Goal: Information Seeking & Learning: Learn about a topic

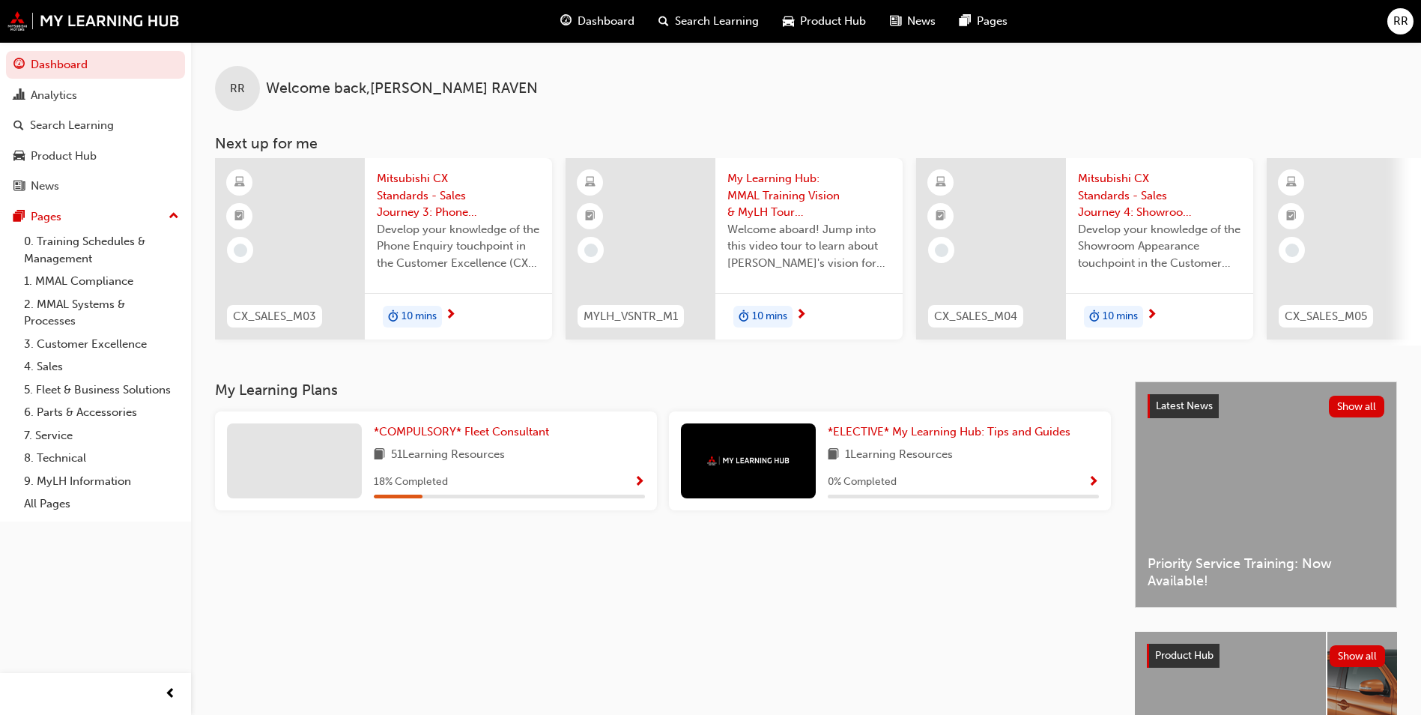
click at [457, 450] on div "*COMPULSORY* Fleet Consultant 51 Learning Resources 18 % Completed" at bounding box center [509, 460] width 271 height 75
click at [456, 435] on span "*COMPULSORY* Fleet Consultant" at bounding box center [461, 431] width 175 height 13
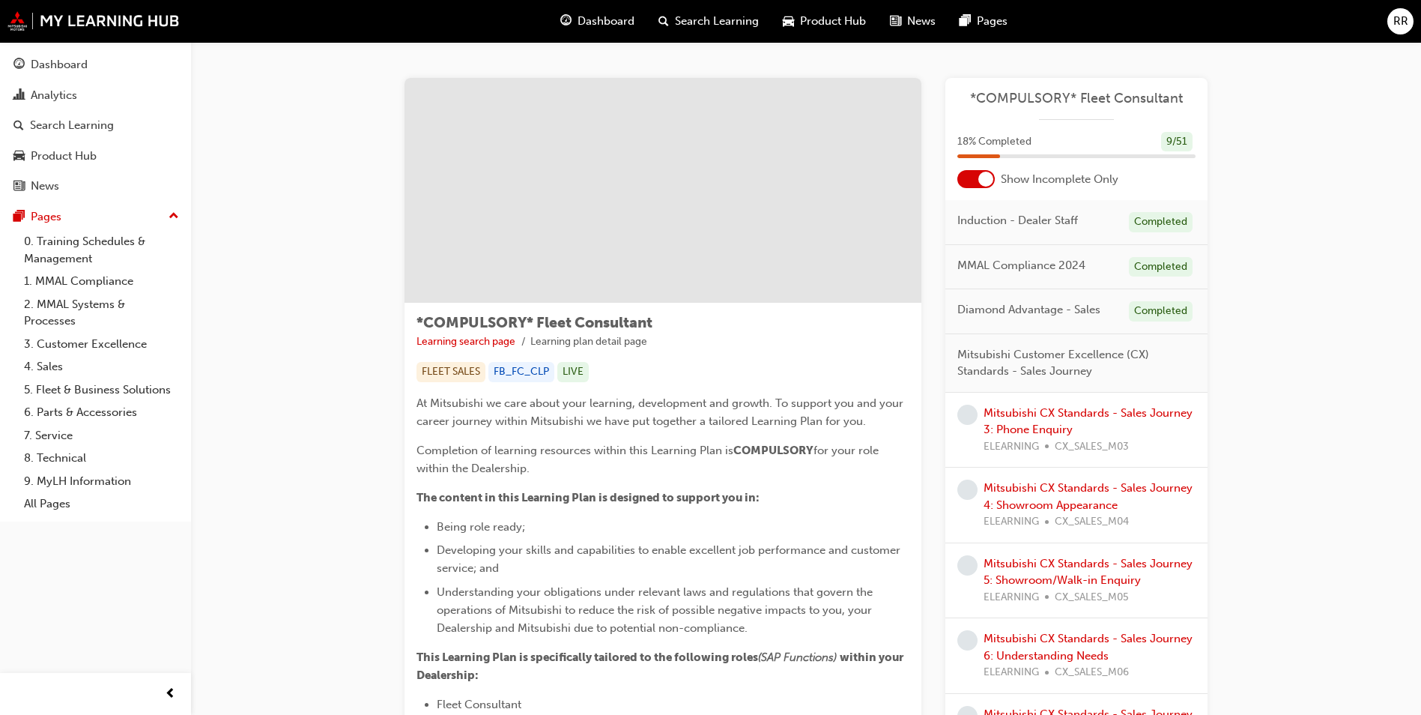
click at [610, 21] on span "Dashboard" at bounding box center [606, 21] width 57 height 17
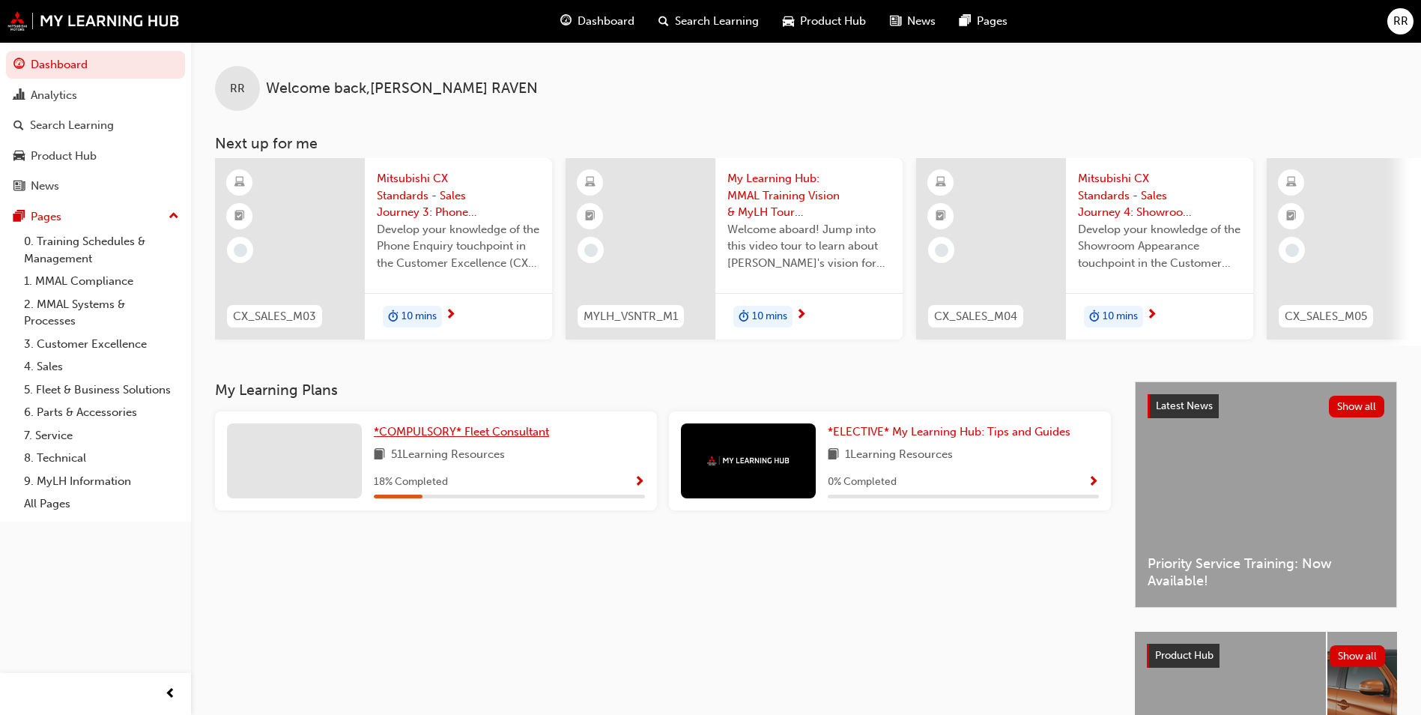
click at [436, 432] on span "*COMPULSORY* Fleet Consultant" at bounding box center [461, 431] width 175 height 13
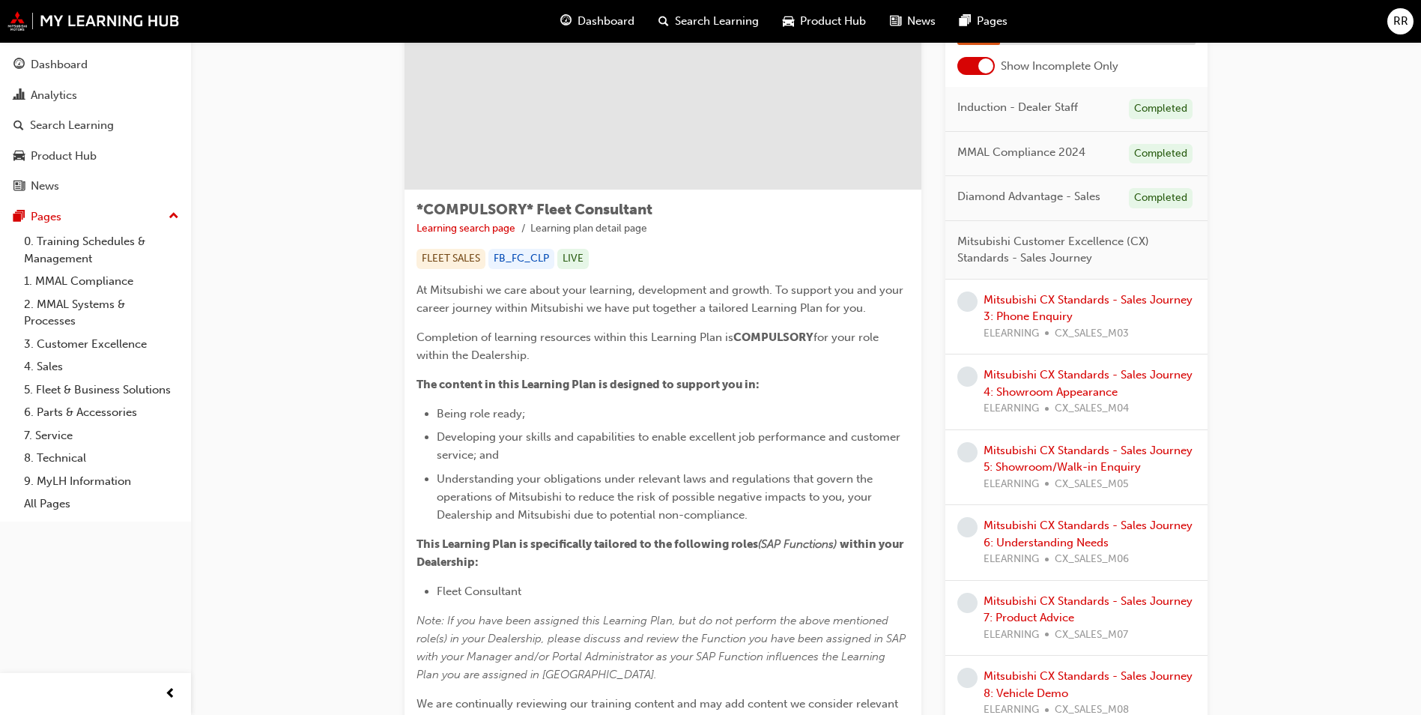
scroll to position [75, 0]
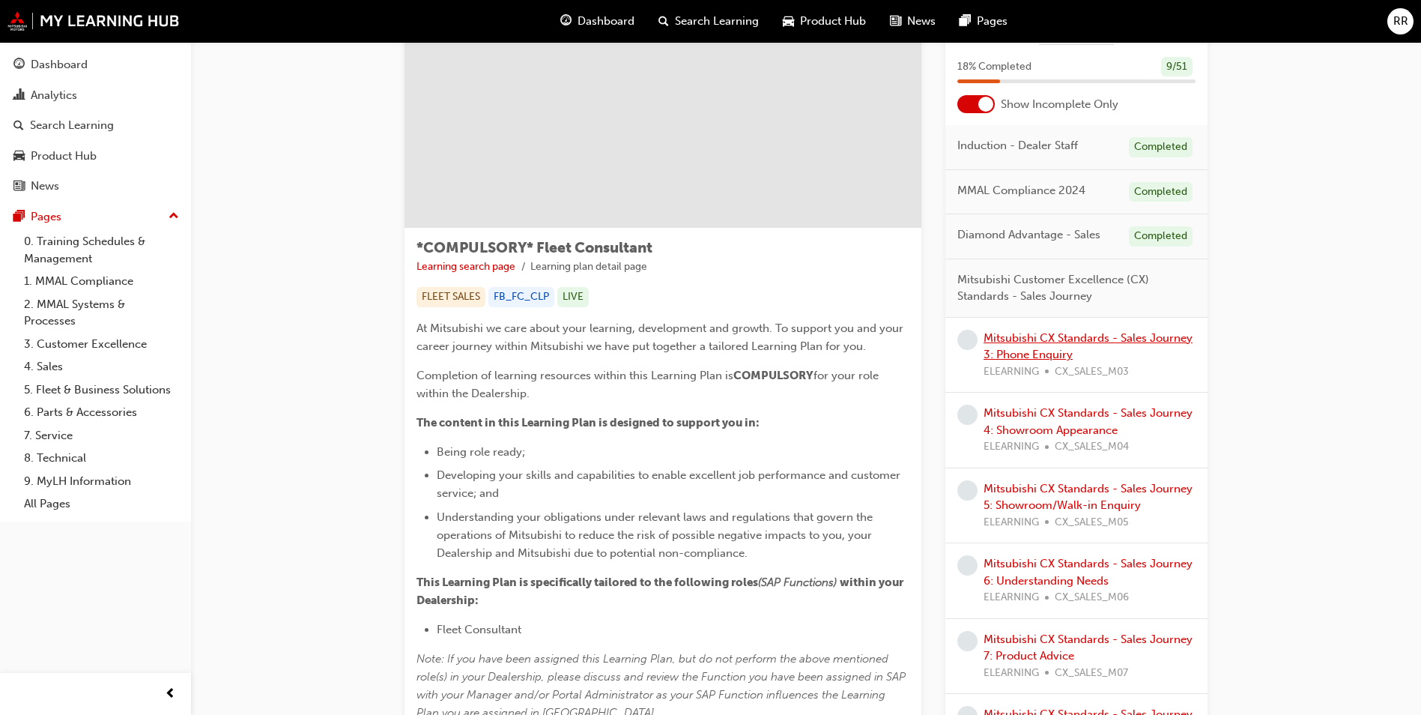
click at [1055, 348] on link "Mitsubishi CX Standards - Sales Journey 3: Phone Enquiry" at bounding box center [1088, 346] width 209 height 31
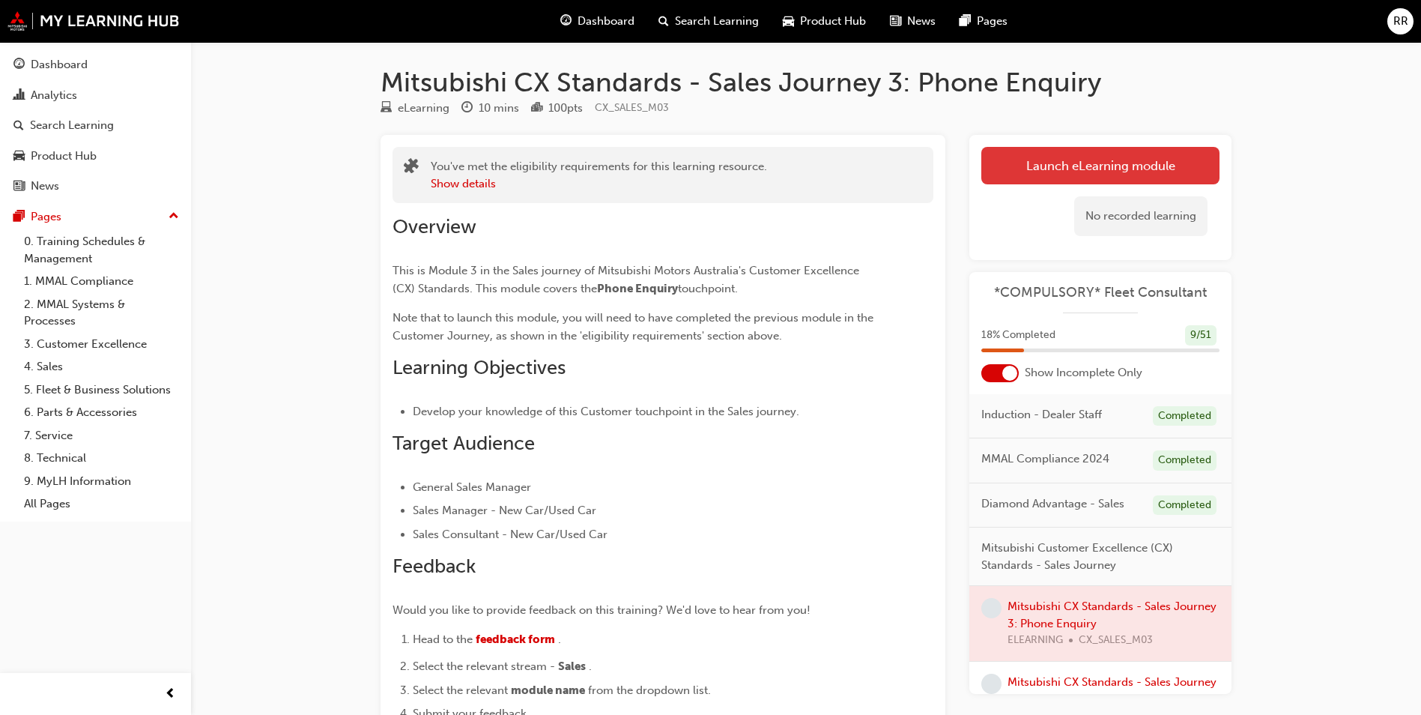
click at [1060, 168] on link "Launch eLearning module" at bounding box center [1101, 165] width 238 height 37
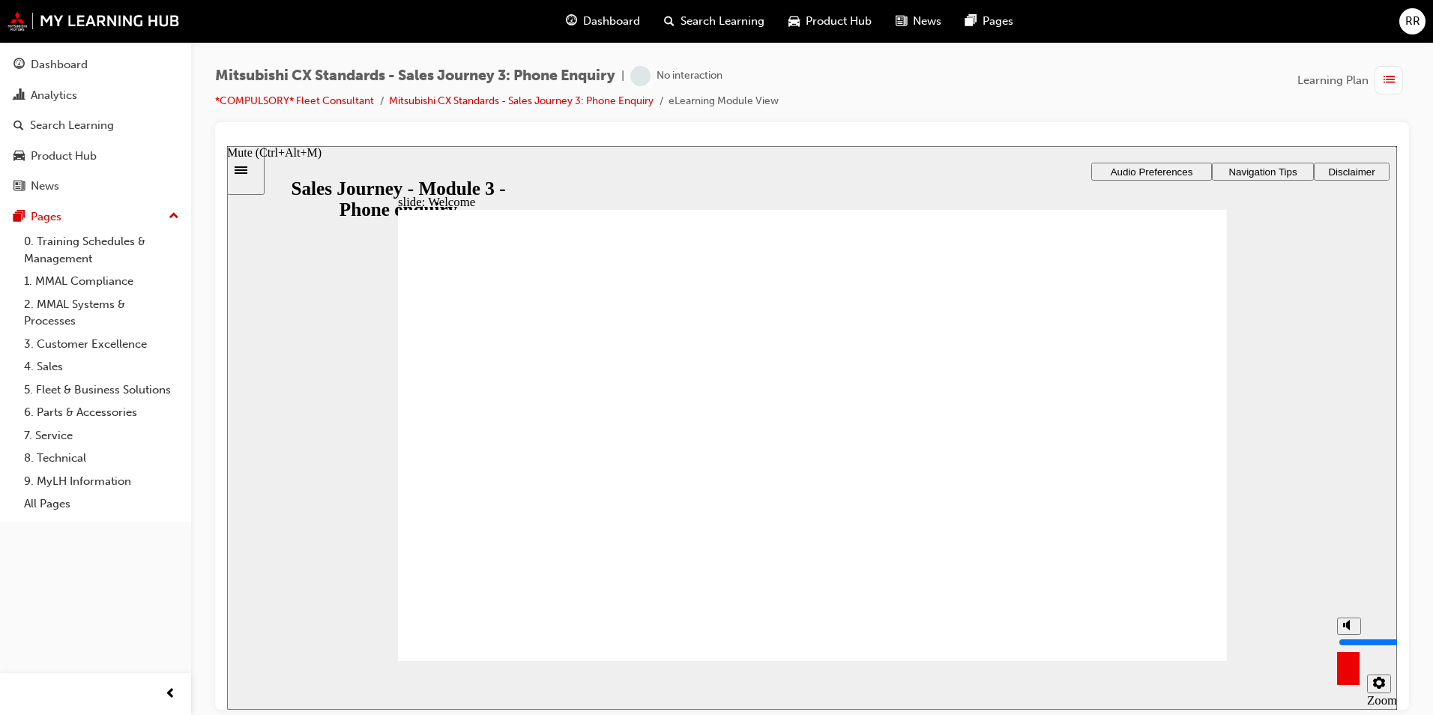
click at [1350, 627] on circle "Mute (Ctrl+Alt+M)" at bounding box center [1349, 624] width 5 height 5
type input "0"
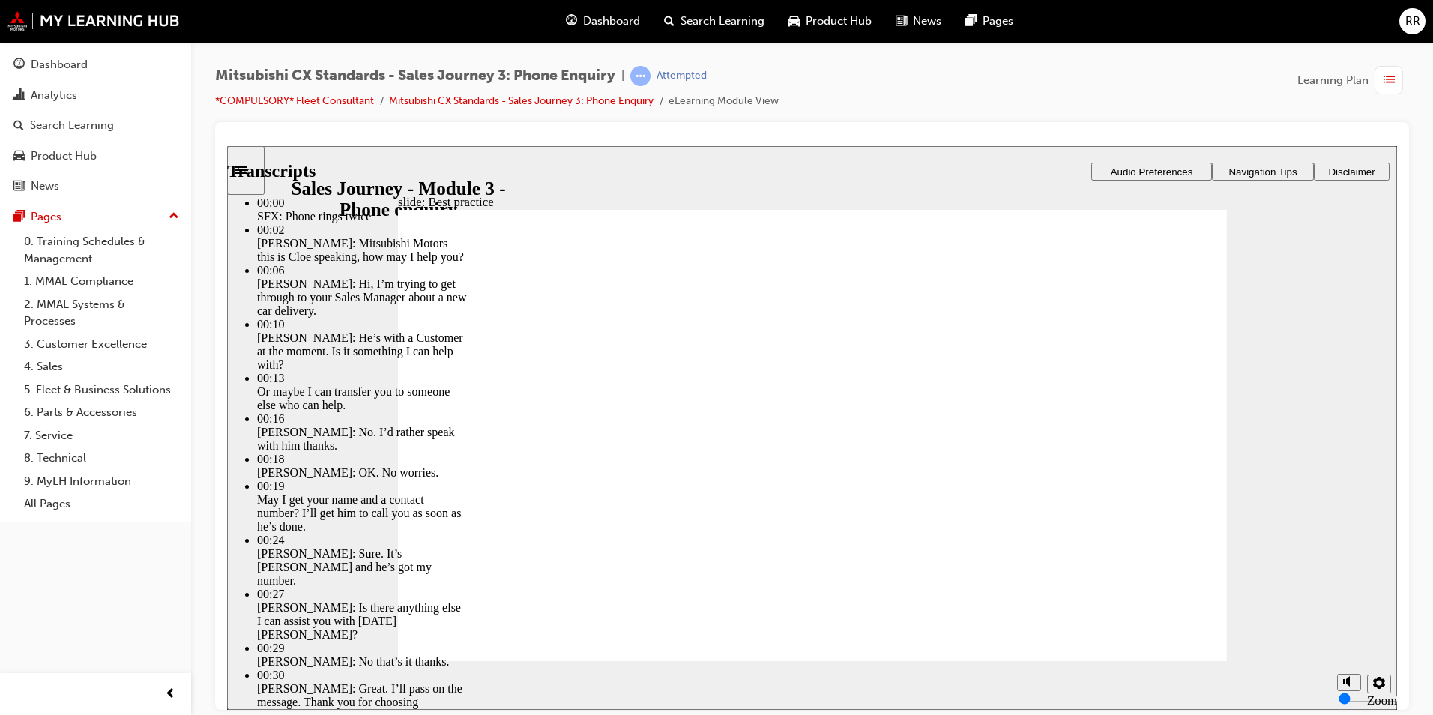
type input "100"
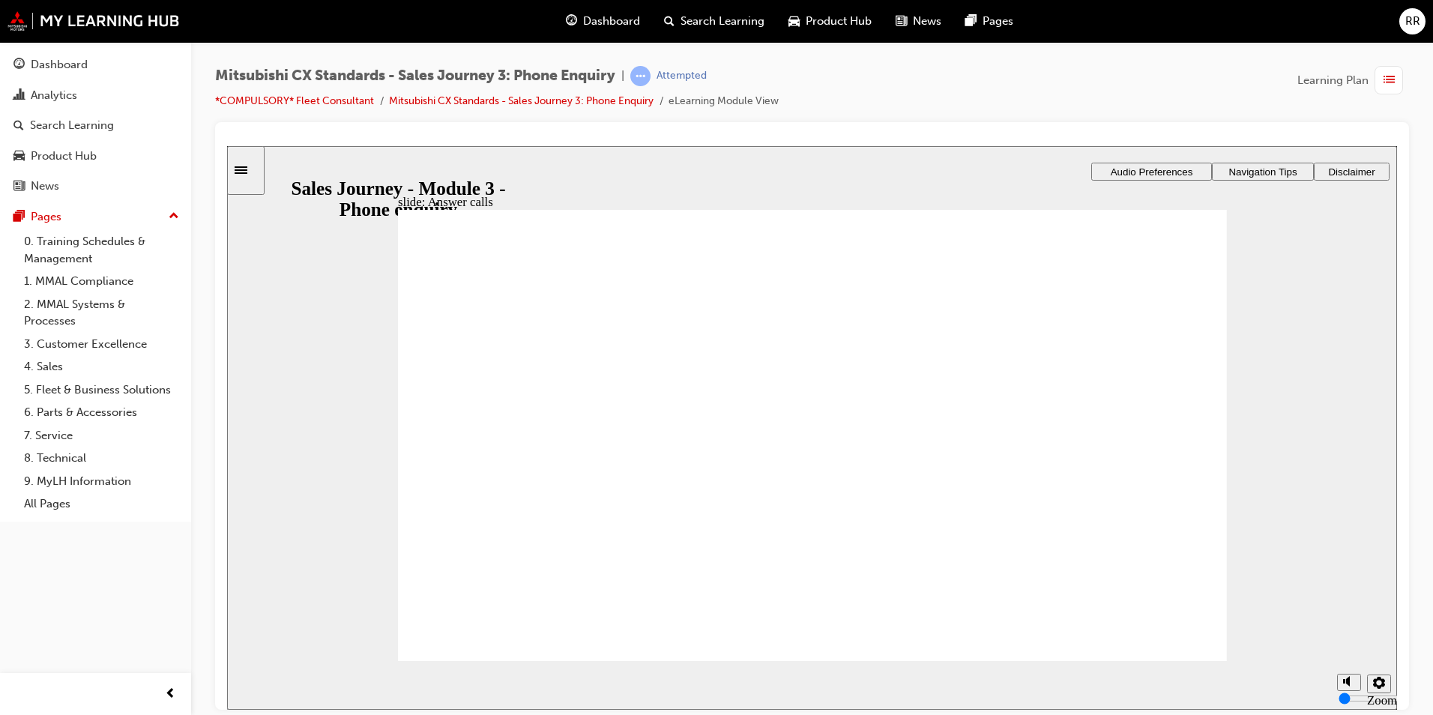
checkbox input "false"
checkbox input "true"
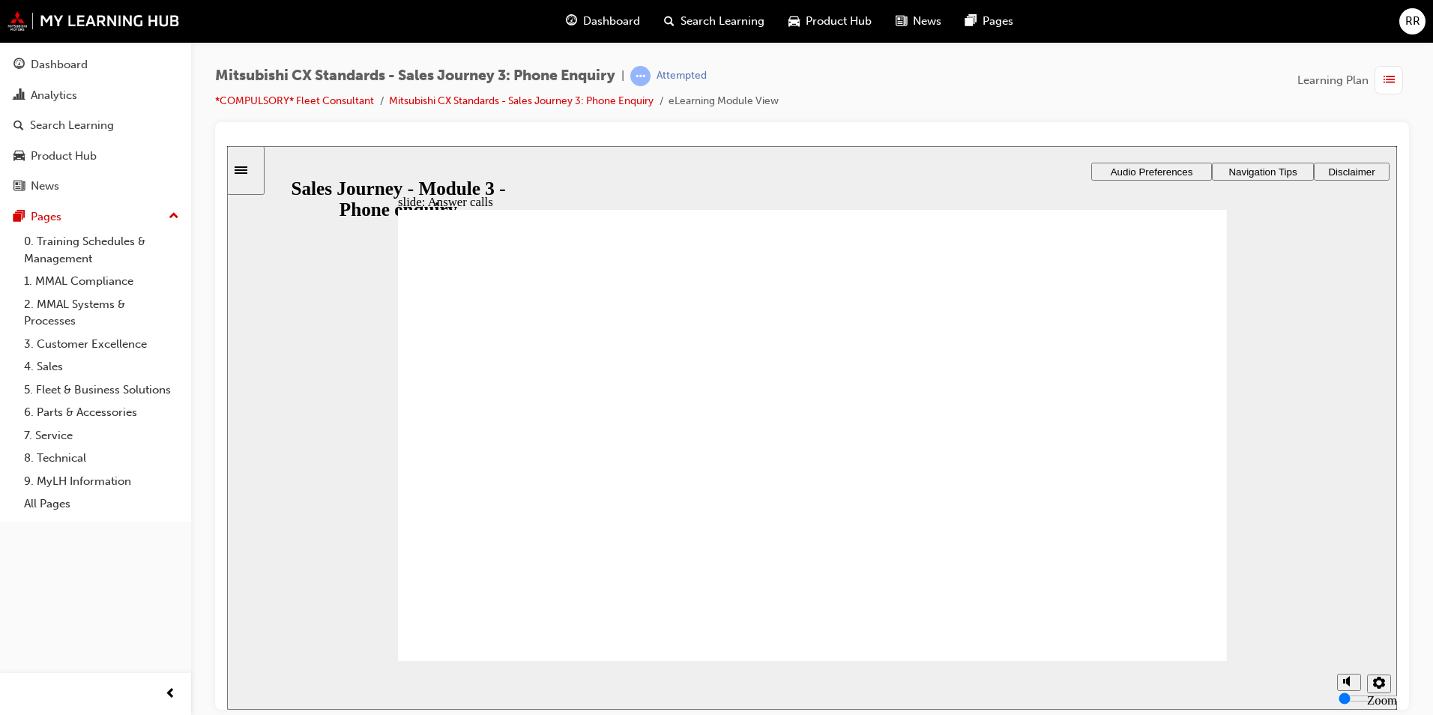
checkbox input "true"
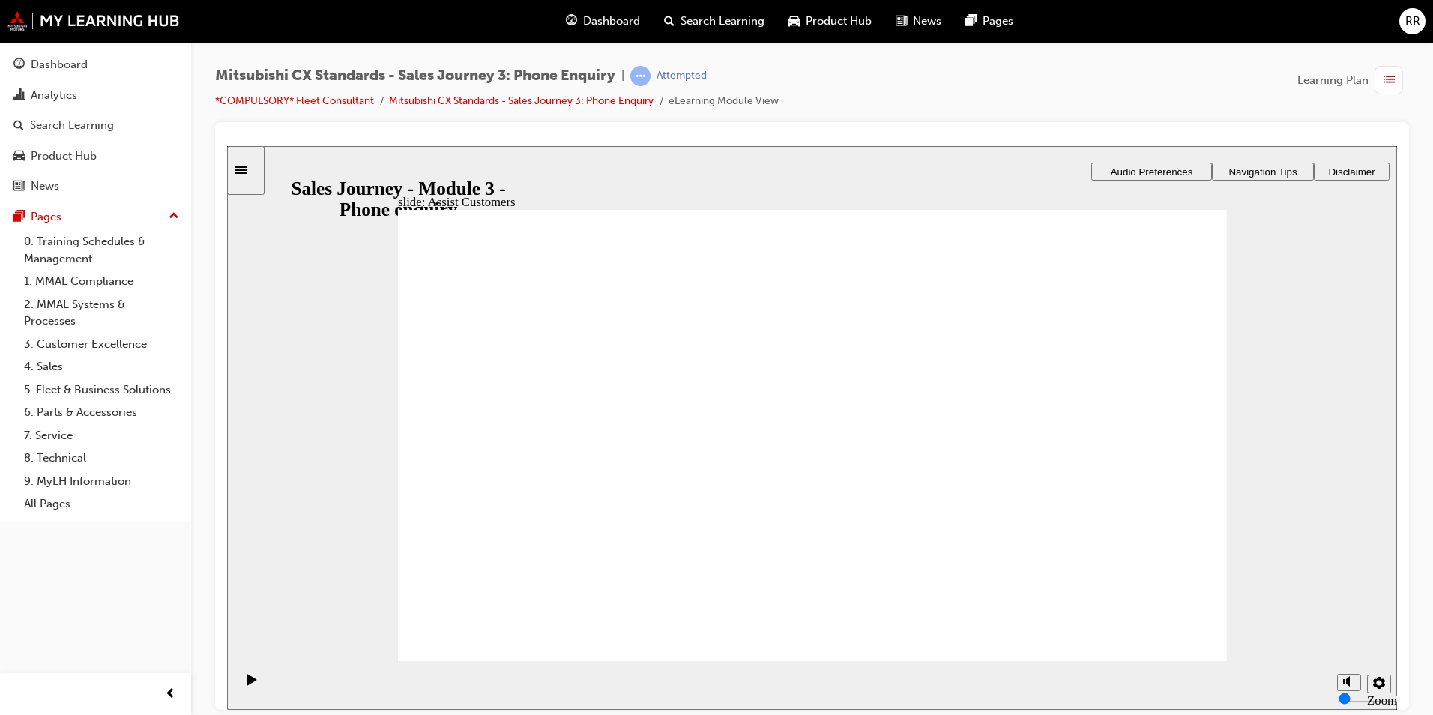
drag, startPoint x: 536, startPoint y: 474, endPoint x: 809, endPoint y: 430, distance: 276.2
drag, startPoint x: 552, startPoint y: 474, endPoint x: 1099, endPoint y: 426, distance: 549.2
drag, startPoint x: 539, startPoint y: 466, endPoint x: 704, endPoint y: 444, distance: 167.0
drag, startPoint x: 548, startPoint y: 464, endPoint x: 1067, endPoint y: 421, distance: 521.0
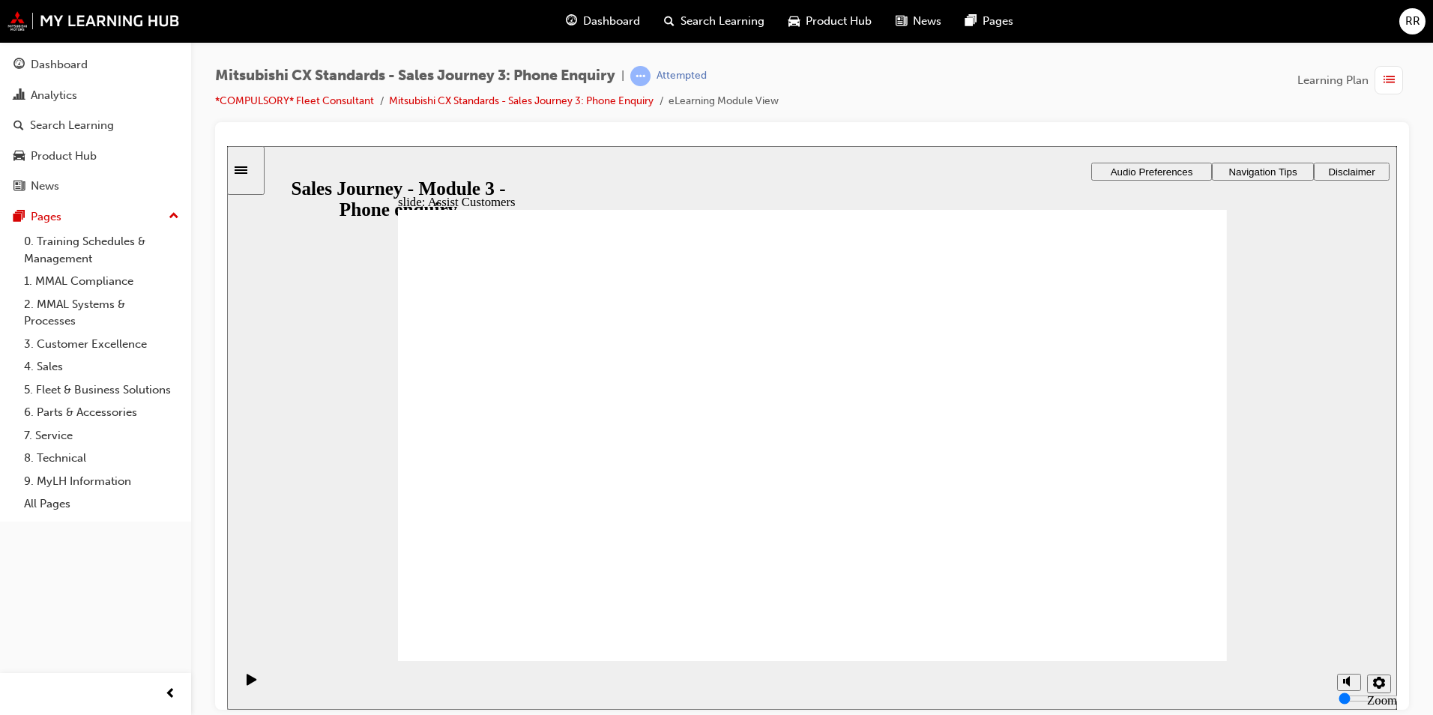
drag, startPoint x: 630, startPoint y: 471, endPoint x: 797, endPoint y: 481, distance: 166.6
drag, startPoint x: 591, startPoint y: 462, endPoint x: 804, endPoint y: 412, distance: 218.7
drag, startPoint x: 611, startPoint y: 462, endPoint x: 817, endPoint y: 442, distance: 206.2
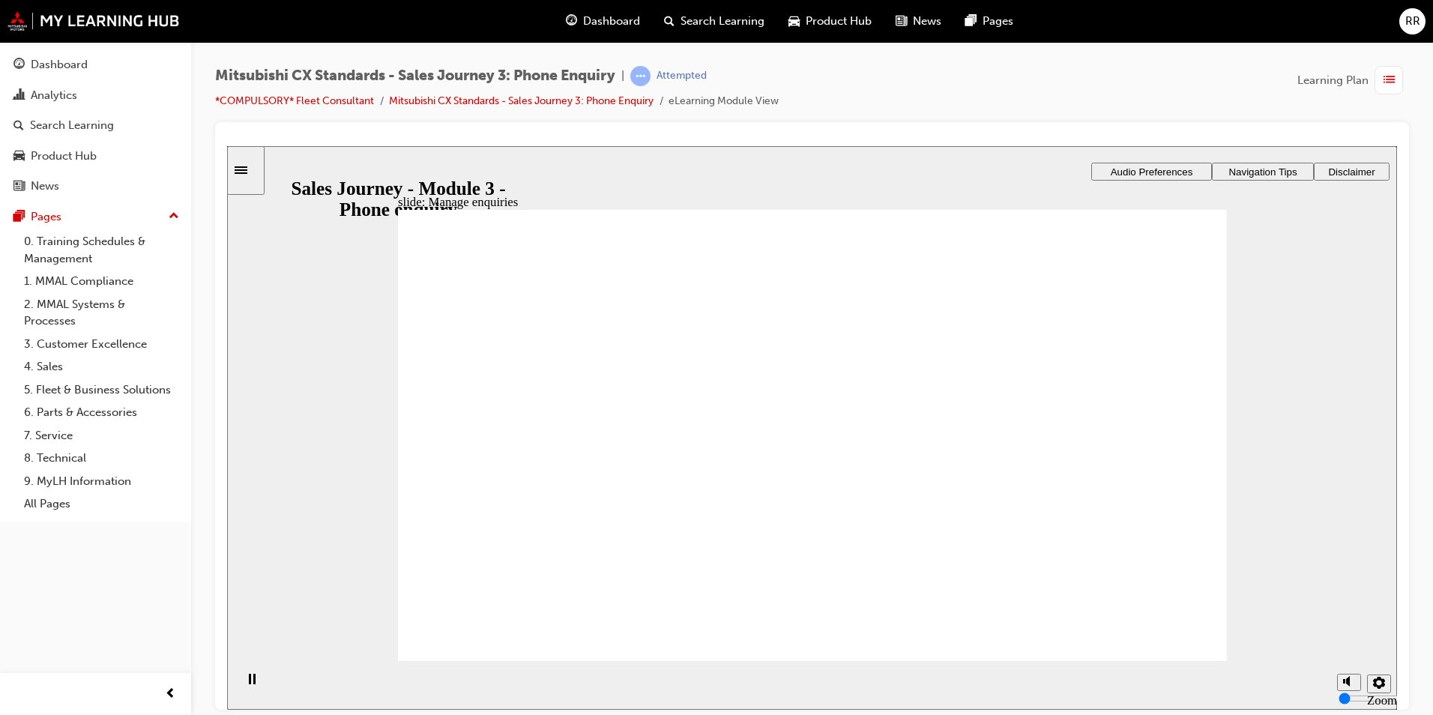
drag, startPoint x: 584, startPoint y: 474, endPoint x: 830, endPoint y: 508, distance: 248.1
drag, startPoint x: 661, startPoint y: 522, endPoint x: 852, endPoint y: 581, distance: 200.3
checkbox input "true"
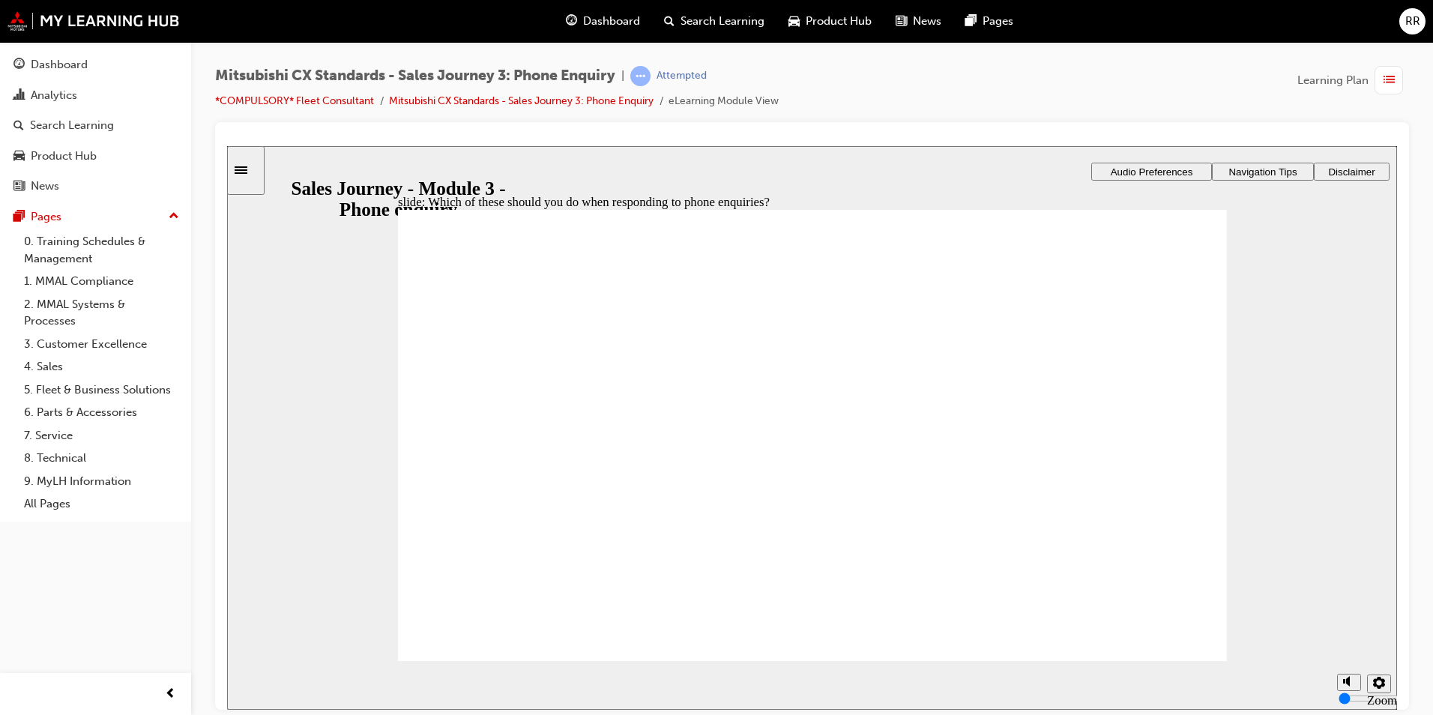
checkbox input "true"
drag, startPoint x: 1131, startPoint y: 569, endPoint x: 1135, endPoint y: 581, distance: 12.6
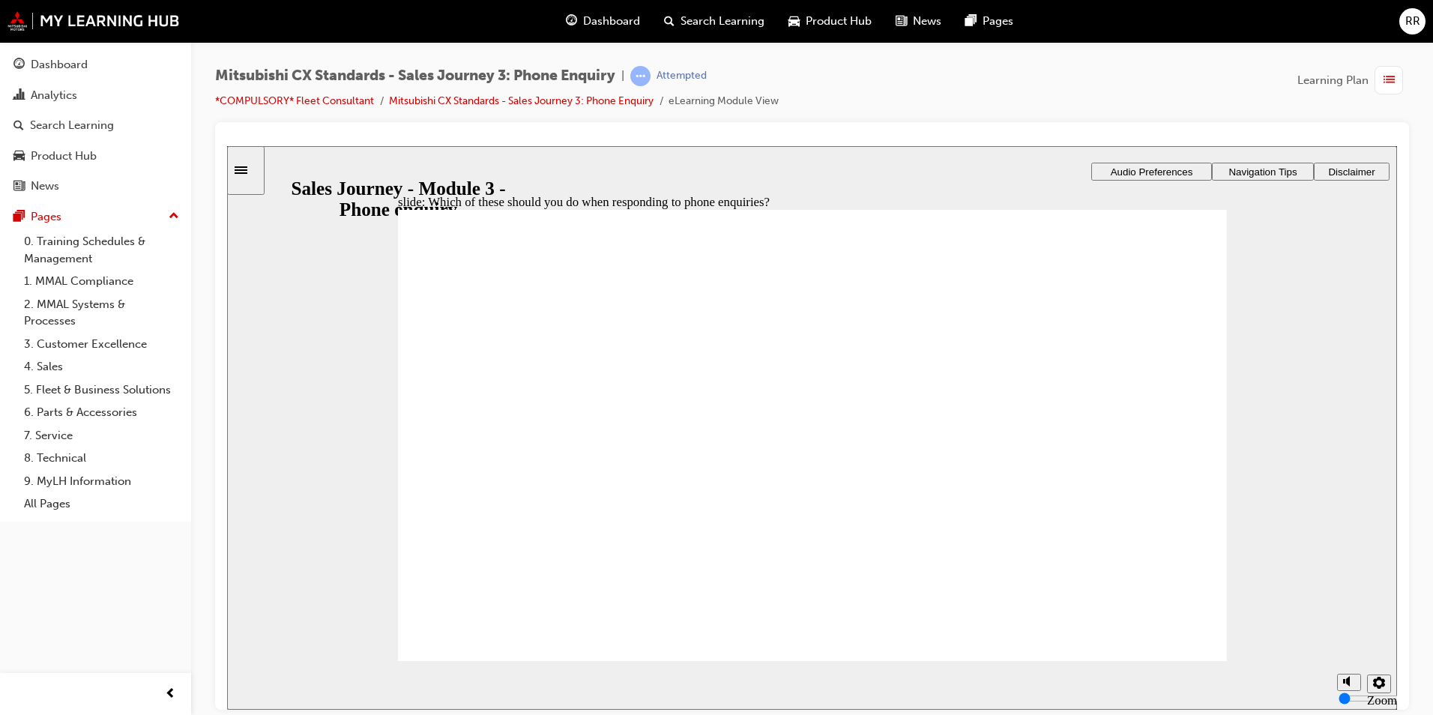
checkbox input "true"
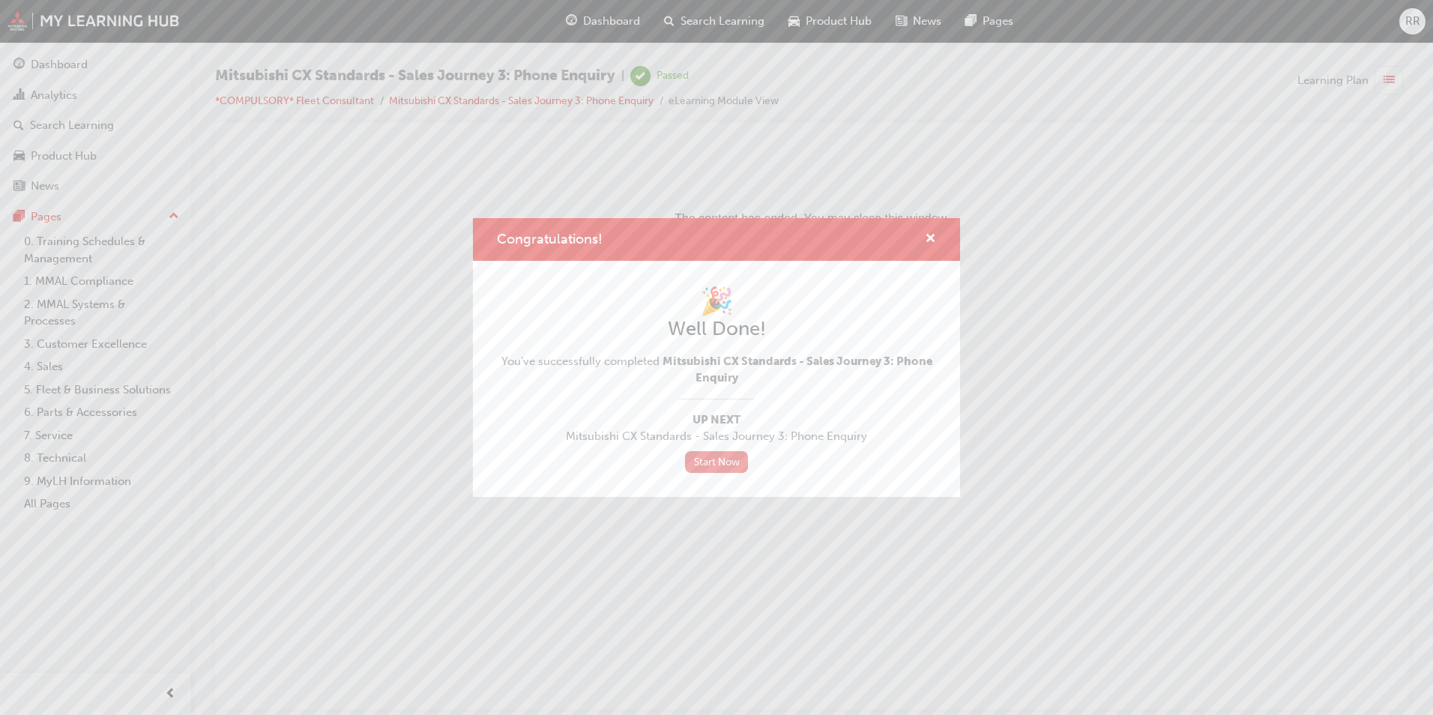
click at [735, 464] on link "Start Now" at bounding box center [716, 462] width 63 height 22
click at [735, 465] on link "Start Now" at bounding box center [716, 462] width 63 height 22
click at [925, 236] on span "cross-icon" at bounding box center [930, 239] width 11 height 13
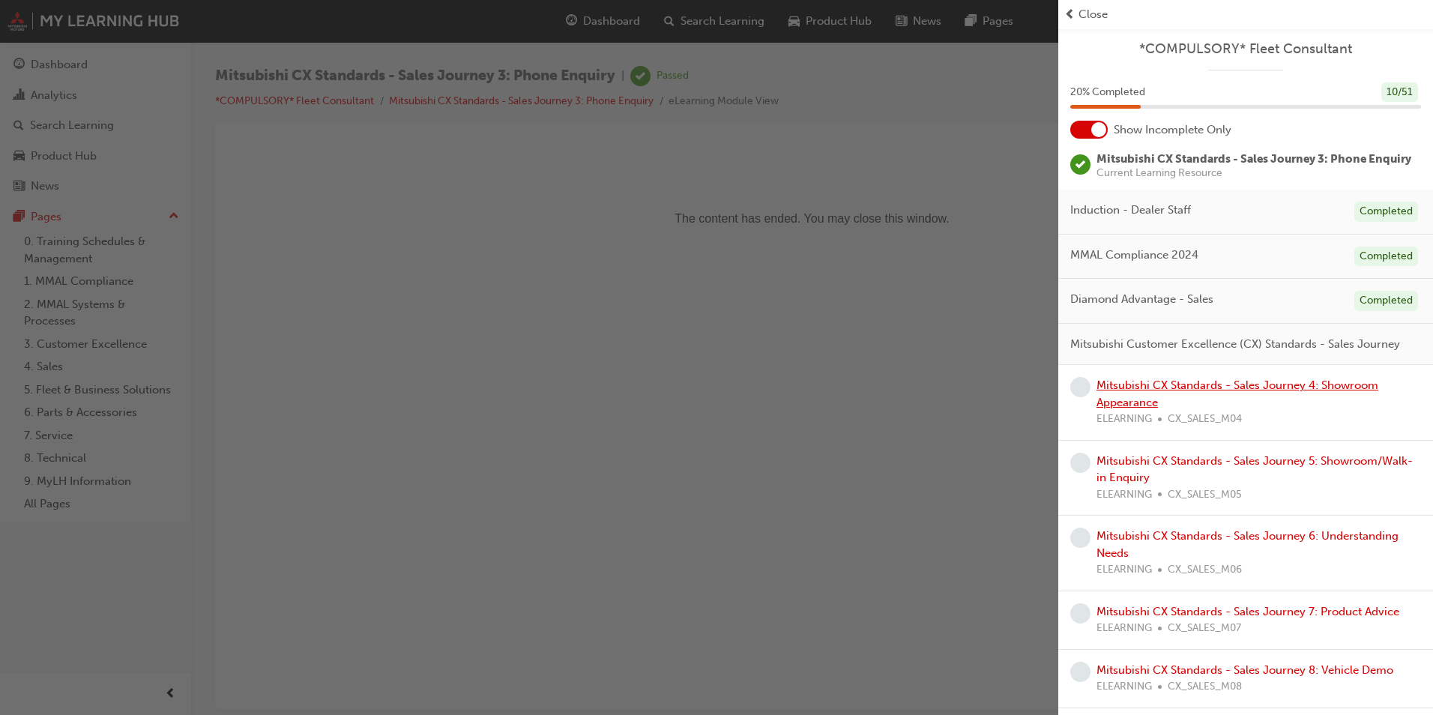
click at [1126, 409] on link "Mitsubishi CX Standards - Sales Journey 4: Showroom Appearance" at bounding box center [1237, 393] width 282 height 31
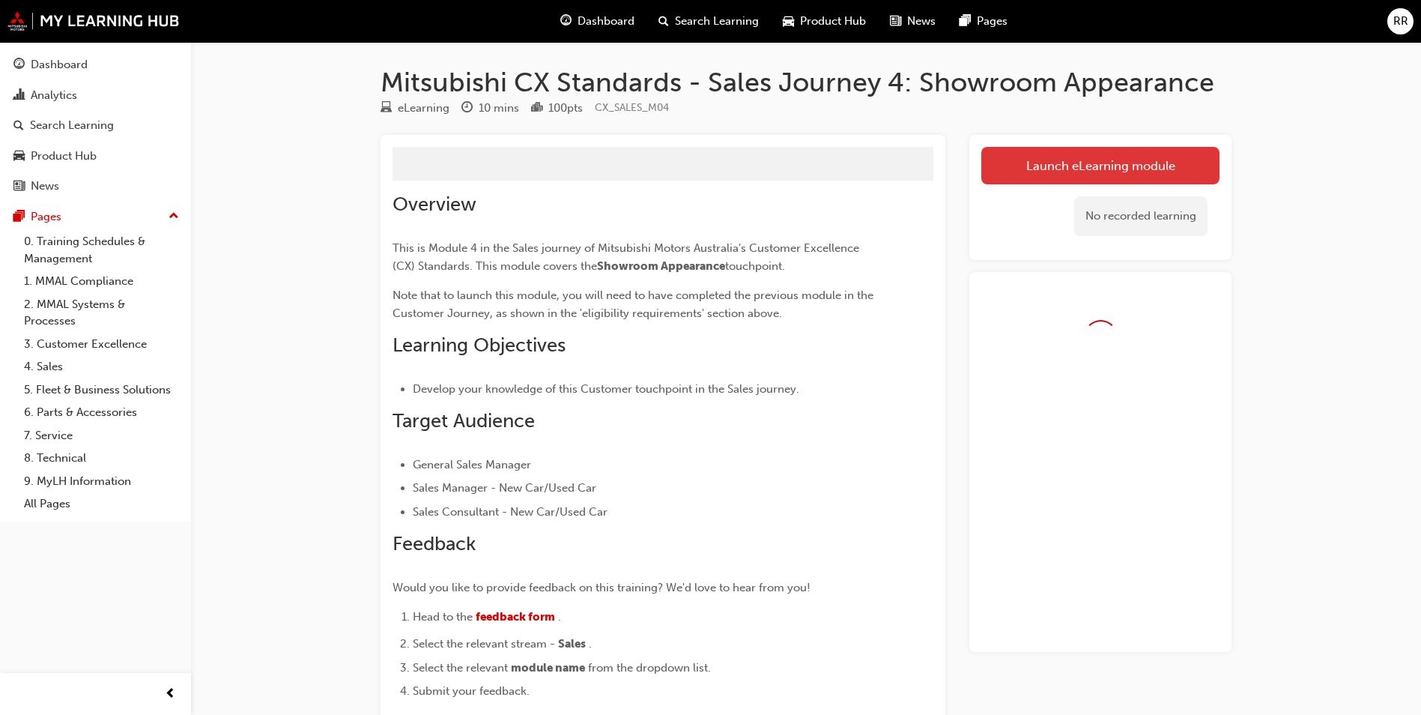
click at [1117, 172] on link "Launch eLearning module" at bounding box center [1101, 165] width 238 height 37
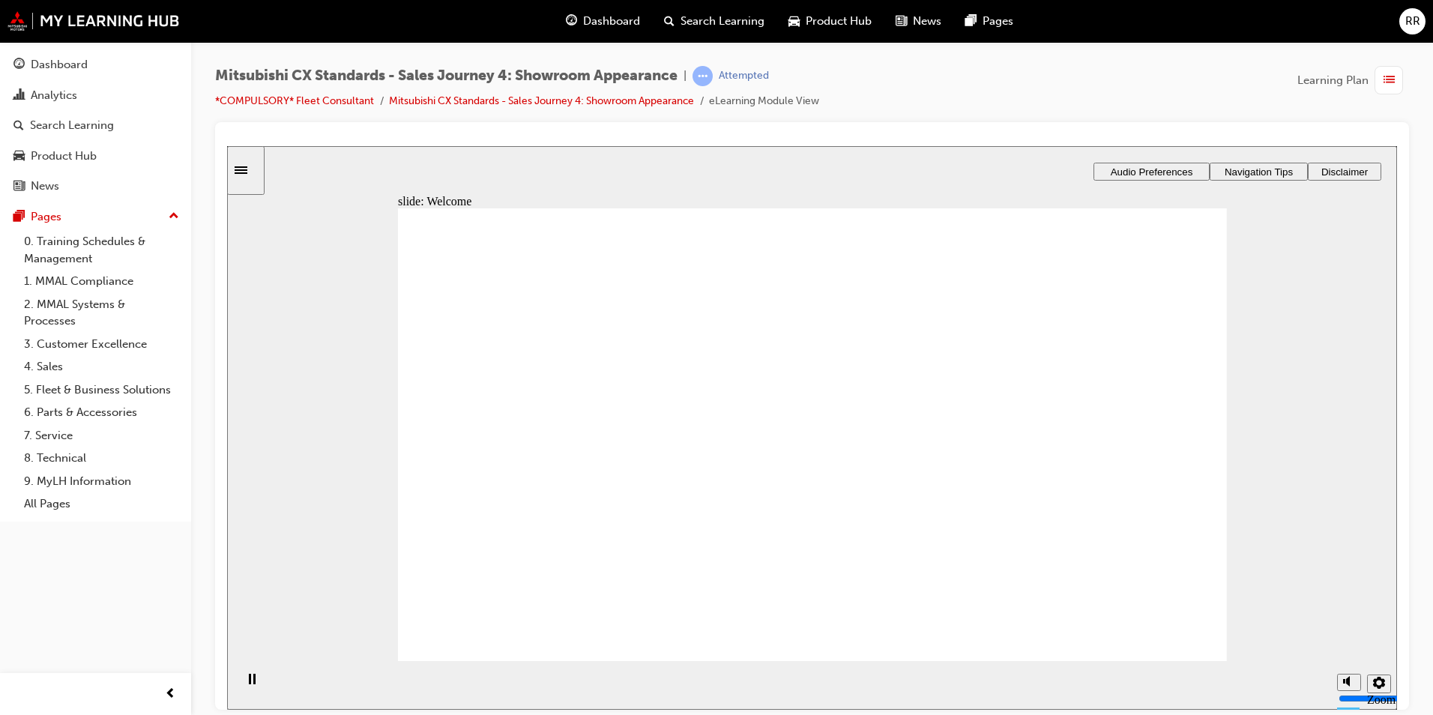
click at [597, 30] on div "Dashboard" at bounding box center [603, 21] width 98 height 31
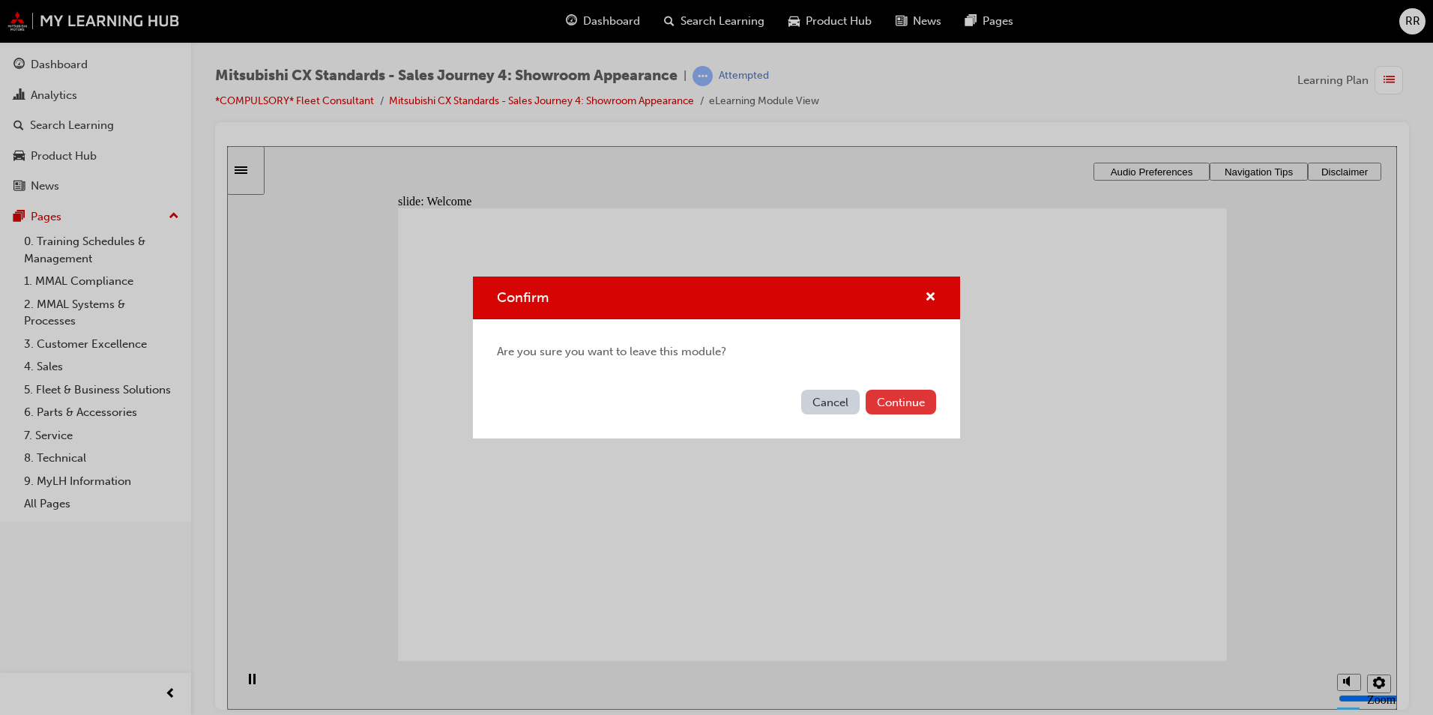
click at [895, 405] on button "Continue" at bounding box center [900, 402] width 70 height 25
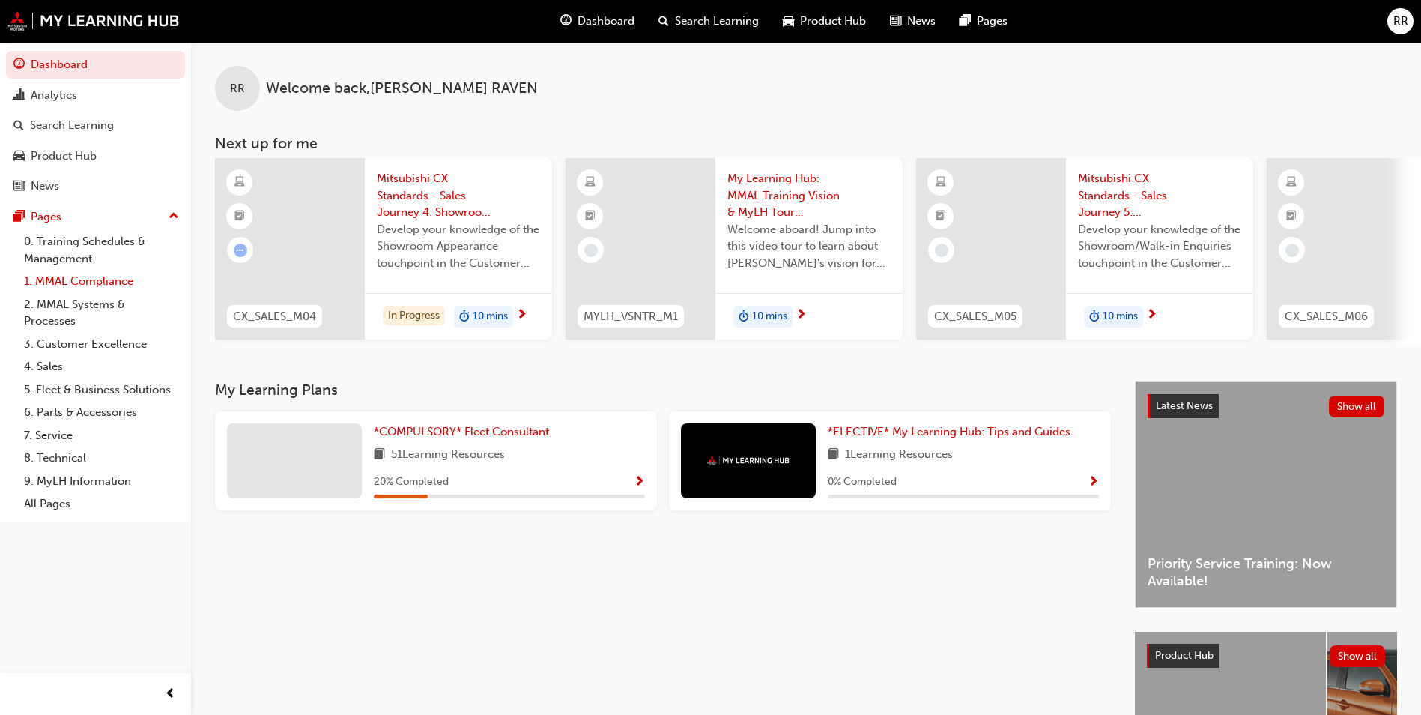
click at [93, 283] on link "1. MMAL Compliance" at bounding box center [101, 281] width 167 height 23
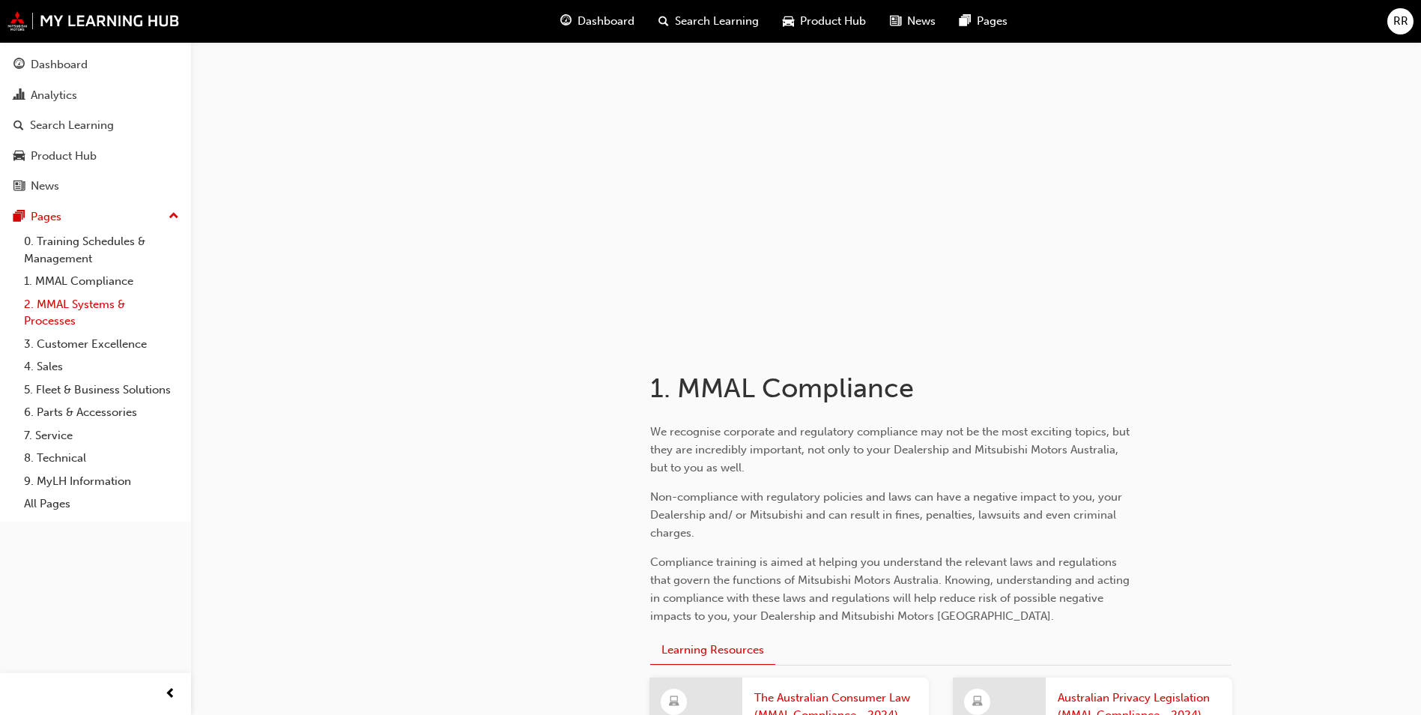
click at [85, 306] on link "2. MMAL Systems & Processes" at bounding box center [101, 313] width 167 height 40
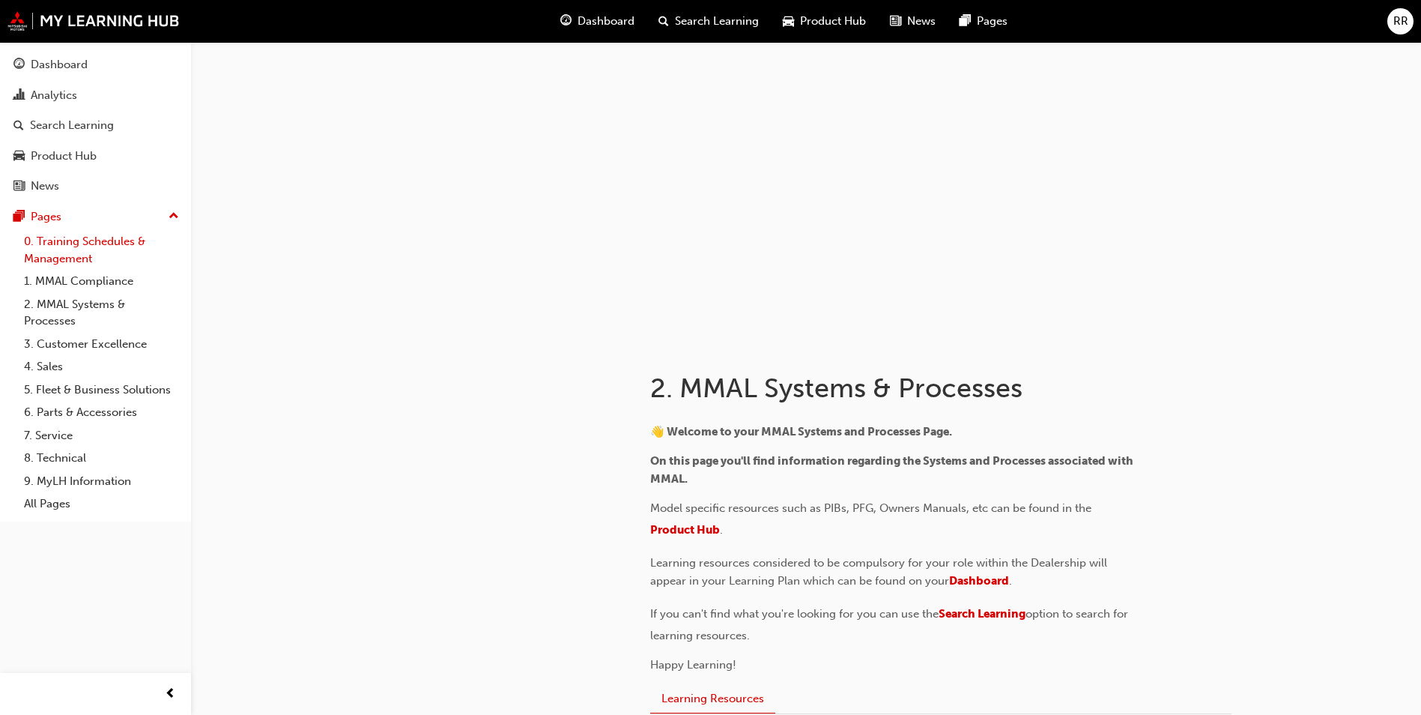
click at [79, 250] on link "0. Training Schedules & Management" at bounding box center [101, 250] width 167 height 40
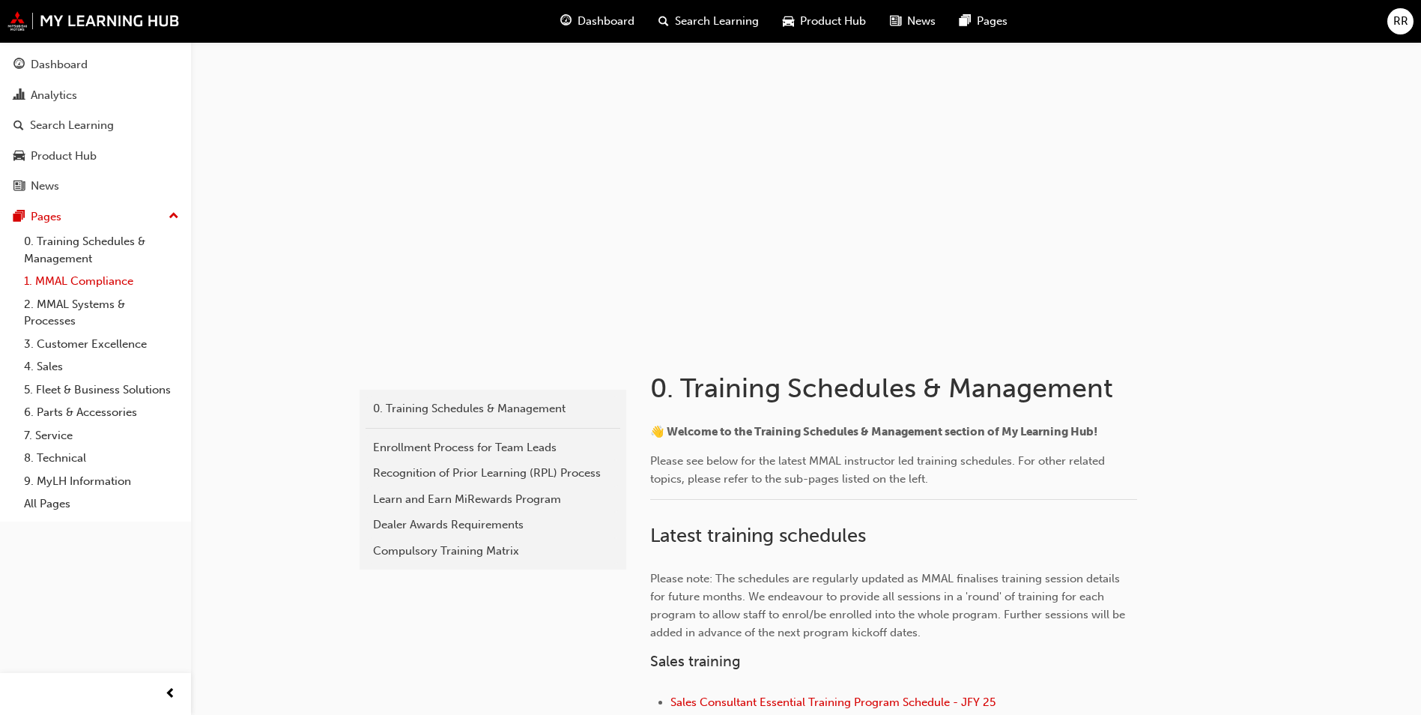
click at [106, 276] on link "1. MMAL Compliance" at bounding box center [101, 281] width 167 height 23
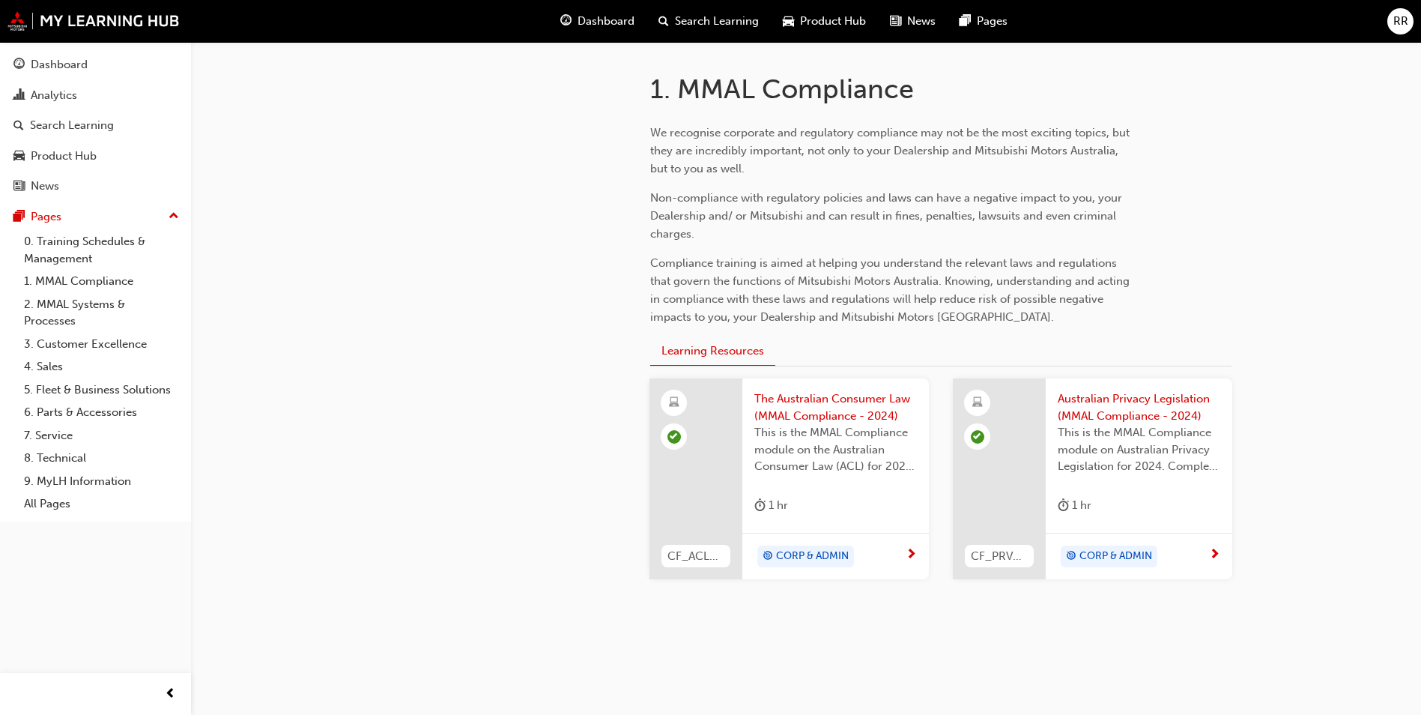
scroll to position [321, 0]
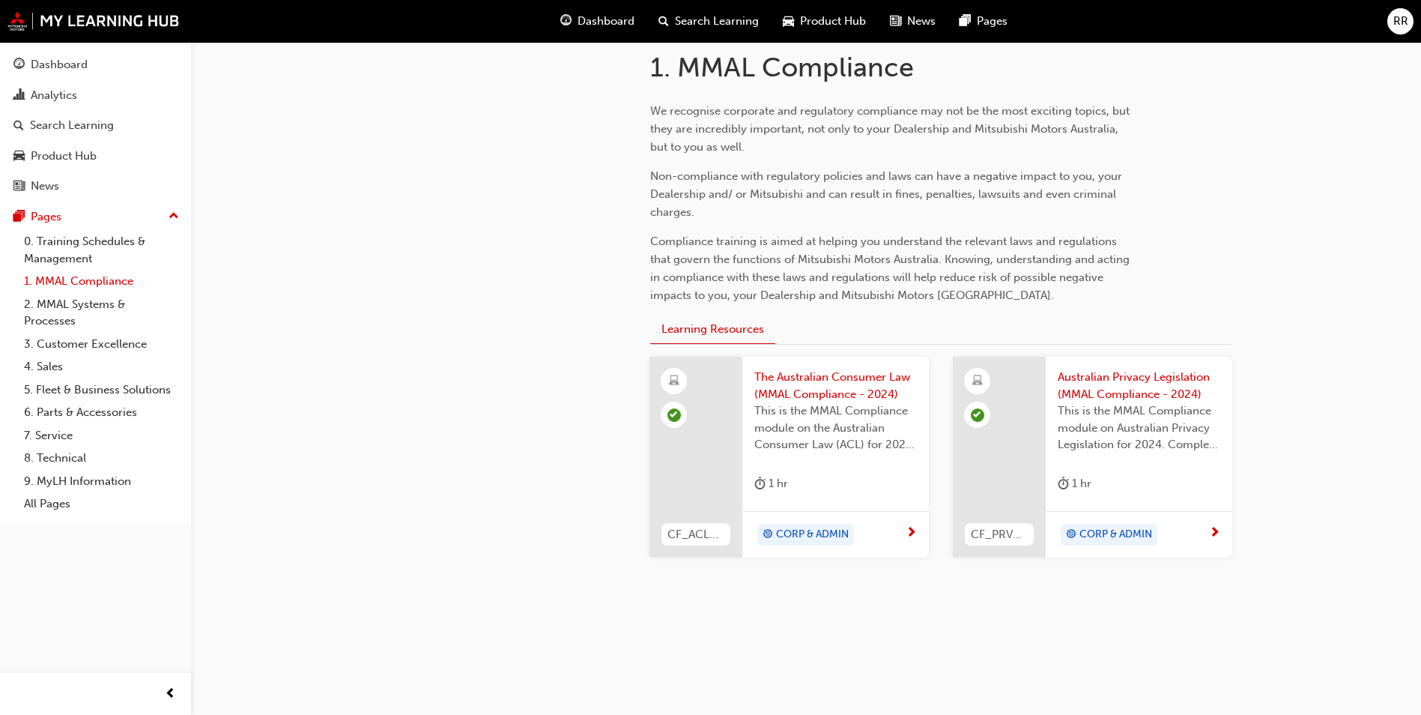
click at [70, 282] on link "1. MMAL Compliance" at bounding box center [101, 281] width 167 height 23
click at [104, 73] on div "Dashboard" at bounding box center [95, 64] width 164 height 19
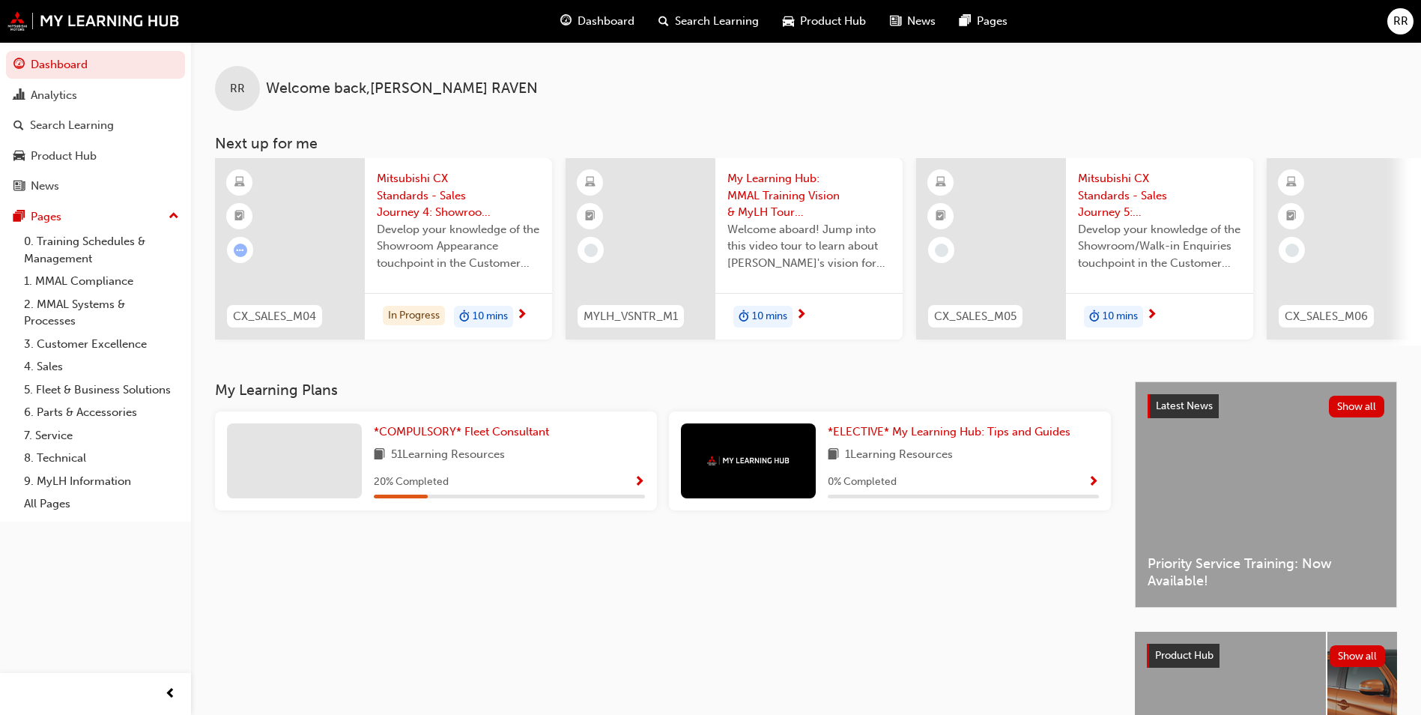
click at [425, 181] on span "Mitsubishi CX Standards - Sales Journey 4: Showroom Appearance" at bounding box center [458, 195] width 163 height 51
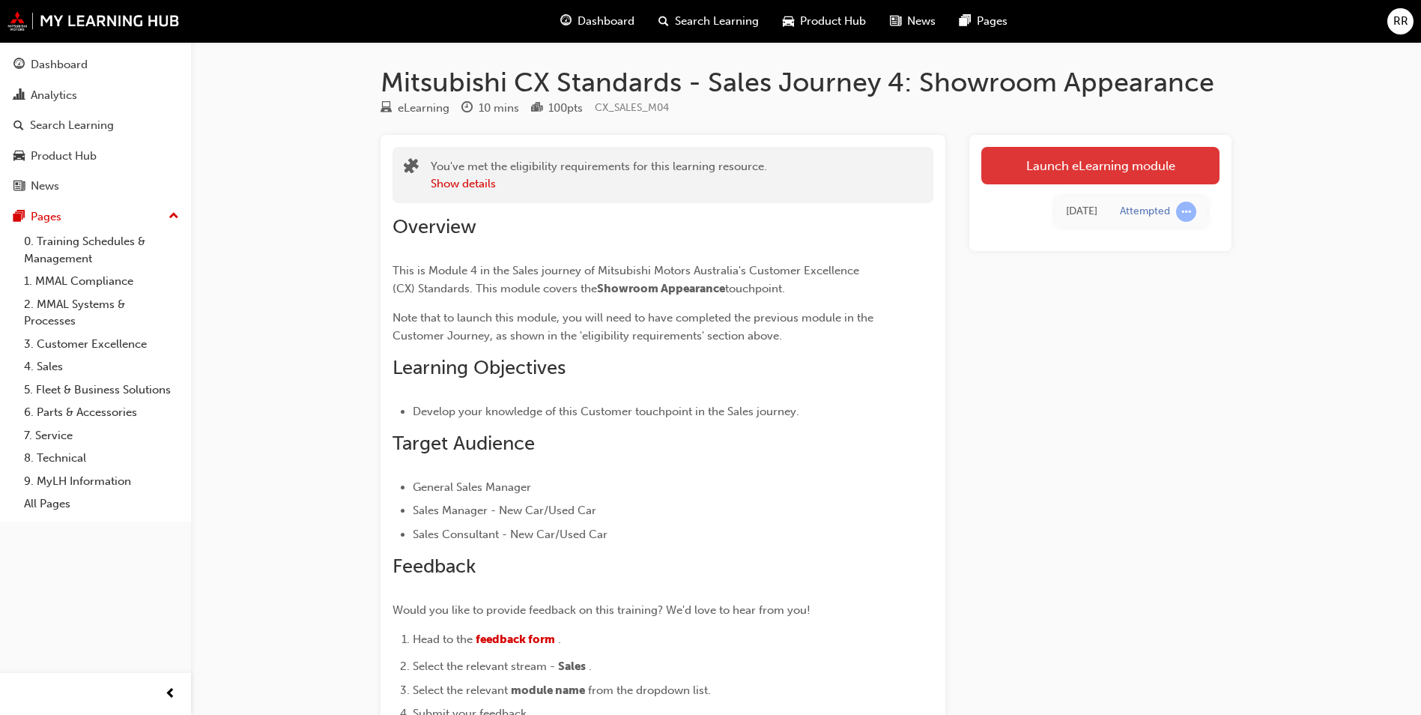
click at [1055, 181] on link "Launch eLearning module" at bounding box center [1101, 165] width 238 height 37
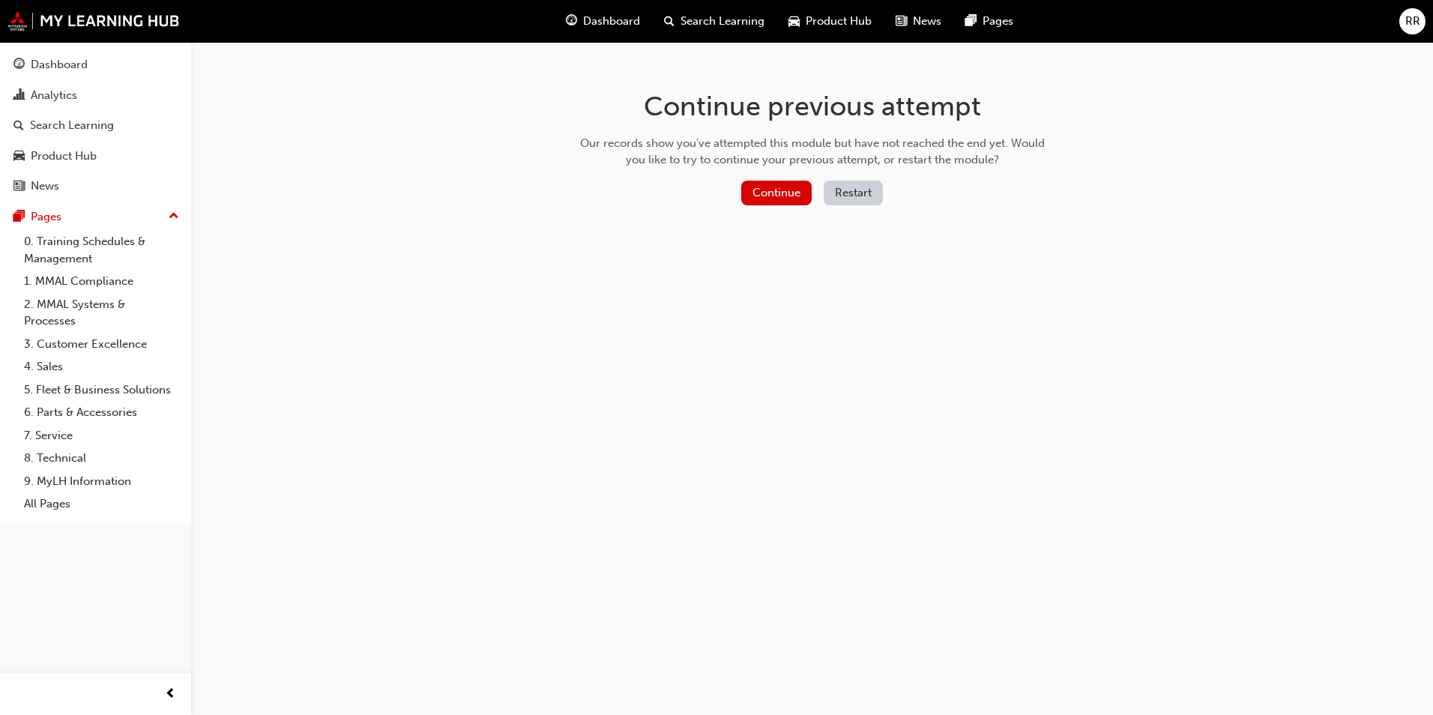
click at [843, 193] on button "Restart" at bounding box center [853, 193] width 59 height 25
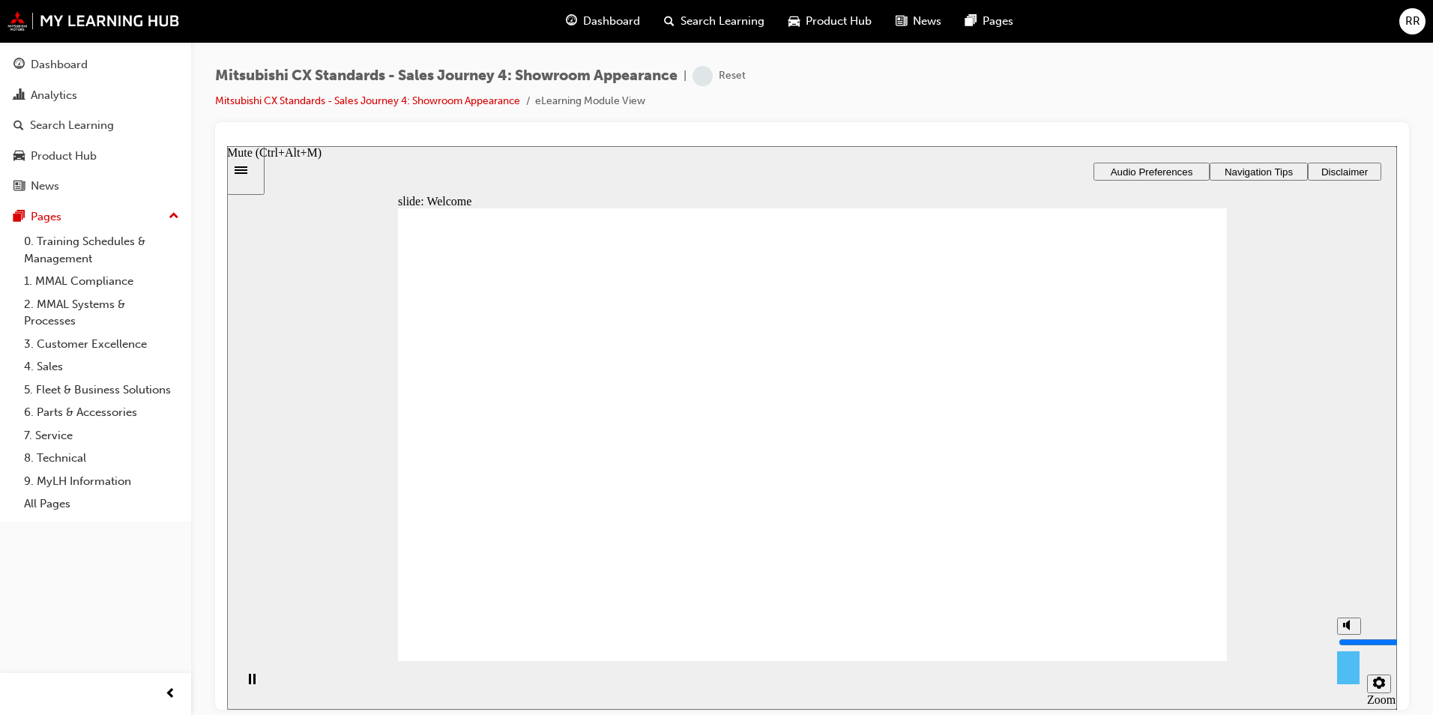
click at [1359, 679] on div "misc controls" at bounding box center [1348, 662] width 22 height 56
click at [1350, 629] on icon "Mute (Ctrl+Alt+M)" at bounding box center [1349, 624] width 12 height 10
type input "0"
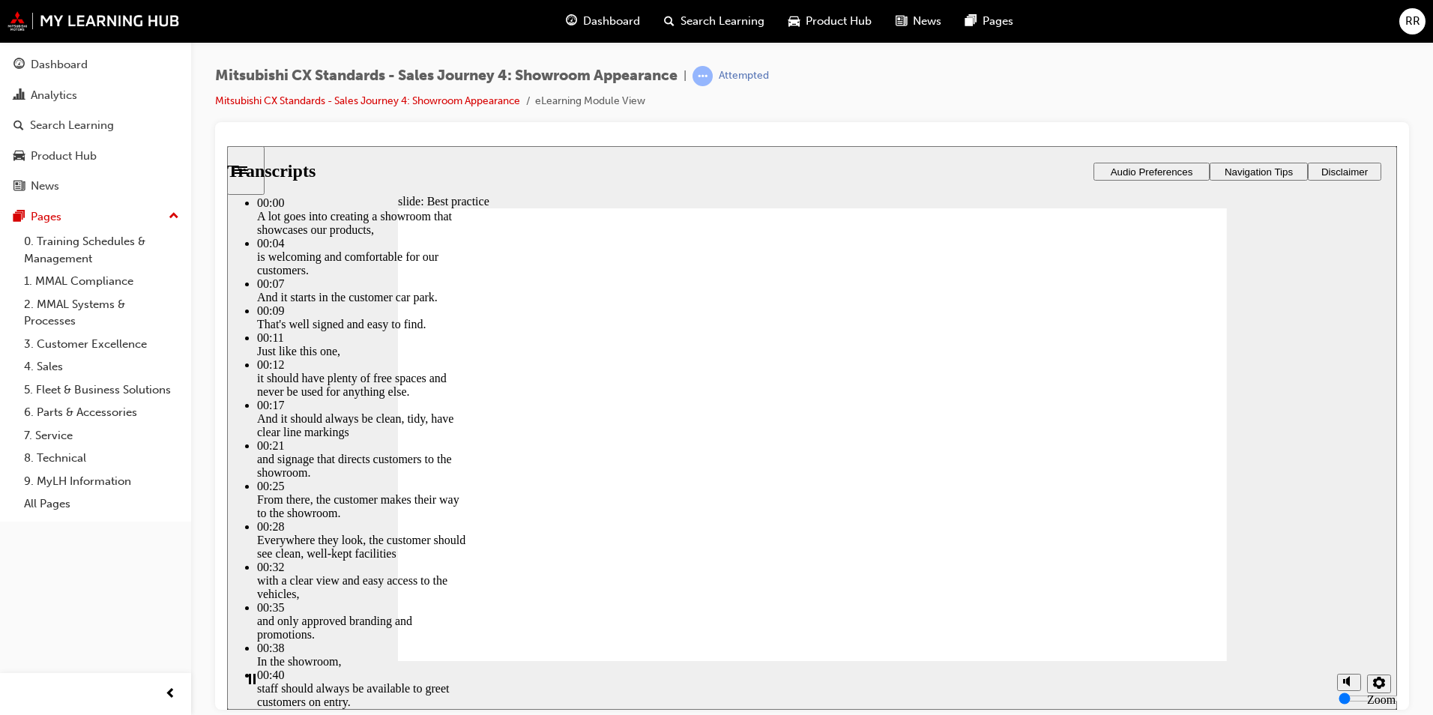
type input "109"
drag, startPoint x: 708, startPoint y: 422, endPoint x: 776, endPoint y: 456, distance: 76.1
drag, startPoint x: 1137, startPoint y: 618, endPoint x: 1162, endPoint y: 629, distance: 27.6
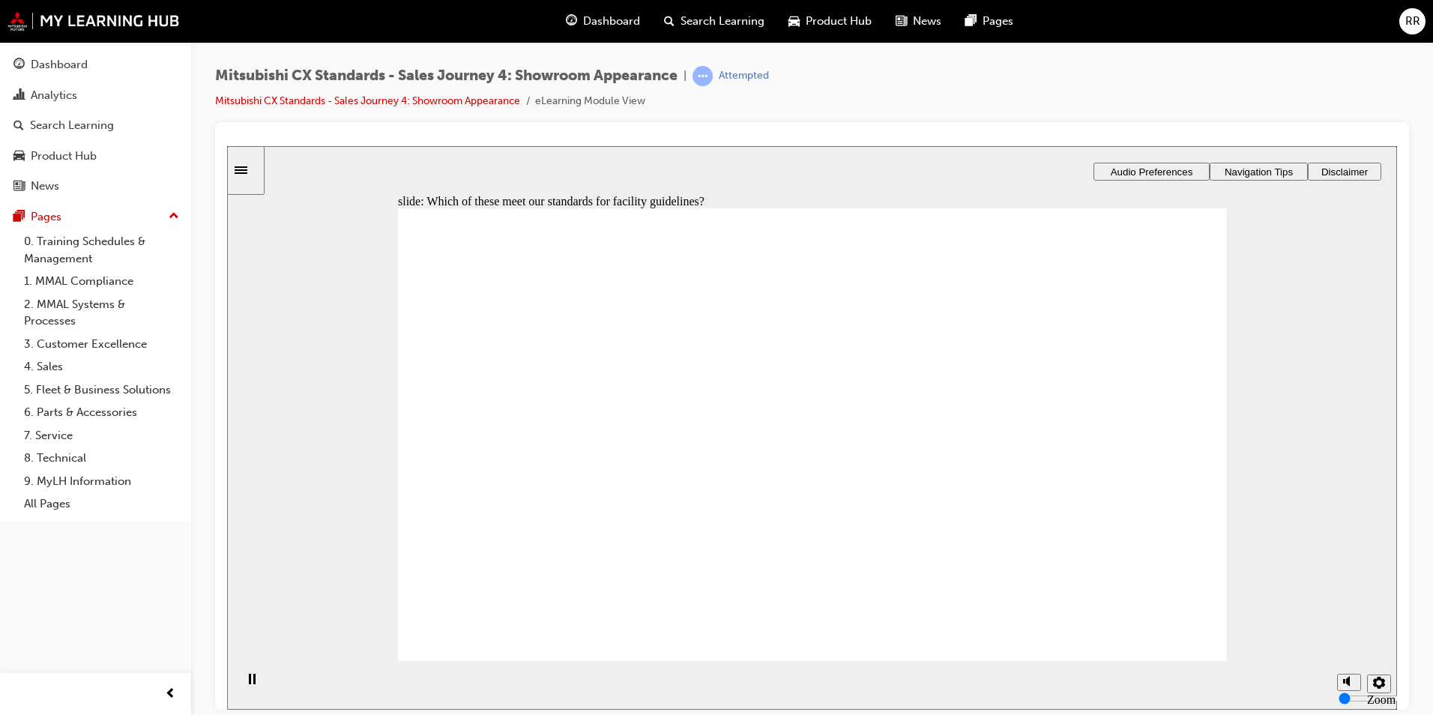
checkbox input "true"
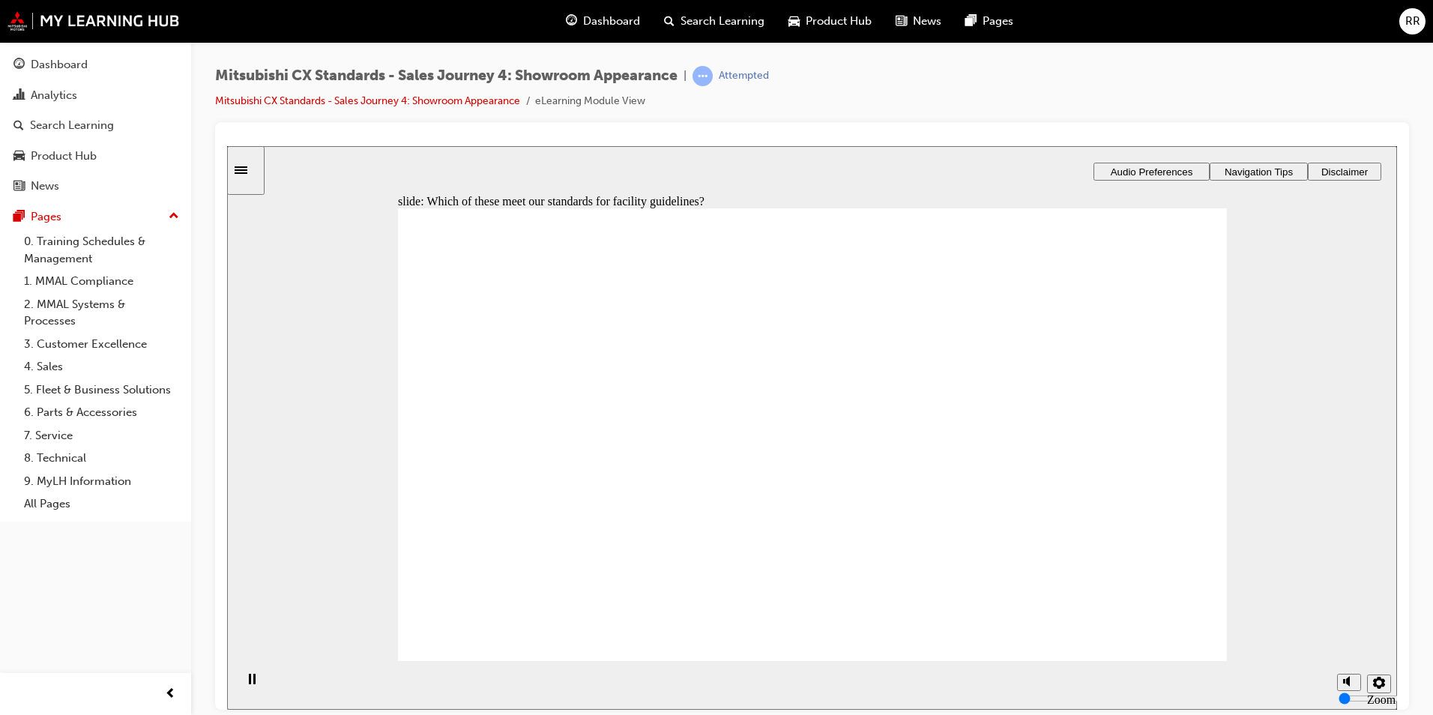
checkbox input "true"
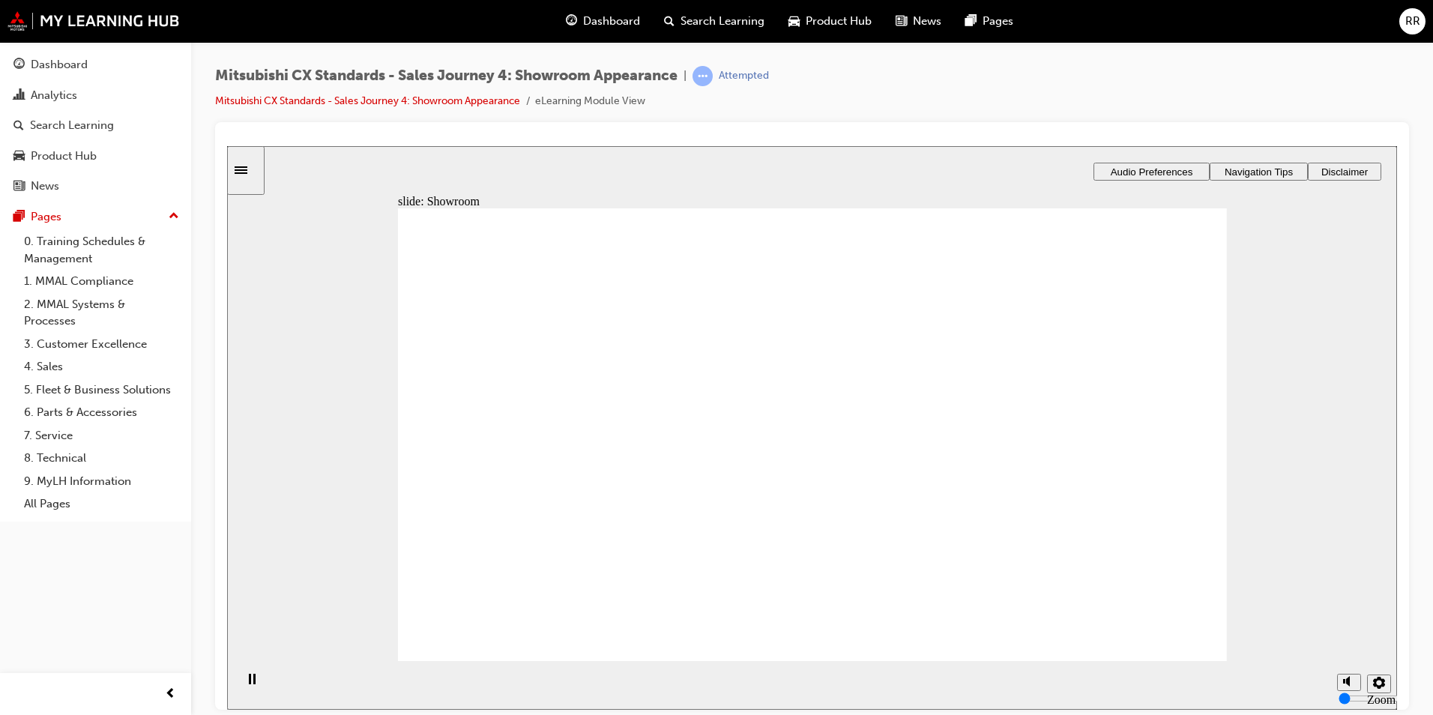
drag, startPoint x: 576, startPoint y: 456, endPoint x: 799, endPoint y: 378, distance: 236.1
drag, startPoint x: 545, startPoint y: 474, endPoint x: 1084, endPoint y: 400, distance: 543.8
drag, startPoint x: 546, startPoint y: 485, endPoint x: 836, endPoint y: 466, distance: 289.8
drag, startPoint x: 593, startPoint y: 470, endPoint x: 903, endPoint y: 484, distance: 309.8
drag, startPoint x: 593, startPoint y: 468, endPoint x: 1104, endPoint y: 402, distance: 515.4
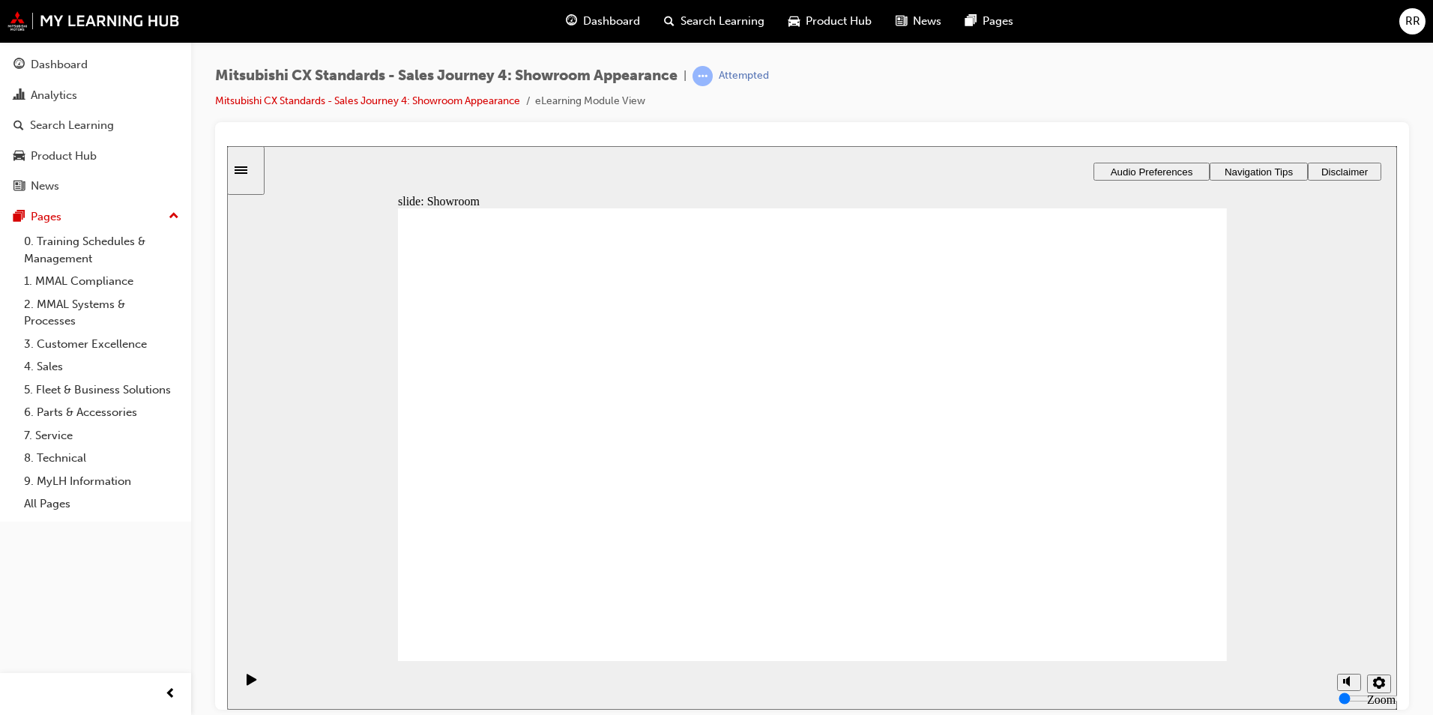
checkbox input "true"
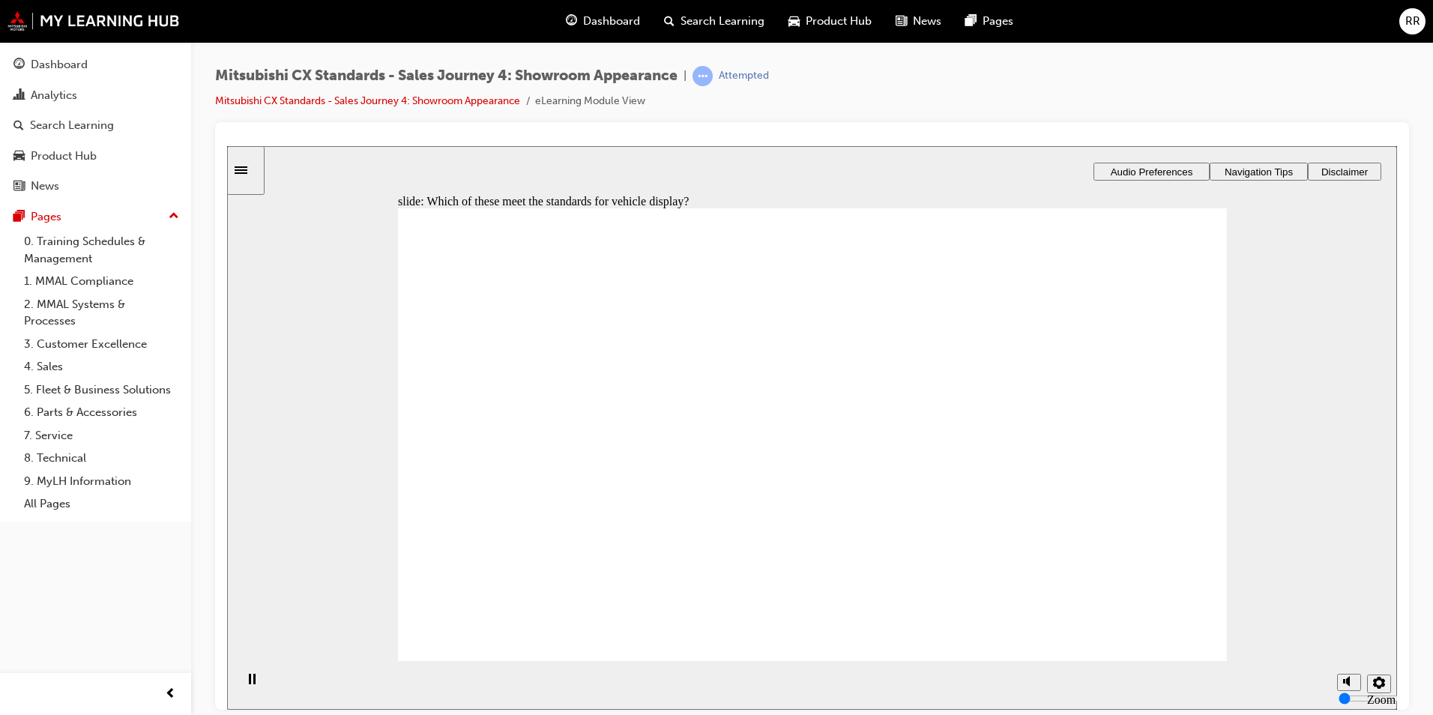
drag, startPoint x: 597, startPoint y: 469, endPoint x: 847, endPoint y: 352, distance: 276.2
drag, startPoint x: 668, startPoint y: 458, endPoint x: 820, endPoint y: 384, distance: 168.9
drag, startPoint x: 601, startPoint y: 483, endPoint x: 1134, endPoint y: 479, distance: 533.5
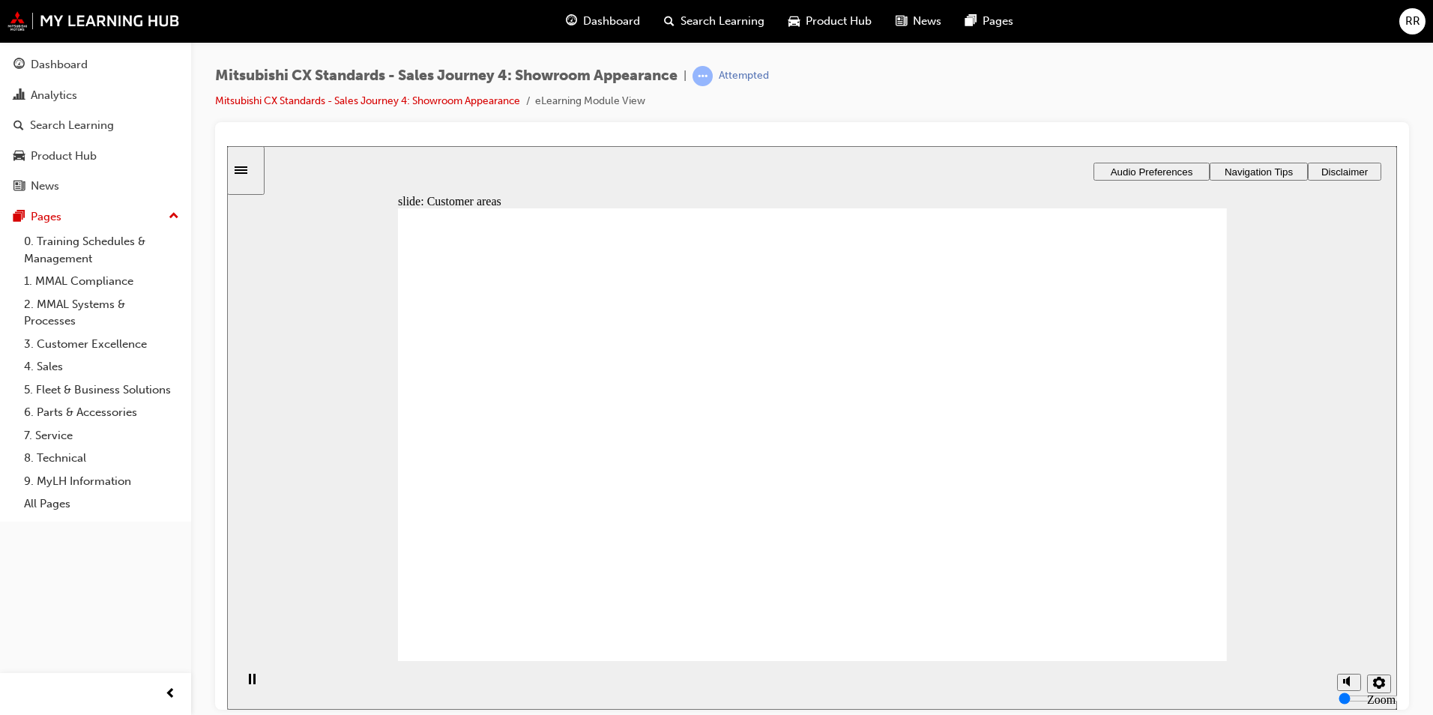
drag, startPoint x: 1090, startPoint y: 318, endPoint x: 814, endPoint y: 502, distance: 331.7
drag, startPoint x: 585, startPoint y: 486, endPoint x: 793, endPoint y: 507, distance: 208.6
drag, startPoint x: 563, startPoint y: 476, endPoint x: 770, endPoint y: 546, distance: 219.2
drag, startPoint x: 622, startPoint y: 481, endPoint x: 1164, endPoint y: 360, distance: 555.9
drag, startPoint x: 1094, startPoint y: 307, endPoint x: 797, endPoint y: 563, distance: 391.6
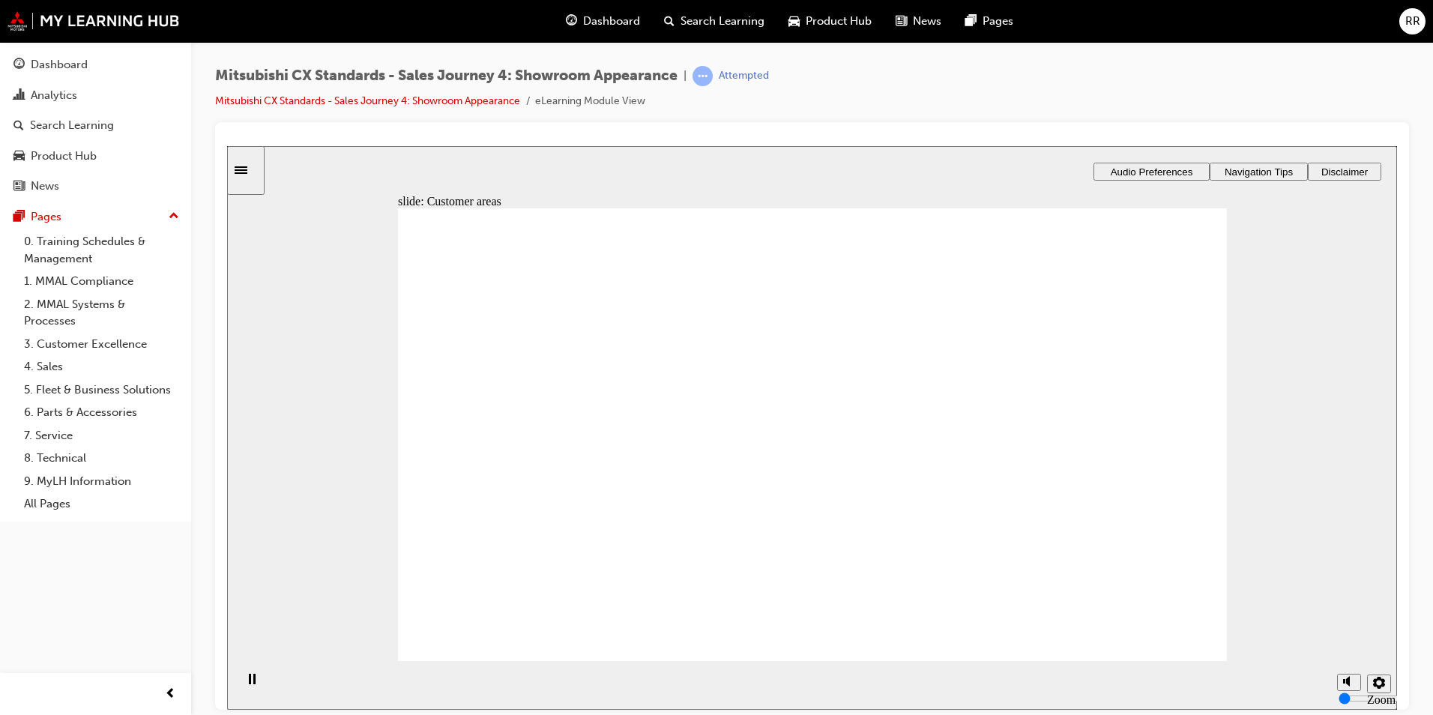
checkbox input "true"
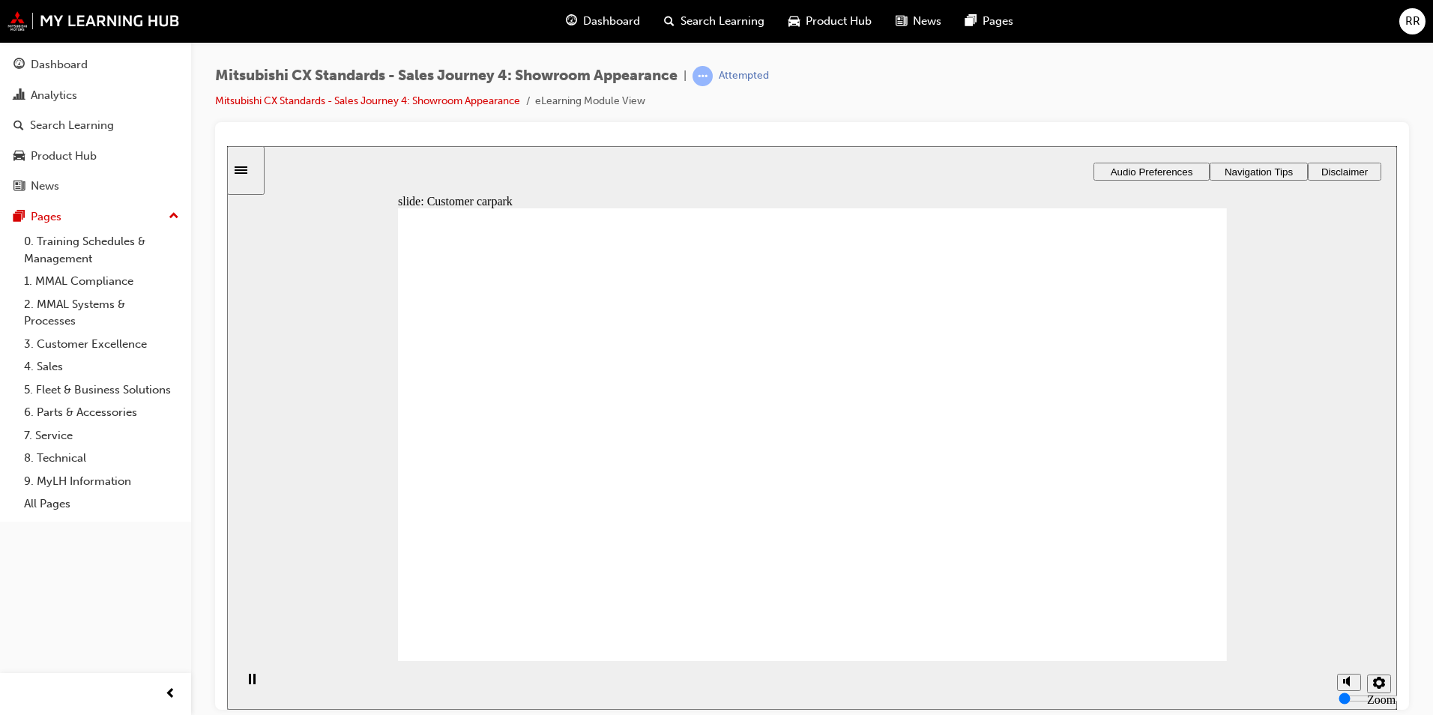
checkbox input "true"
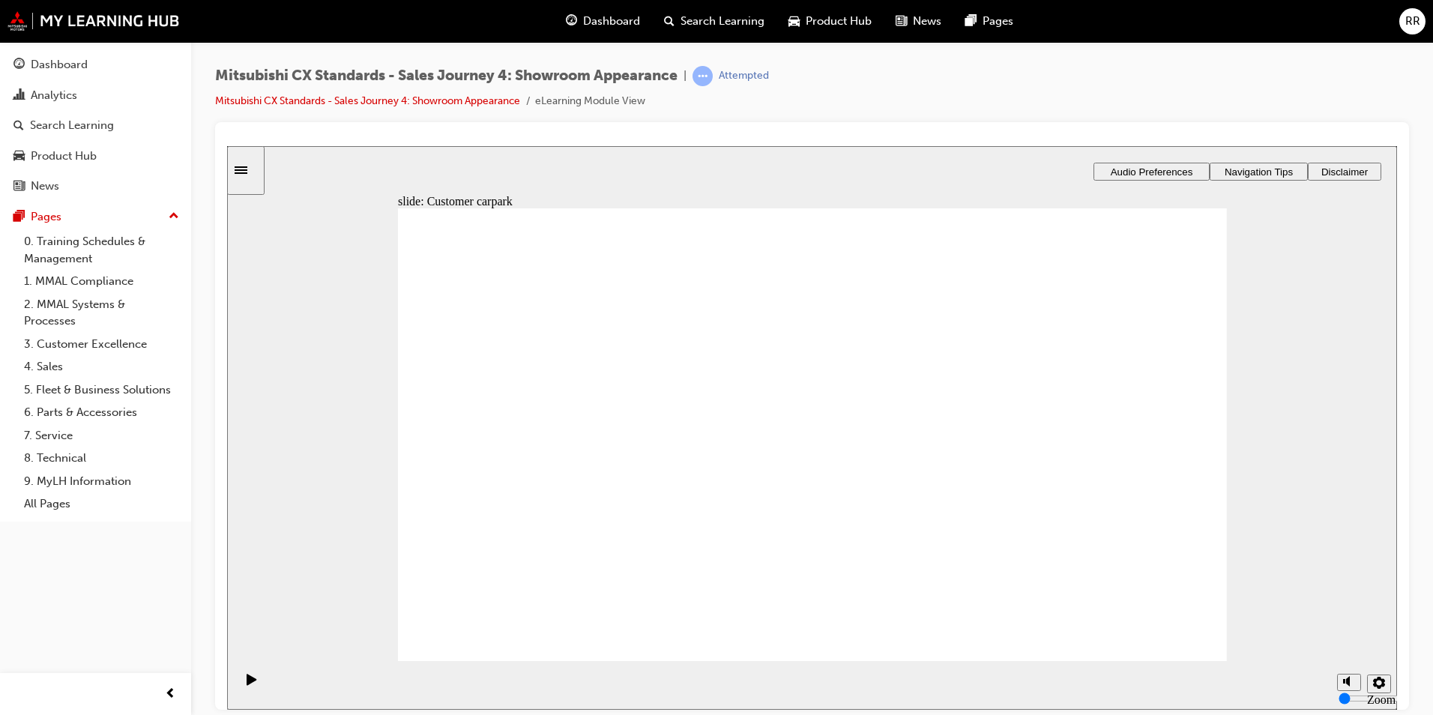
checkbox input "false"
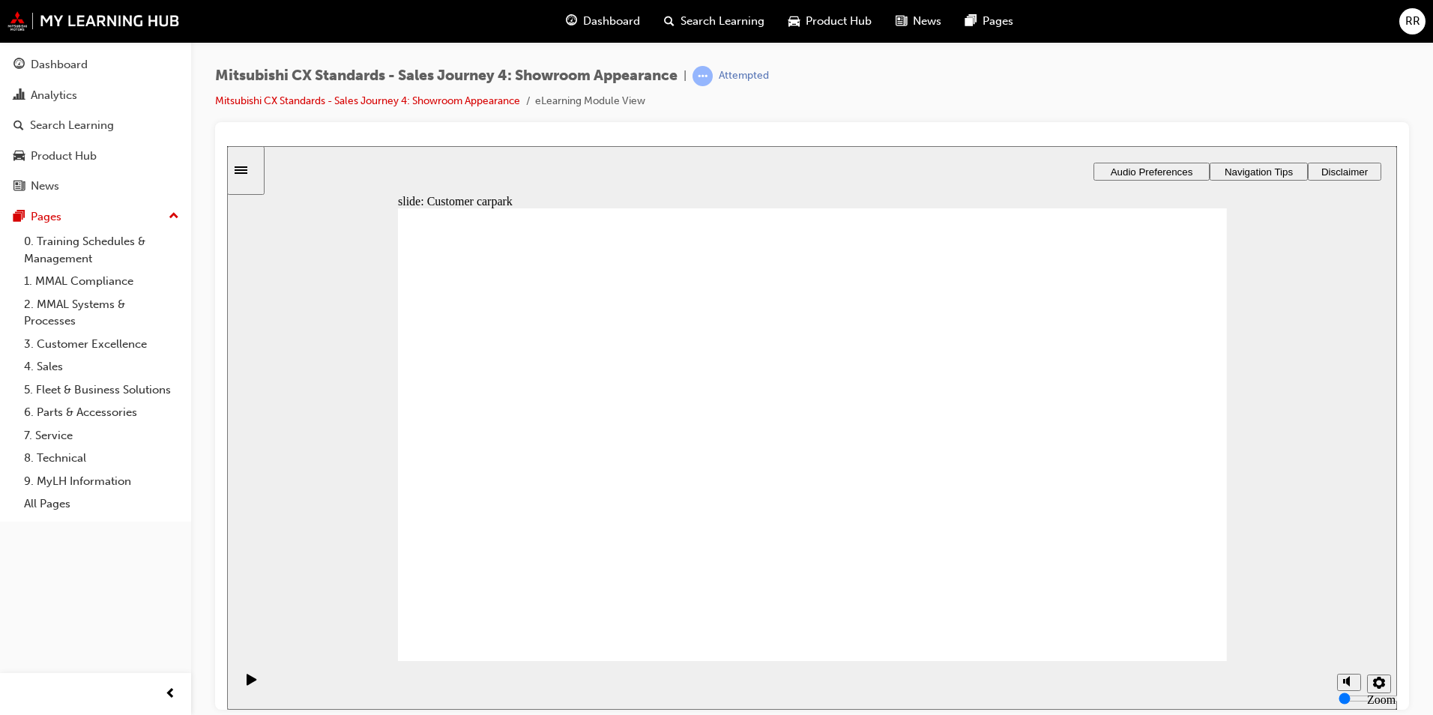
checkbox input "true"
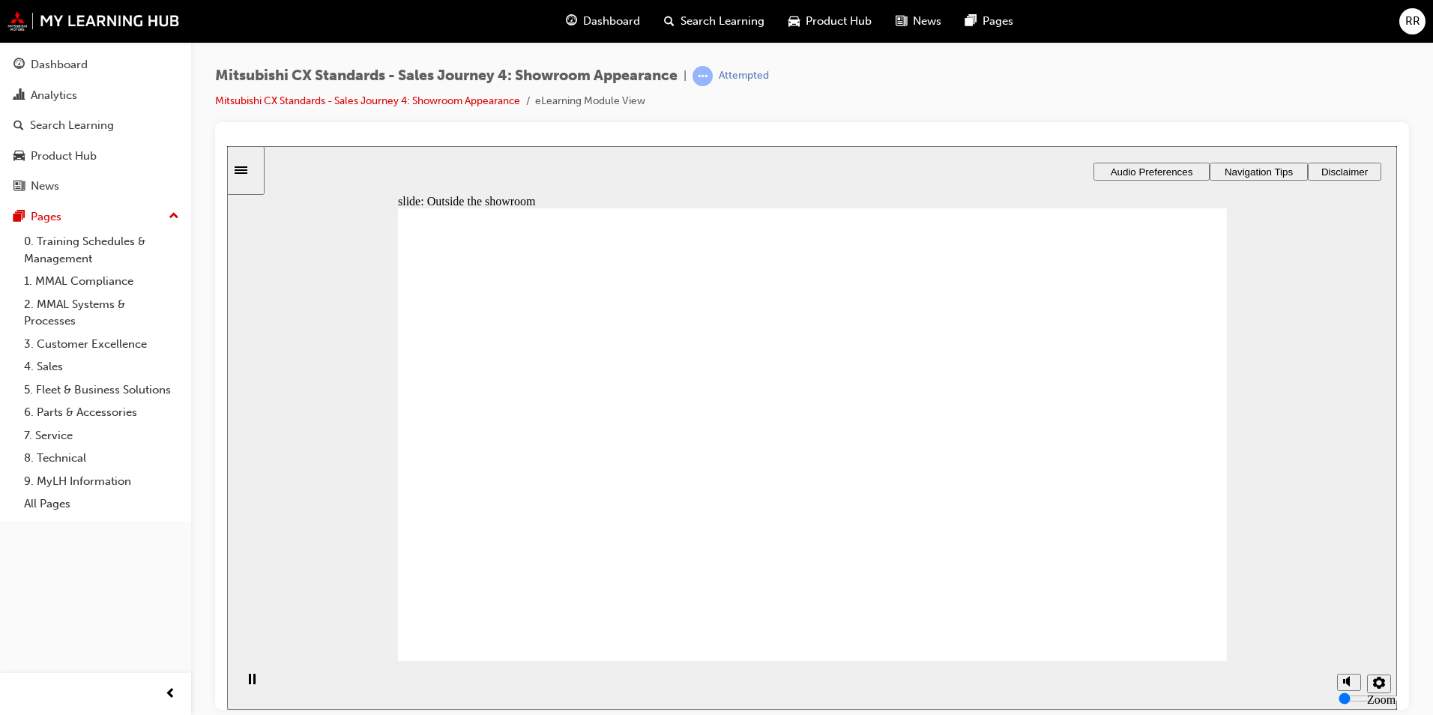
checkbox input "false"
checkbox input "true"
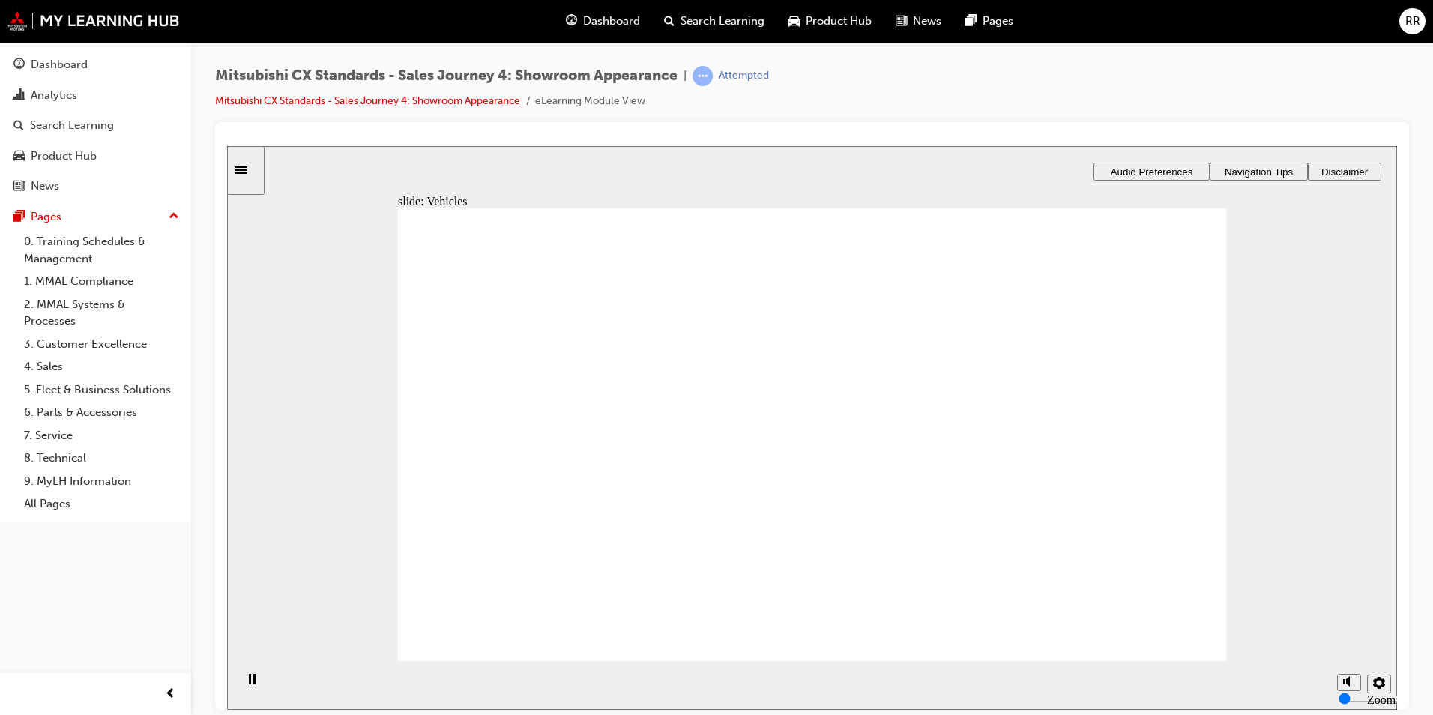
checkbox input "true"
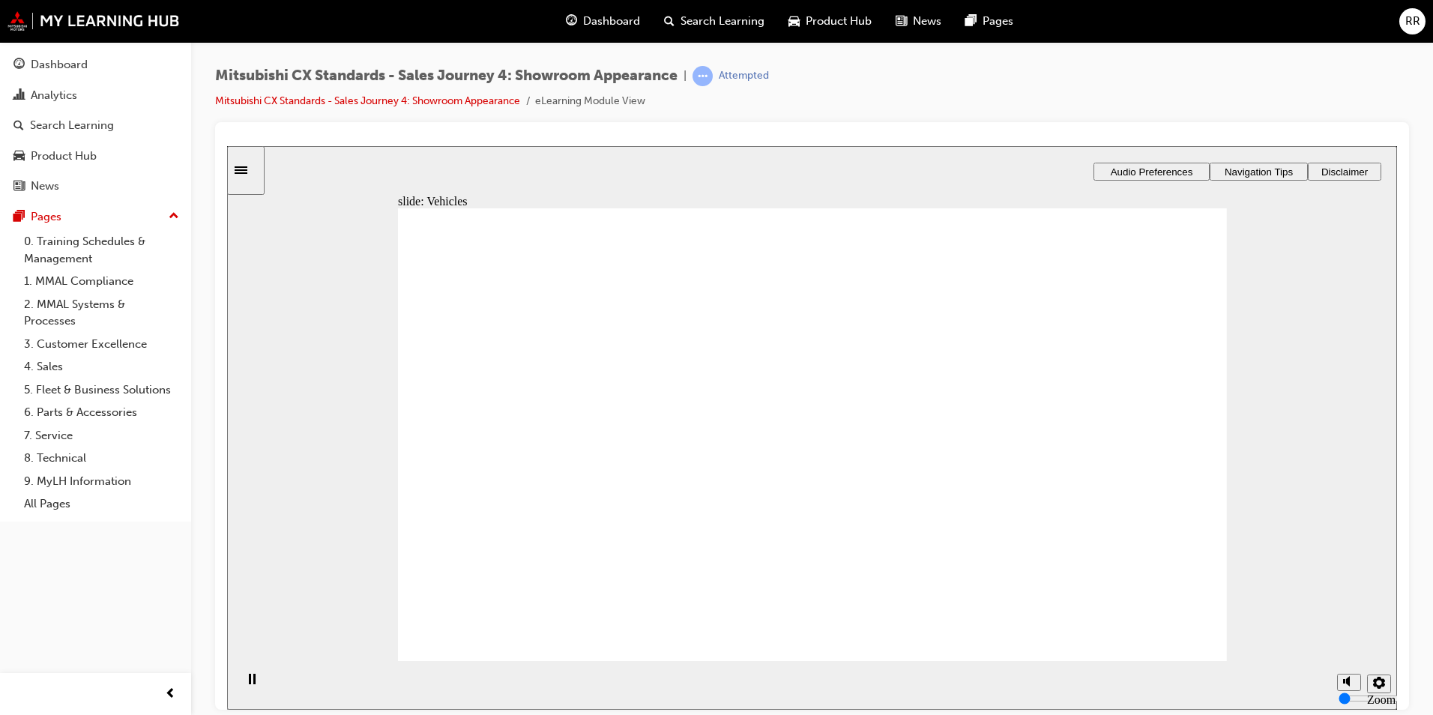
checkbox input "false"
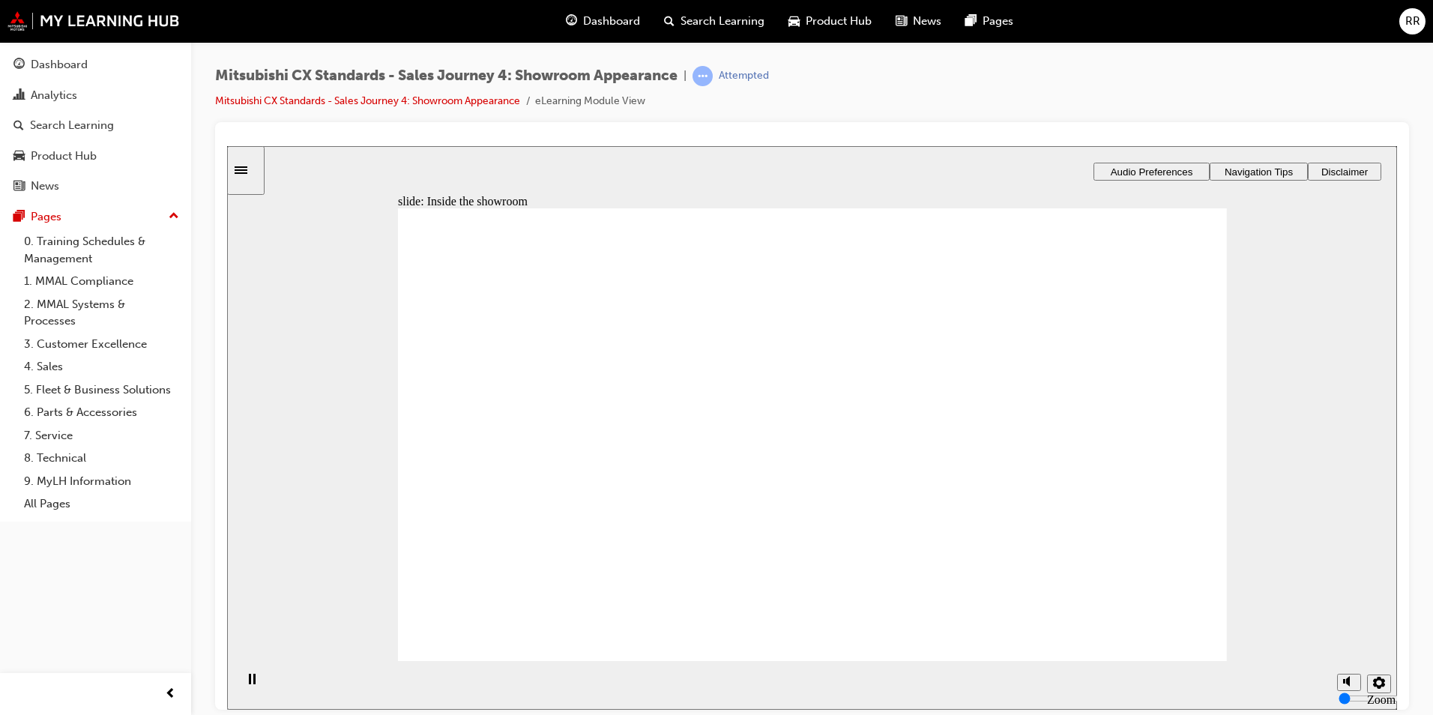
checkbox input "true"
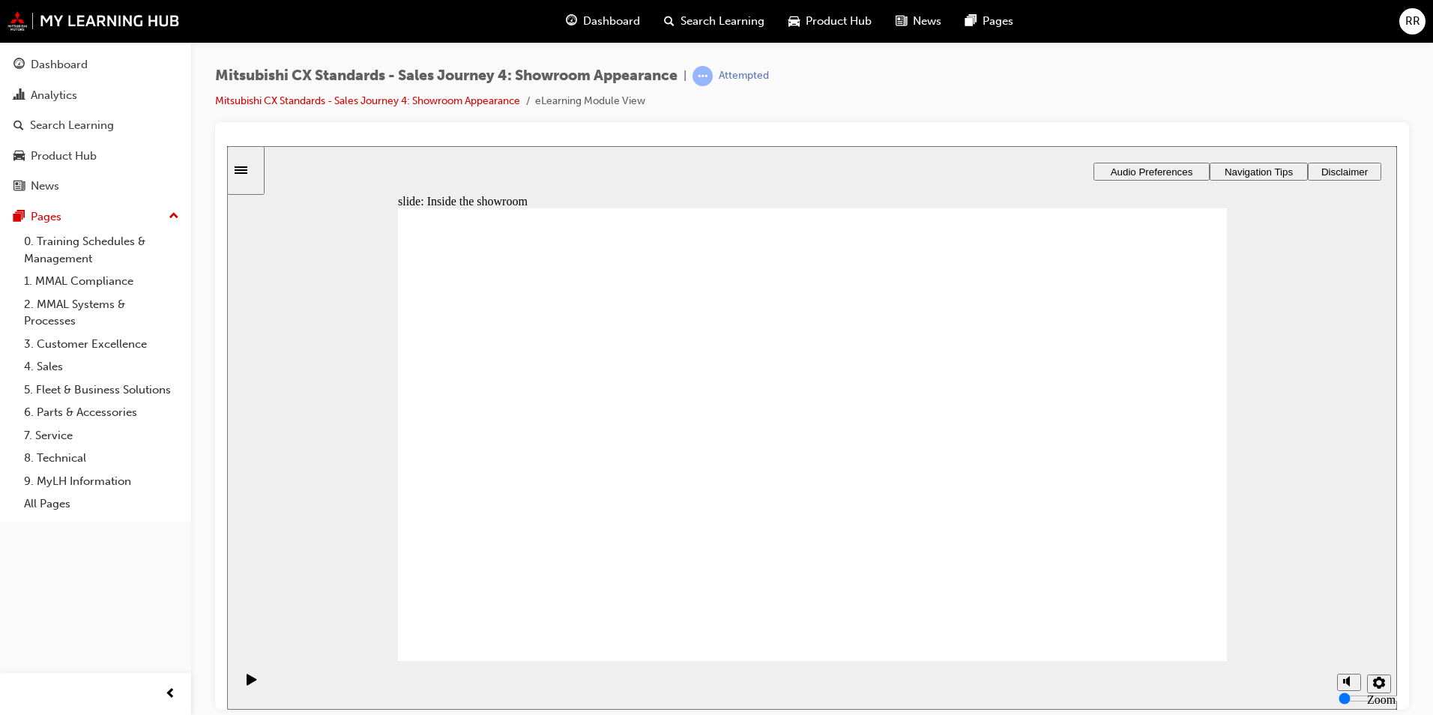
checkbox input "true"
checkbox input "false"
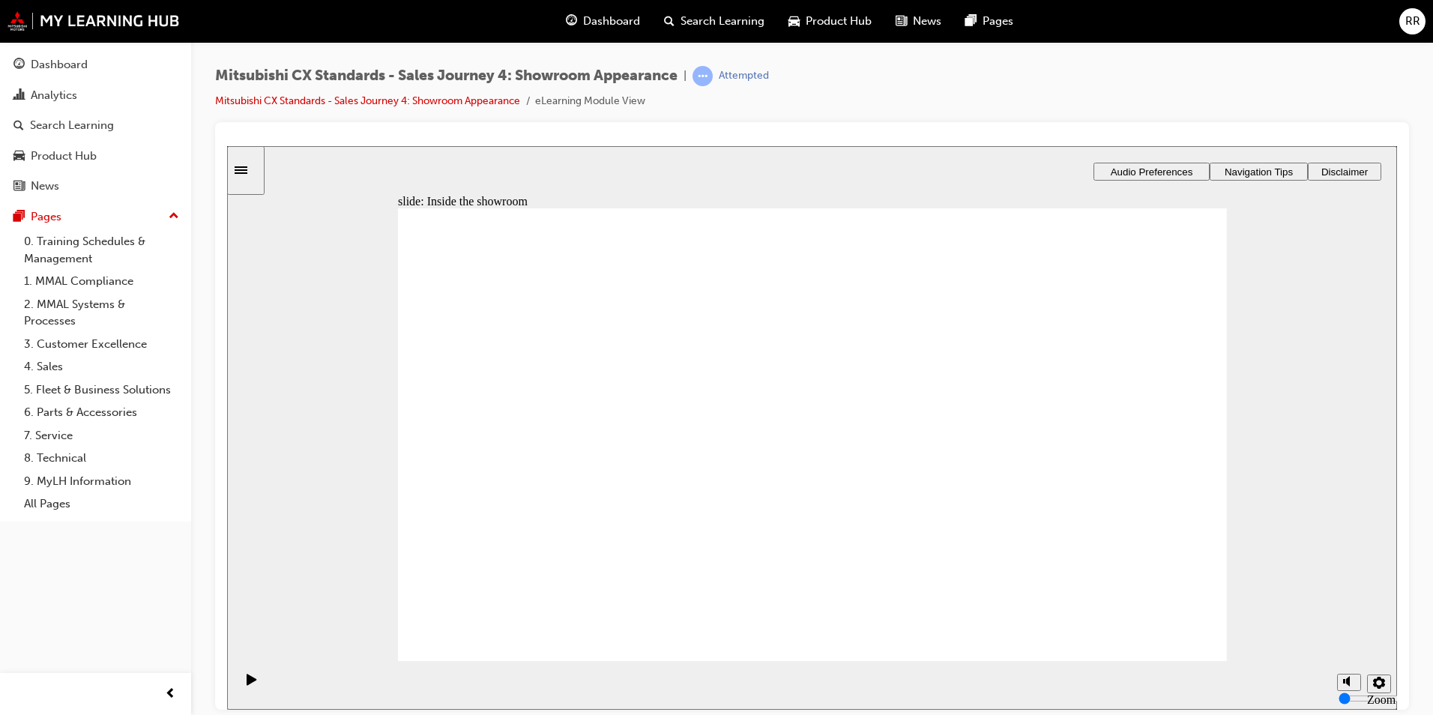
checkbox input "false"
checkbox input "true"
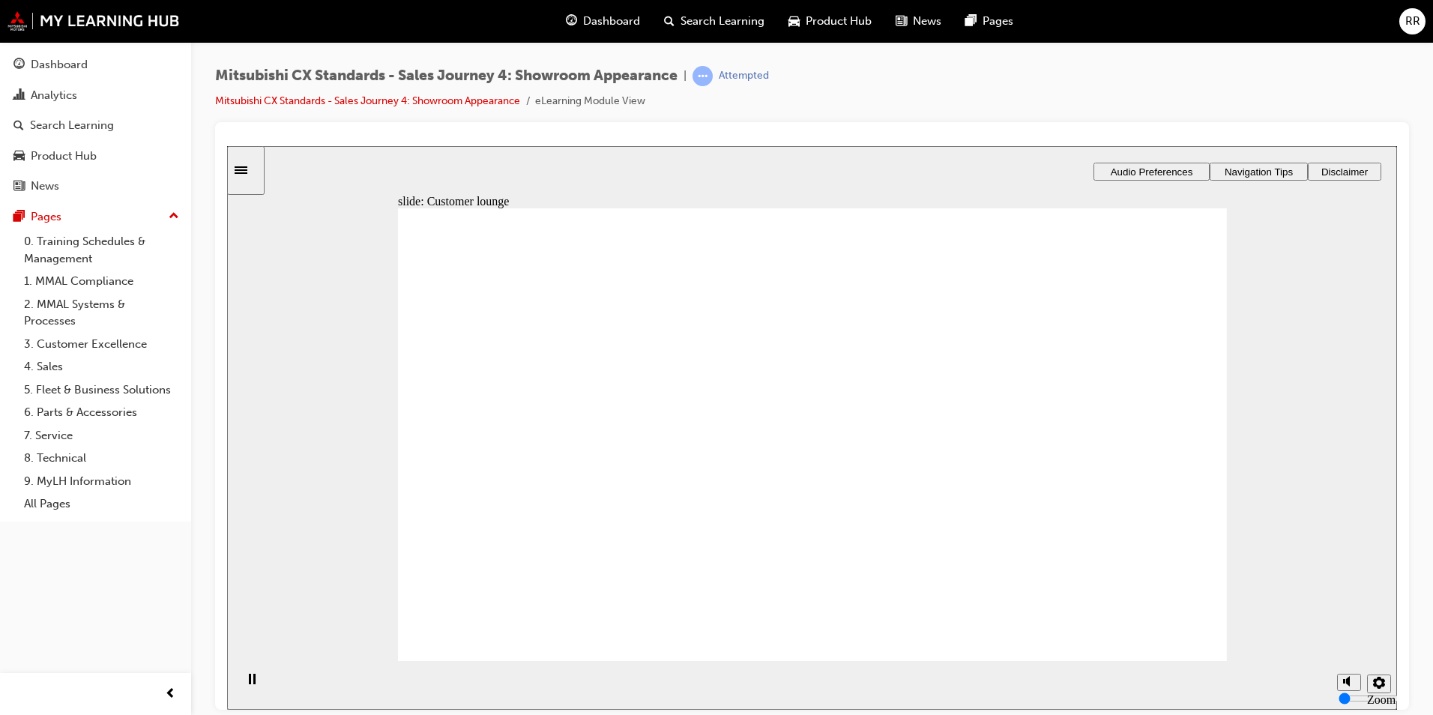
checkbox input "true"
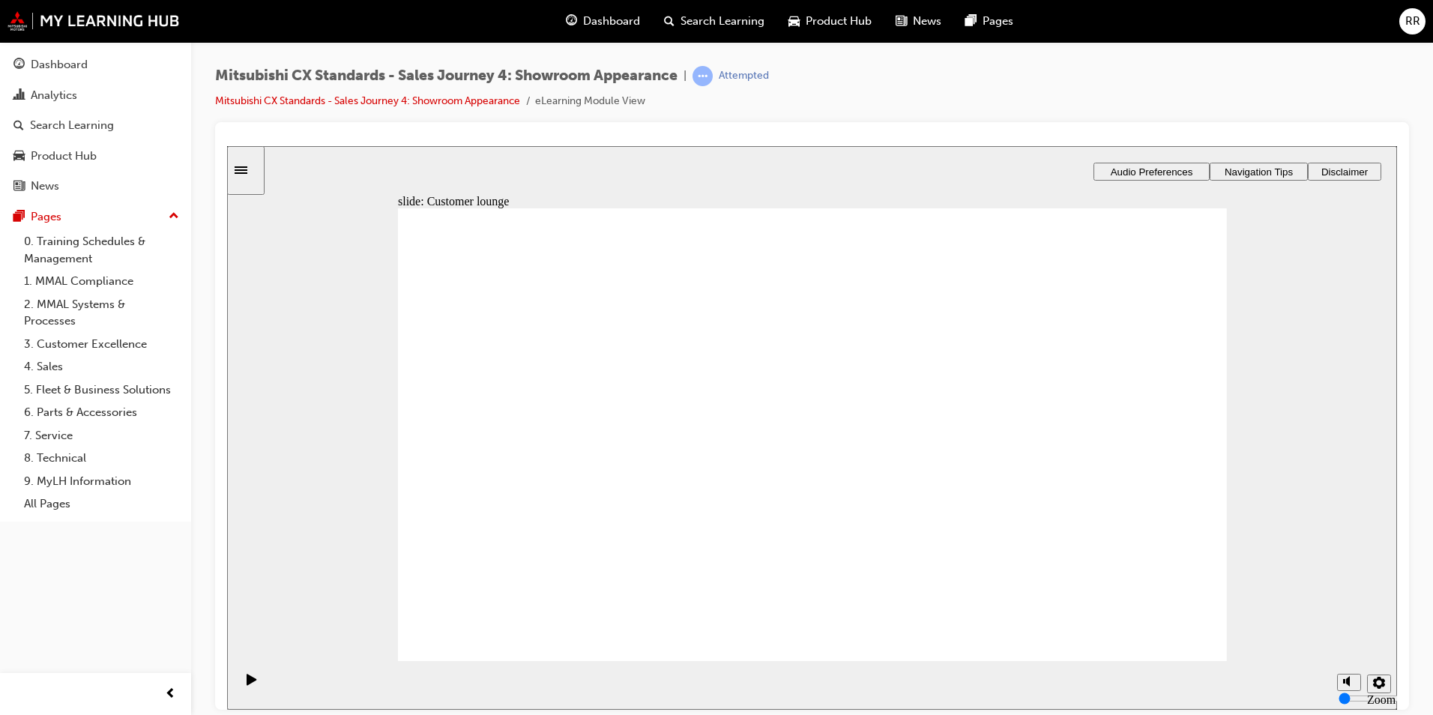
checkbox input "false"
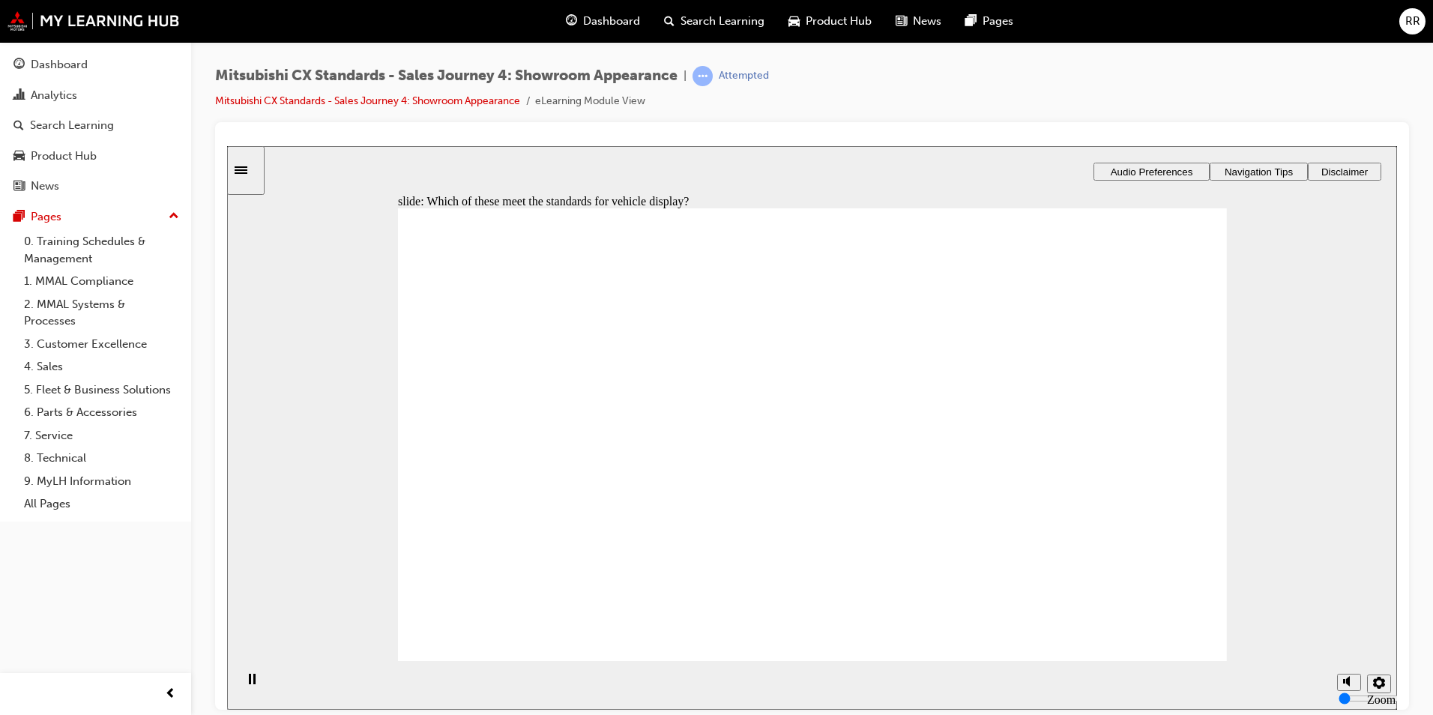
checkbox input "true"
drag, startPoint x: 552, startPoint y: 481, endPoint x: 1063, endPoint y: 358, distance: 525.6
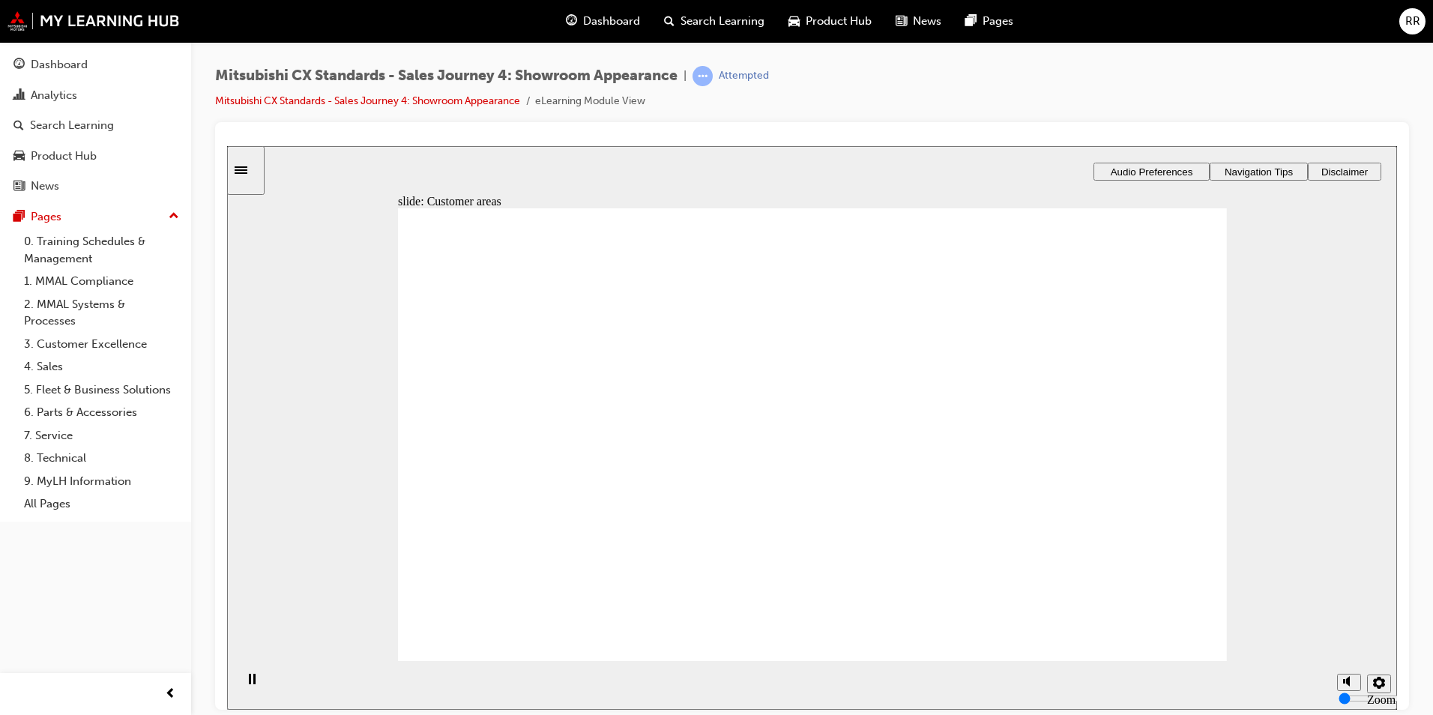
drag, startPoint x: 525, startPoint y: 483, endPoint x: 774, endPoint y: 388, distance: 266.1
drag, startPoint x: 492, startPoint y: 483, endPoint x: 747, endPoint y: 430, distance: 261.0
drag, startPoint x: 485, startPoint y: 484, endPoint x: 713, endPoint y: 456, distance: 230.2
drag, startPoint x: 593, startPoint y: 504, endPoint x: 740, endPoint y: 519, distance: 147.6
drag, startPoint x: 519, startPoint y: 482, endPoint x: 990, endPoint y: 487, distance: 470.6
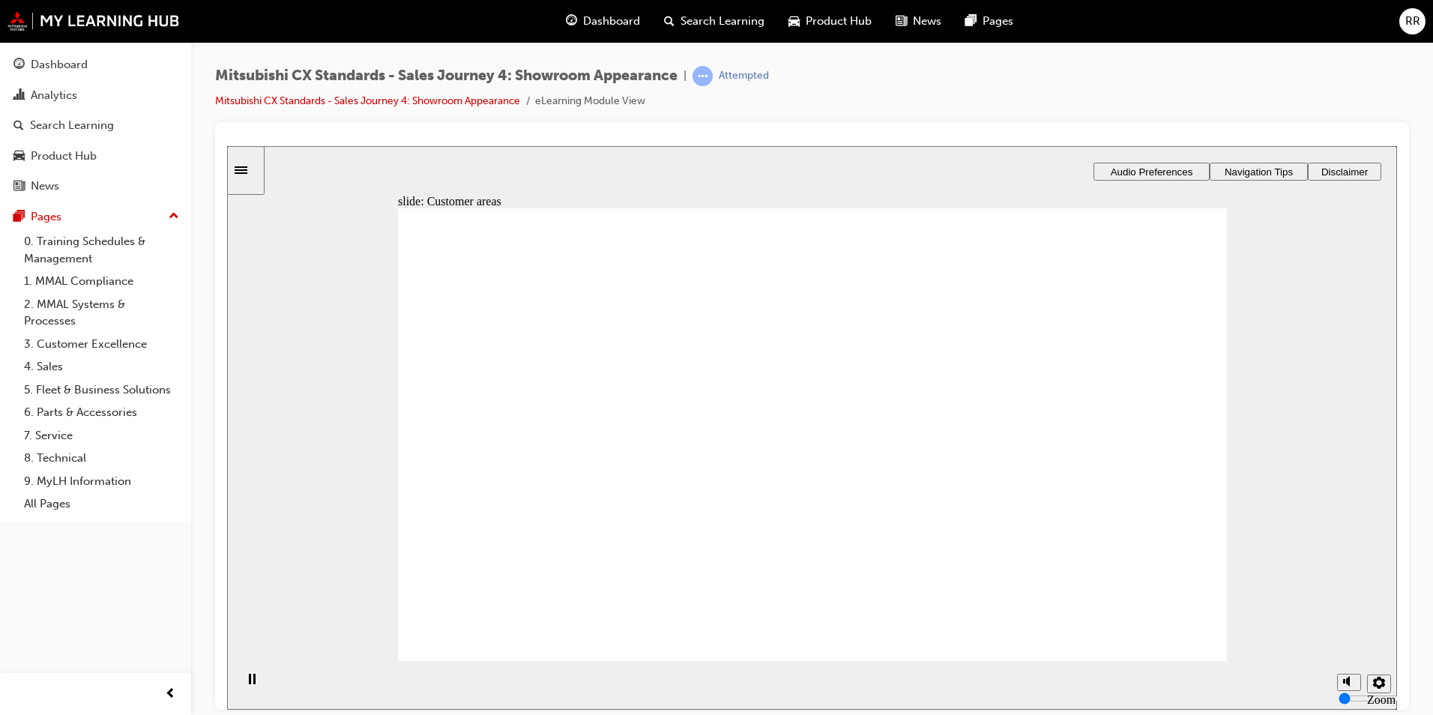
checkbox input "true"
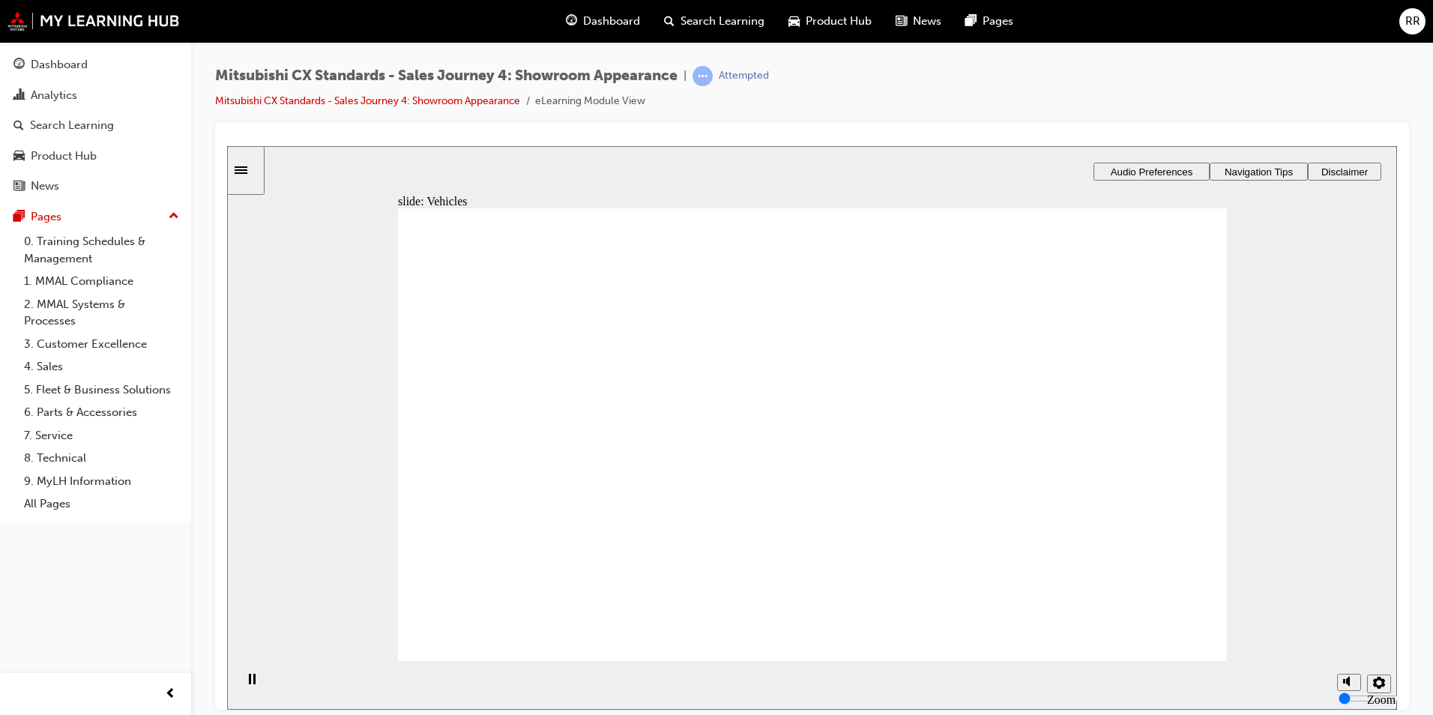
checkbox input "true"
checkbox input "false"
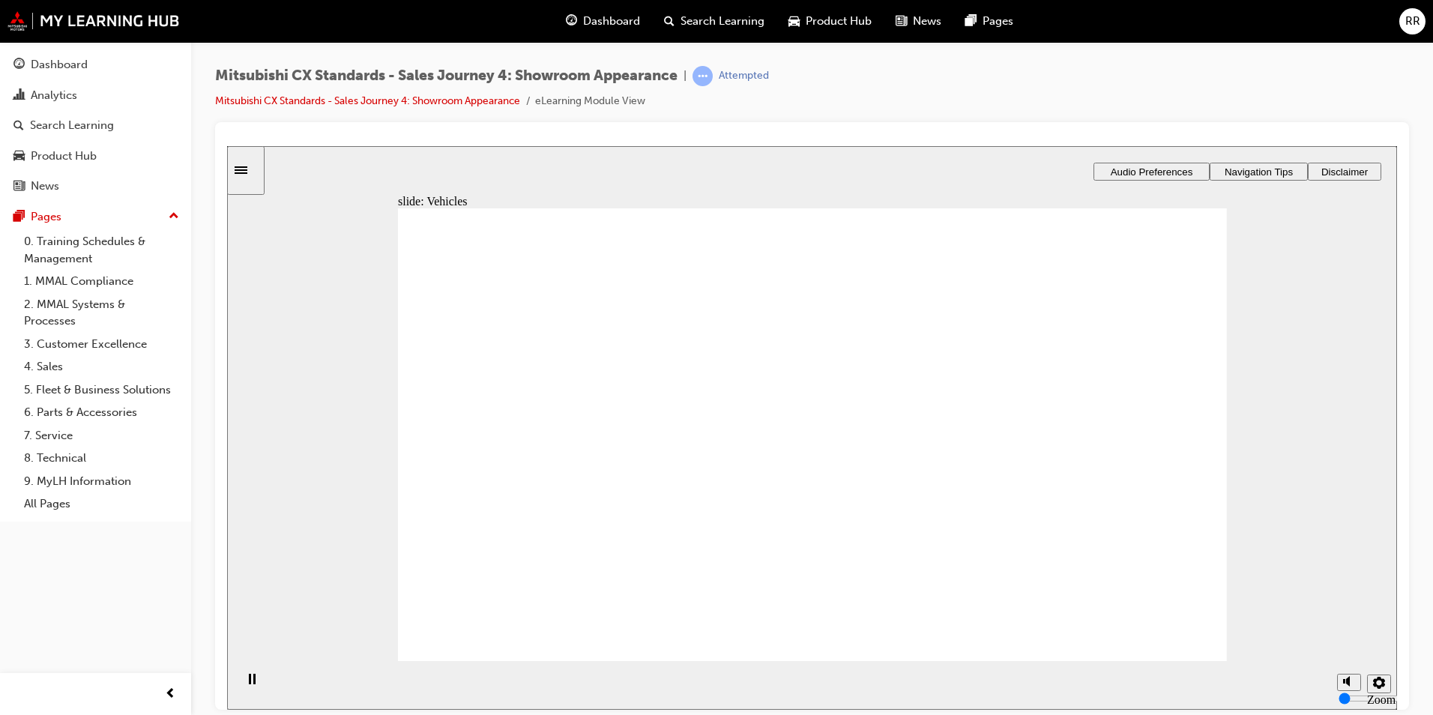
checkbox input "false"
checkbox input "true"
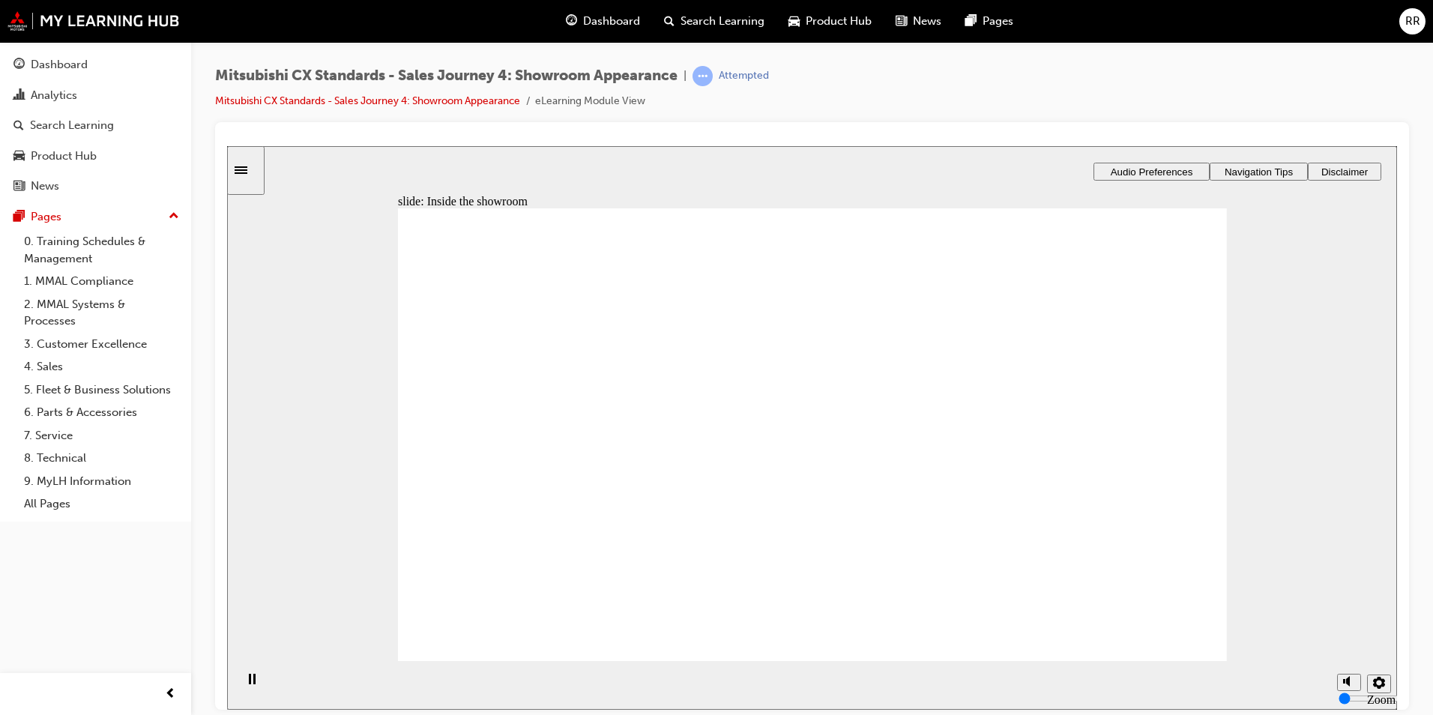
checkbox input "true"
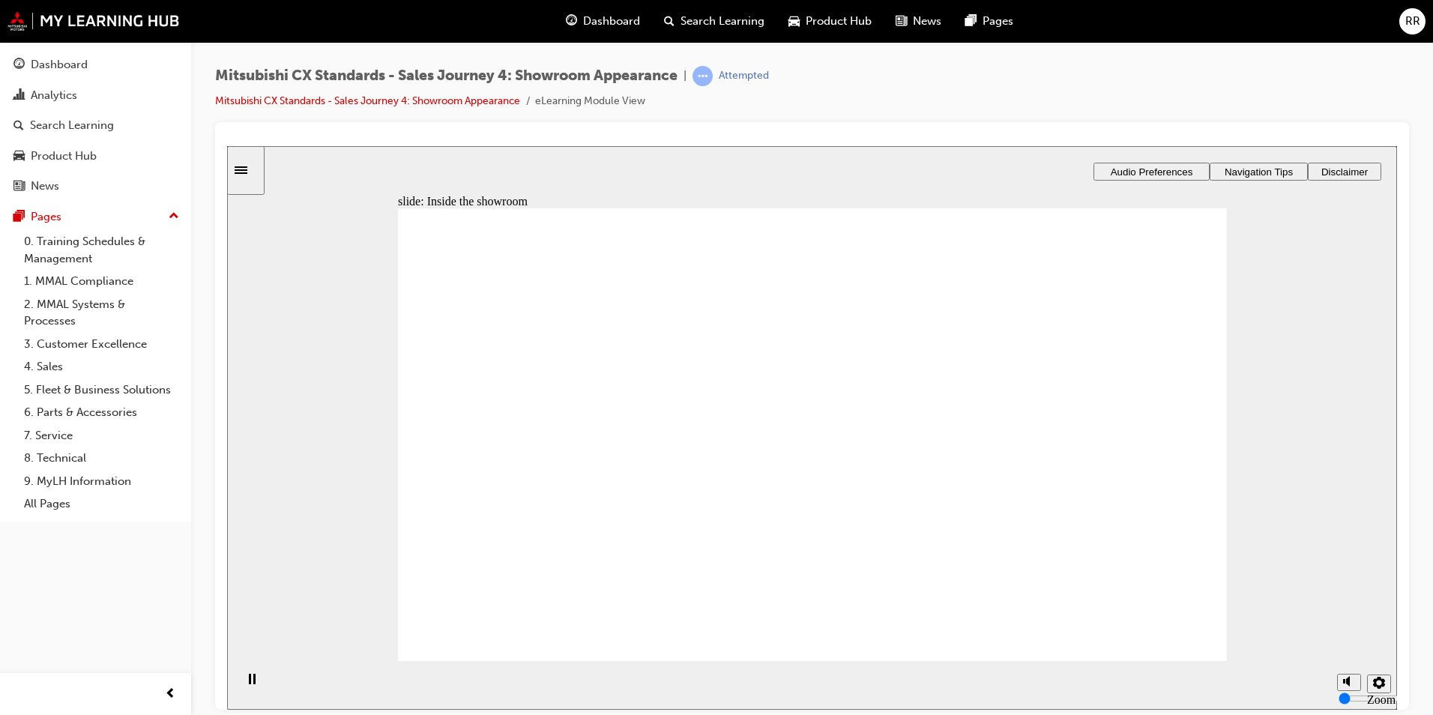
checkbox input "true"
checkbox input "false"
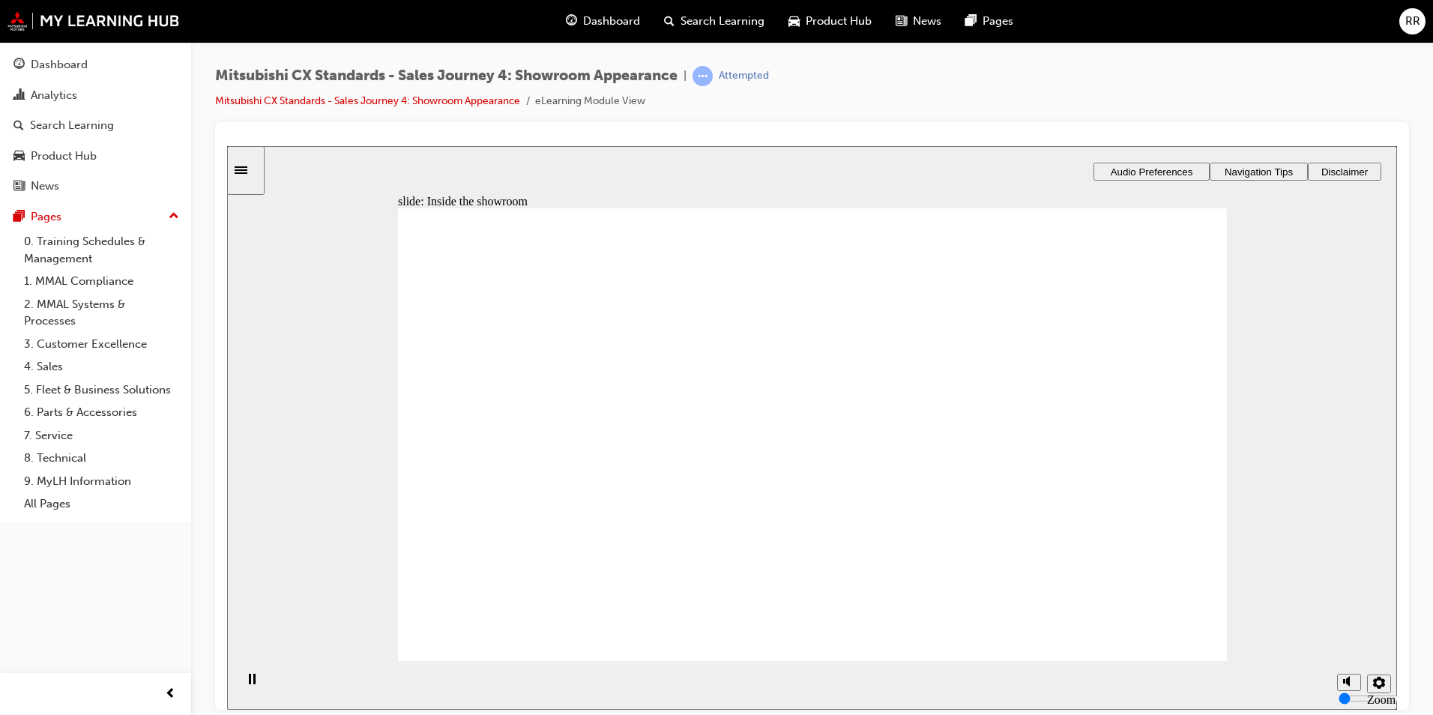
checkbox input "false"
checkbox input "true"
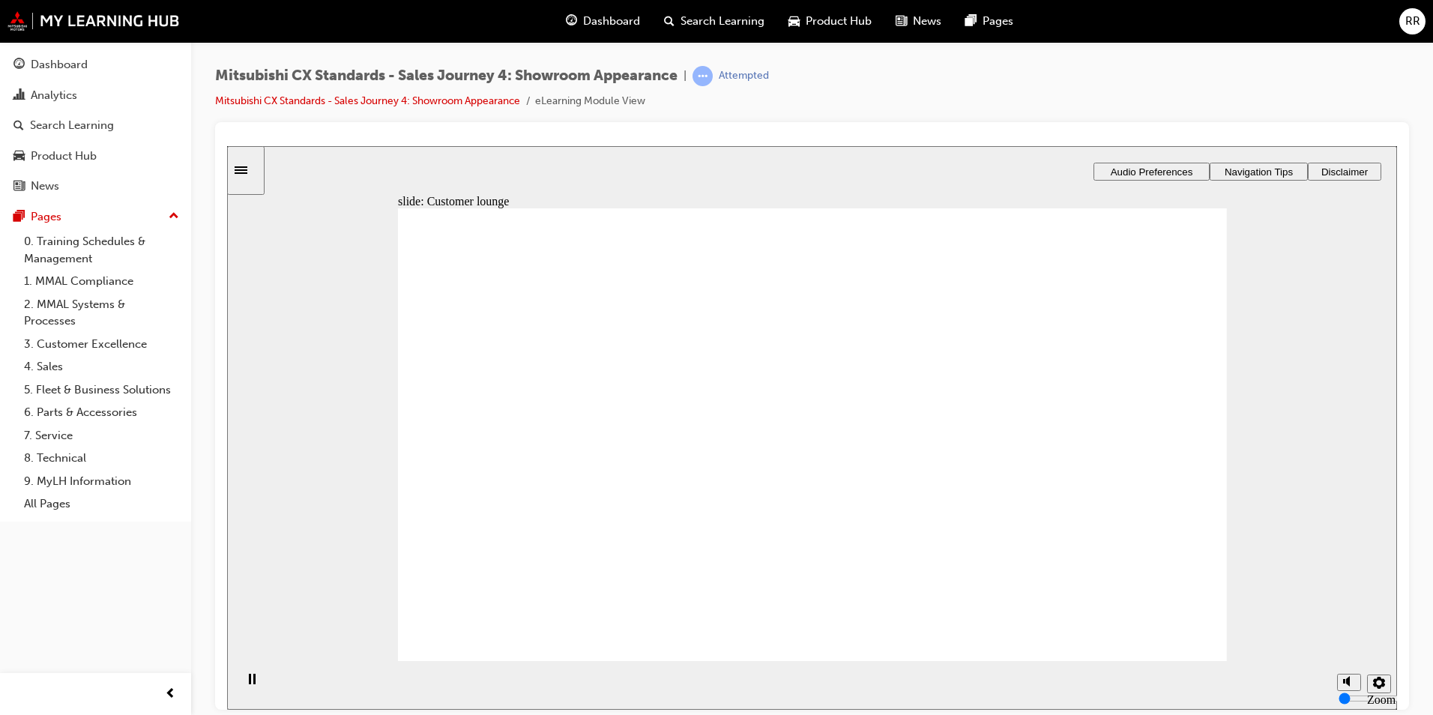
checkbox input "true"
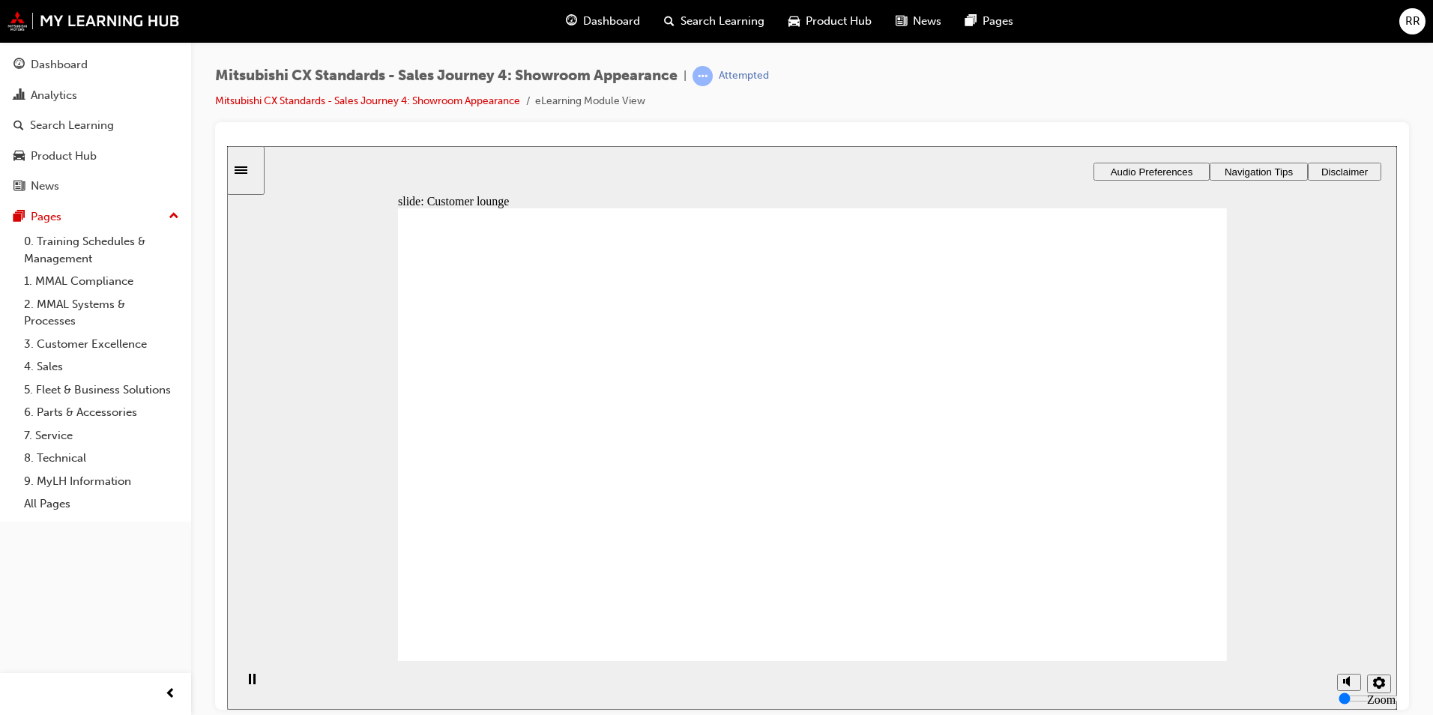
checkbox input "false"
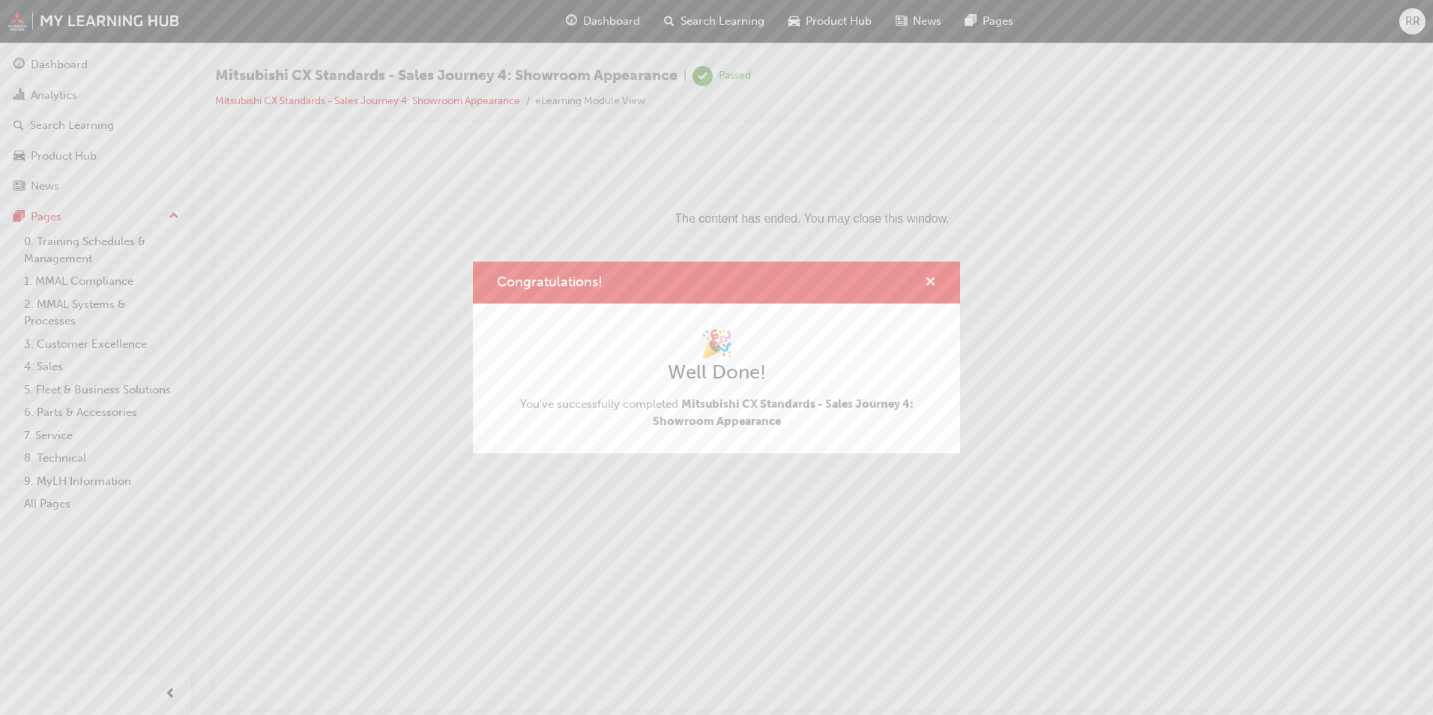
click at [932, 283] on span "cross-icon" at bounding box center [930, 283] width 11 height 13
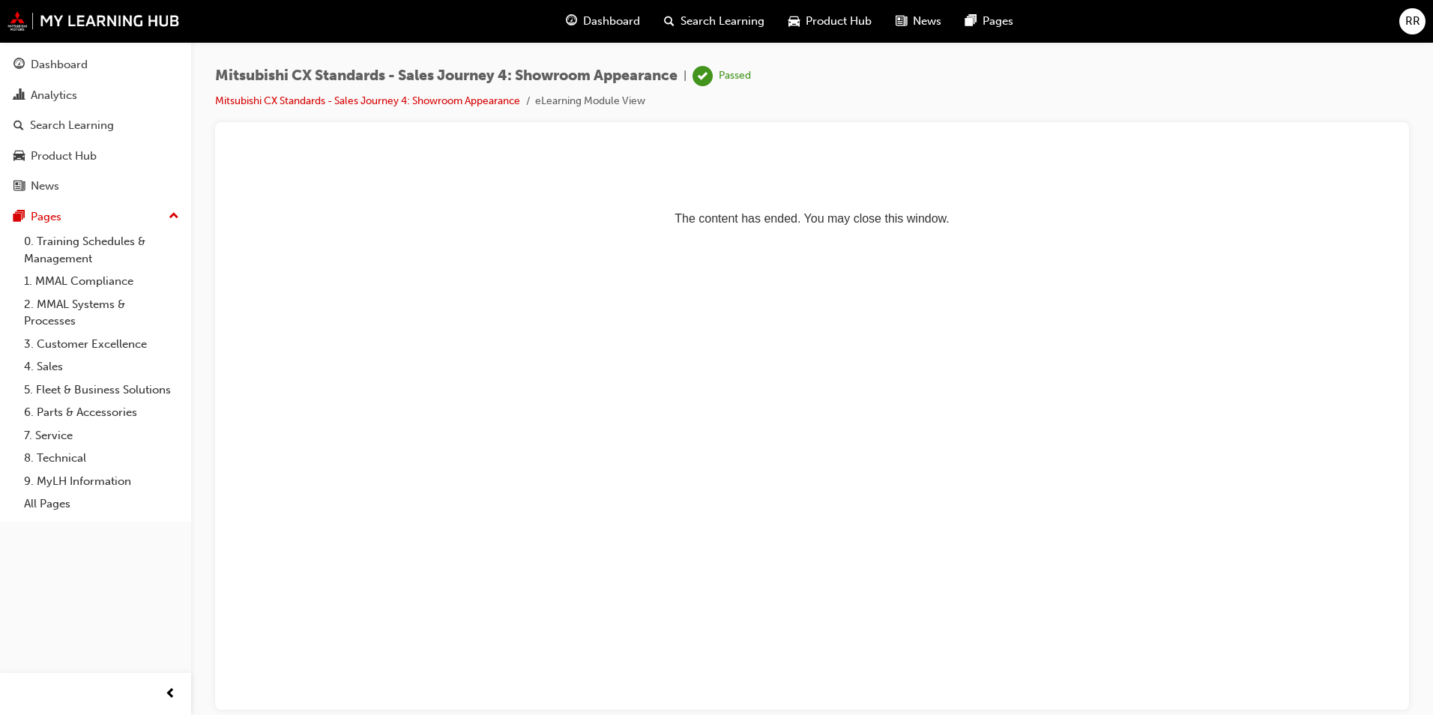
click at [583, 17] on span "Dashboard" at bounding box center [611, 21] width 57 height 17
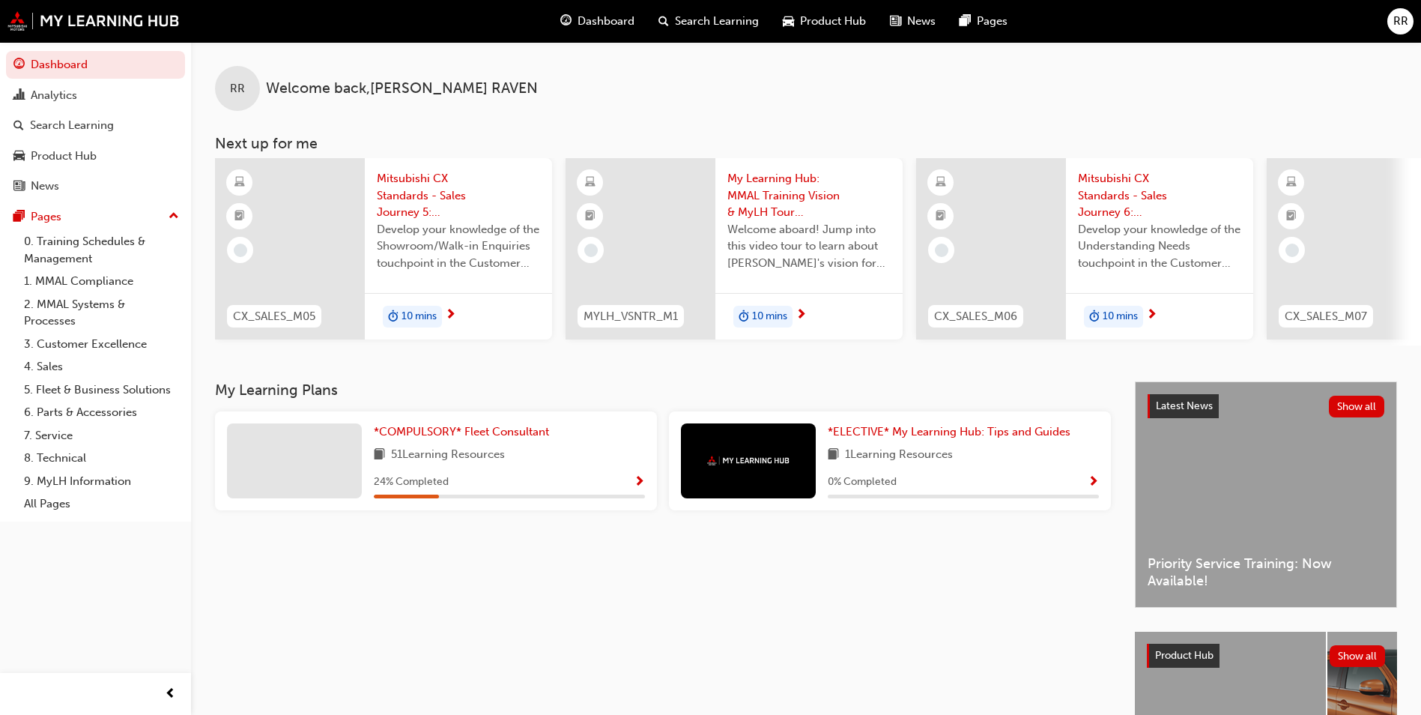
click at [401, 447] on div "*COMPULSORY* Fleet Consultant 51 Learning Resources 24 % Completed" at bounding box center [509, 460] width 271 height 75
click at [414, 438] on span "*COMPULSORY* Fleet Consultant" at bounding box center [461, 431] width 175 height 13
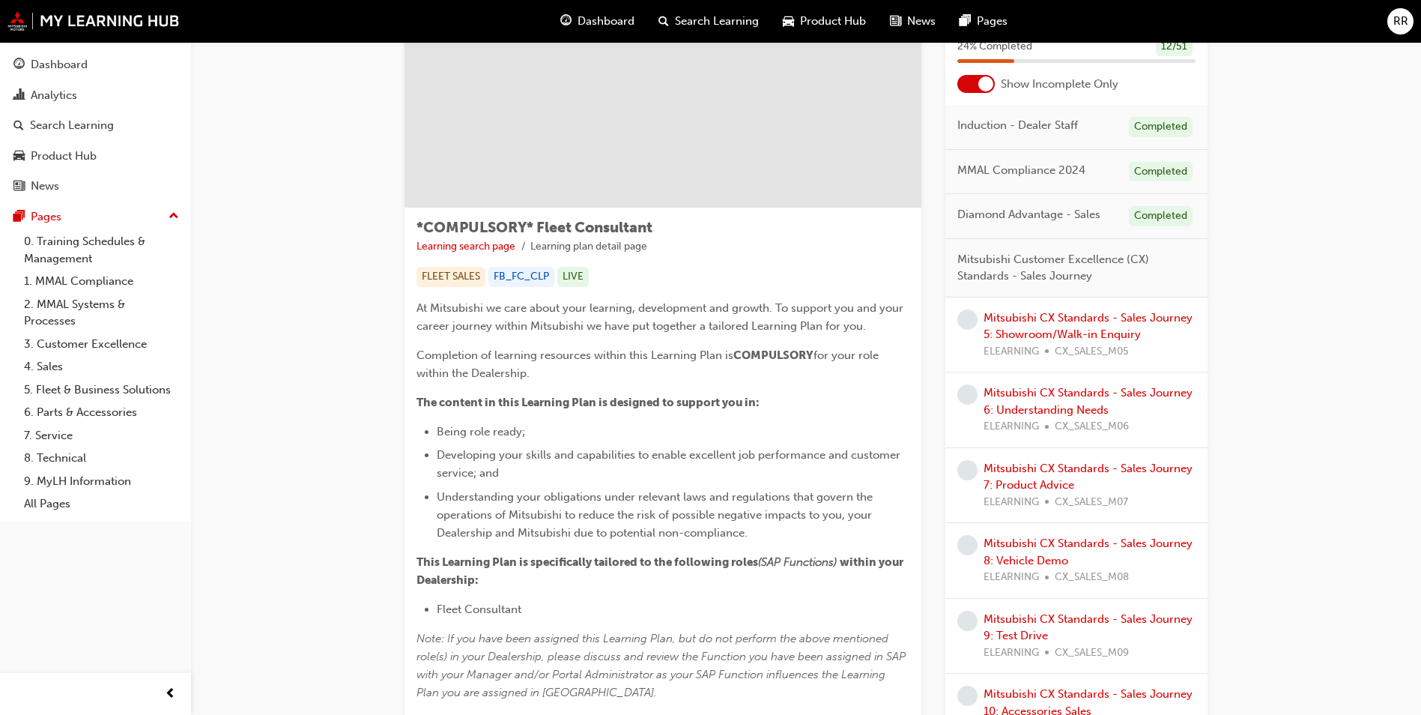
scroll to position [75, 0]
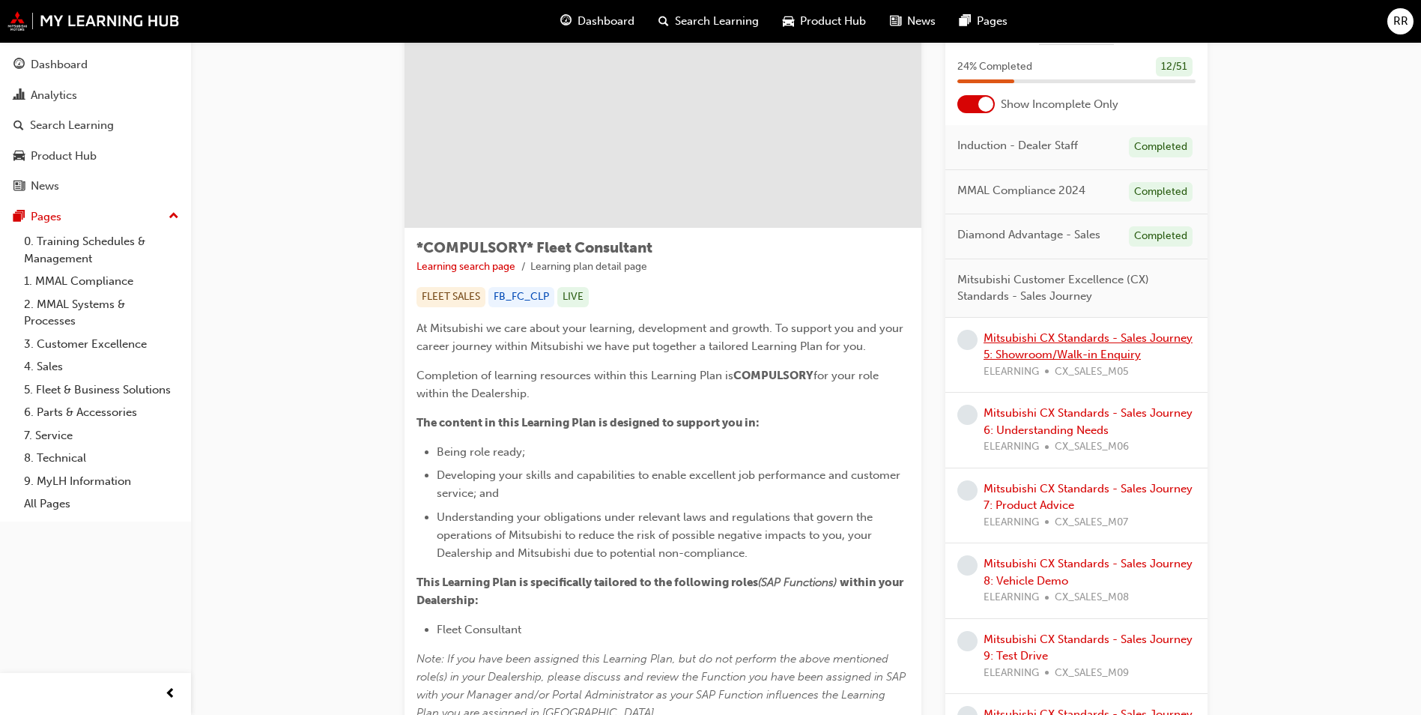
click at [1084, 340] on link "Mitsubishi CX Standards - Sales Journey 5: Showroom/Walk-in Enquiry" at bounding box center [1088, 346] width 209 height 31
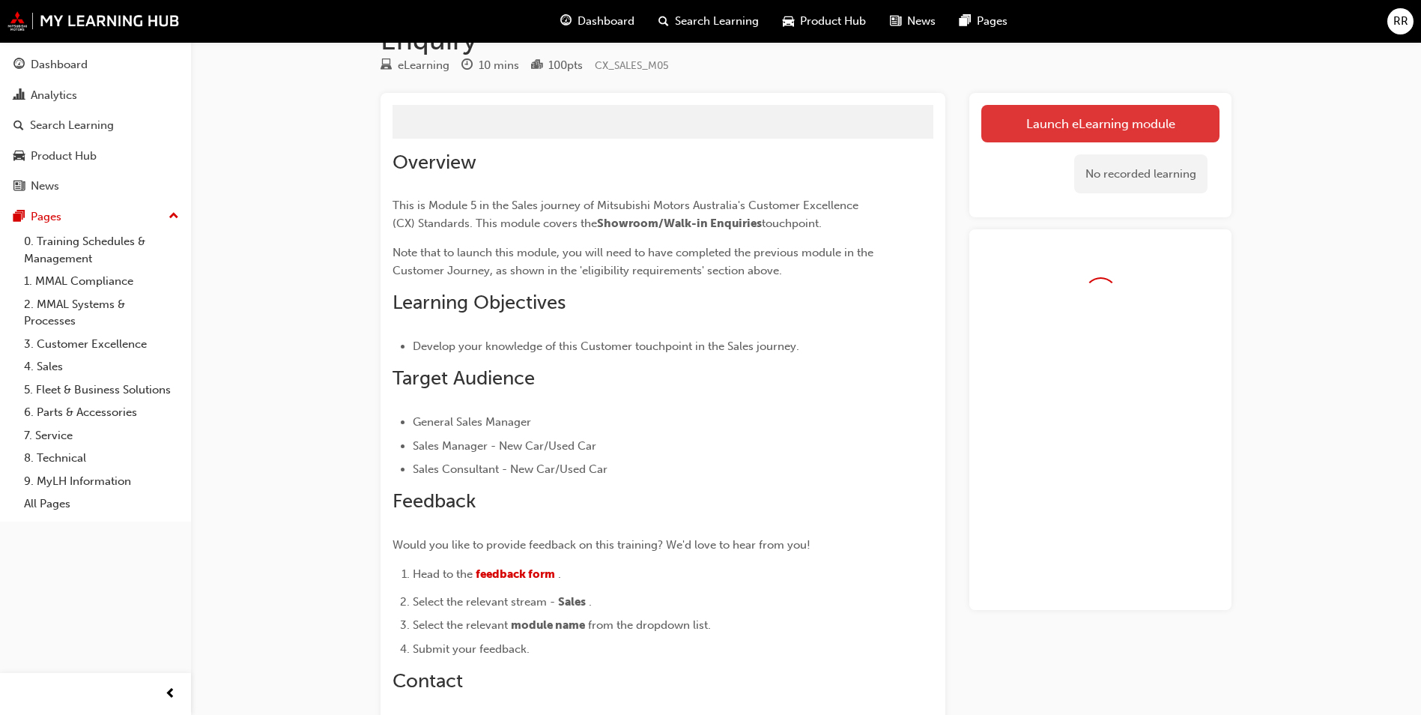
click at [1095, 121] on link "Launch eLearning module" at bounding box center [1101, 123] width 238 height 37
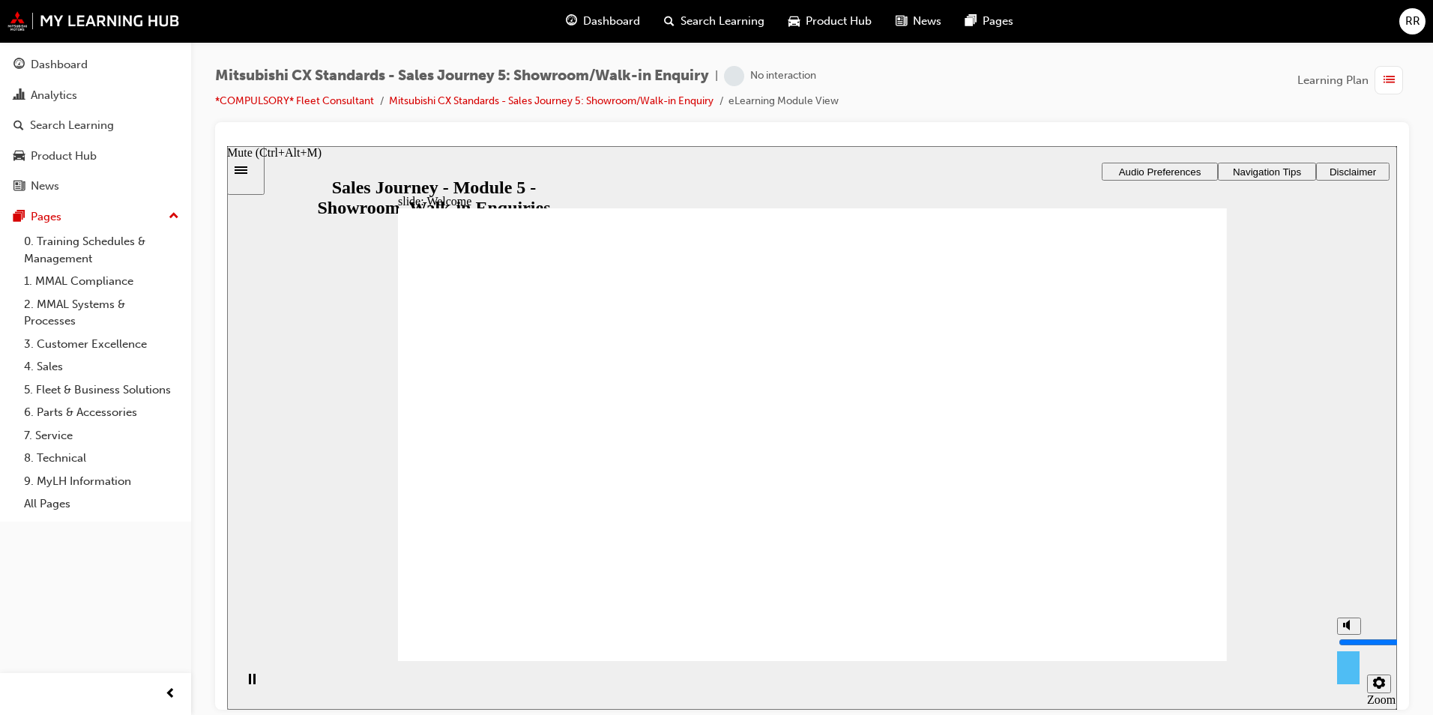
click at [1352, 629] on icon "Mute (Ctrl+Alt+M)" at bounding box center [1349, 624] width 12 height 10
type input "0"
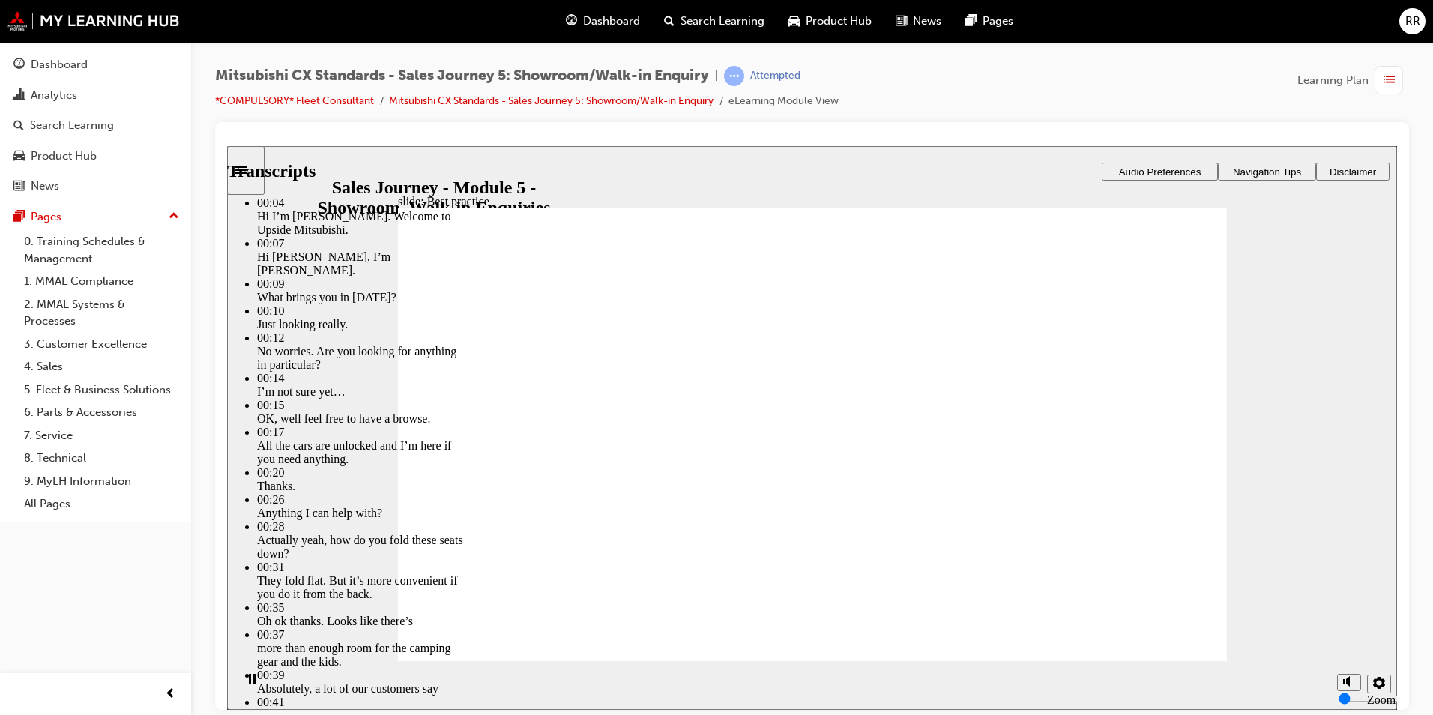
type input "84"
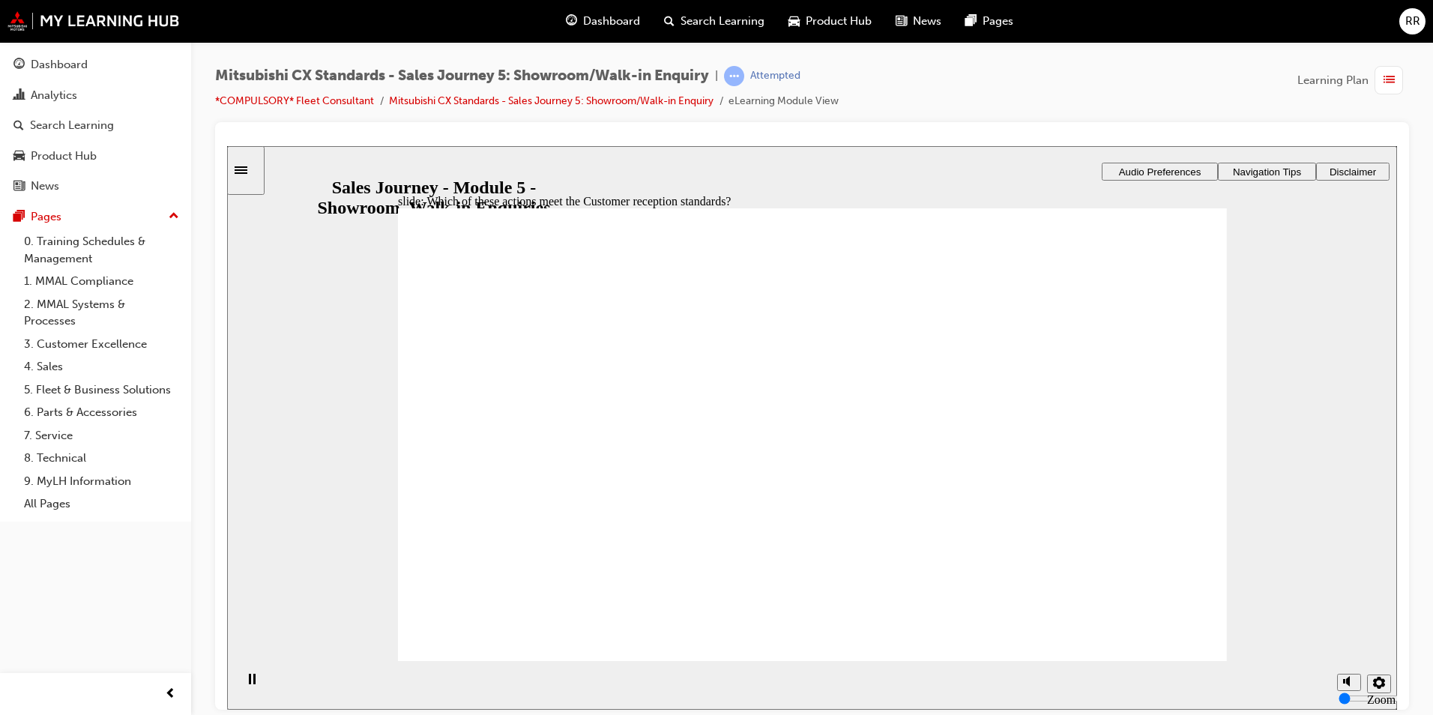
checkbox input "true"
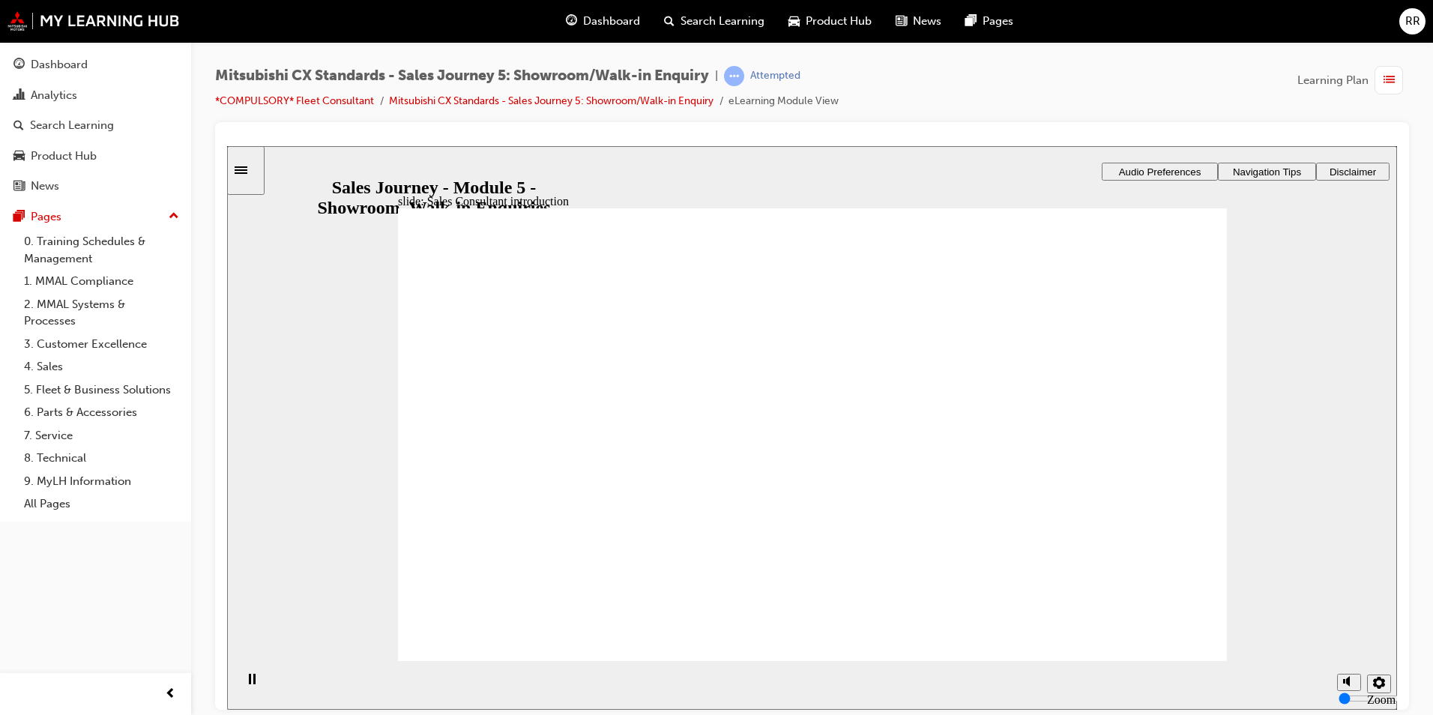
drag, startPoint x: 582, startPoint y: 507, endPoint x: 1124, endPoint y: 400, distance: 552.1
drag, startPoint x: 531, startPoint y: 503, endPoint x: 674, endPoint y: 449, distance: 152.3
drag, startPoint x: 598, startPoint y: 483, endPoint x: 829, endPoint y: 422, distance: 238.8
drag, startPoint x: 584, startPoint y: 492, endPoint x: 836, endPoint y: 450, distance: 255.2
drag, startPoint x: 815, startPoint y: 409, endPoint x: 1035, endPoint y: 428, distance: 220.4
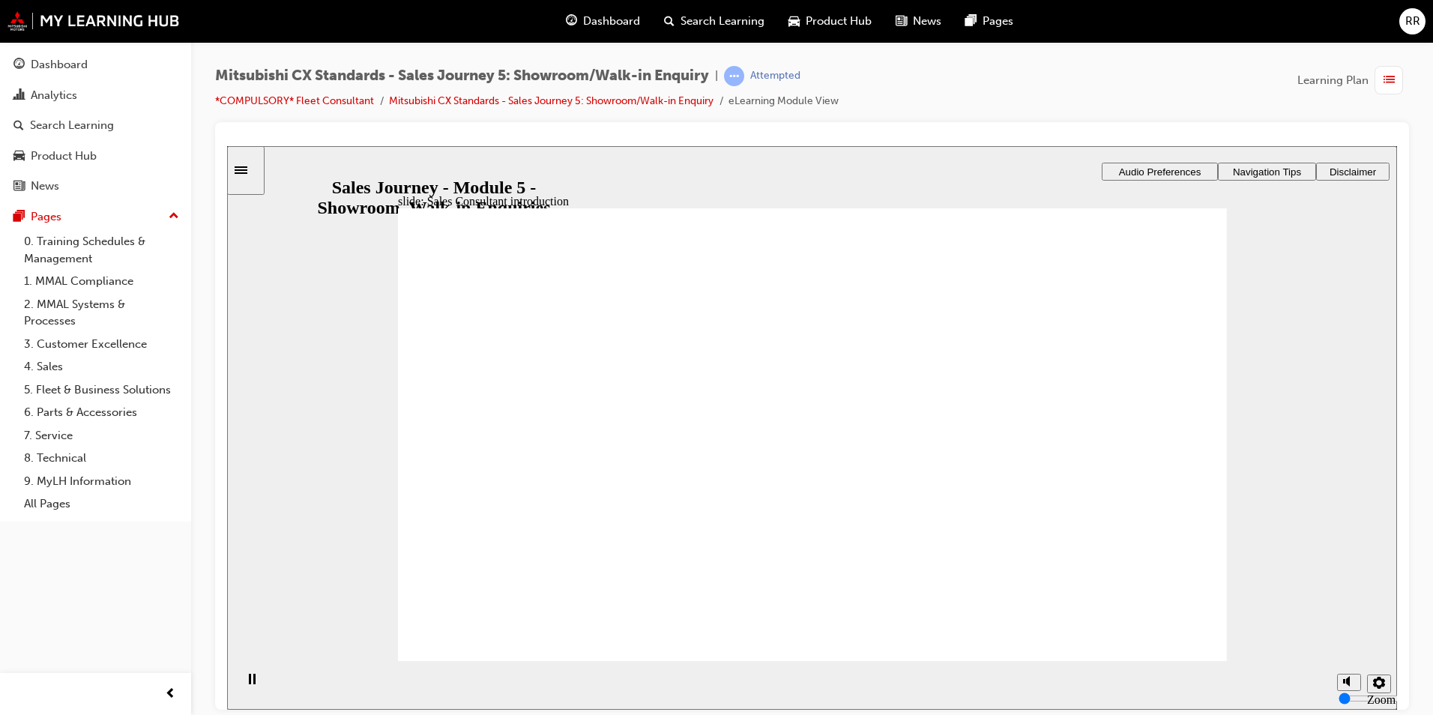
drag, startPoint x: 1049, startPoint y: 402, endPoint x: 794, endPoint y: 477, distance: 265.4
drag, startPoint x: 560, startPoint y: 494, endPoint x: 1241, endPoint y: 448, distance: 682.7
checkbox input "true"
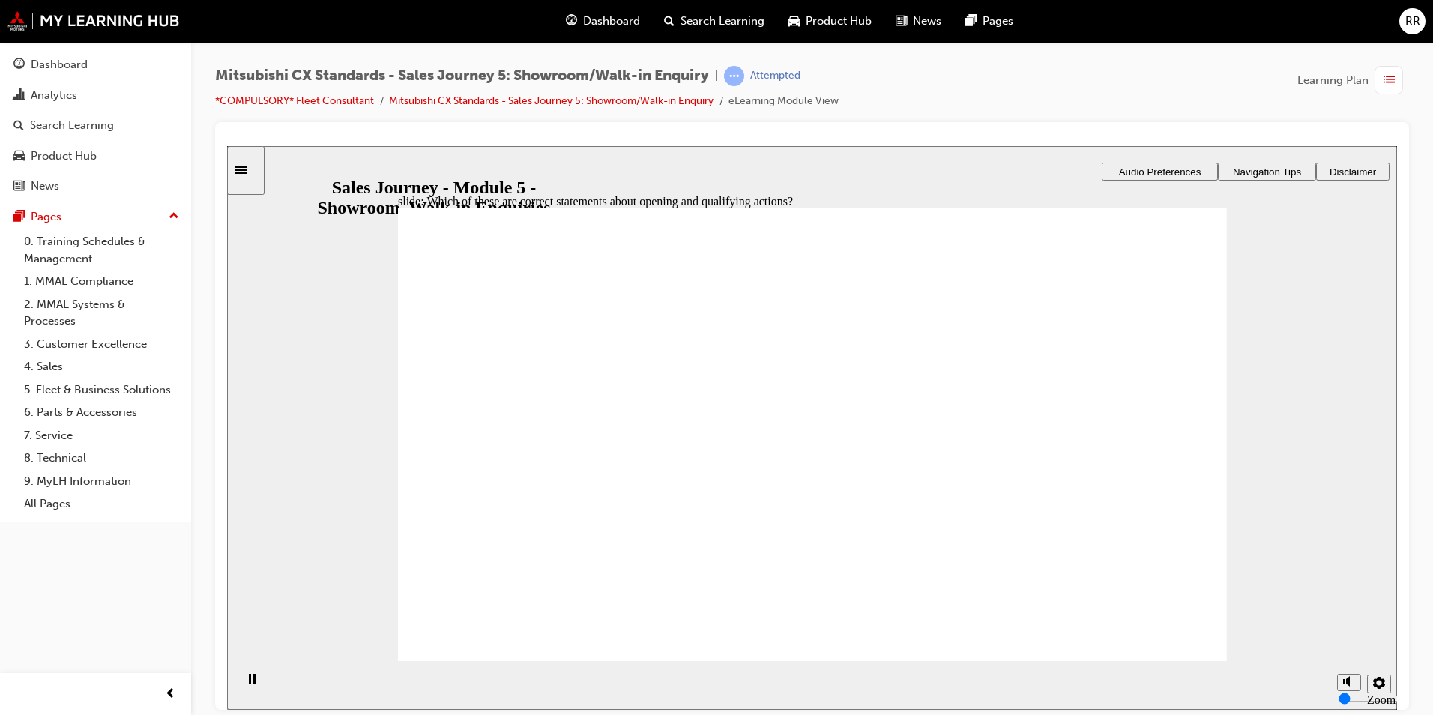
checkbox input "true"
drag, startPoint x: 628, startPoint y: 488, endPoint x: 834, endPoint y: 426, distance: 215.0
drag, startPoint x: 597, startPoint y: 505, endPoint x: 850, endPoint y: 495, distance: 253.5
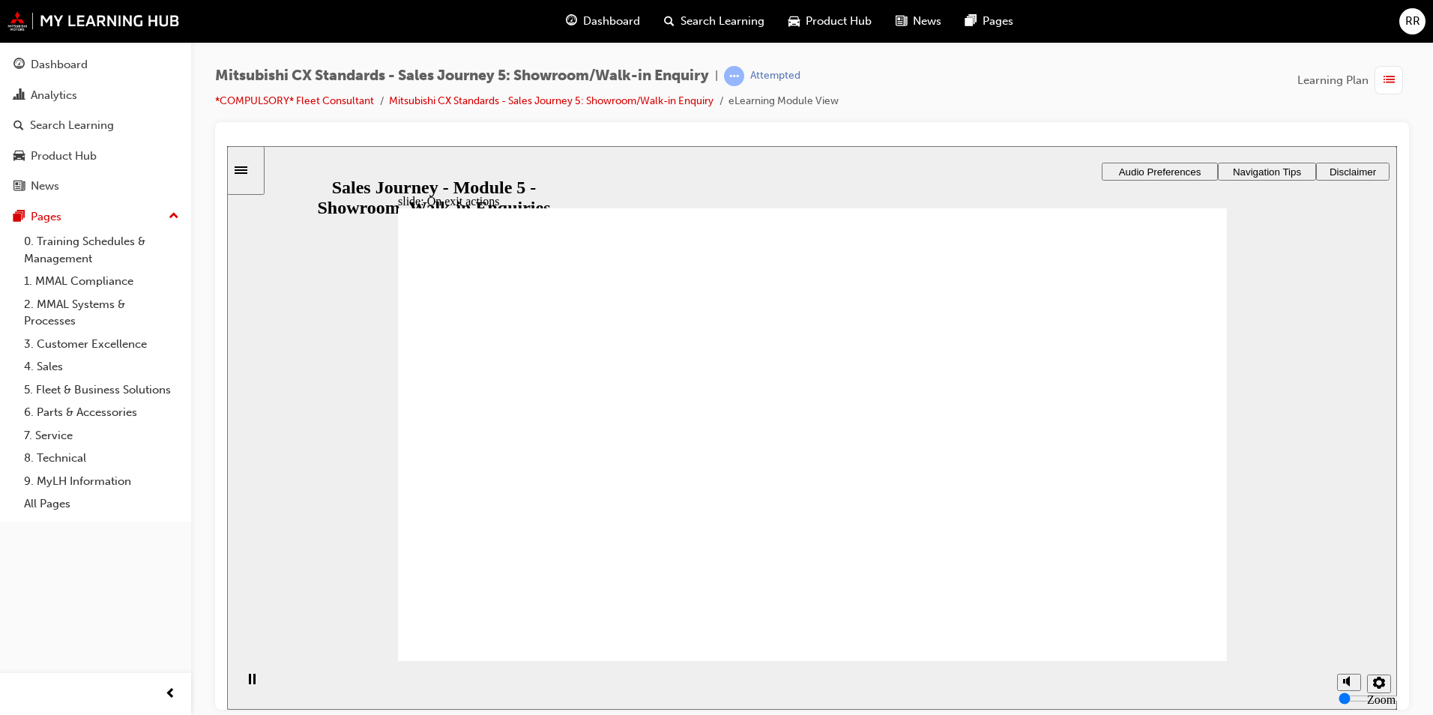
drag, startPoint x: 597, startPoint y: 491, endPoint x: 1058, endPoint y: 426, distance: 465.3
drag, startPoint x: 617, startPoint y: 495, endPoint x: 854, endPoint y: 515, distance: 238.4
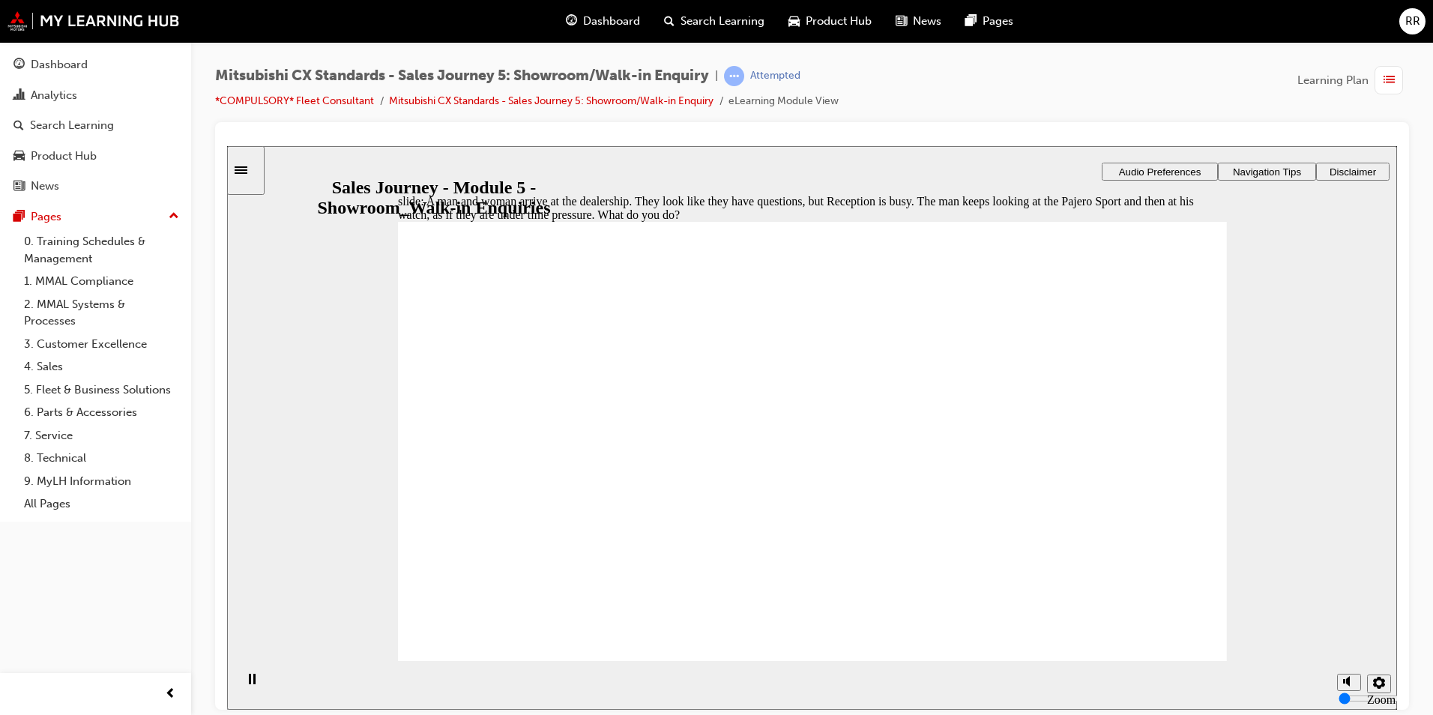
checkbox input "true"
checkbox input "false"
checkbox input "true"
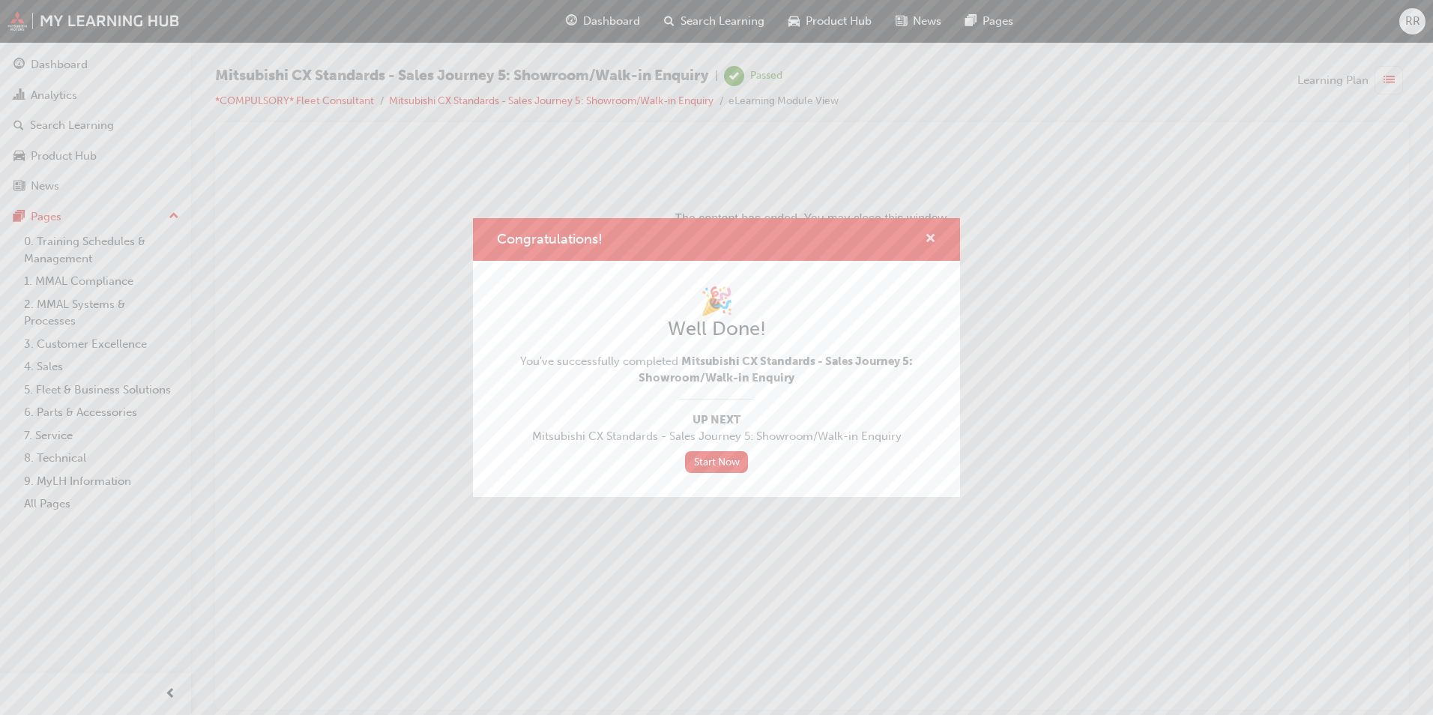
click at [928, 237] on span "cross-icon" at bounding box center [930, 239] width 11 height 13
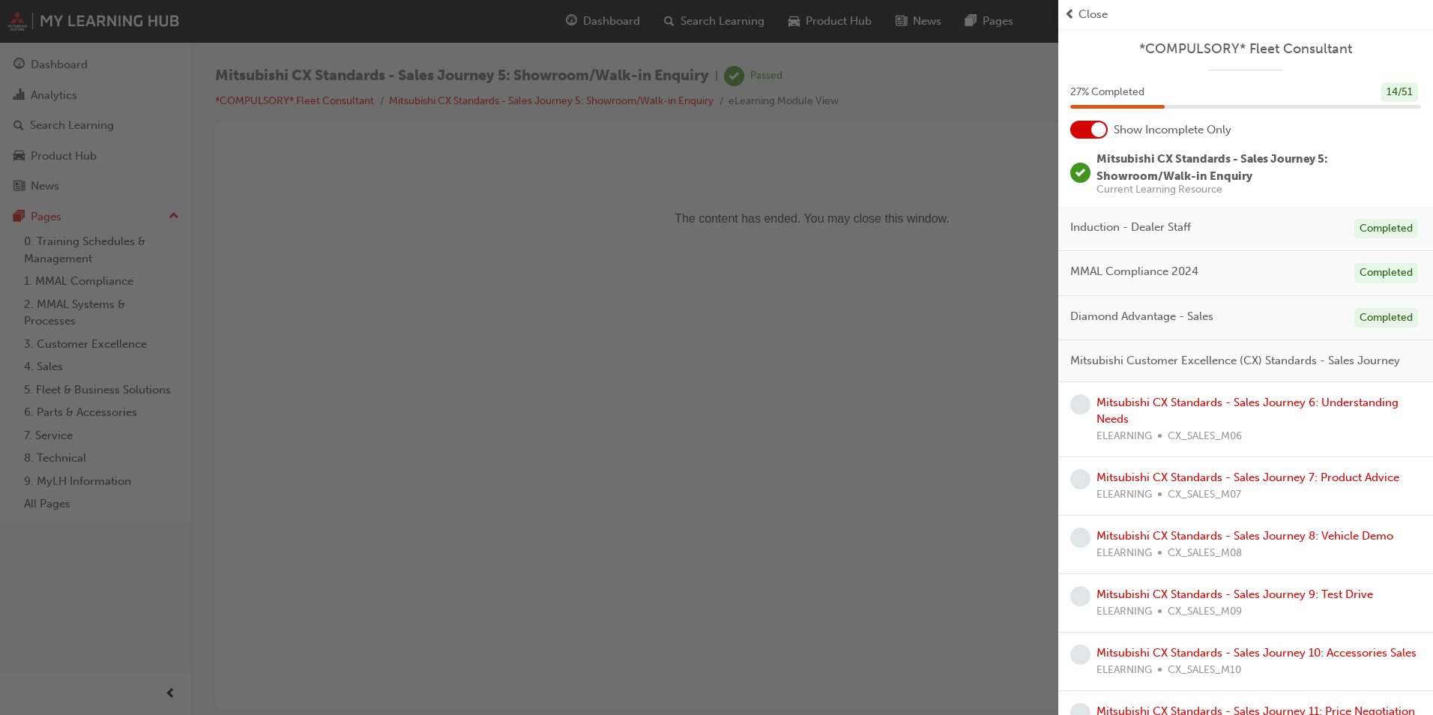
click at [1245, 426] on div "Mitsubishi CX Standards - Sales Journey 6: Understanding Needs ELEARNING CX_SAL…" at bounding box center [1258, 419] width 324 height 51
click at [1239, 419] on link "Mitsubishi CX Standards - Sales Journey 6: Understanding Needs" at bounding box center [1247, 411] width 302 height 31
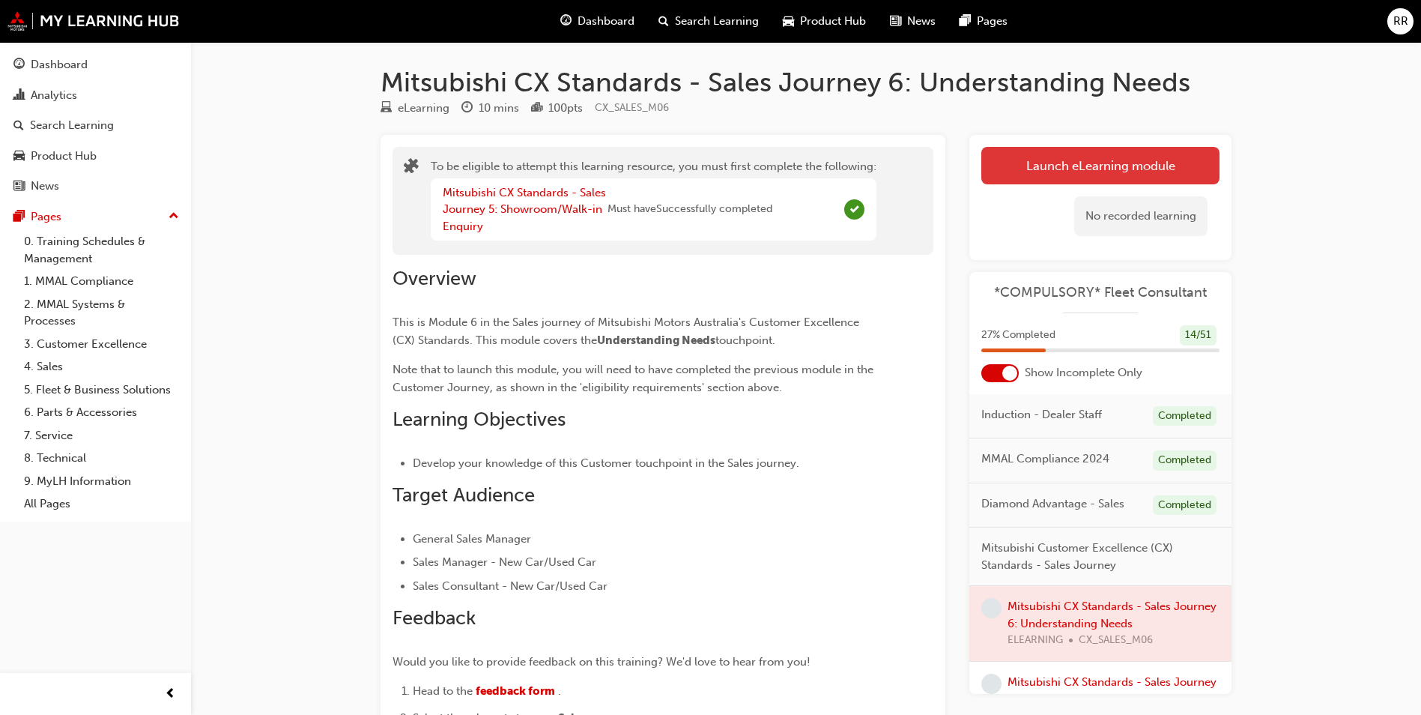
click at [1105, 166] on button "Launch eLearning module" at bounding box center [1101, 165] width 238 height 37
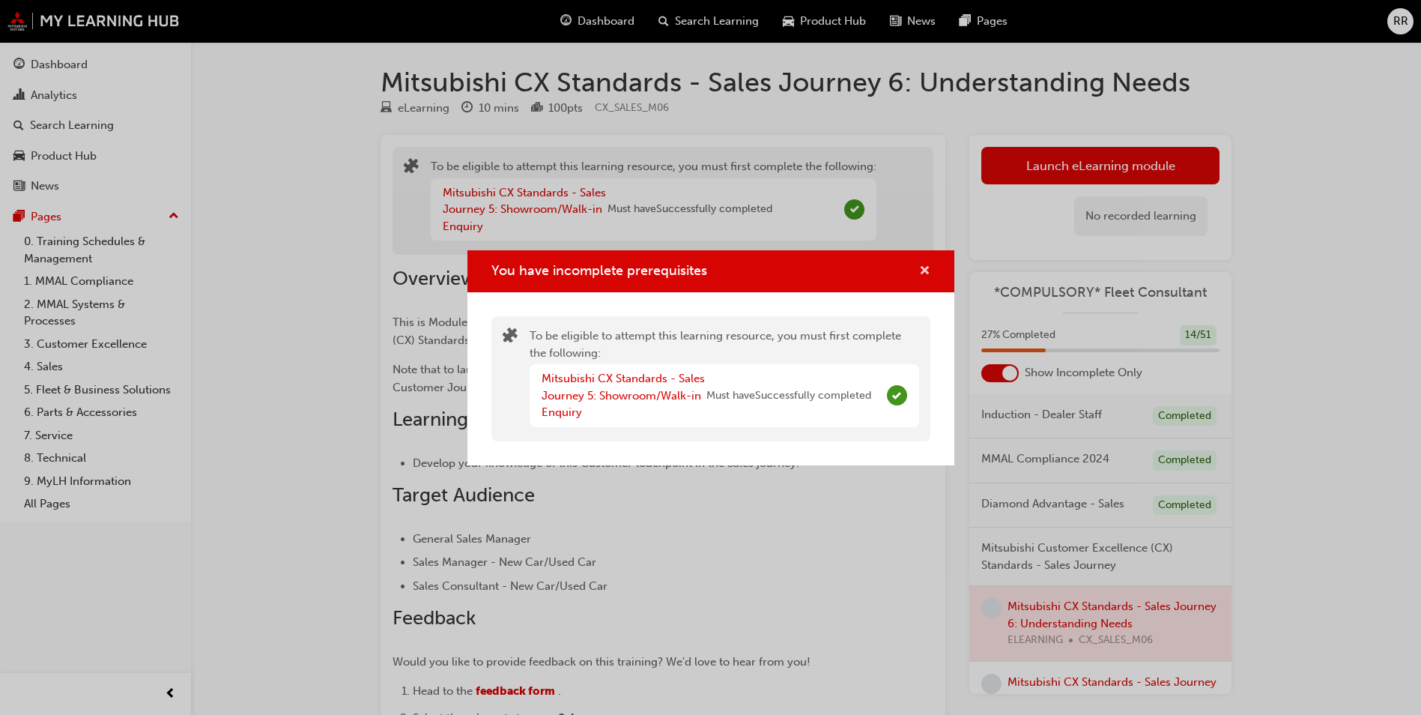
drag, startPoint x: 939, startPoint y: 268, endPoint x: 929, endPoint y: 273, distance: 10.7
click at [938, 268] on div "You have incomplete prerequisites" at bounding box center [711, 271] width 487 height 43
click at [929, 273] on span "cross-icon" at bounding box center [924, 271] width 11 height 13
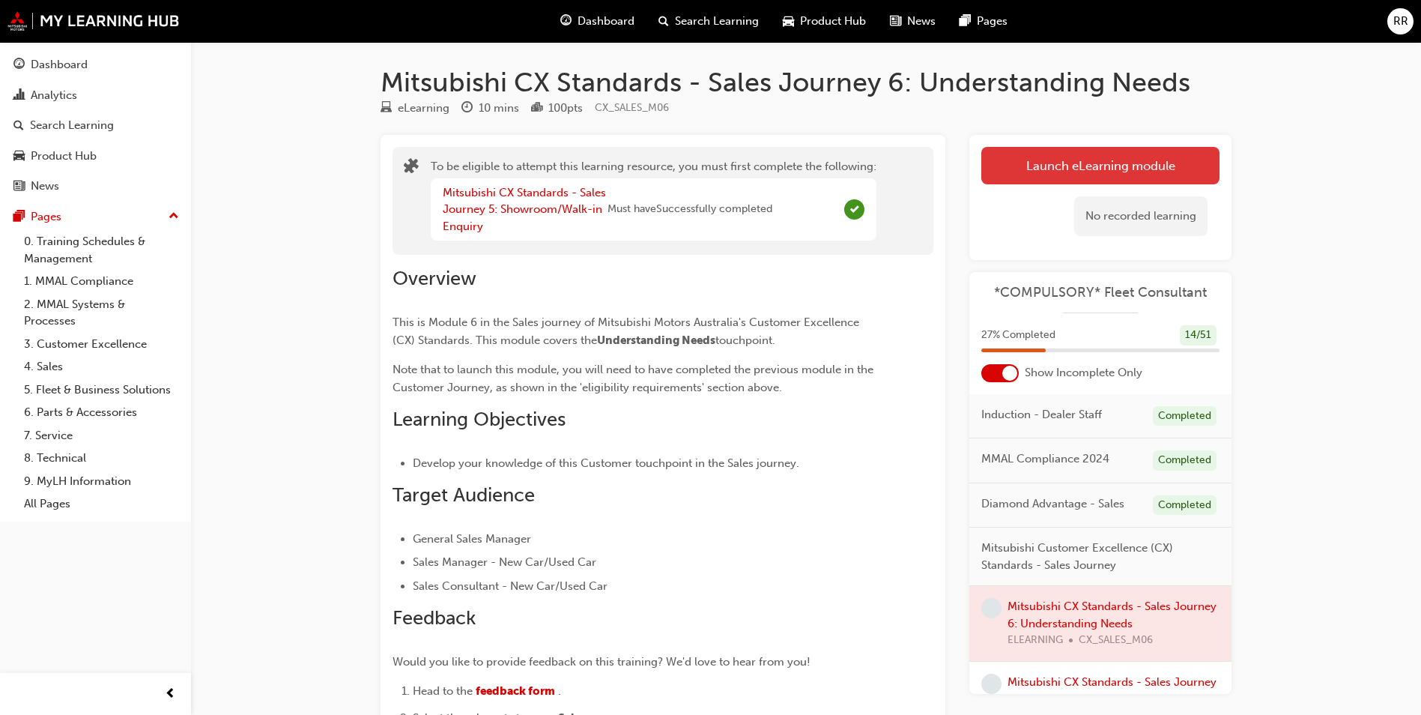
click at [1058, 165] on button "Launch eLearning module" at bounding box center [1101, 165] width 238 height 37
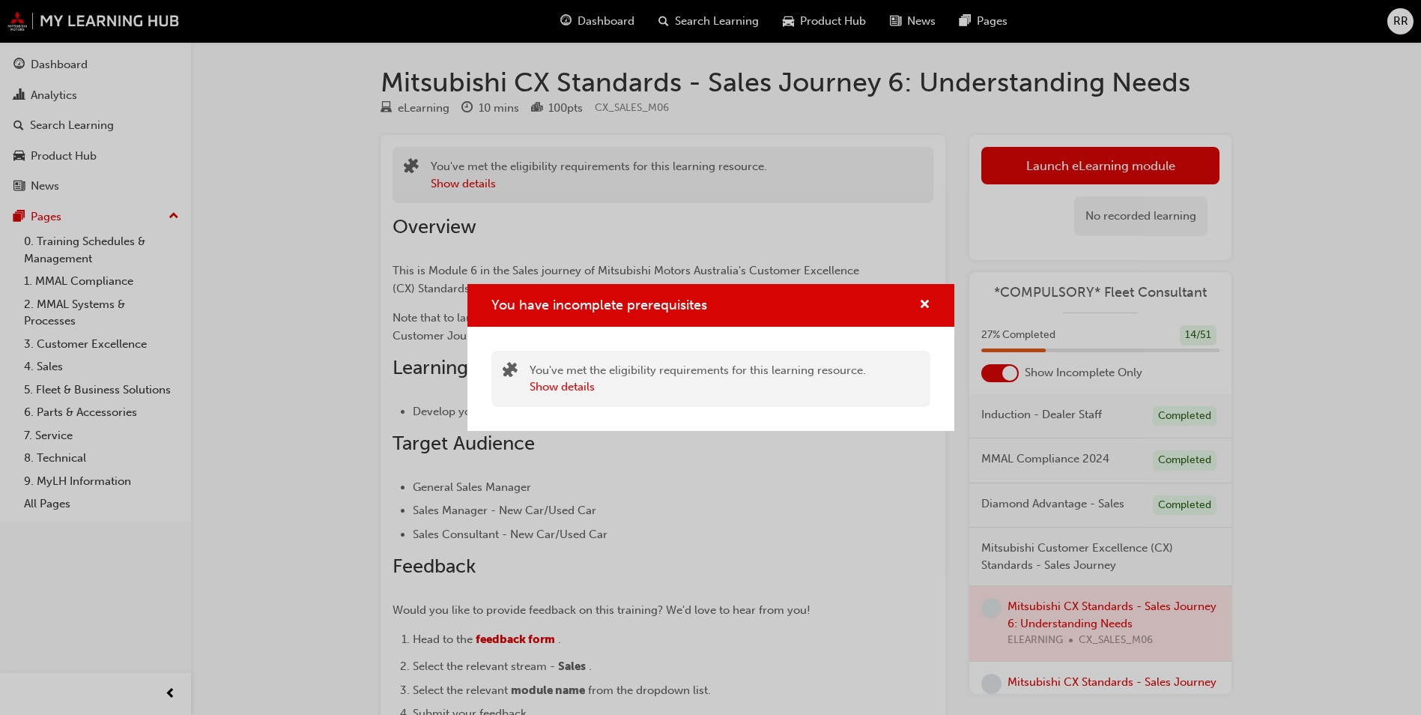
click at [931, 305] on div "You have incomplete prerequisites" at bounding box center [711, 305] width 487 height 43
click at [924, 305] on span "cross-icon" at bounding box center [924, 305] width 11 height 13
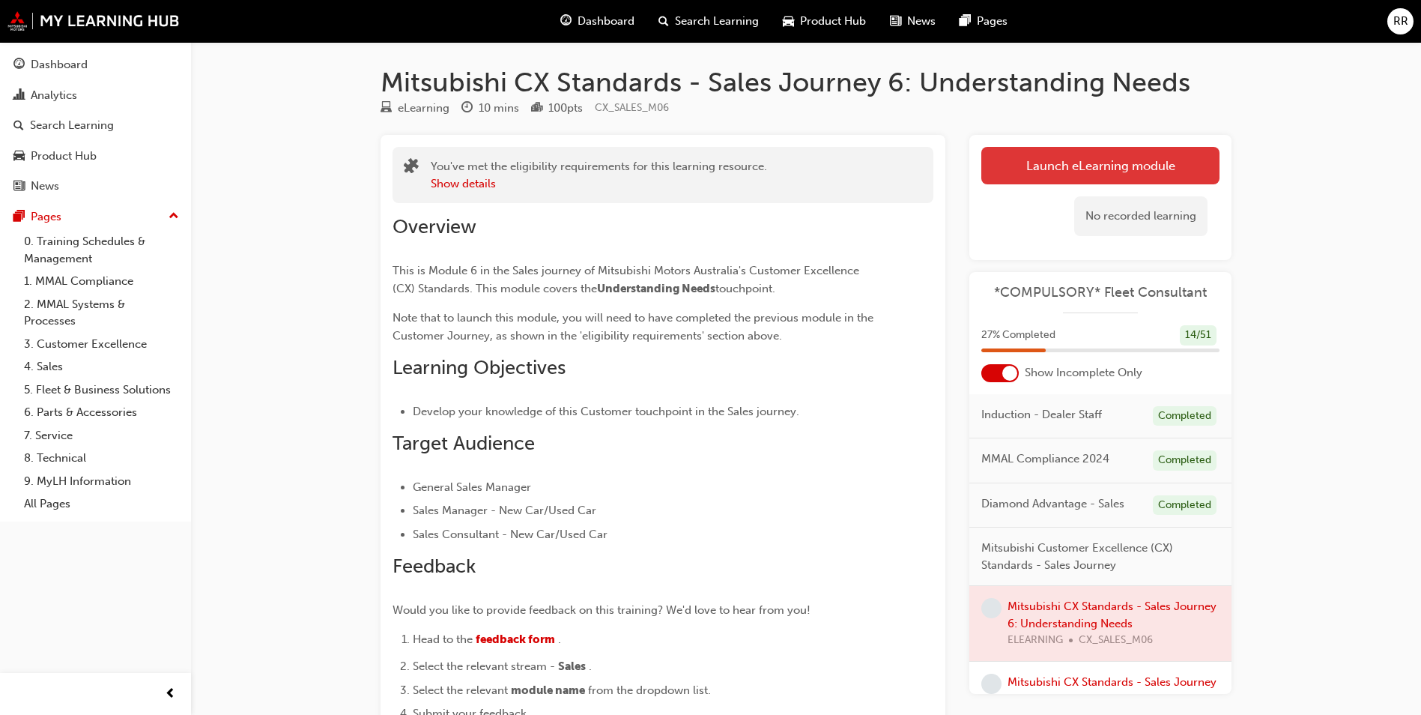
click at [1034, 152] on button "Launch eLearning module" at bounding box center [1101, 165] width 238 height 37
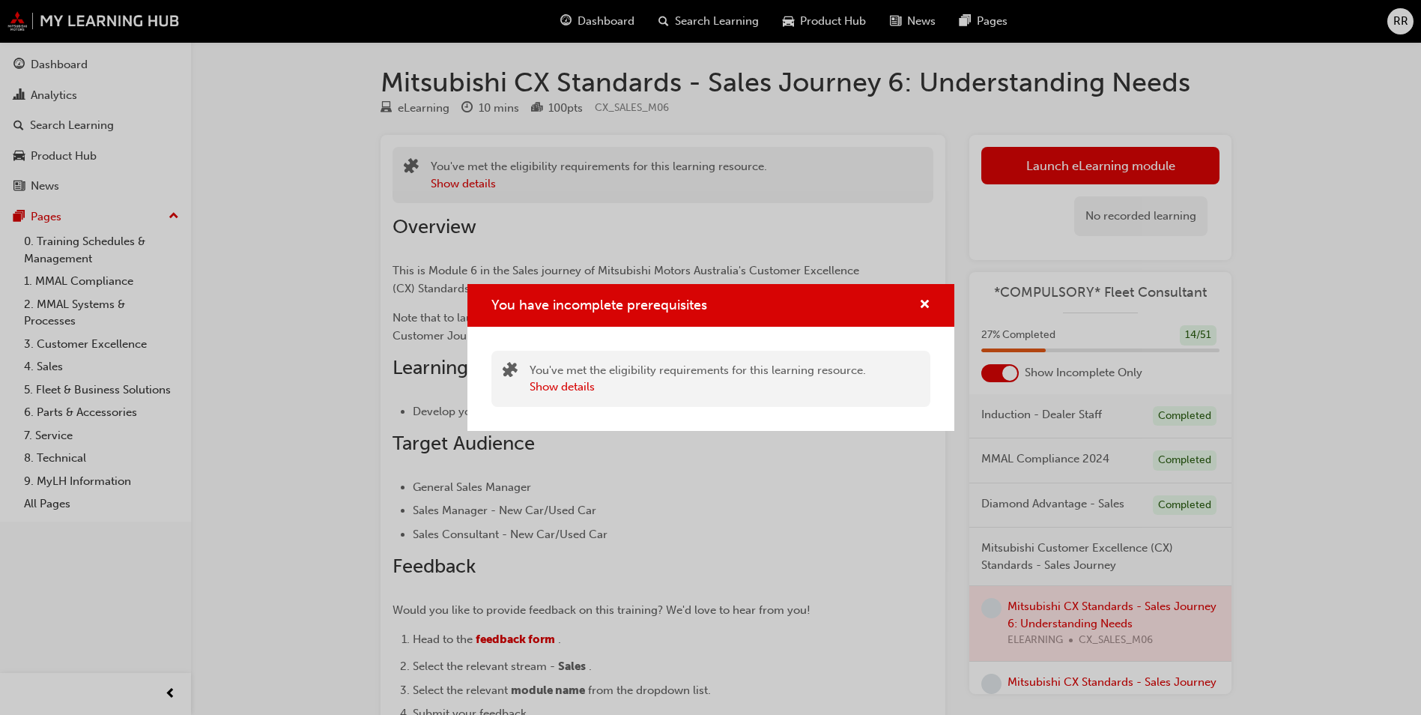
click at [931, 299] on div "You have incomplete prerequisites" at bounding box center [711, 305] width 487 height 43
click at [916, 300] on div "You have incomplete prerequisites" at bounding box center [918, 305] width 23 height 19
click at [1080, 620] on div "You have incomplete prerequisites You've met the eligibility requirements for t…" at bounding box center [710, 357] width 1421 height 715
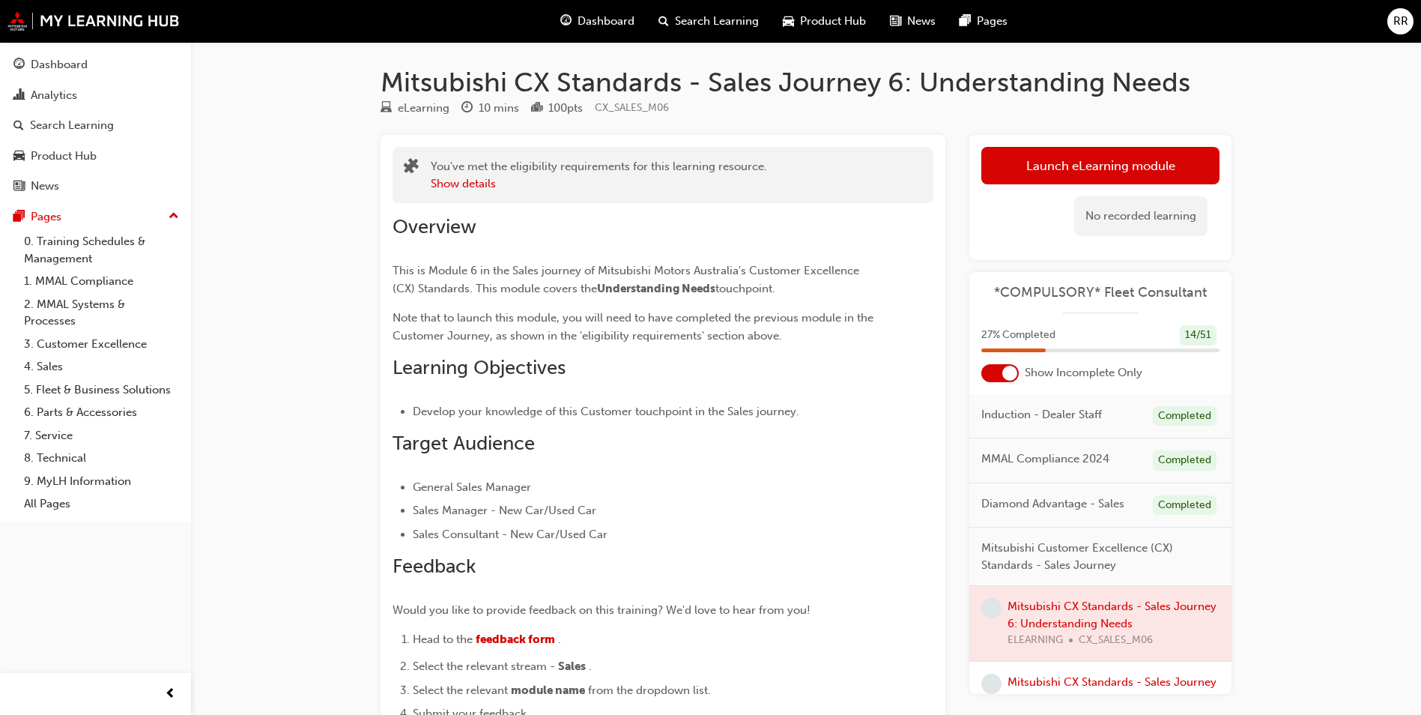
click at [1006, 544] on span "Mitsubishi Customer Excellence (CX) Standards - Sales Journey" at bounding box center [1095, 557] width 226 height 34
click at [1076, 629] on div at bounding box center [1101, 623] width 262 height 75
click at [1076, 623] on div at bounding box center [1101, 623] width 262 height 75
click at [88, 64] on div "Dashboard" at bounding box center [95, 64] width 164 height 19
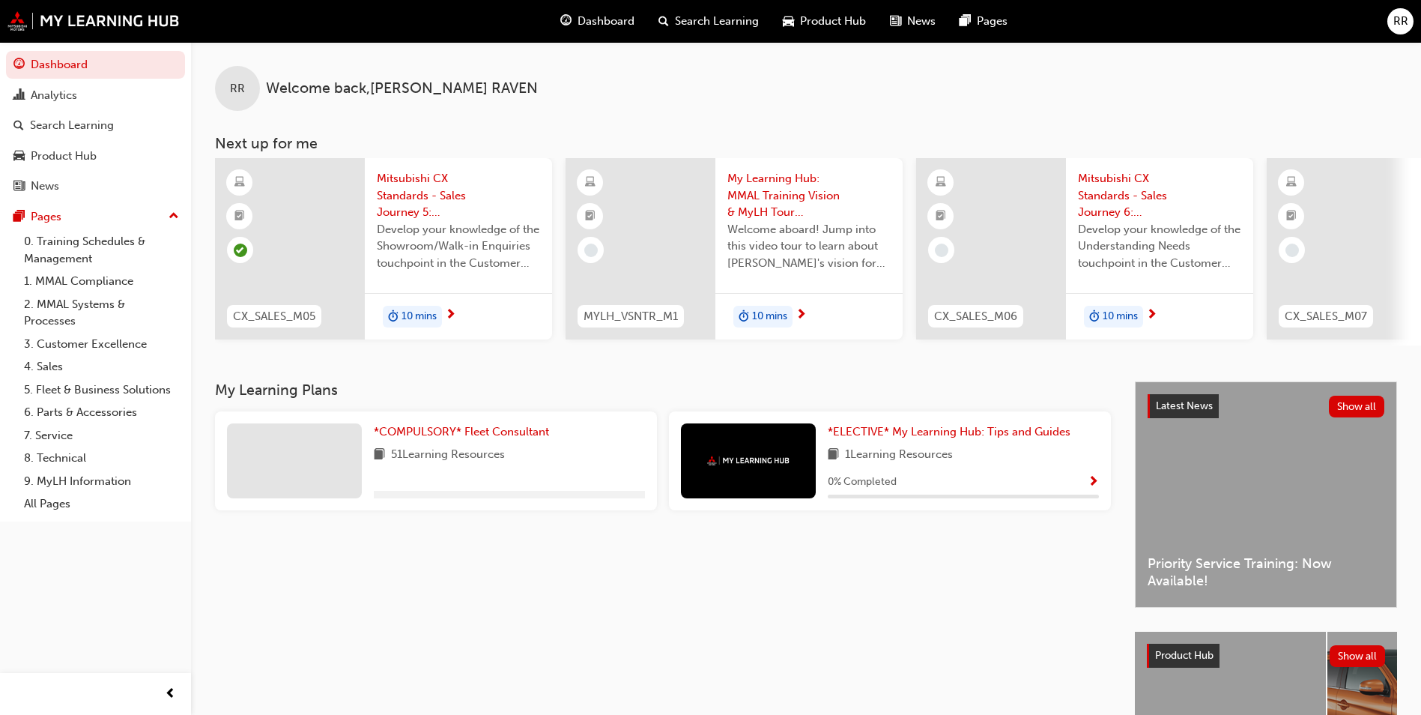
click at [410, 193] on span "Mitsubishi CX Standards - Sales Journey 5: Showroom/Walk-in Enquiry" at bounding box center [458, 195] width 163 height 51
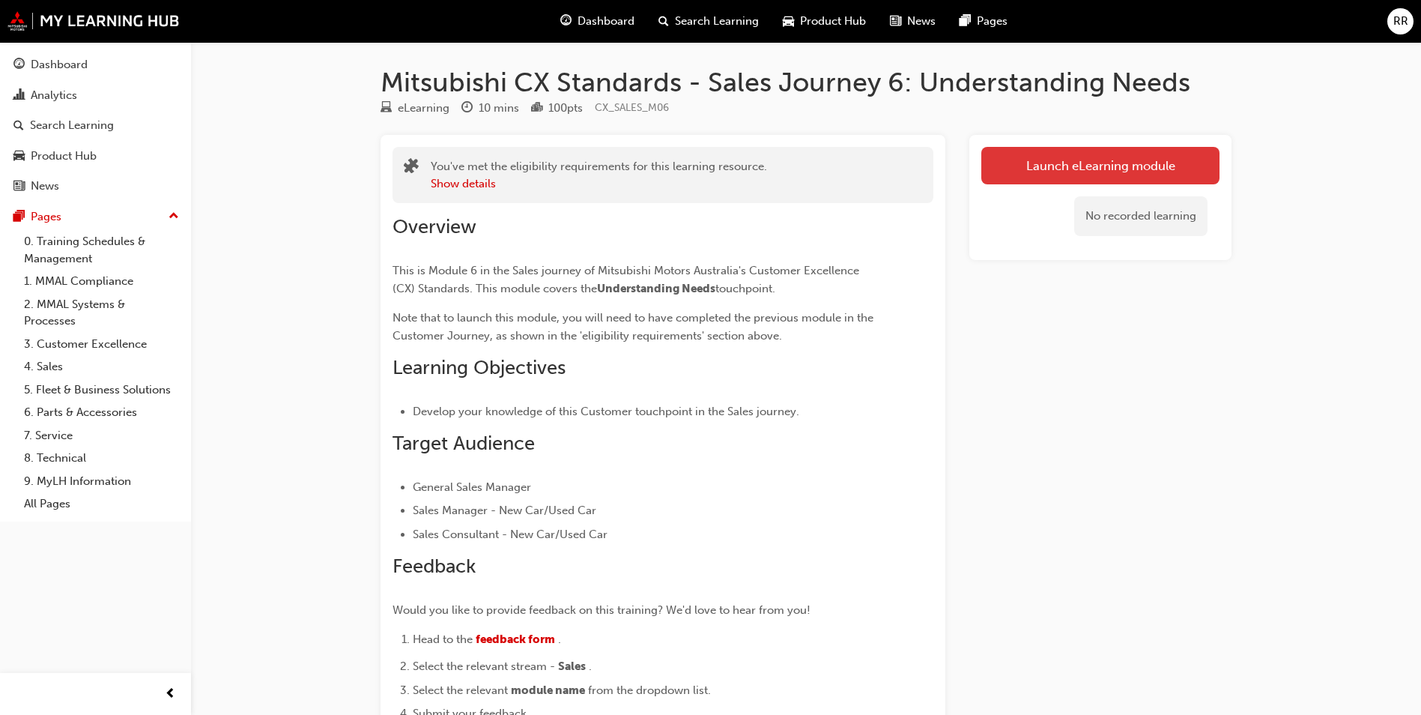
click at [1112, 166] on button "Launch eLearning module" at bounding box center [1101, 165] width 238 height 37
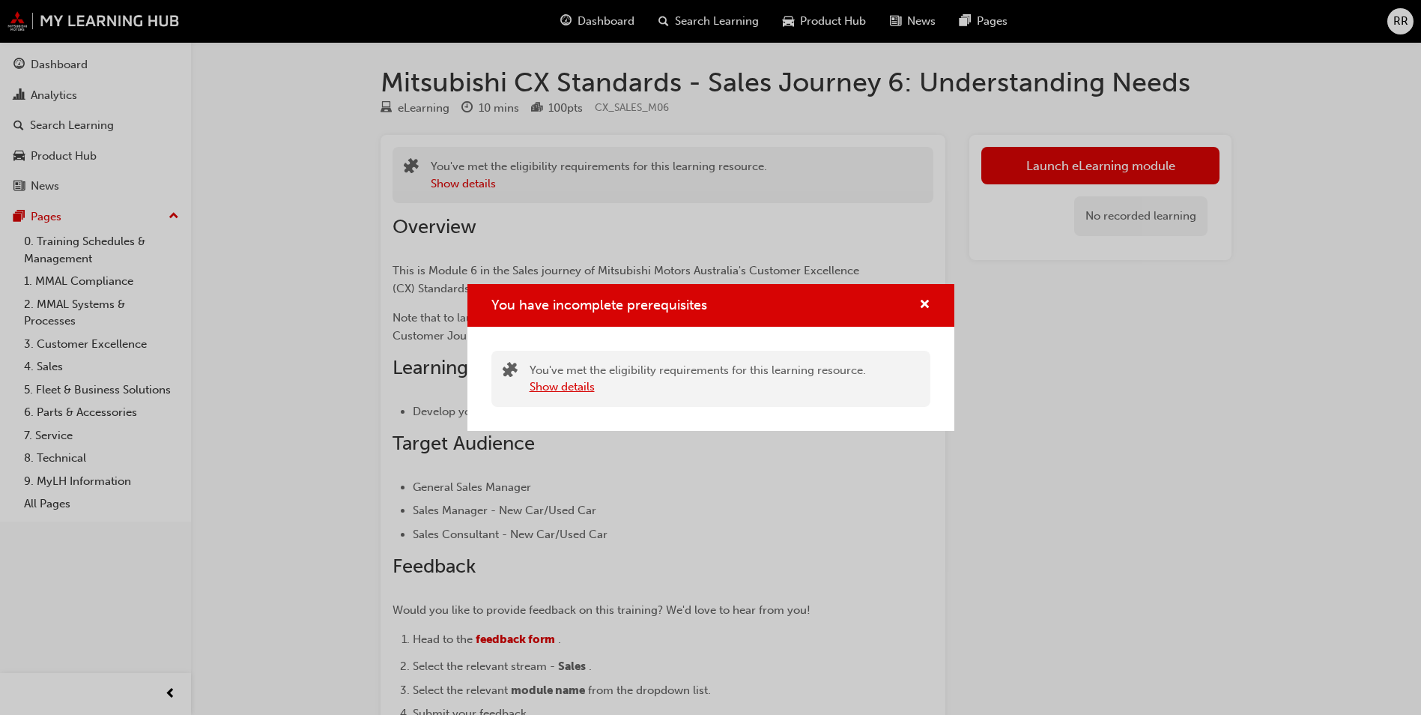
click at [594, 389] on button "Show details" at bounding box center [562, 386] width 65 height 17
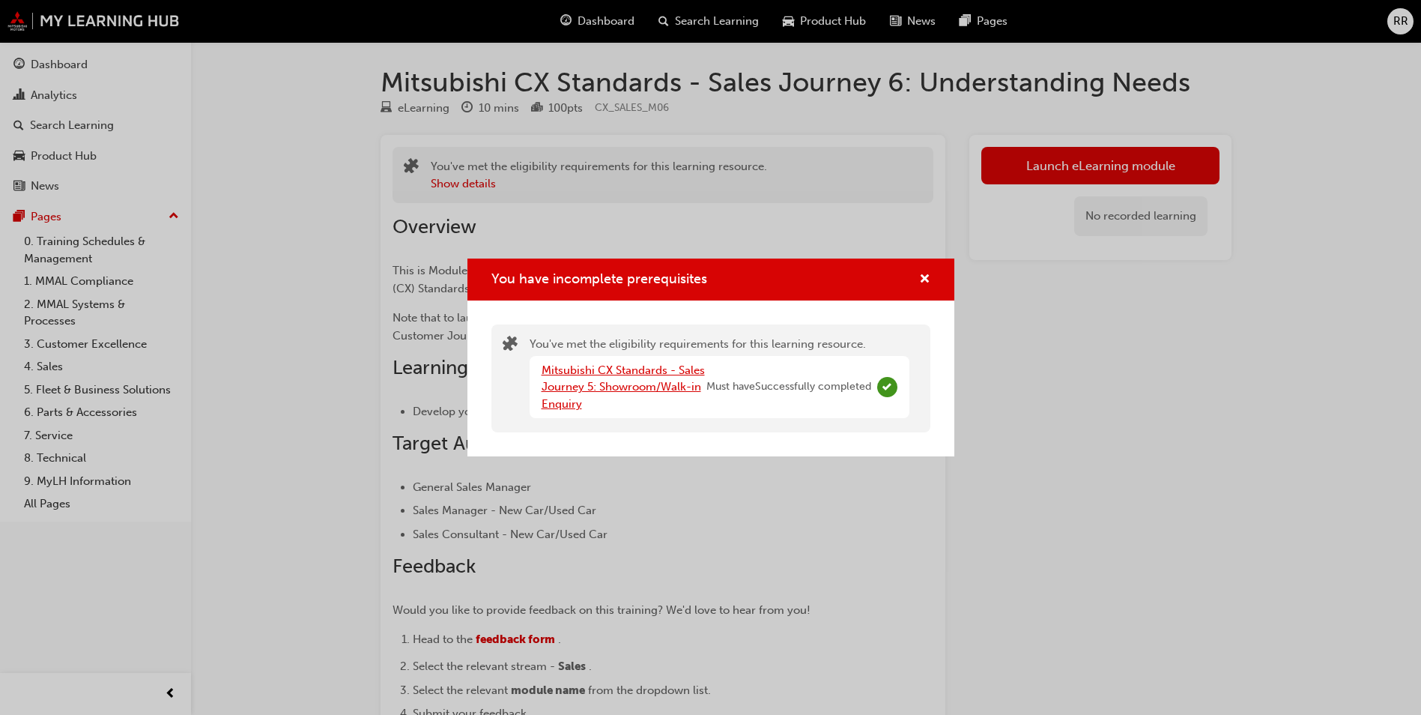
click at [610, 382] on link "Mitsubishi CX Standards - Sales Journey 5: Showroom/Walk-in Enquiry" at bounding box center [623, 386] width 163 height 47
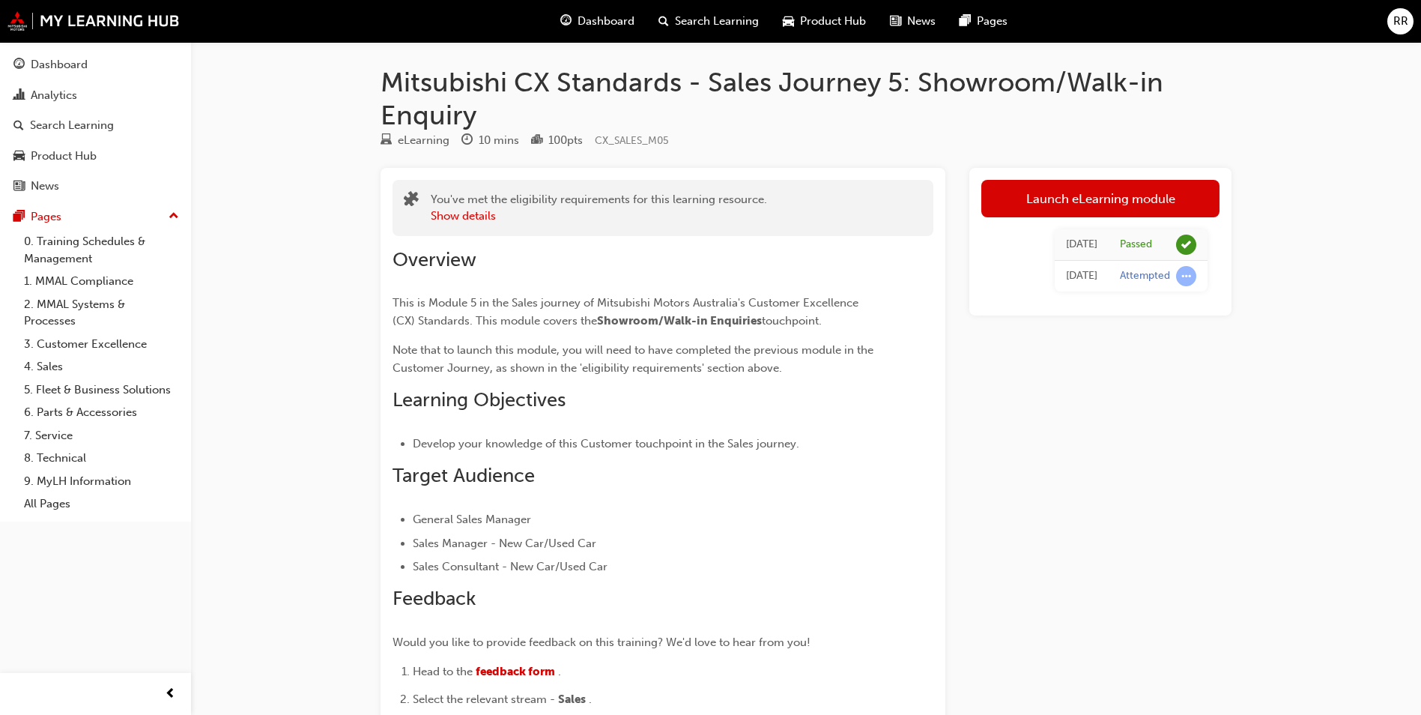
click at [595, 27] on span "Dashboard" at bounding box center [606, 21] width 57 height 17
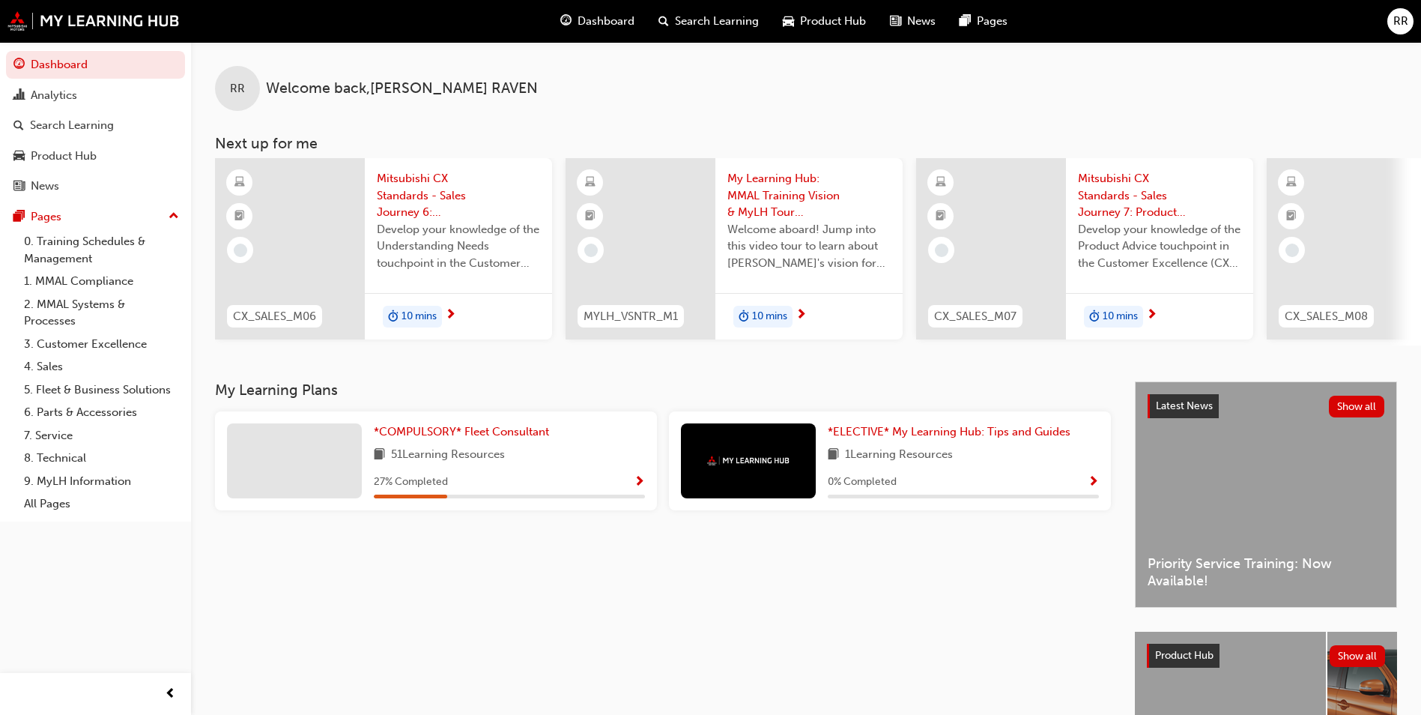
click at [436, 187] on span "Mitsubishi CX Standards - Sales Journey 6: Understanding Needs" at bounding box center [458, 195] width 163 height 51
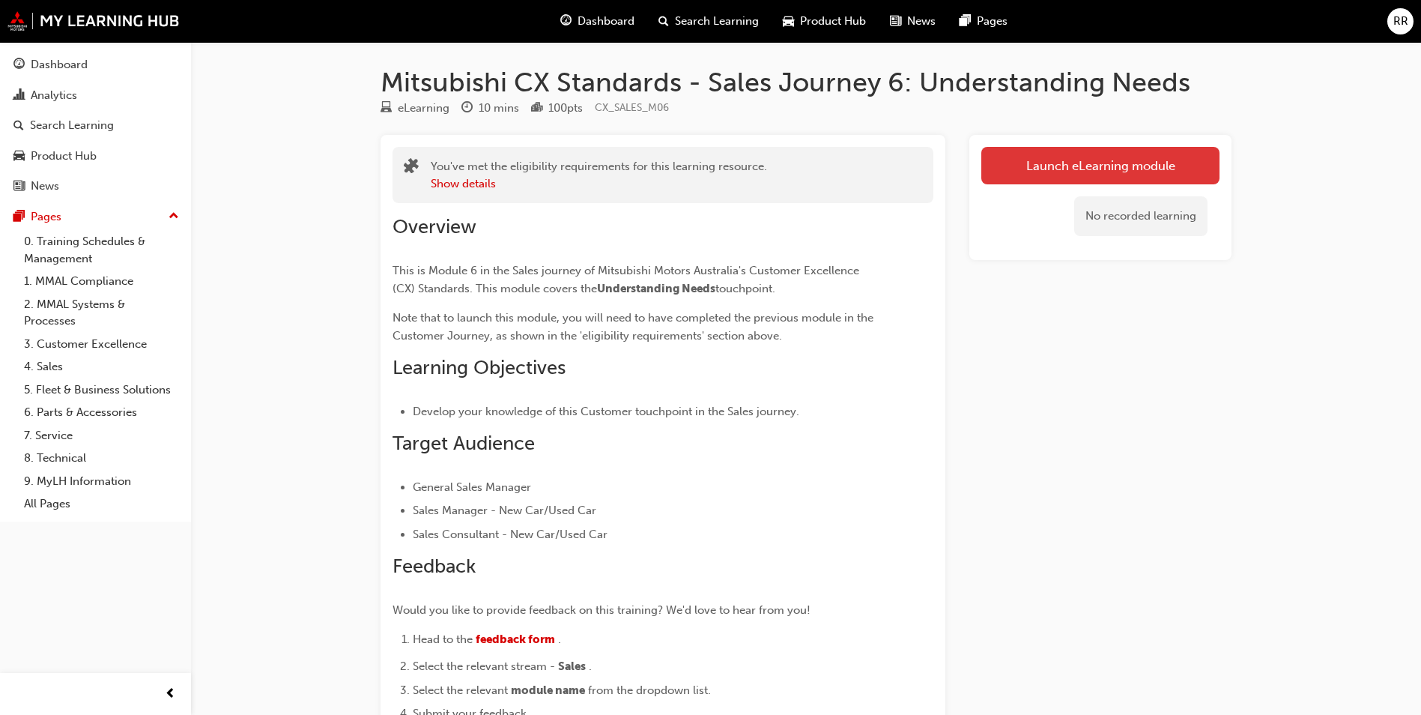
click at [1096, 162] on link "Launch eLearning module" at bounding box center [1101, 165] width 238 height 37
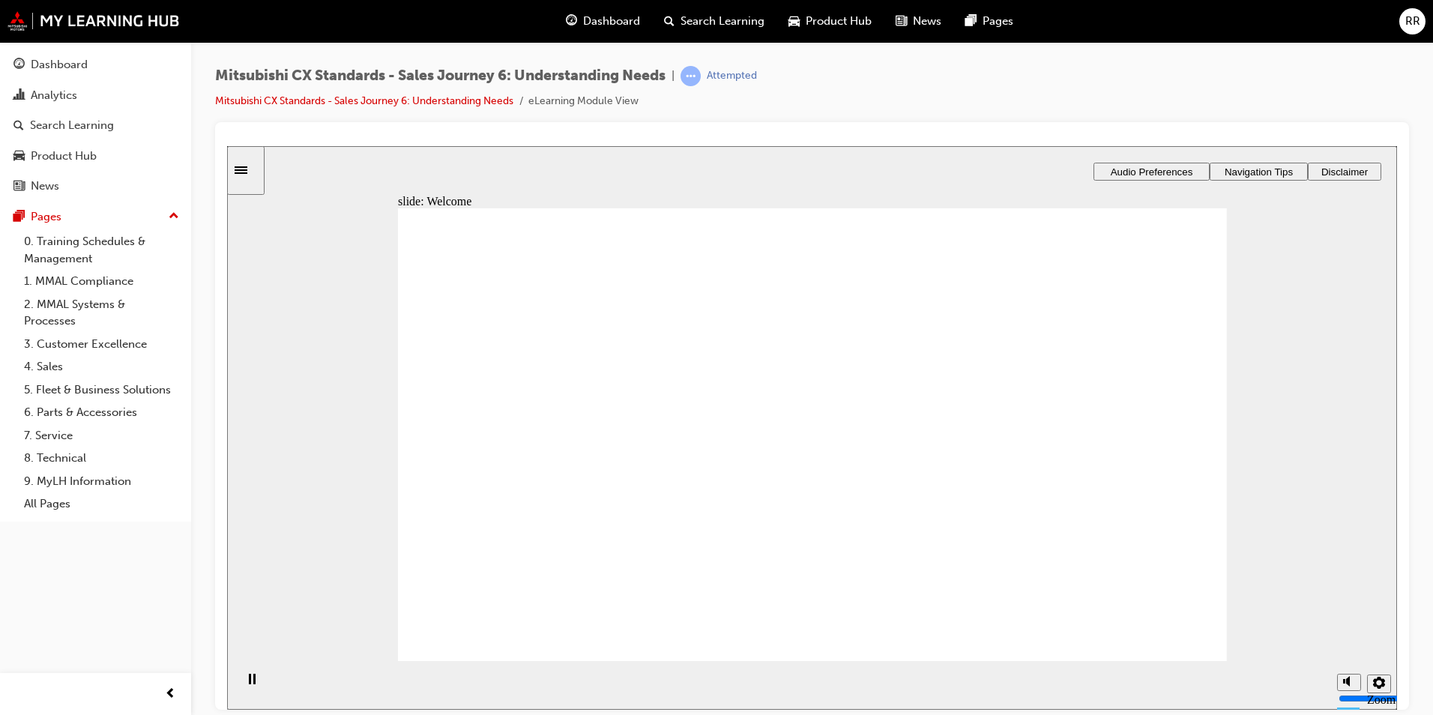
click at [1361, 686] on div "Playback Speed 2 1.75 1.5 1.25" at bounding box center [1359, 684] width 60 height 49
click at [1353, 629] on icon "Mute (Ctrl+Alt+M)" at bounding box center [1349, 624] width 12 height 10
type input "0"
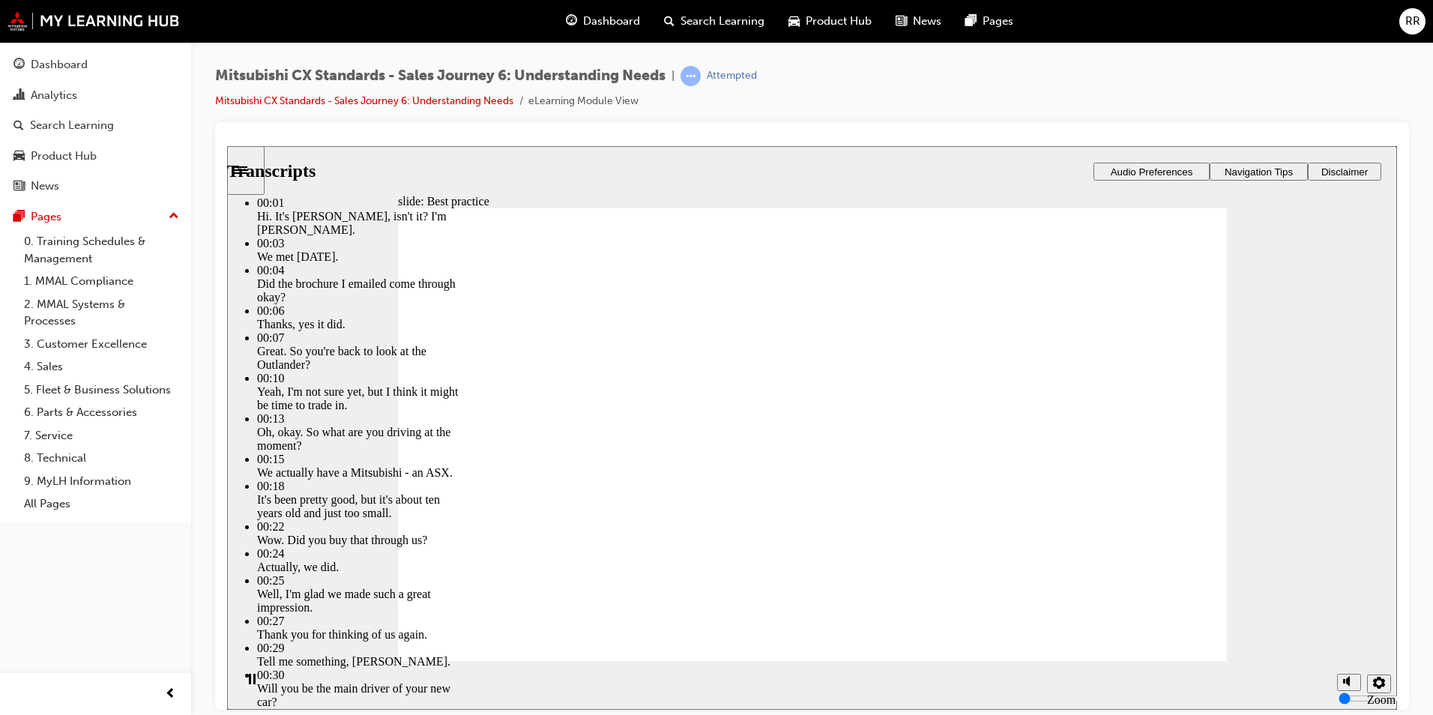
type input "148"
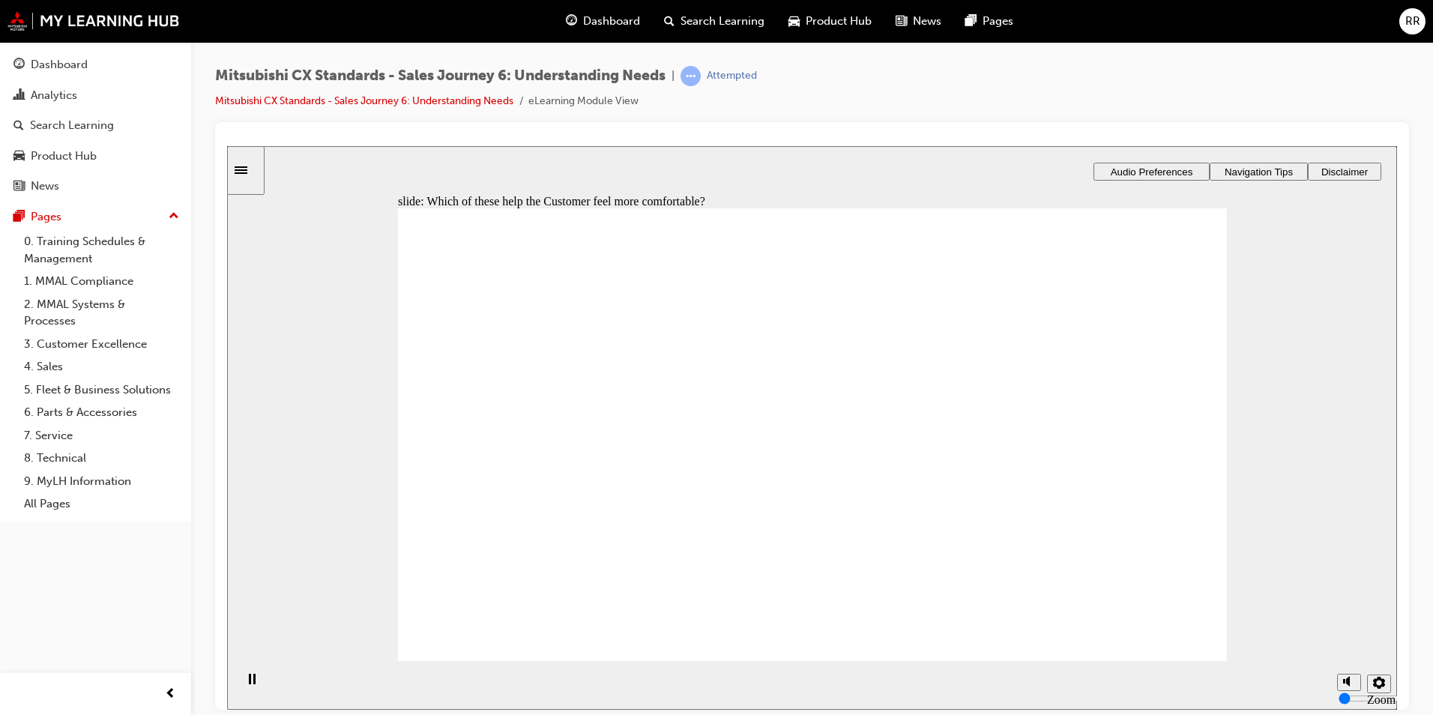
checkbox input "true"
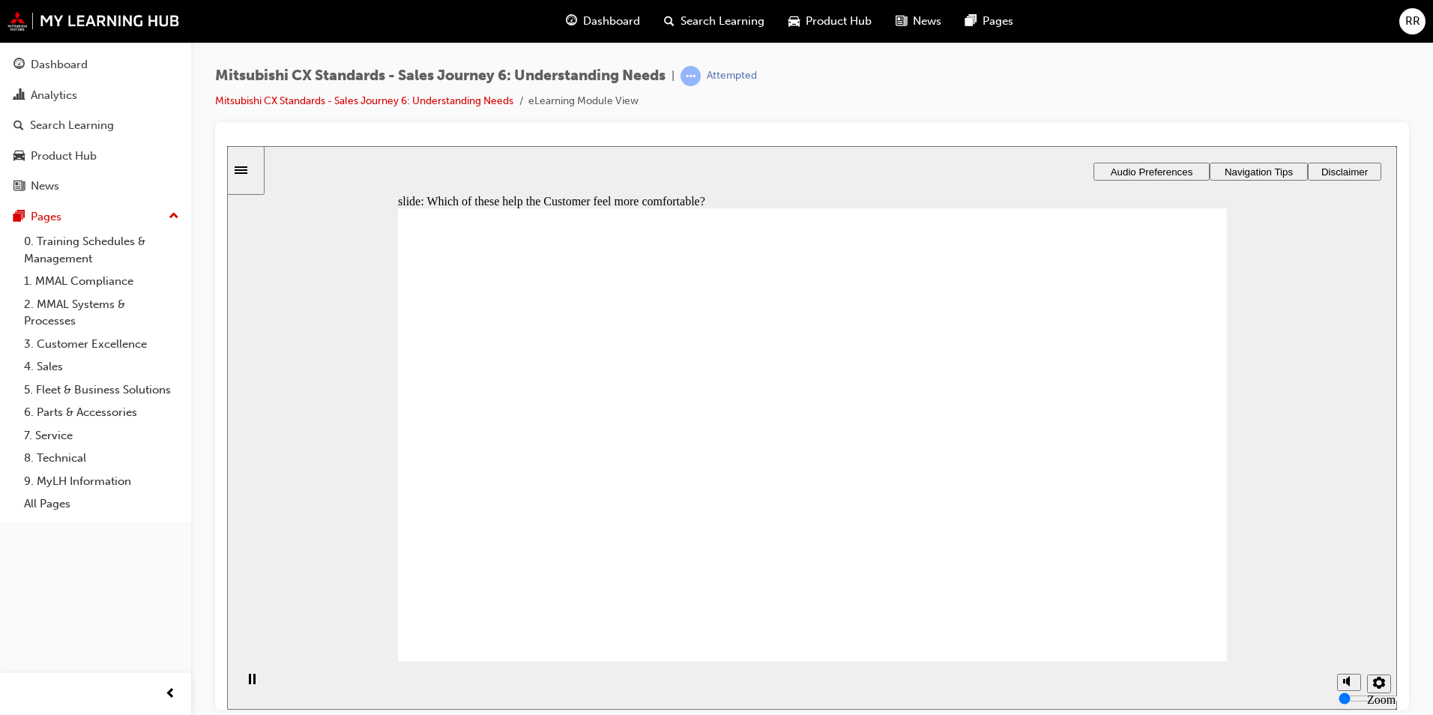
checkbox input "true"
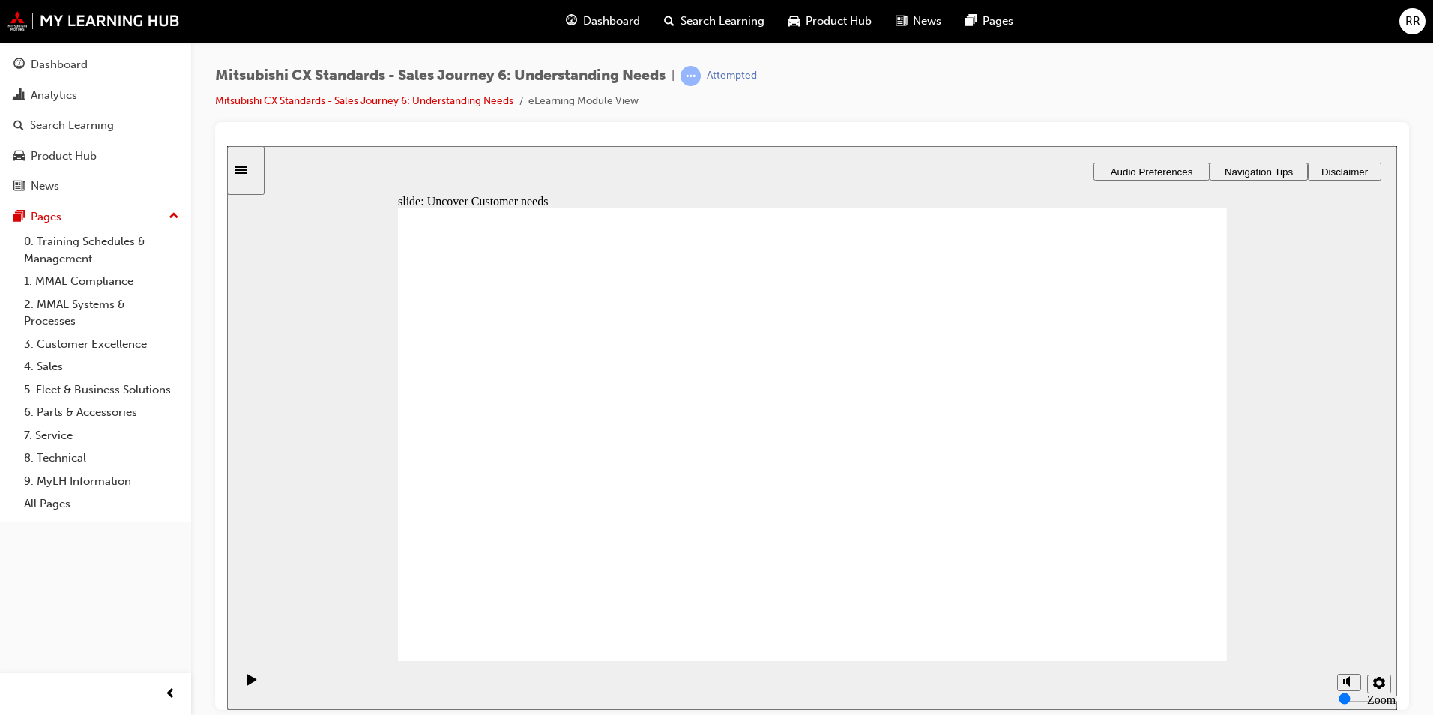
drag, startPoint x: 620, startPoint y: 459, endPoint x: 837, endPoint y: 378, distance: 230.9
drag, startPoint x: 623, startPoint y: 474, endPoint x: 850, endPoint y: 414, distance: 234.1
drag, startPoint x: 637, startPoint y: 459, endPoint x: 859, endPoint y: 434, distance: 223.9
drag, startPoint x: 585, startPoint y: 472, endPoint x: 723, endPoint y: 449, distance: 139.8
drag, startPoint x: 586, startPoint y: 459, endPoint x: 1154, endPoint y: 364, distance: 575.9
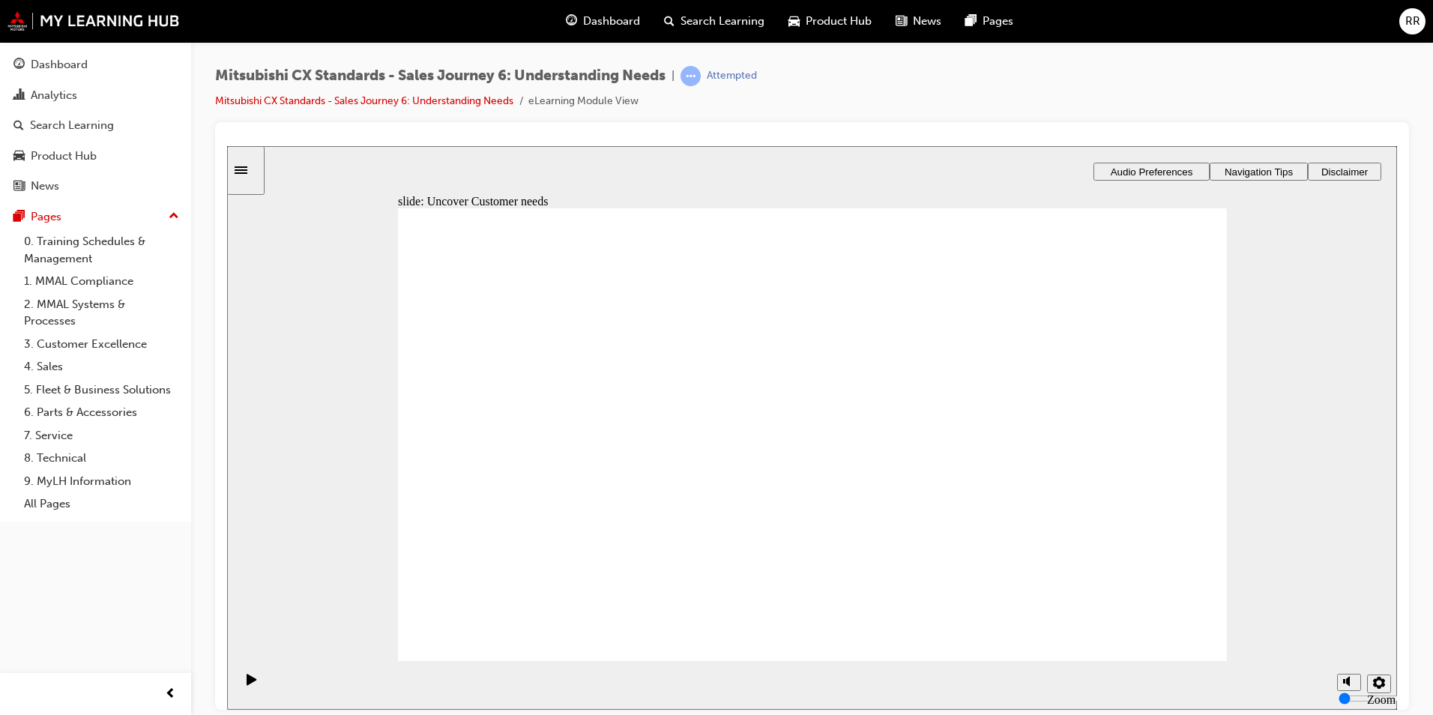
drag, startPoint x: 592, startPoint y: 474, endPoint x: 837, endPoint y: 522, distance: 249.5
drag, startPoint x: 602, startPoint y: 463, endPoint x: 830, endPoint y: 544, distance: 241.7
checkbox input "true"
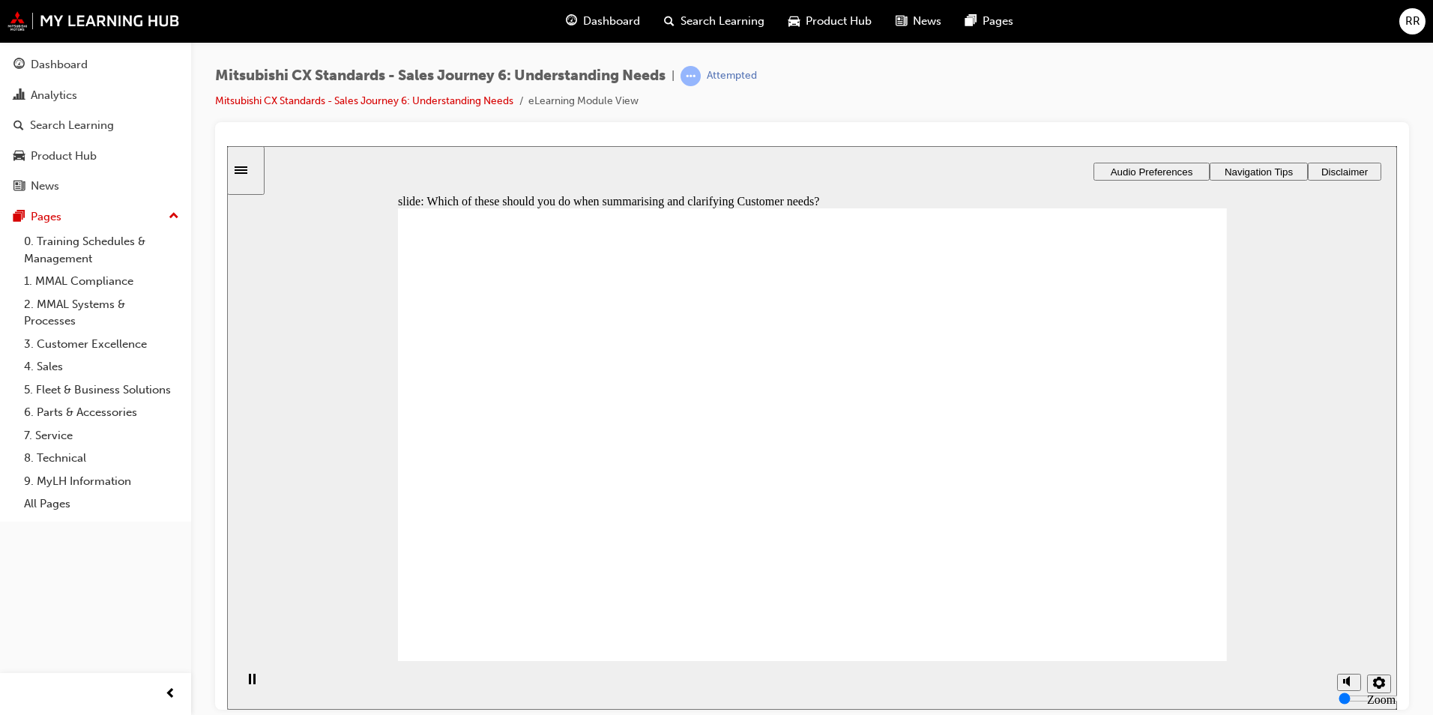
checkbox input "true"
checkbox input "false"
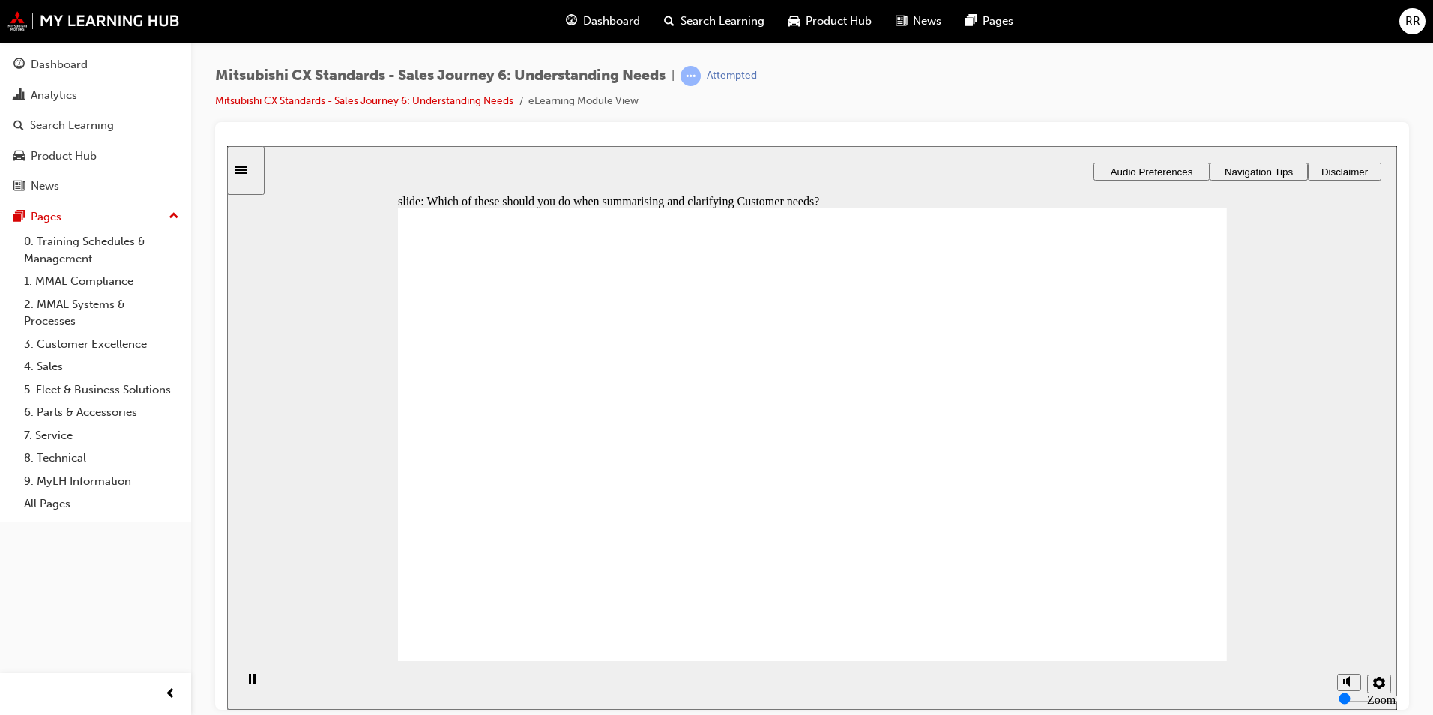
checkbox input "true"
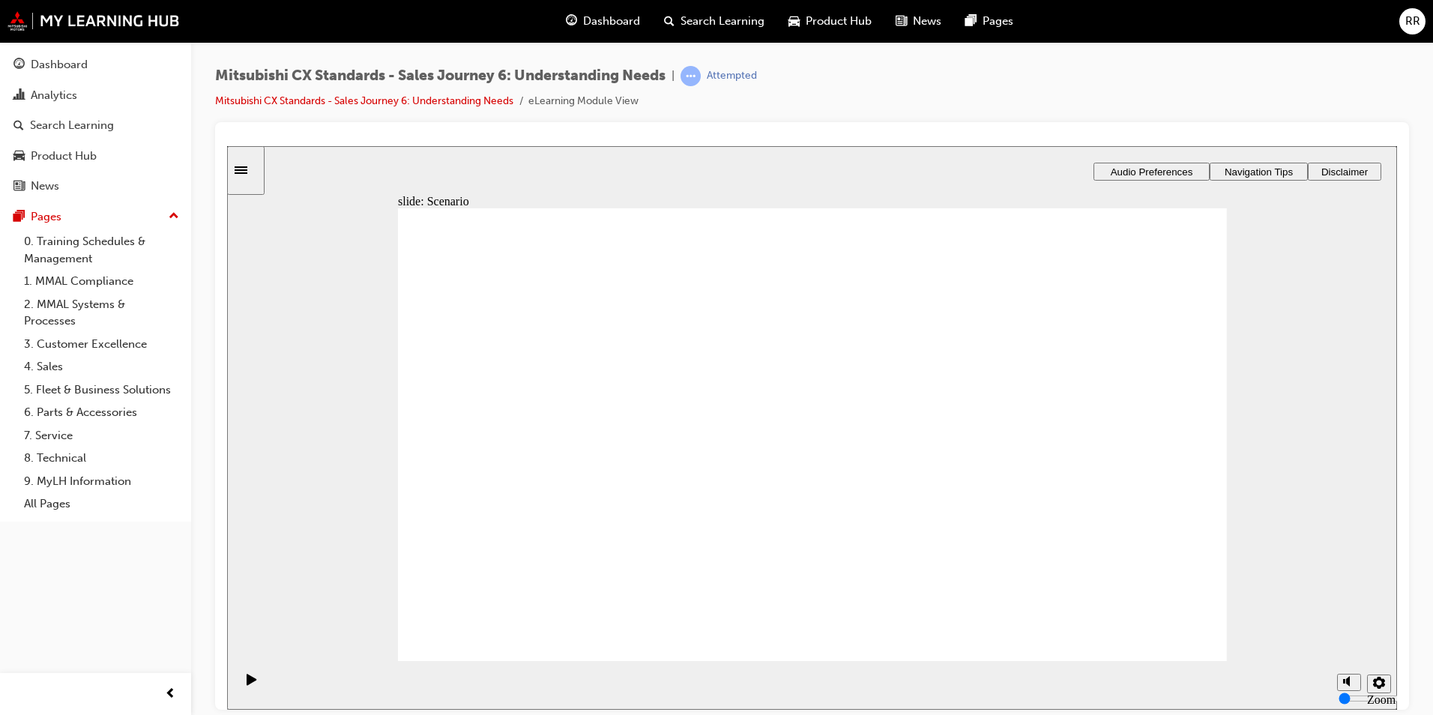
checkbox input "true"
drag, startPoint x: 664, startPoint y: 451, endPoint x: 779, endPoint y: 402, distance: 124.6
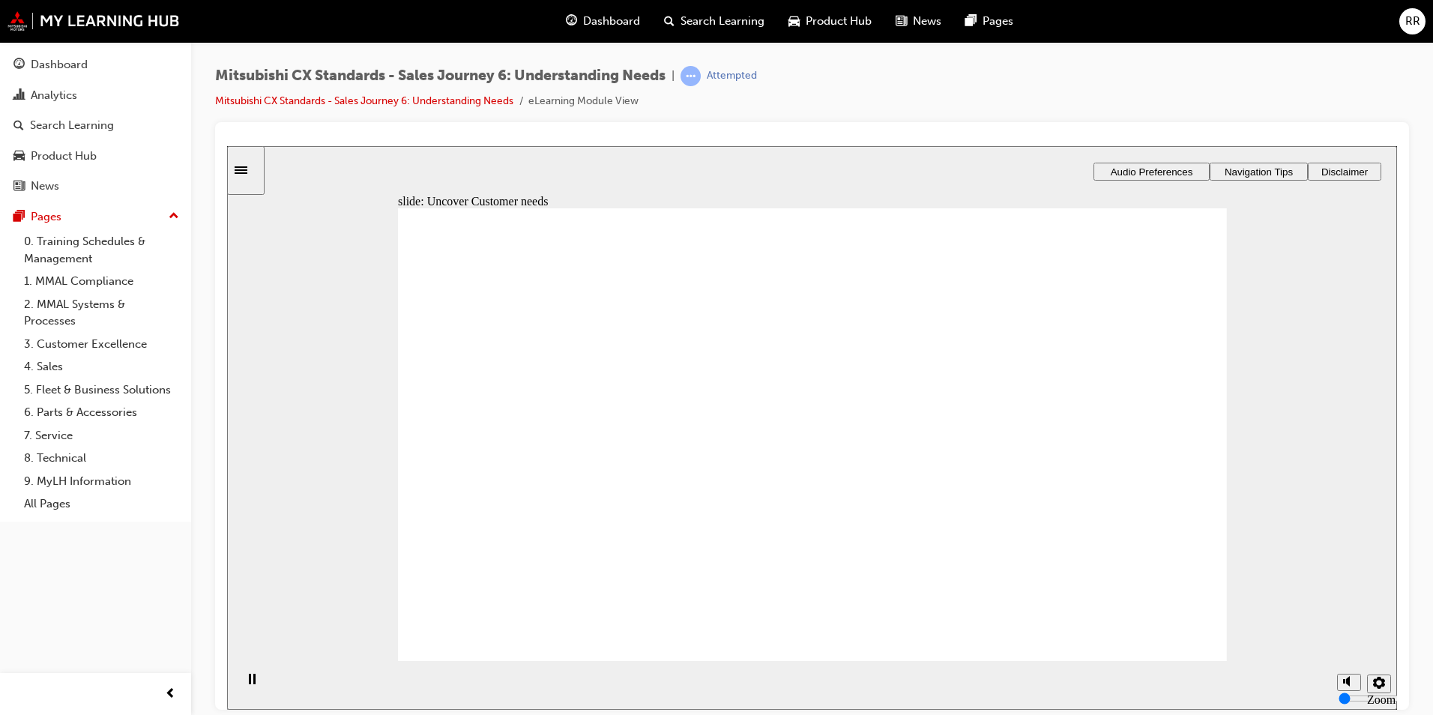
drag, startPoint x: 759, startPoint y: 421, endPoint x: 811, endPoint y: 408, distance: 53.4
drag, startPoint x: 620, startPoint y: 468, endPoint x: 846, endPoint y: 445, distance: 227.4
drag, startPoint x: 568, startPoint y: 463, endPoint x: 1148, endPoint y: 372, distance: 587.0
drag, startPoint x: 589, startPoint y: 483, endPoint x: 1099, endPoint y: 442, distance: 511.2
drag, startPoint x: 586, startPoint y: 474, endPoint x: 773, endPoint y: 501, distance: 189.4
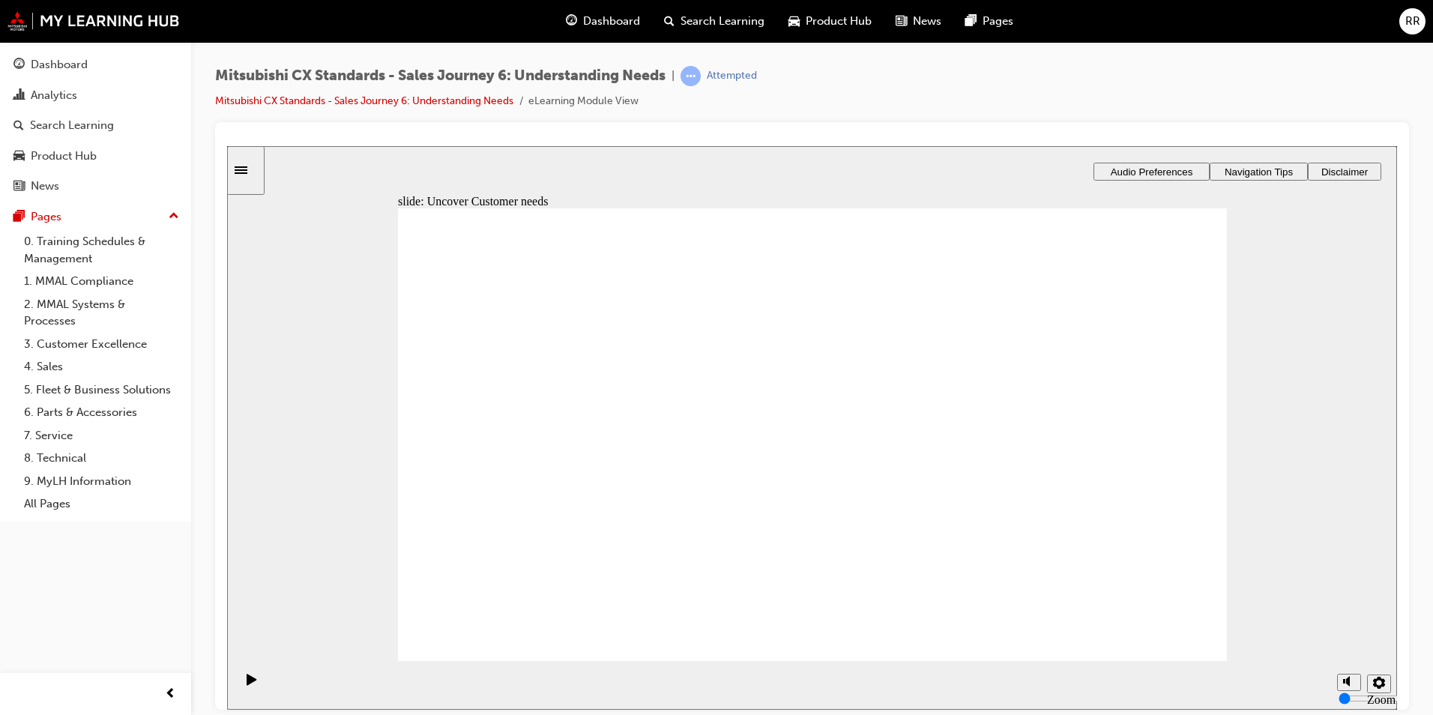
checkbox input "true"
checkbox input "false"
checkbox input "true"
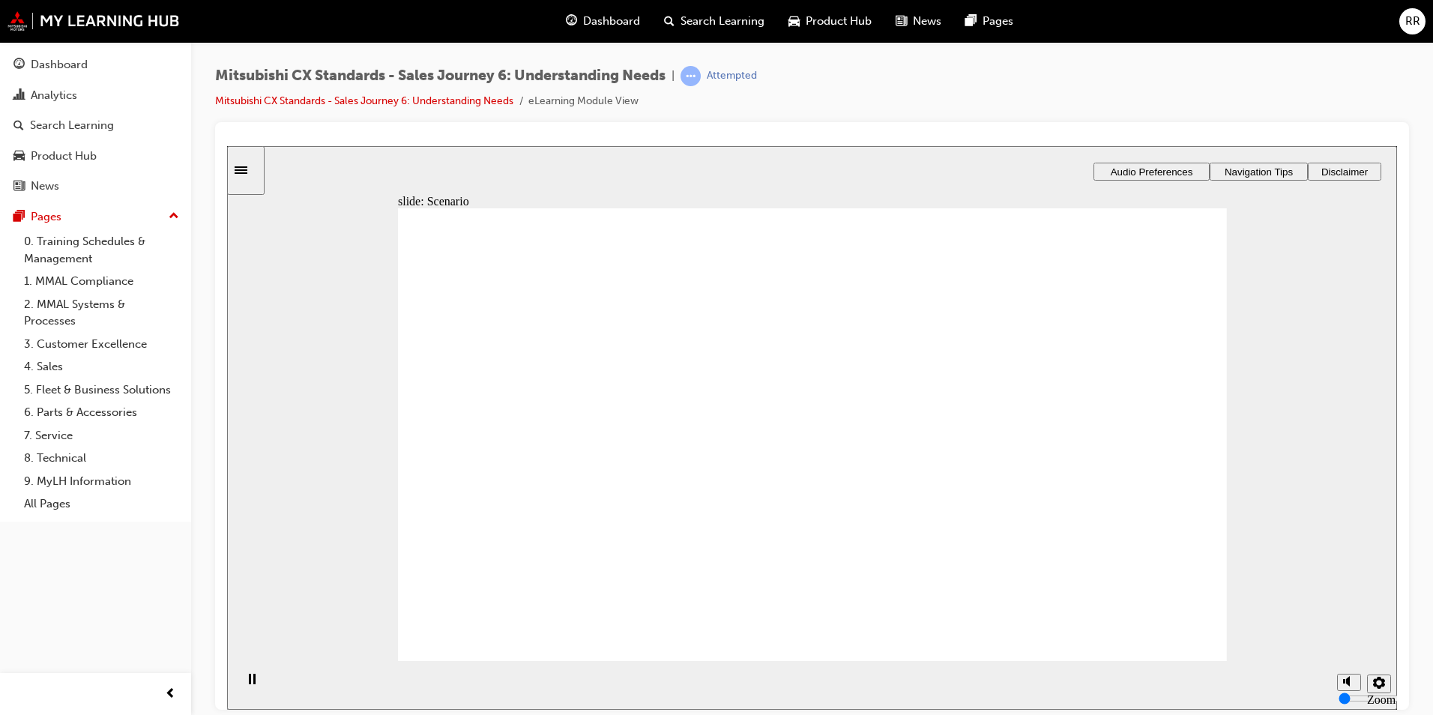
drag, startPoint x: 953, startPoint y: 420, endPoint x: 958, endPoint y: 444, distance: 23.8
checkbox input "true"
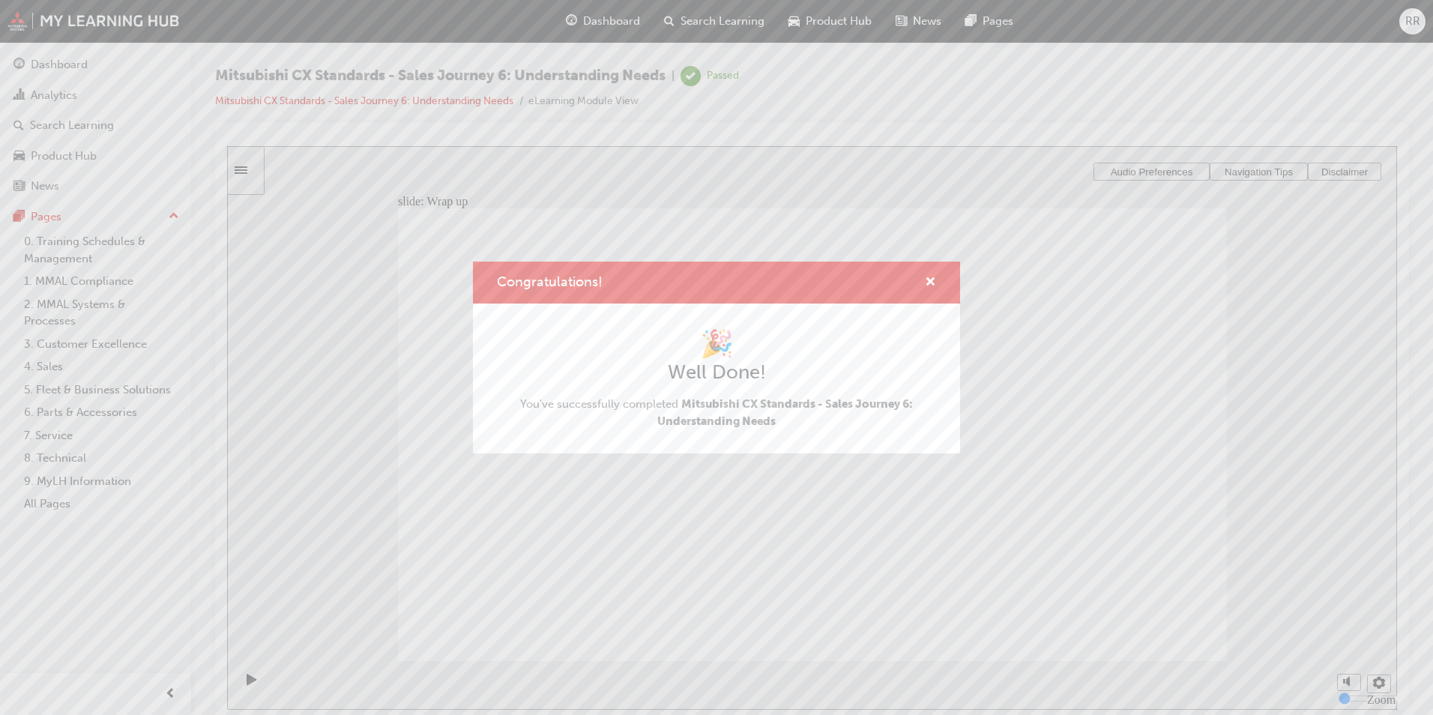
drag, startPoint x: 923, startPoint y: 279, endPoint x: 937, endPoint y: 282, distance: 14.7
click at [925, 279] on div "Congratulations!" at bounding box center [924, 283] width 23 height 19
click at [938, 282] on div "Congratulations!" at bounding box center [716, 283] width 487 height 43
click at [930, 283] on span "cross-icon" at bounding box center [930, 283] width 11 height 13
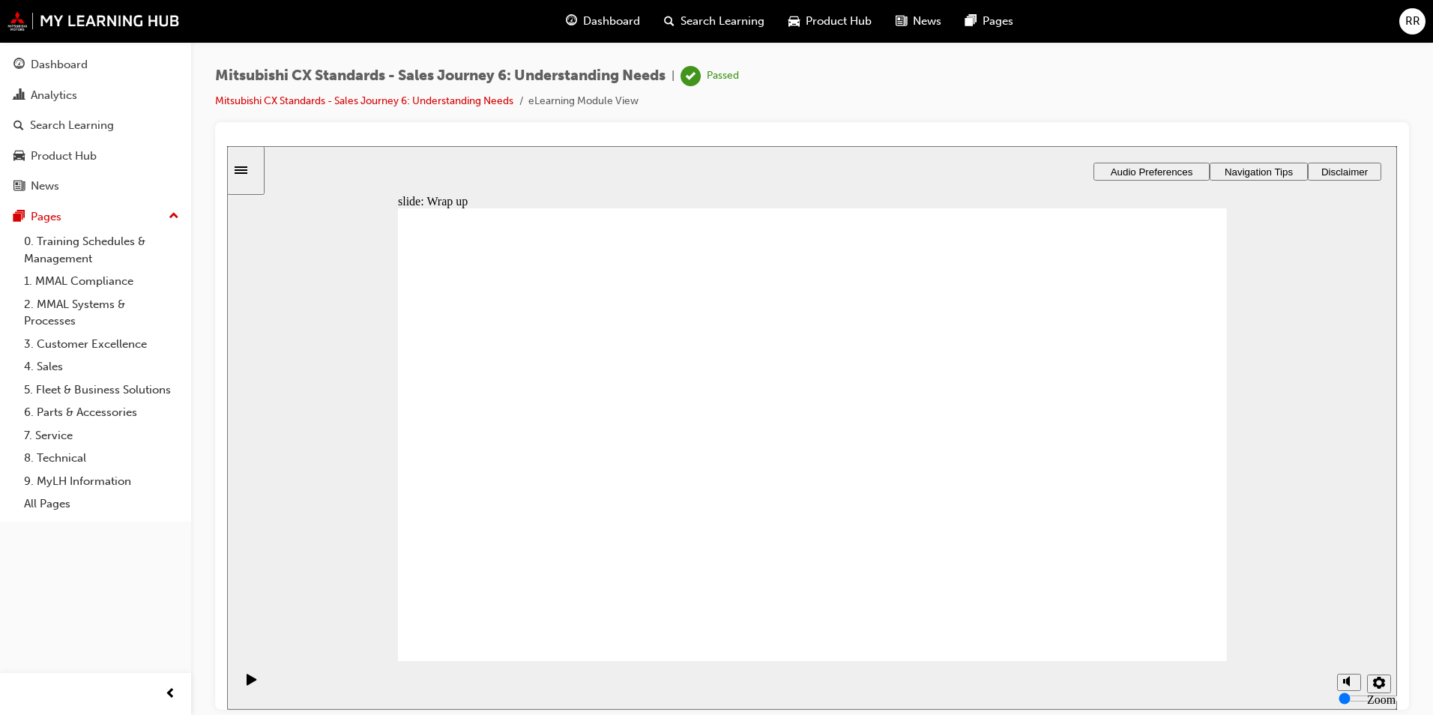
click at [579, 22] on div "Dashboard" at bounding box center [603, 21] width 98 height 31
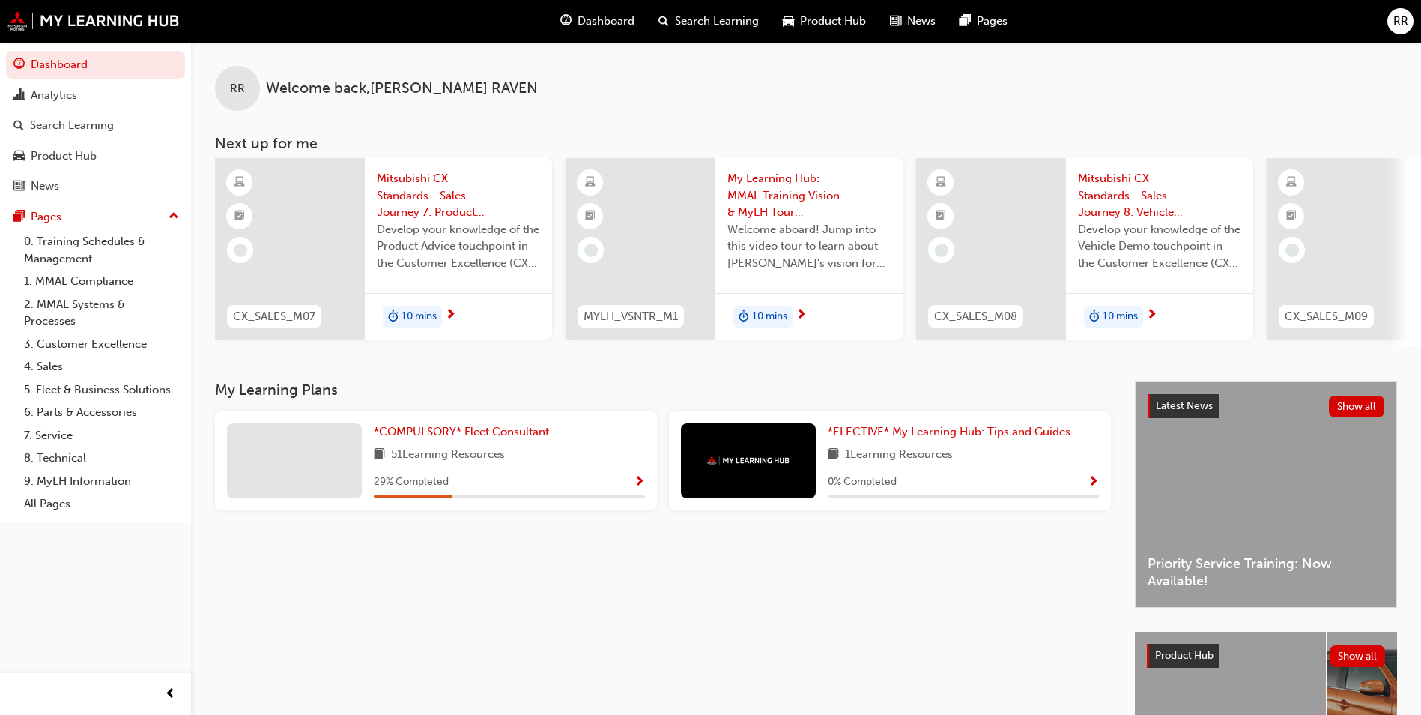
click at [429, 184] on span "Mitsubishi CX Standards - Sales Journey 7: Product Advice" at bounding box center [458, 195] width 163 height 51
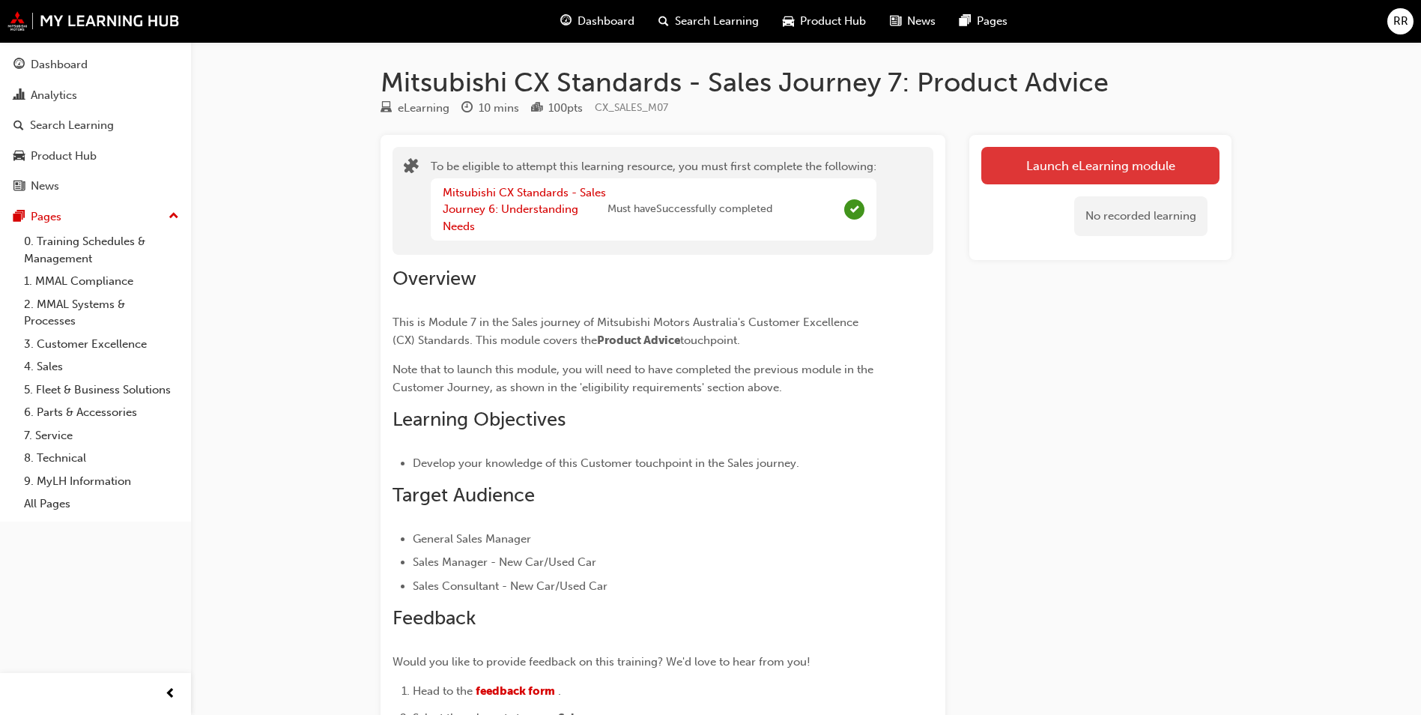
click at [1050, 179] on button "Launch eLearning module" at bounding box center [1101, 165] width 238 height 37
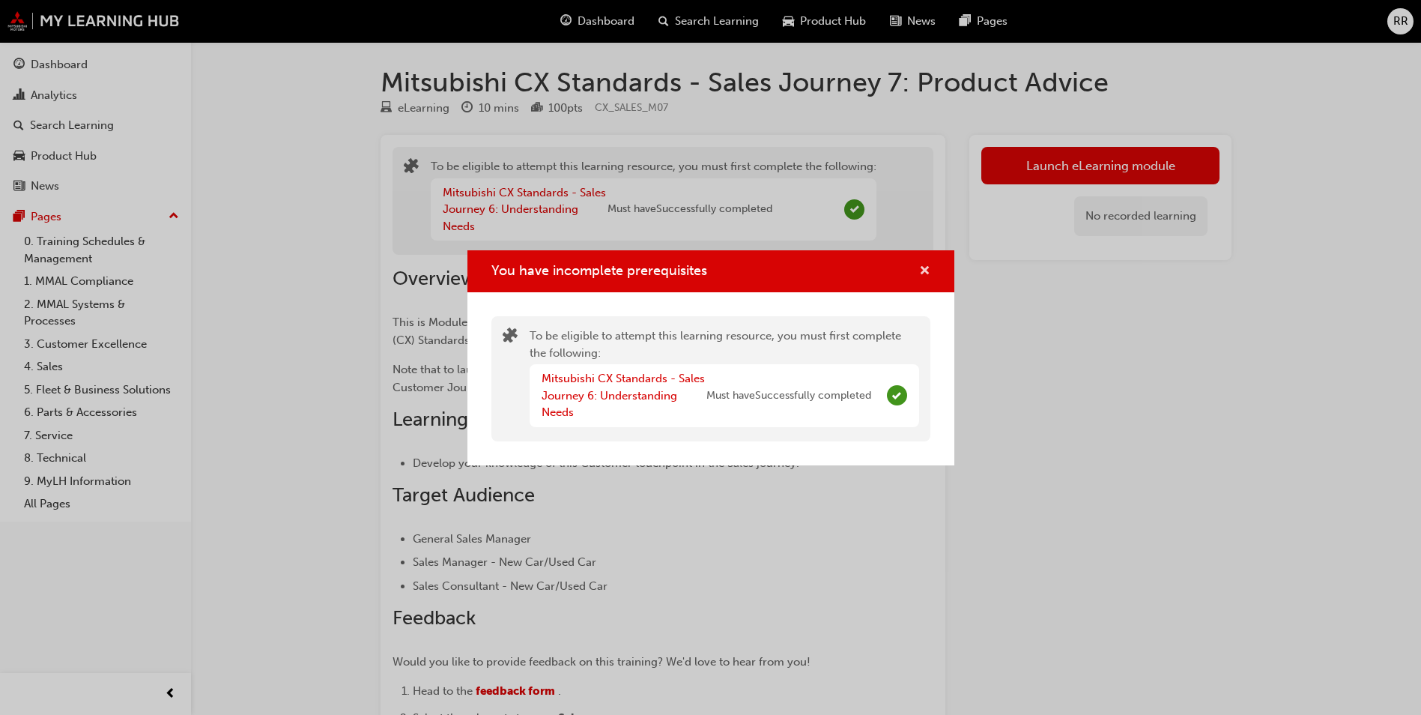
click at [924, 273] on span "cross-icon" at bounding box center [924, 271] width 11 height 13
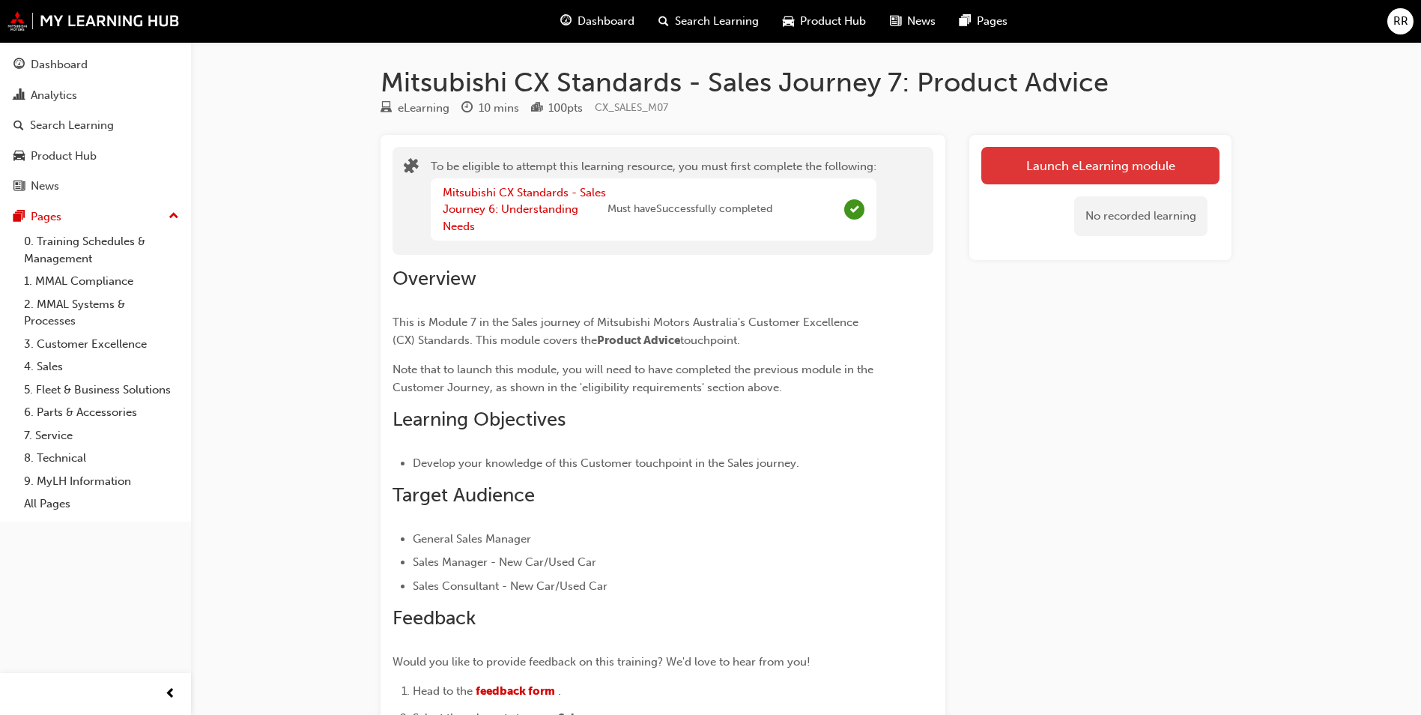
click at [1083, 165] on button "Launch eLearning module" at bounding box center [1101, 165] width 238 height 37
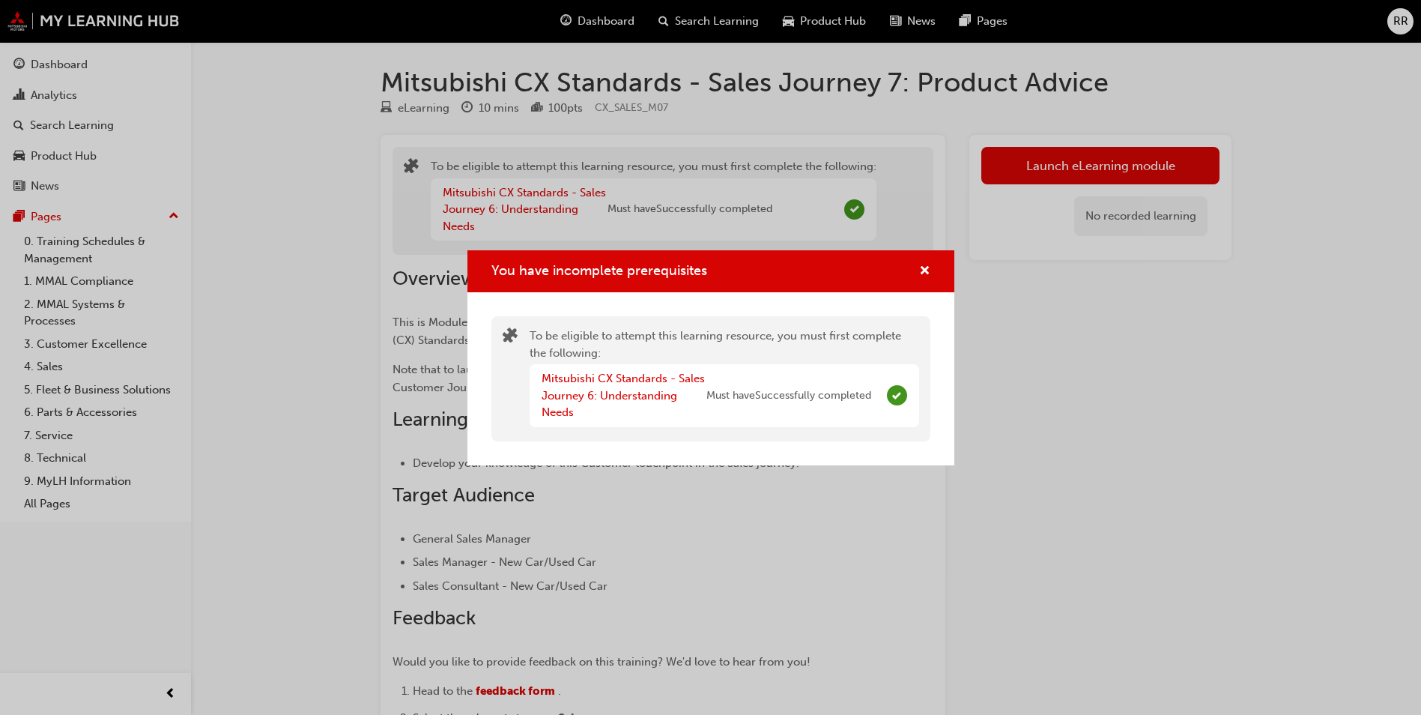
click at [940, 260] on div "You have incomplete prerequisites" at bounding box center [711, 271] width 487 height 43
click at [596, 380] on link "Mitsubishi CX Standards - Sales Journey 6: Understanding Needs" at bounding box center [623, 395] width 163 height 47
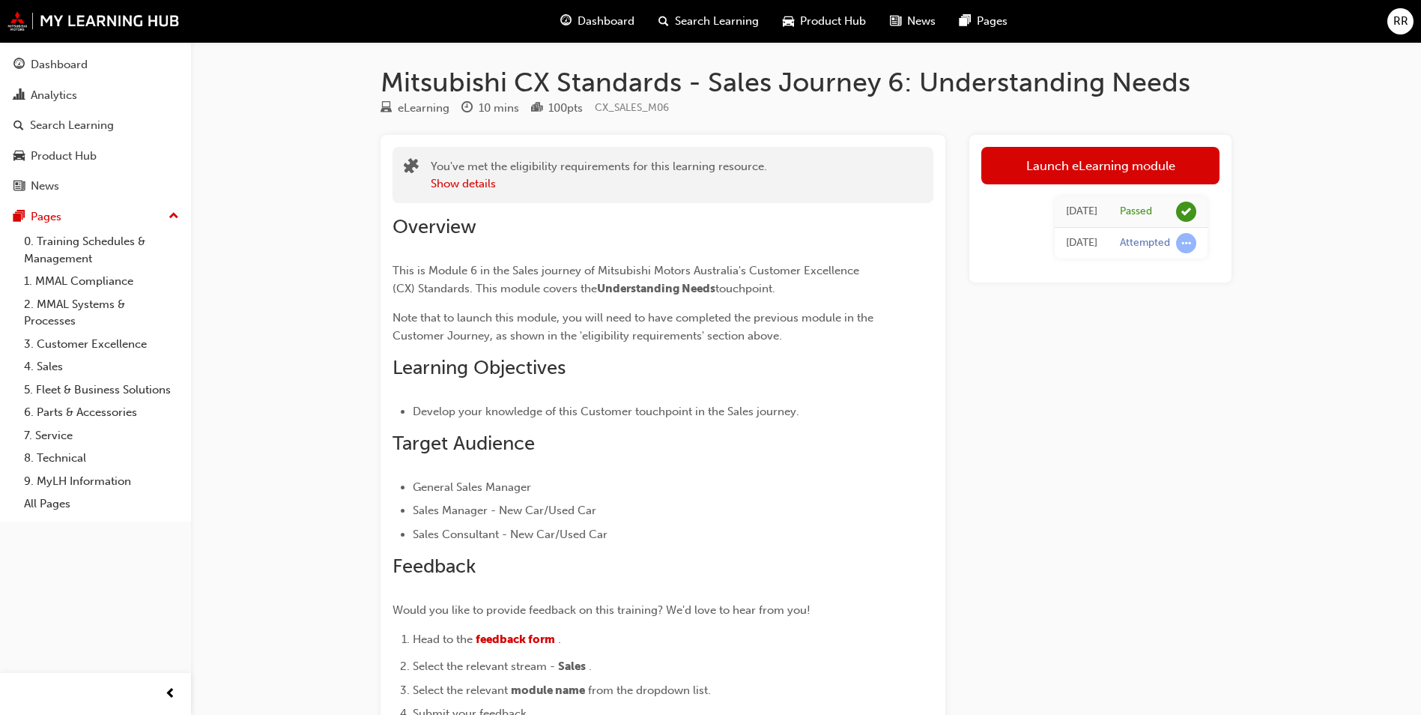
click at [612, 22] on span "Dashboard" at bounding box center [606, 21] width 57 height 17
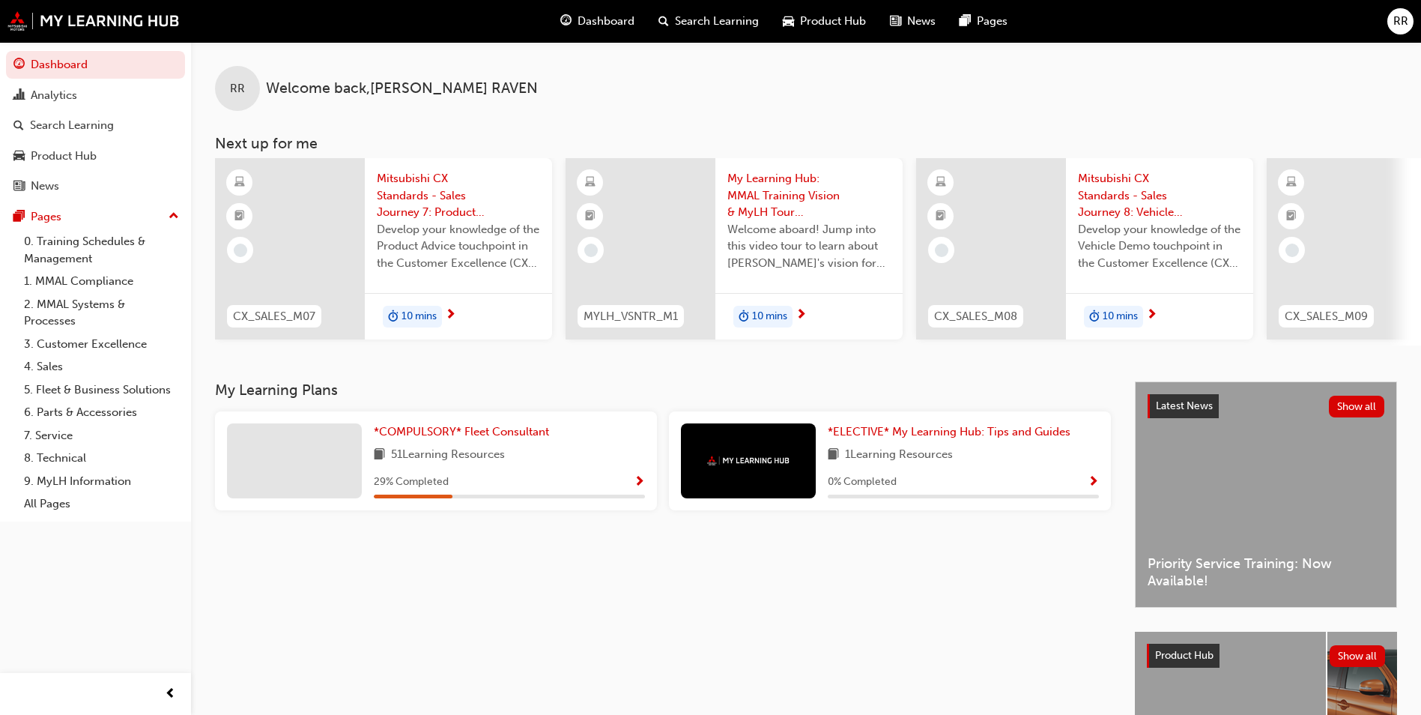
click at [410, 182] on span "Mitsubishi CX Standards - Sales Journey 7: Product Advice" at bounding box center [458, 195] width 163 height 51
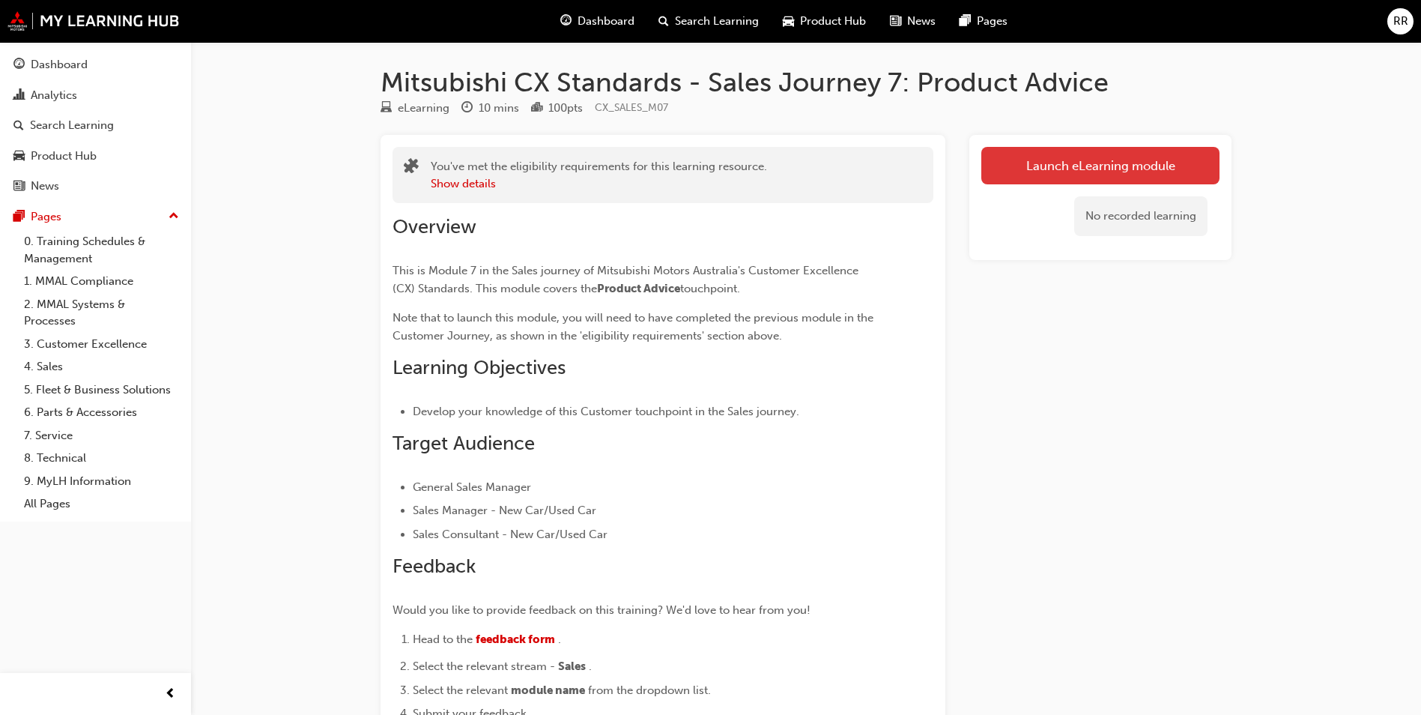
click at [1157, 177] on link "Launch eLearning module" at bounding box center [1101, 165] width 238 height 37
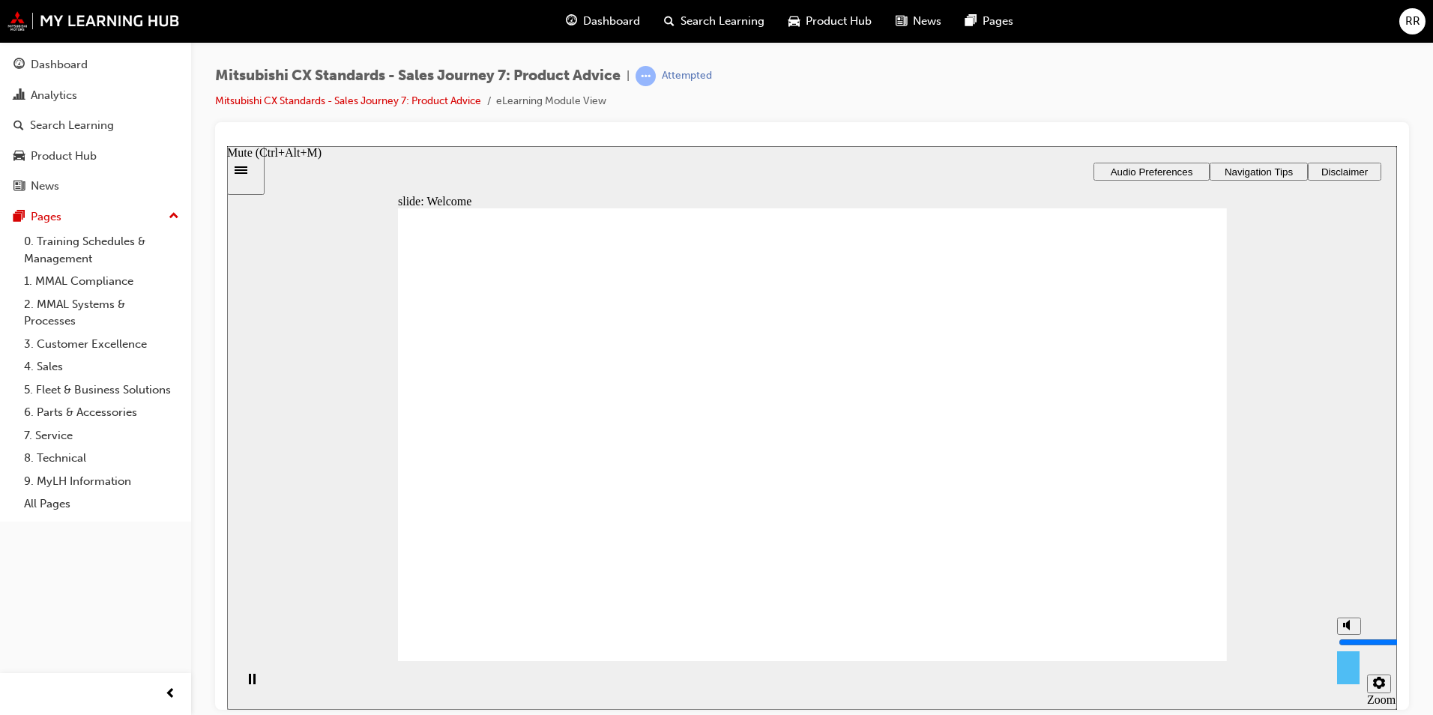
click at [1350, 629] on icon "Mute (Ctrl+Alt+M)" at bounding box center [1349, 624] width 12 height 10
type input "0"
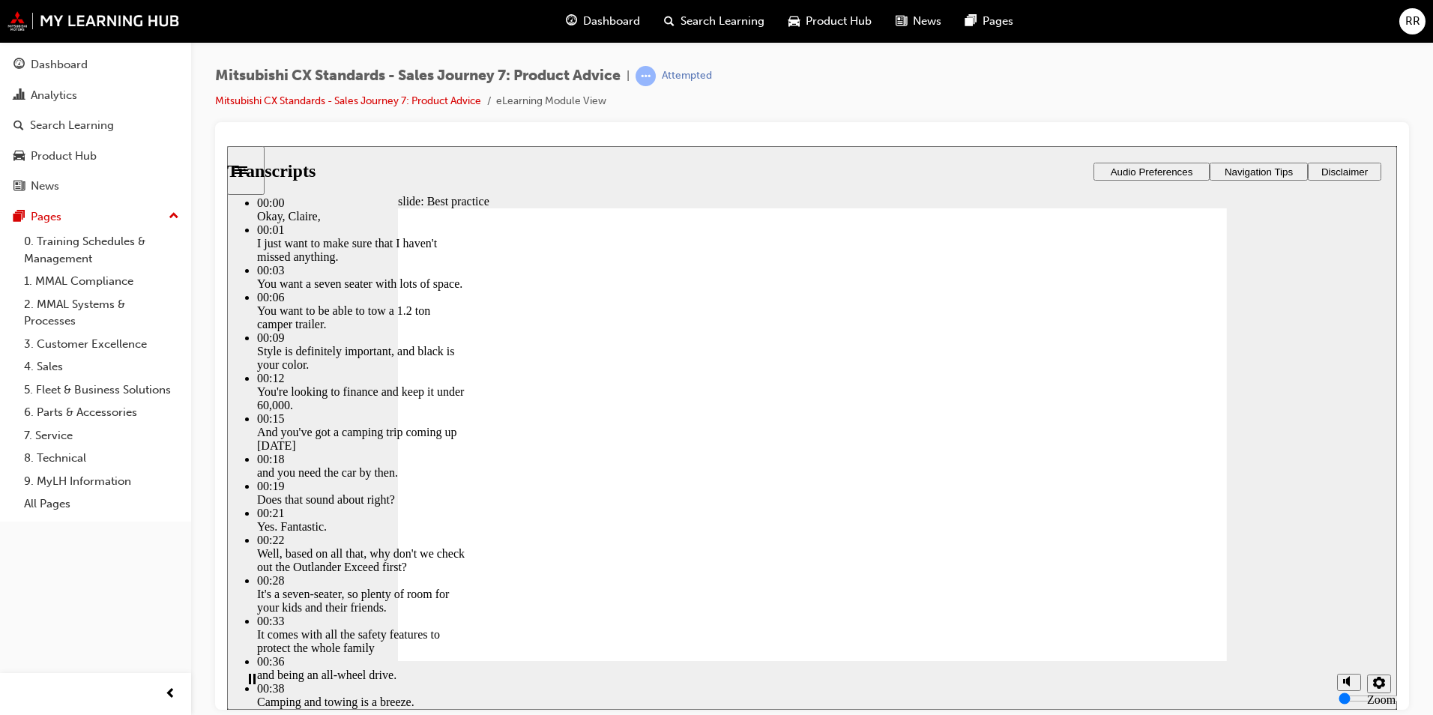
type input "89"
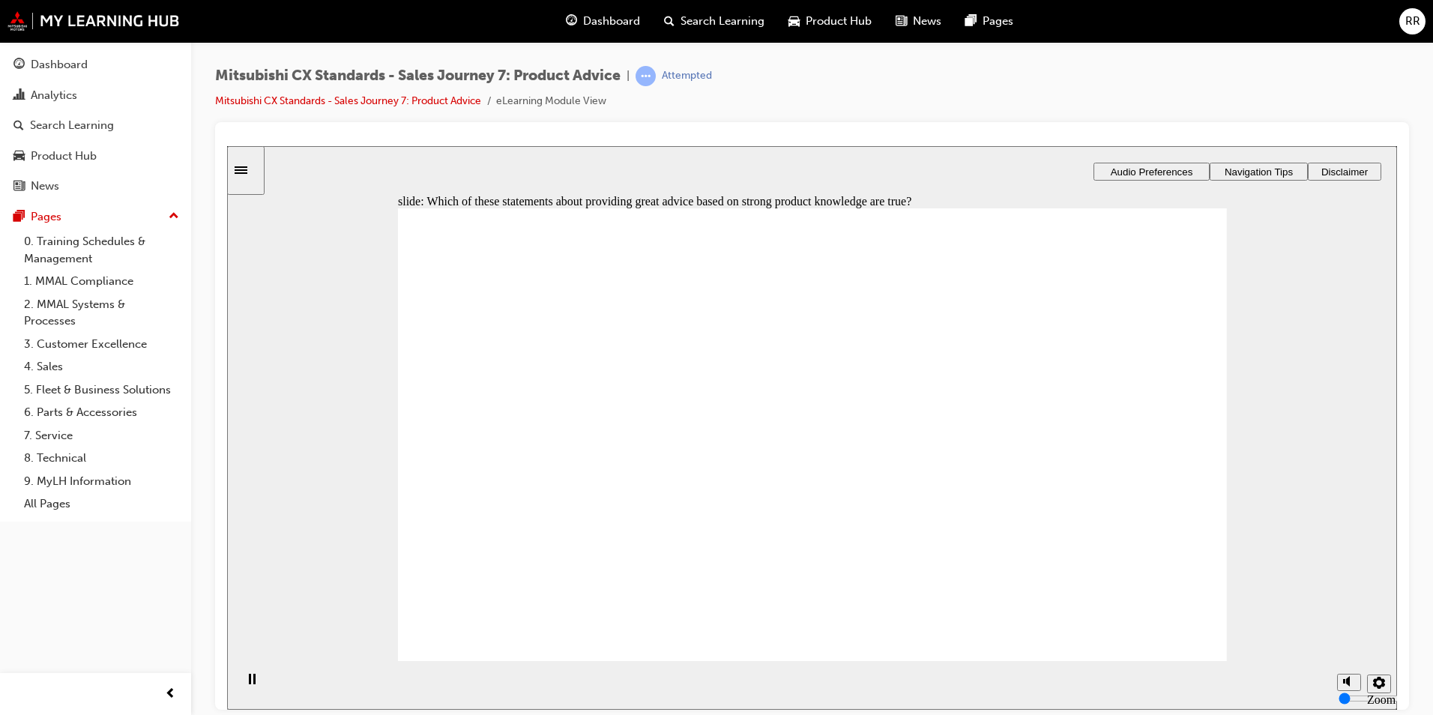
checkbox input "true"
checkbox input "false"
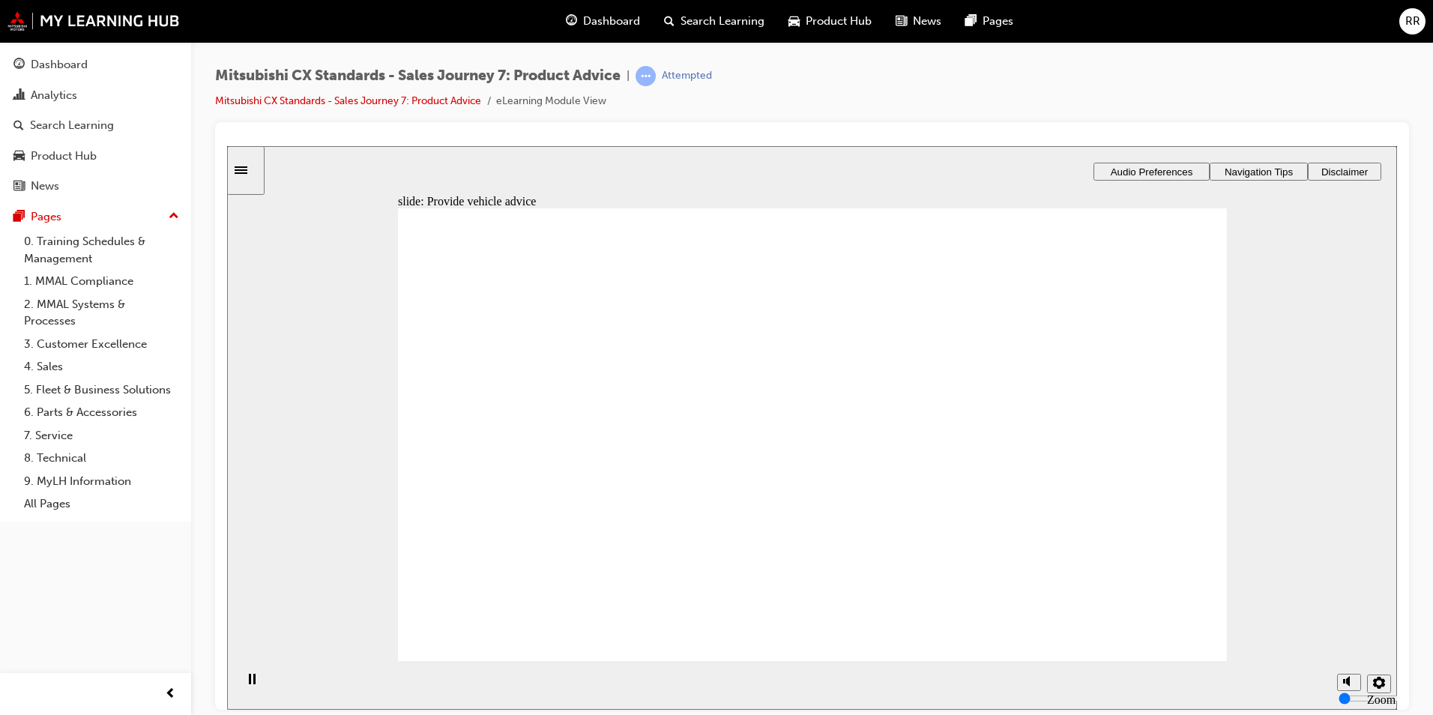
drag, startPoint x: 591, startPoint y: 489, endPoint x: 741, endPoint y: 410, distance: 169.3
drag, startPoint x: 566, startPoint y: 489, endPoint x: 838, endPoint y: 450, distance: 274.0
drag, startPoint x: 597, startPoint y: 486, endPoint x: 787, endPoint y: 450, distance: 193.0
drag, startPoint x: 596, startPoint y: 486, endPoint x: 845, endPoint y: 526, distance: 252.0
drag, startPoint x: 598, startPoint y: 474, endPoint x: 1130, endPoint y: 397, distance: 537.6
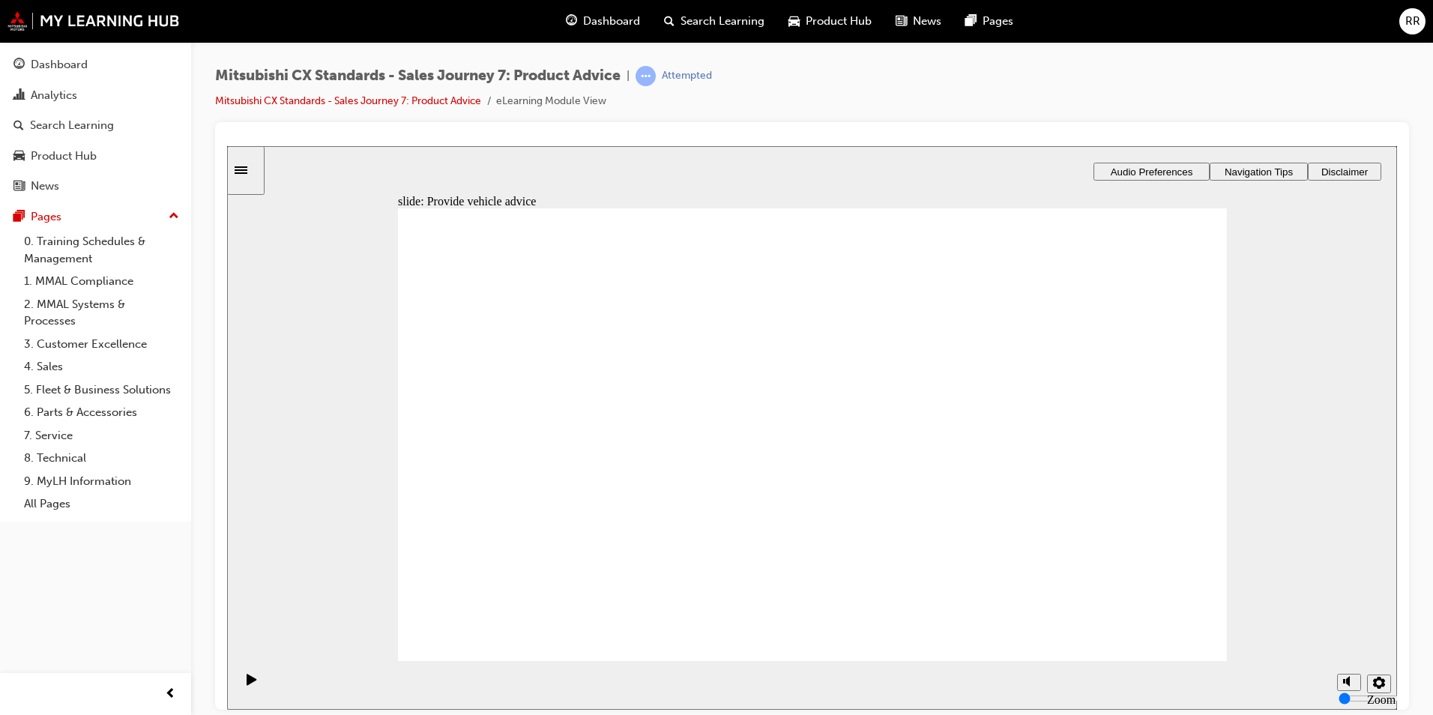
checkbox input "true"
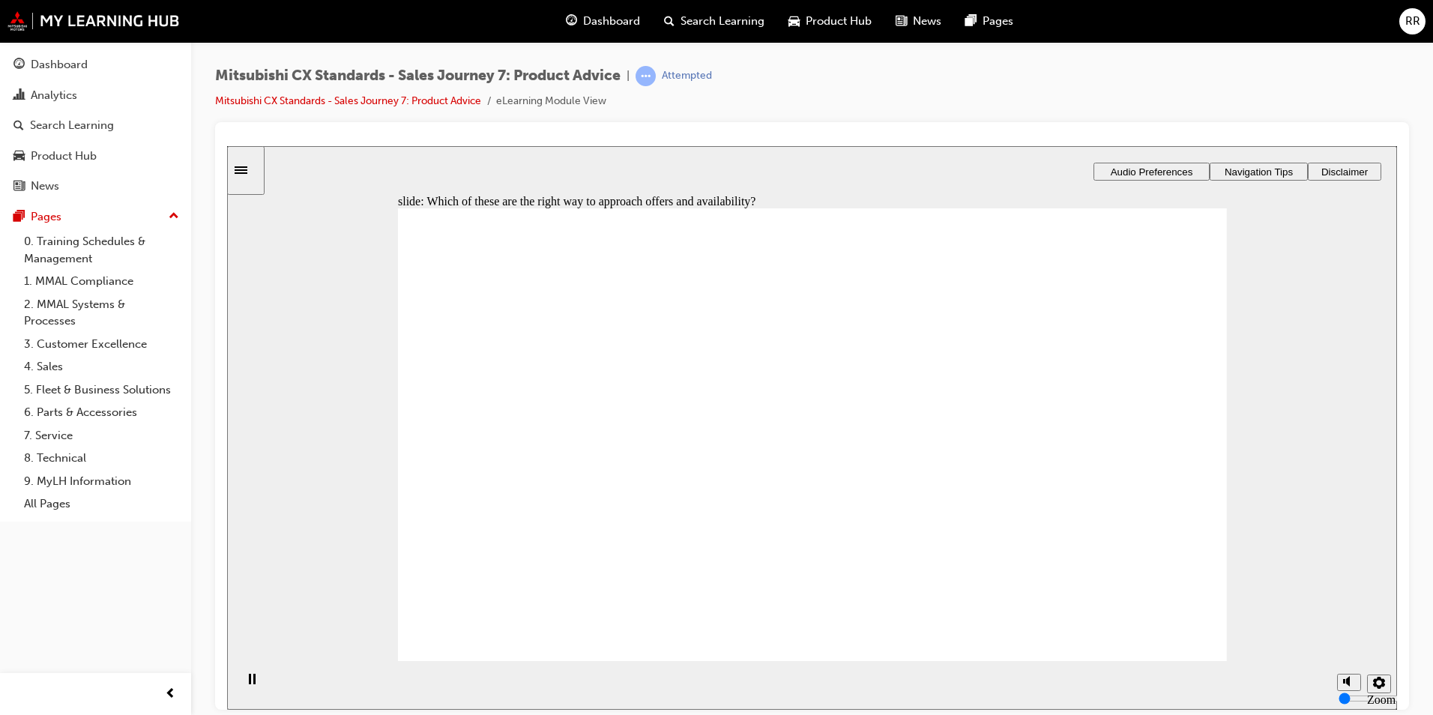
checkbox input "true"
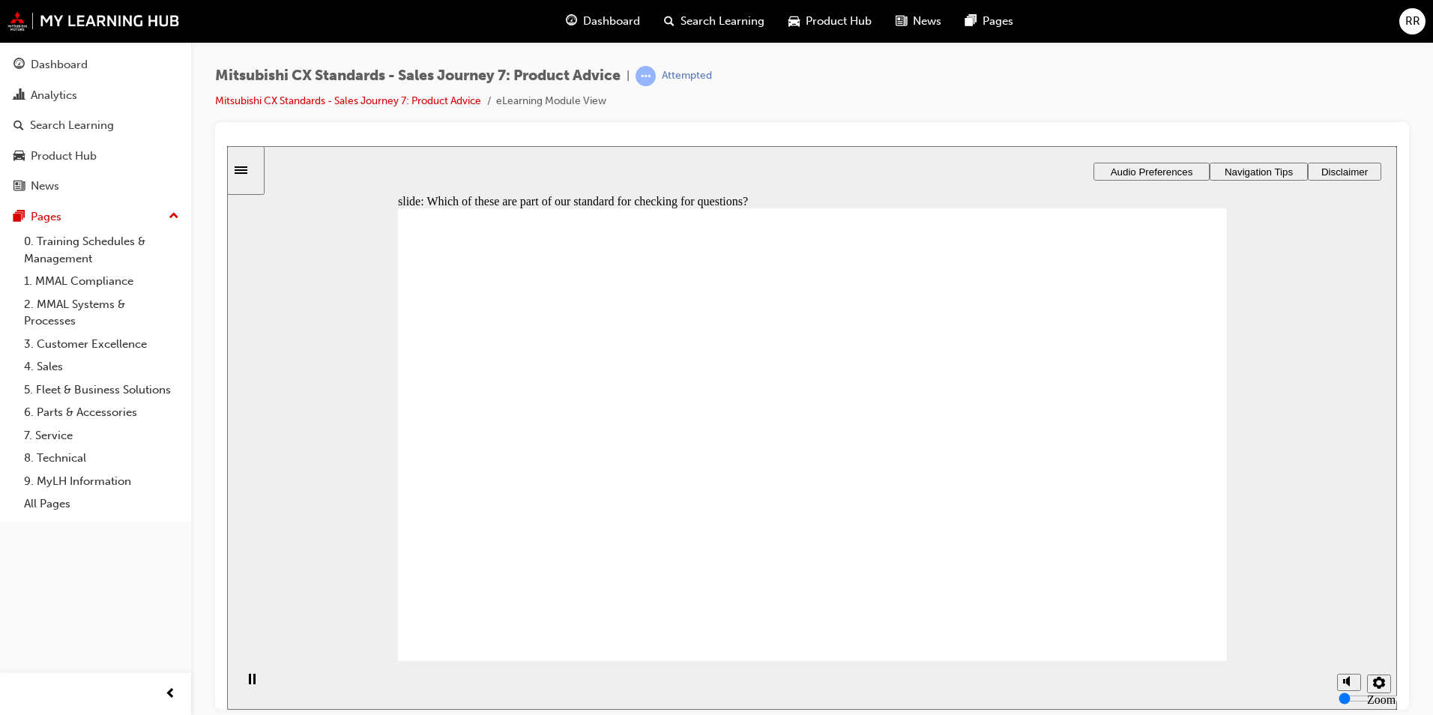
checkbox input "true"
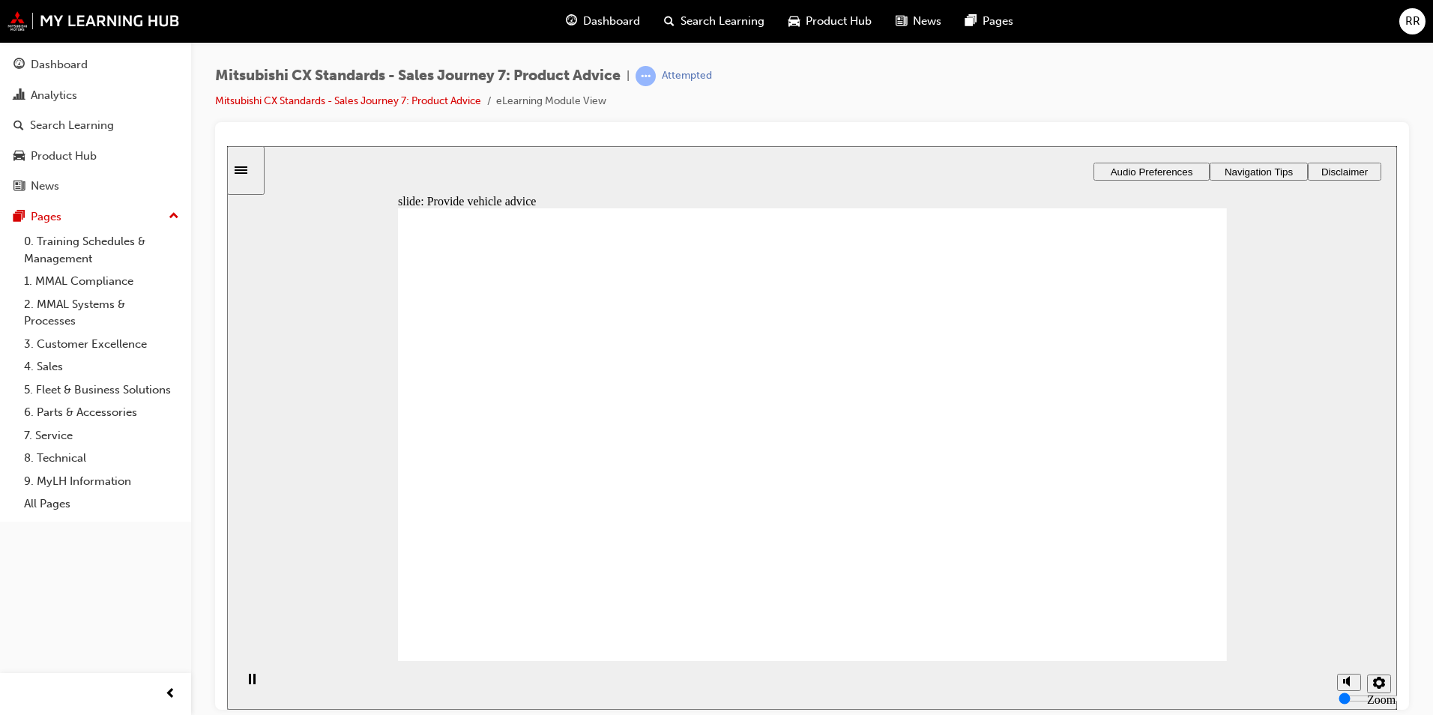
drag, startPoint x: 635, startPoint y: 489, endPoint x: 900, endPoint y: 426, distance: 272.8
drag, startPoint x: 584, startPoint y: 490, endPoint x: 1019, endPoint y: 435, distance: 438.0
drag, startPoint x: 499, startPoint y: 511, endPoint x: 773, endPoint y: 480, distance: 275.2
drag, startPoint x: 537, startPoint y: 492, endPoint x: 813, endPoint y: 496, distance: 275.8
drag, startPoint x: 530, startPoint y: 484, endPoint x: 735, endPoint y: 525, distance: 209.4
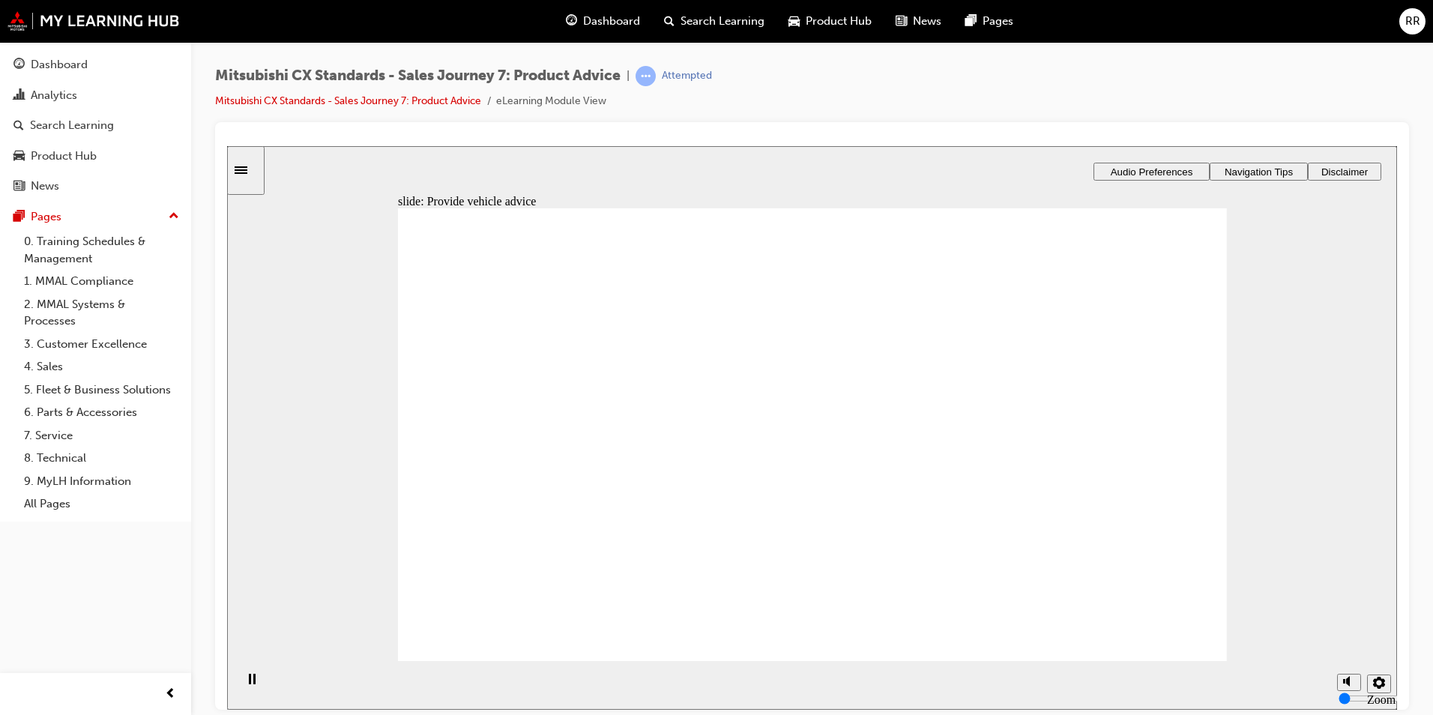
drag, startPoint x: 752, startPoint y: 545, endPoint x: 990, endPoint y: 447, distance: 257.4
checkbox input "true"
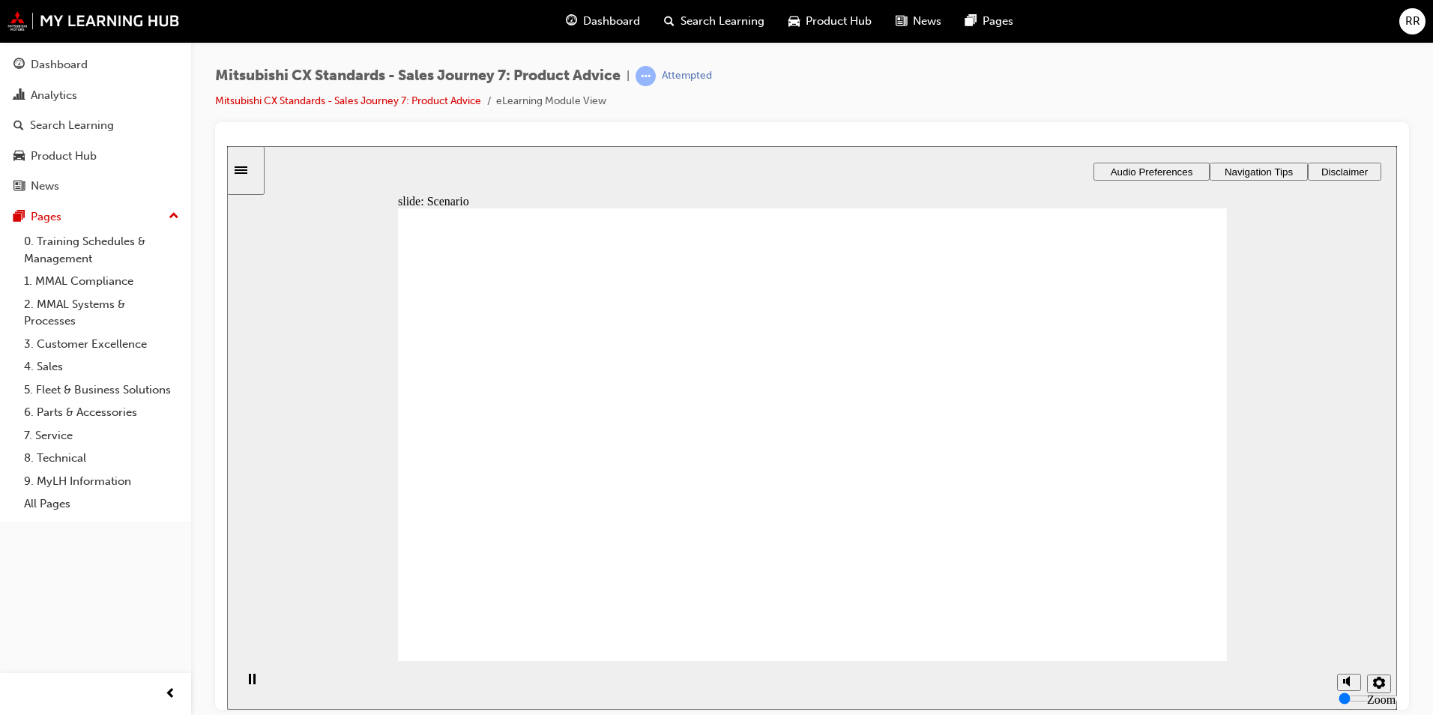
drag, startPoint x: 529, startPoint y: 477, endPoint x: 799, endPoint y: 557, distance: 281.4
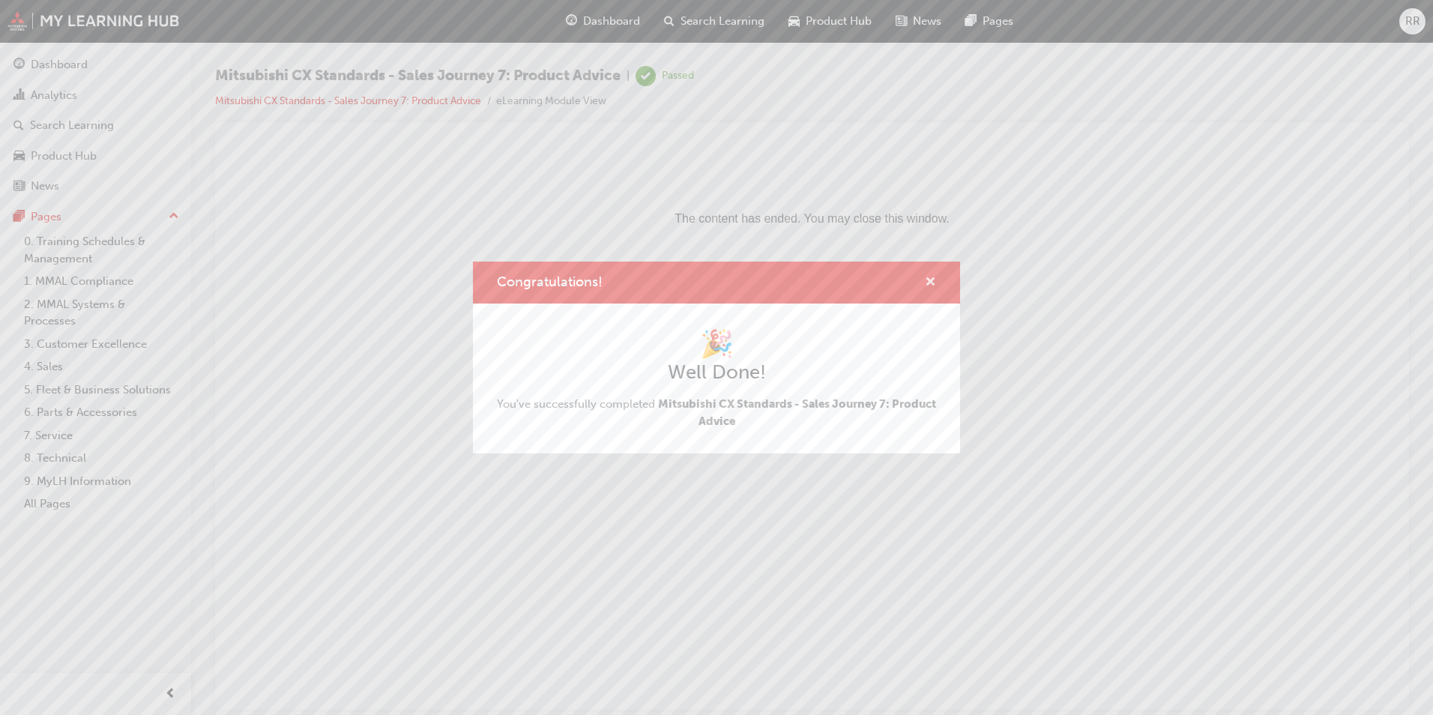
click at [929, 280] on span "cross-icon" at bounding box center [930, 283] width 11 height 13
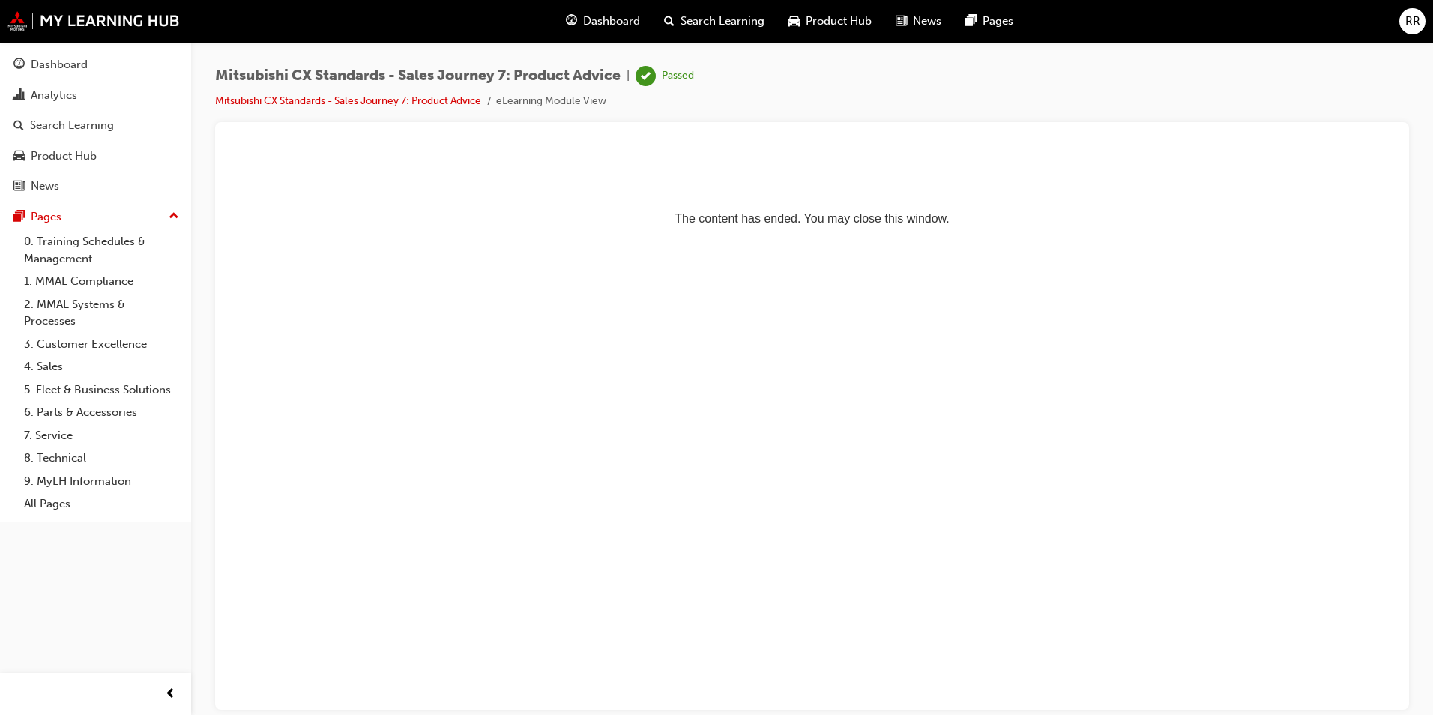
click at [612, 23] on span "Dashboard" at bounding box center [611, 21] width 57 height 17
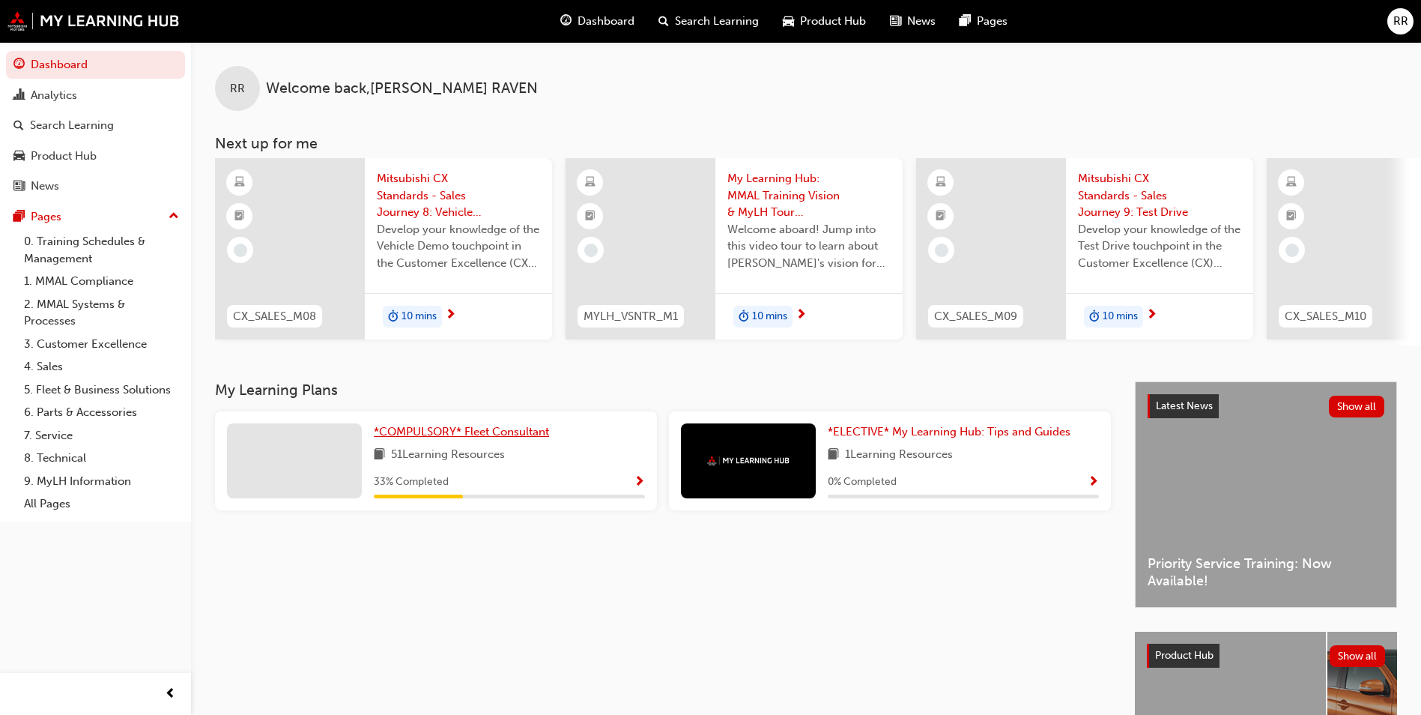
click at [527, 432] on span "*COMPULSORY* Fleet Consultant" at bounding box center [461, 431] width 175 height 13
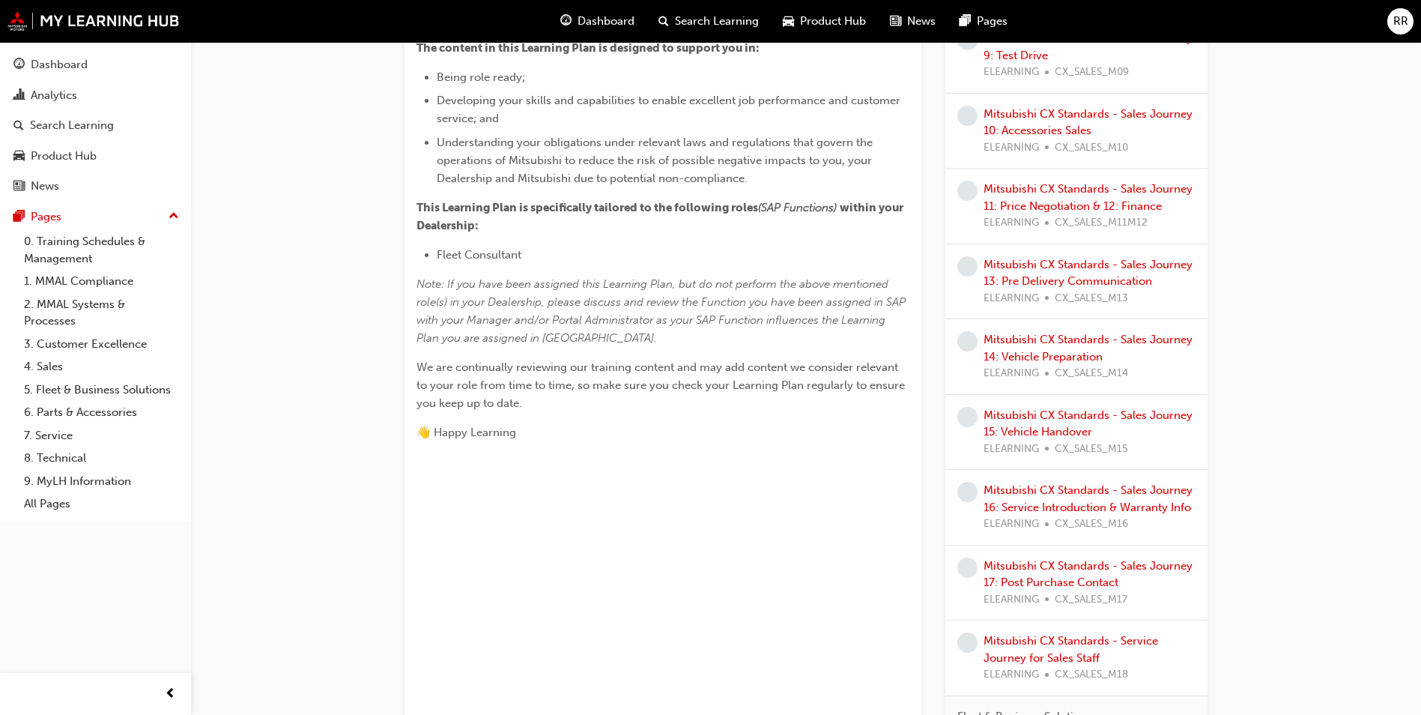
scroll to position [150, 0]
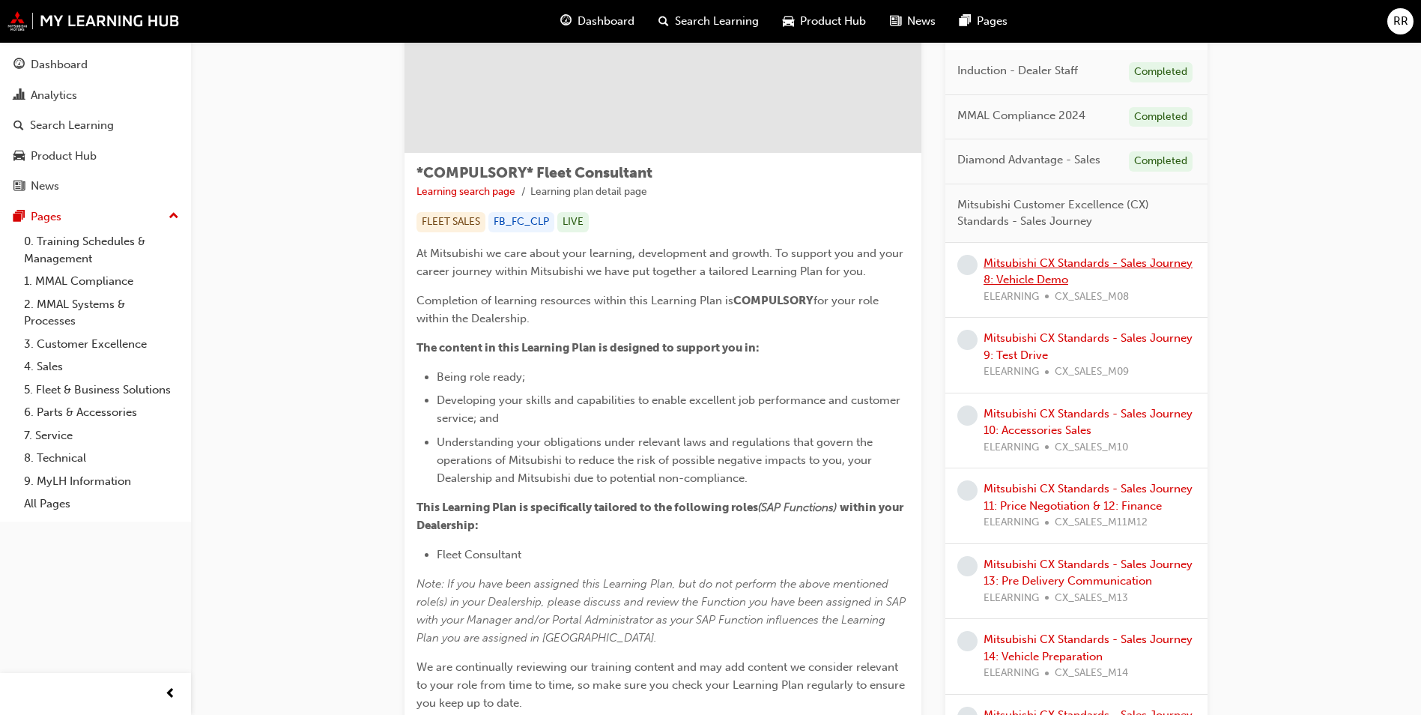
click at [1033, 268] on link "Mitsubishi CX Standards - Sales Journey 8: Vehicle Demo" at bounding box center [1088, 271] width 209 height 31
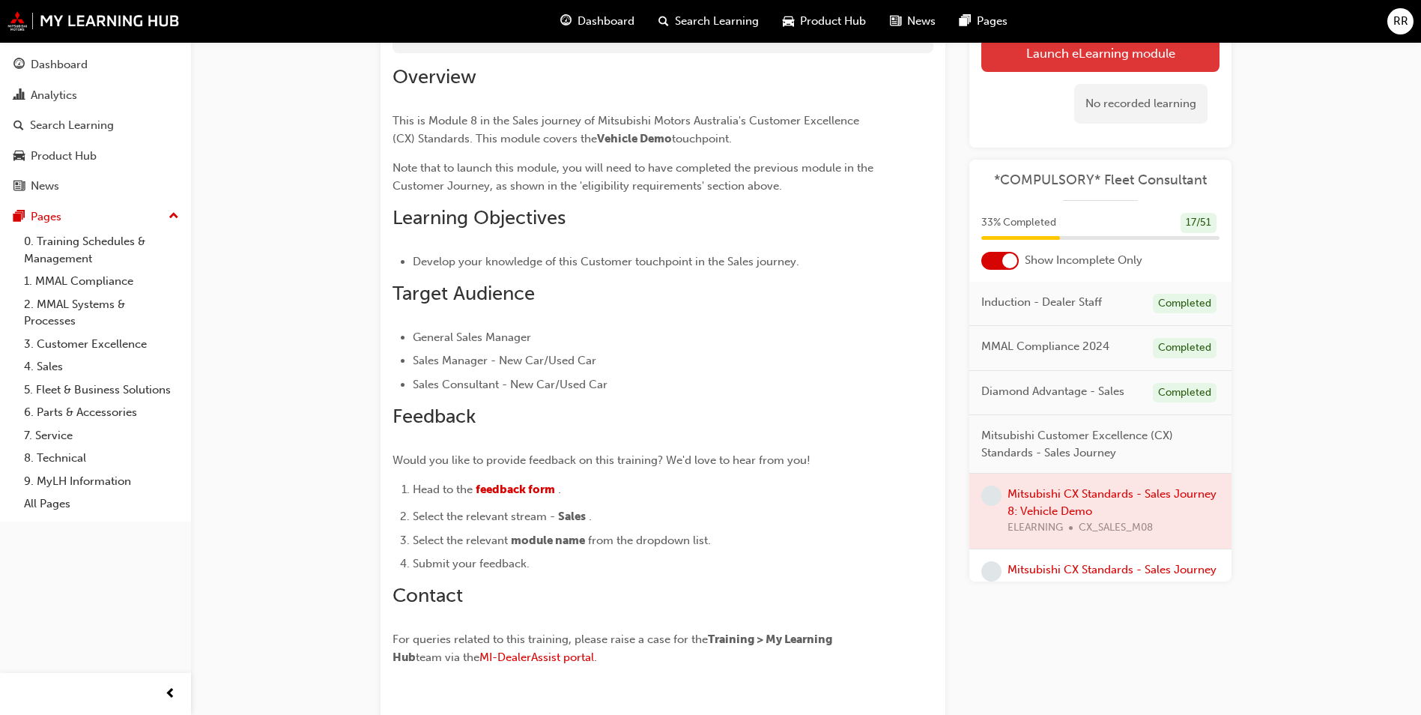
click at [1033, 57] on link "Launch eLearning module" at bounding box center [1101, 52] width 238 height 37
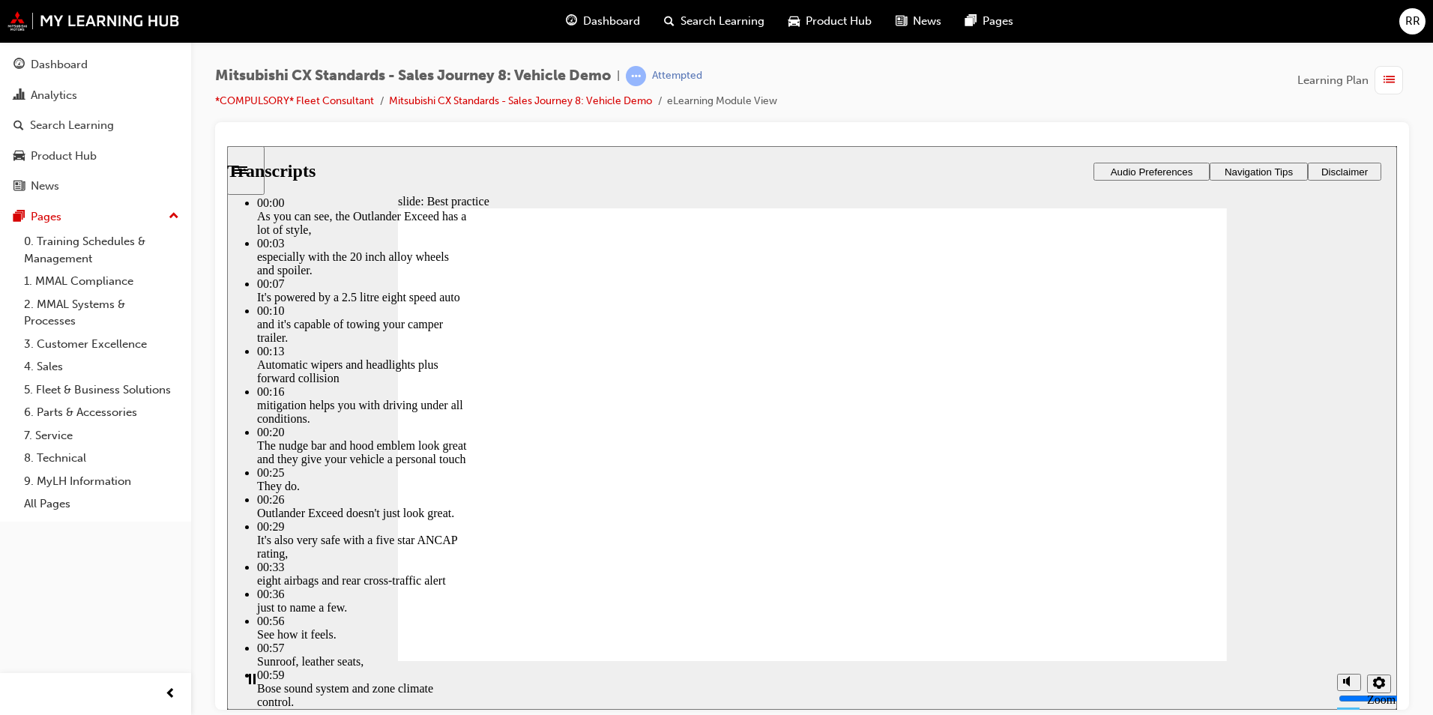
type input "1"
type input "0"
type input "1"
type input "0"
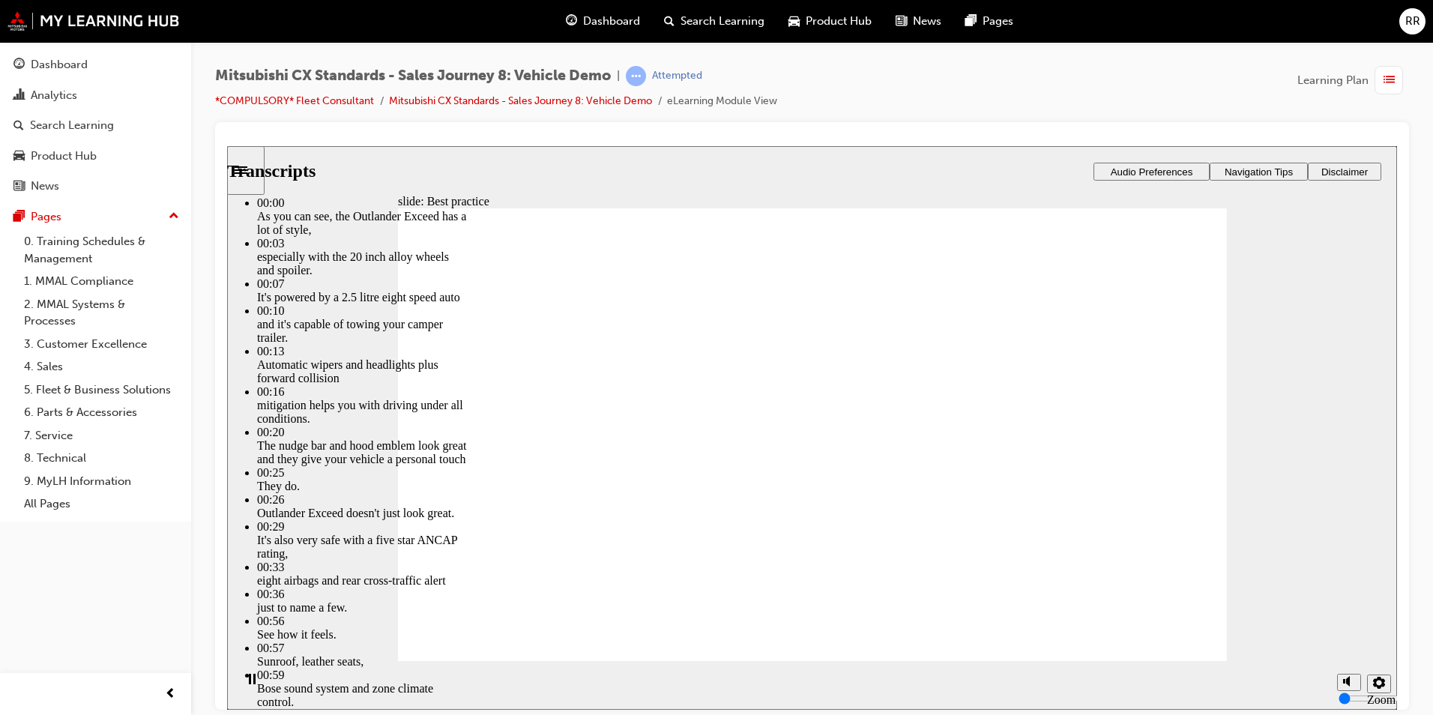
type input "89"
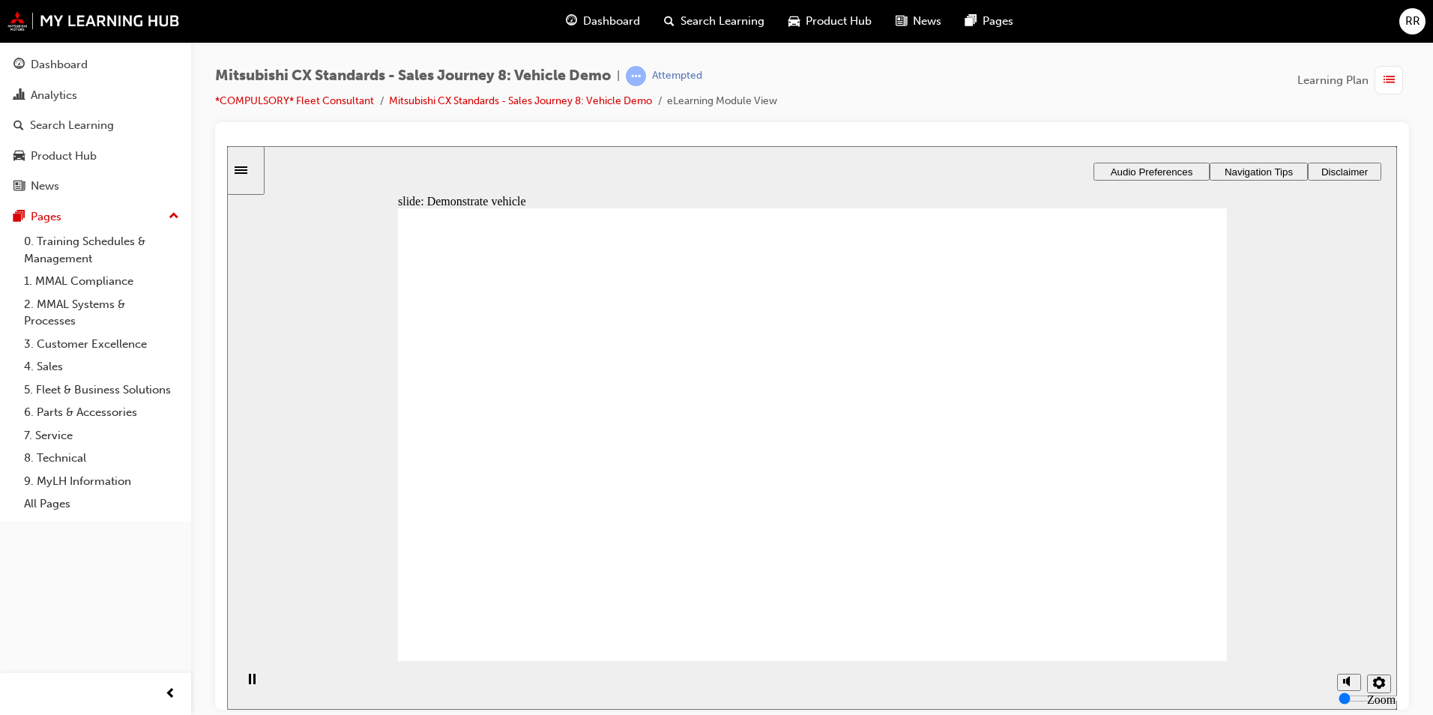
checkbox input "true"
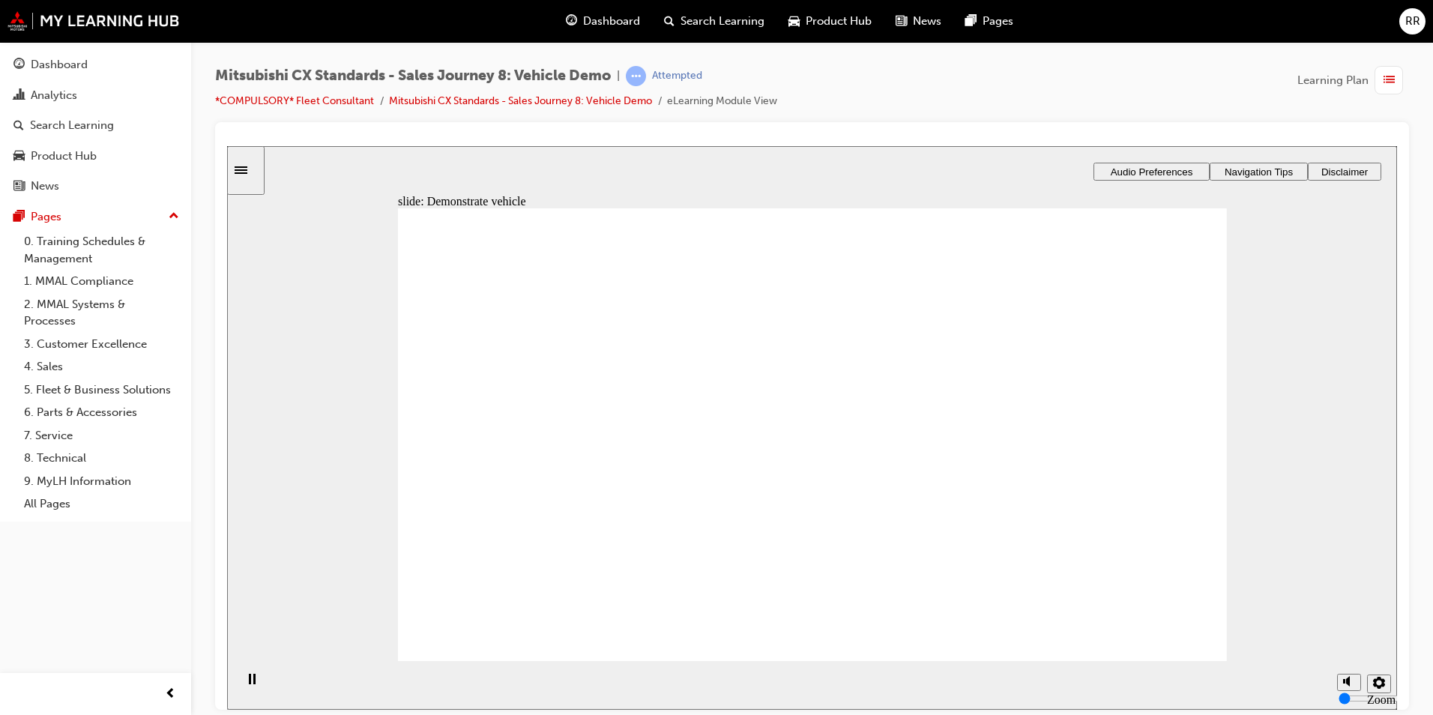
checkbox input "true"
drag, startPoint x: 746, startPoint y: 518, endPoint x: 797, endPoint y: 537, distance: 55.0
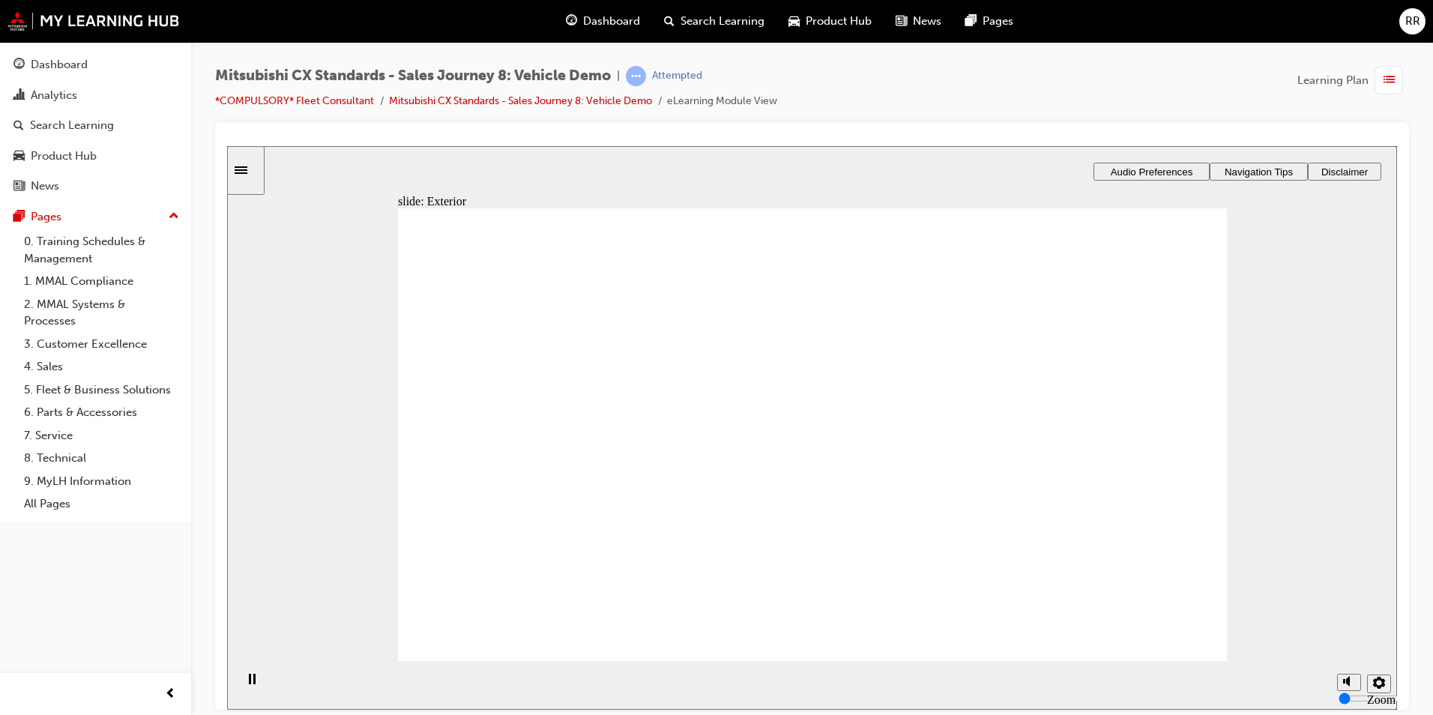
drag, startPoint x: 576, startPoint y: 441, endPoint x: 770, endPoint y: 423, distance: 194.9
drag, startPoint x: 578, startPoint y: 467, endPoint x: 1081, endPoint y: 424, distance: 503.9
drag, startPoint x: 602, startPoint y: 485, endPoint x: 821, endPoint y: 474, distance: 219.1
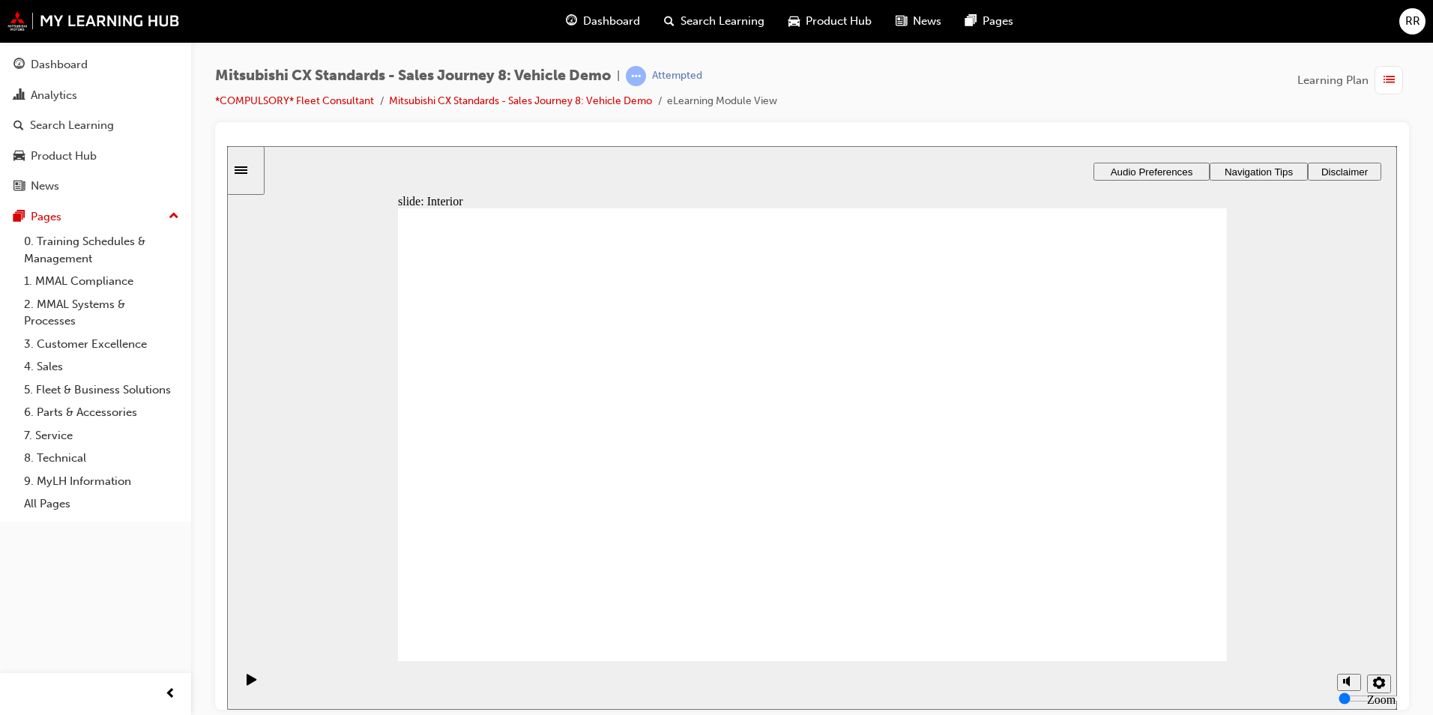
drag, startPoint x: 602, startPoint y: 477, endPoint x: 839, endPoint y: 501, distance: 238.7
checkbox input "true"
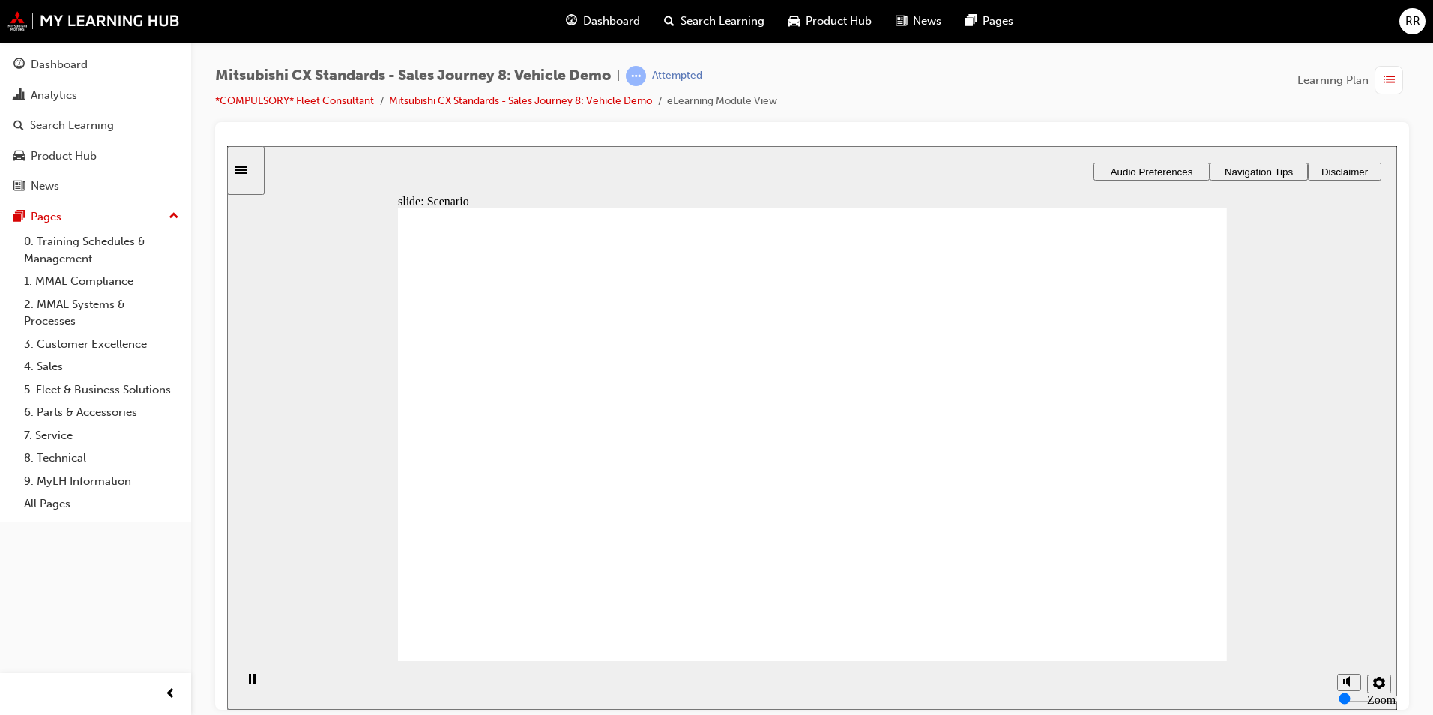
checkbox input "true"
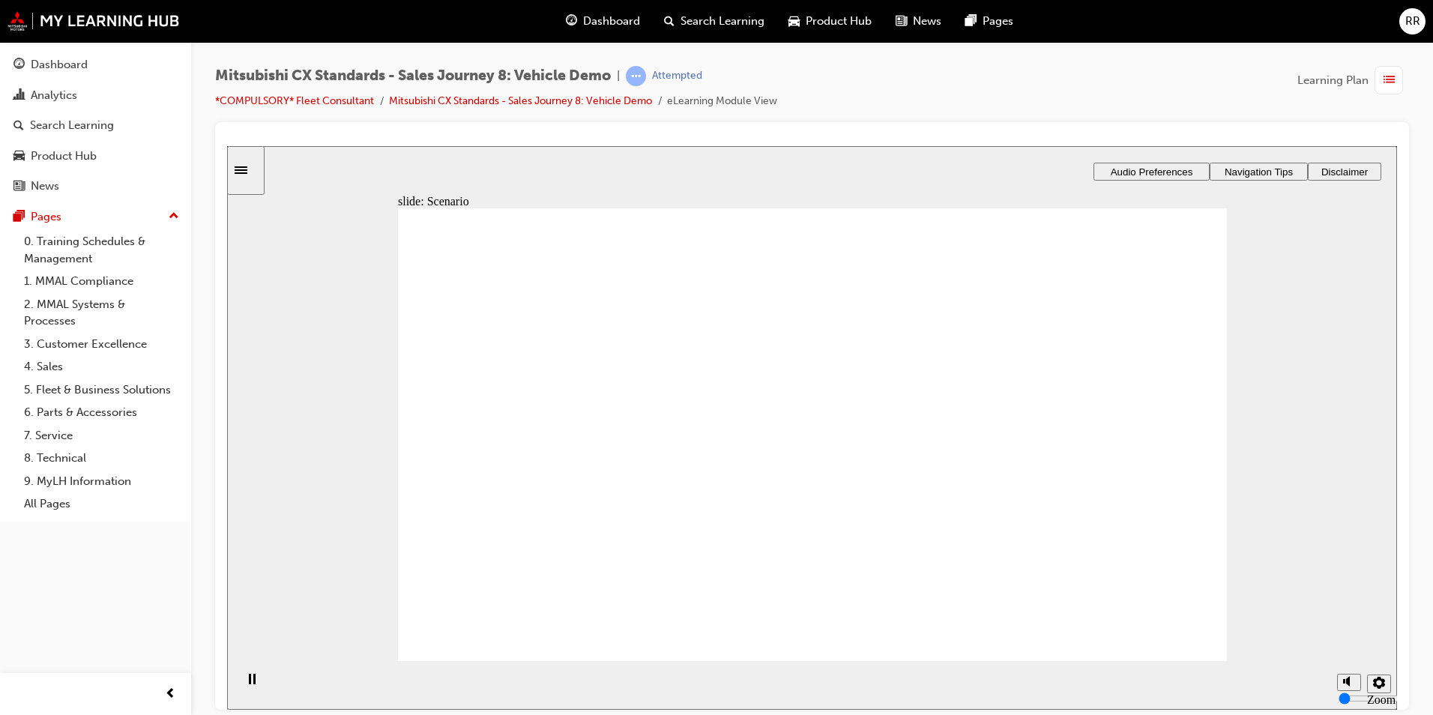
checkbox input "true"
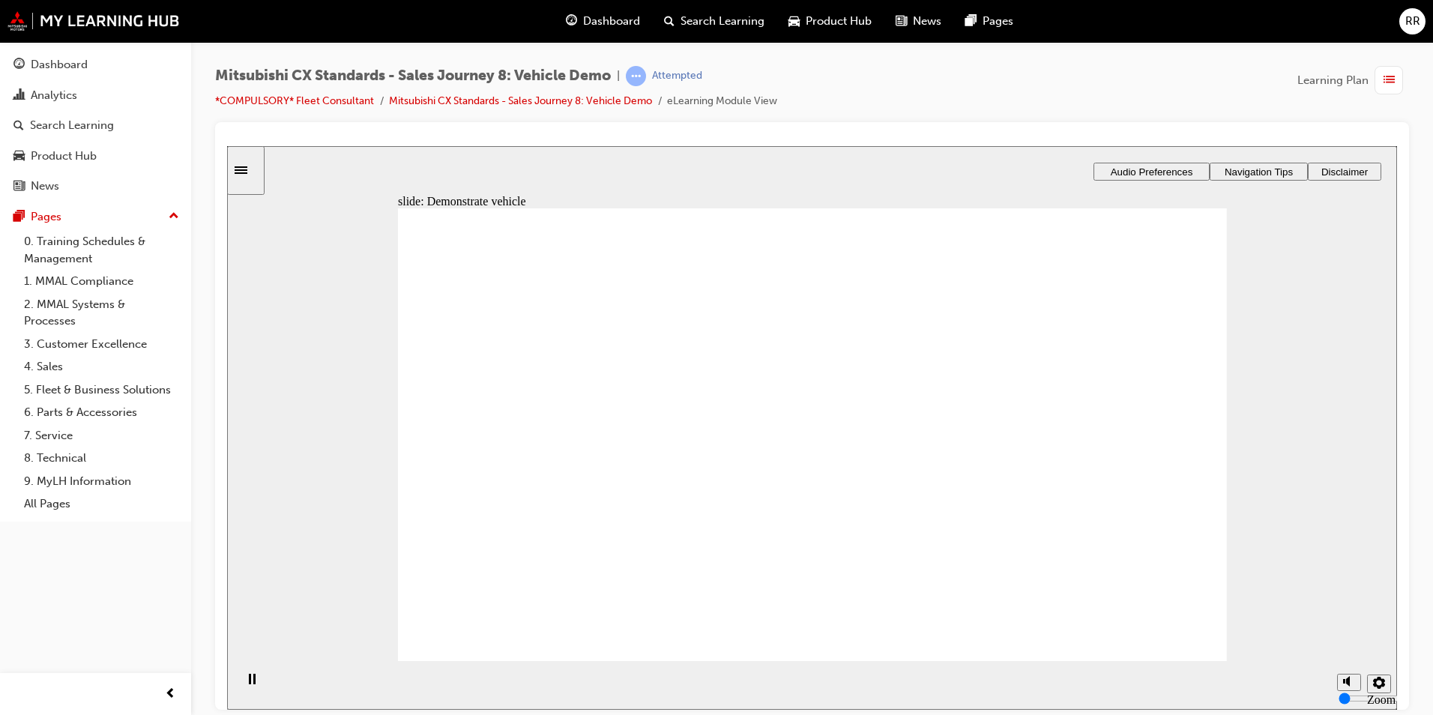
checkbox input "true"
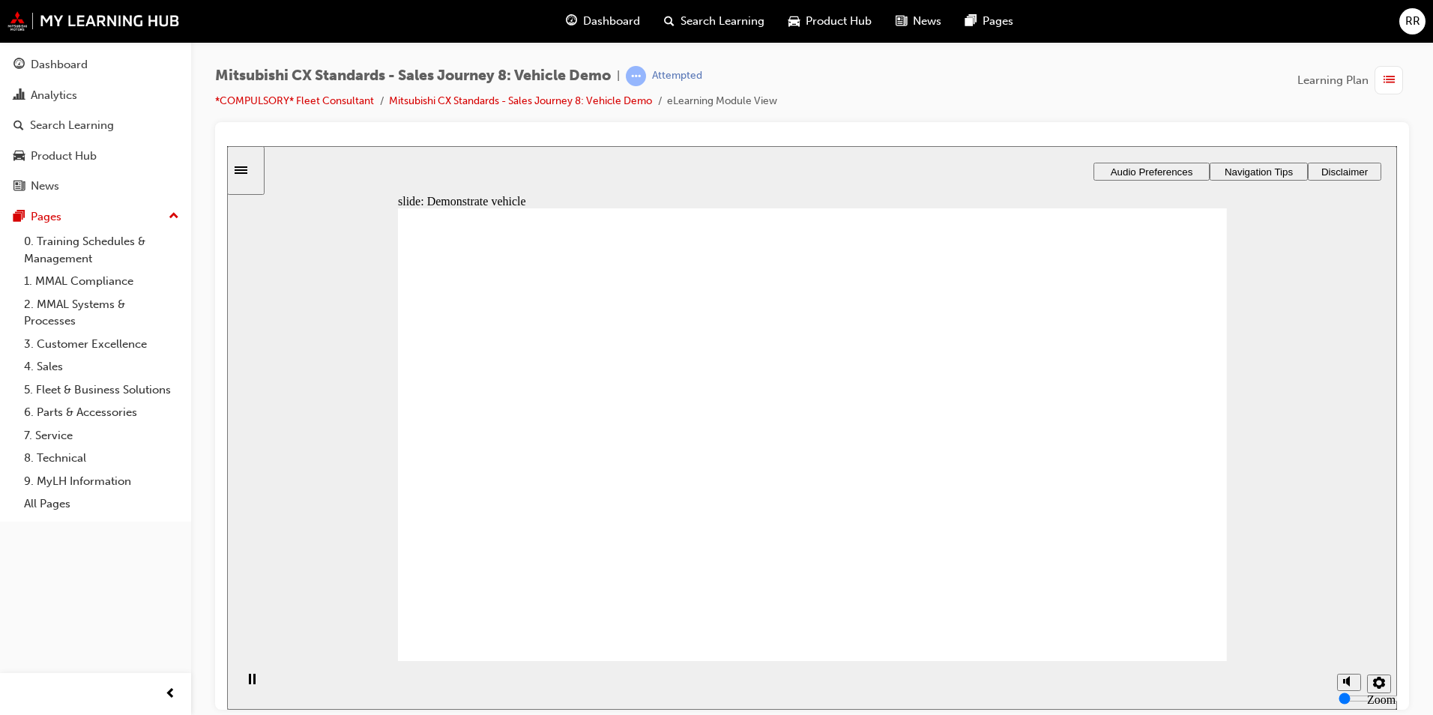
checkbox input "true"
checkbox input "false"
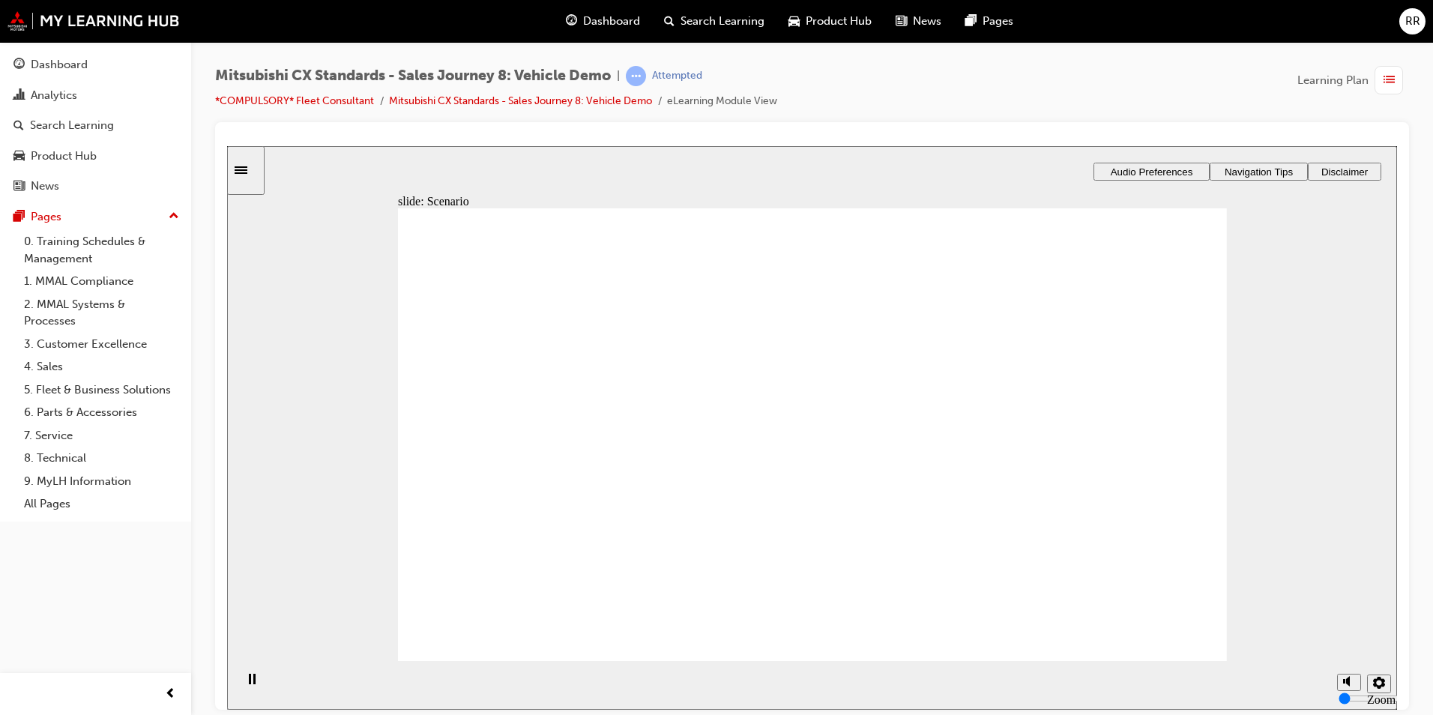
checkbox input "true"
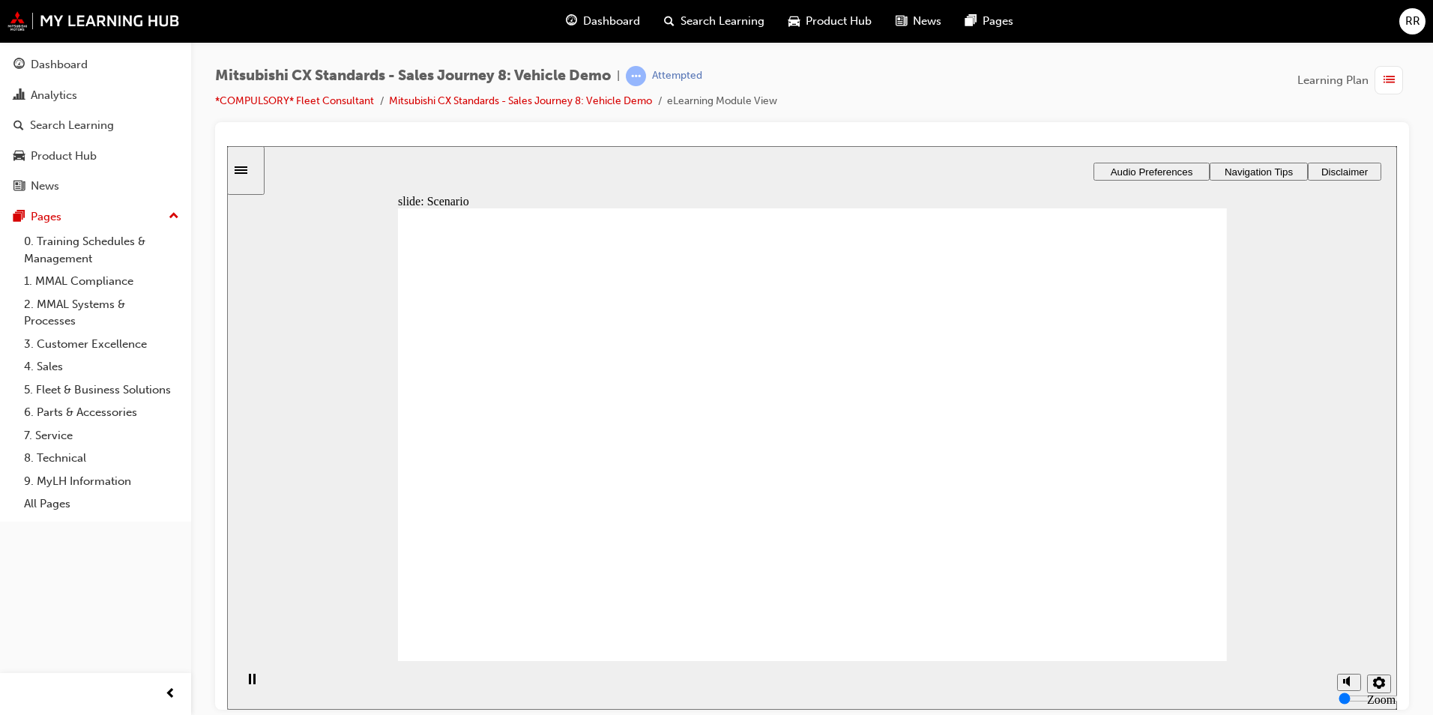
checkbox input "true"
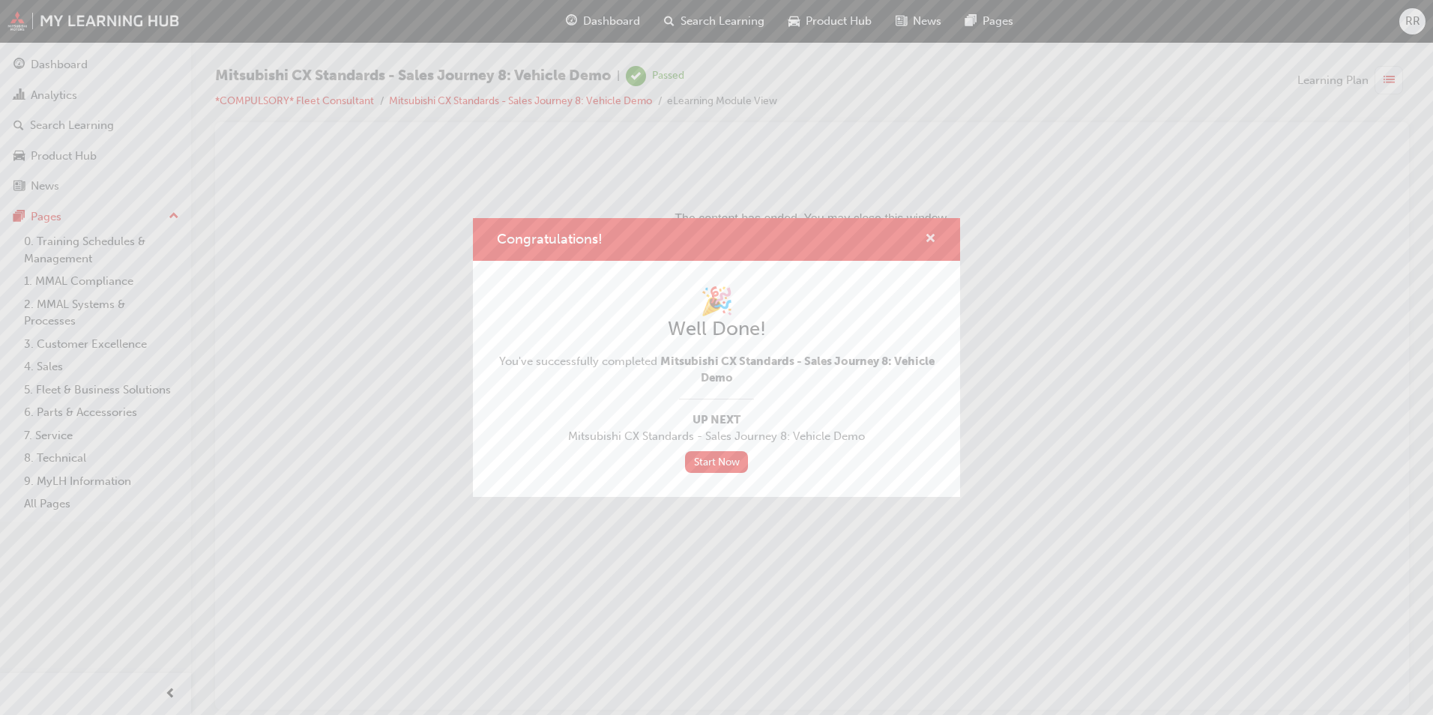
click at [925, 241] on span "cross-icon" at bounding box center [930, 239] width 11 height 13
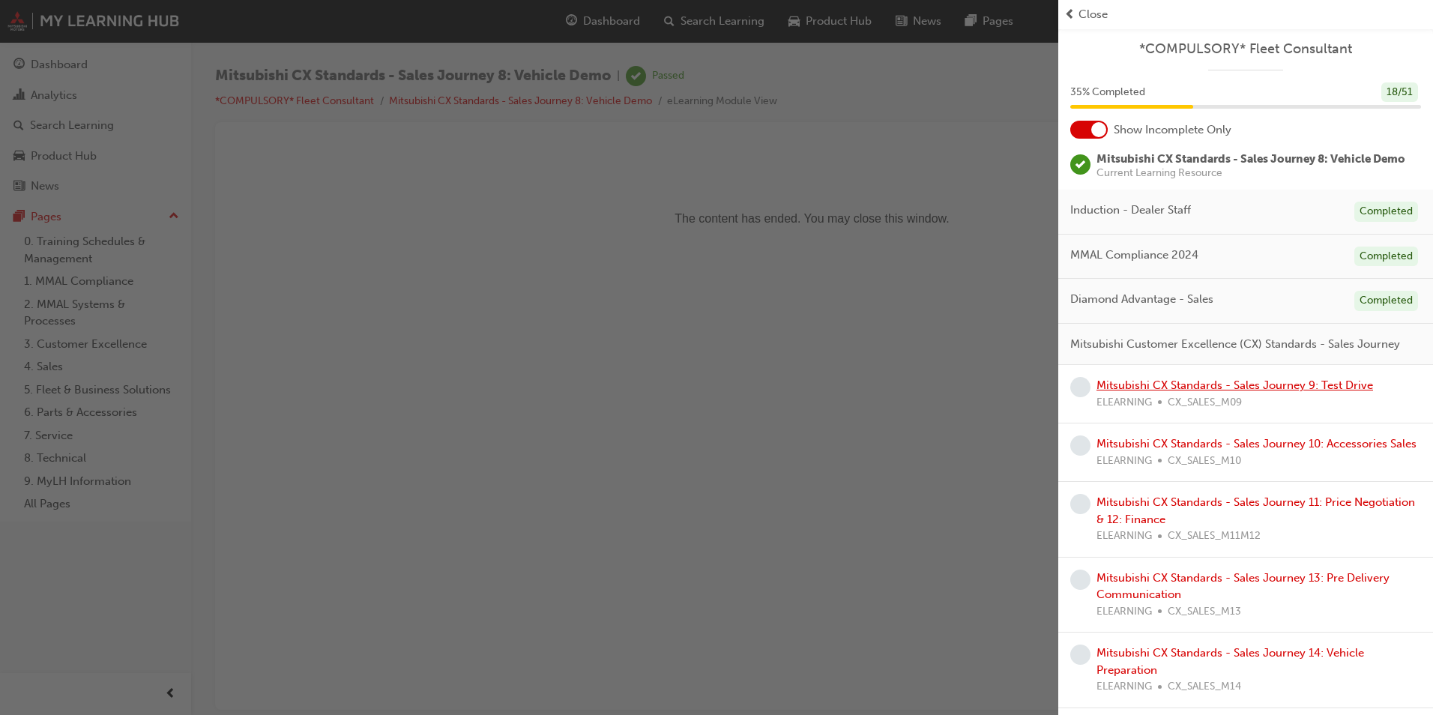
click at [1206, 392] on link "Mitsubishi CX Standards - Sales Journey 9: Test Drive" at bounding box center [1234, 384] width 277 height 13
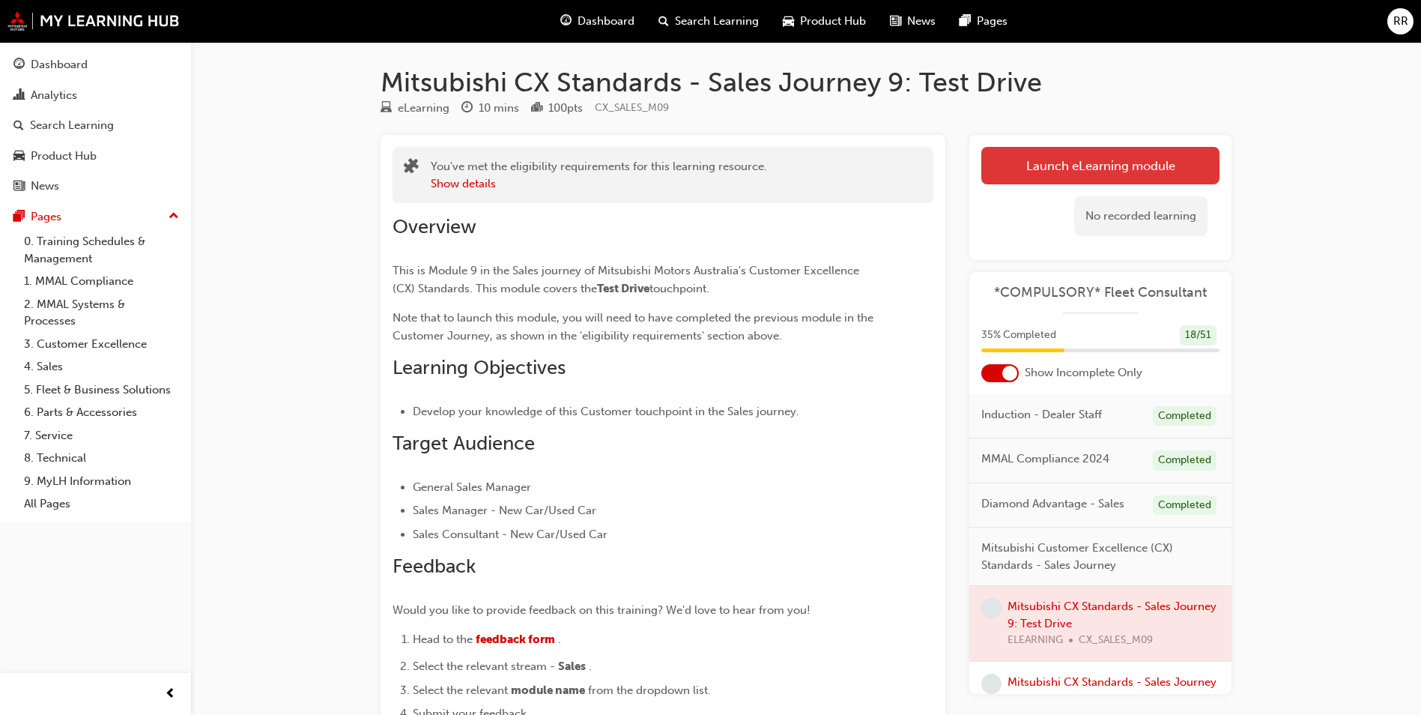
click at [1105, 166] on link "Launch eLearning module" at bounding box center [1101, 165] width 238 height 37
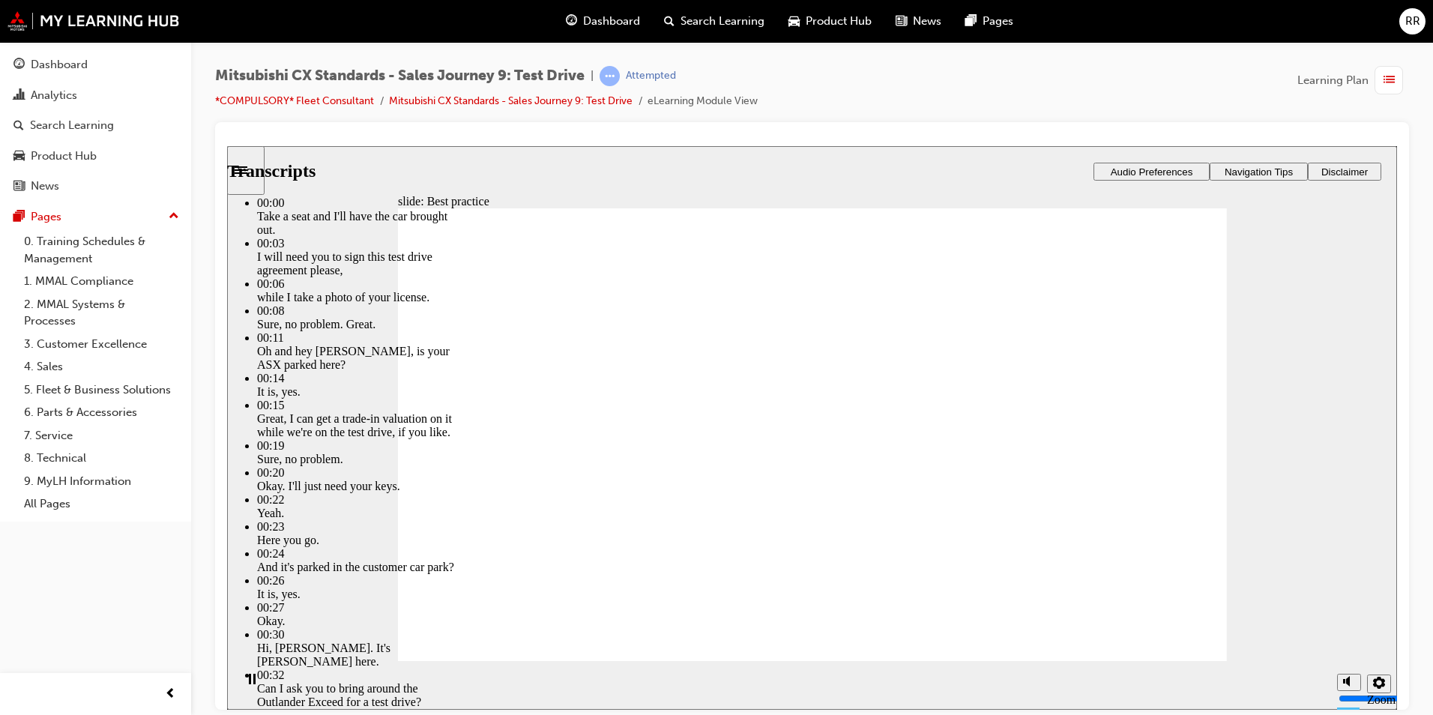
type input "2"
type input "0"
type input "2"
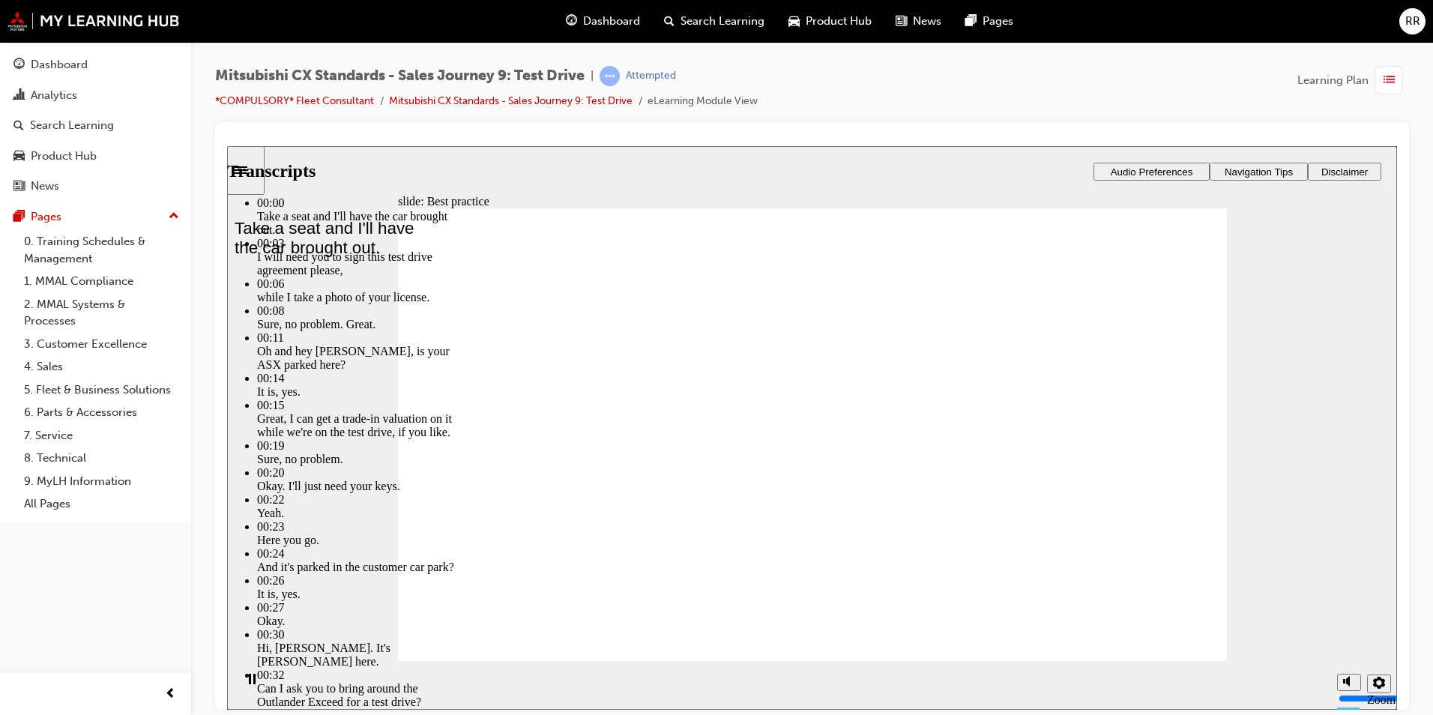
type input "0"
click at [1000, 692] on section "Playback Speed 2 1.75 1.5 1.25 Normal" at bounding box center [812, 684] width 1170 height 49
drag, startPoint x: 1169, startPoint y: 629, endPoint x: 1191, endPoint y: 624, distance: 23.1
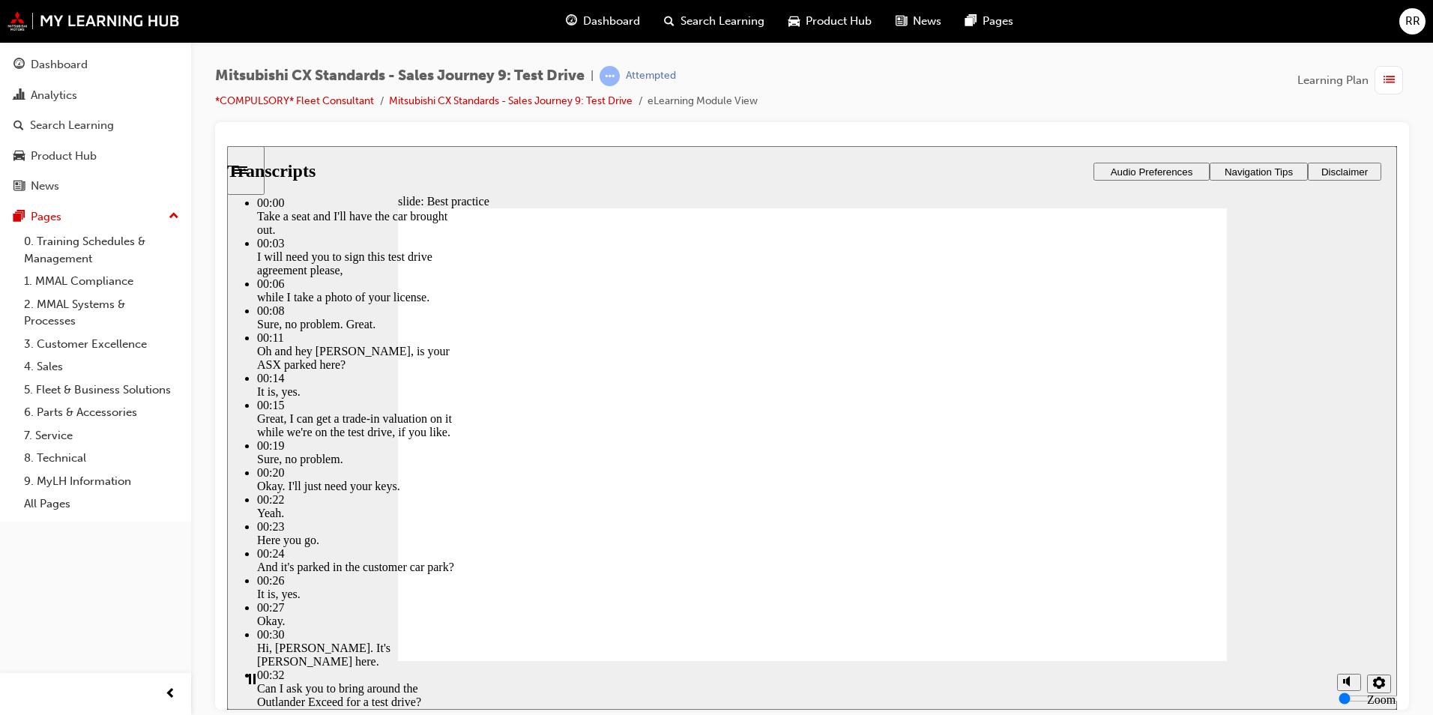
type input "170"
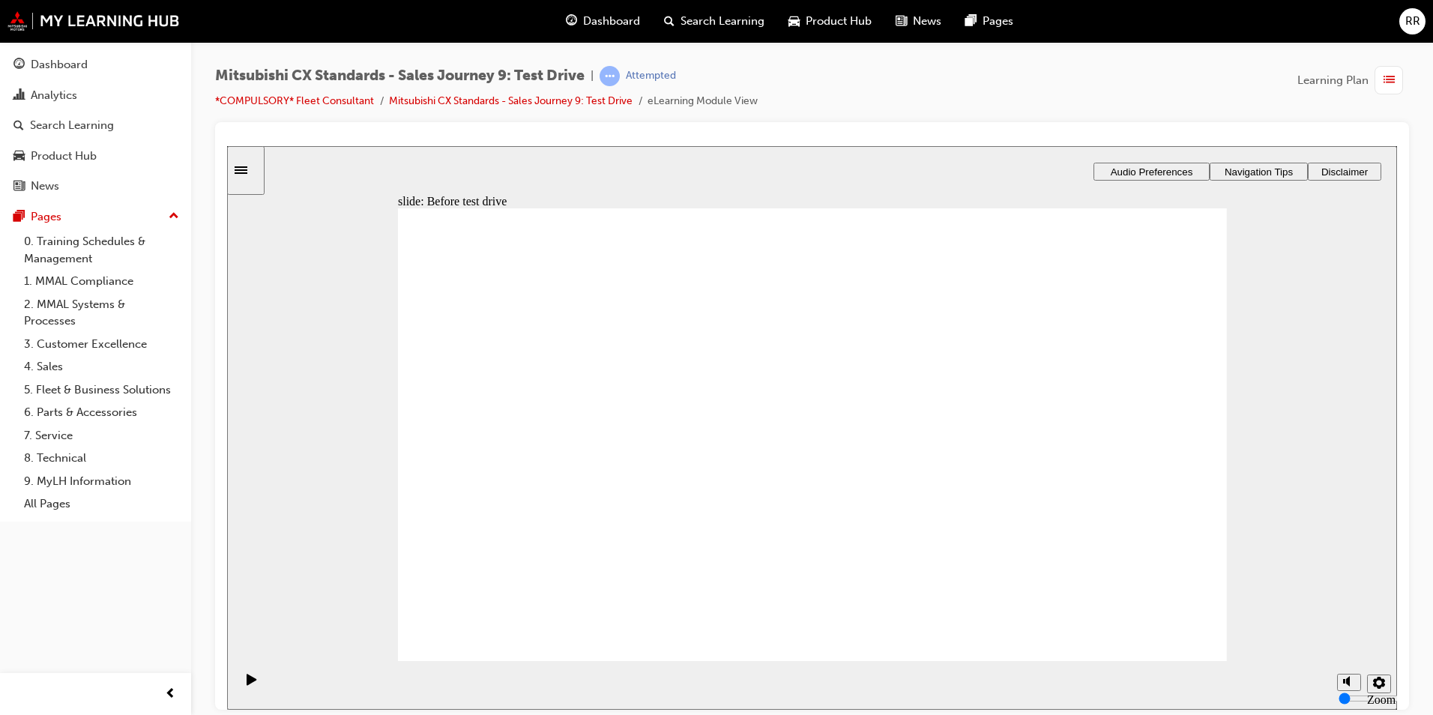
drag, startPoint x: 480, startPoint y: 482, endPoint x: 770, endPoint y: 381, distance: 306.2
drag, startPoint x: 561, startPoint y: 474, endPoint x: 1082, endPoint y: 373, distance: 530.4
drag, startPoint x: 571, startPoint y: 480, endPoint x: 862, endPoint y: 464, distance: 292.0
drag, startPoint x: 590, startPoint y: 478, endPoint x: 794, endPoint y: 502, distance: 206.0
drag, startPoint x: 569, startPoint y: 476, endPoint x: 1092, endPoint y: 339, distance: 539.8
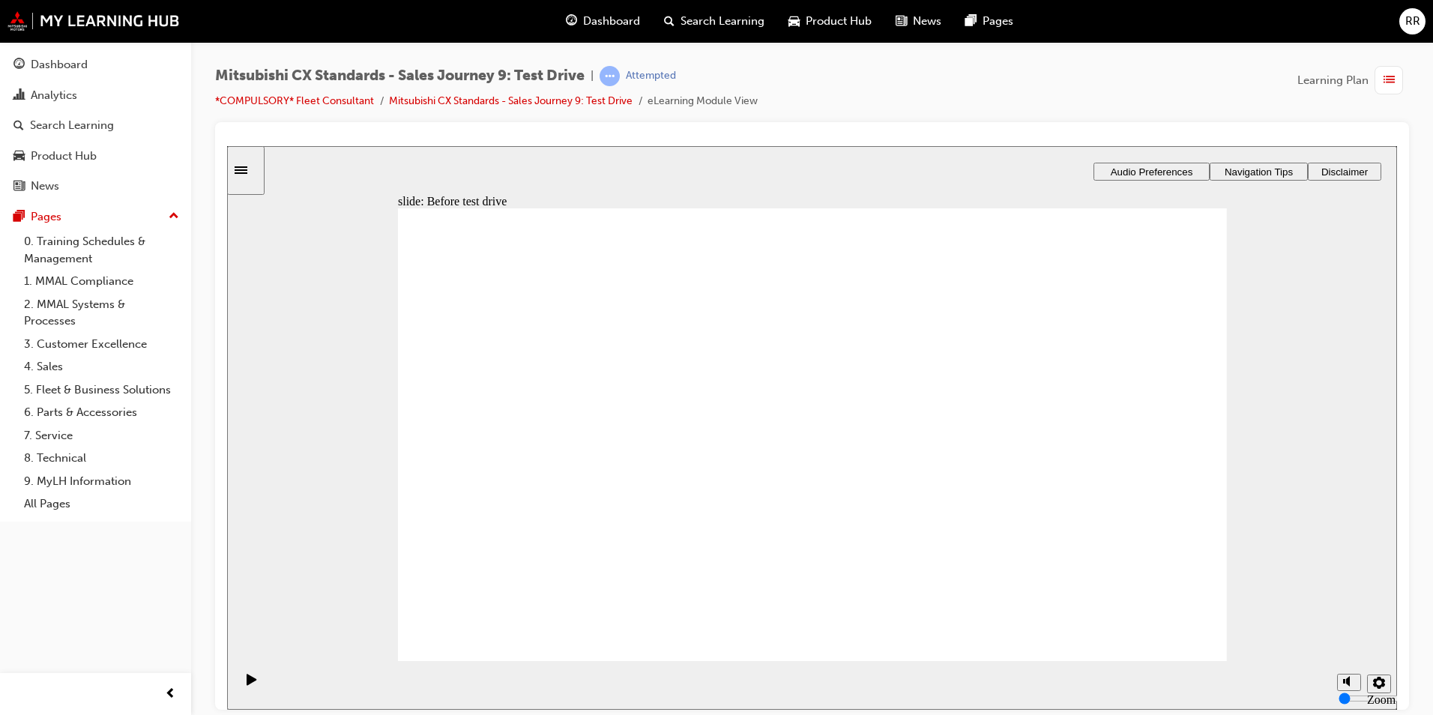
drag, startPoint x: 593, startPoint y: 472, endPoint x: 1155, endPoint y: 374, distance: 571.2
drag, startPoint x: 555, startPoint y: 480, endPoint x: 719, endPoint y: 531, distance: 171.8
checkbox input "true"
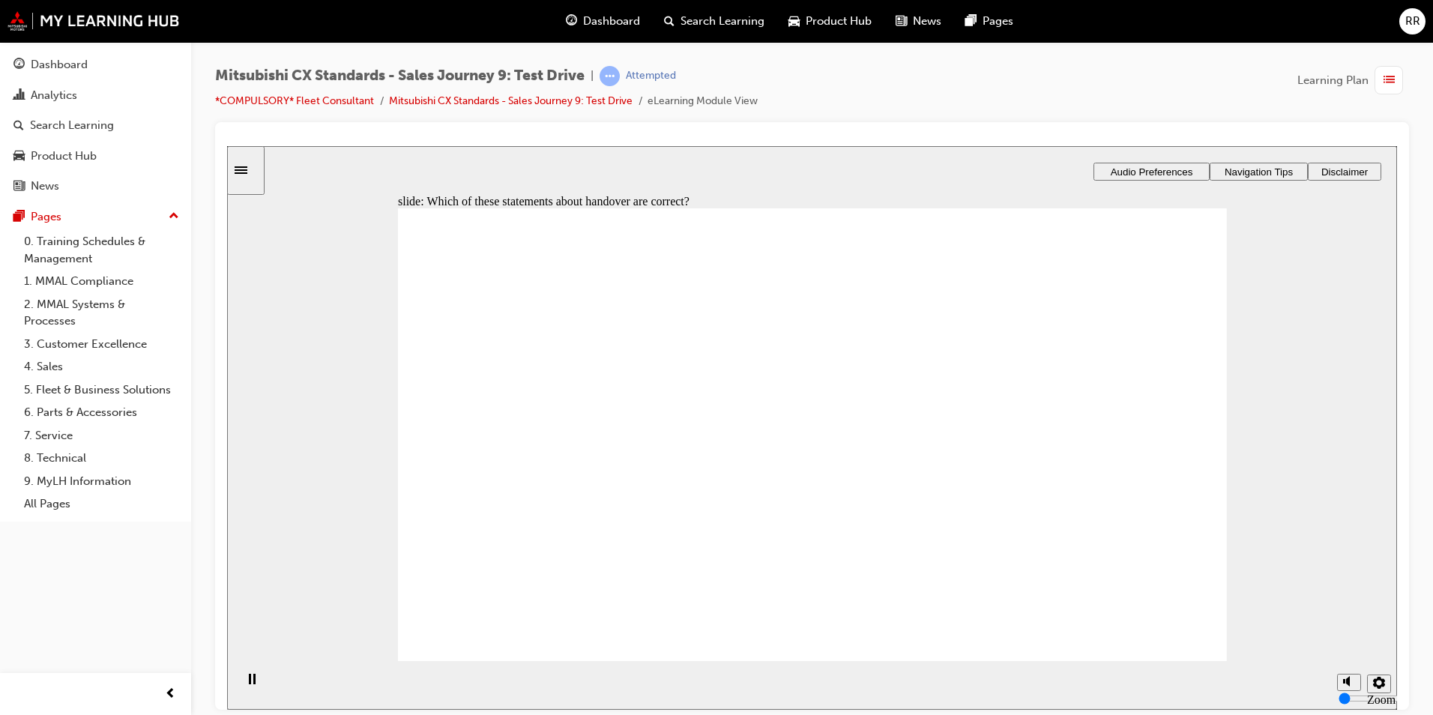
checkbox input "true"
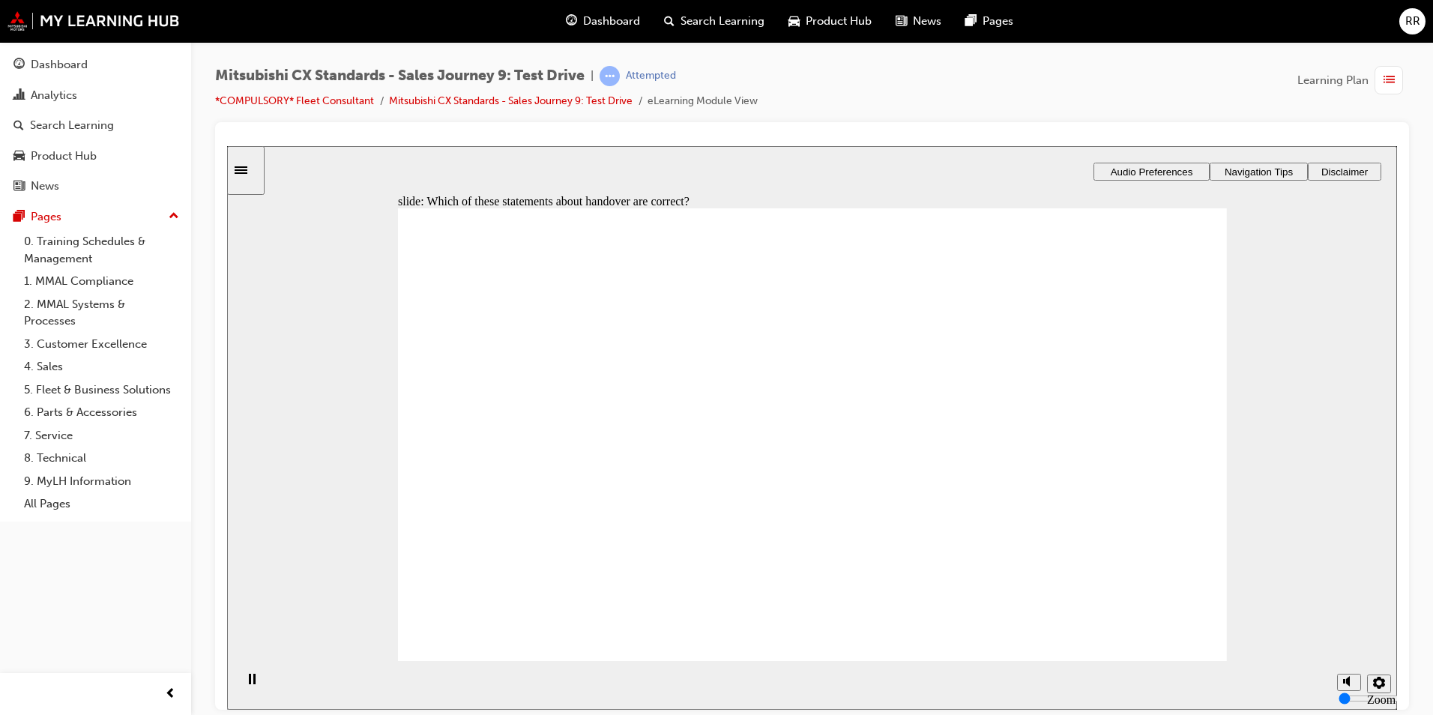
checkbox input "true"
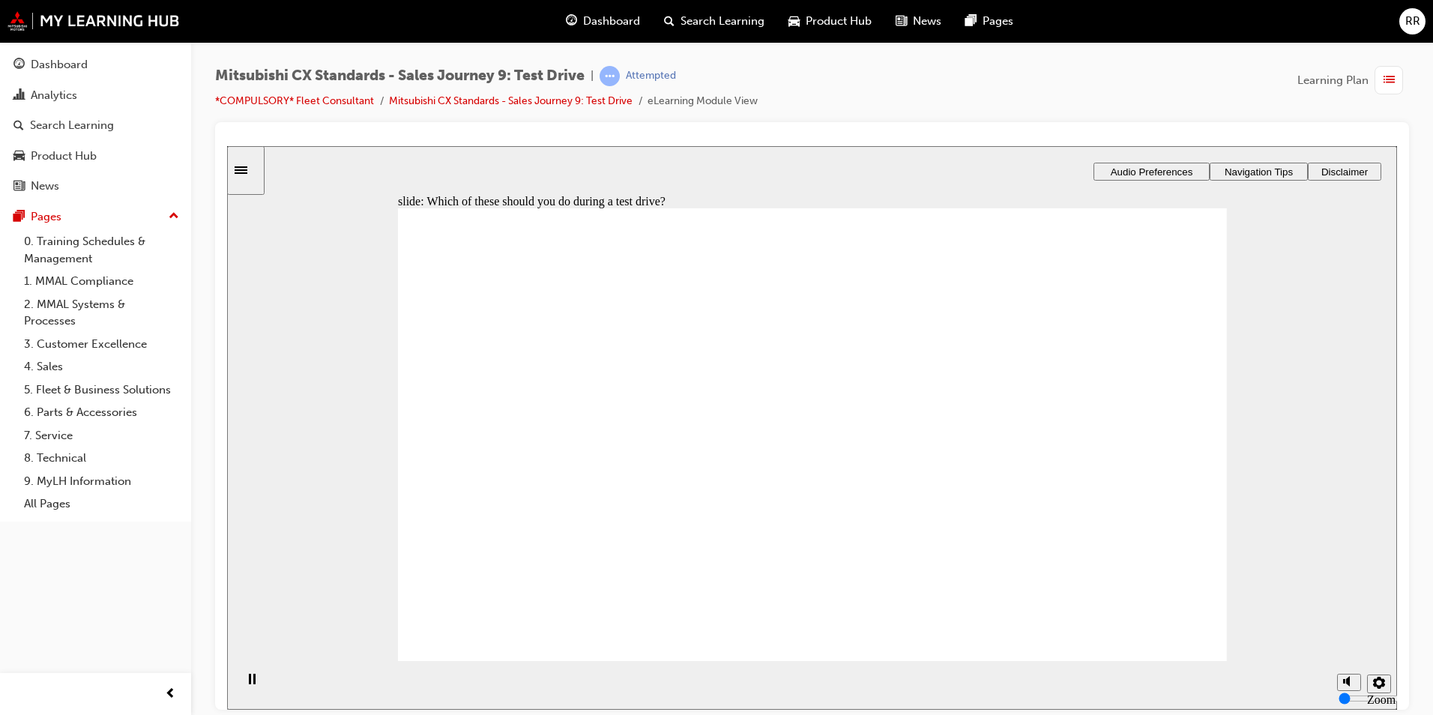
checkbox input "true"
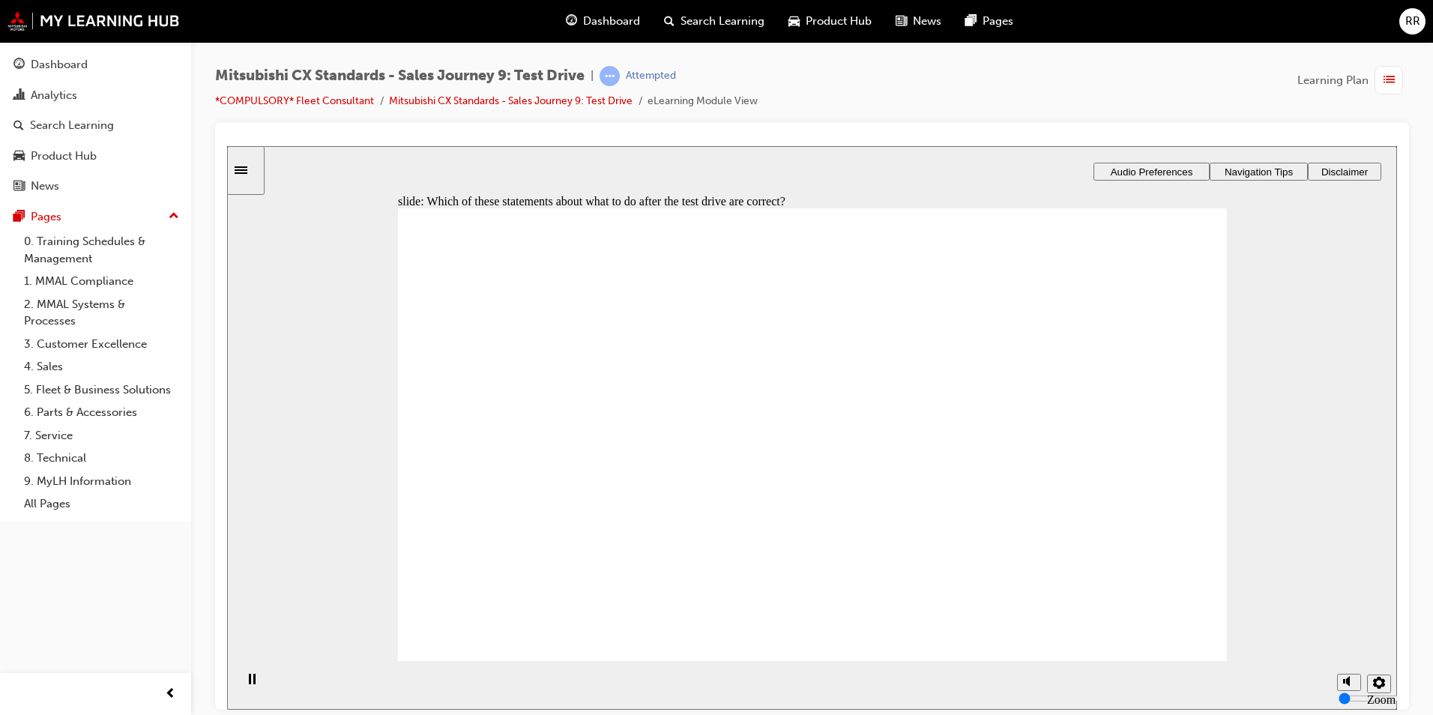
checkbox input "true"
drag, startPoint x: 830, startPoint y: 565, endPoint x: 1081, endPoint y: 341, distance: 336.5
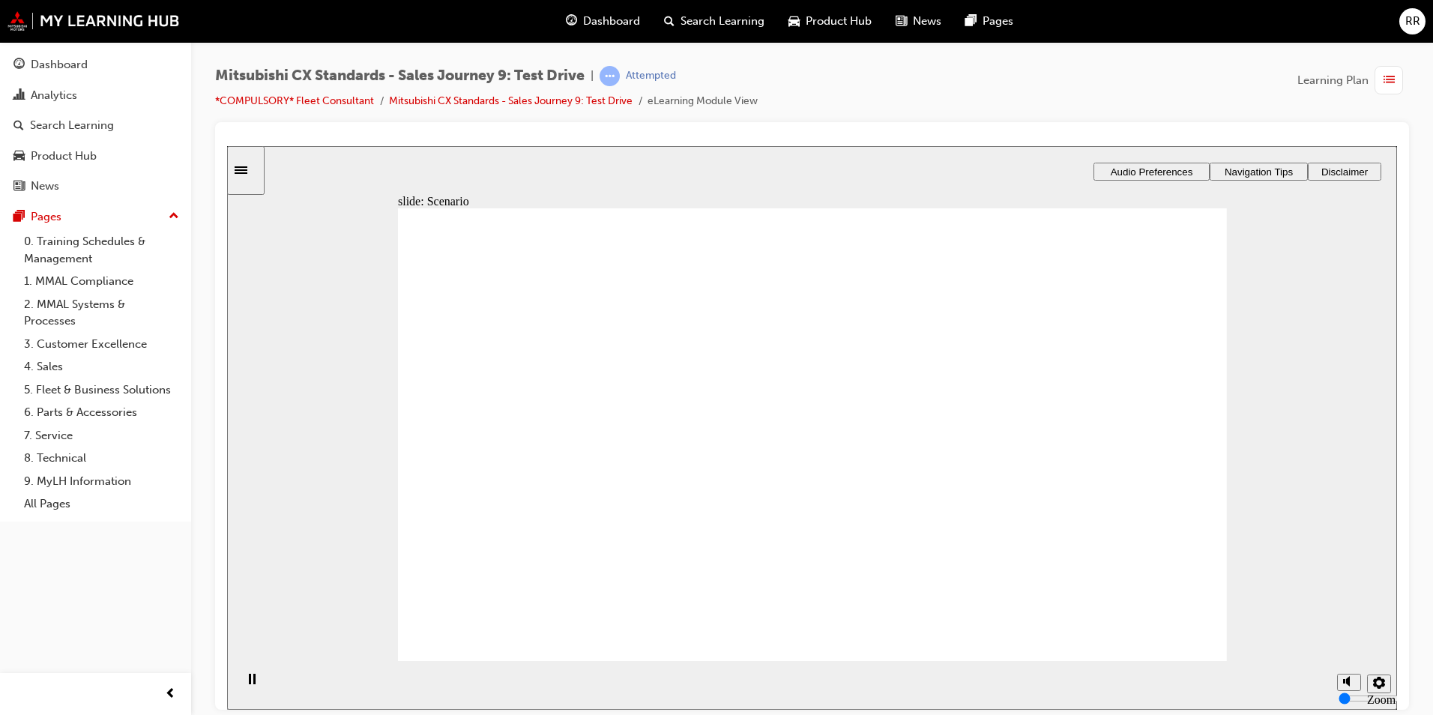
drag, startPoint x: 794, startPoint y: 387, endPoint x: 1048, endPoint y: 384, distance: 254.8
drag, startPoint x: 811, startPoint y: 441, endPoint x: 1035, endPoint y: 440, distance: 224.1
drag, startPoint x: 853, startPoint y: 508, endPoint x: 1107, endPoint y: 504, distance: 254.1
drag, startPoint x: 797, startPoint y: 315, endPoint x: 1060, endPoint y: 548, distance: 350.8
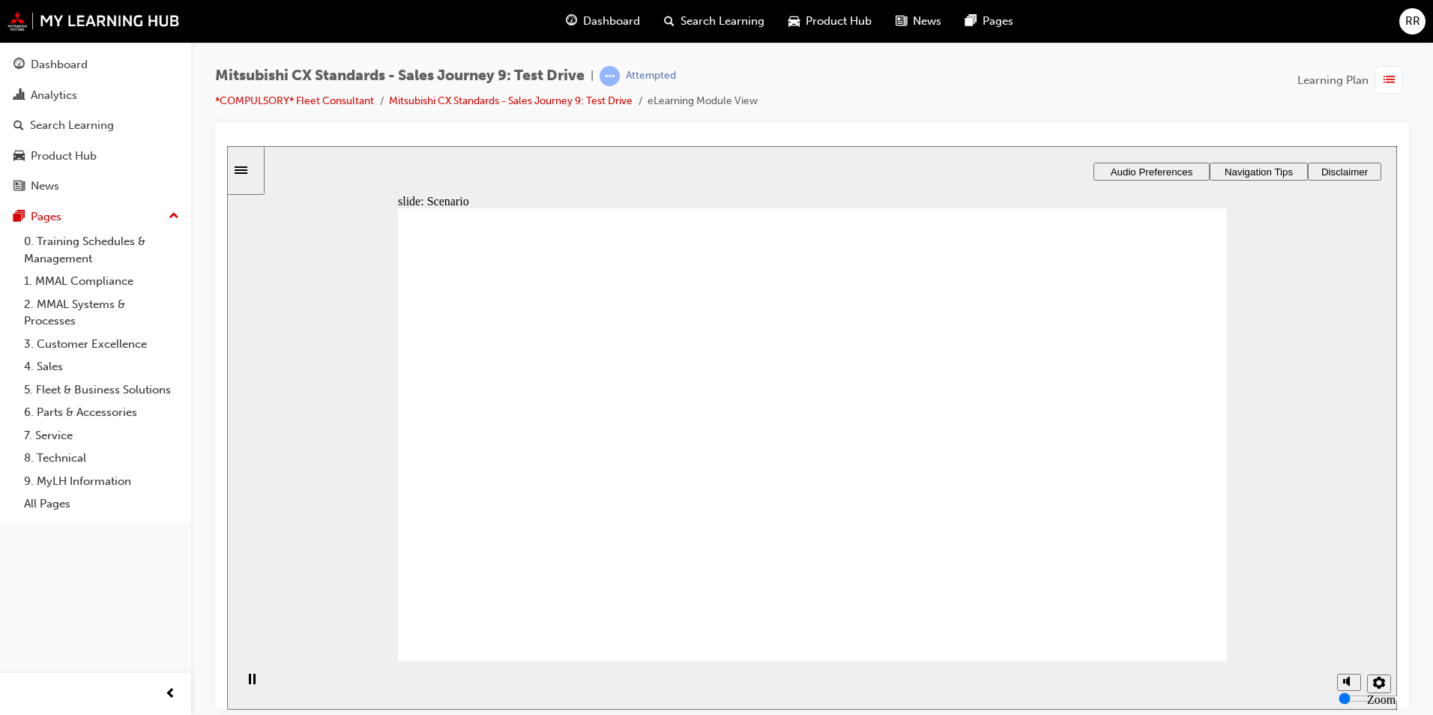
checkbox input "true"
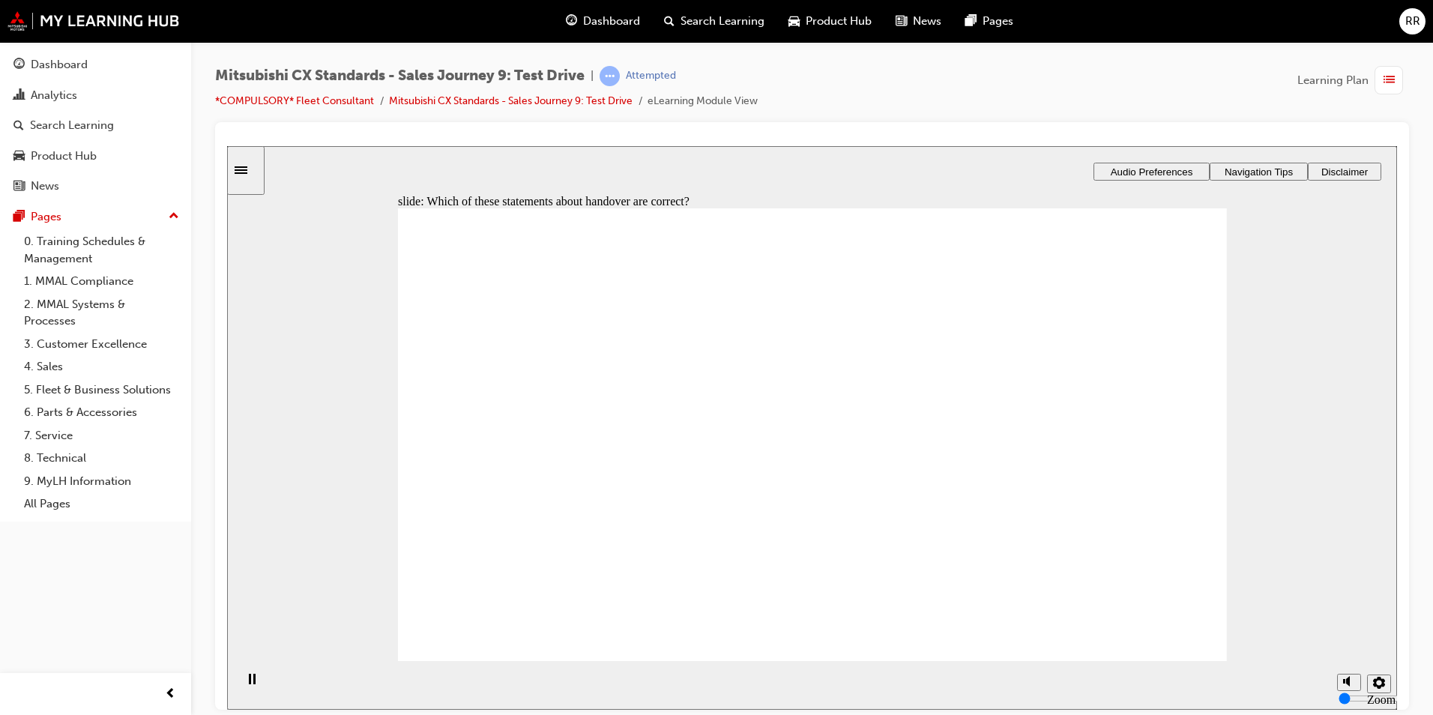
checkbox input "true"
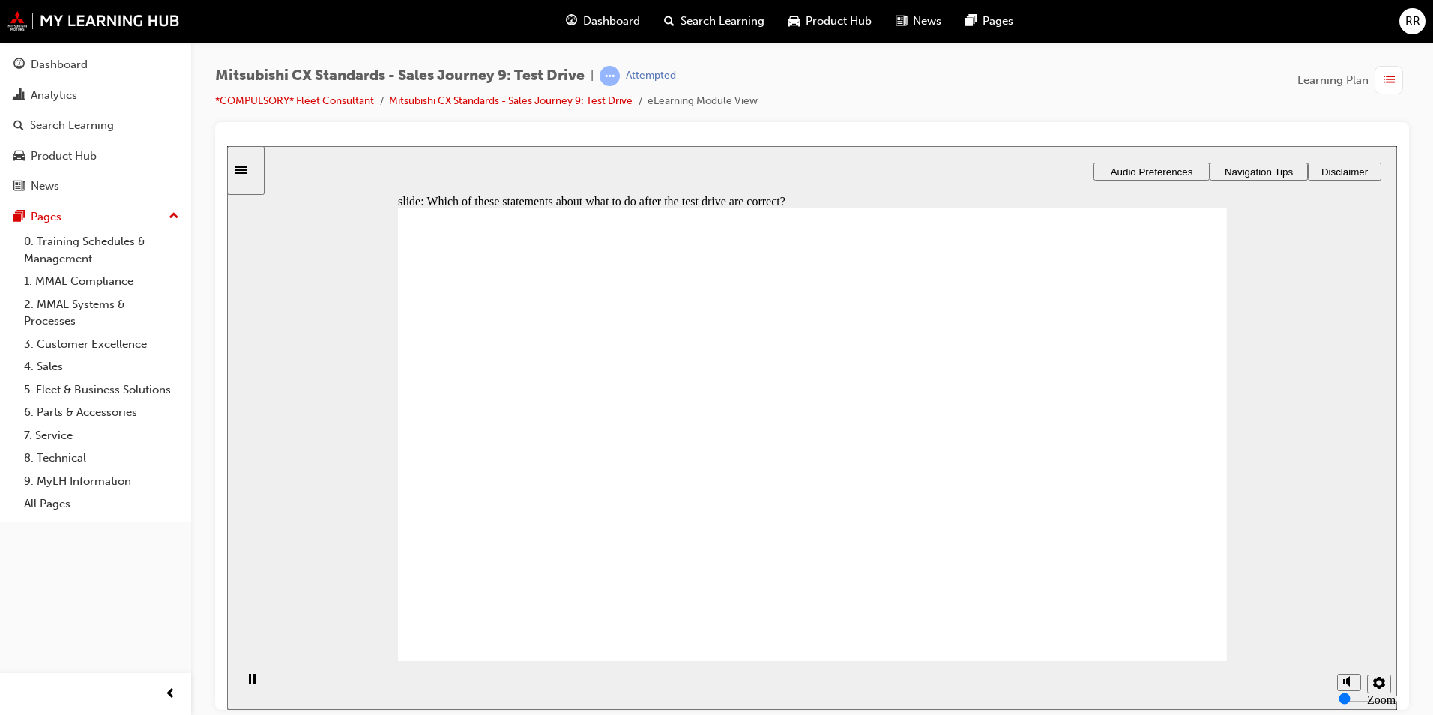
checkbox input "true"
drag, startPoint x: 725, startPoint y: 457, endPoint x: 722, endPoint y: 380, distance: 77.2
checkbox input "true"
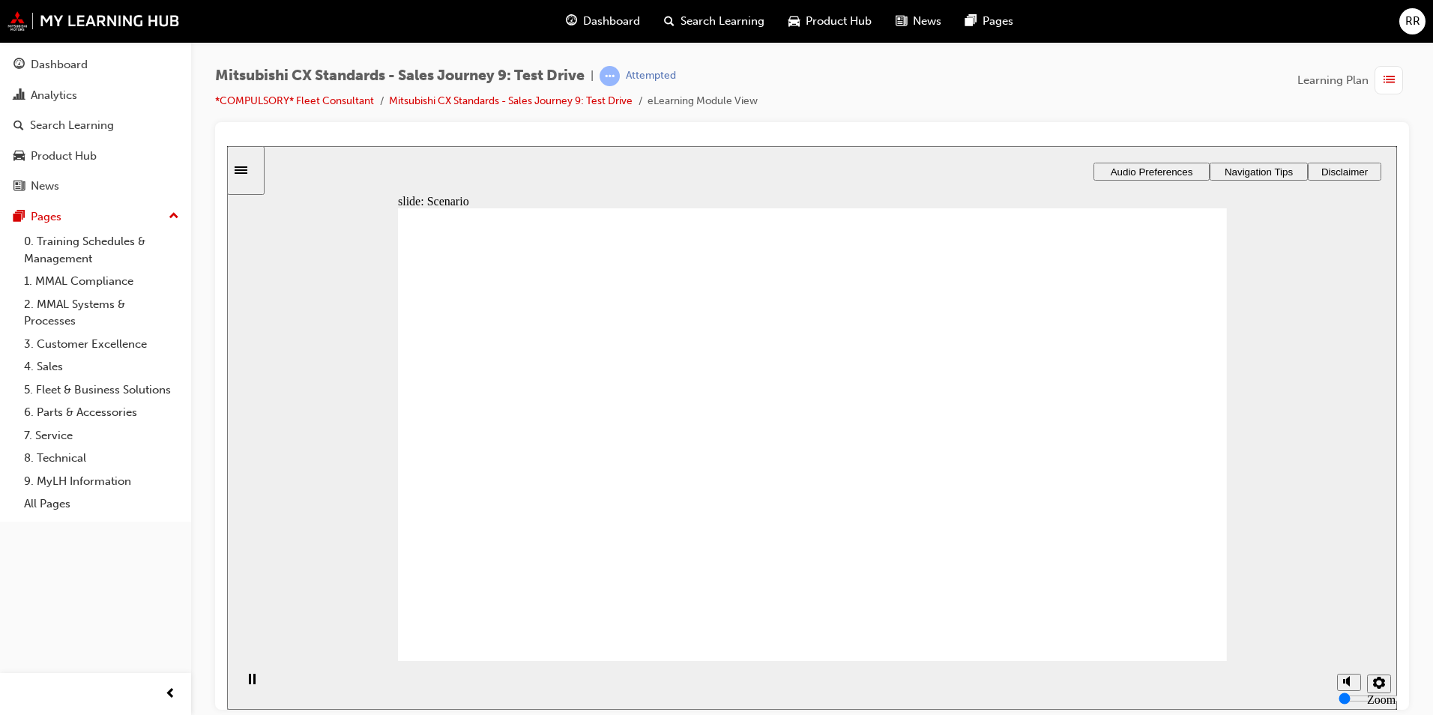
drag, startPoint x: 823, startPoint y: 562, endPoint x: 1057, endPoint y: 345, distance: 319.2
drag, startPoint x: 820, startPoint y: 388, endPoint x: 1084, endPoint y: 392, distance: 263.8
drag, startPoint x: 1071, startPoint y: 387, endPoint x: 1087, endPoint y: 503, distance: 117.2
drag, startPoint x: 859, startPoint y: 356, endPoint x: 1110, endPoint y: 376, distance: 251.1
drag, startPoint x: 845, startPoint y: 444, endPoint x: 1117, endPoint y: 443, distance: 271.3
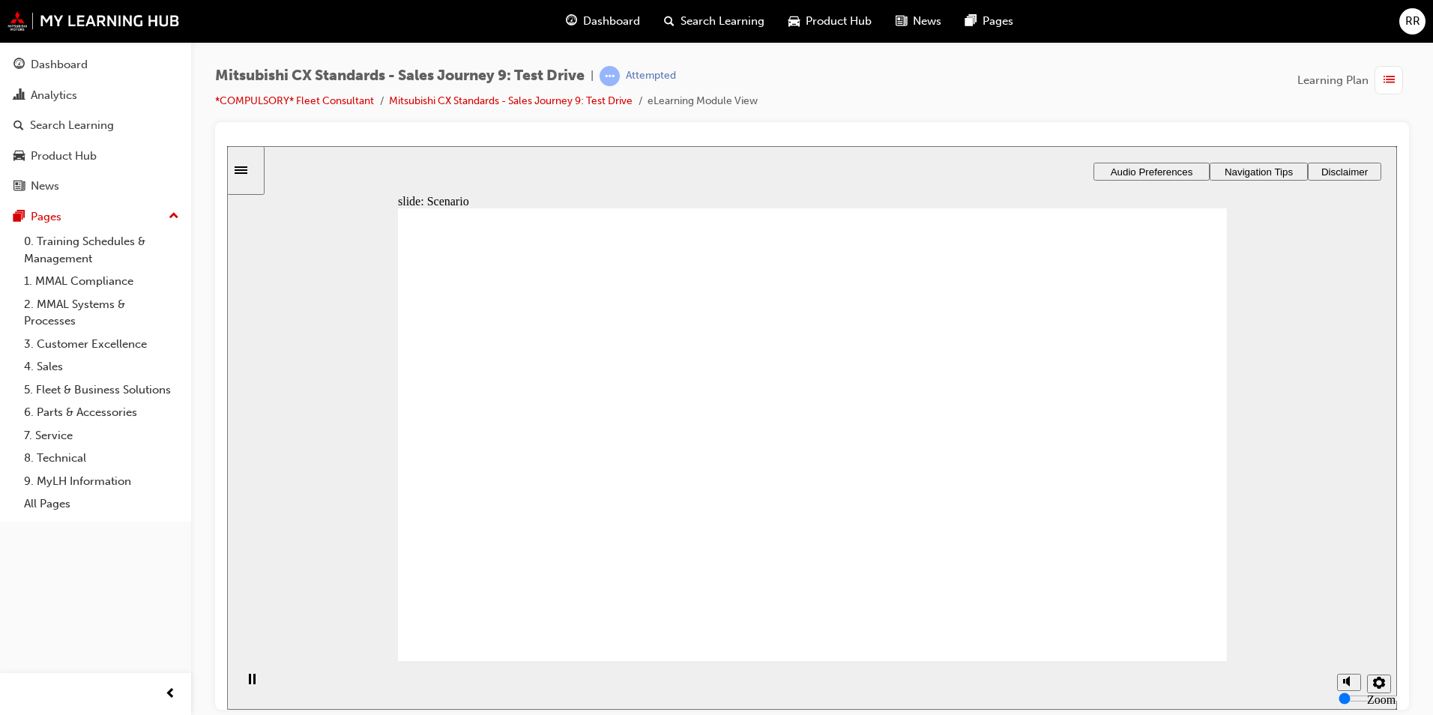
drag, startPoint x: 803, startPoint y: 495, endPoint x: 1087, endPoint y: 550, distance: 289.4
checkbox input "true"
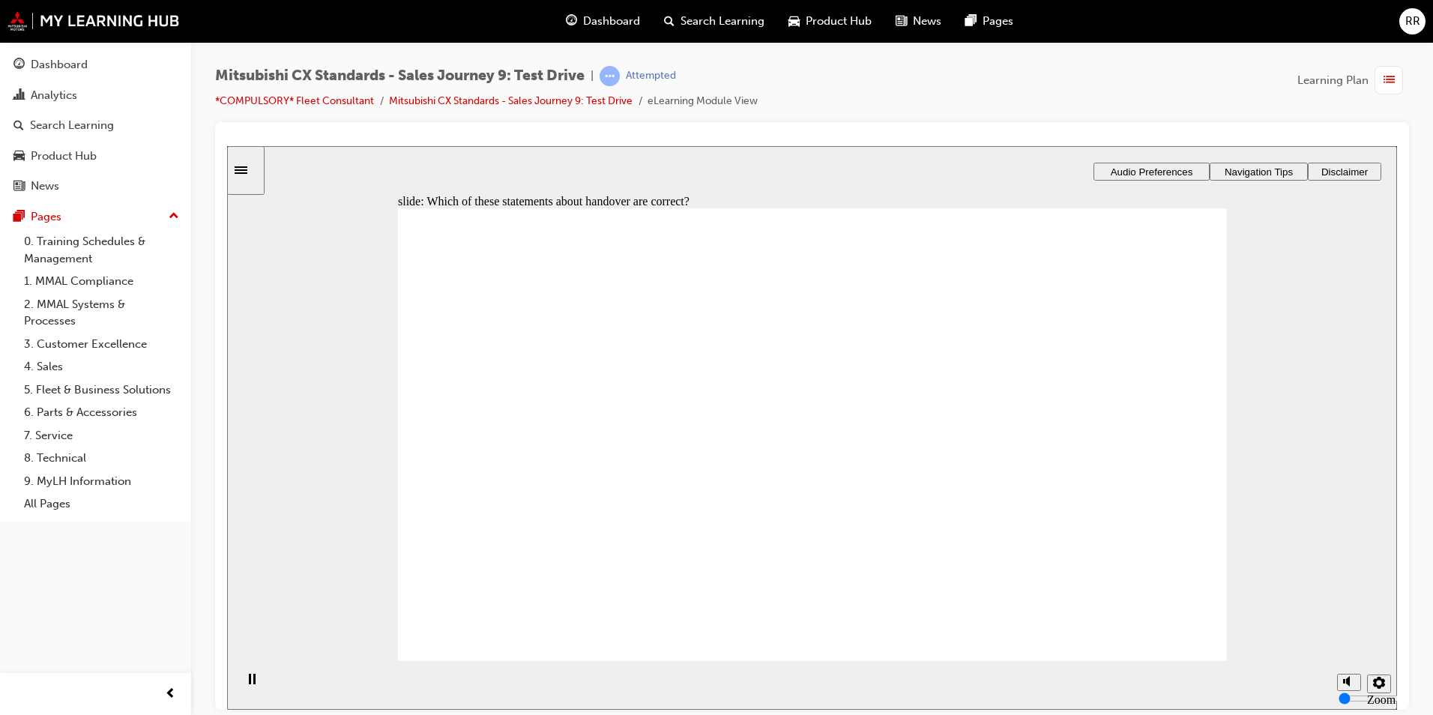
checkbox input "true"
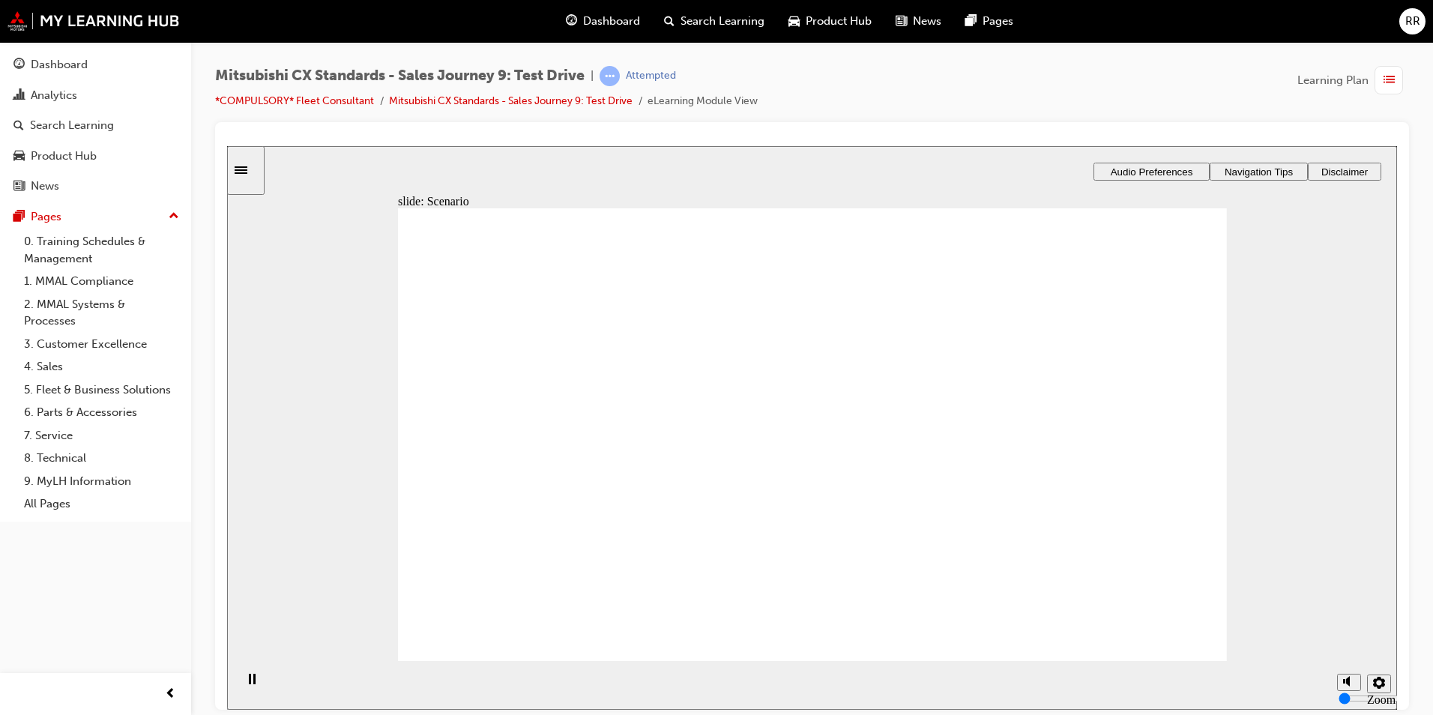
drag, startPoint x: 818, startPoint y: 542, endPoint x: 1068, endPoint y: 327, distance: 329.5
drag, startPoint x: 813, startPoint y: 437, endPoint x: 1069, endPoint y: 399, distance: 258.4
drag, startPoint x: 808, startPoint y: 414, endPoint x: 1076, endPoint y: 451, distance: 270.8
drag, startPoint x: 995, startPoint y: 496, endPoint x: 1065, endPoint y: 494, distance: 69.7
drag, startPoint x: 823, startPoint y: 333, endPoint x: 1043, endPoint y: 549, distance: 308.9
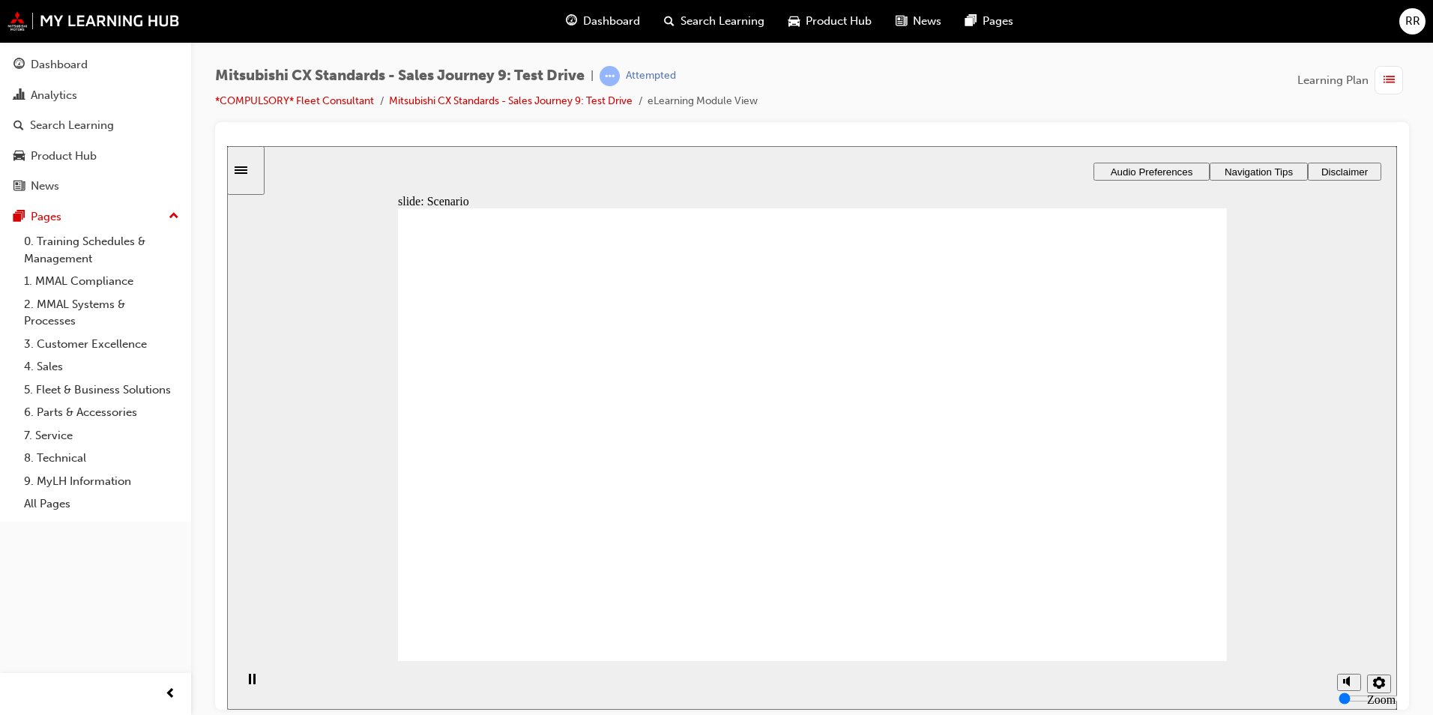
checkbox input "true"
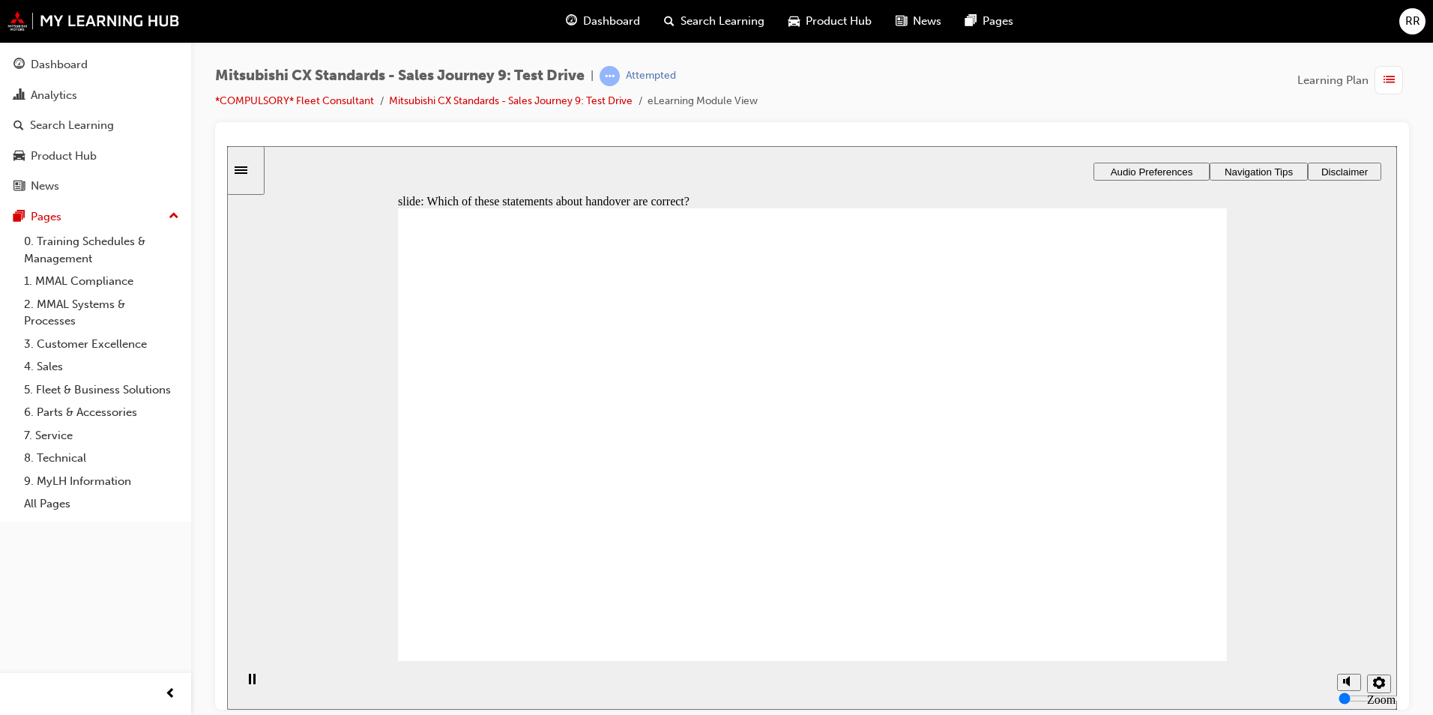
checkbox input "true"
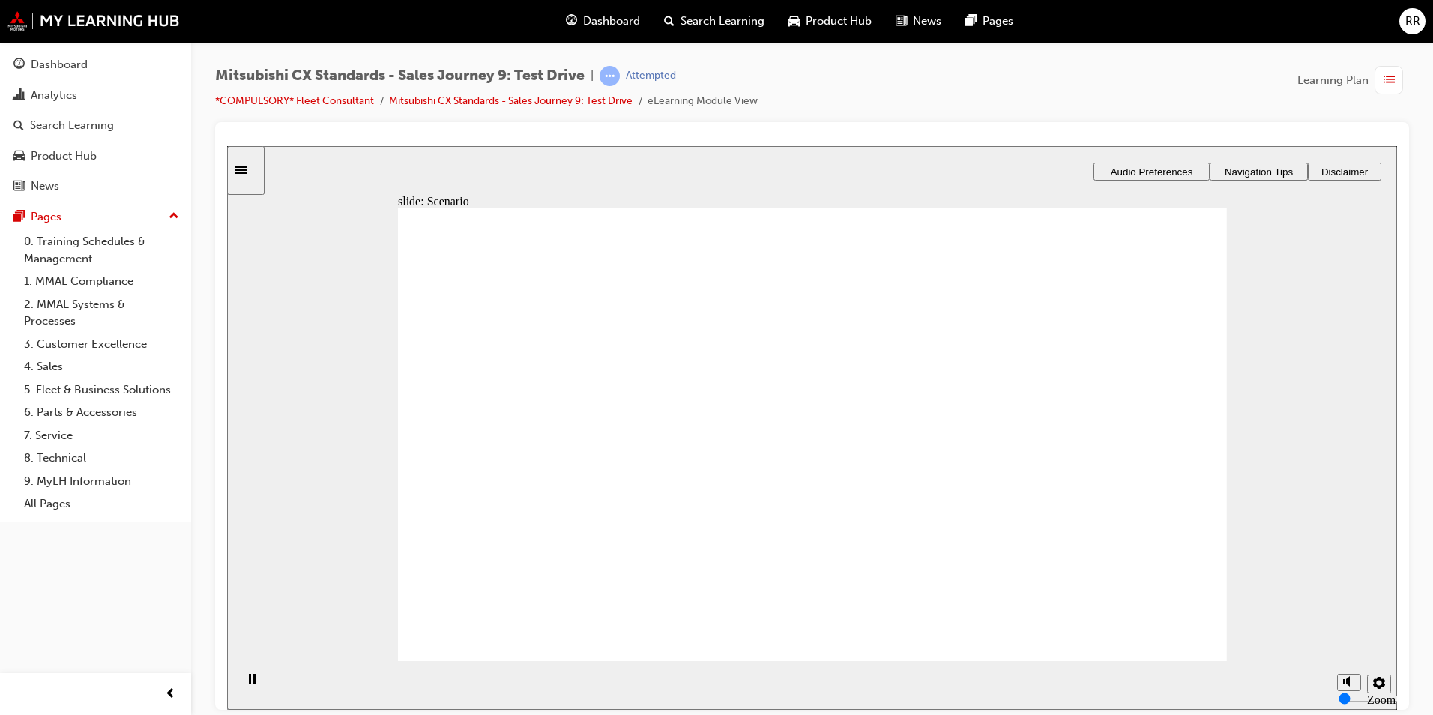
drag, startPoint x: 818, startPoint y: 501, endPoint x: 1100, endPoint y: 497, distance: 281.8
drag, startPoint x: 770, startPoint y: 560, endPoint x: 1036, endPoint y: 328, distance: 352.7
drag, startPoint x: 764, startPoint y: 394, endPoint x: 1039, endPoint y: 563, distance: 323.0
drag, startPoint x: 878, startPoint y: 359, endPoint x: 1130, endPoint y: 472, distance: 276.0
drag, startPoint x: 907, startPoint y: 451, endPoint x: 1106, endPoint y: 392, distance: 207.2
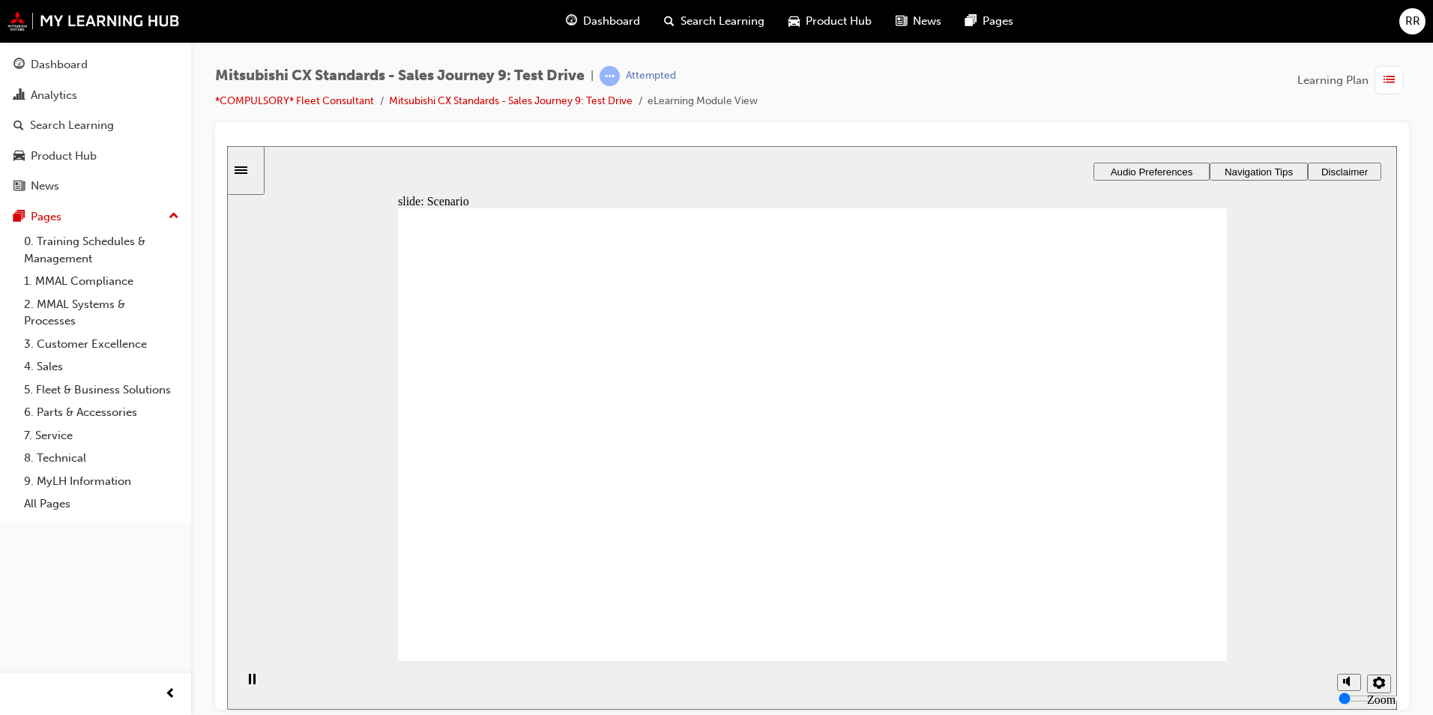
drag, startPoint x: 1121, startPoint y: 451, endPoint x: 1123, endPoint y: 572, distance: 120.7
drag, startPoint x: 896, startPoint y: 393, endPoint x: 1084, endPoint y: 446, distance: 195.5
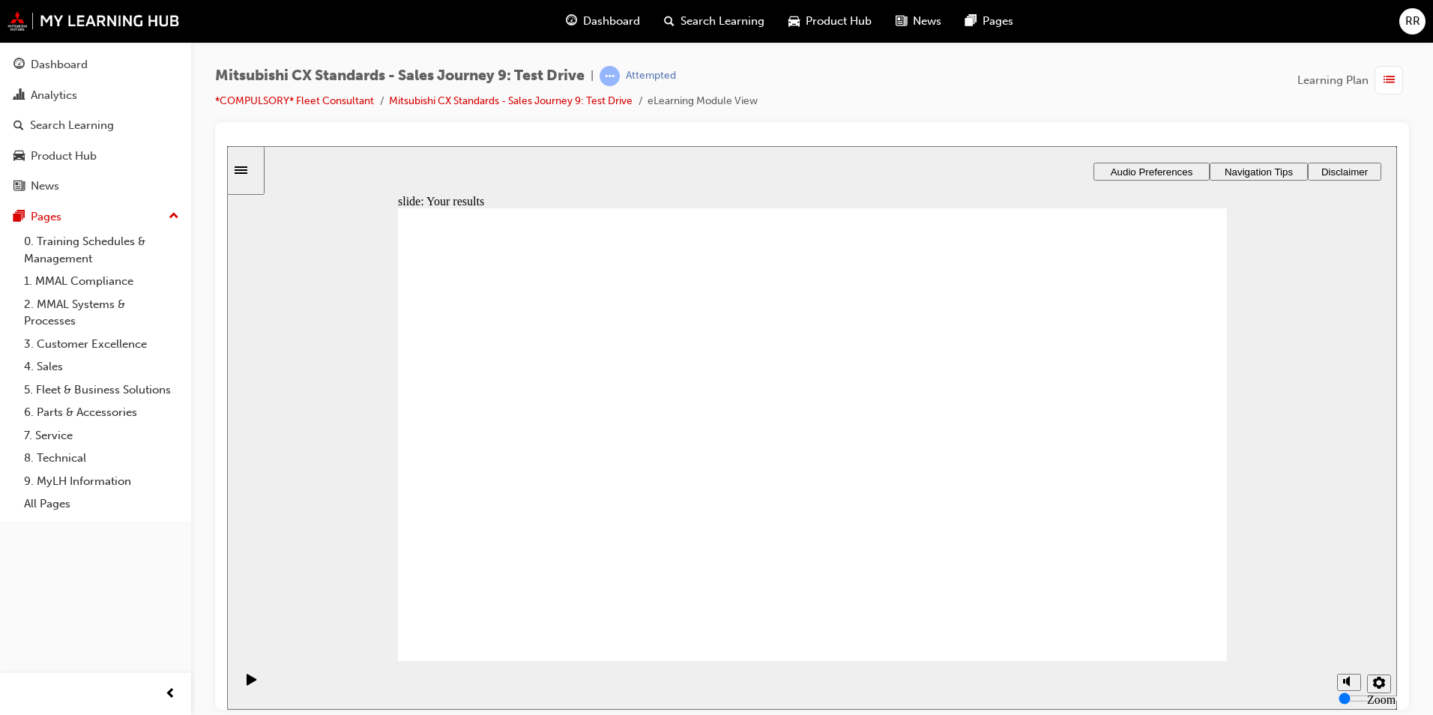
checkbox input "true"
drag, startPoint x: 598, startPoint y: 520, endPoint x: 613, endPoint y: 557, distance: 39.7
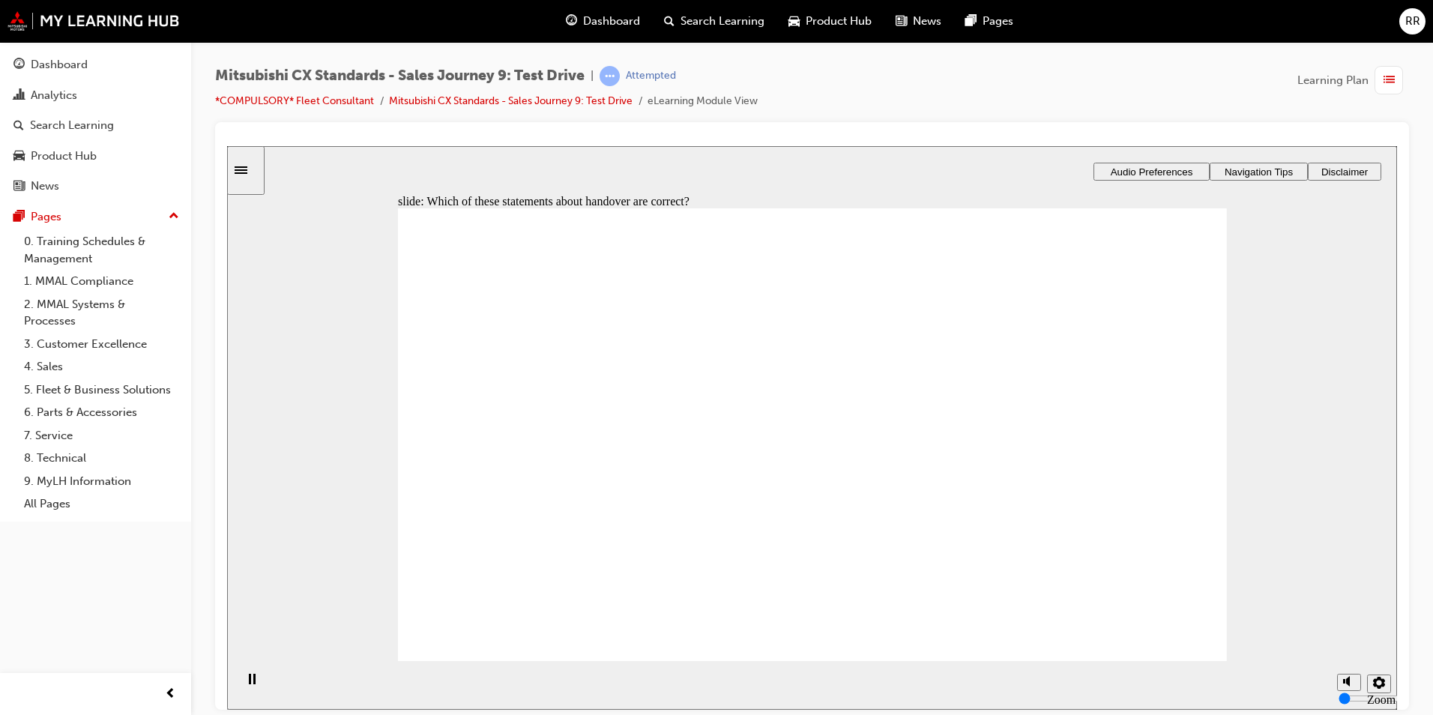
checkbox input "true"
drag, startPoint x: 806, startPoint y: 555, endPoint x: 1036, endPoint y: 342, distance: 313.4
drag, startPoint x: 788, startPoint y: 450, endPoint x: 1035, endPoint y: 399, distance: 252.5
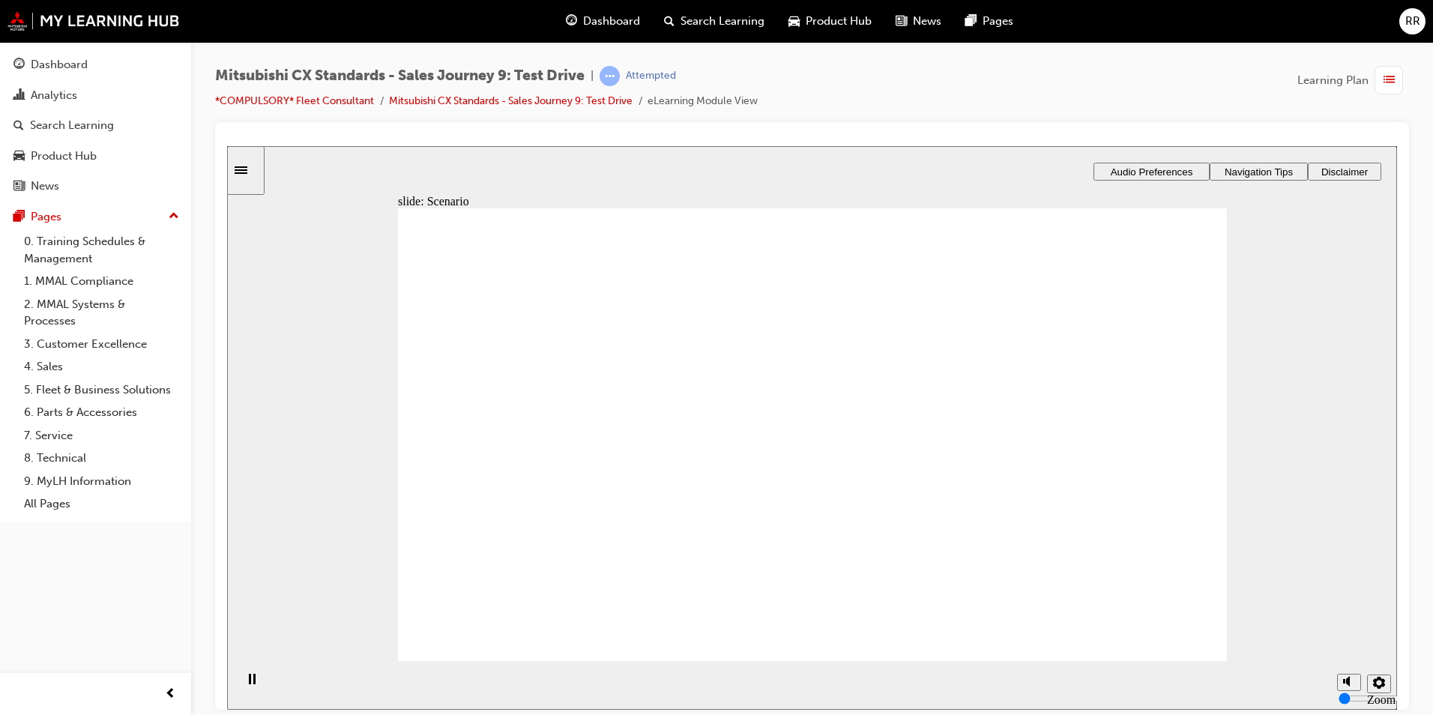
drag, startPoint x: 843, startPoint y: 477, endPoint x: 1059, endPoint y: 459, distance: 216.6
drag, startPoint x: 868, startPoint y: 393, endPoint x: 1089, endPoint y: 486, distance: 239.5
drag, startPoint x: 818, startPoint y: 301, endPoint x: 851, endPoint y: 348, distance: 57.6
drag, startPoint x: 849, startPoint y: 344, endPoint x: 1070, endPoint y: 561, distance: 310.0
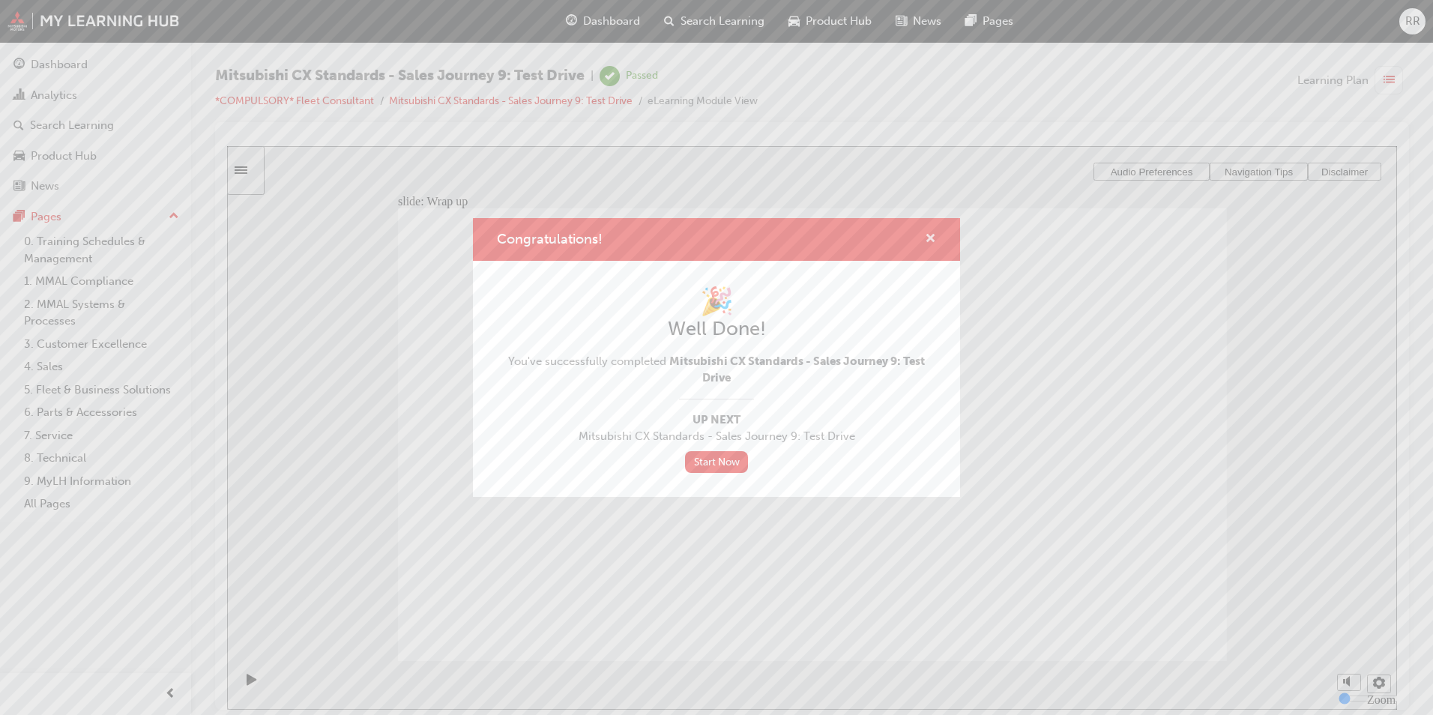
click at [932, 239] on span "cross-icon" at bounding box center [930, 239] width 11 height 13
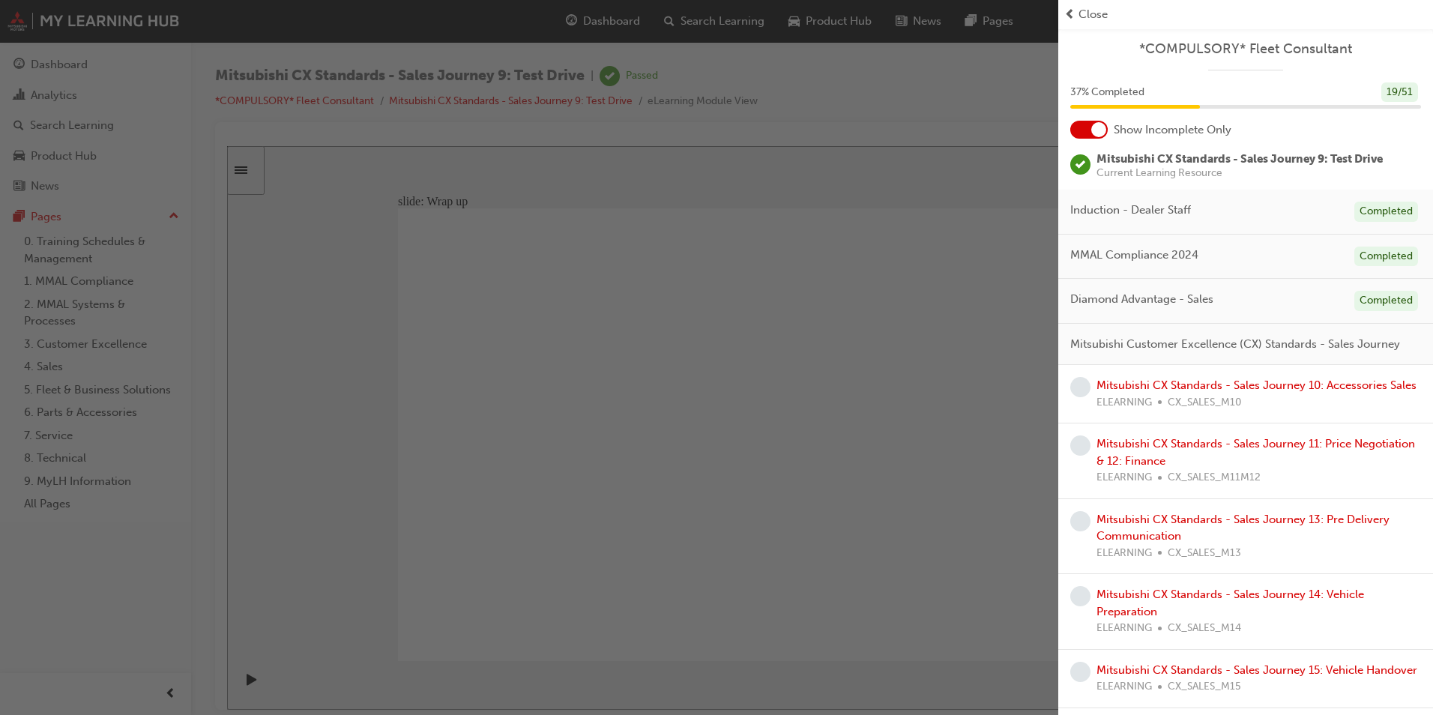
click at [1086, 16] on span "Close" at bounding box center [1092, 14] width 29 height 17
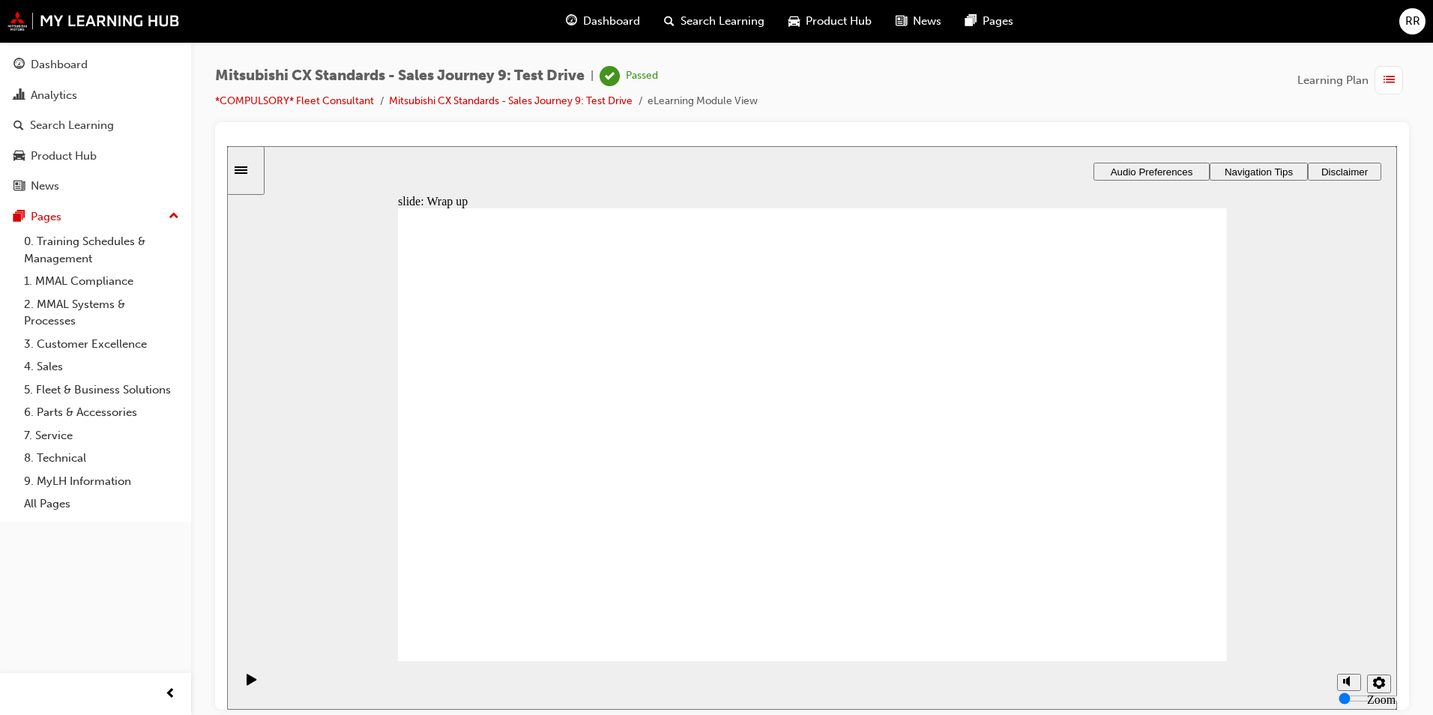
click at [570, 18] on span "guage-icon" at bounding box center [571, 21] width 11 height 19
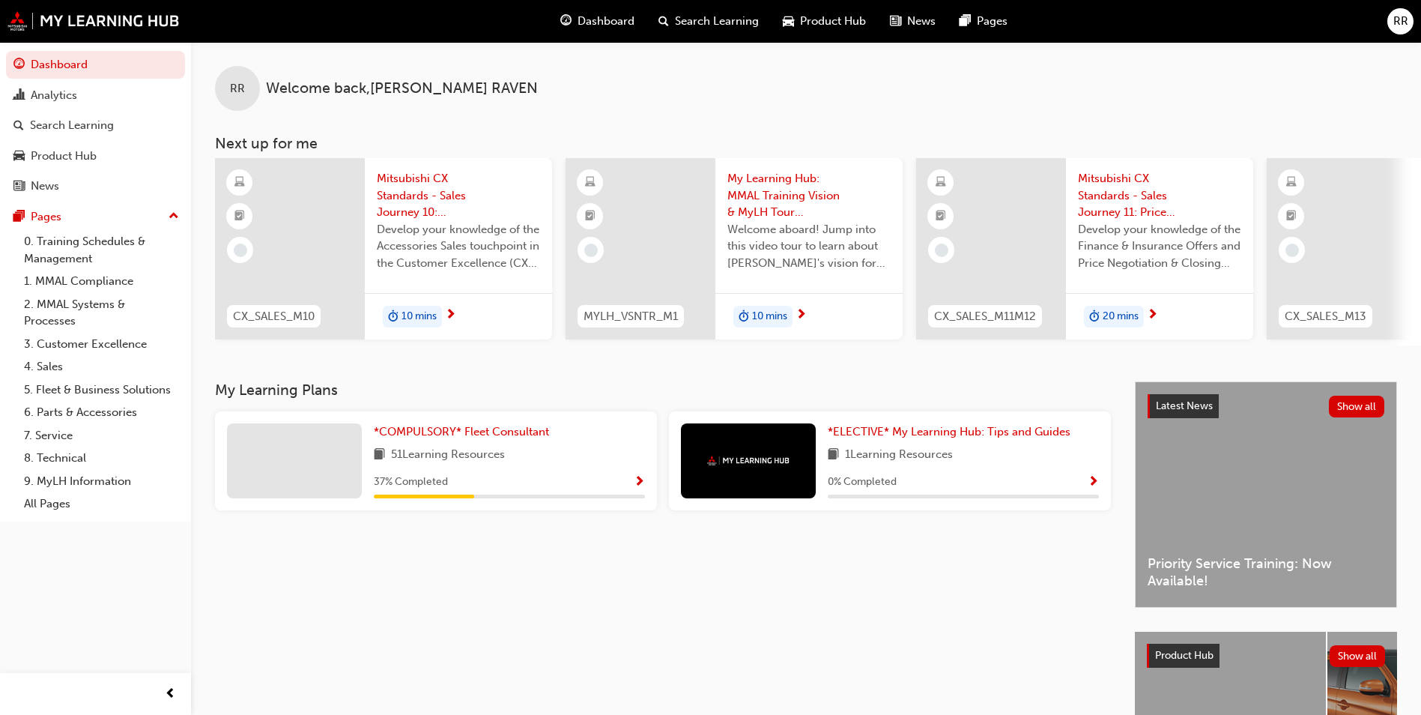
click at [434, 195] on span "Mitsubishi CX Standards - Sales Journey 10: Accessories Sales" at bounding box center [458, 195] width 163 height 51
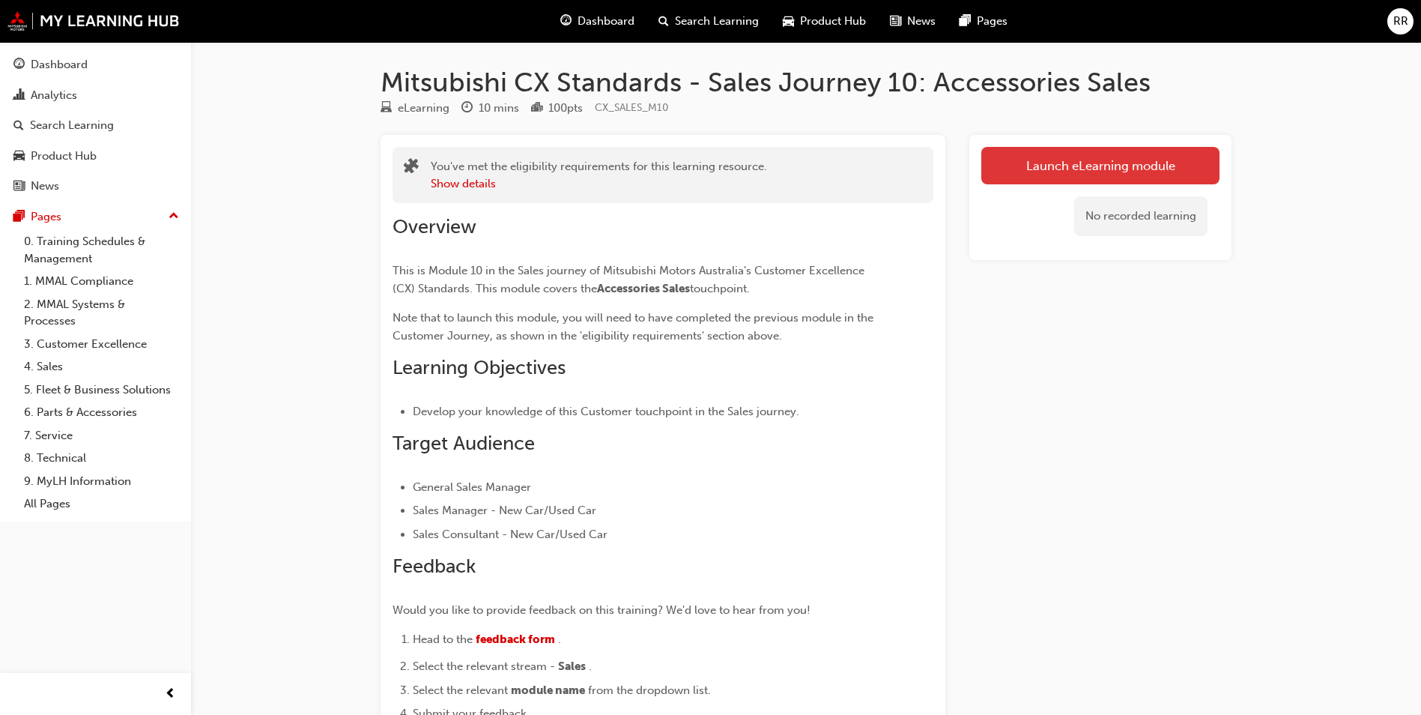
click at [1068, 157] on link "Launch eLearning module" at bounding box center [1101, 165] width 238 height 37
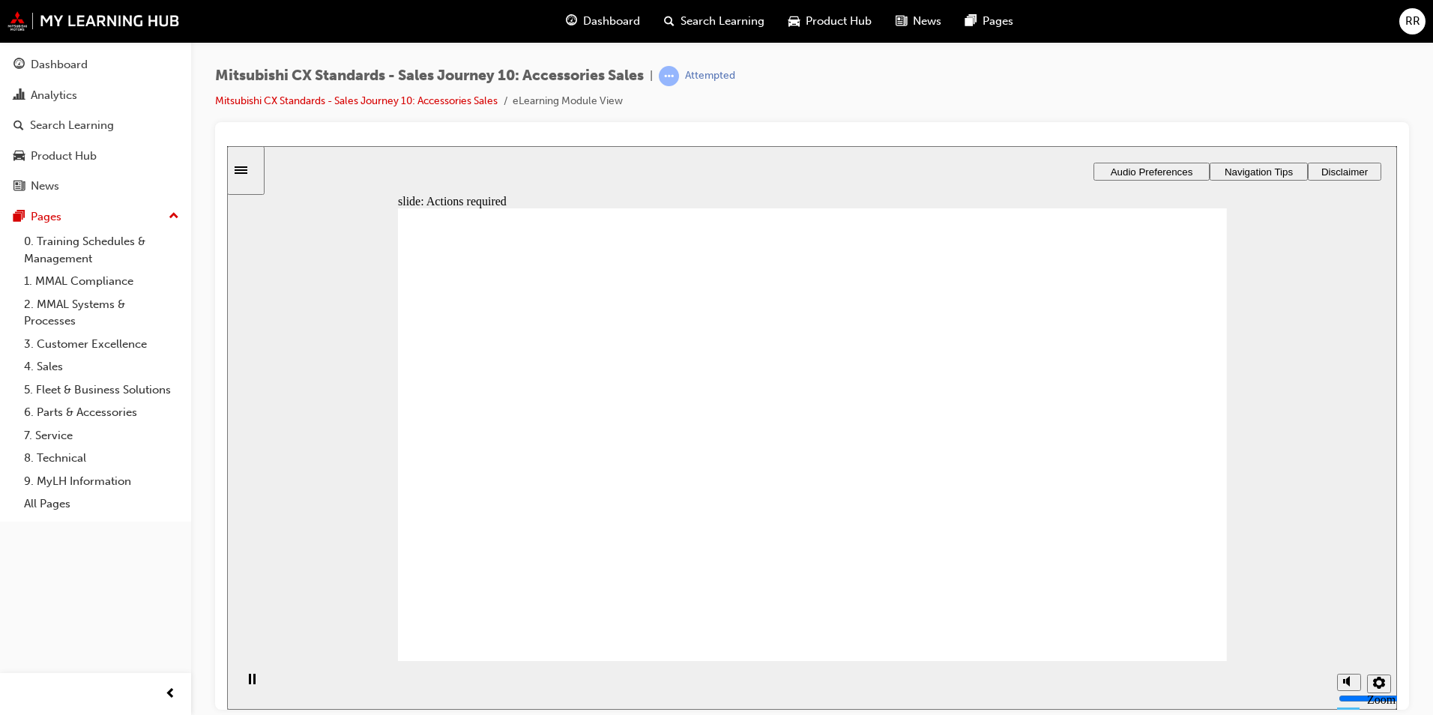
drag, startPoint x: 812, startPoint y: 491, endPoint x: 815, endPoint y: 498, distance: 8.4
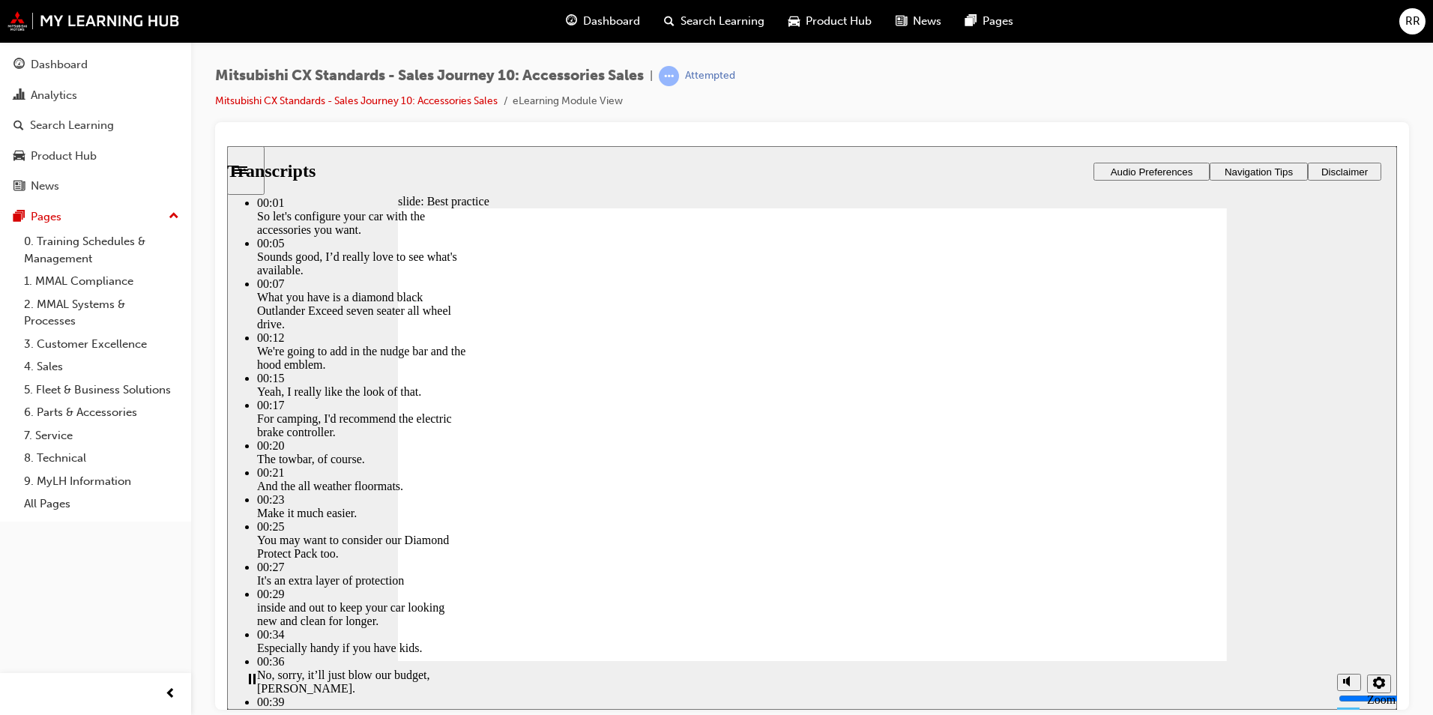
type input "2"
type input "0"
type input "2"
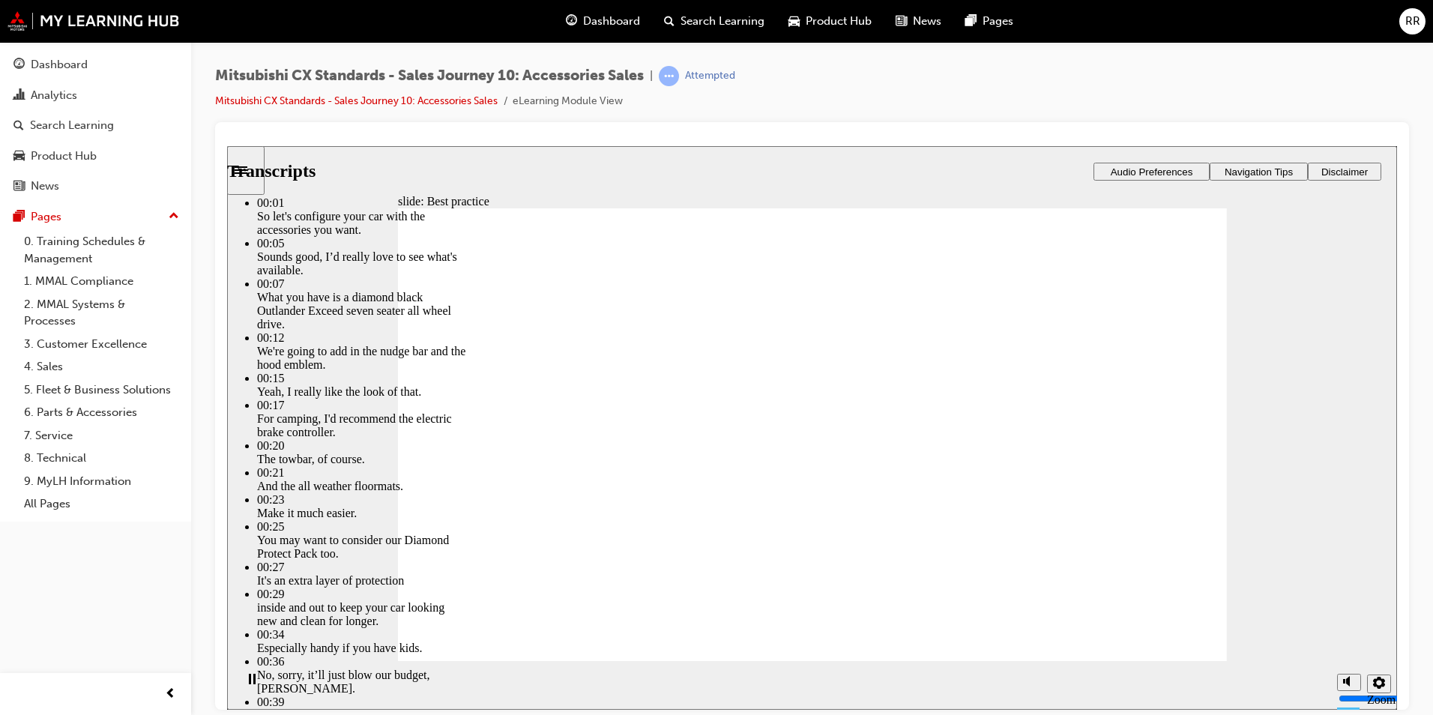
type input "0"
type input "89"
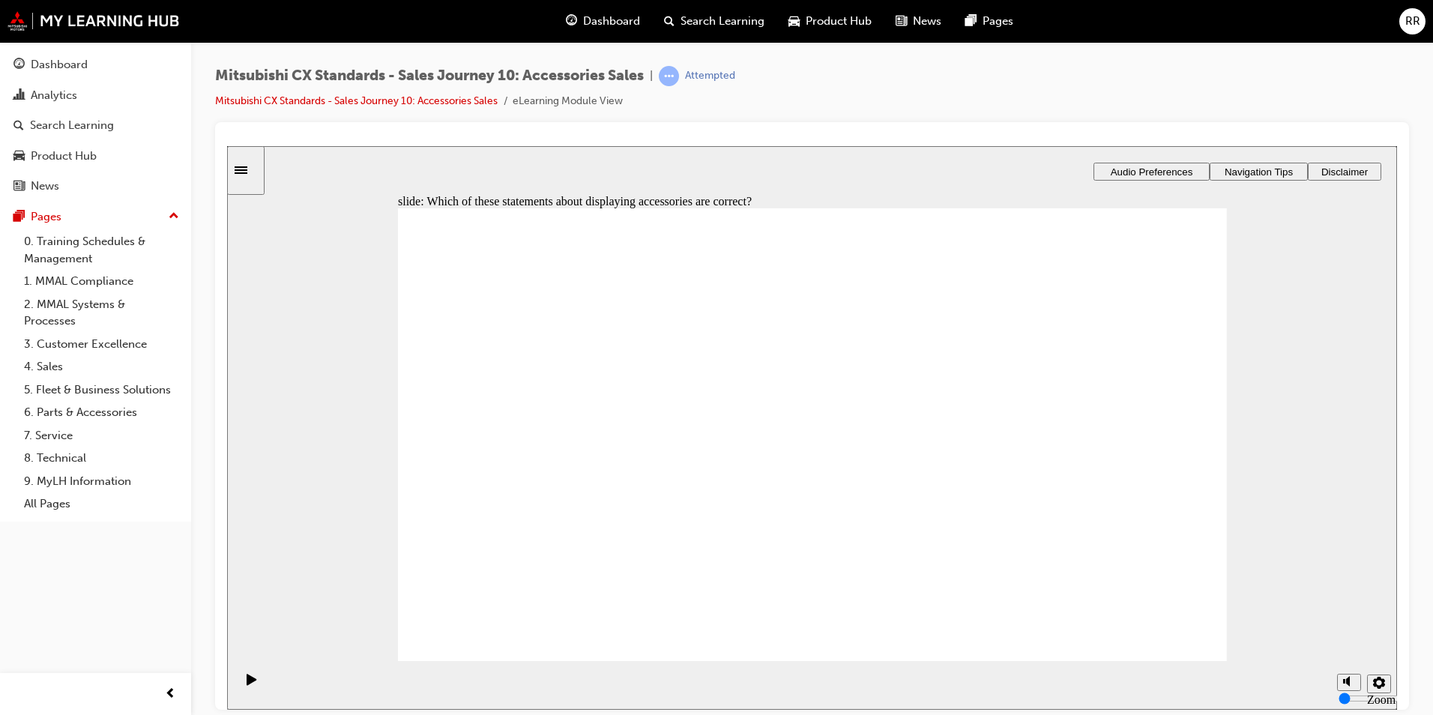
checkbox input "true"
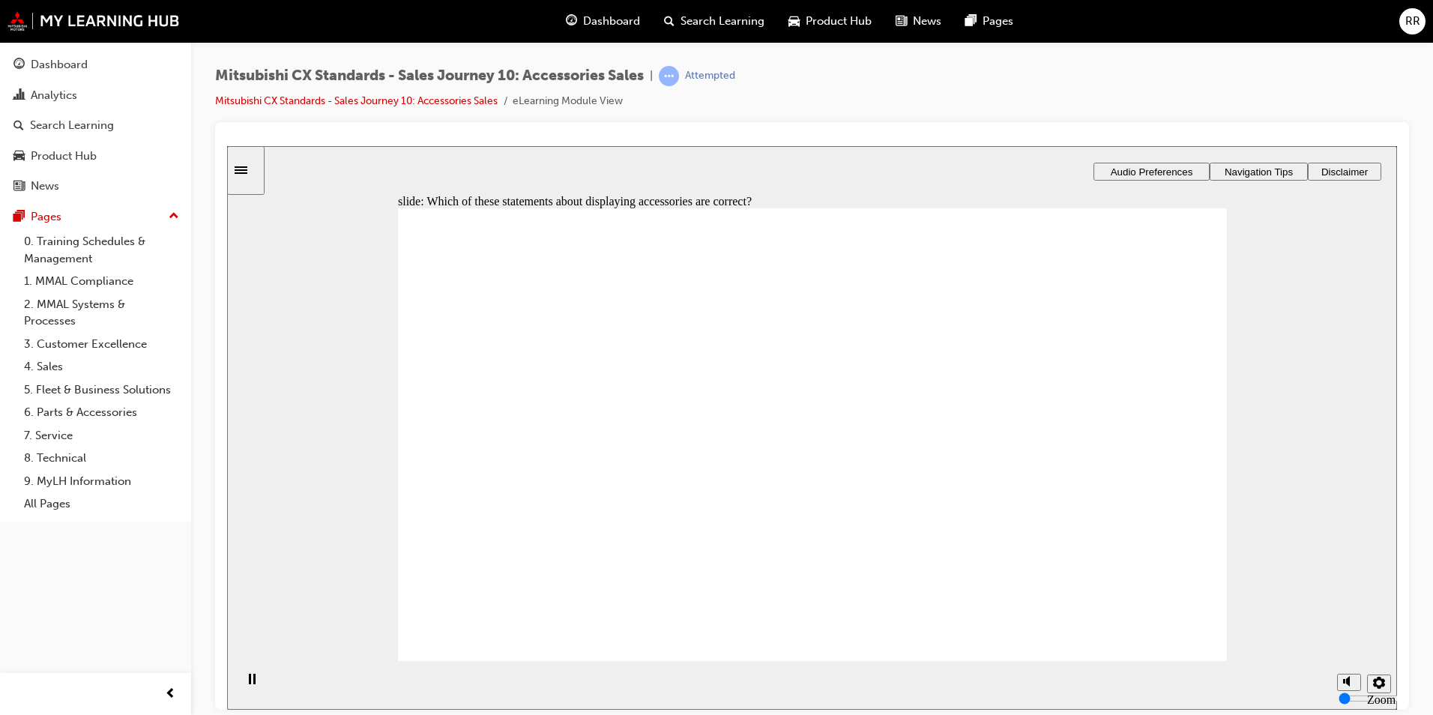
drag, startPoint x: 605, startPoint y: 490, endPoint x: 1105, endPoint y: 373, distance: 512.6
drag, startPoint x: 587, startPoint y: 508, endPoint x: 843, endPoint y: 410, distance: 274.4
drag, startPoint x: 627, startPoint y: 490, endPoint x: 1134, endPoint y: 408, distance: 514.0
drag, startPoint x: 637, startPoint y: 492, endPoint x: 914, endPoint y: 407, distance: 289.9
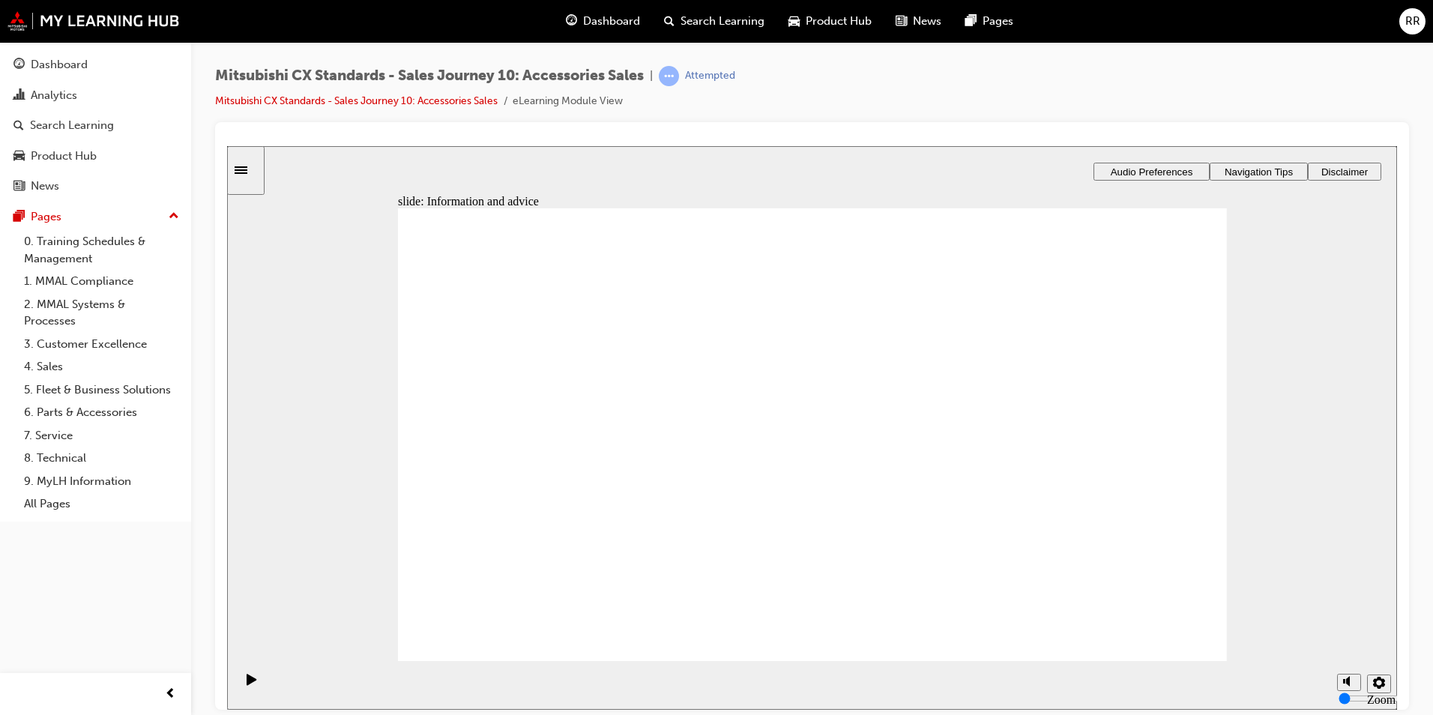
drag, startPoint x: 612, startPoint y: 483, endPoint x: 1122, endPoint y: 456, distance: 510.3
checkbox input "true"
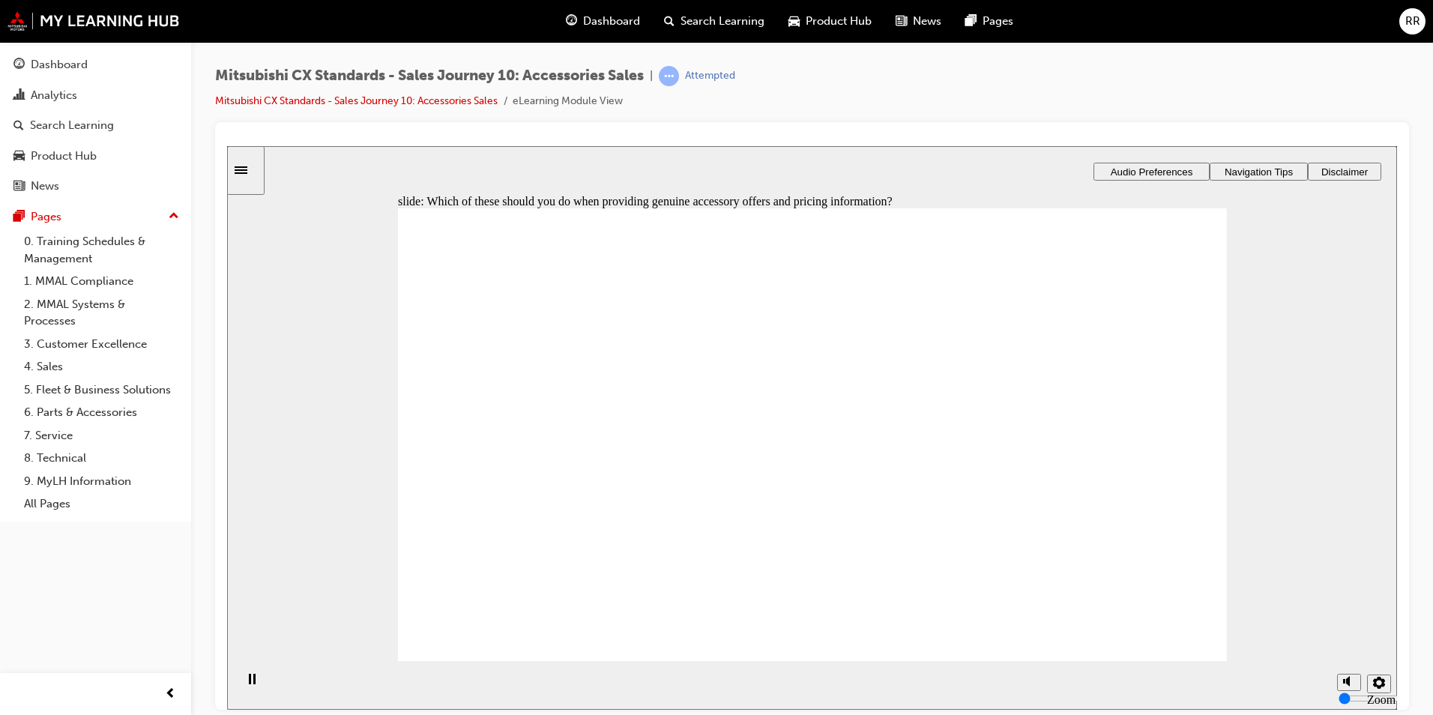
drag, startPoint x: 581, startPoint y: 504, endPoint x: 1100, endPoint y: 391, distance: 531.5
drag, startPoint x: 586, startPoint y: 481, endPoint x: 842, endPoint y: 365, distance: 281.4
drag, startPoint x: 594, startPoint y: 506, endPoint x: 1170, endPoint y: 421, distance: 582.4
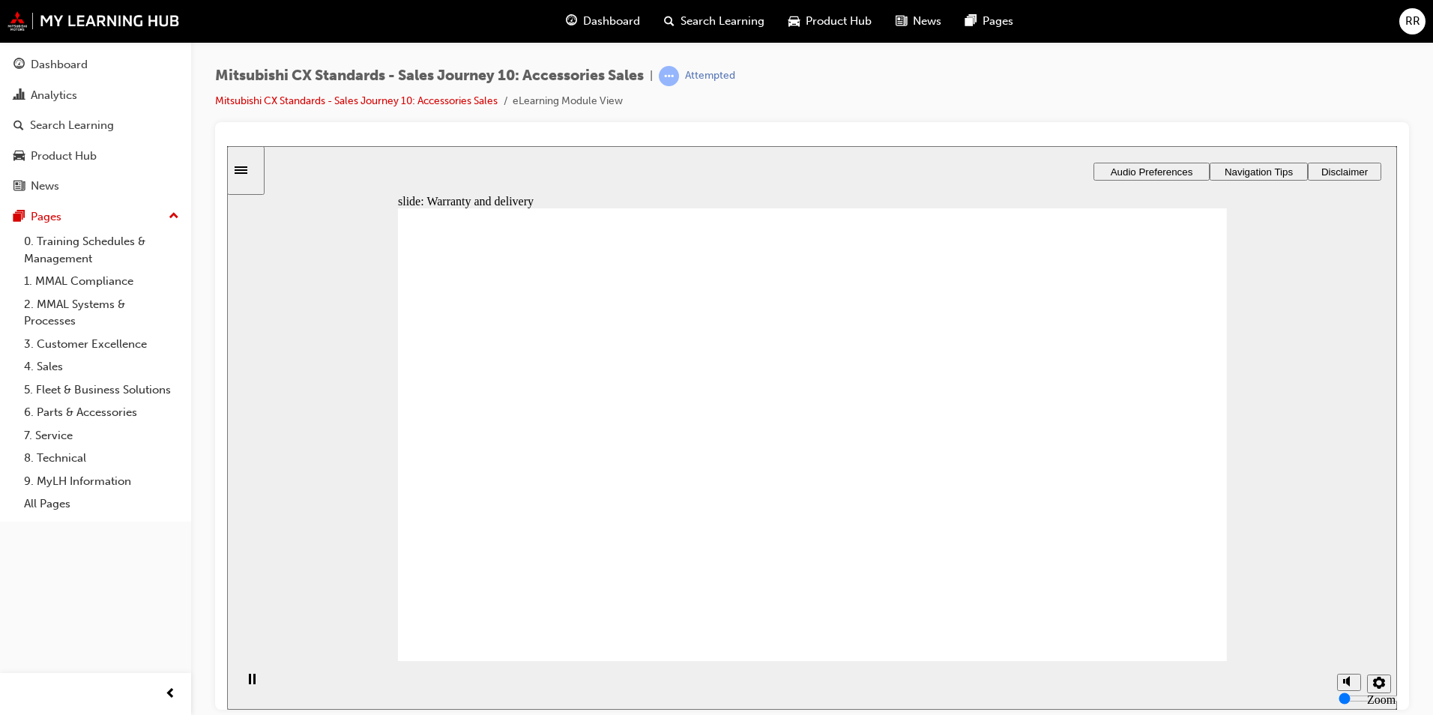
drag, startPoint x: 597, startPoint y: 512, endPoint x: 797, endPoint y: 486, distance: 201.7
drag, startPoint x: 608, startPoint y: 495, endPoint x: 874, endPoint y: 477, distance: 267.4
checkbox input "true"
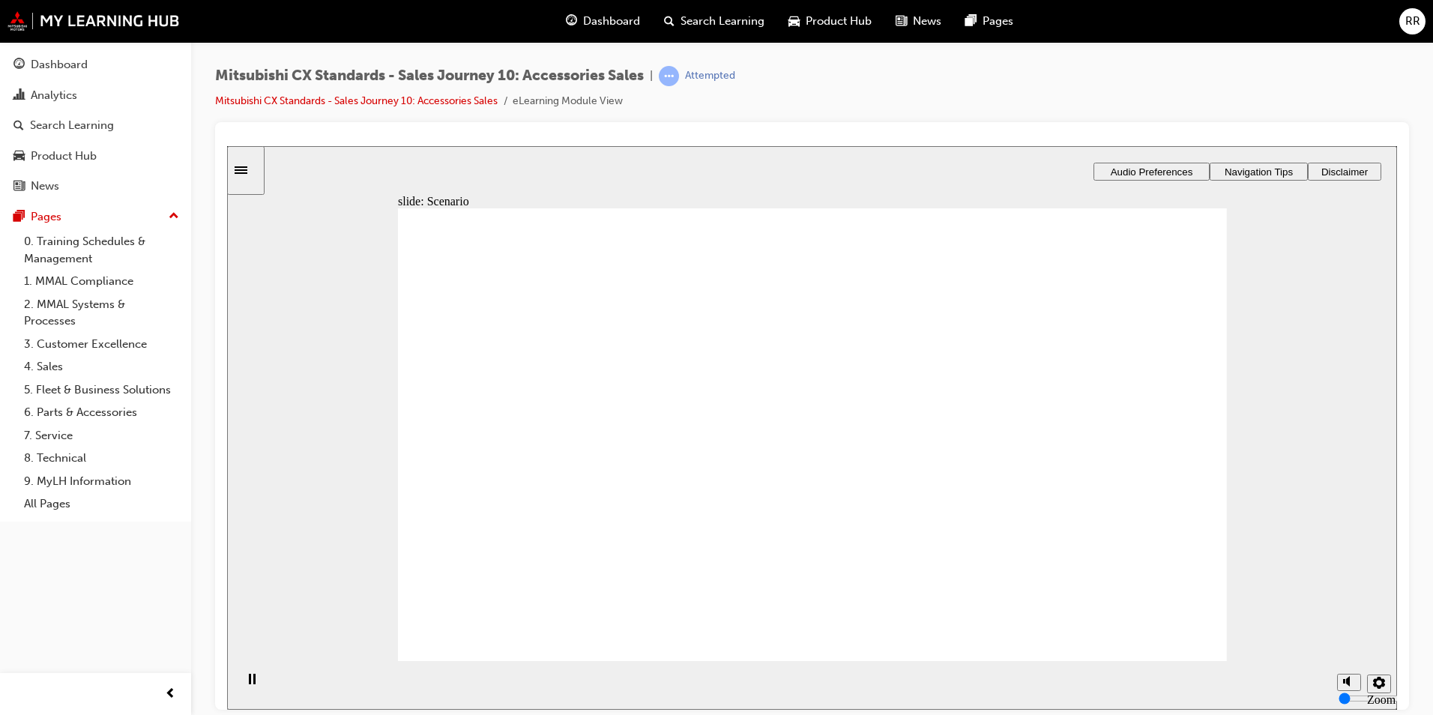
checkbox input "true"
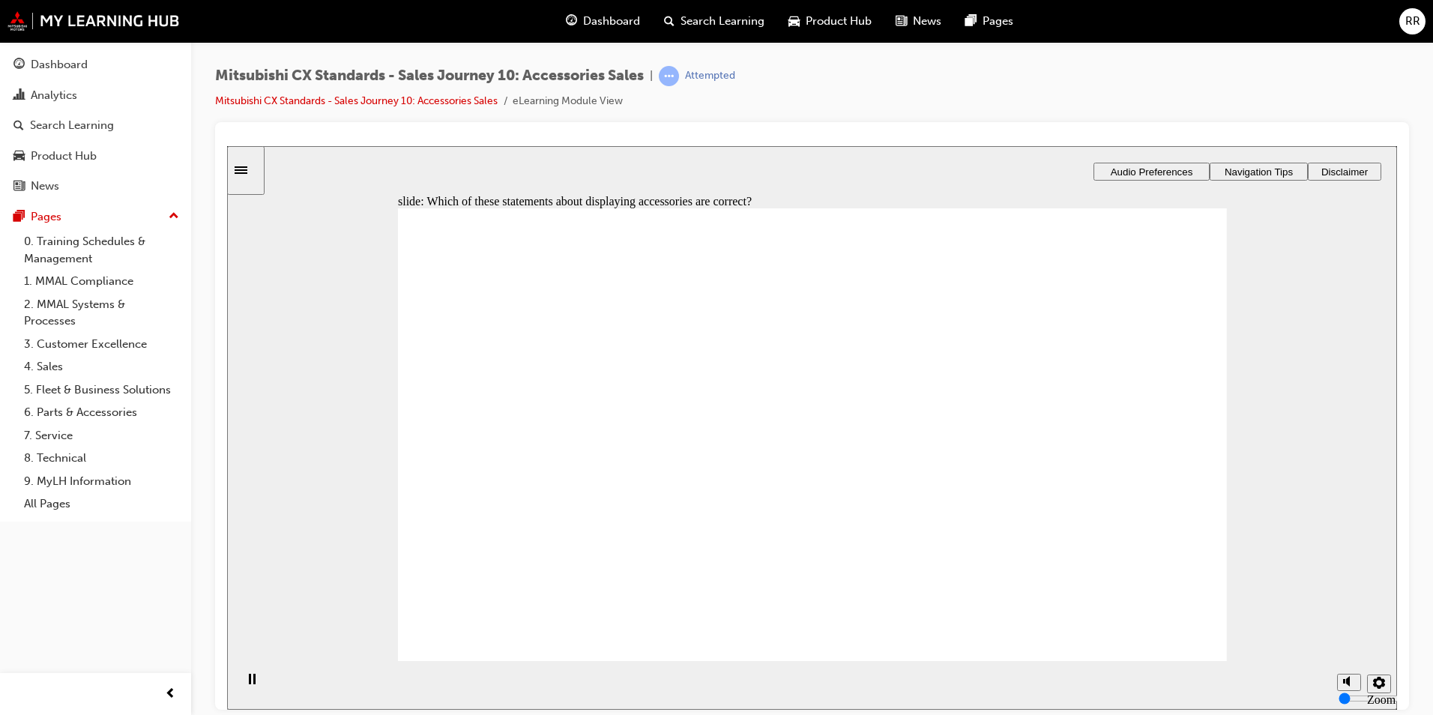
checkbox input "true"
drag, startPoint x: 764, startPoint y: 459, endPoint x: 755, endPoint y: 430, distance: 30.8
checkbox input "true"
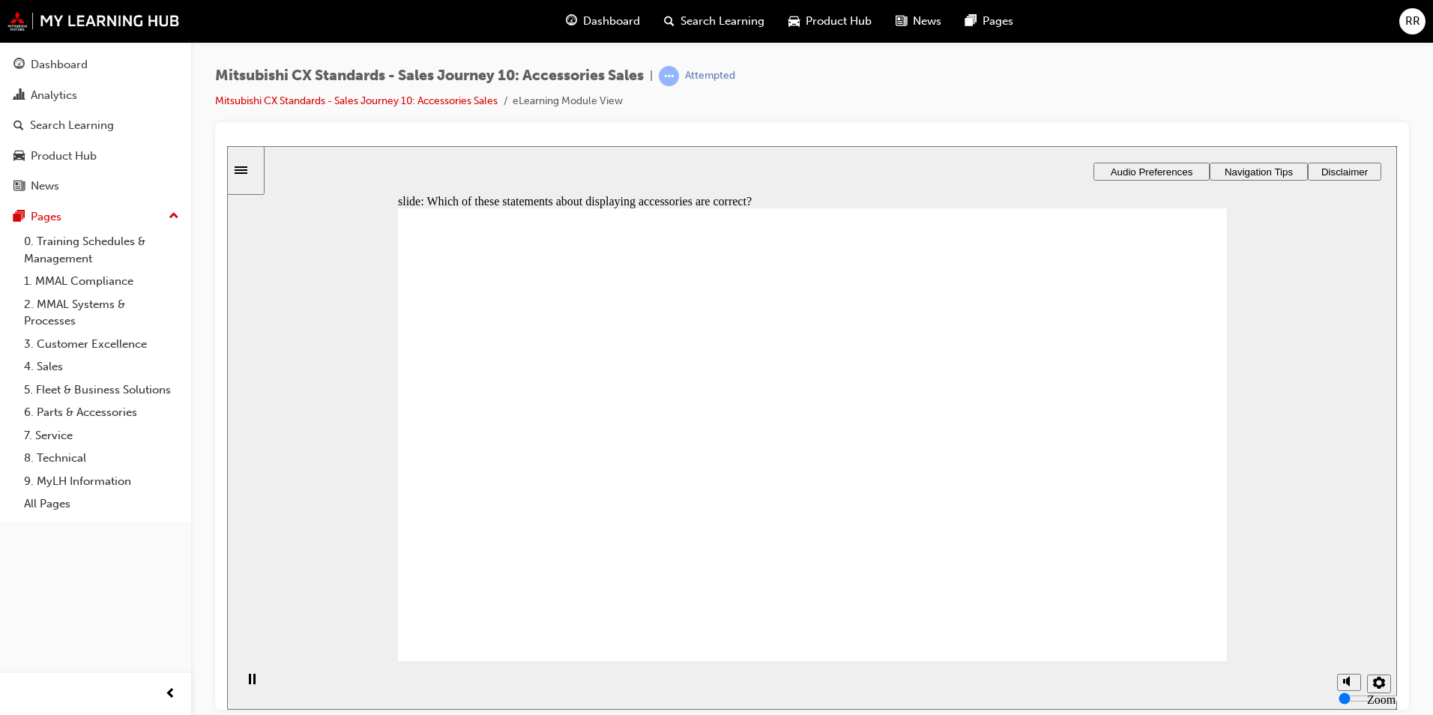
drag, startPoint x: 615, startPoint y: 492, endPoint x: 1141, endPoint y: 358, distance: 542.7
drag, startPoint x: 510, startPoint y: 494, endPoint x: 733, endPoint y: 412, distance: 237.8
drag, startPoint x: 572, startPoint y: 504, endPoint x: 1122, endPoint y: 412, distance: 557.6
drag, startPoint x: 667, startPoint y: 471, endPoint x: 839, endPoint y: 375, distance: 196.2
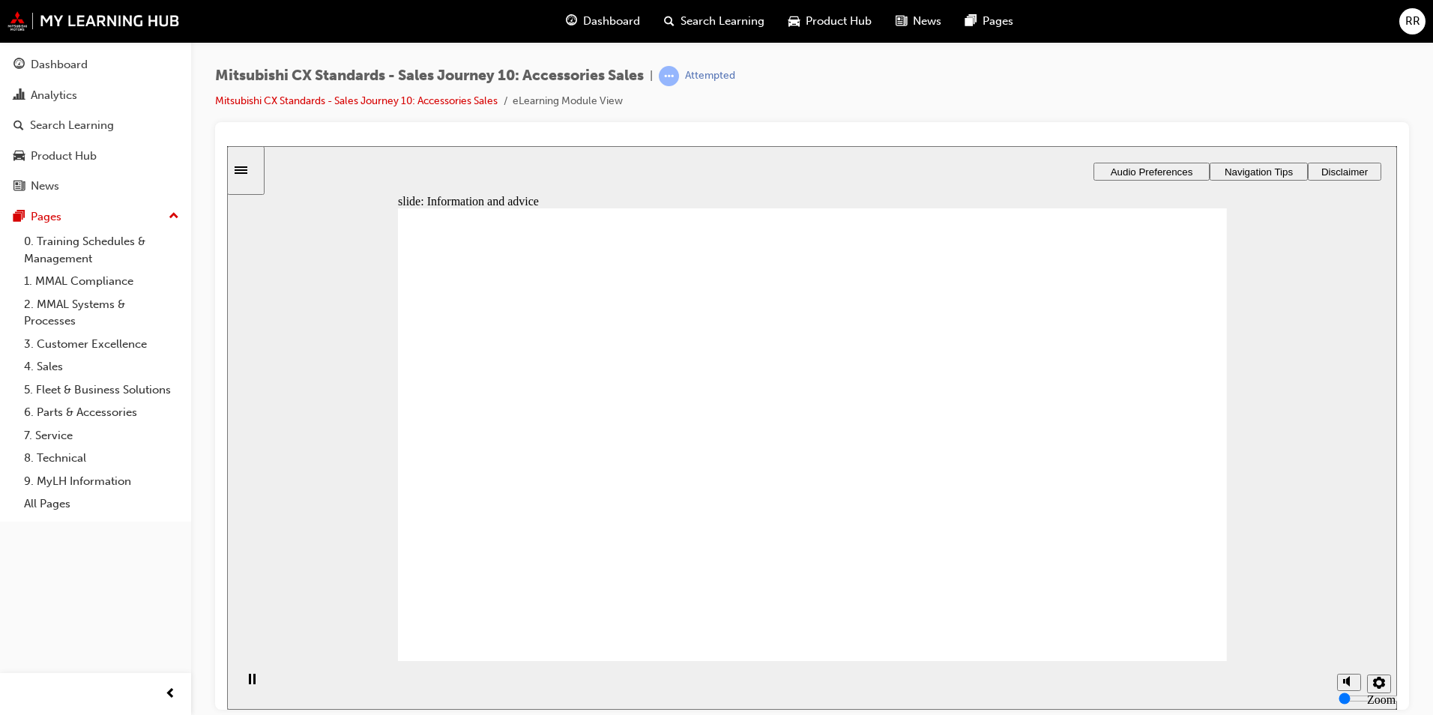
drag, startPoint x: 614, startPoint y: 494, endPoint x: 845, endPoint y: 439, distance: 237.2
drag, startPoint x: 611, startPoint y: 505, endPoint x: 862, endPoint y: 489, distance: 250.8
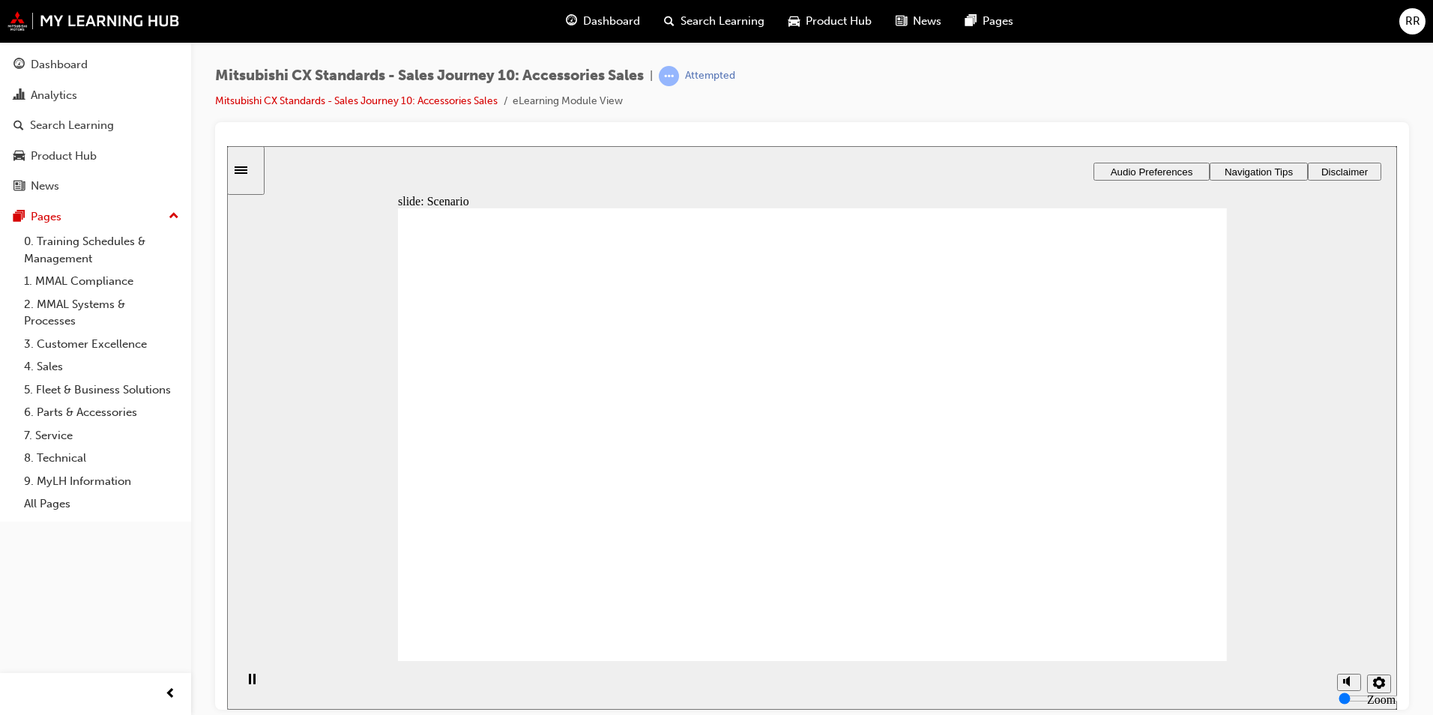
checkbox input "true"
checkbox input "false"
drag, startPoint x: 506, startPoint y: 503, endPoint x: 516, endPoint y: 530, distance: 28.9
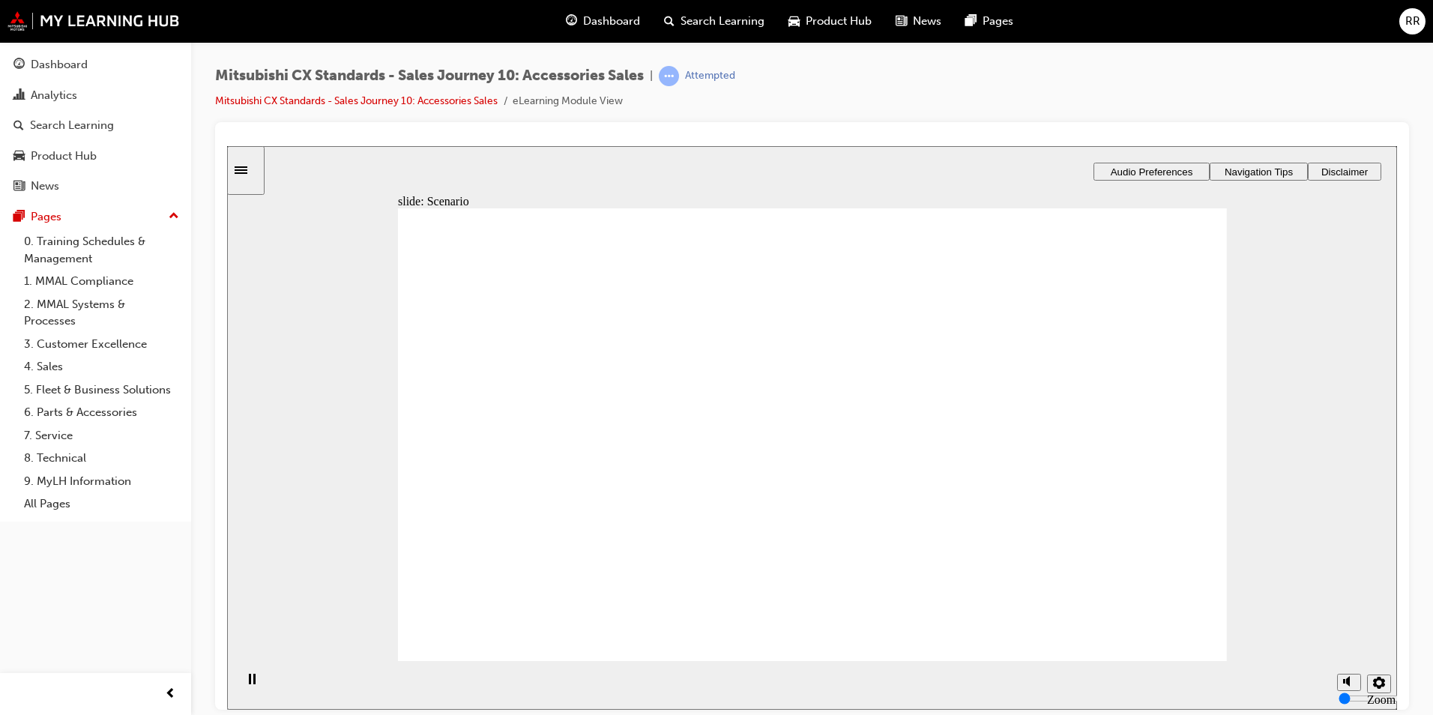
checkbox input "true"
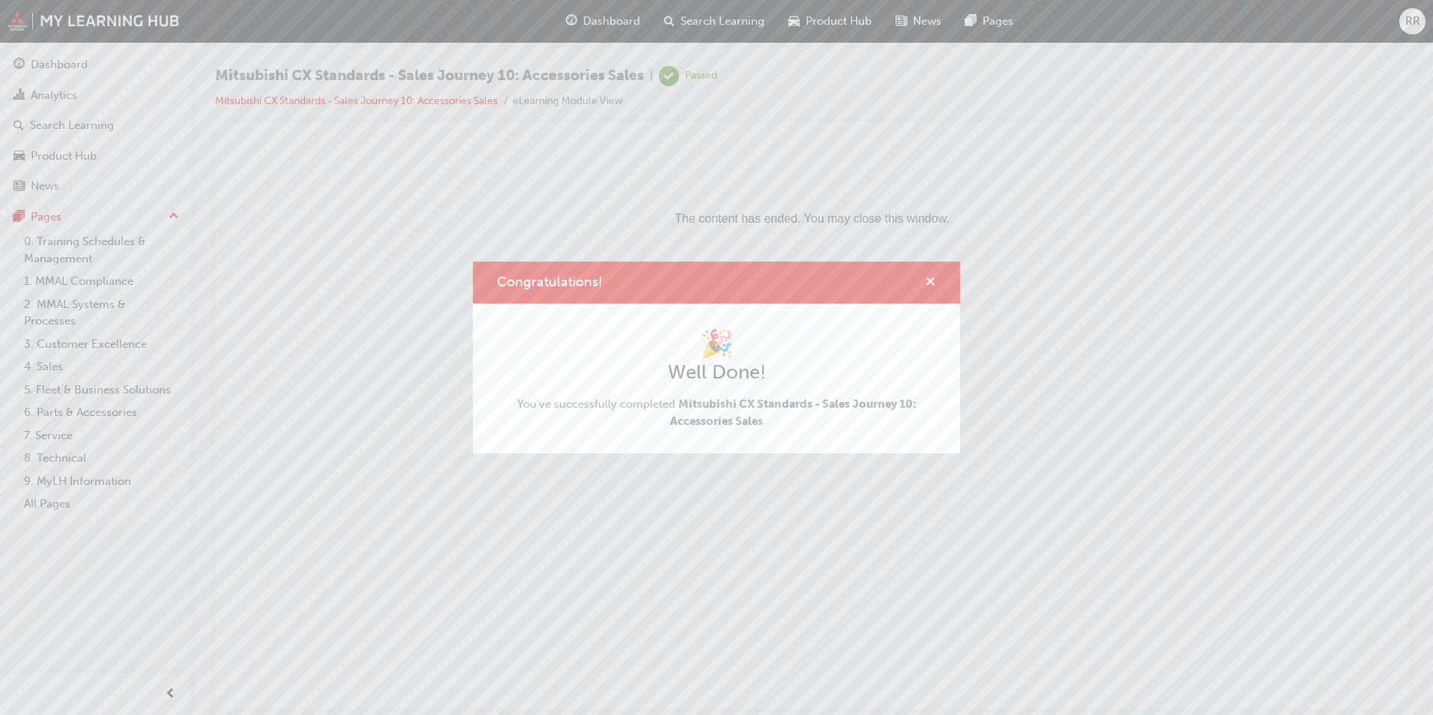
click at [928, 284] on span "cross-icon" at bounding box center [930, 283] width 11 height 13
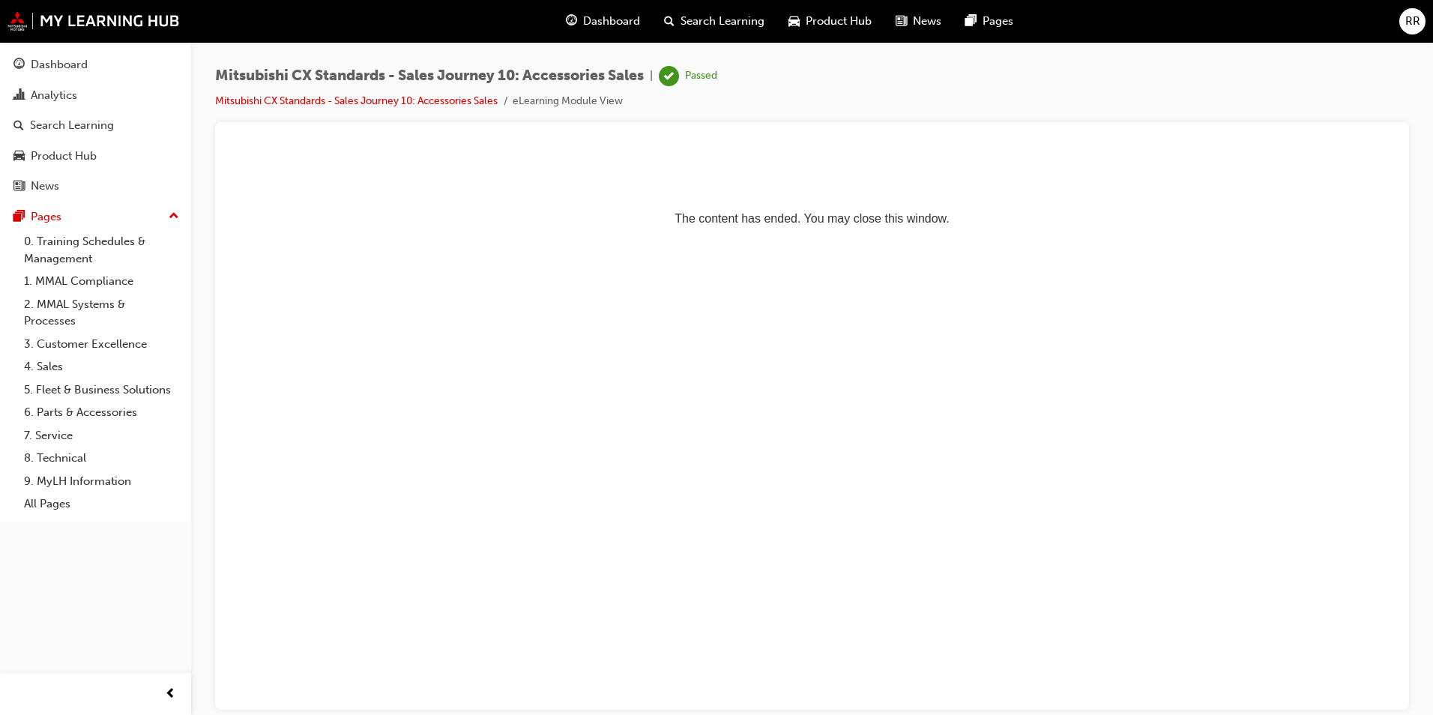
click at [594, 19] on span "Dashboard" at bounding box center [611, 21] width 57 height 17
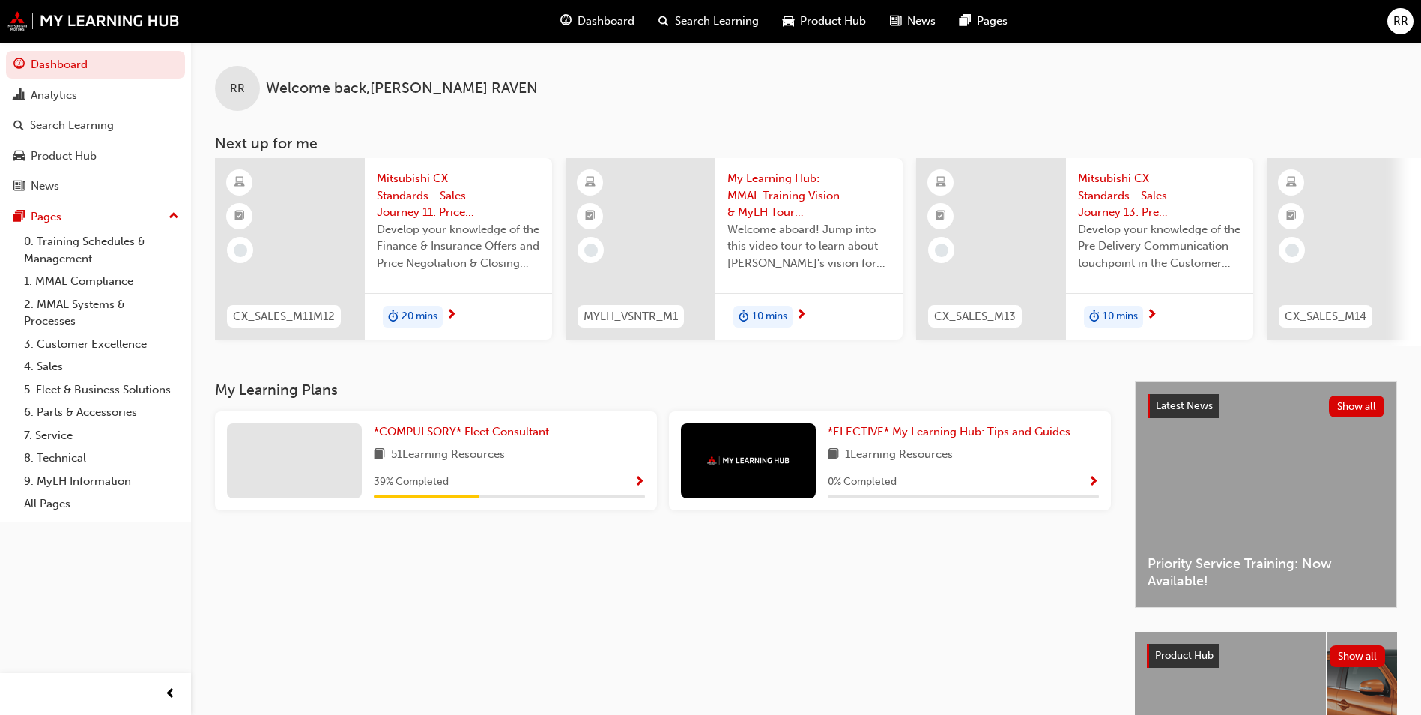
click at [411, 198] on span "Mitsubishi CX Standards - Sales Journey 11: Price Negotiation & 12: Finance" at bounding box center [458, 195] width 163 height 51
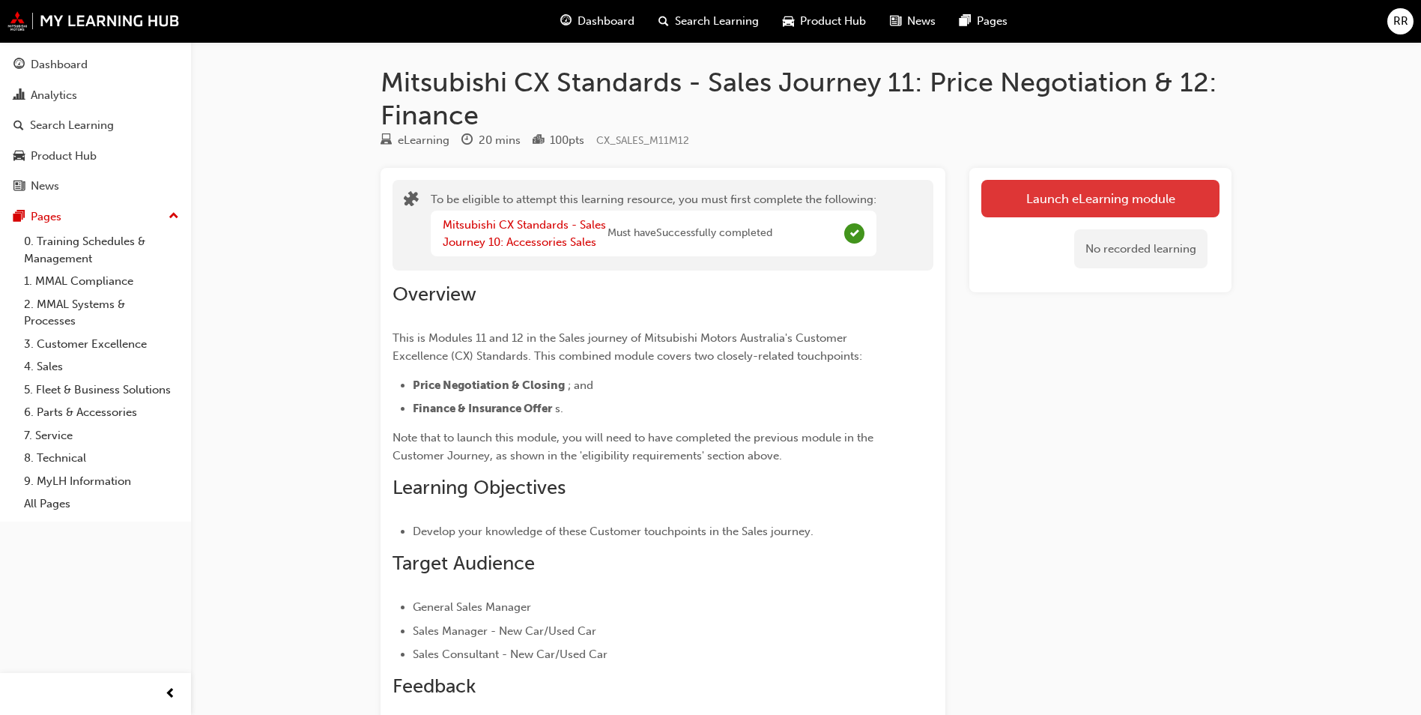
click at [1059, 199] on button "Launch eLearning module" at bounding box center [1101, 198] width 238 height 37
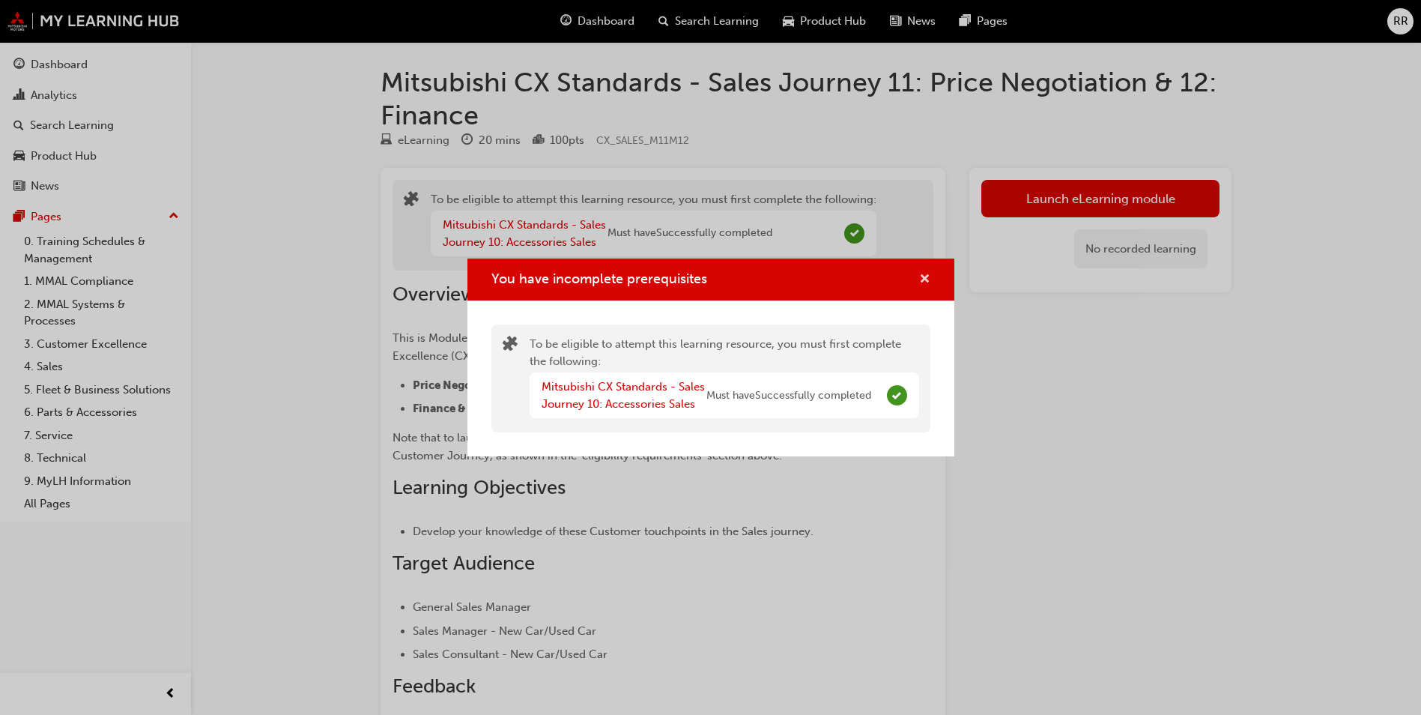
click at [919, 280] on span "cross-icon" at bounding box center [924, 280] width 11 height 13
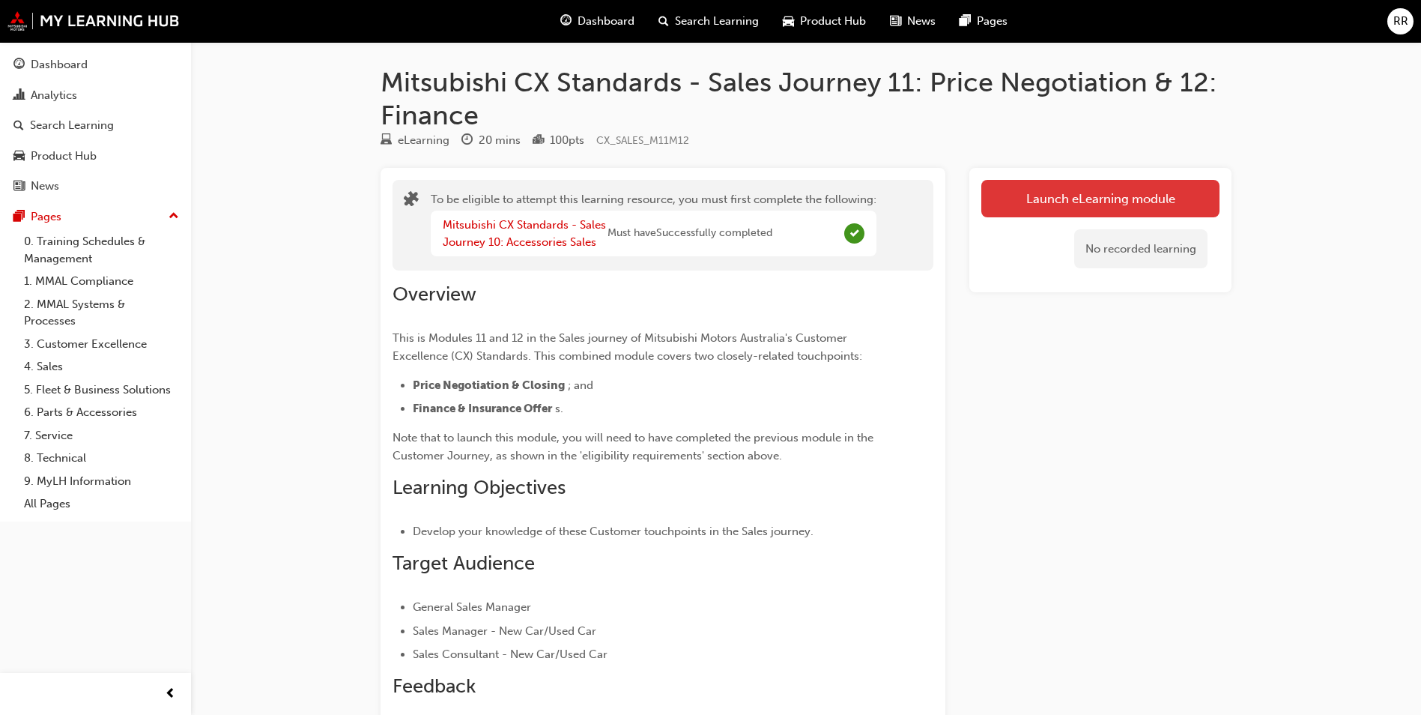
click at [1014, 193] on button "Launch eLearning module" at bounding box center [1101, 198] width 238 height 37
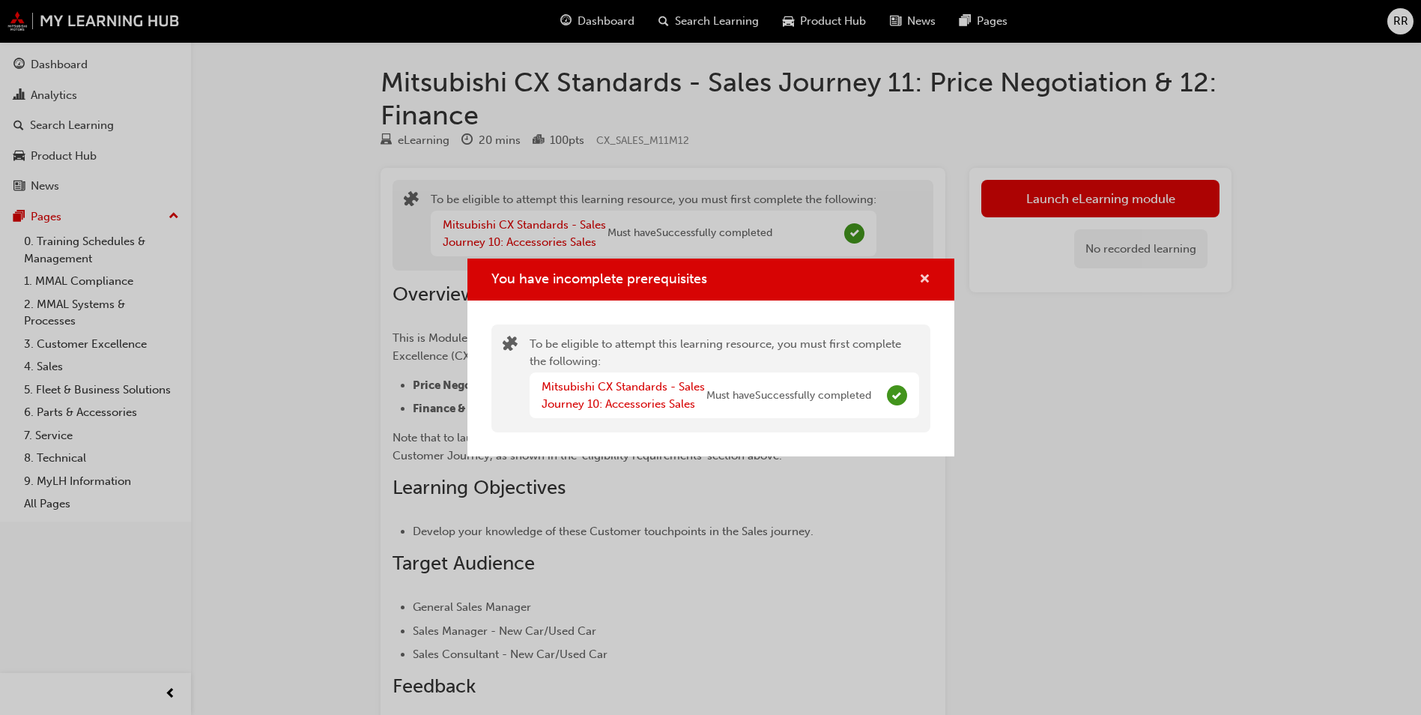
drag, startPoint x: 923, startPoint y: 275, endPoint x: 920, endPoint y: 282, distance: 8.1
click at [921, 281] on span "cross-icon" at bounding box center [924, 280] width 11 height 13
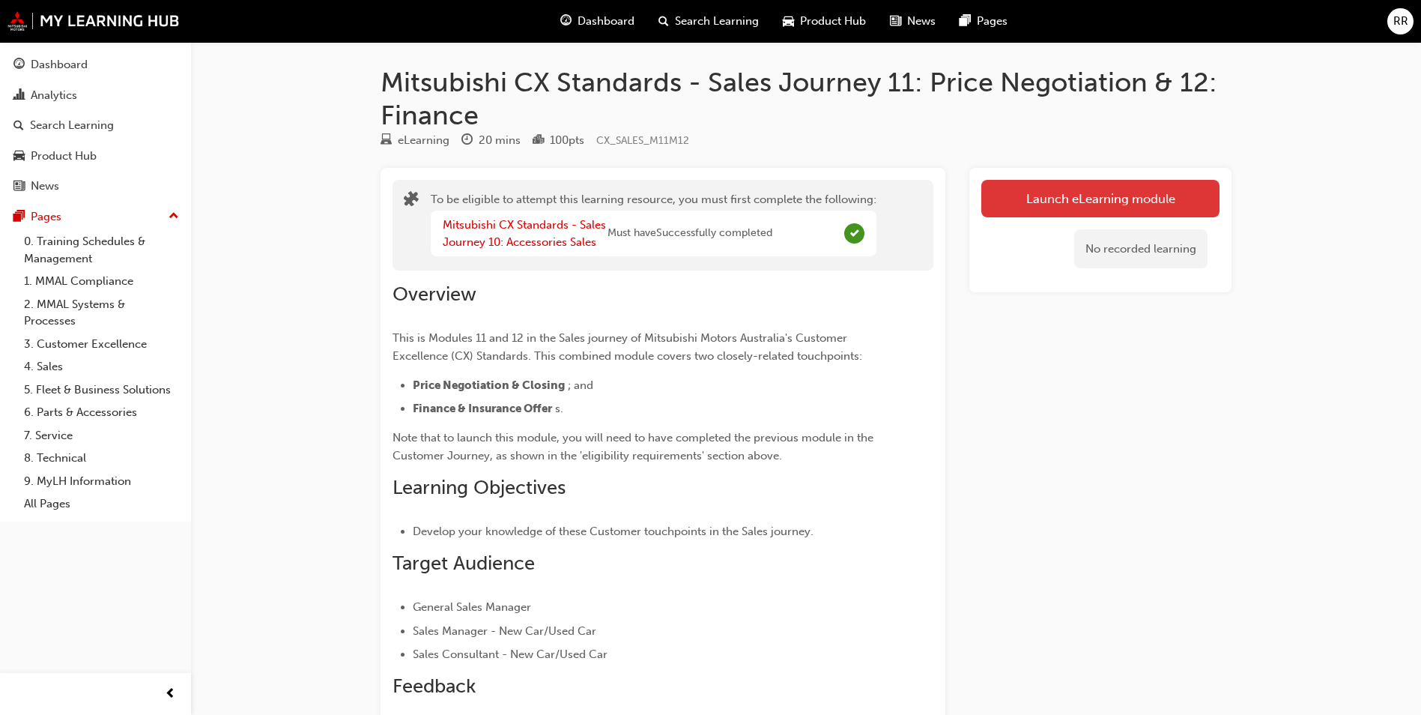
click at [1016, 192] on button "Launch eLearning module" at bounding box center [1101, 198] width 238 height 37
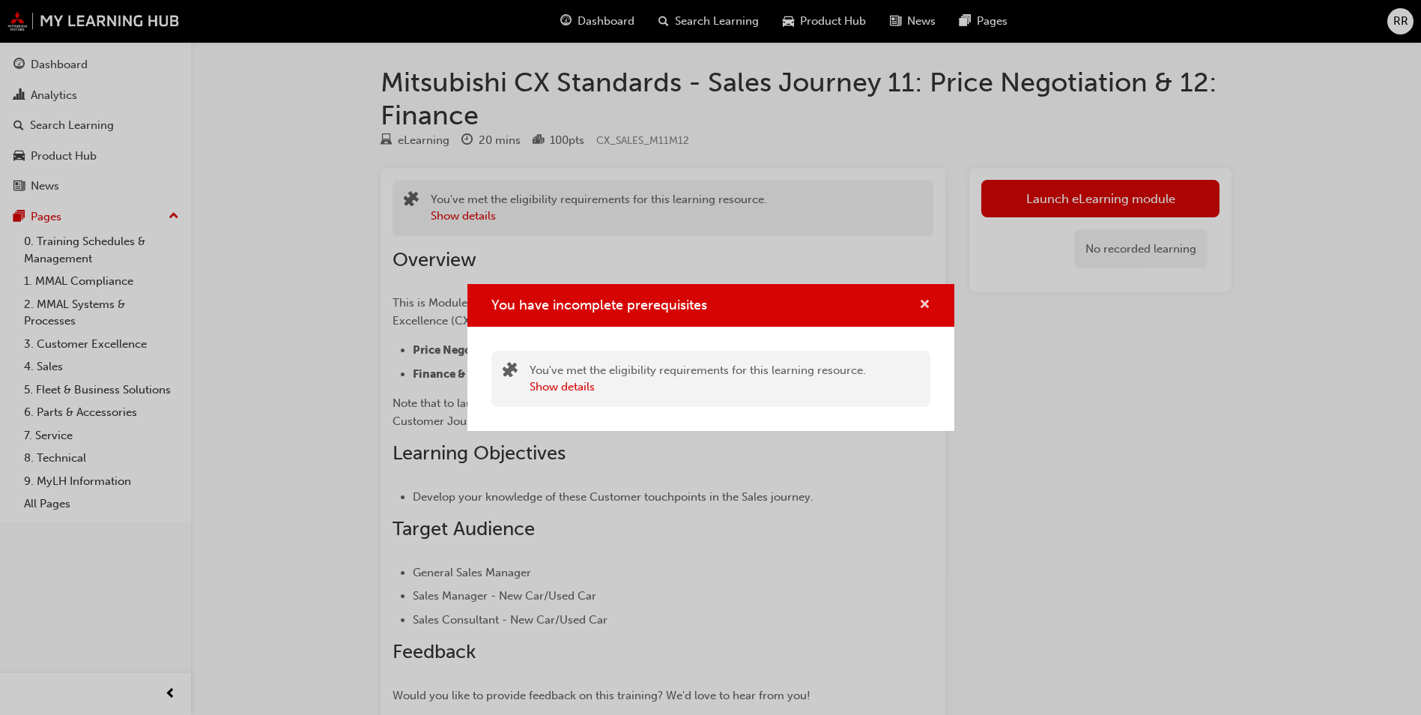
click at [921, 309] on span "cross-icon" at bounding box center [924, 305] width 11 height 13
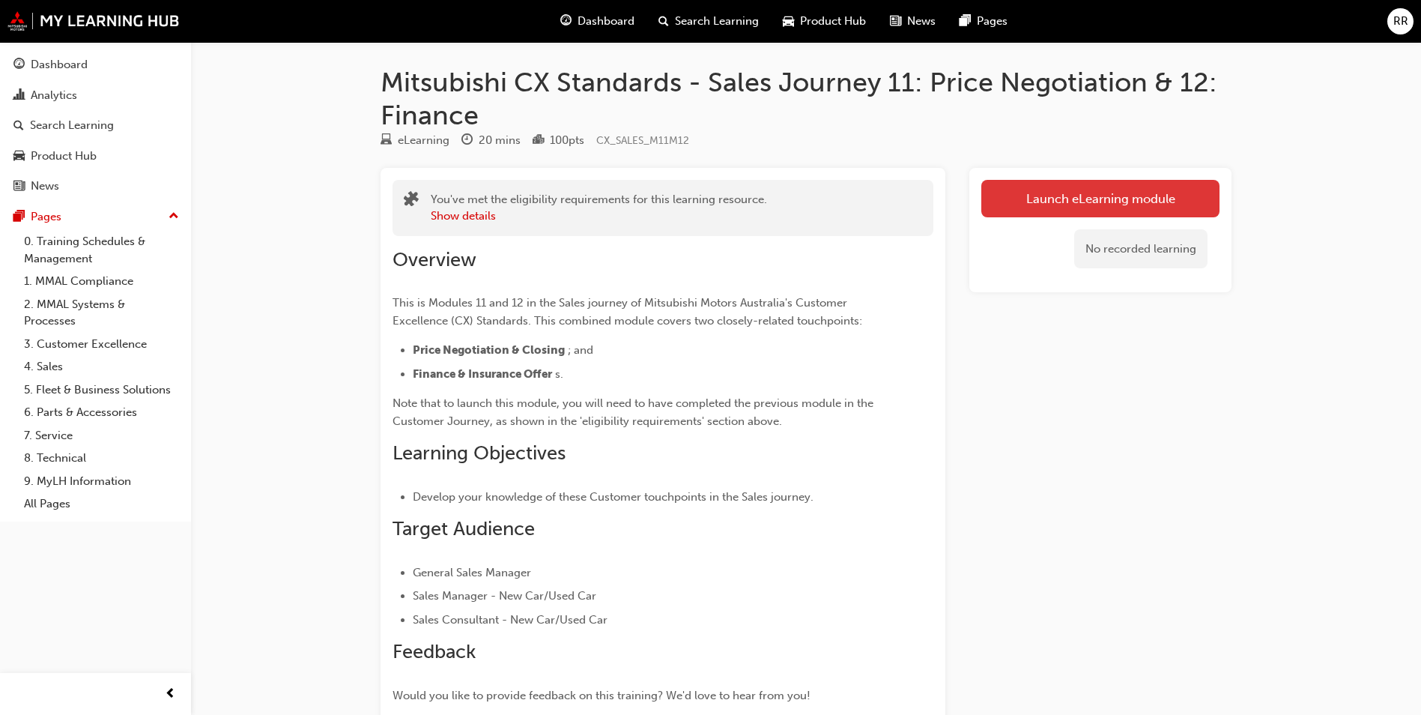
click at [1031, 200] on button "Launch eLearning module" at bounding box center [1101, 198] width 238 height 37
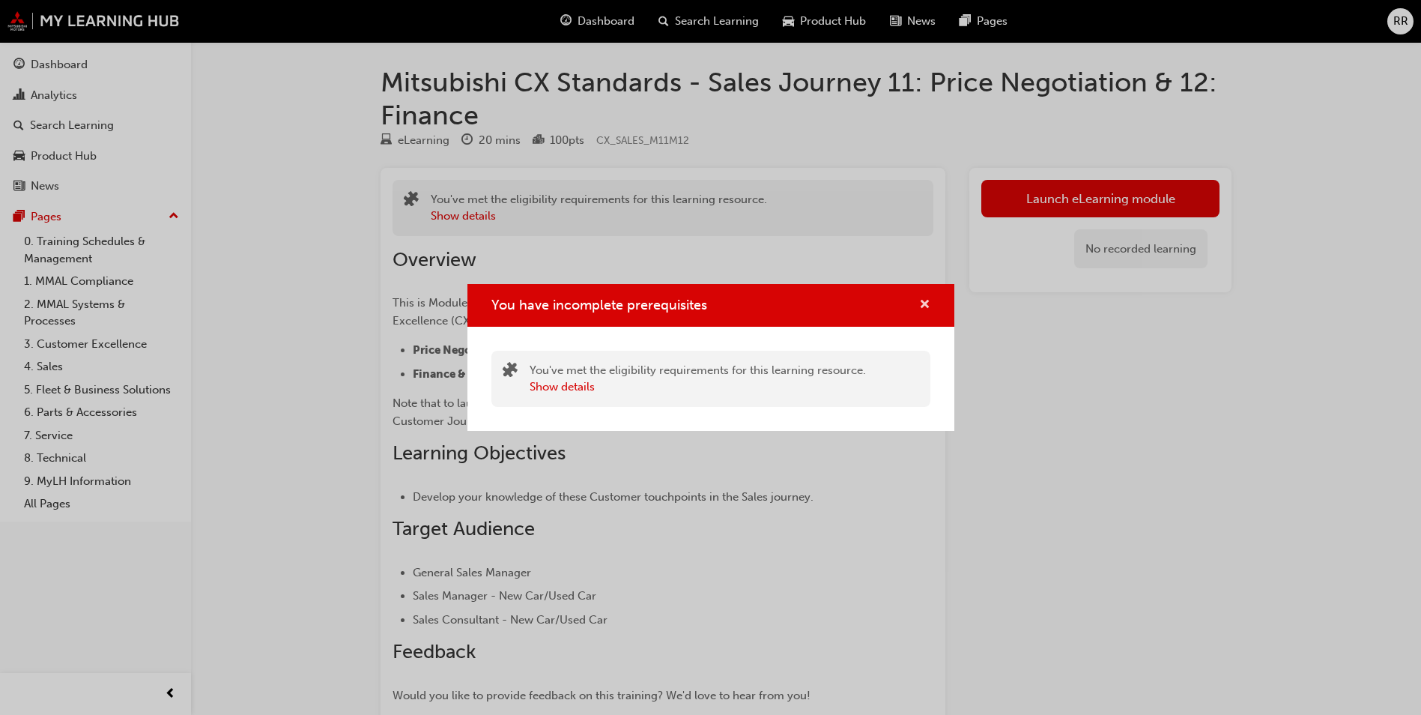
click at [927, 299] on span "cross-icon" at bounding box center [924, 305] width 11 height 13
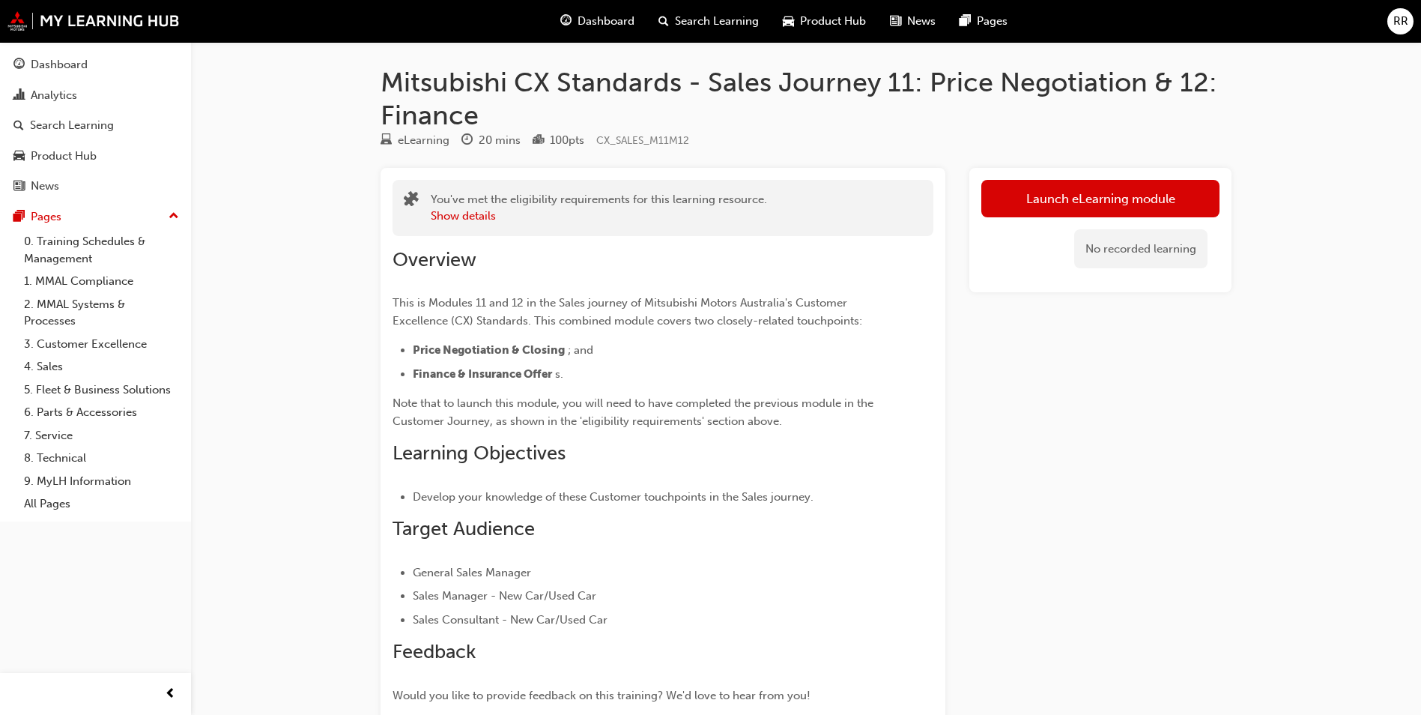
click at [620, 33] on div "Dashboard" at bounding box center [598, 21] width 98 height 31
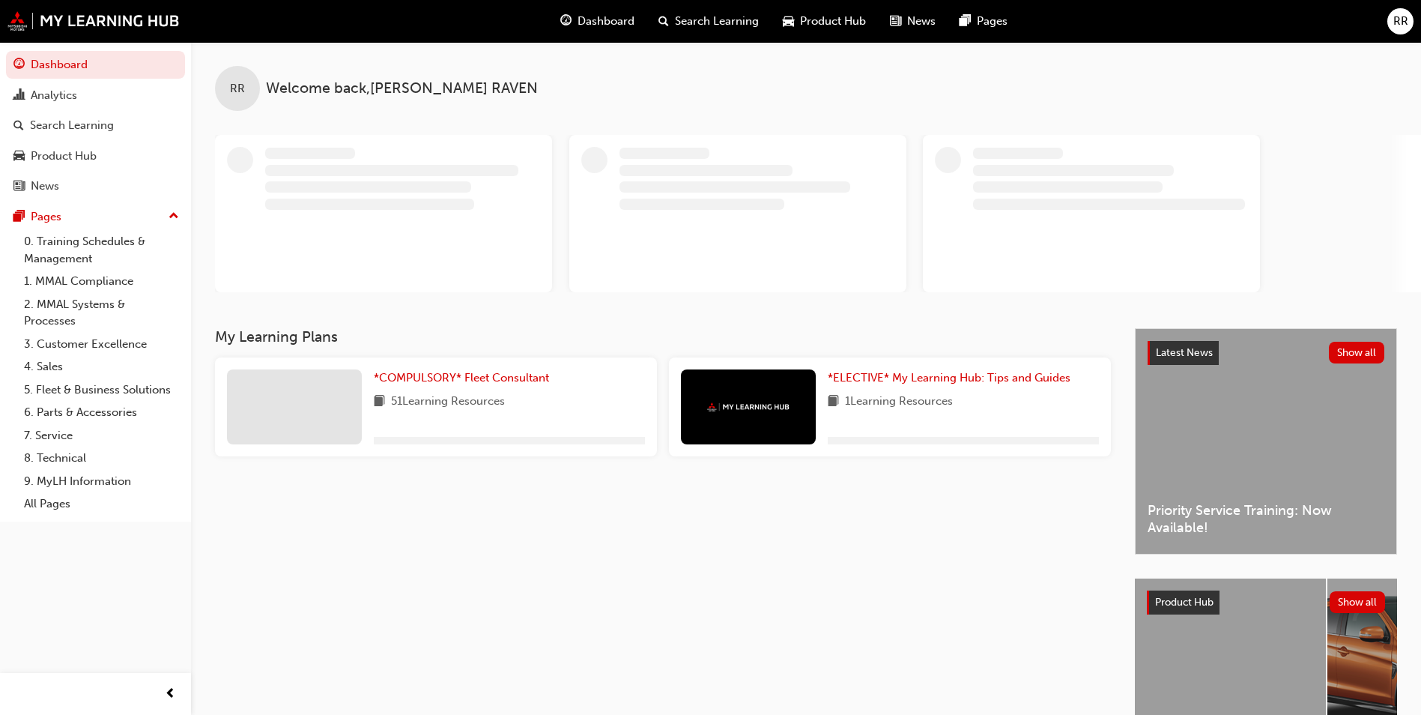
drag, startPoint x: 506, startPoint y: 365, endPoint x: 504, endPoint y: 380, distance: 15.2
click at [506, 366] on div "*COMPULSORY* Fleet Consultant 51 Learning Resources" at bounding box center [436, 406] width 442 height 99
click at [504, 381] on div "RR Welcome back , REBEKAH RAVEN My Learning Plans *COMPULSORY* Fleet Consultant…" at bounding box center [806, 417] width 1230 height 751
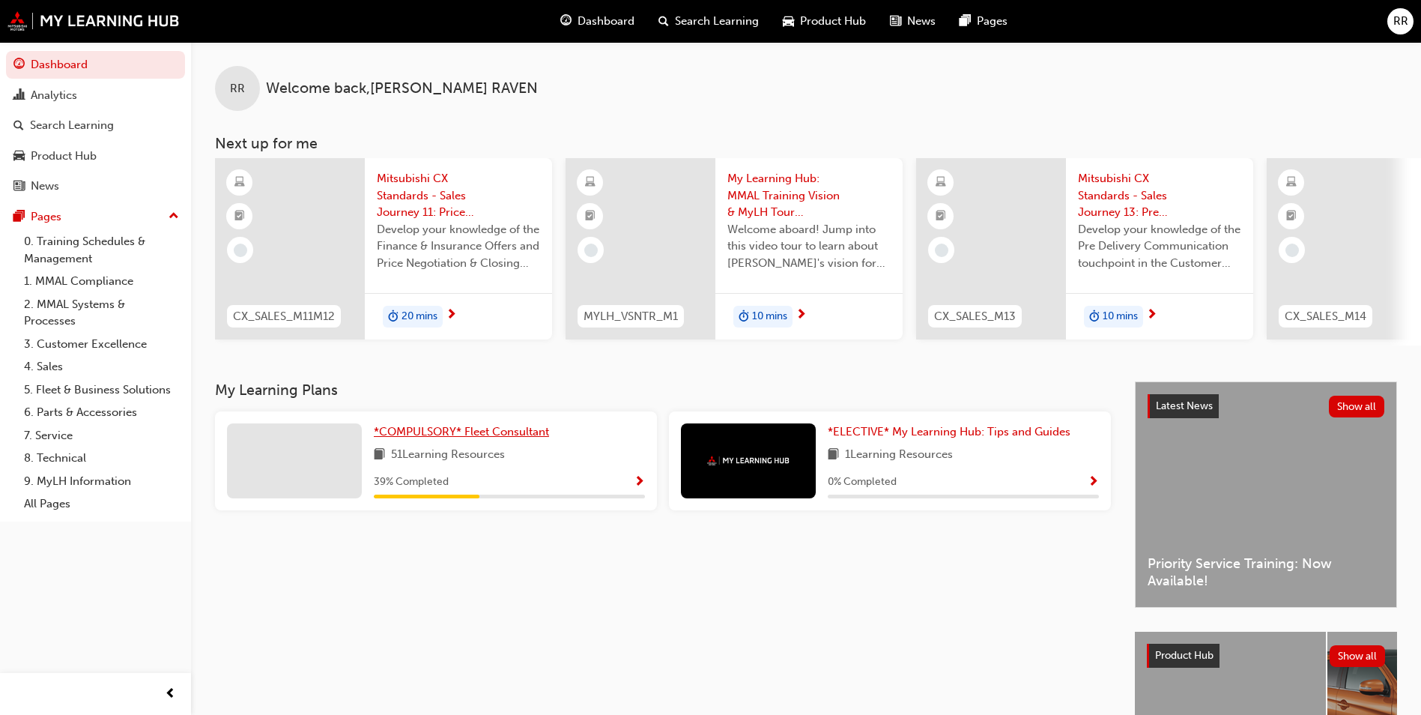
click at [503, 435] on span "*COMPULSORY* Fleet Consultant" at bounding box center [461, 431] width 175 height 13
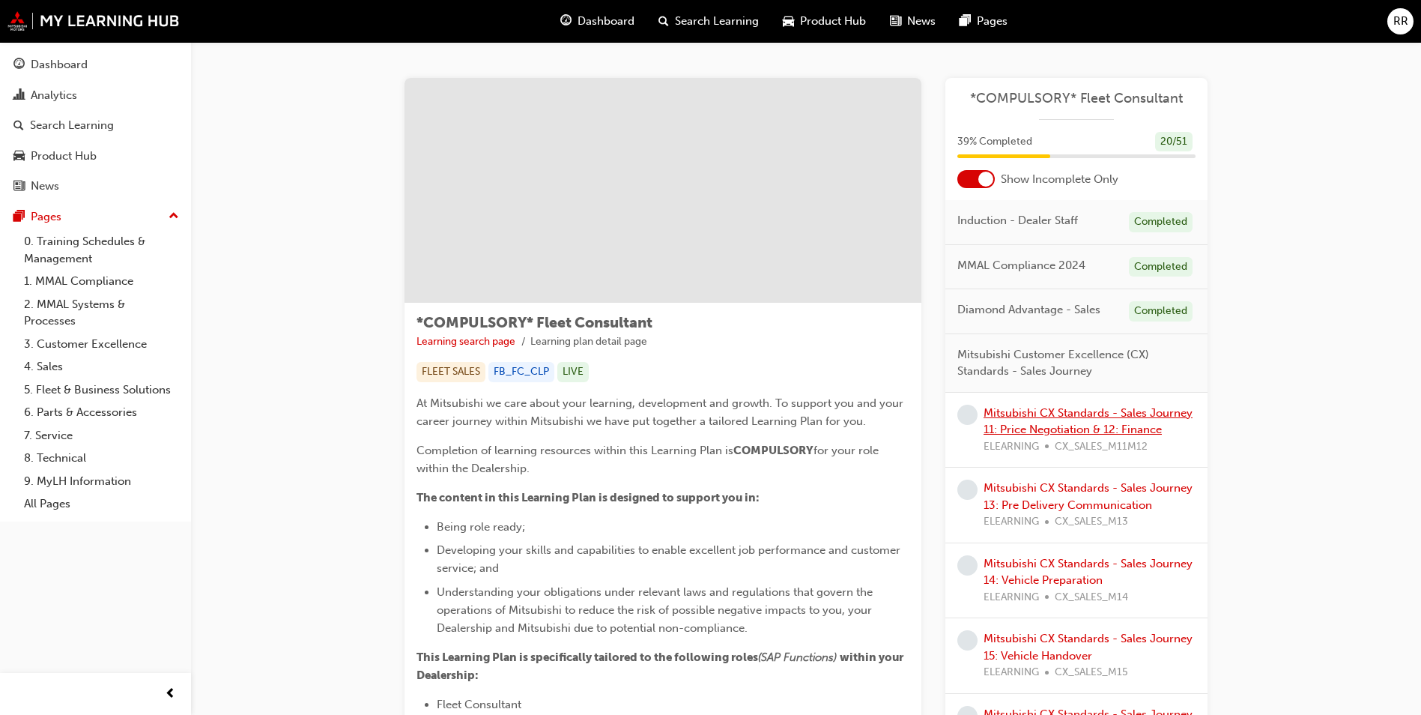
click at [1124, 414] on link "Mitsubishi CX Standards - Sales Journey 11: Price Negotiation & 12: Finance" at bounding box center [1088, 421] width 209 height 31
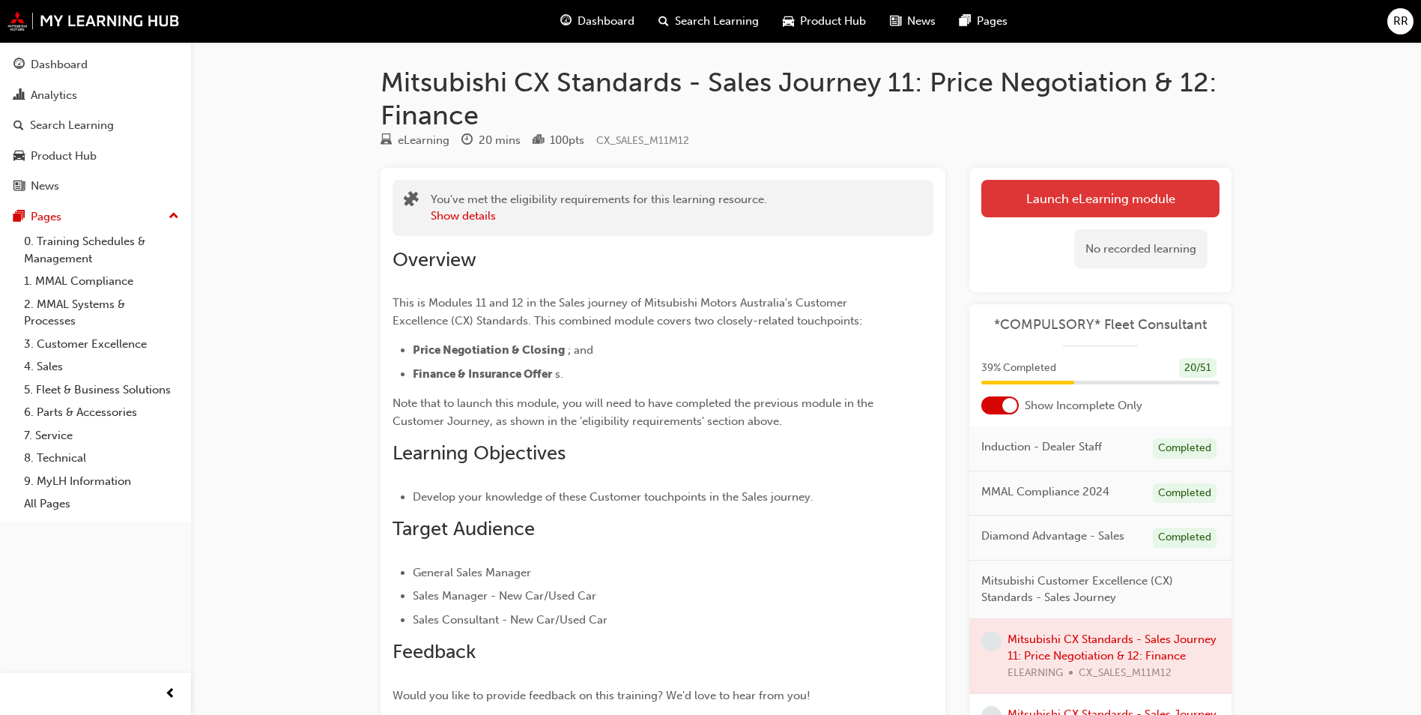
click at [1097, 201] on link "Launch eLearning module" at bounding box center [1101, 198] width 238 height 37
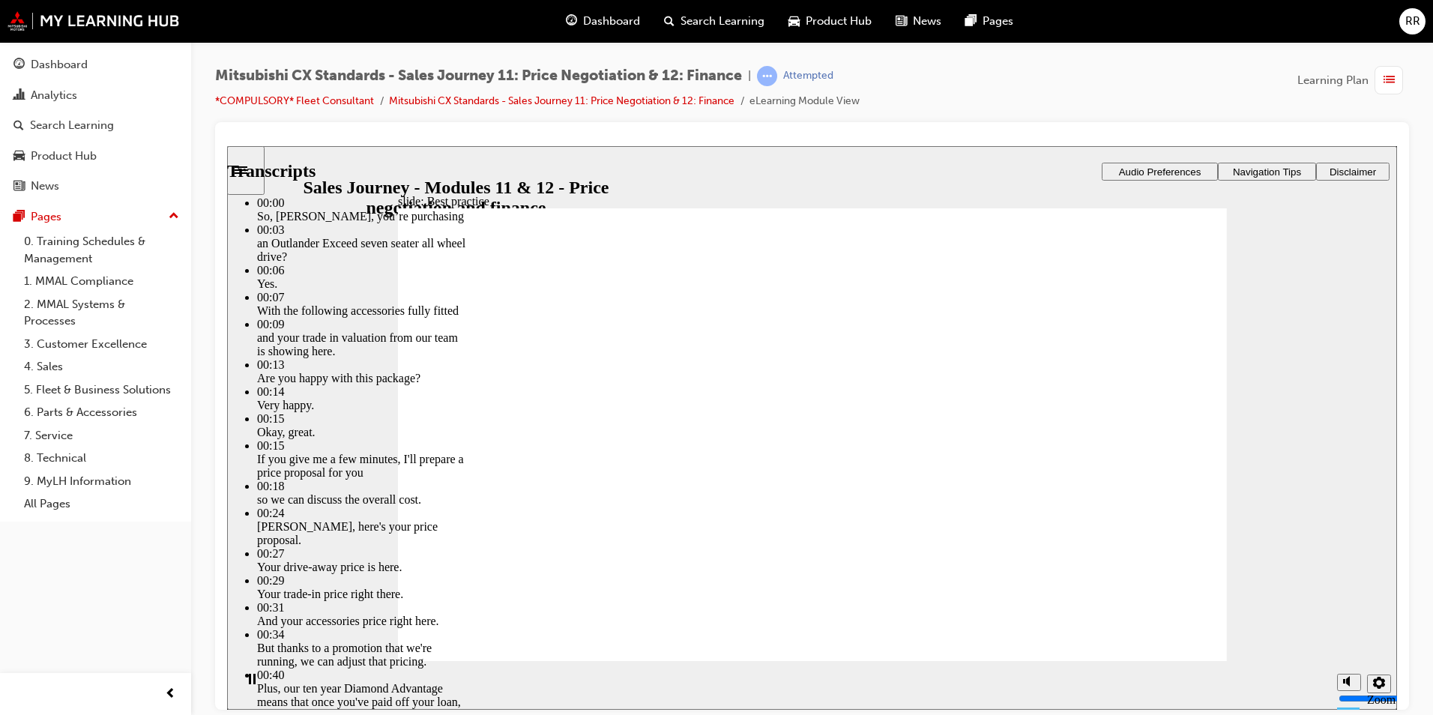
type input "2"
type input "0"
type input "2"
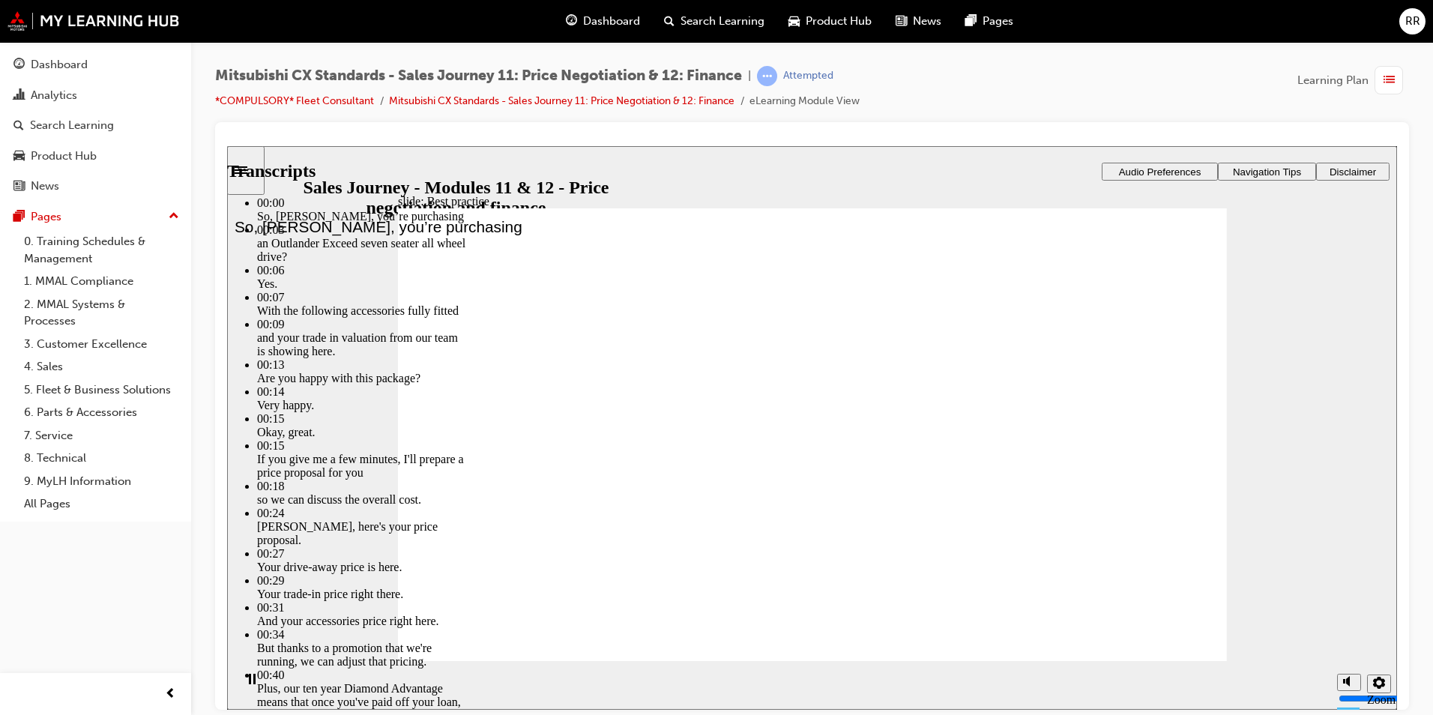
type input "0"
type input "221"
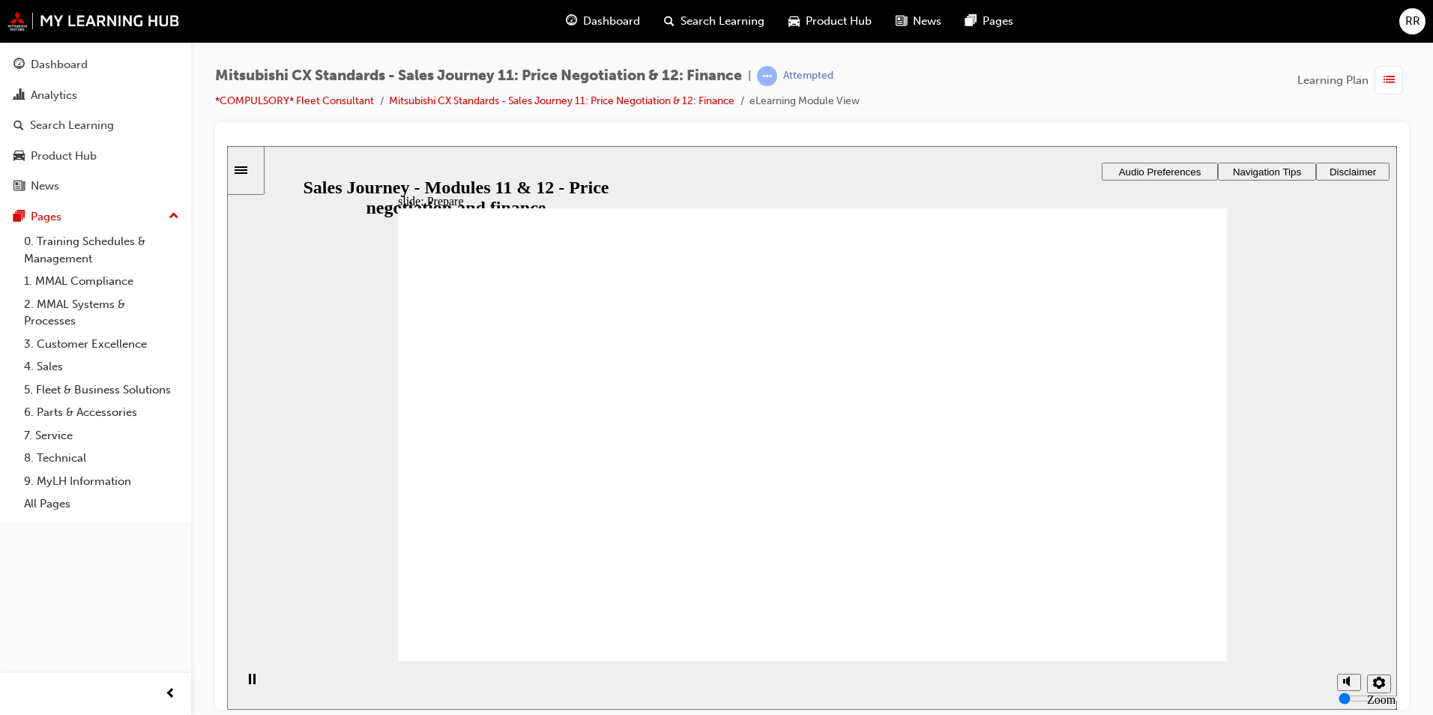
checkbox input "true"
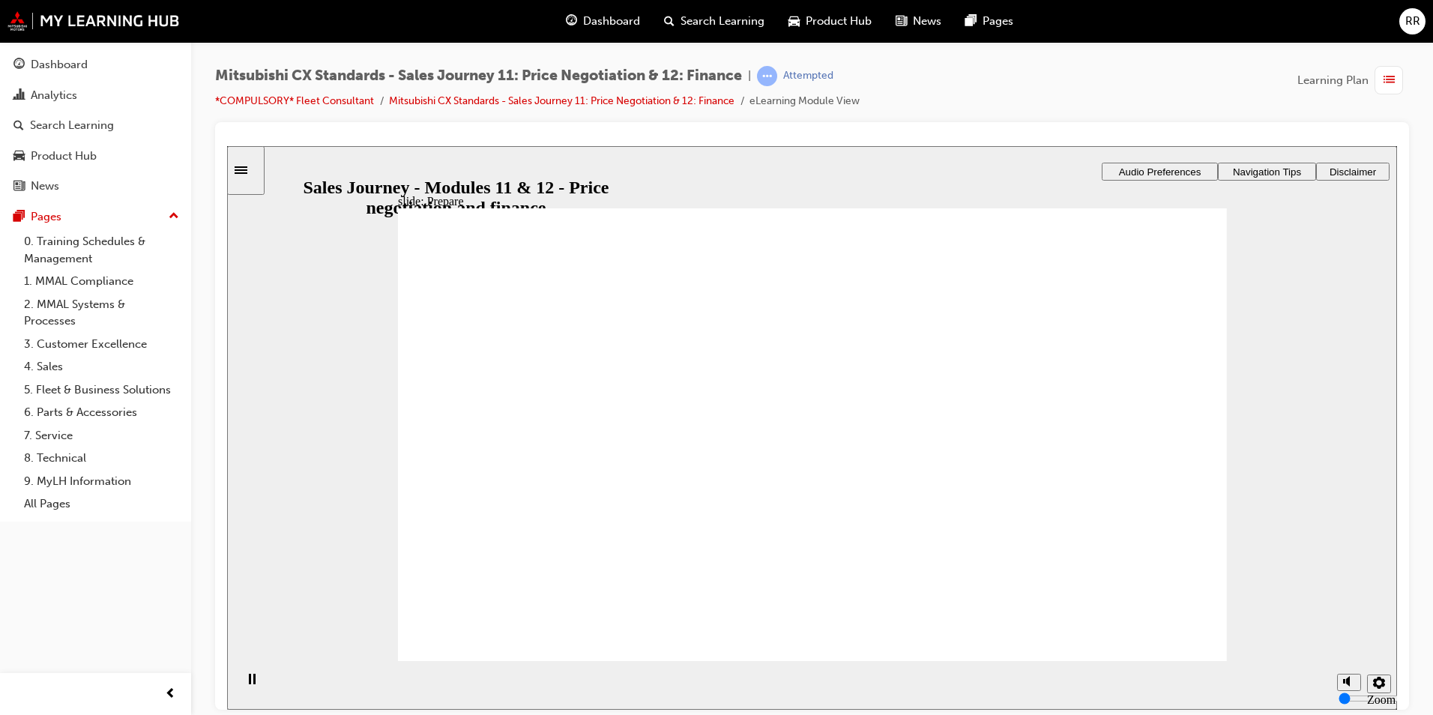
drag, startPoint x: 662, startPoint y: 551, endPoint x: 497, endPoint y: 586, distance: 169.3
drag, startPoint x: 543, startPoint y: 458, endPoint x: 1075, endPoint y: 375, distance: 537.6
drag, startPoint x: 638, startPoint y: 466, endPoint x: 832, endPoint y: 392, distance: 207.8
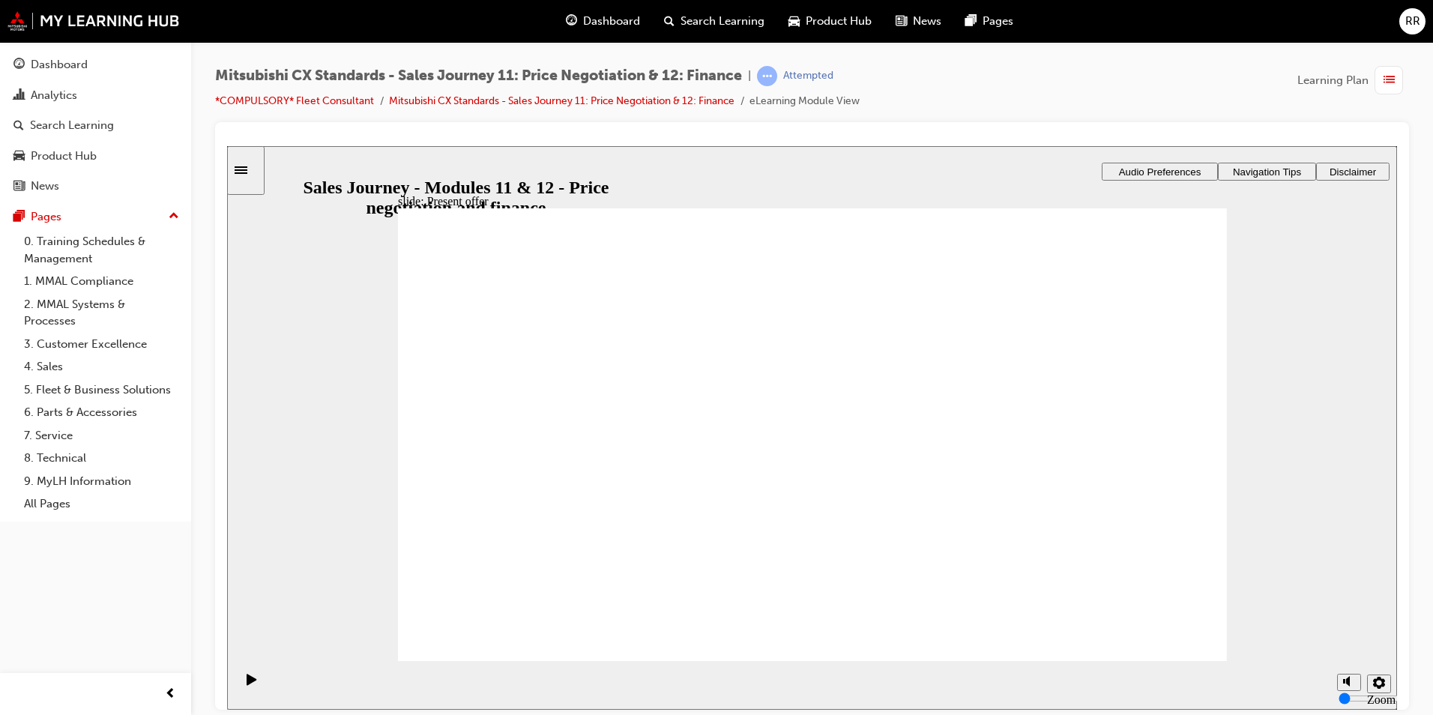
drag, startPoint x: 599, startPoint y: 477, endPoint x: 796, endPoint y: 430, distance: 202.7
drag, startPoint x: 603, startPoint y: 477, endPoint x: 795, endPoint y: 449, distance: 193.8
drag, startPoint x: 530, startPoint y: 477, endPoint x: 1117, endPoint y: 429, distance: 588.7
drag, startPoint x: 590, startPoint y: 492, endPoint x: 835, endPoint y: 510, distance: 245.0
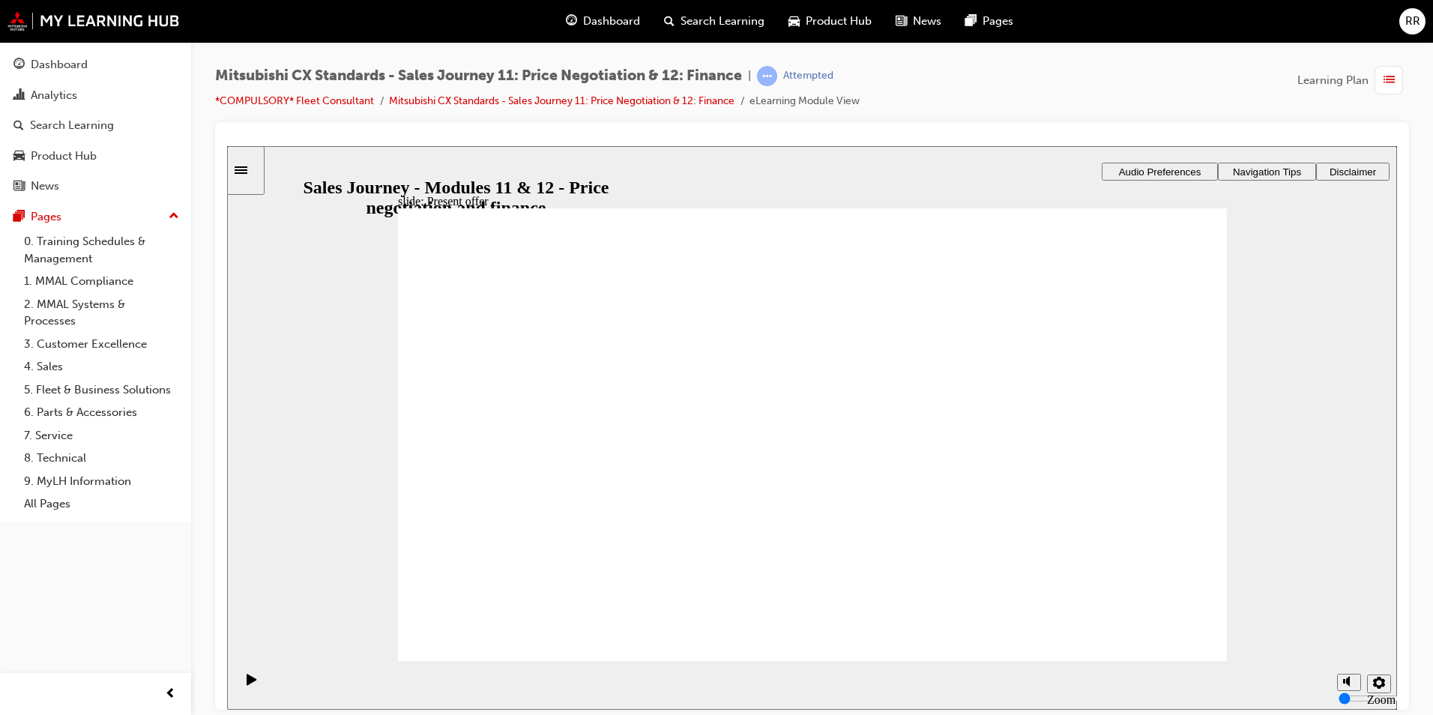
checkbox input "true"
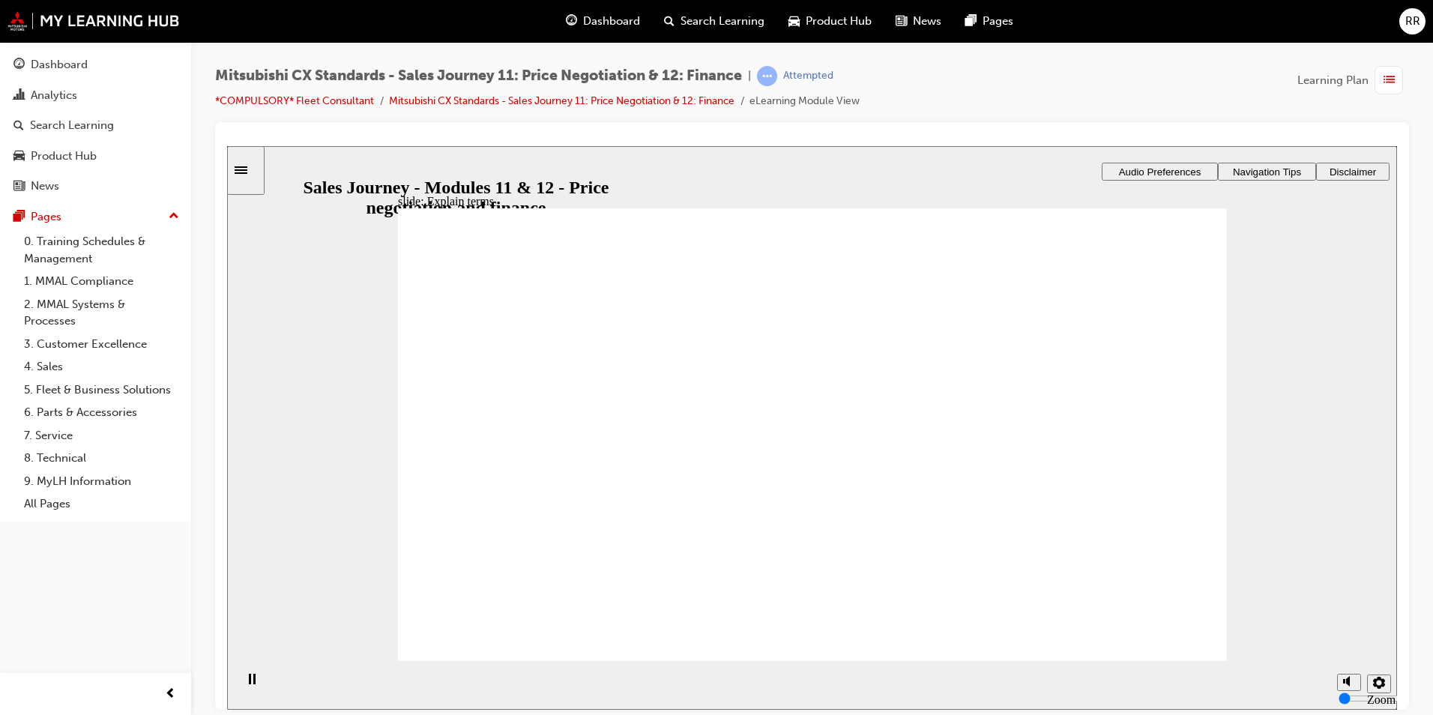
checkbox input "true"
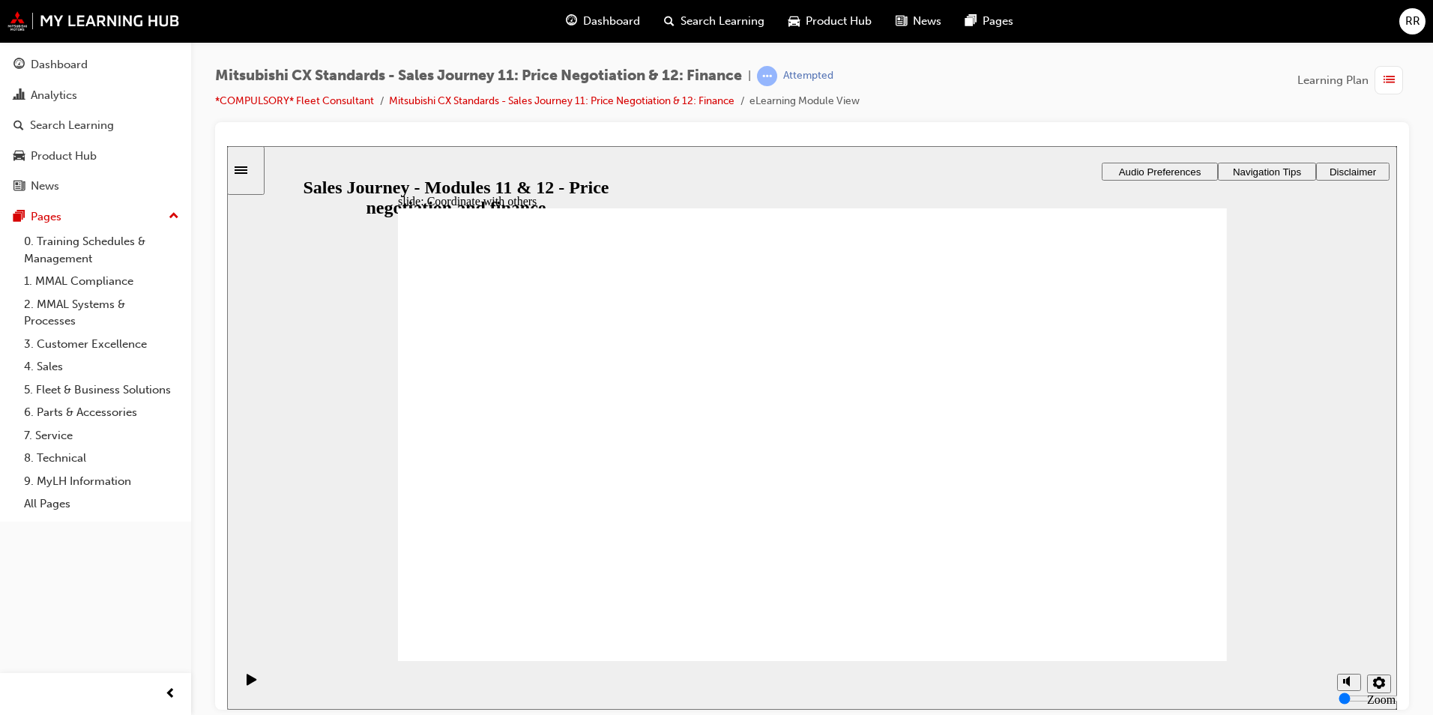
checkbox input "true"
drag, startPoint x: 800, startPoint y: 397, endPoint x: 1039, endPoint y: 294, distance: 260.4
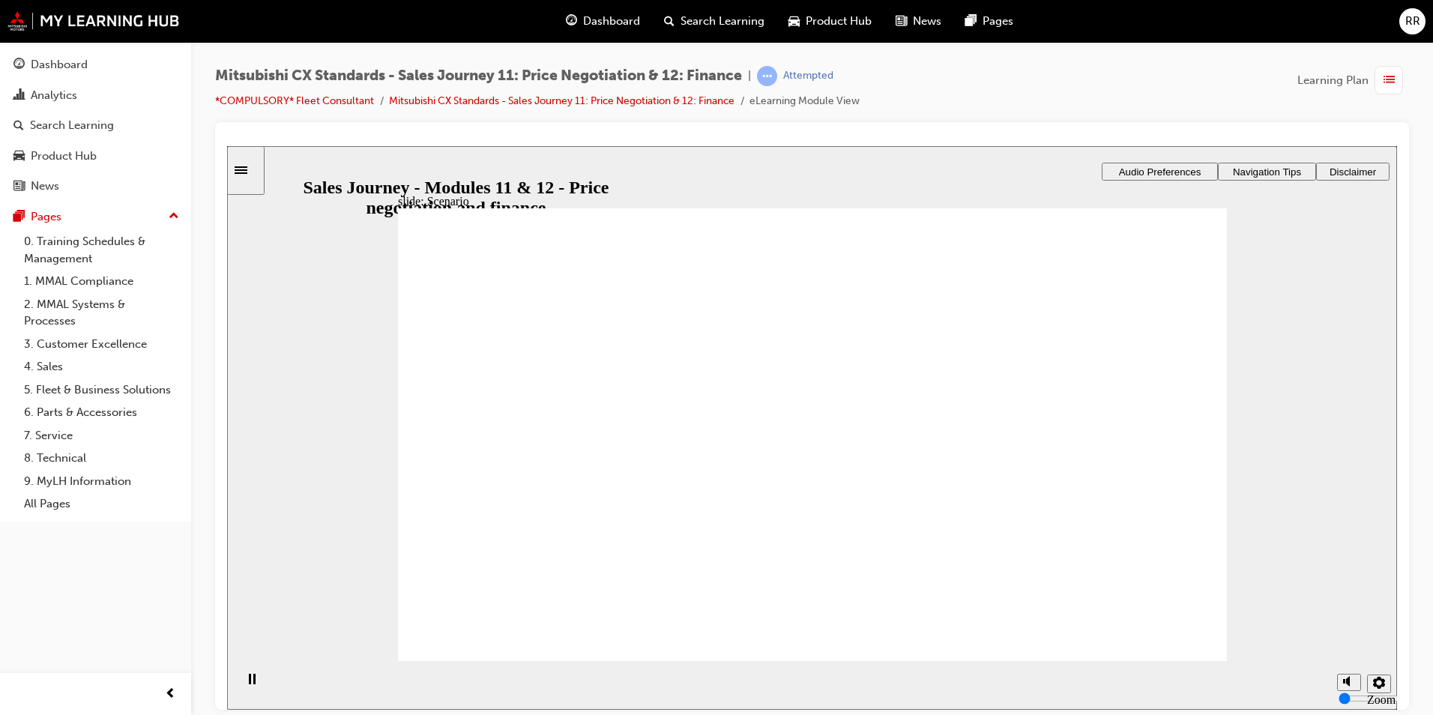
drag, startPoint x: 859, startPoint y: 359, endPoint x: 1131, endPoint y: 360, distance: 271.3
drag, startPoint x: 789, startPoint y: 300, endPoint x: 1070, endPoint y: 404, distance: 299.7
drag, startPoint x: 872, startPoint y: 451, endPoint x: 894, endPoint y: 453, distance: 21.8
drag, startPoint x: 1082, startPoint y: 432, endPoint x: 1058, endPoint y: 468, distance: 43.9
drag, startPoint x: 883, startPoint y: 452, endPoint x: 892, endPoint y: 432, distance: 22.5
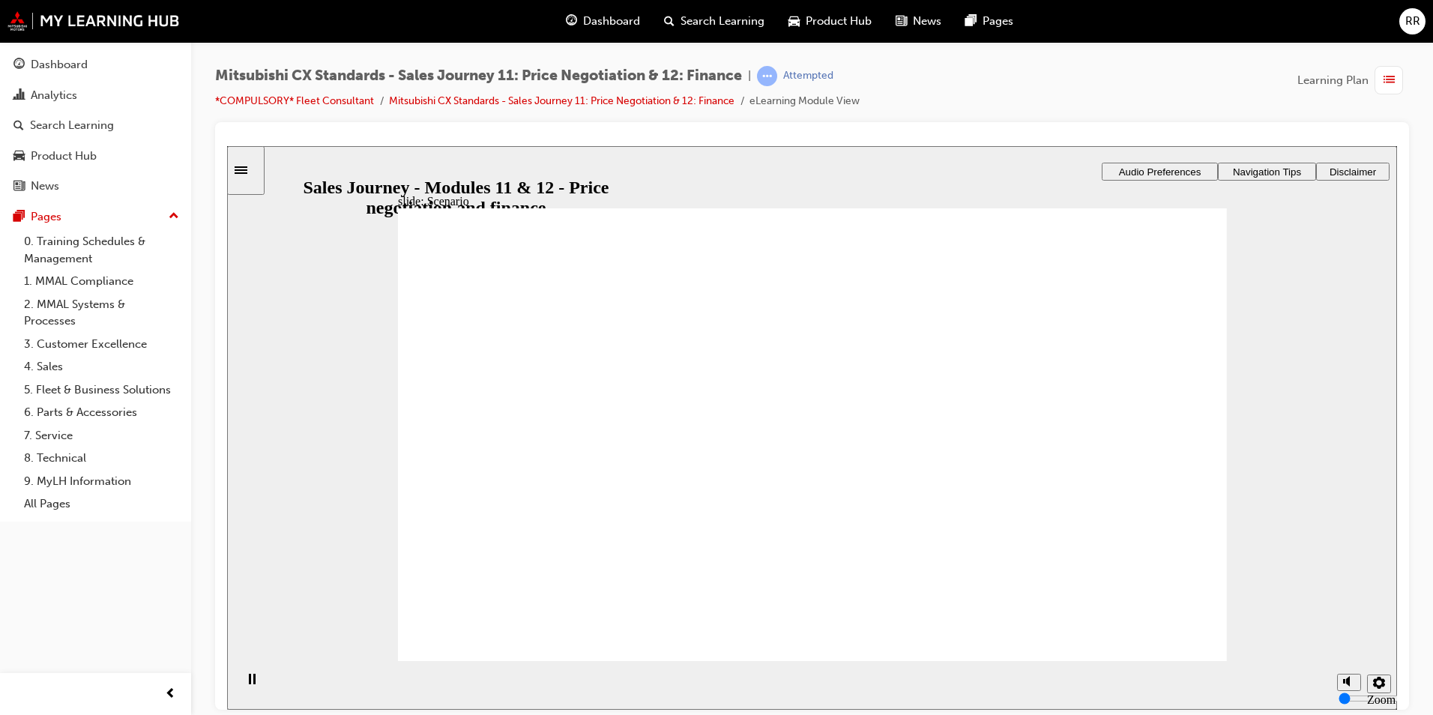
drag, startPoint x: 885, startPoint y: 468, endPoint x: 1141, endPoint y: 366, distance: 275.5
drag, startPoint x: 887, startPoint y: 563, endPoint x: 1120, endPoint y: 507, distance: 239.0
drag, startPoint x: 909, startPoint y: 511, endPoint x: 1229, endPoint y: 584, distance: 328.3
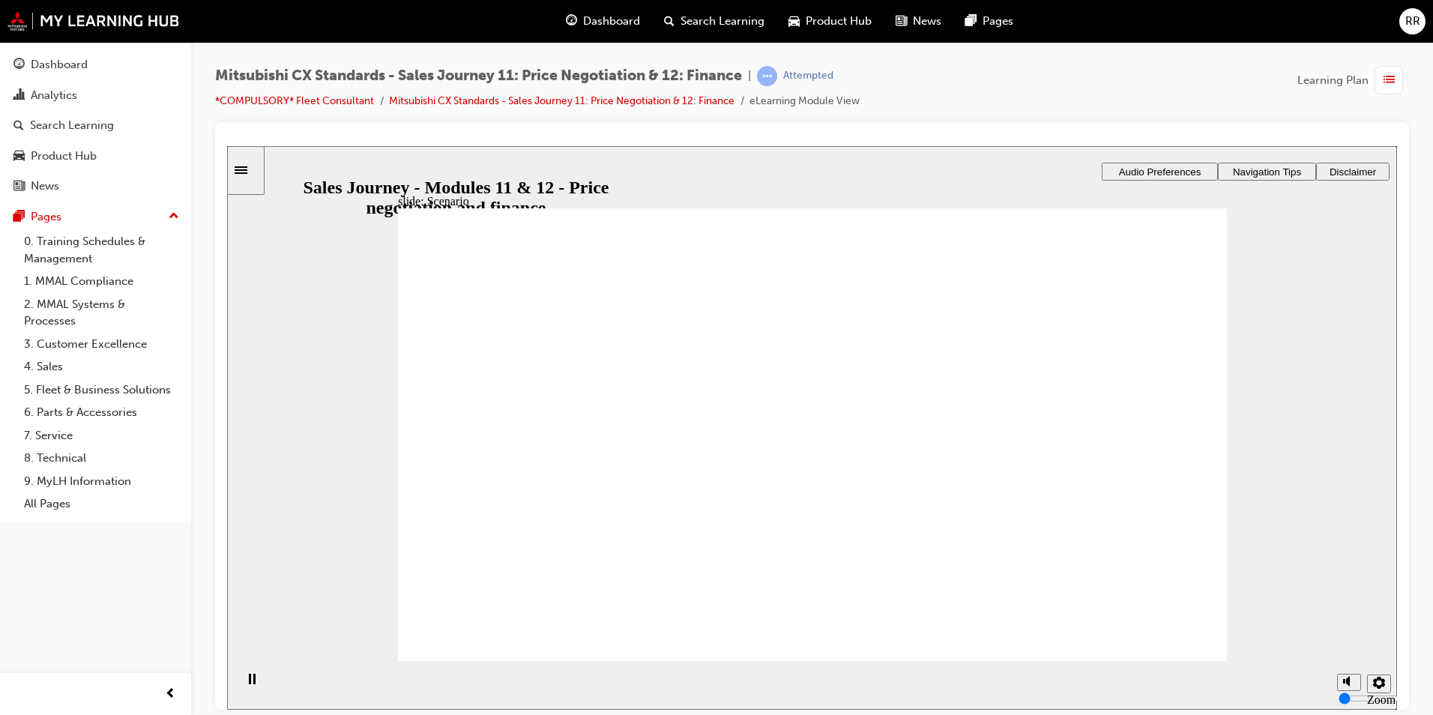
drag, startPoint x: 491, startPoint y: 483, endPoint x: 704, endPoint y: 469, distance: 213.2
drag, startPoint x: 516, startPoint y: 482, endPoint x: 809, endPoint y: 483, distance: 293.7
drag, startPoint x: 515, startPoint y: 482, endPoint x: 791, endPoint y: 581, distance: 293.0
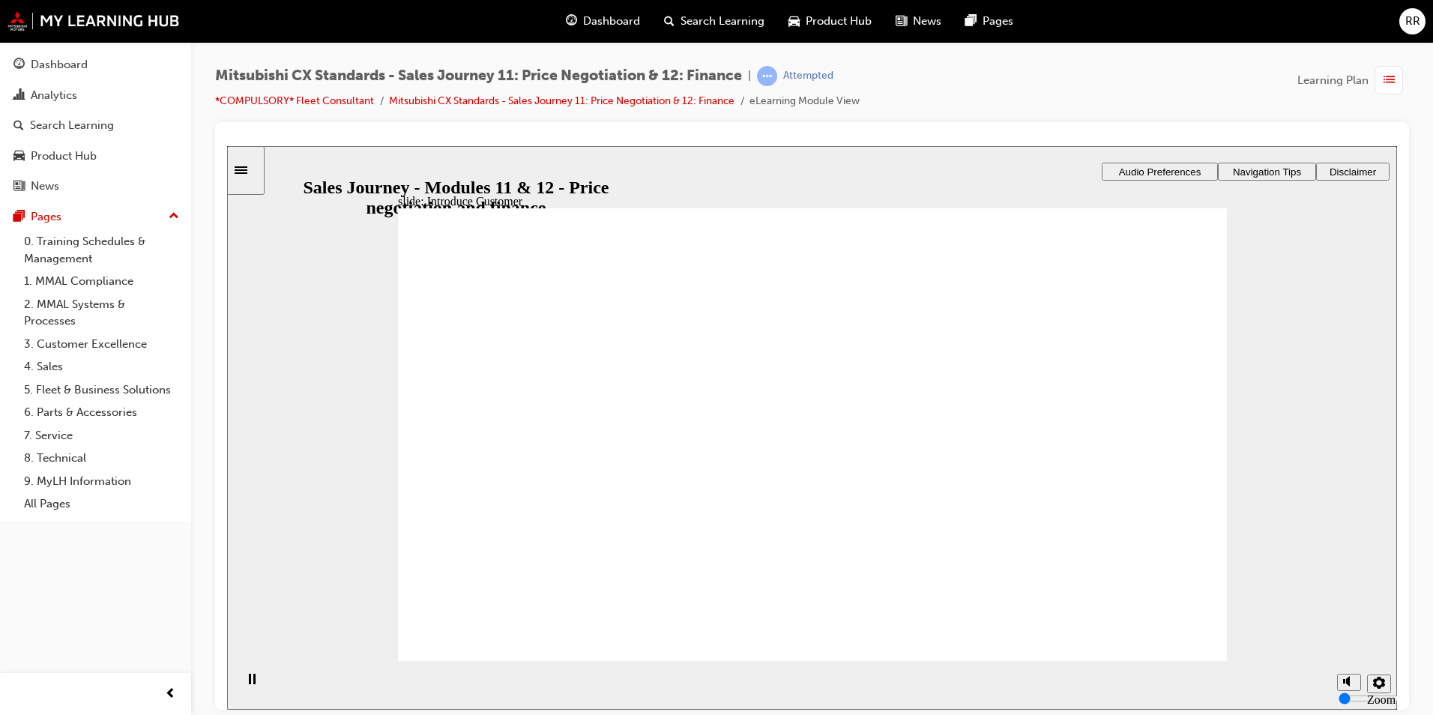
checkbox input "true"
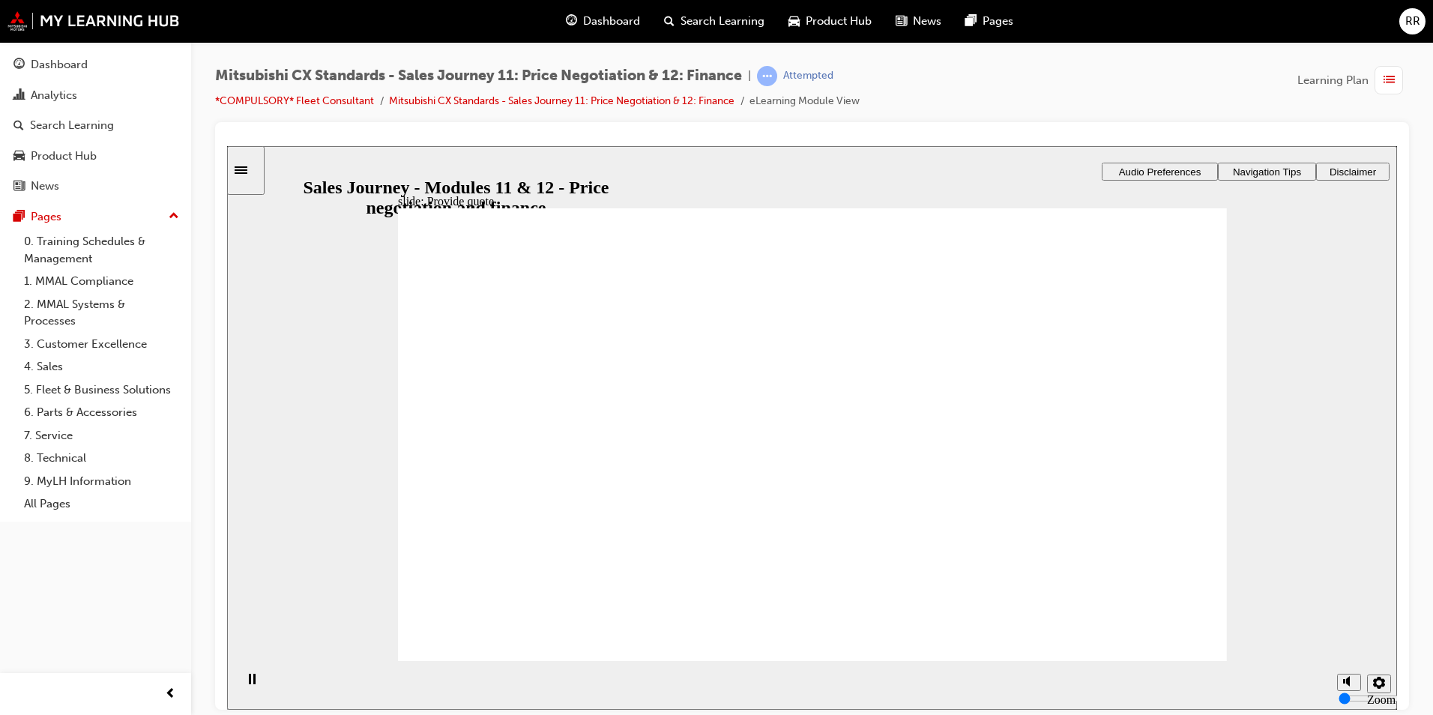
checkbox input "true"
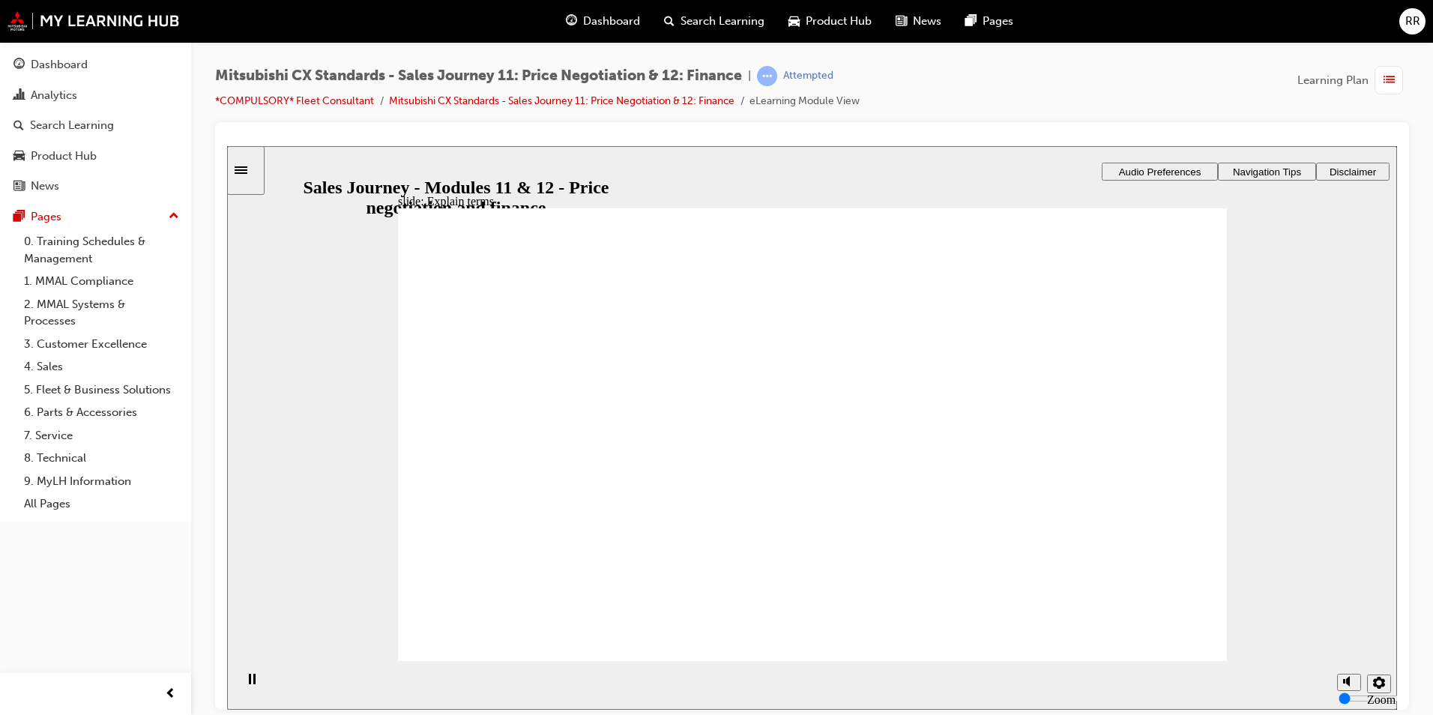
checkbox input "true"
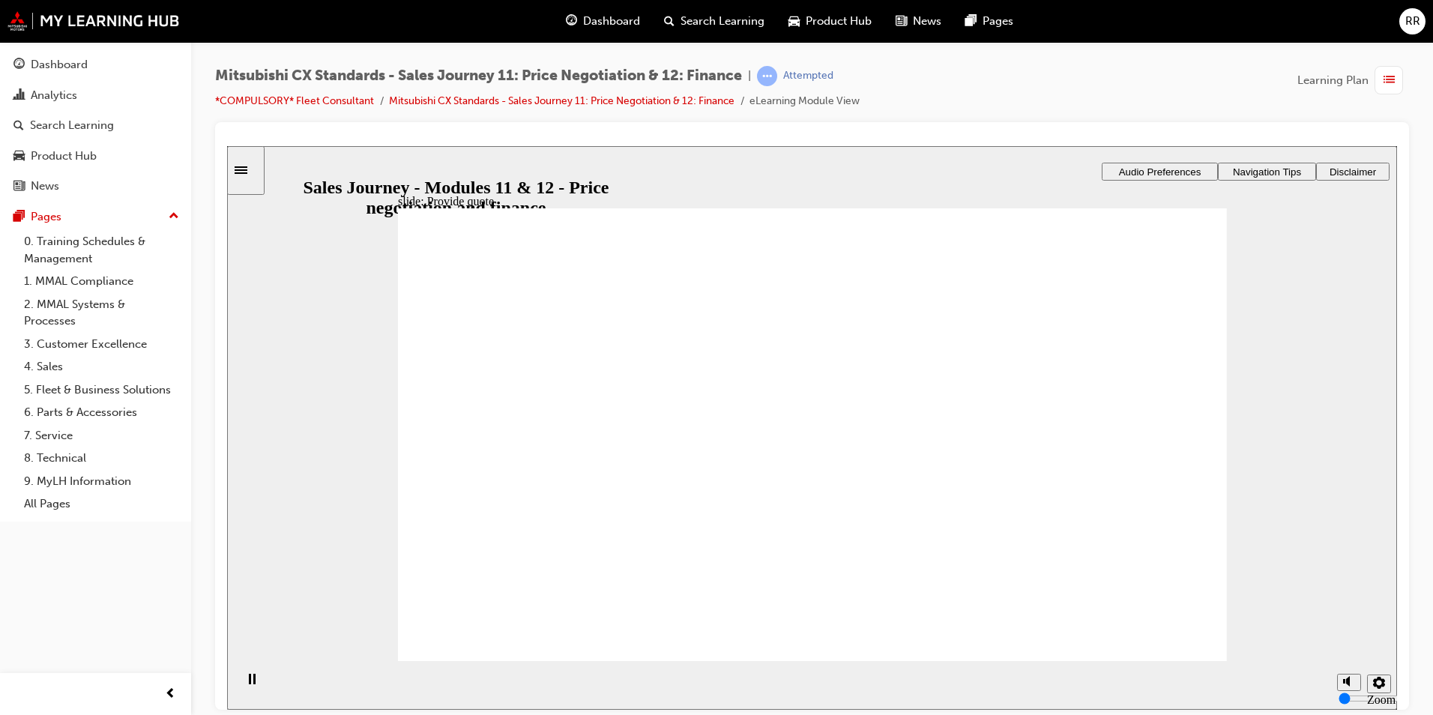
checkbox input "true"
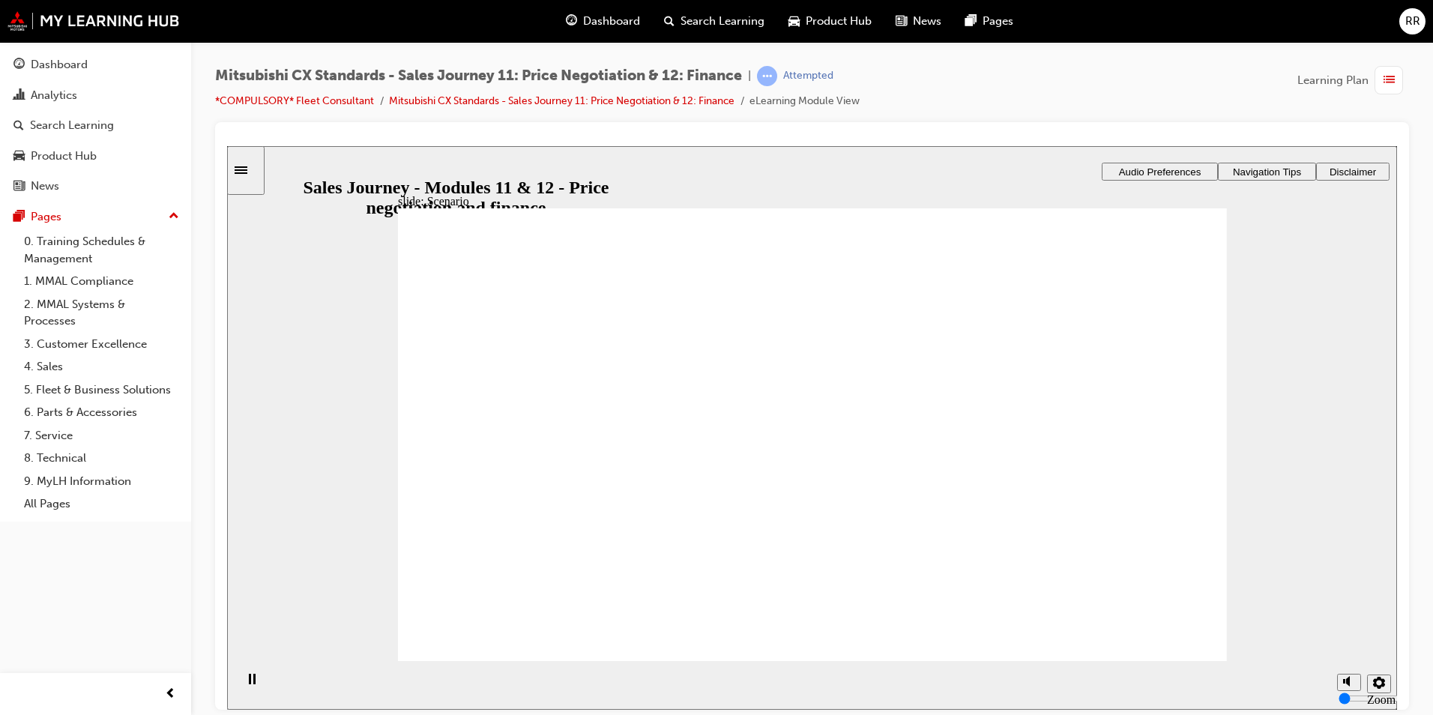
checkbox input "true"
checkbox input "false"
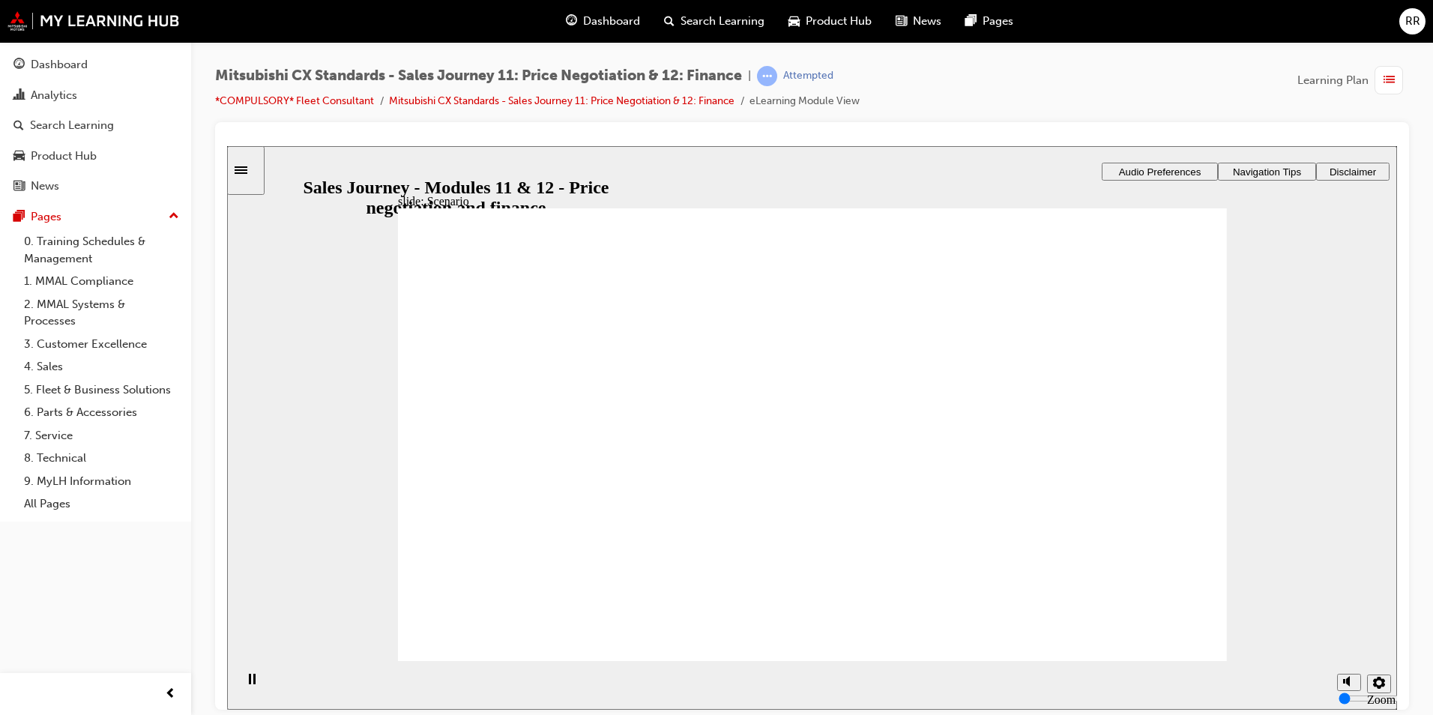
checkbox input "true"
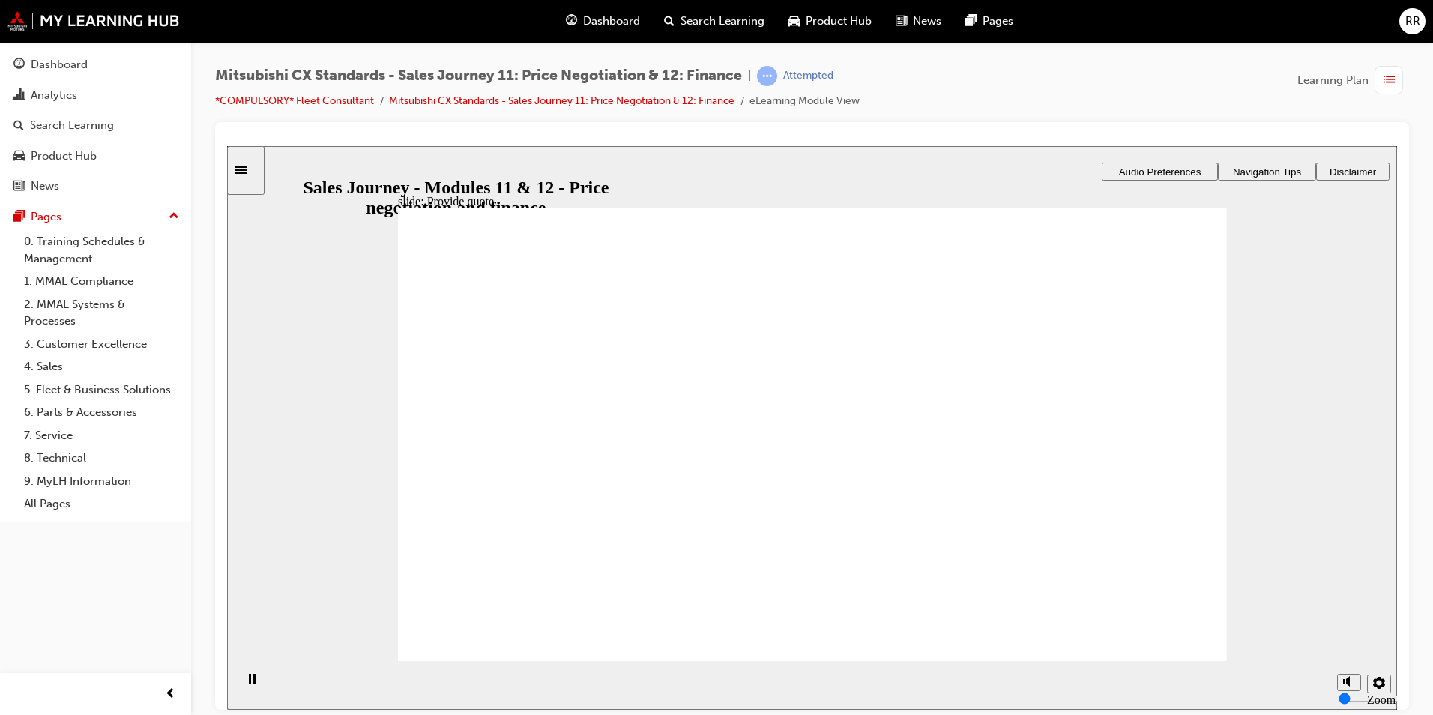
checkbox input "false"
checkbox input "true"
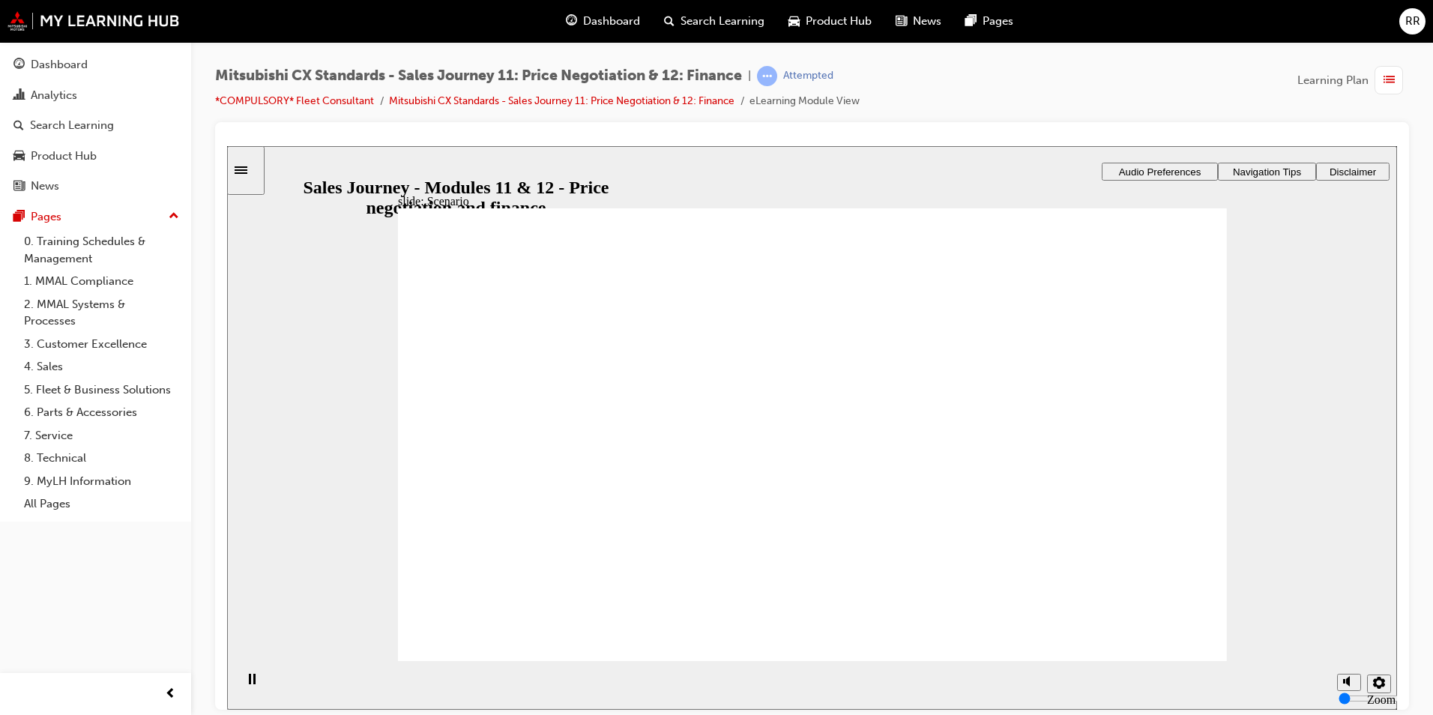
checkbox input "true"
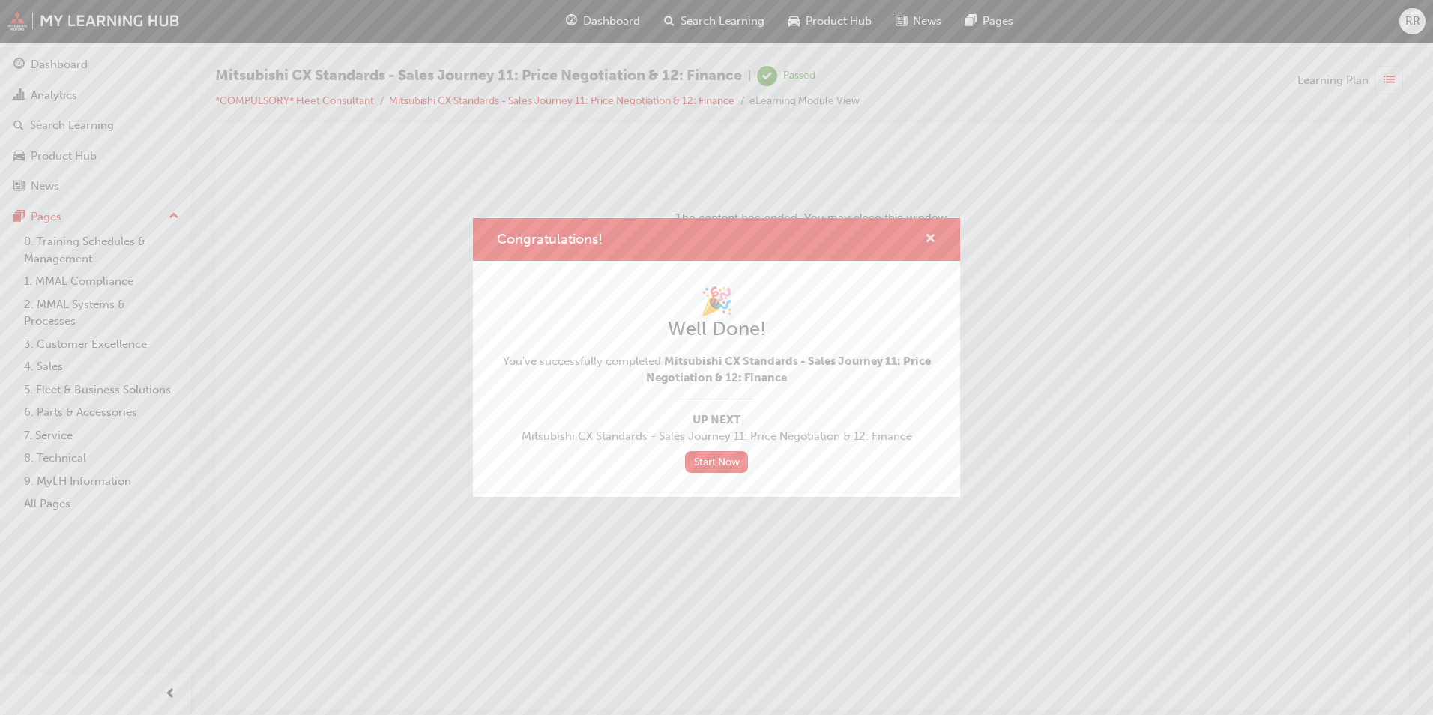
click at [928, 238] on span "cross-icon" at bounding box center [930, 239] width 11 height 13
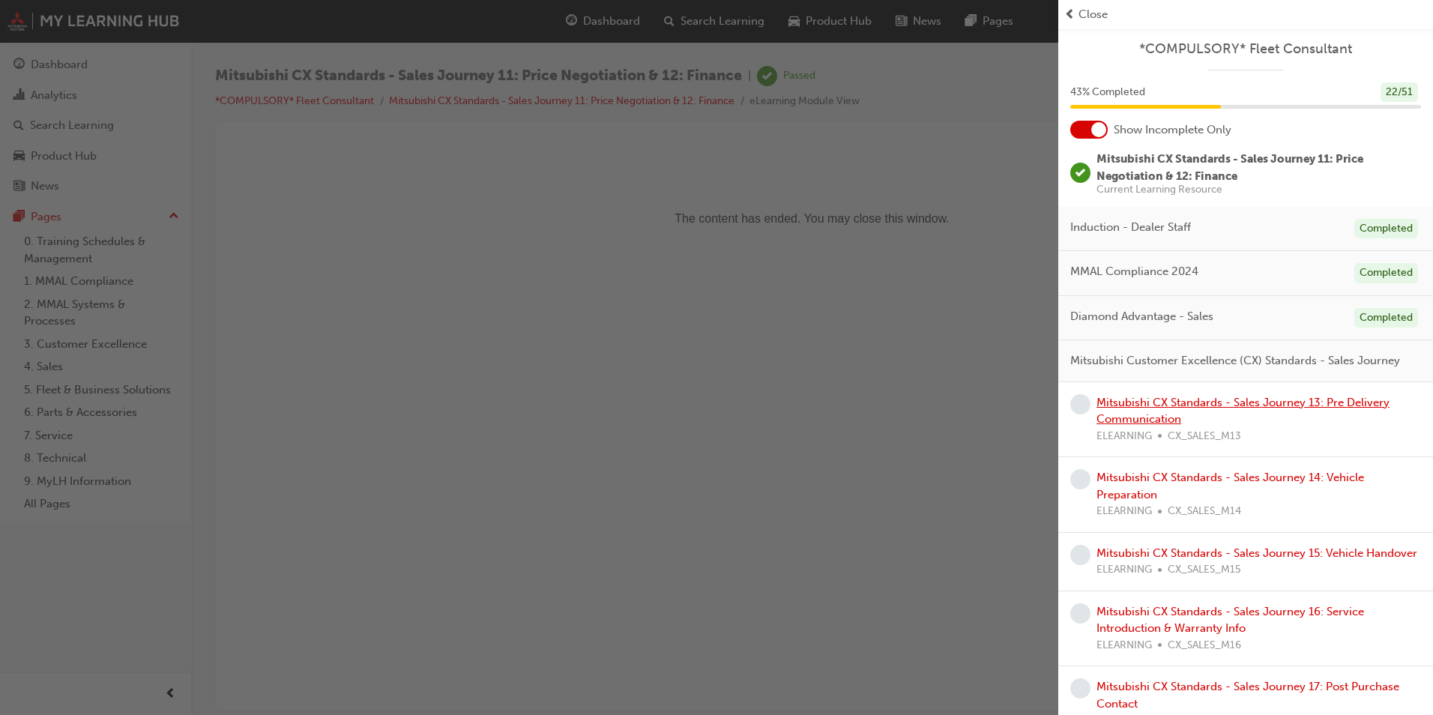
click at [1307, 415] on link "Mitsubishi CX Standards - Sales Journey 13: Pre Delivery Communication" at bounding box center [1242, 411] width 293 height 31
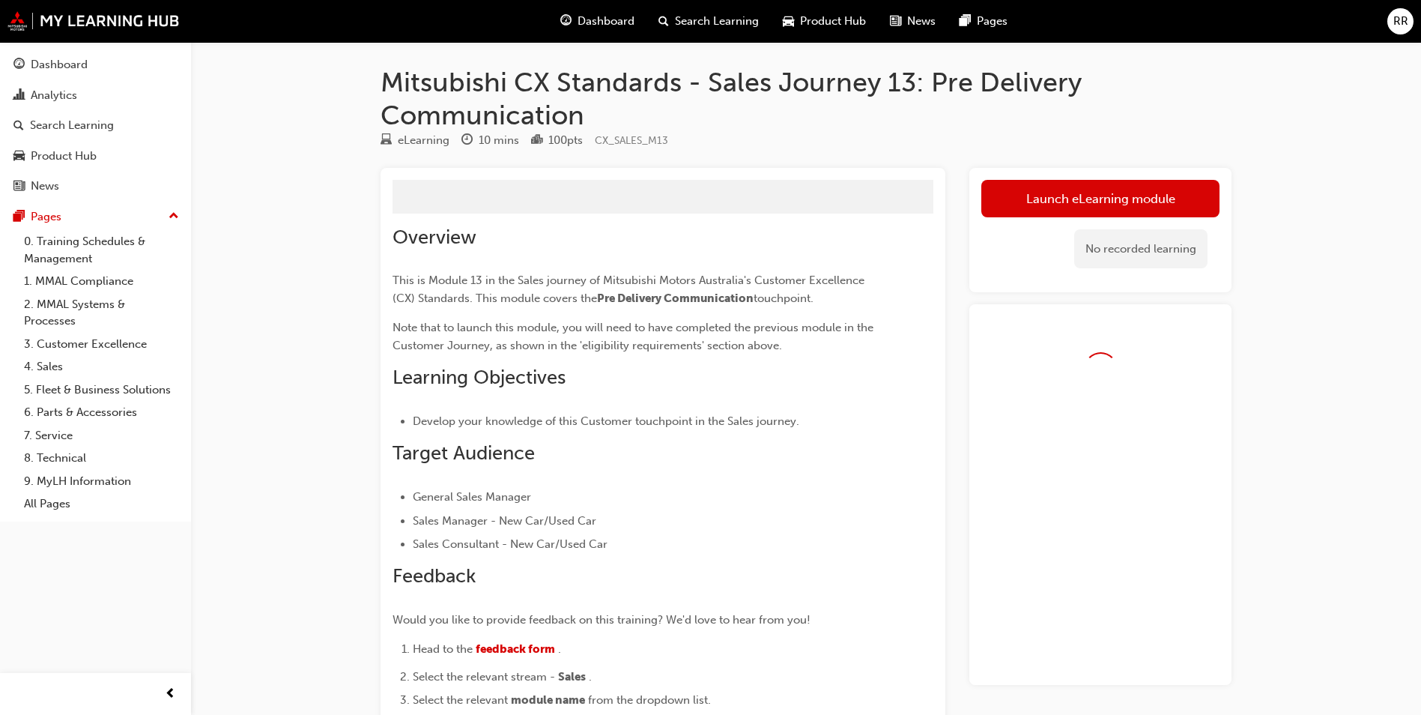
click at [1128, 178] on div "Launch eLearning module Learning Plan No recorded learning" at bounding box center [1101, 230] width 262 height 125
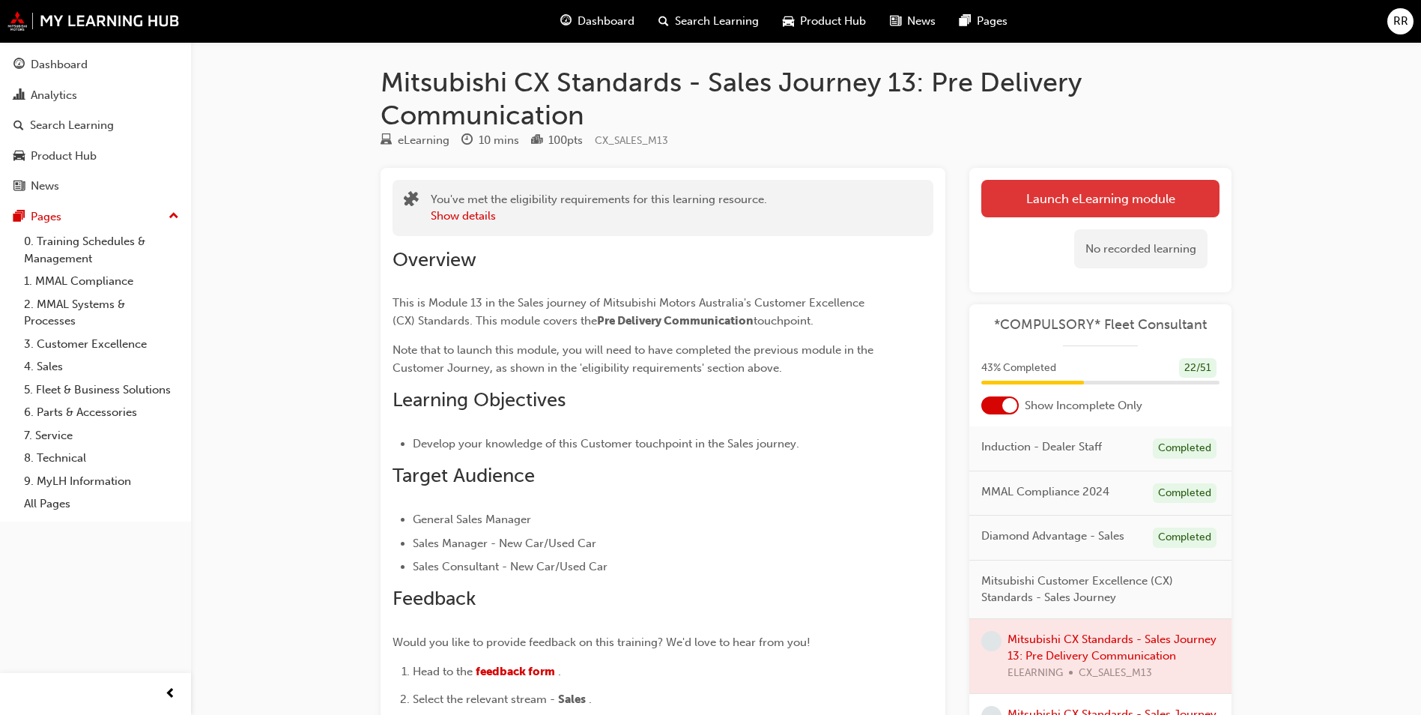
click at [1100, 205] on link "Launch eLearning module" at bounding box center [1101, 198] width 238 height 37
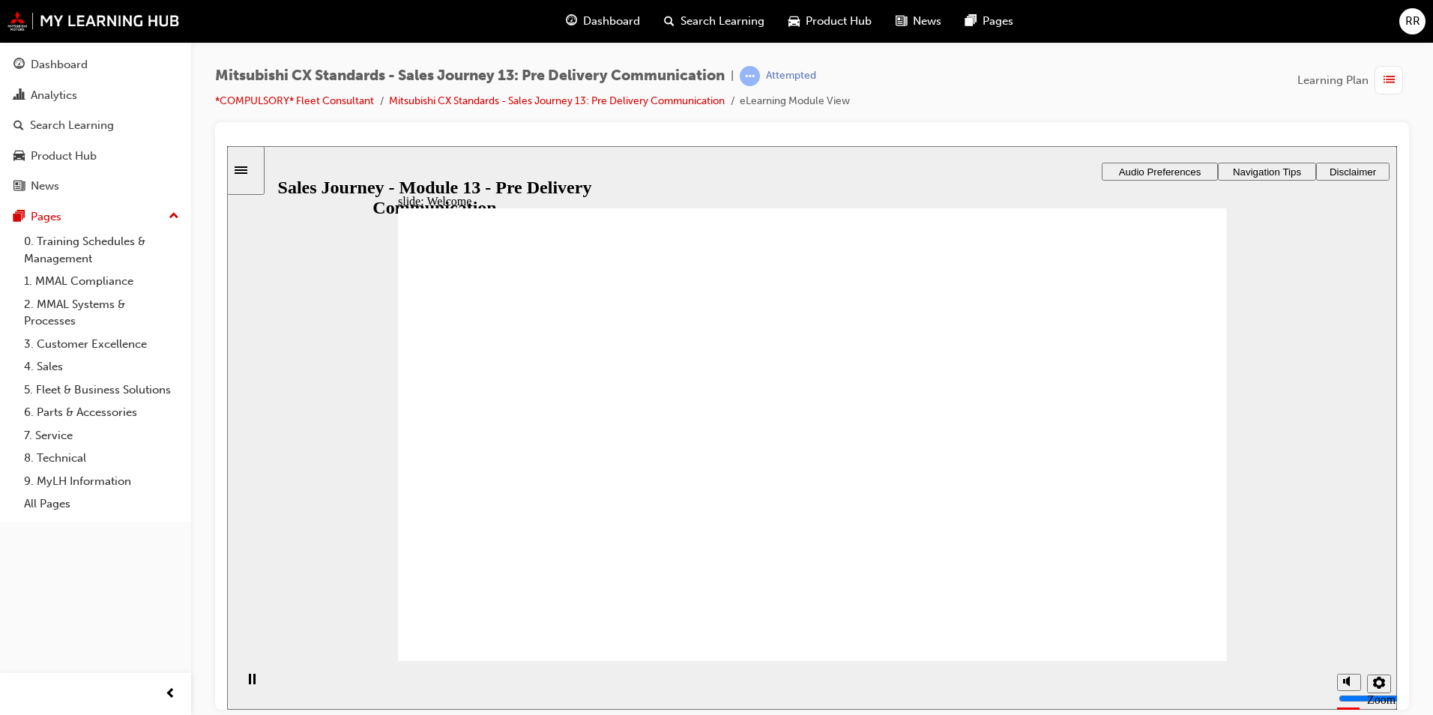
click at [1344, 629] on icon "Mute (Ctrl+Alt+M)" at bounding box center [1349, 624] width 12 height 10
type input "0"
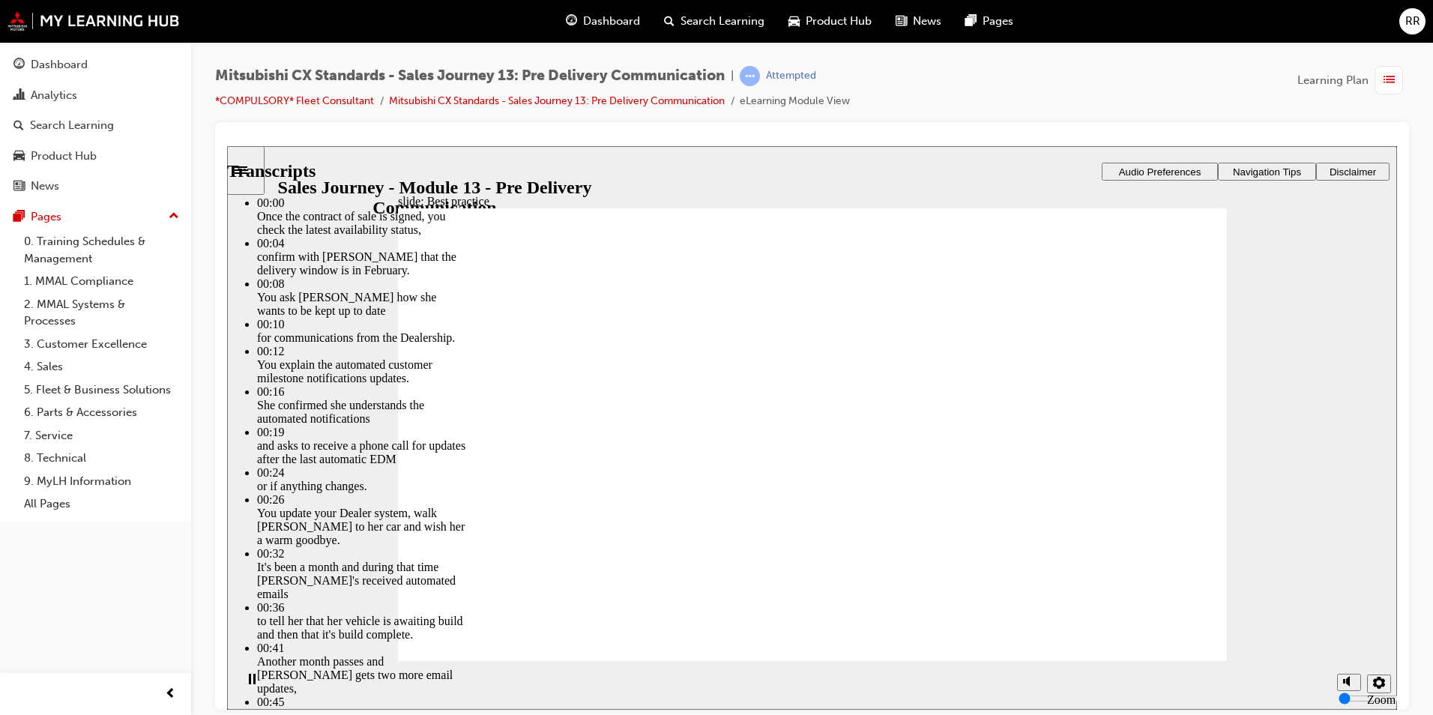
type input "88"
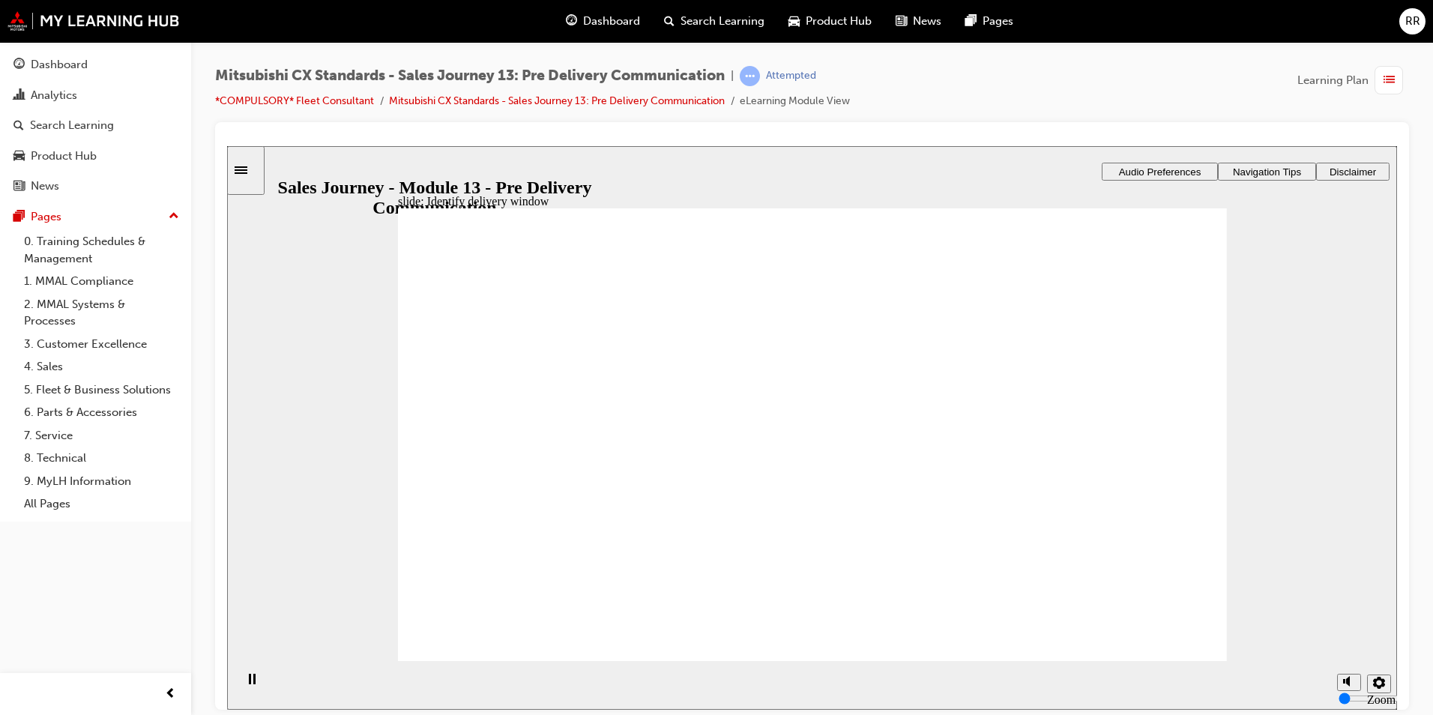
checkbox input "true"
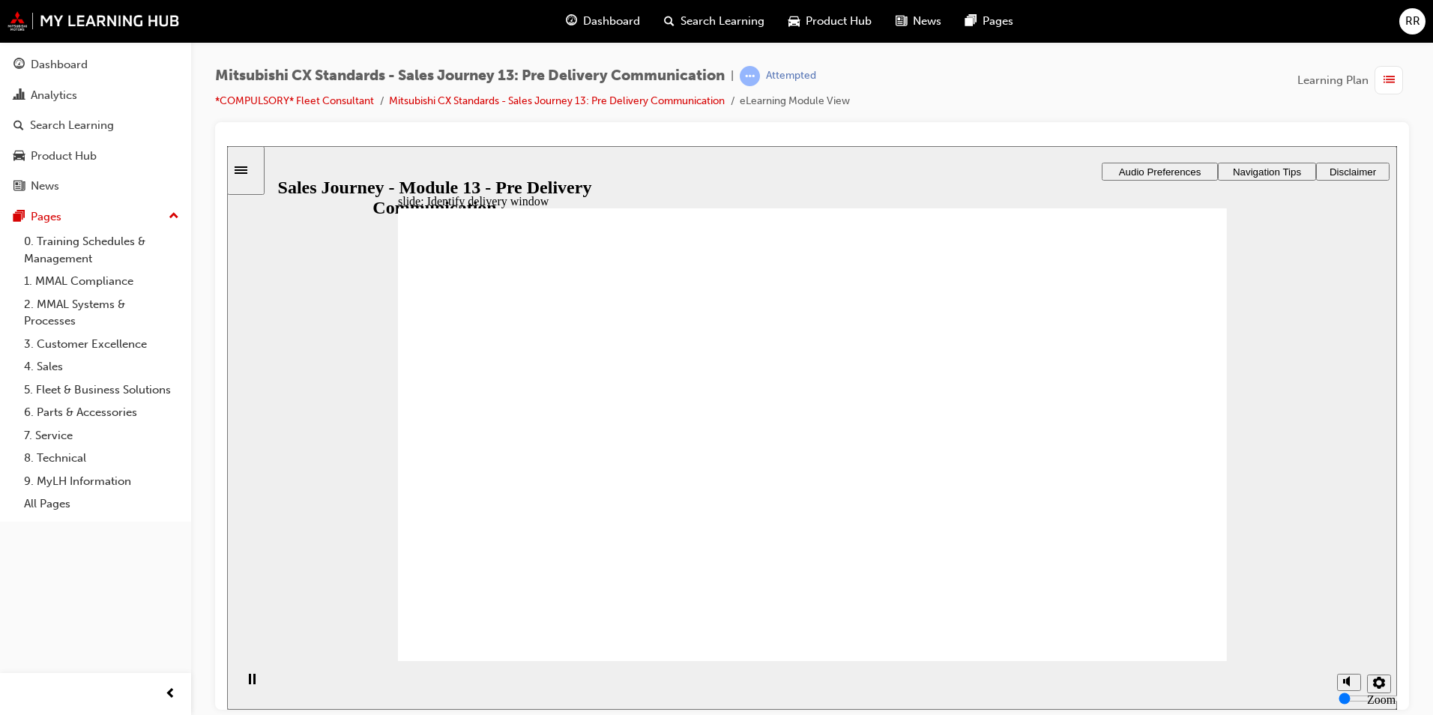
drag, startPoint x: 579, startPoint y: 486, endPoint x: 776, endPoint y: 435, distance: 203.6
drag, startPoint x: 616, startPoint y: 485, endPoint x: 894, endPoint y: 478, distance: 278.1
drag, startPoint x: 611, startPoint y: 477, endPoint x: 885, endPoint y: 509, distance: 276.1
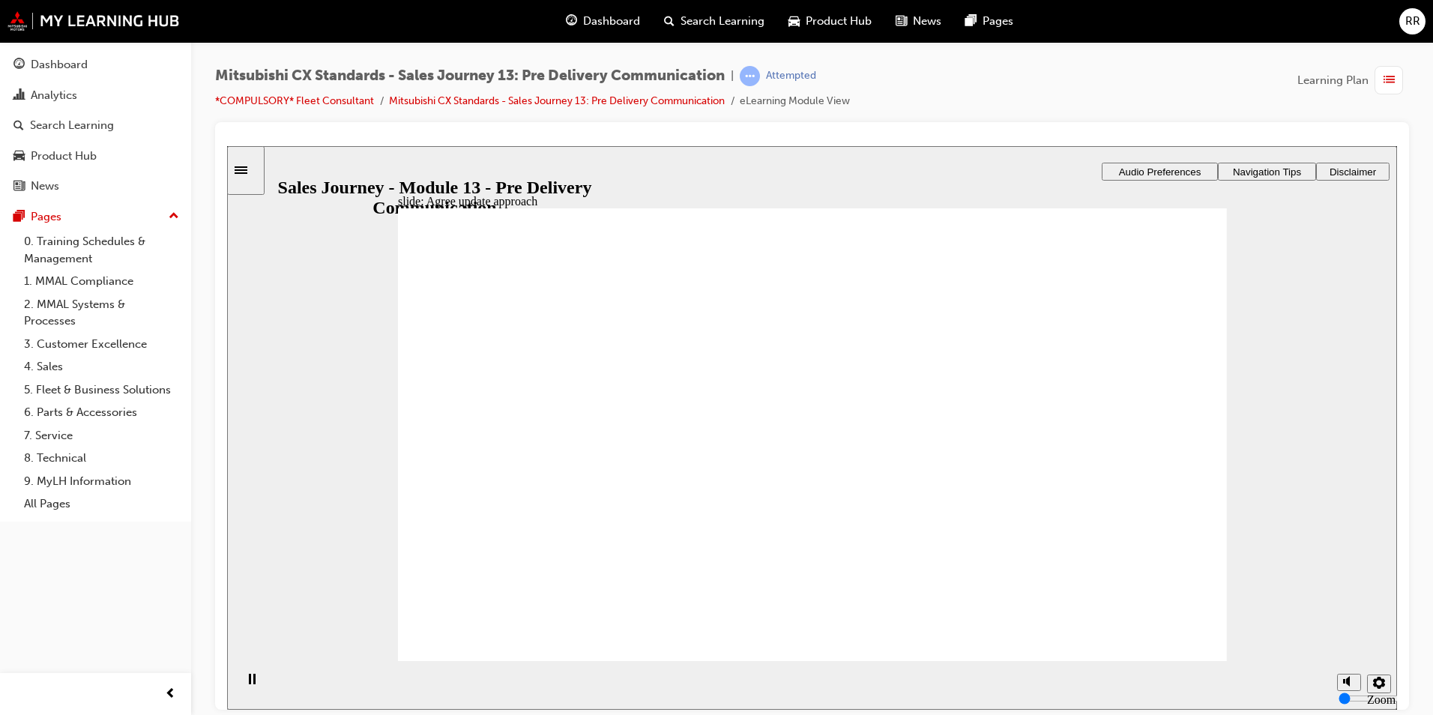
drag, startPoint x: 608, startPoint y: 476, endPoint x: 828, endPoint y: 516, distance: 224.0
checkbox input "true"
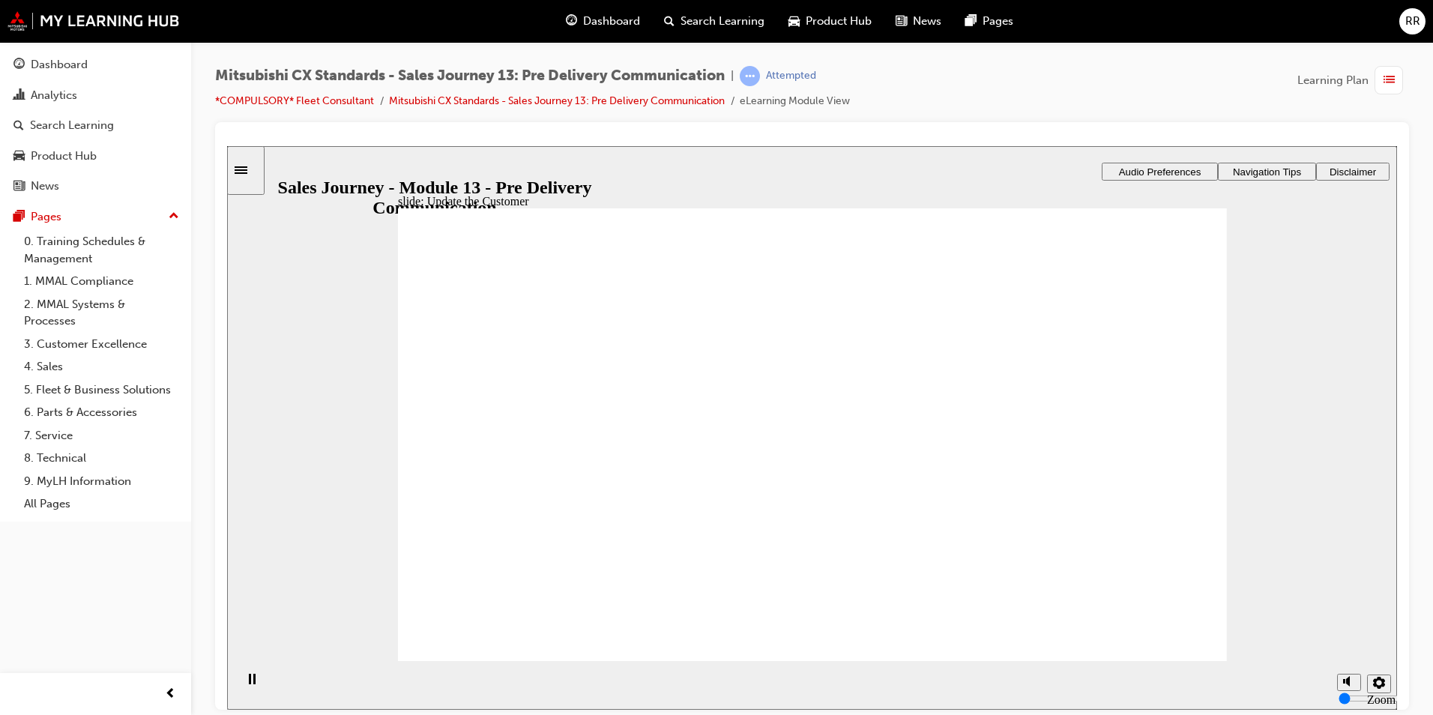
checkbox input "true"
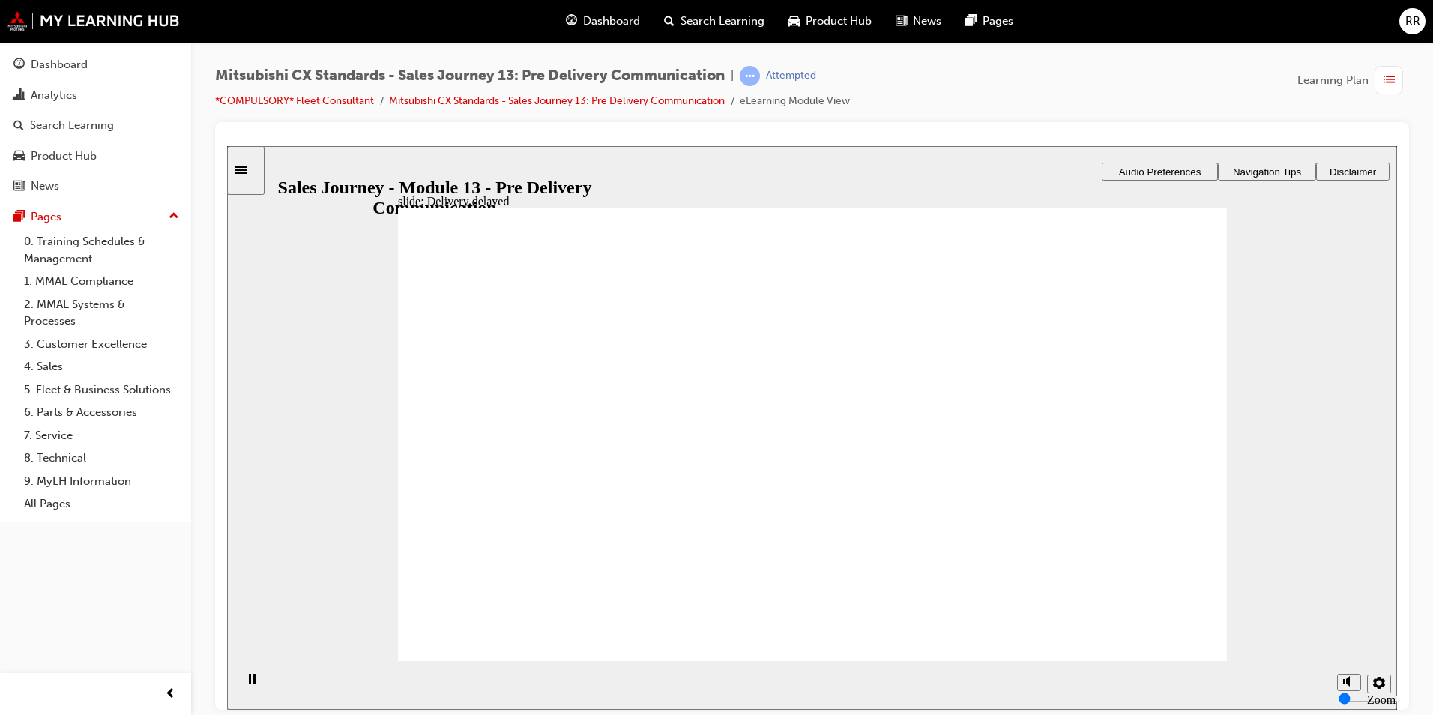
checkbox input "true"
drag, startPoint x: 862, startPoint y: 387, endPoint x: 1056, endPoint y: 328, distance: 202.2
drag, startPoint x: 878, startPoint y: 446, endPoint x: 1117, endPoint y: 390, distance: 244.7
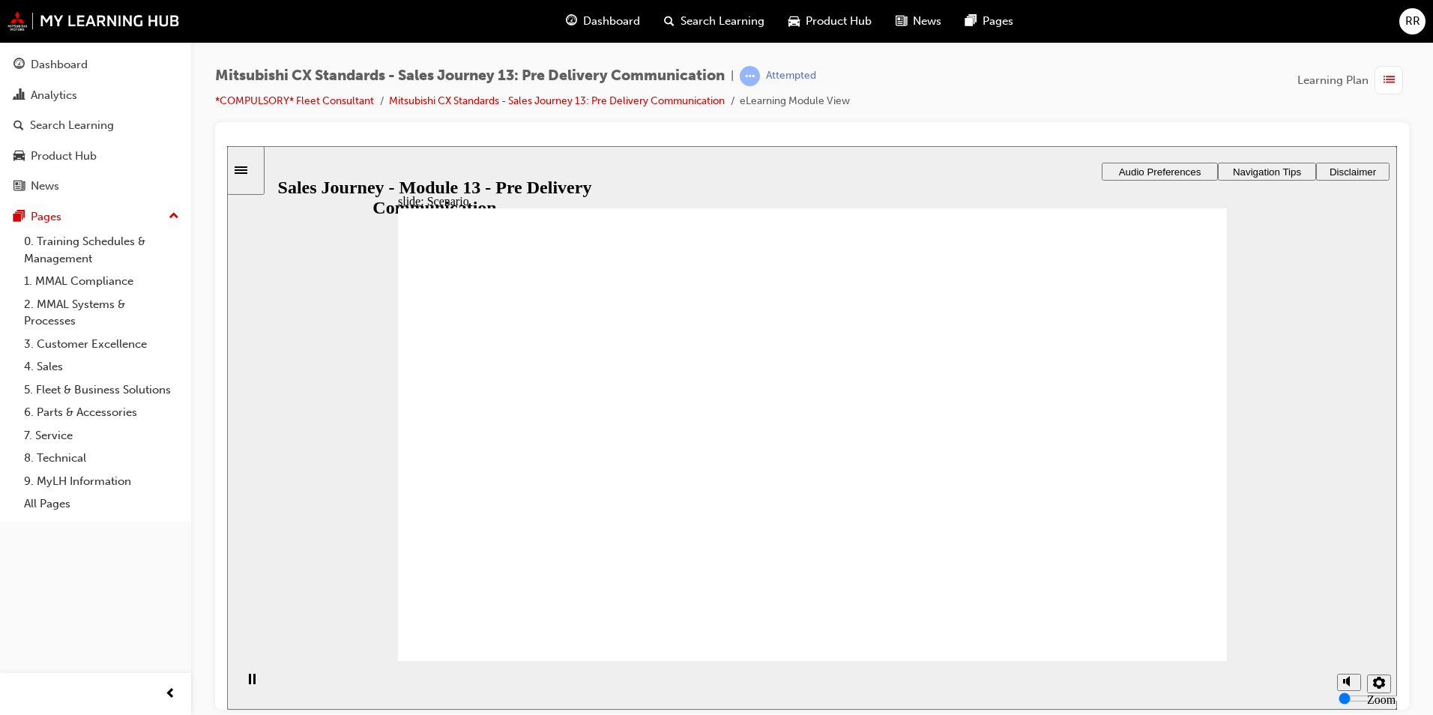
drag, startPoint x: 1065, startPoint y: 319, endPoint x: 1068, endPoint y: 426, distance: 106.4
drag, startPoint x: 1074, startPoint y: 372, endPoint x: 1072, endPoint y: 342, distance: 30.8
drag, startPoint x: 1098, startPoint y: 428, endPoint x: 1099, endPoint y: 376, distance: 51.7
drag, startPoint x: 817, startPoint y: 336, endPoint x: 822, endPoint y: 343, distance: 8.5
drag, startPoint x: 862, startPoint y: 555, endPoint x: 1082, endPoint y: 445, distance: 245.3
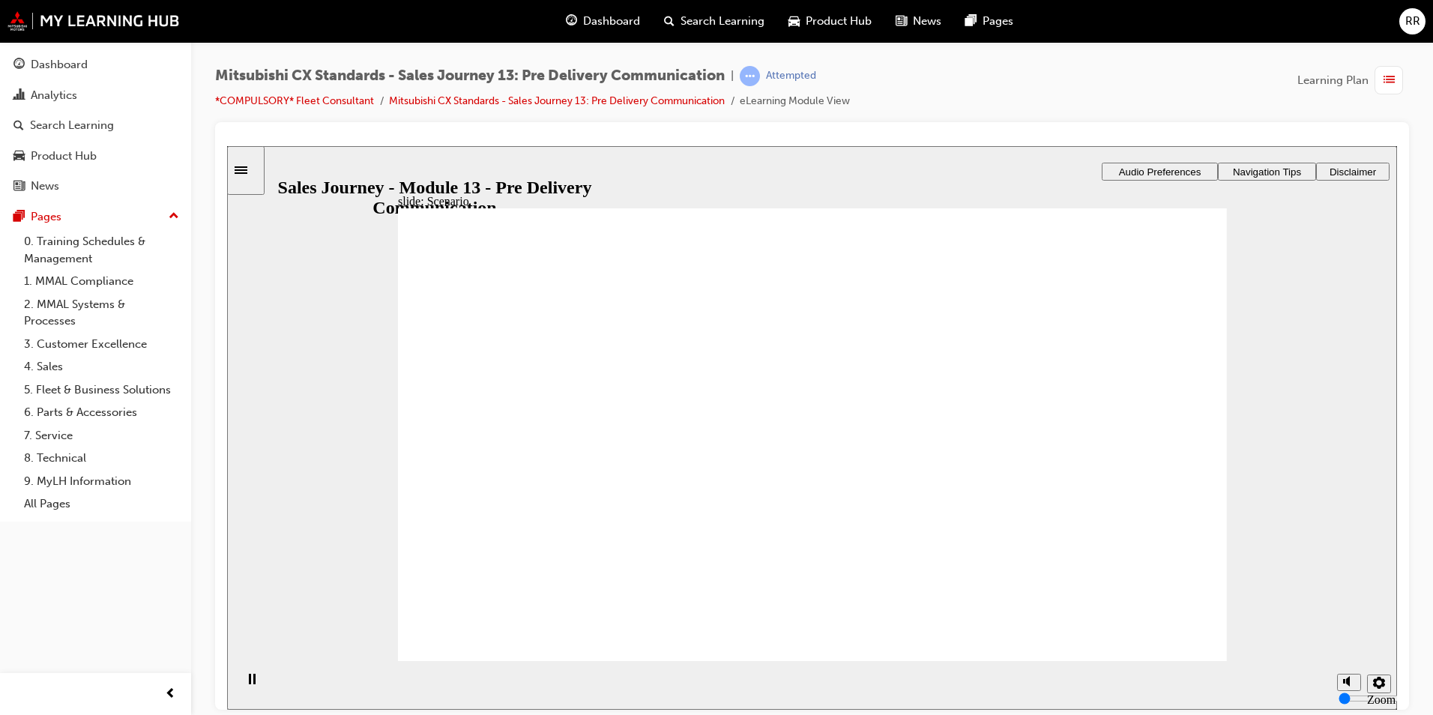
drag, startPoint x: 829, startPoint y: 324, endPoint x: 1098, endPoint y: 486, distance: 313.9
drag, startPoint x: 907, startPoint y: 505, endPoint x: 1102, endPoint y: 552, distance: 200.5
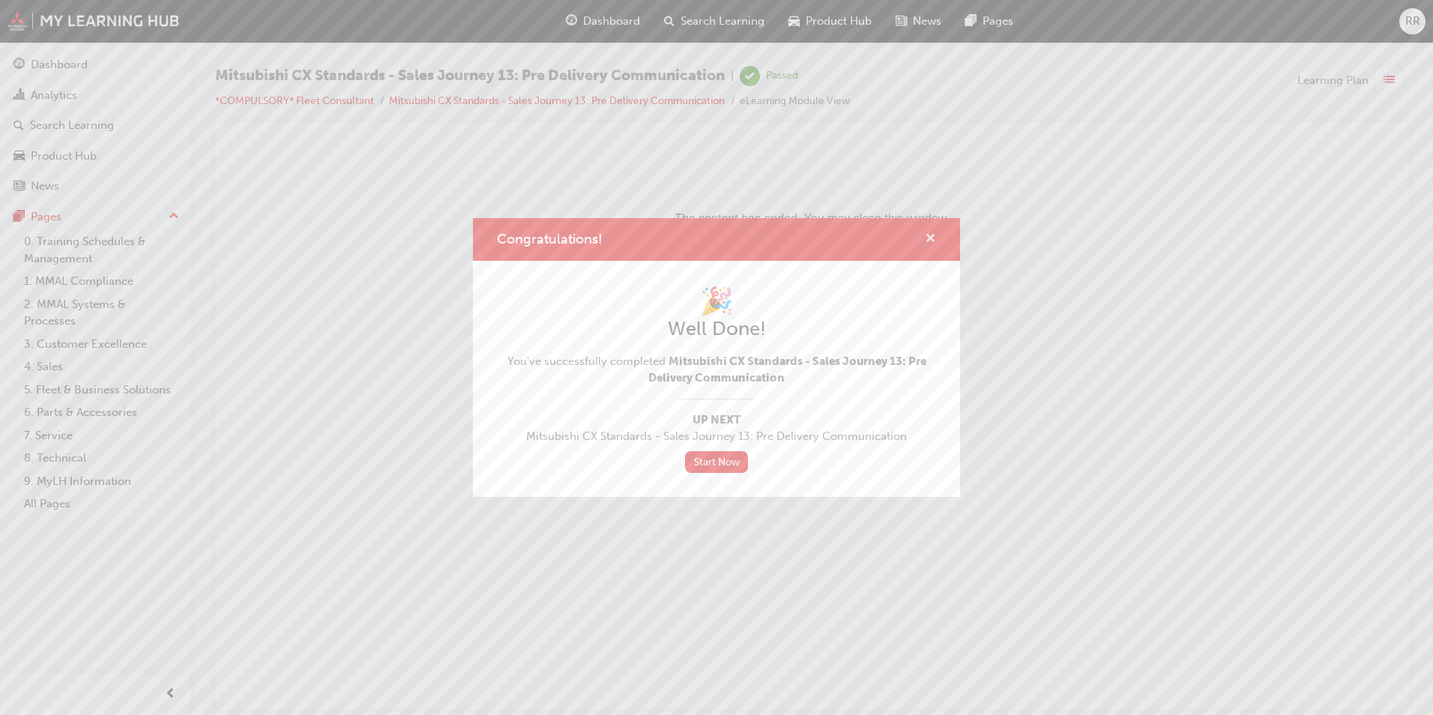
click at [926, 236] on span "cross-icon" at bounding box center [930, 239] width 11 height 13
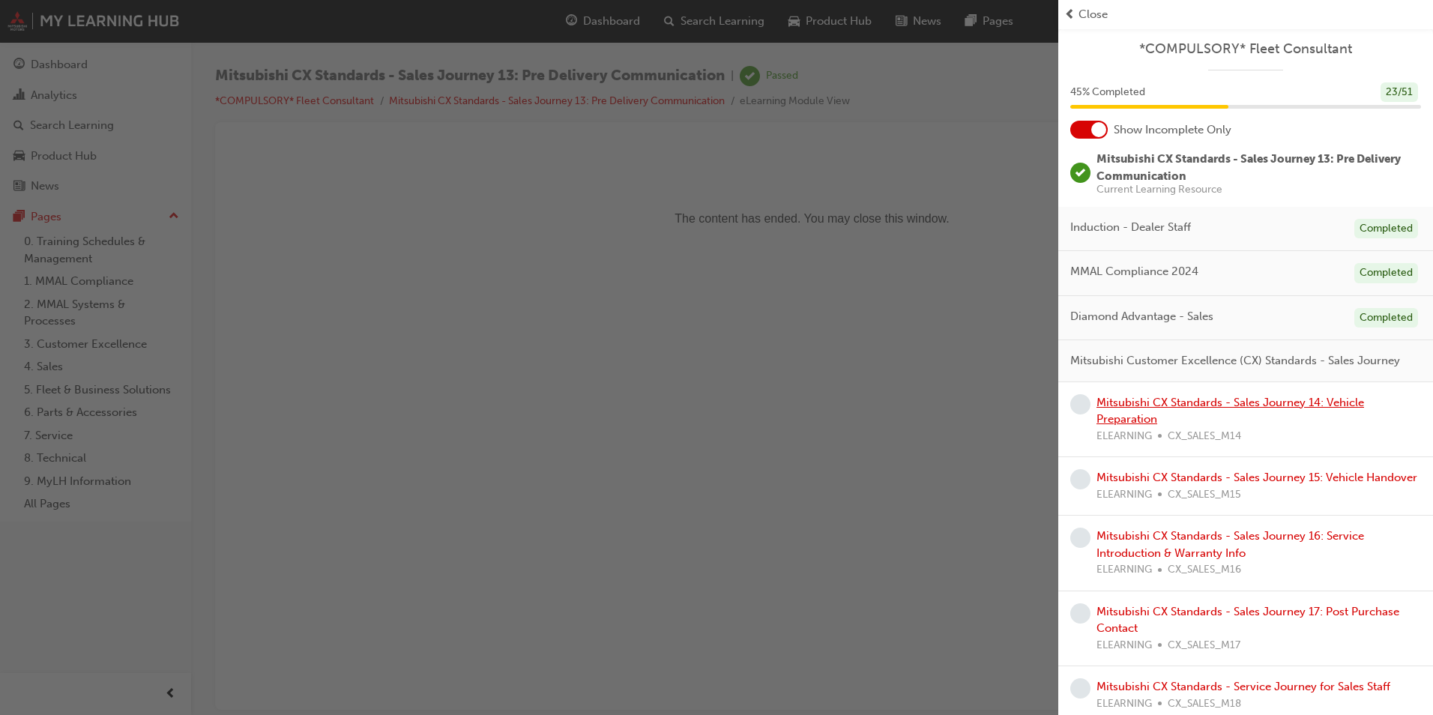
click at [1163, 417] on link "Mitsubishi CX Standards - Sales Journey 14: Vehicle Preparation" at bounding box center [1230, 411] width 268 height 31
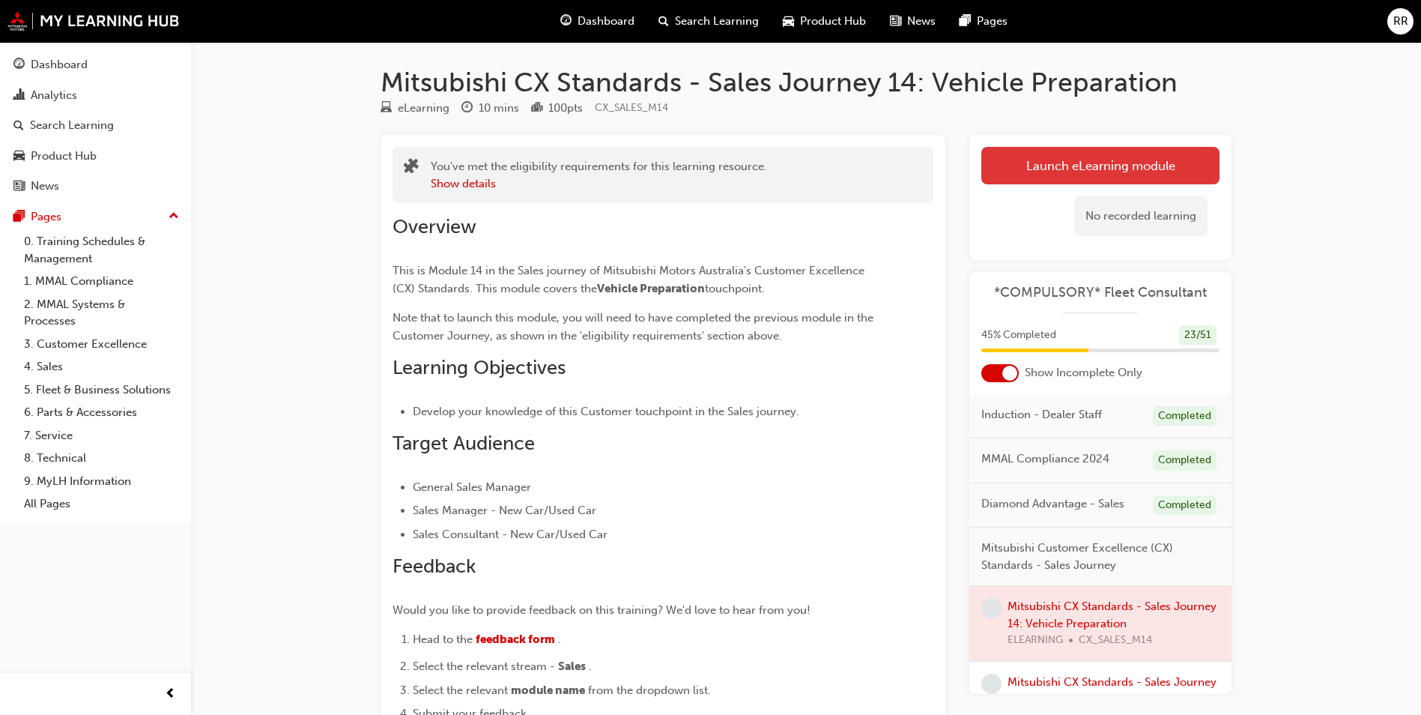
click at [1099, 172] on link "Launch eLearning module" at bounding box center [1101, 165] width 238 height 37
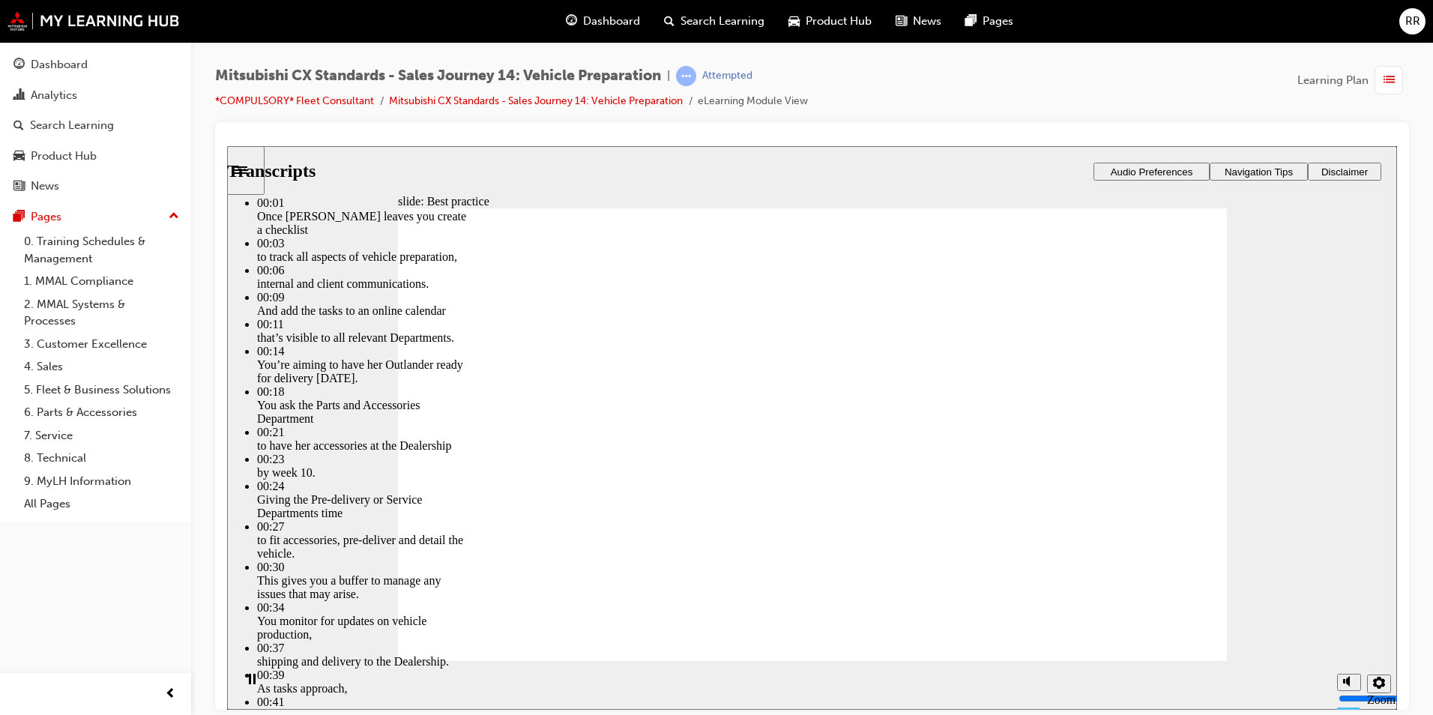
type input "105"
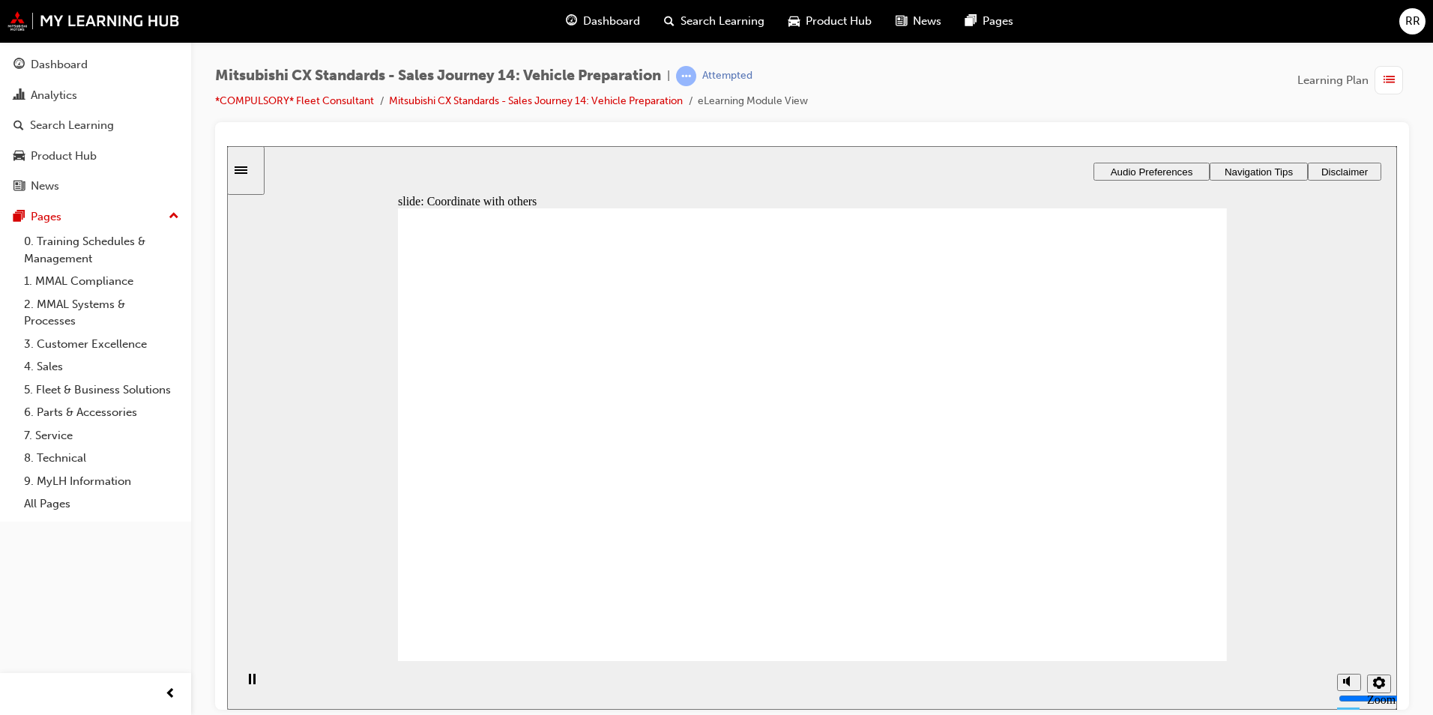
drag, startPoint x: 578, startPoint y: 484, endPoint x: 791, endPoint y: 419, distance: 222.6
drag, startPoint x: 621, startPoint y: 488, endPoint x: 895, endPoint y: 486, distance: 273.5
drag, startPoint x: 619, startPoint y: 490, endPoint x: 777, endPoint y: 535, distance: 164.4
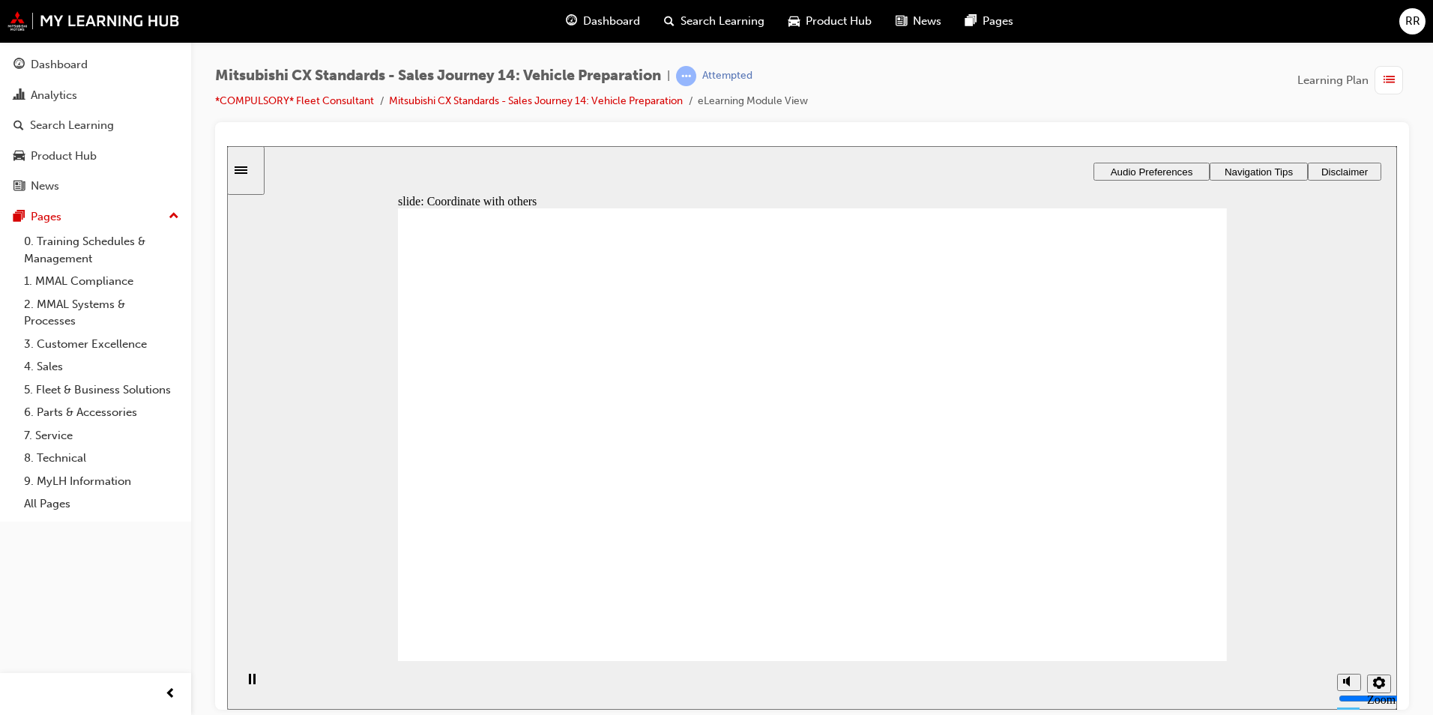
checkbox input "true"
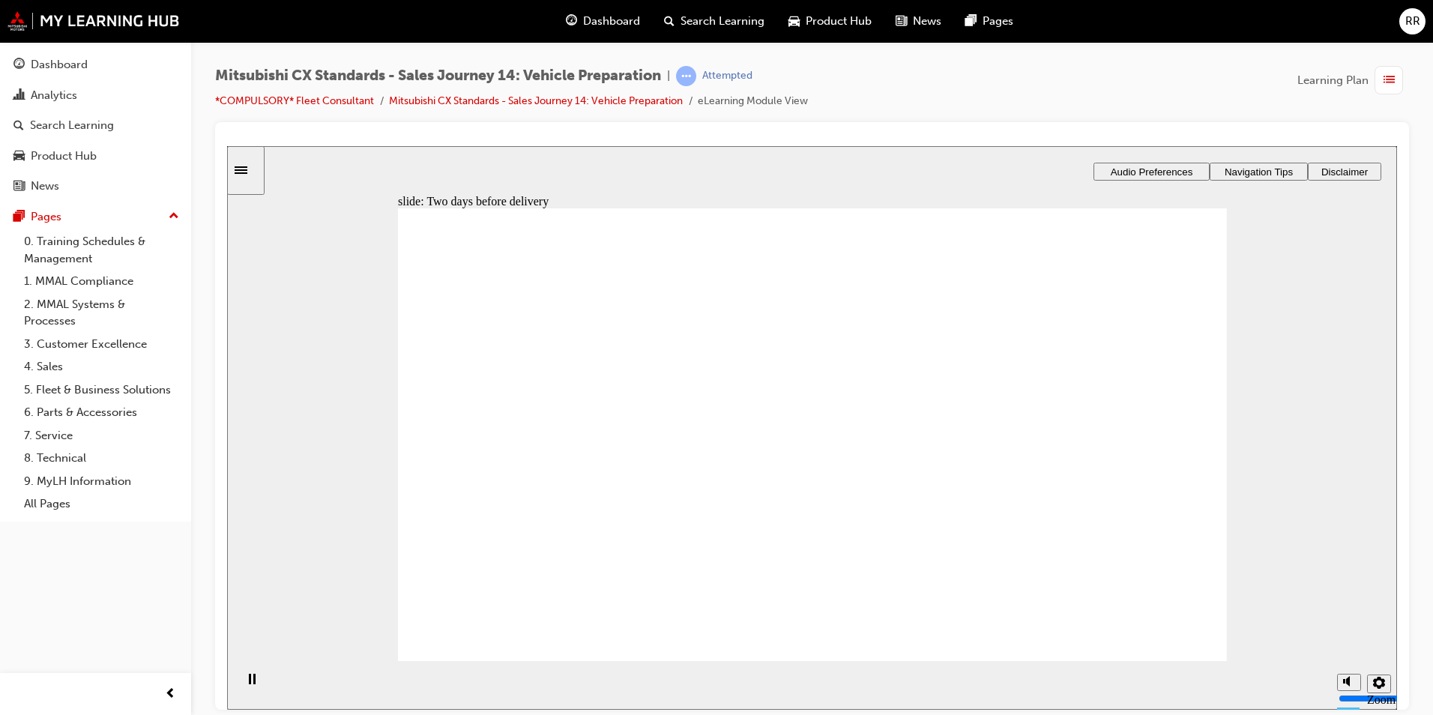
drag, startPoint x: 625, startPoint y: 468, endPoint x: 1149, endPoint y: 360, distance: 535.5
drag, startPoint x: 624, startPoint y: 489, endPoint x: 1102, endPoint y: 408, distance: 484.9
drag, startPoint x: 569, startPoint y: 495, endPoint x: 742, endPoint y: 439, distance: 181.0
drag, startPoint x: 601, startPoint y: 488, endPoint x: 829, endPoint y: 505, distance: 228.4
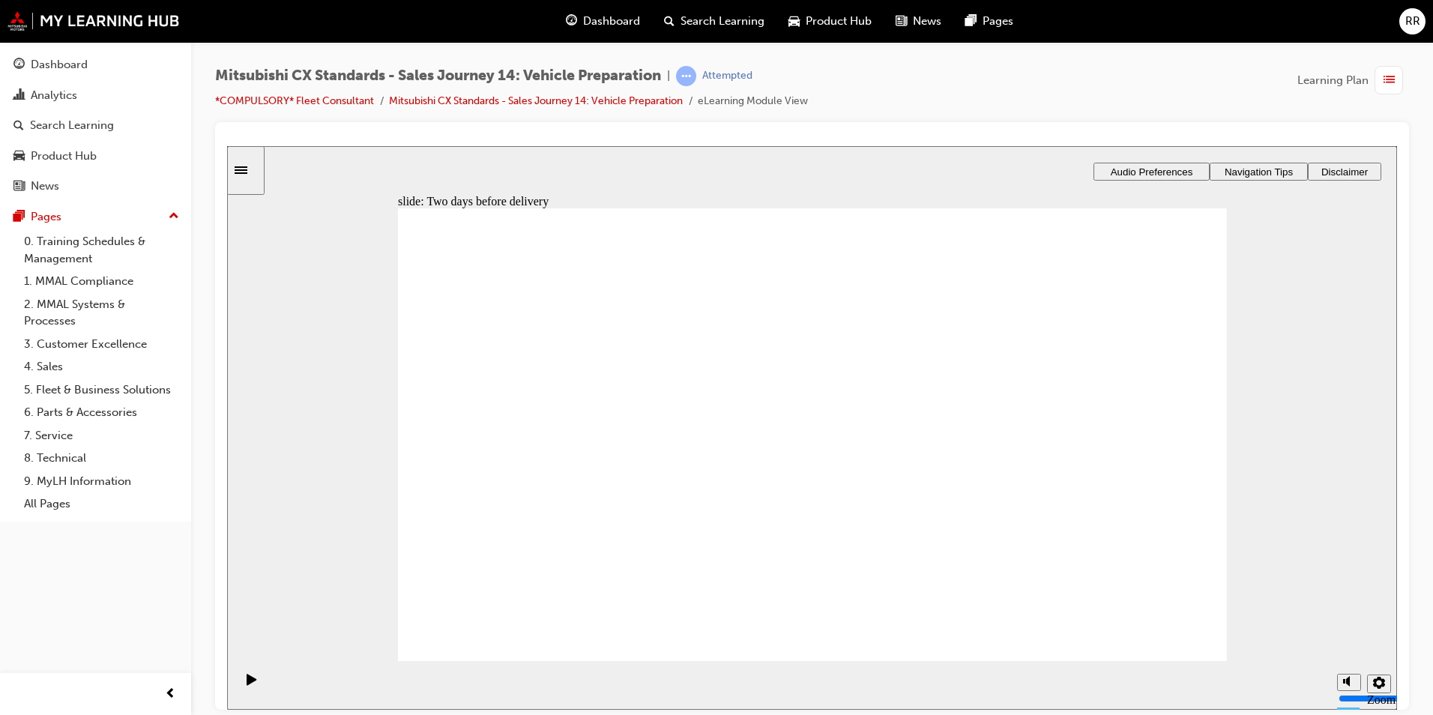
drag, startPoint x: 1134, startPoint y: 313, endPoint x: 931, endPoint y: 363, distance: 209.0
drag, startPoint x: 638, startPoint y: 491, endPoint x: 856, endPoint y: 426, distance: 226.9
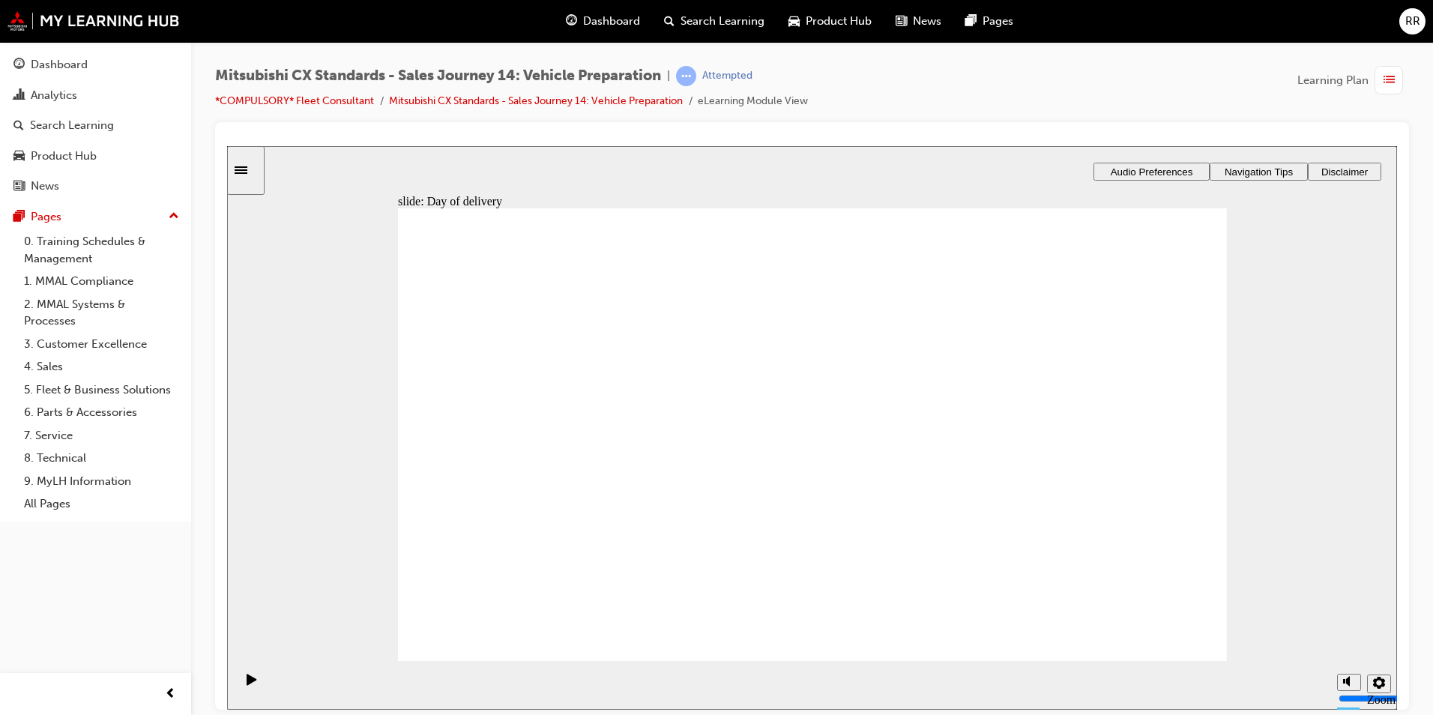
drag, startPoint x: 587, startPoint y: 463, endPoint x: 841, endPoint y: 390, distance: 263.7
drag, startPoint x: 621, startPoint y: 477, endPoint x: 917, endPoint y: 489, distance: 296.2
drag, startPoint x: 814, startPoint y: 377, endPoint x: 1091, endPoint y: 366, distance: 277.5
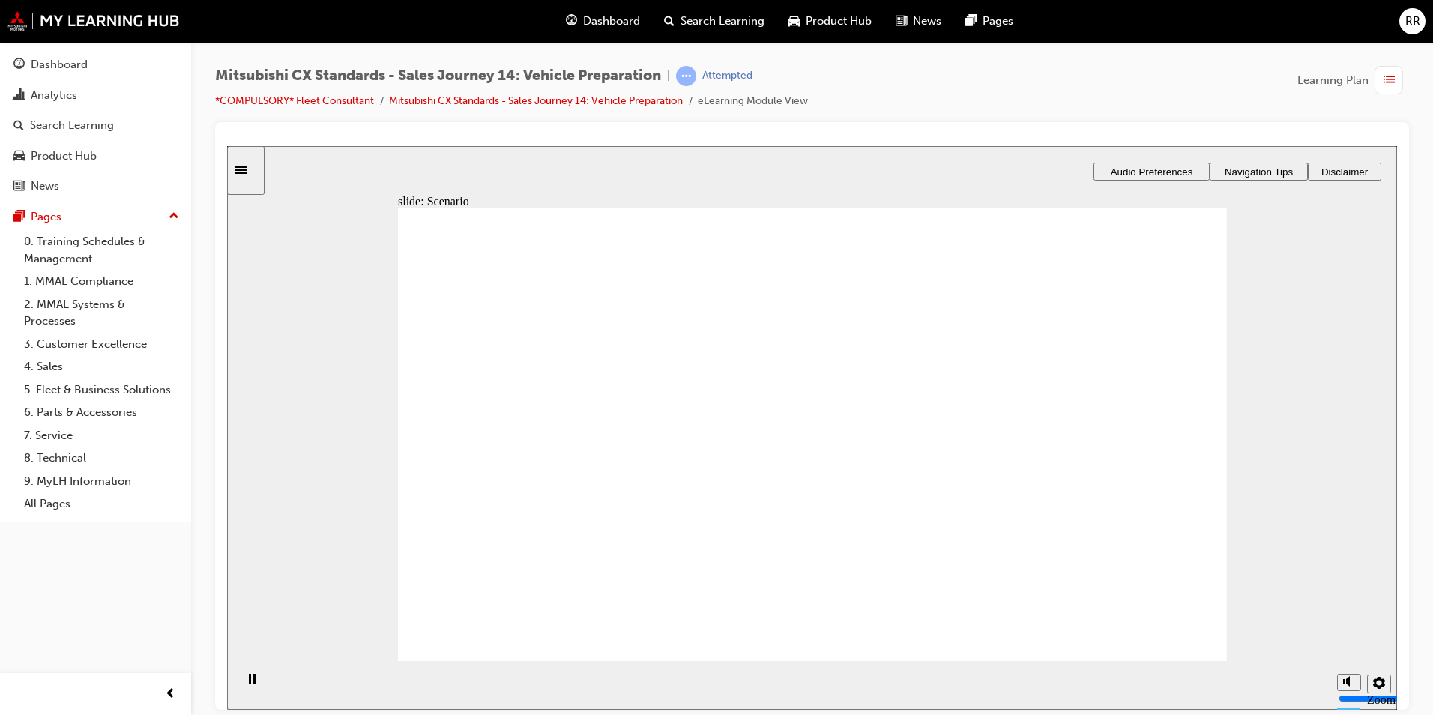
checkbox input "true"
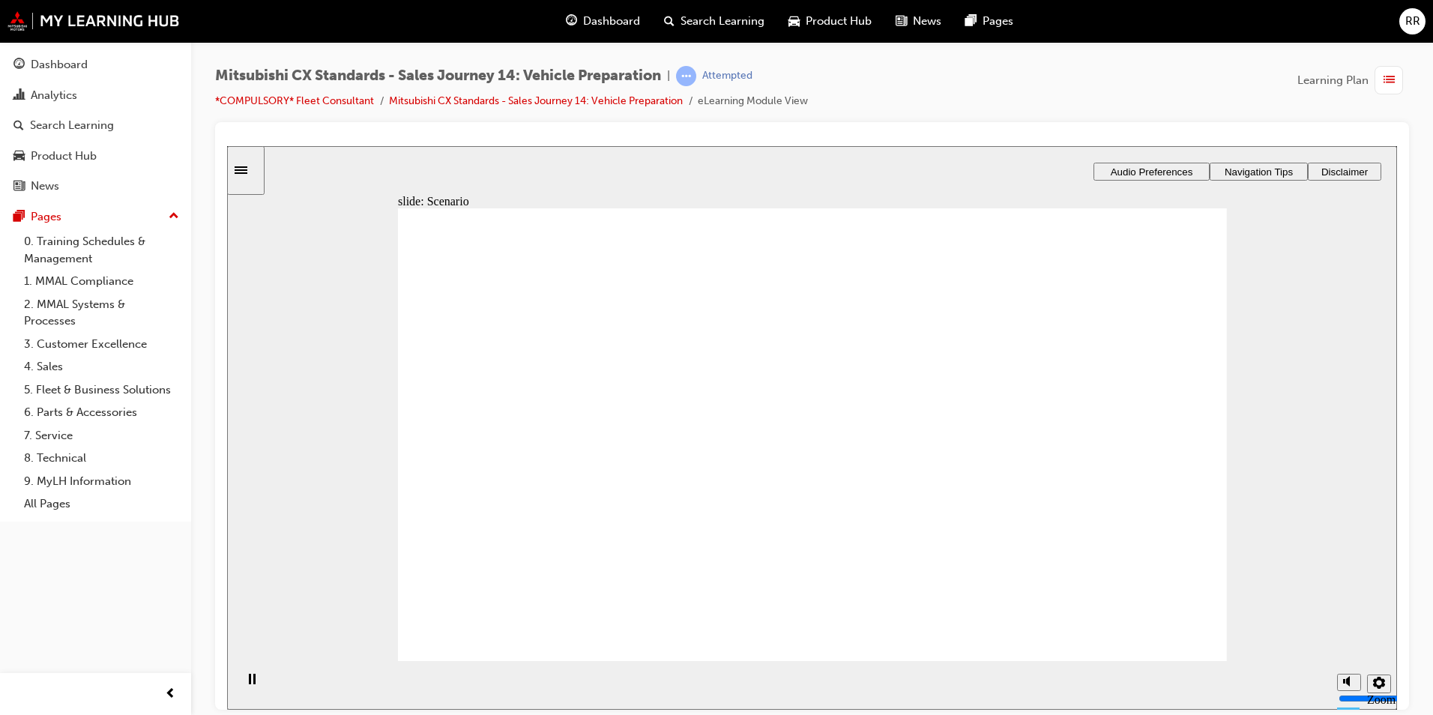
drag, startPoint x: 593, startPoint y: 486, endPoint x: 870, endPoint y: 440, distance: 280.4
drag, startPoint x: 653, startPoint y: 470, endPoint x: 766, endPoint y: 479, distance: 112.8
drag, startPoint x: 845, startPoint y: 477, endPoint x: 953, endPoint y: 445, distance: 112.6
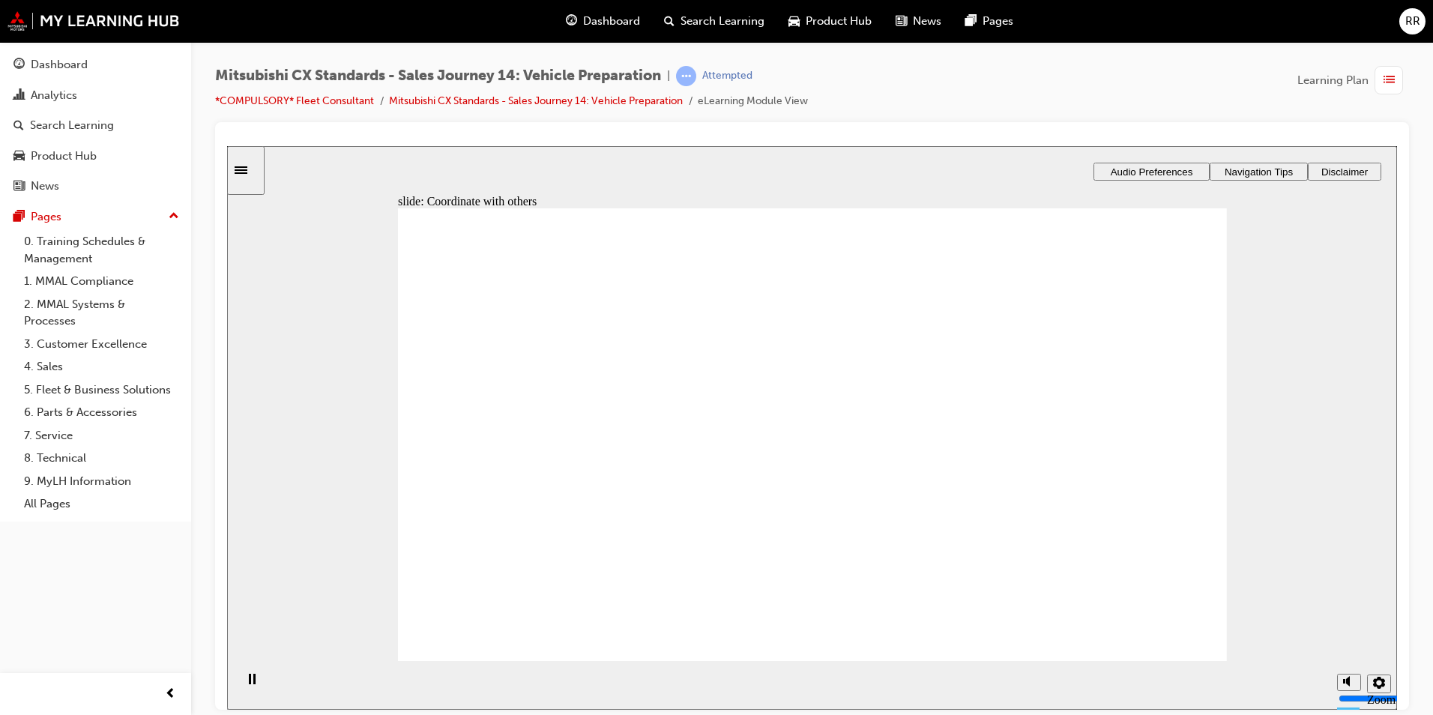
drag, startPoint x: 655, startPoint y: 492, endPoint x: 1009, endPoint y: 534, distance: 356.2
checkbox input "true"
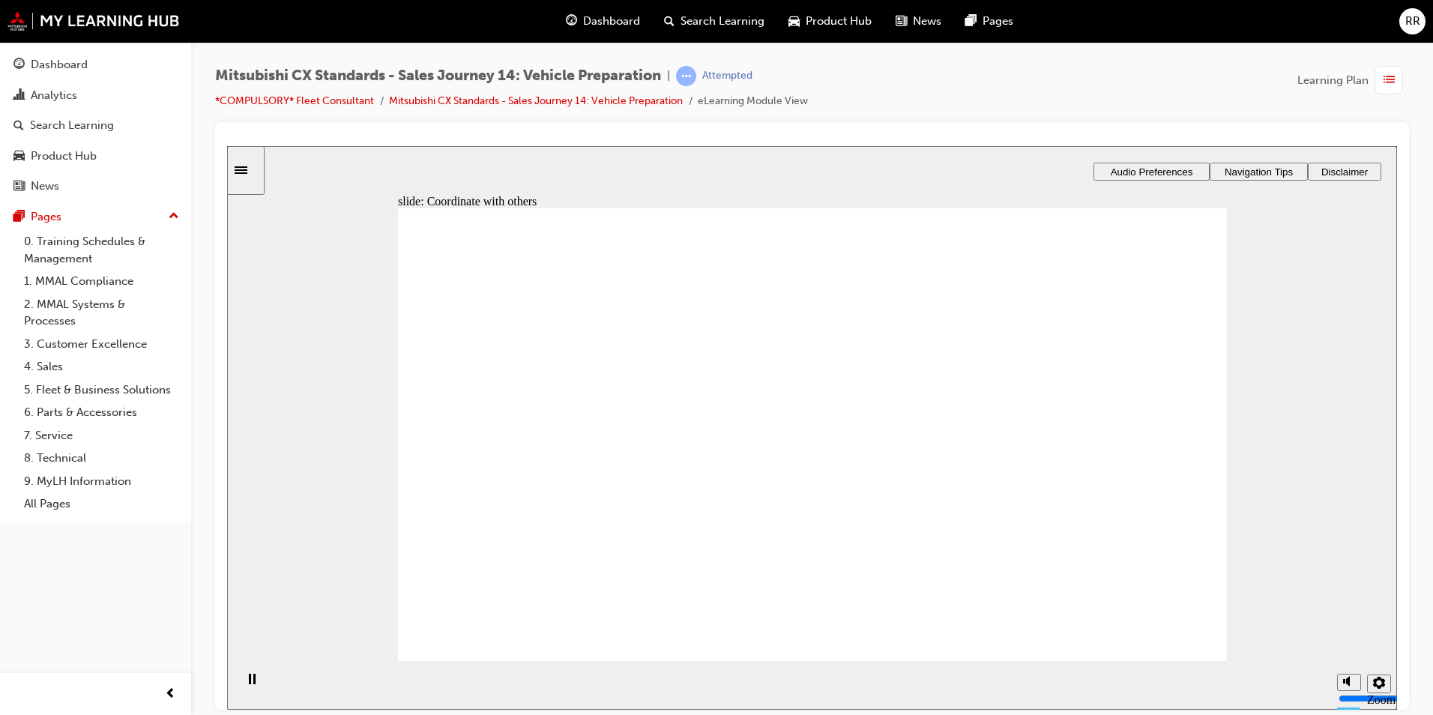
drag, startPoint x: 702, startPoint y: 460, endPoint x: 767, endPoint y: 404, distance: 86.1
drag, startPoint x: 547, startPoint y: 493, endPoint x: 815, endPoint y: 437, distance: 273.4
drag, startPoint x: 527, startPoint y: 485, endPoint x: 1018, endPoint y: 387, distance: 500.5
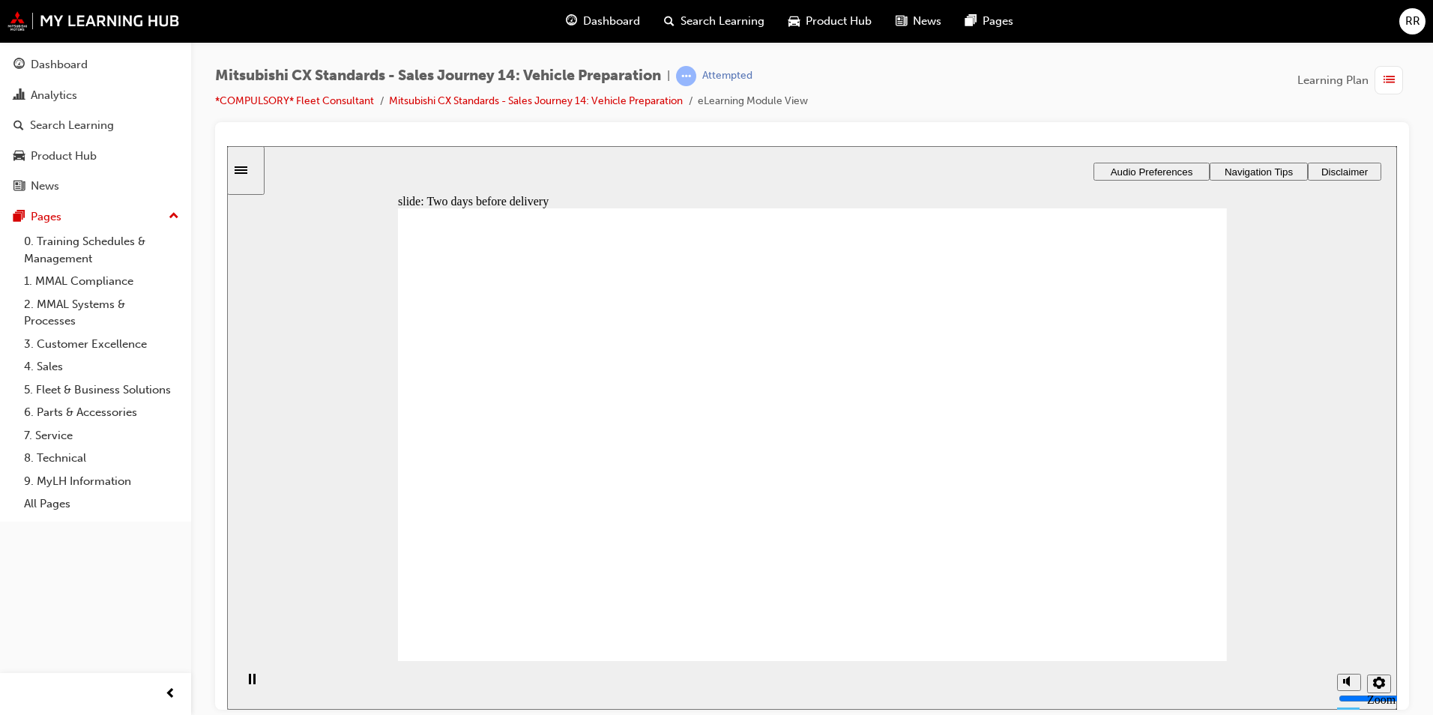
drag, startPoint x: 602, startPoint y: 484, endPoint x: 795, endPoint y: 456, distance: 195.4
drag, startPoint x: 603, startPoint y: 478, endPoint x: 844, endPoint y: 528, distance: 245.6
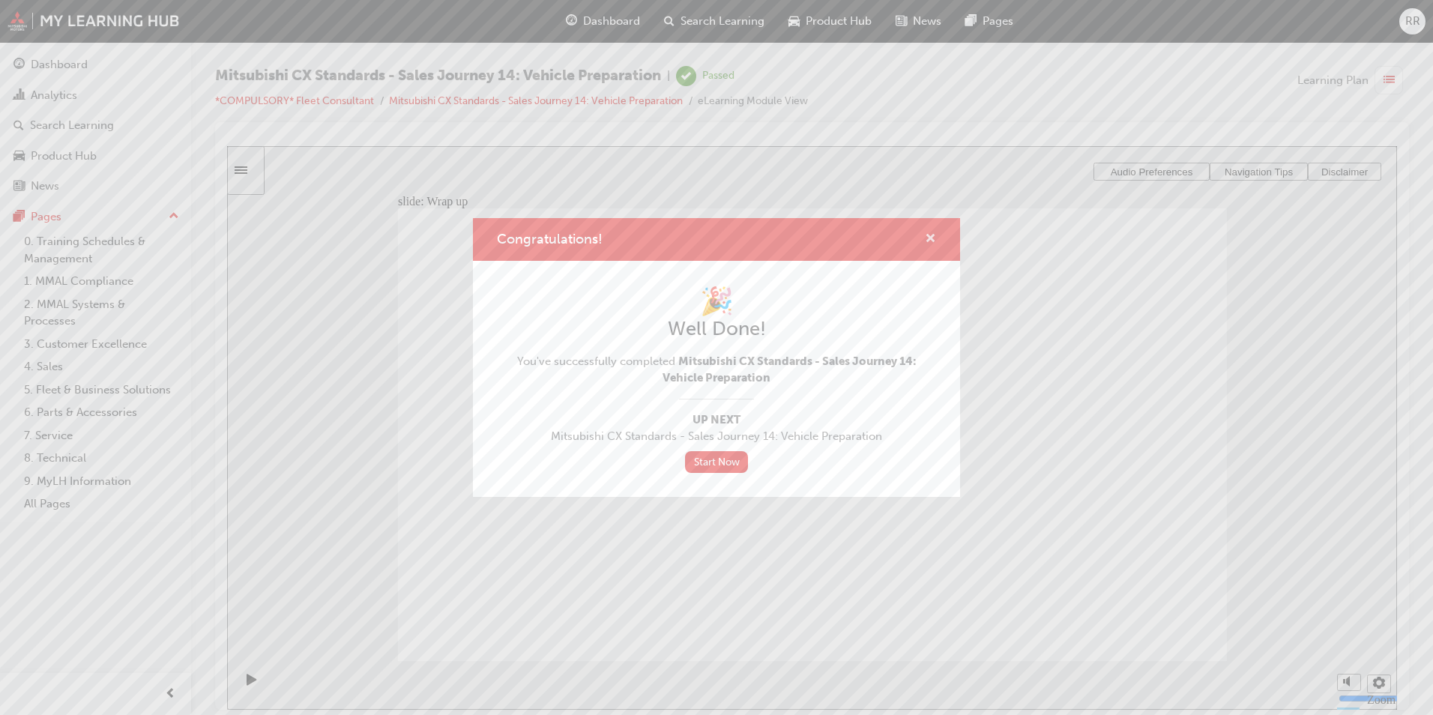
click at [932, 237] on span "cross-icon" at bounding box center [930, 239] width 11 height 13
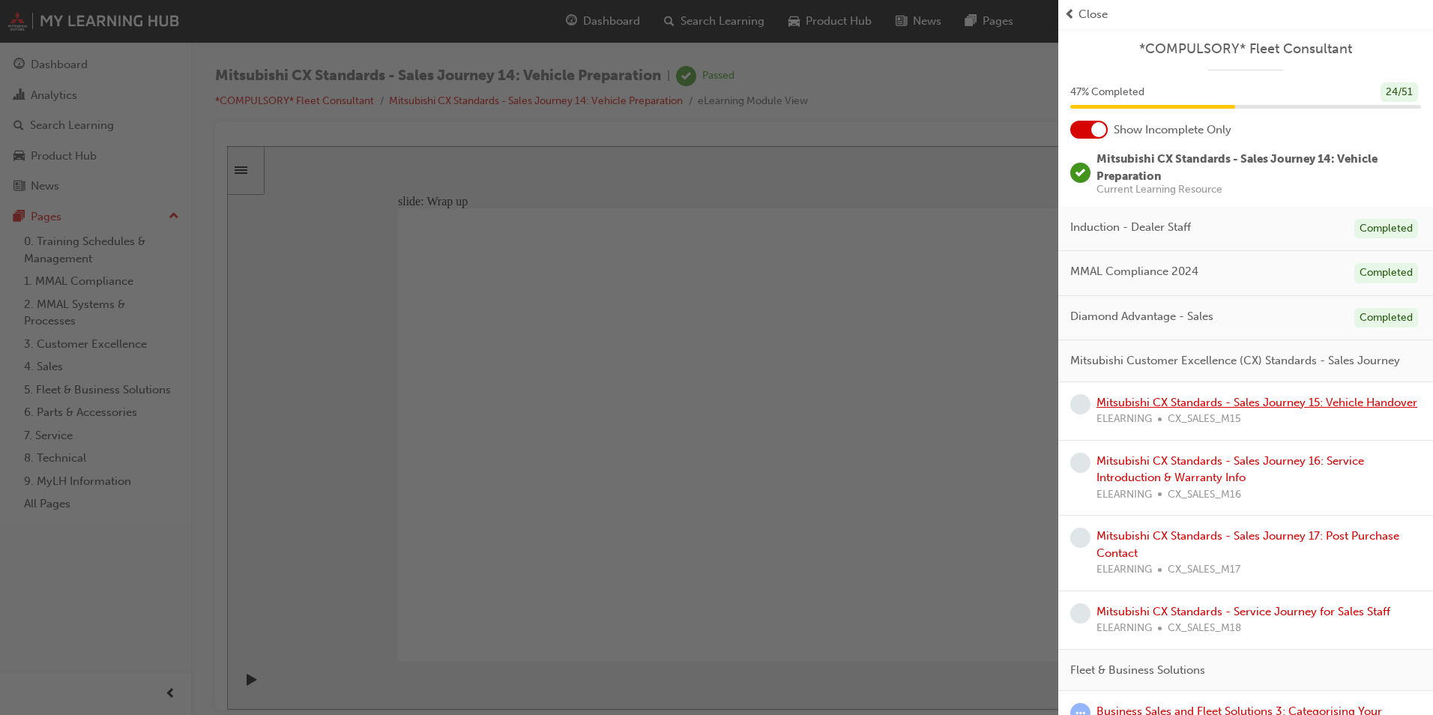
click at [1116, 409] on link "Mitsubishi CX Standards - Sales Journey 15: Vehicle Handover" at bounding box center [1256, 402] width 321 height 13
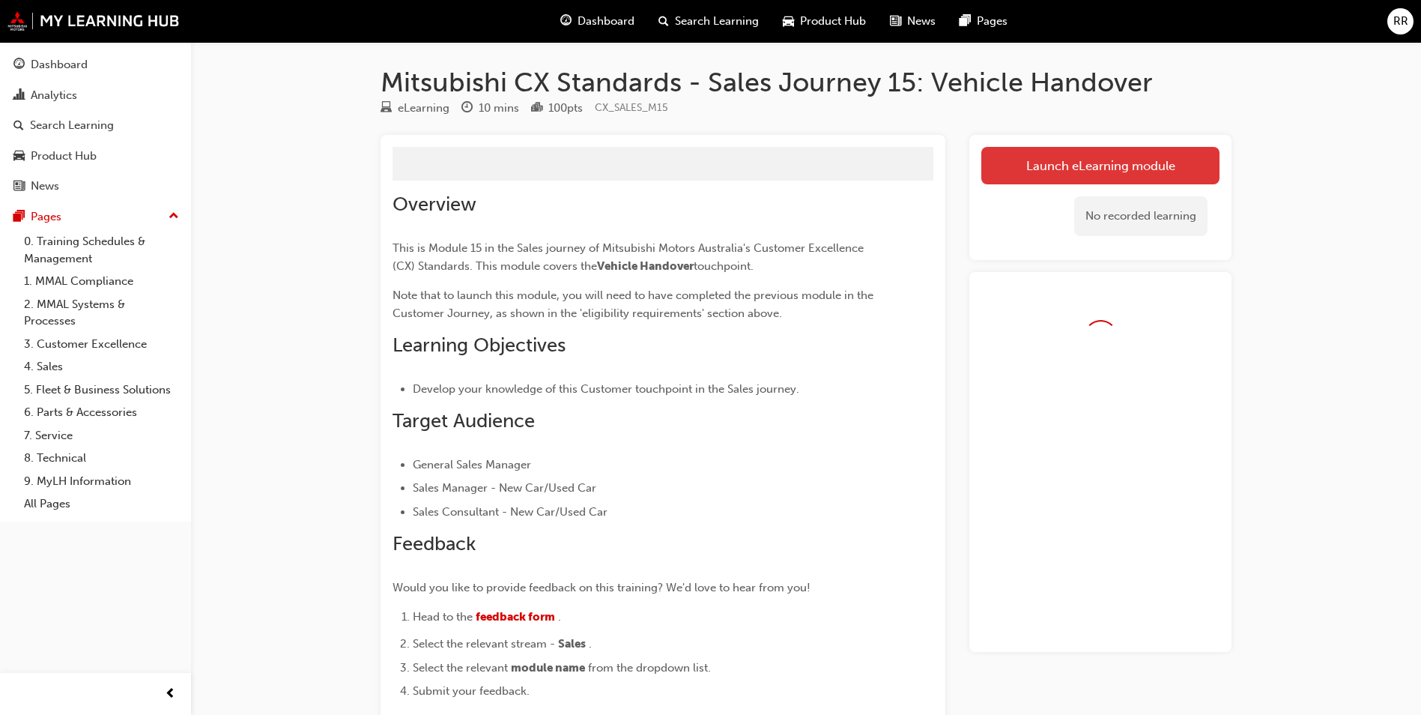
click at [1114, 155] on button "Launch eLearning module" at bounding box center [1101, 165] width 238 height 37
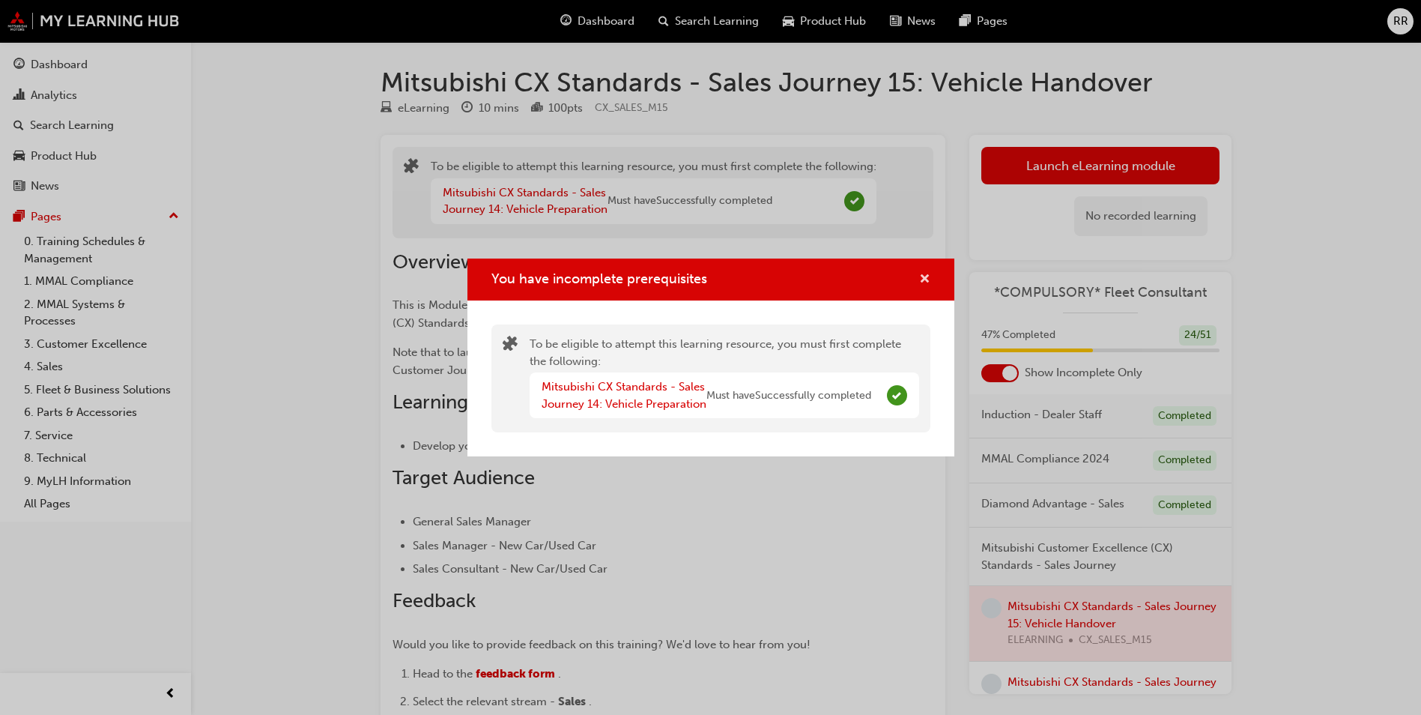
click at [928, 274] on span "cross-icon" at bounding box center [924, 280] width 11 height 13
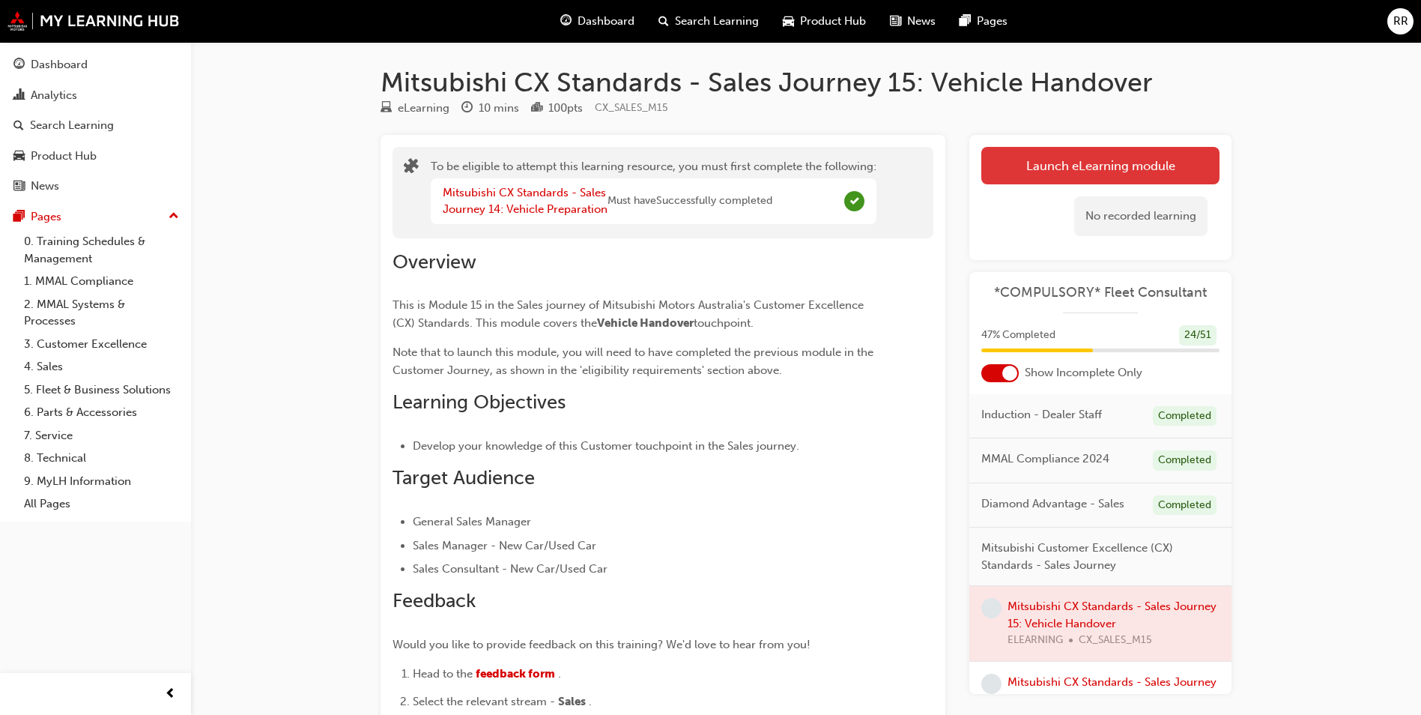
click at [1062, 160] on button "Launch eLearning module" at bounding box center [1101, 165] width 238 height 37
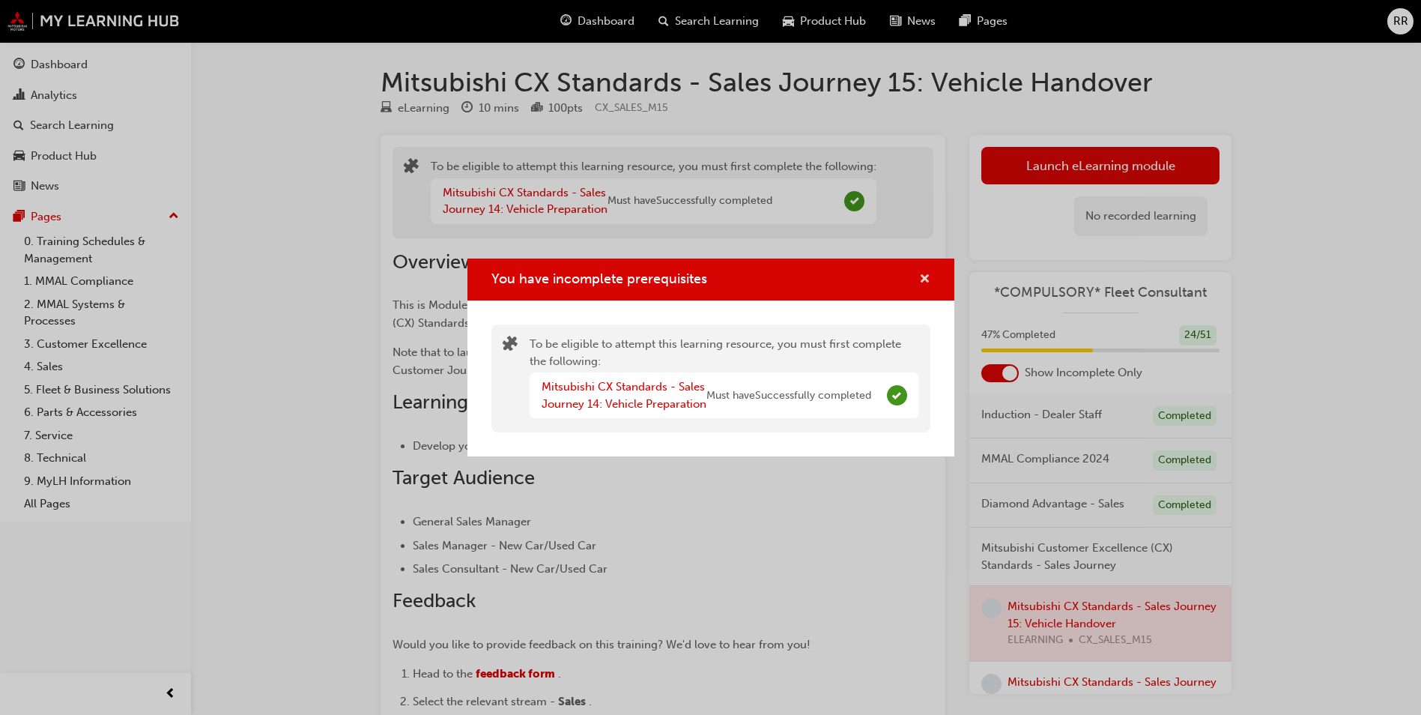
click at [928, 274] on span "cross-icon" at bounding box center [924, 280] width 11 height 13
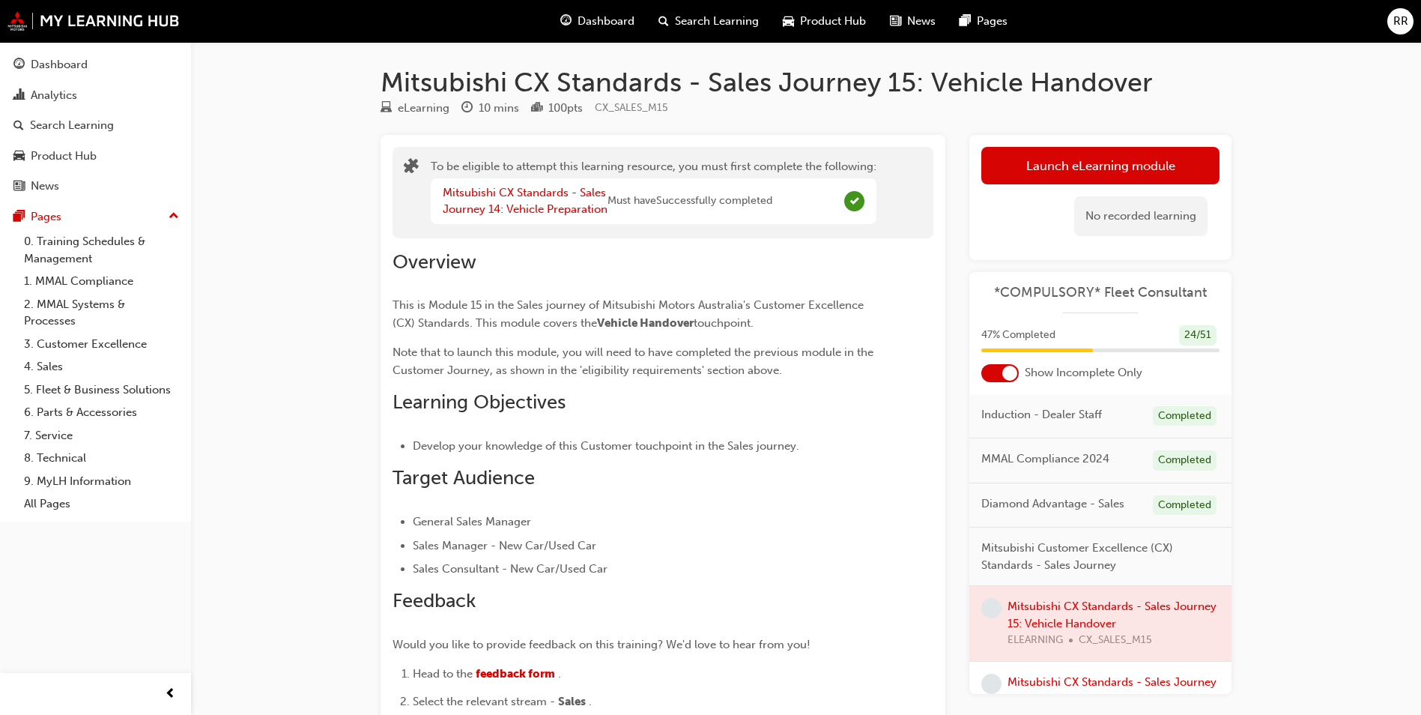
click at [581, 25] on span "Dashboard" at bounding box center [606, 21] width 57 height 17
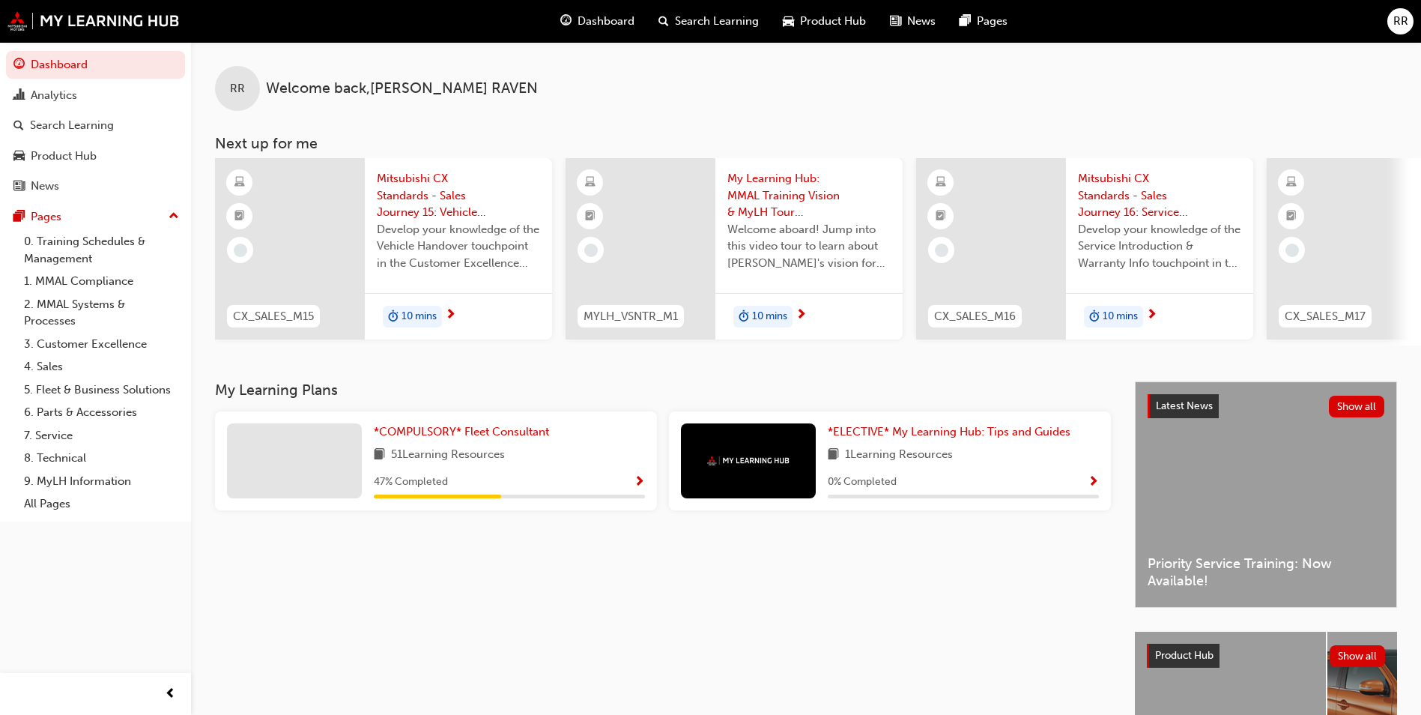
click at [419, 195] on span "Mitsubishi CX Standards - Sales Journey 15: Vehicle Handover" at bounding box center [458, 195] width 163 height 51
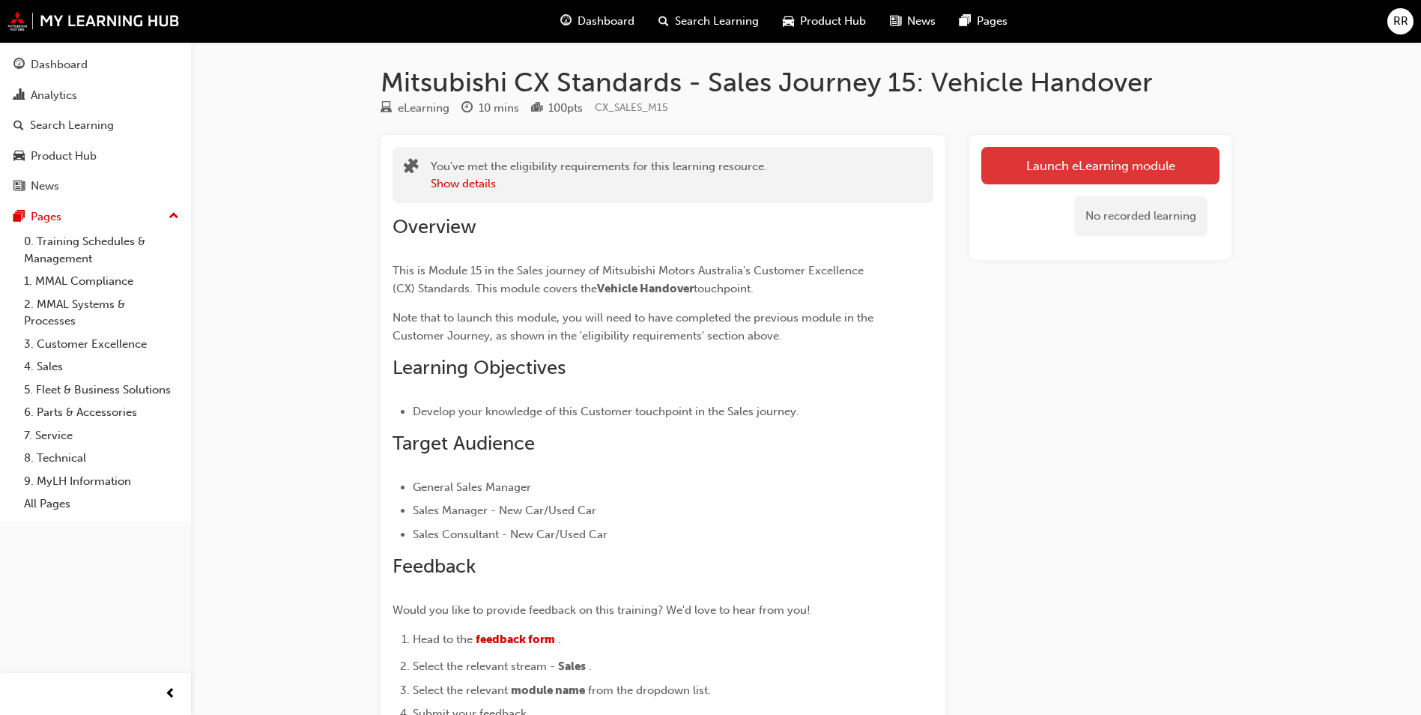
click at [1043, 168] on button "Launch eLearning module" at bounding box center [1101, 165] width 238 height 37
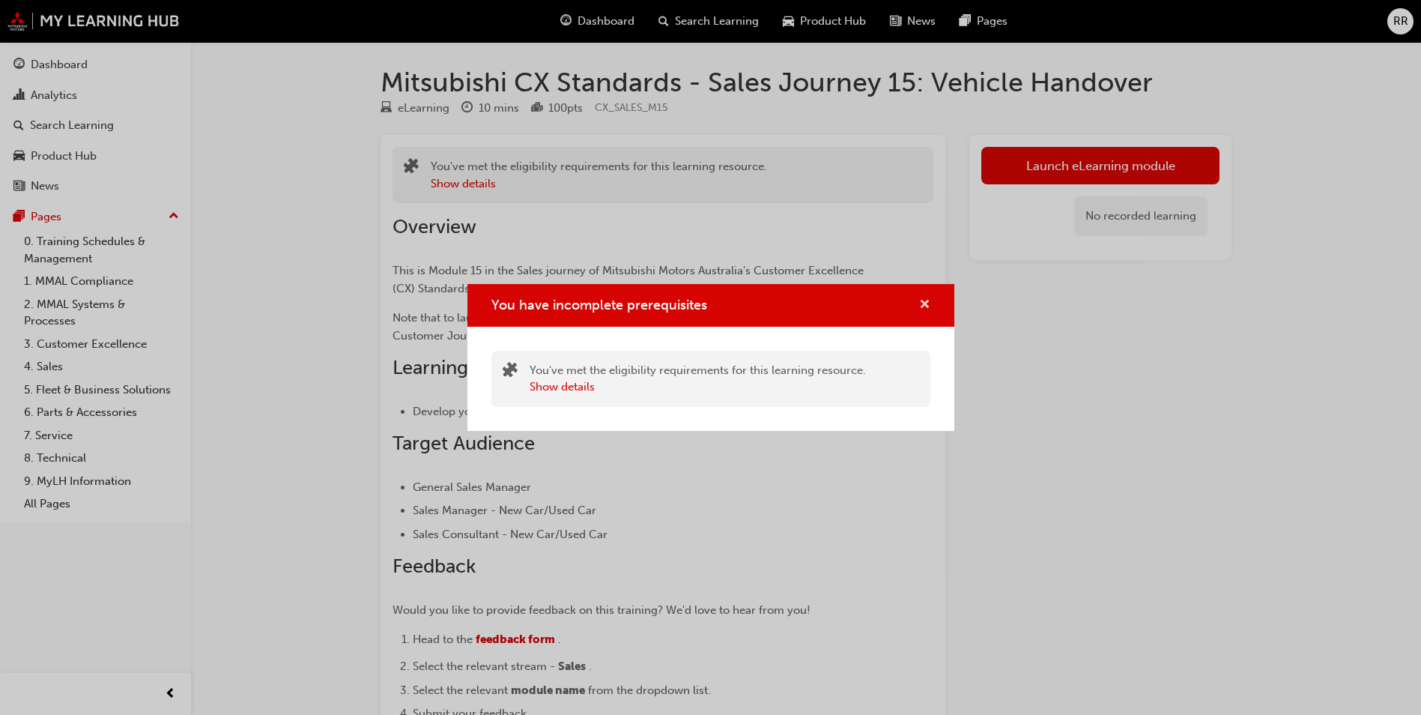
click at [927, 306] on span "cross-icon" at bounding box center [924, 305] width 11 height 13
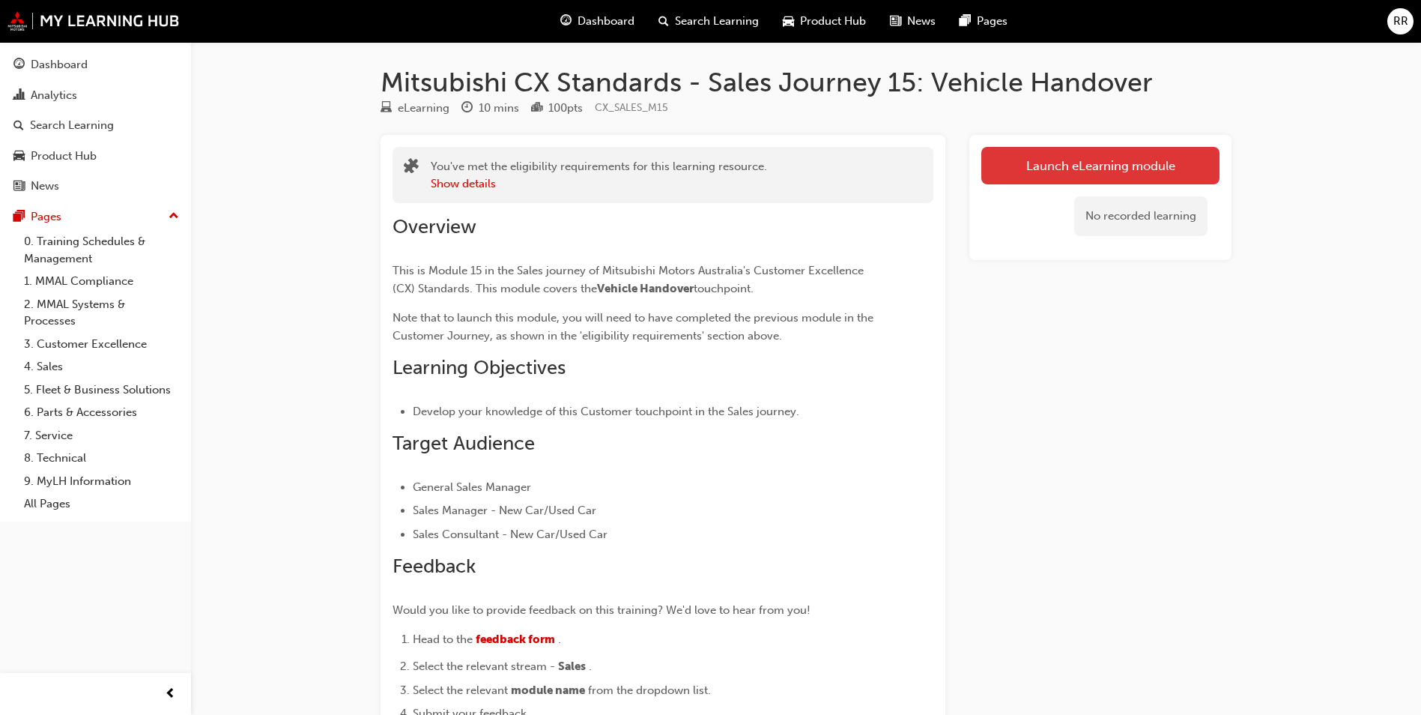
click at [1099, 165] on button "Launch eLearning module" at bounding box center [1101, 165] width 238 height 37
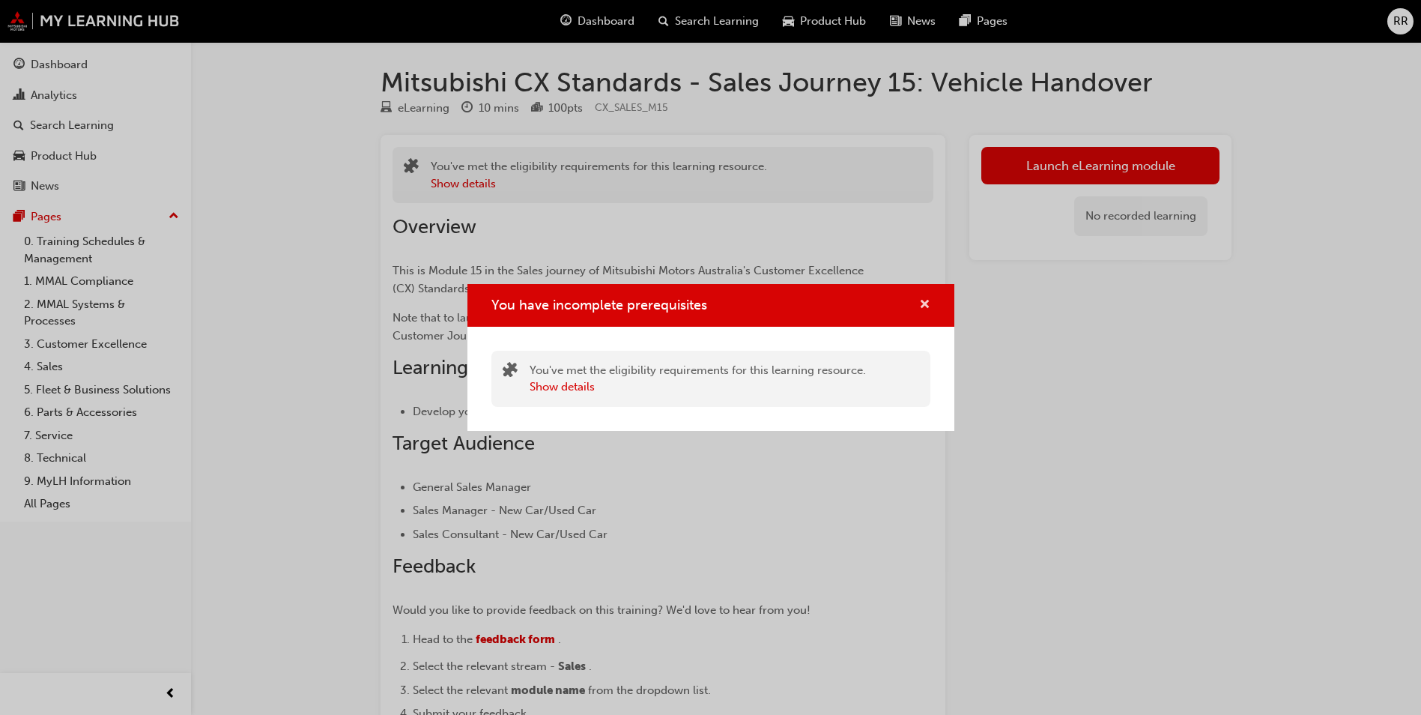
click at [925, 300] on span "cross-icon" at bounding box center [924, 305] width 11 height 13
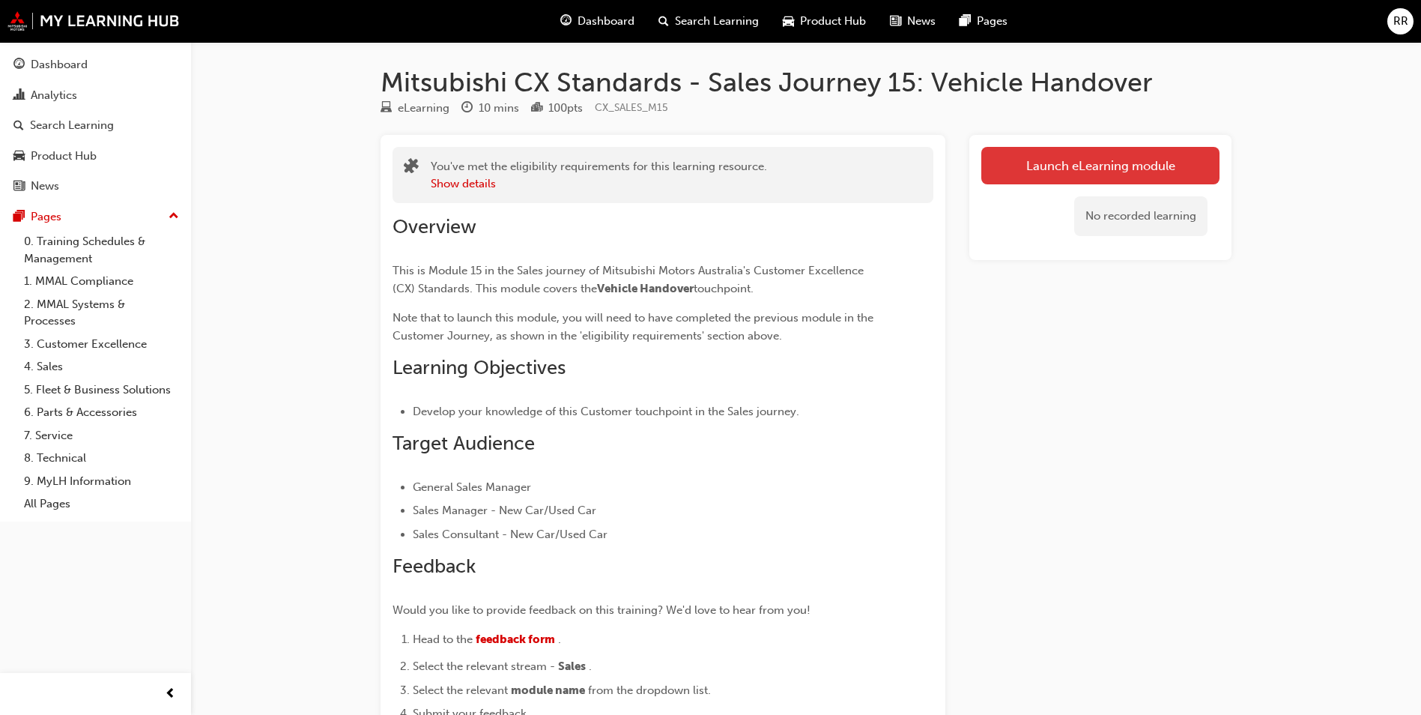
click at [1099, 171] on button "Launch eLearning module" at bounding box center [1101, 165] width 238 height 37
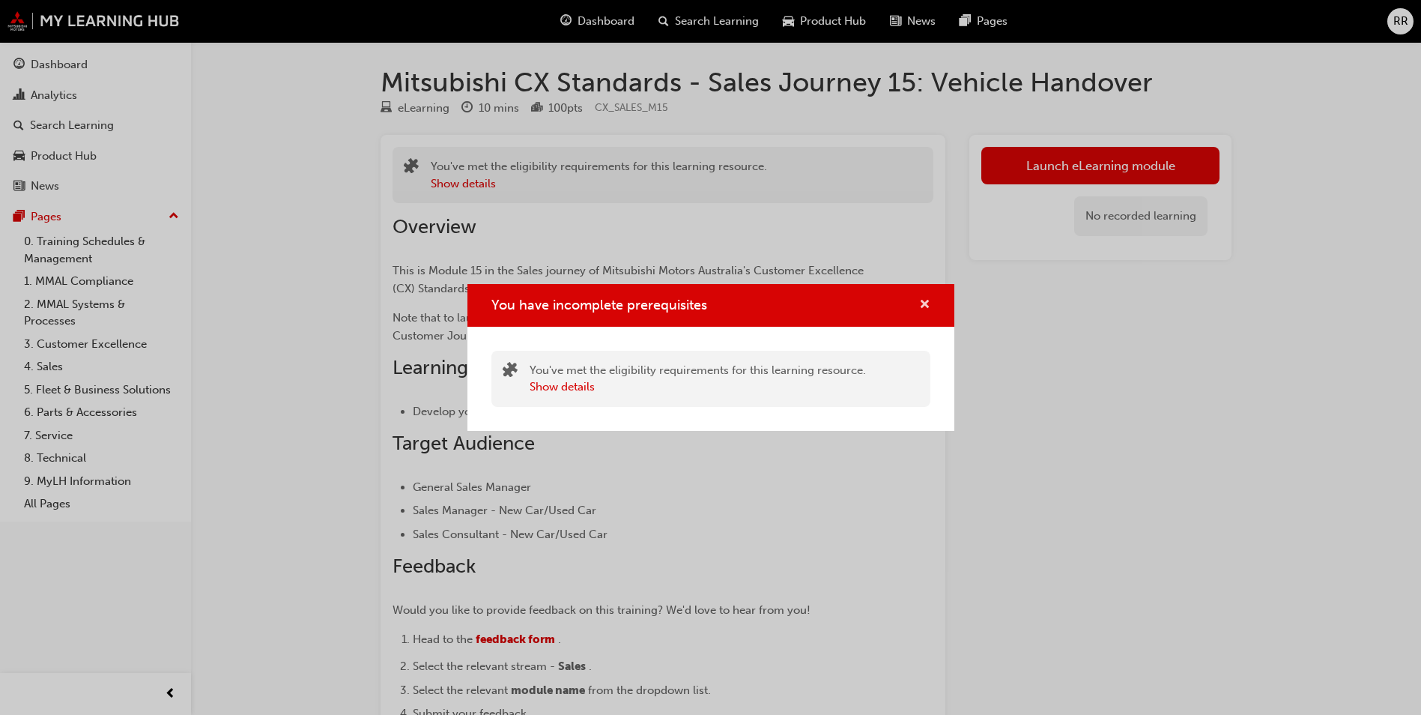
click at [919, 306] on button "You have incomplete prerequisites" at bounding box center [924, 305] width 11 height 19
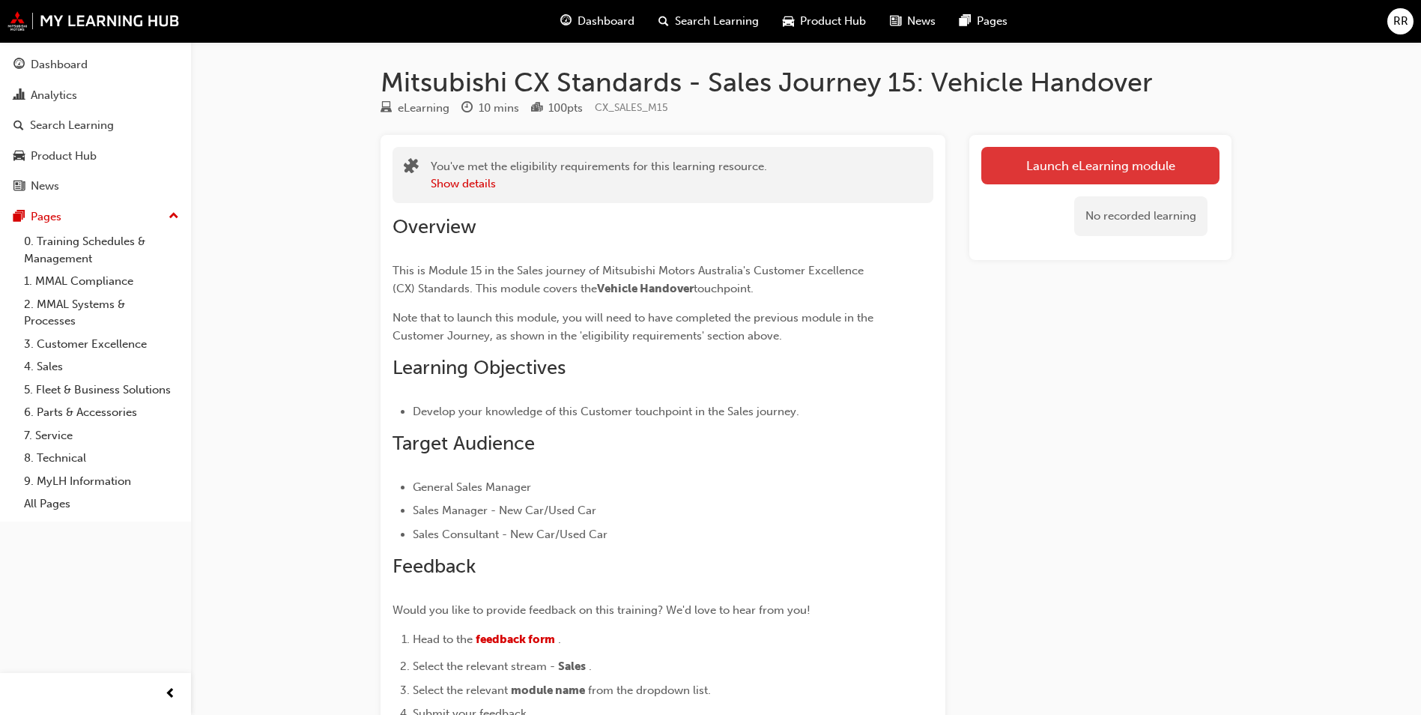
click at [1096, 162] on button "Launch eLearning module" at bounding box center [1101, 165] width 238 height 37
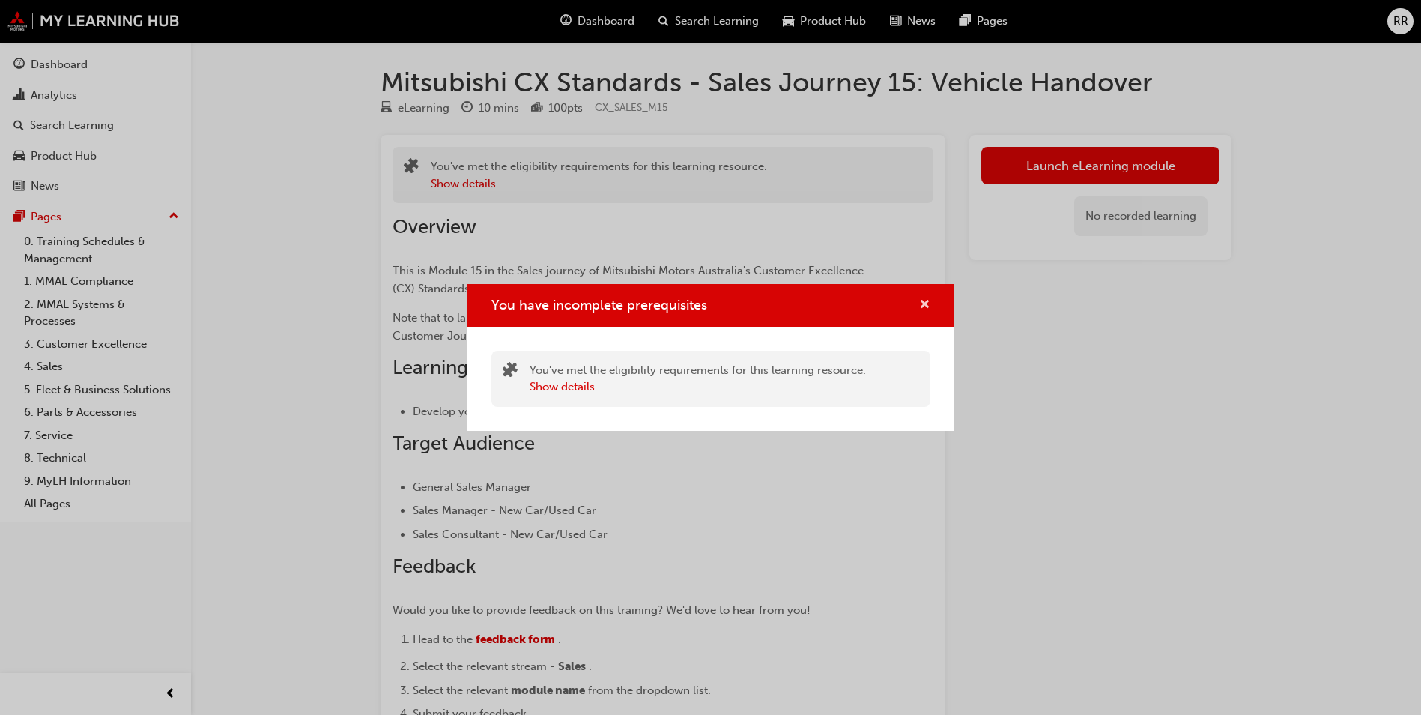
click at [924, 303] on span "cross-icon" at bounding box center [924, 305] width 11 height 13
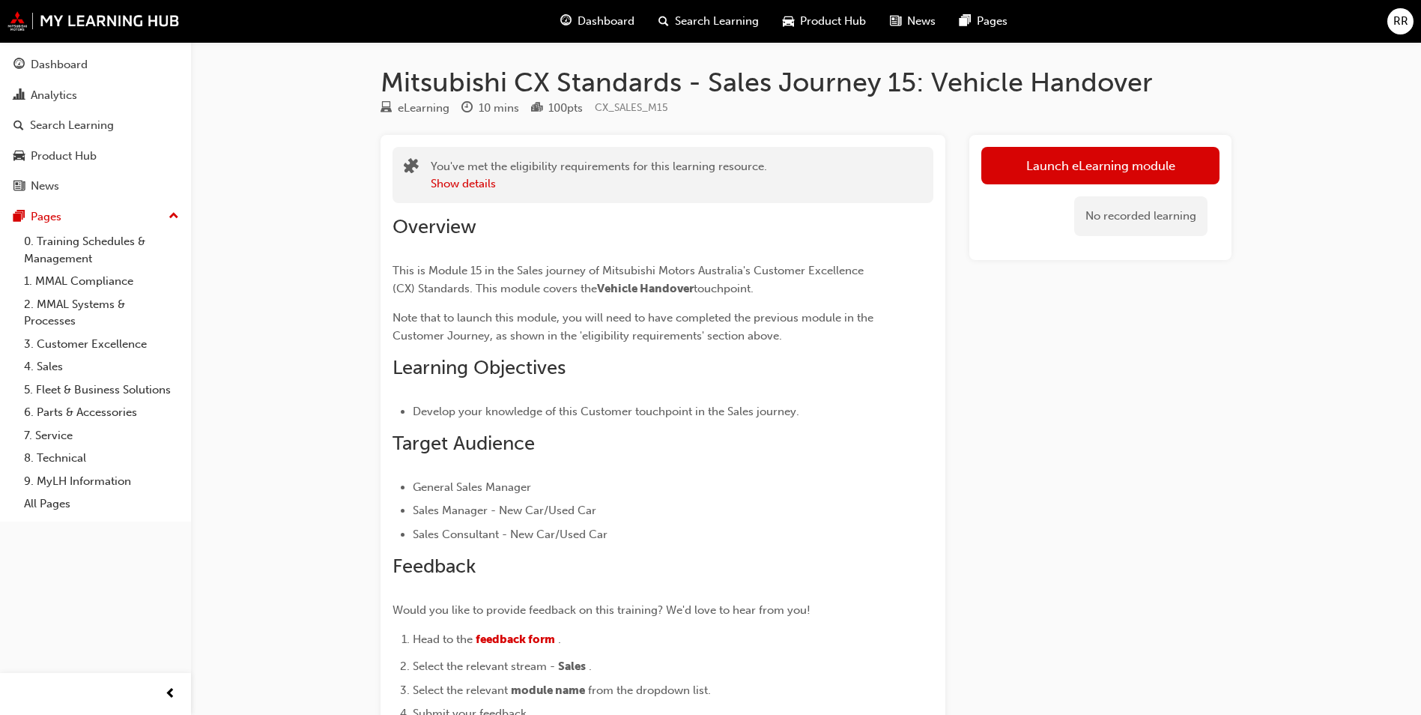
click at [628, 34] on div "Dashboard" at bounding box center [598, 21] width 98 height 31
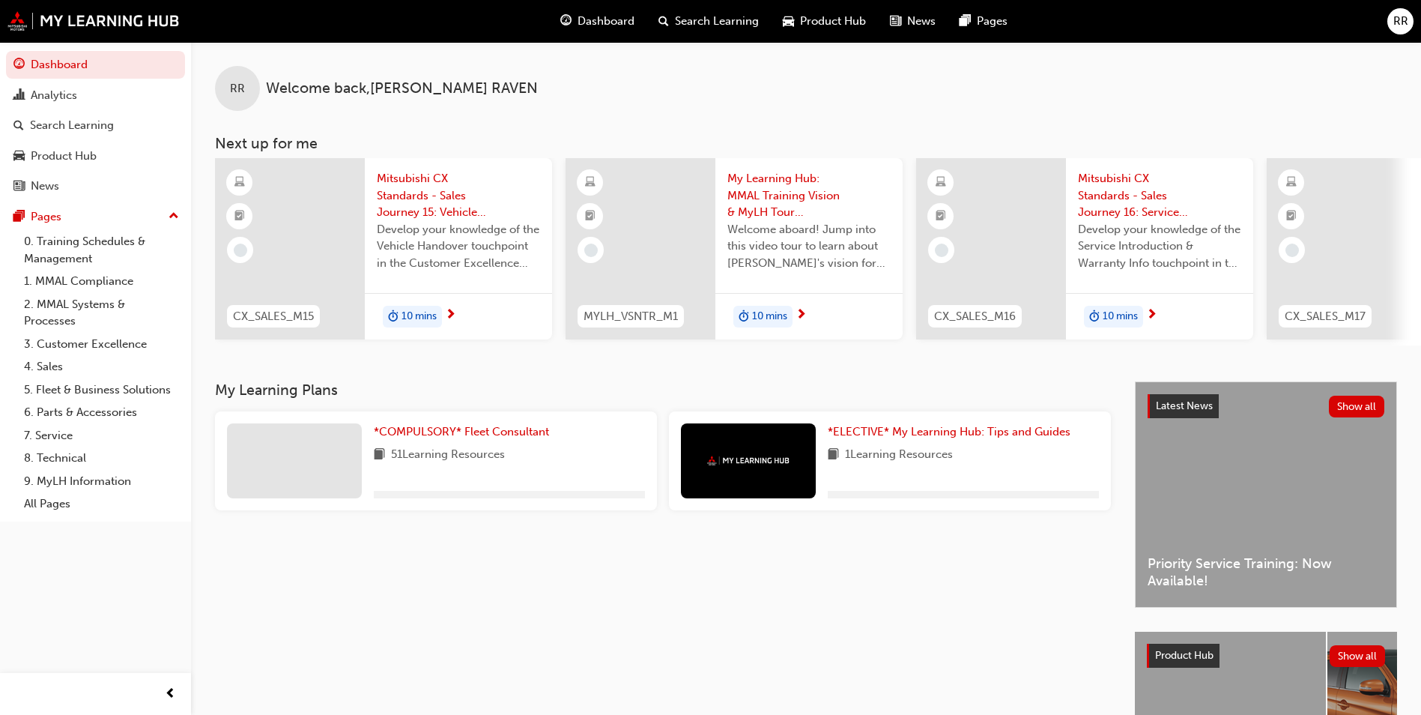
click at [431, 178] on span "Mitsubishi CX Standards - Sales Journey 15: Vehicle Handover" at bounding box center [458, 195] width 163 height 51
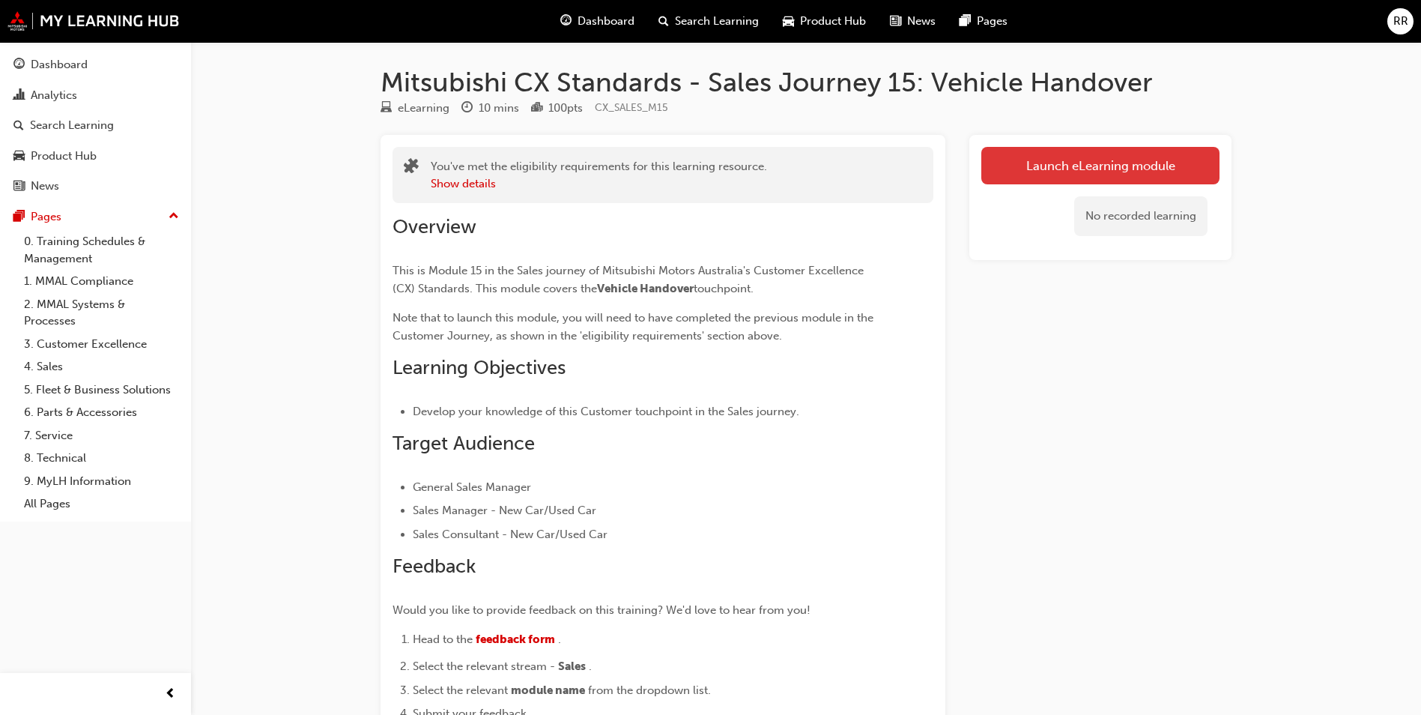
click at [1152, 160] on button "Launch eLearning module" at bounding box center [1101, 165] width 238 height 37
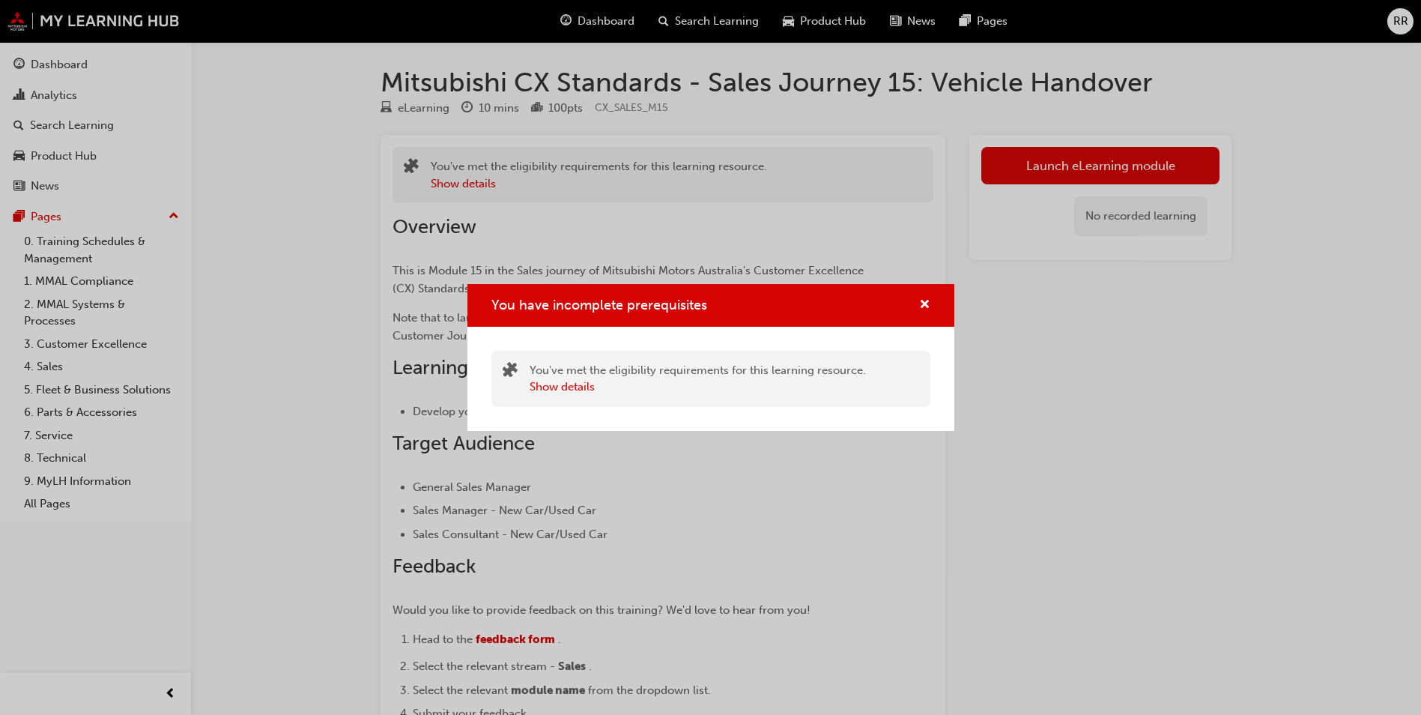
click at [935, 299] on div "You have incomplete prerequisites" at bounding box center [711, 305] width 487 height 43
click at [922, 300] on span "cross-icon" at bounding box center [924, 305] width 11 height 13
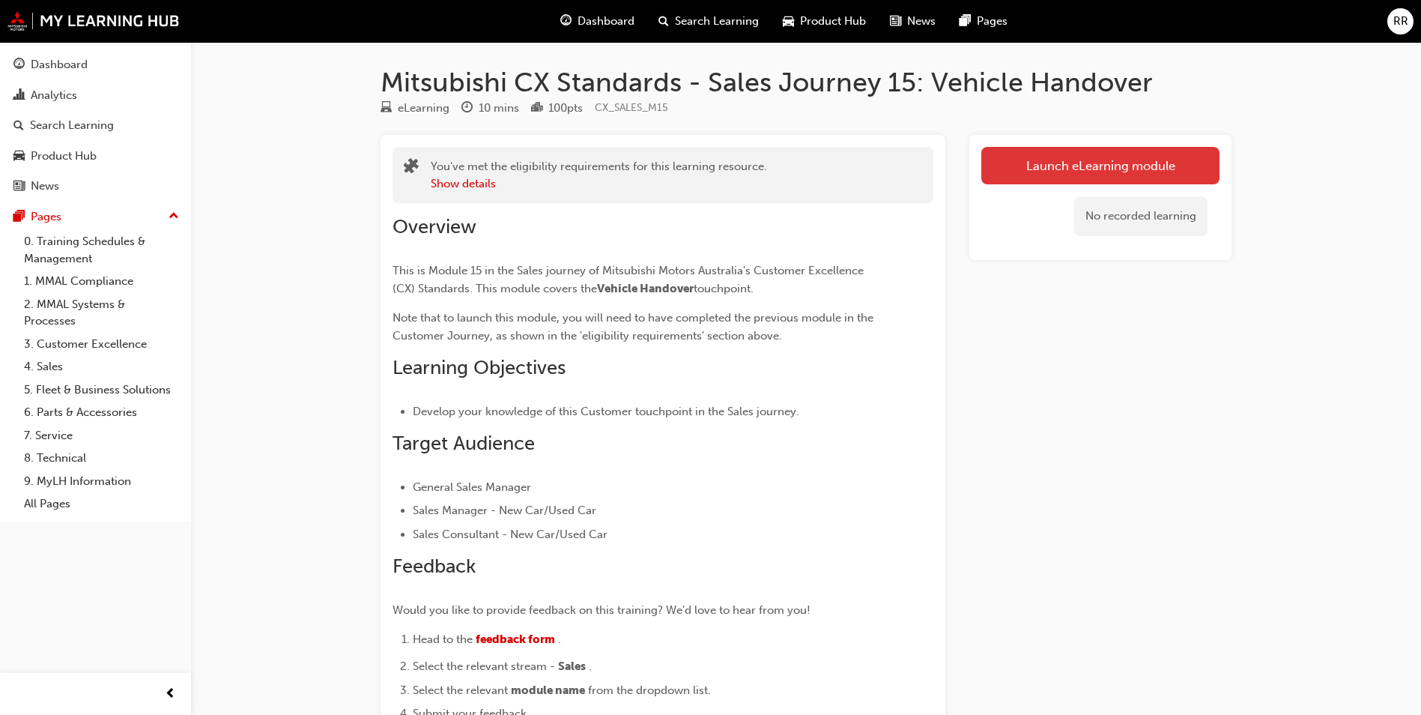
click at [1021, 163] on button "Launch eLearning module" at bounding box center [1101, 165] width 238 height 37
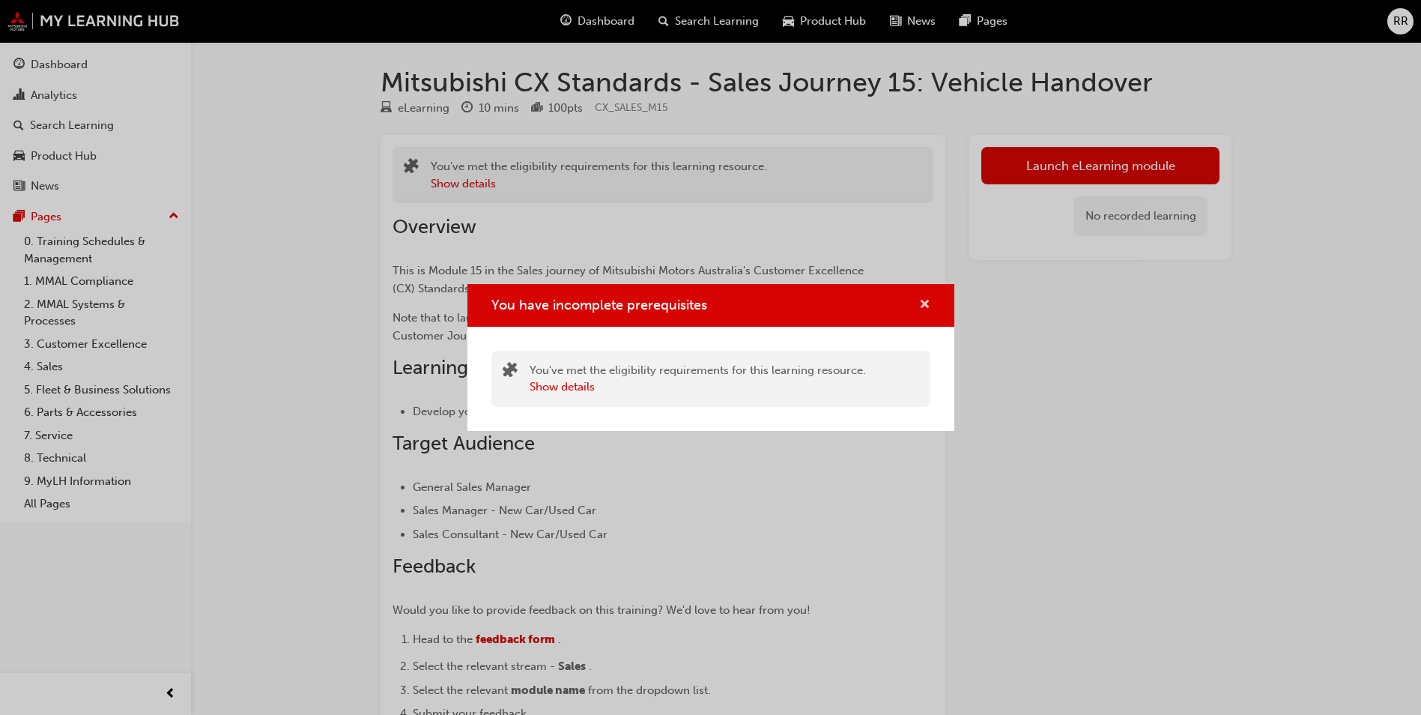
click at [925, 306] on span "cross-icon" at bounding box center [924, 305] width 11 height 13
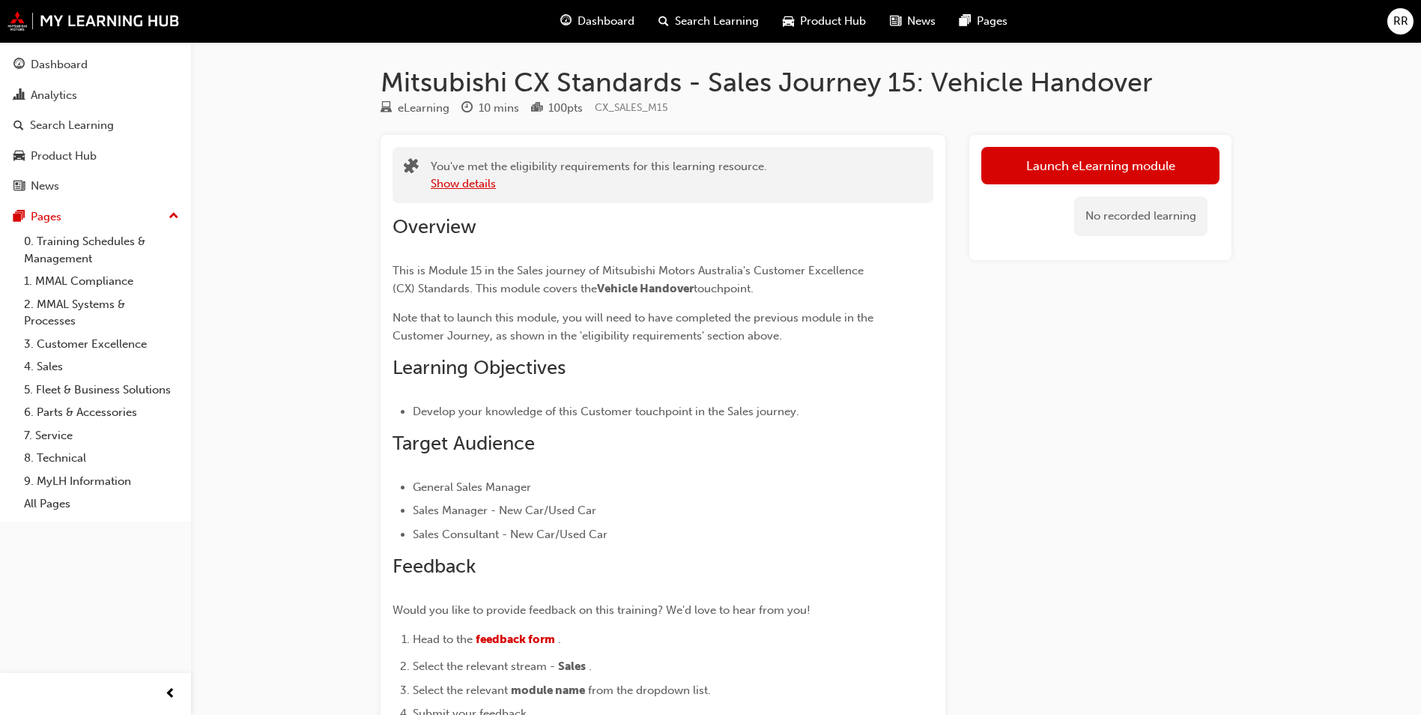
click at [485, 187] on button "Show details" at bounding box center [463, 183] width 65 height 17
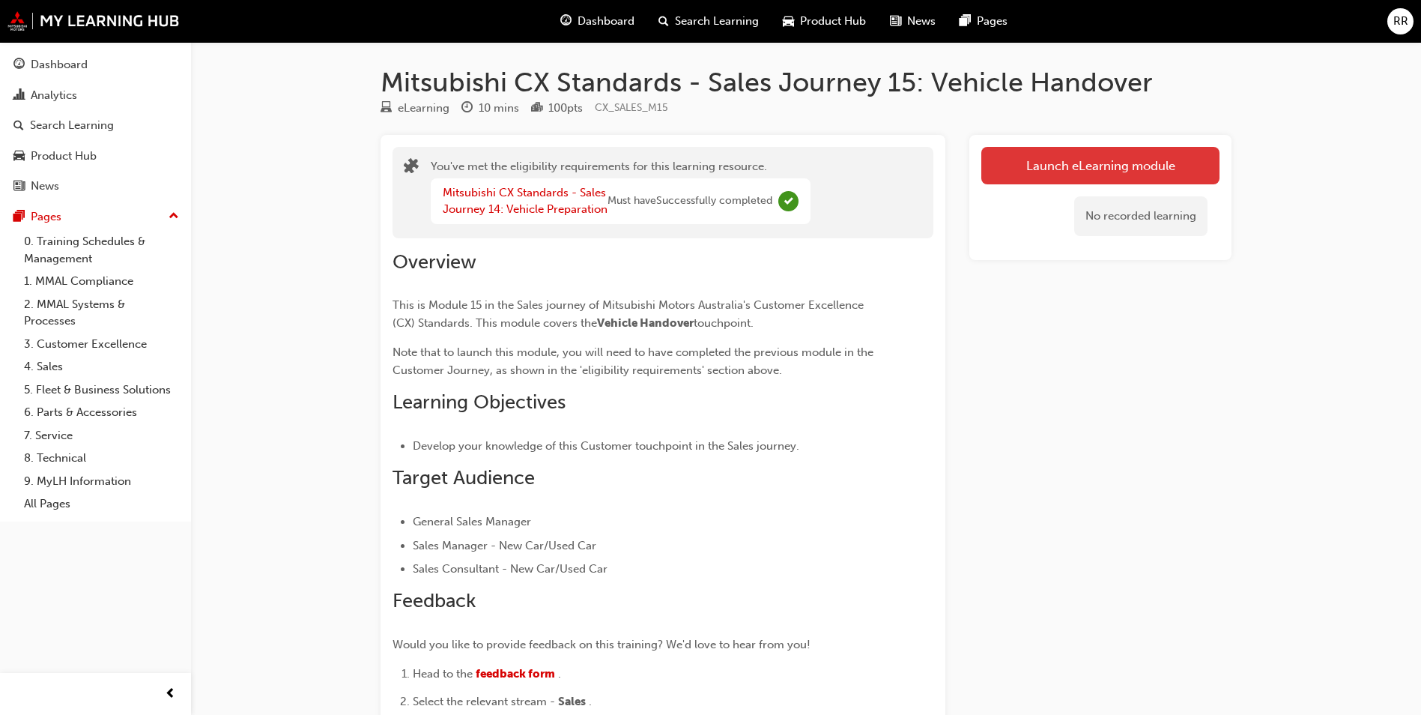
click at [1083, 161] on button "Launch eLearning module" at bounding box center [1101, 165] width 238 height 37
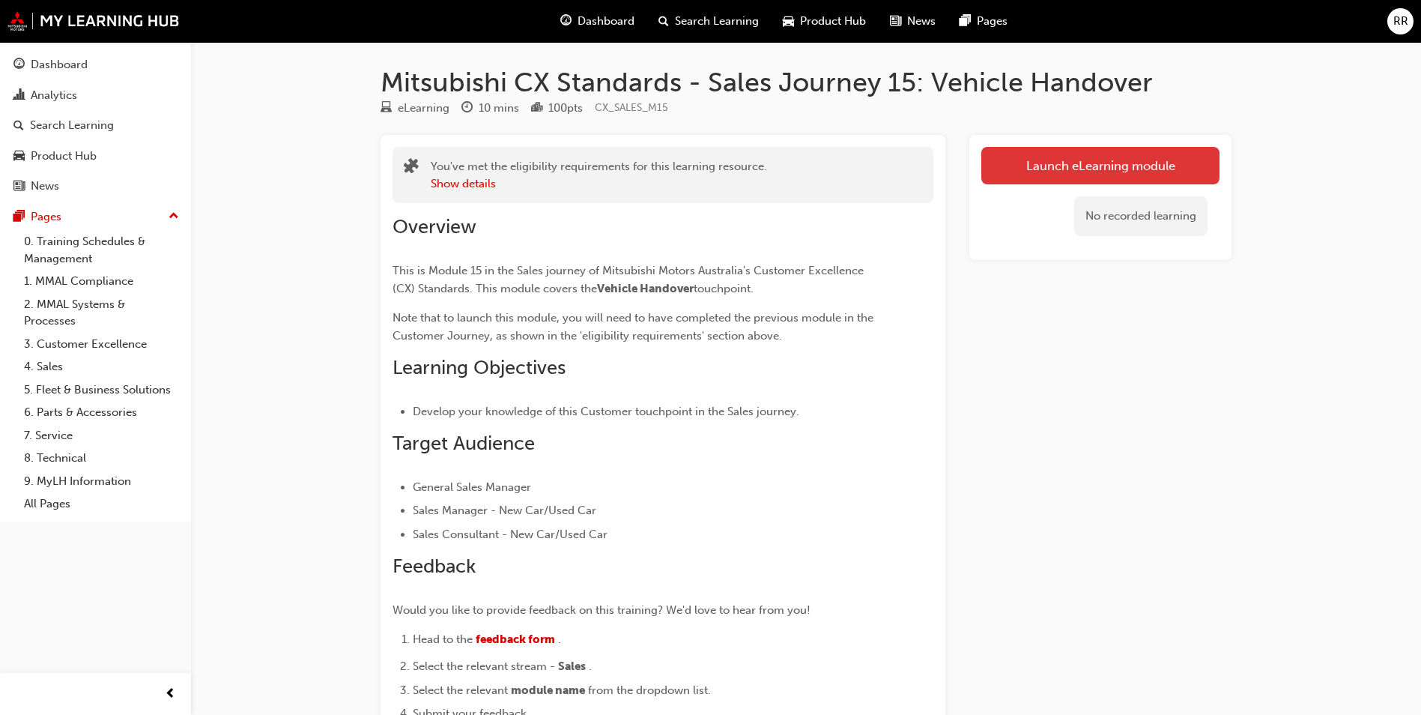
click at [1095, 169] on link "Launch eLearning module" at bounding box center [1101, 165] width 238 height 37
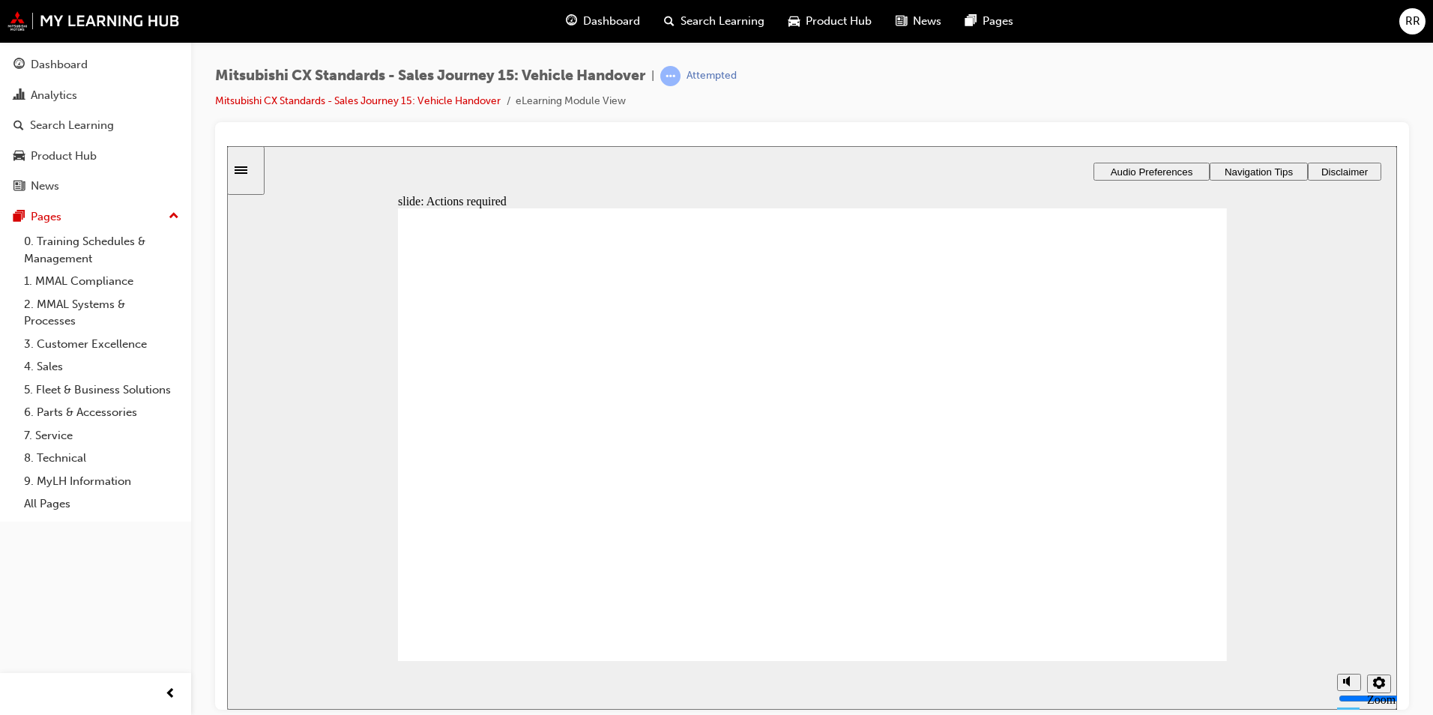
drag, startPoint x: 876, startPoint y: 528, endPoint x: 886, endPoint y: 513, distance: 17.9
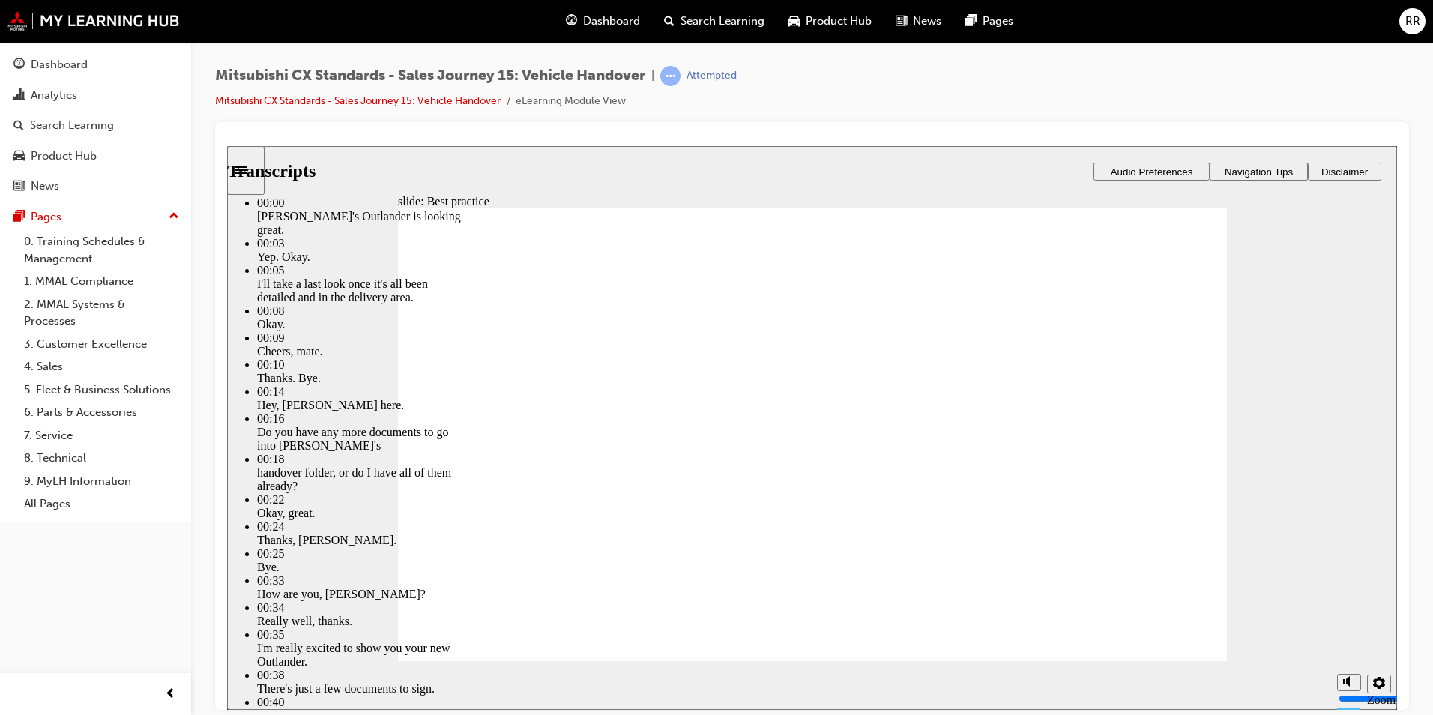
type input "2"
type input "0"
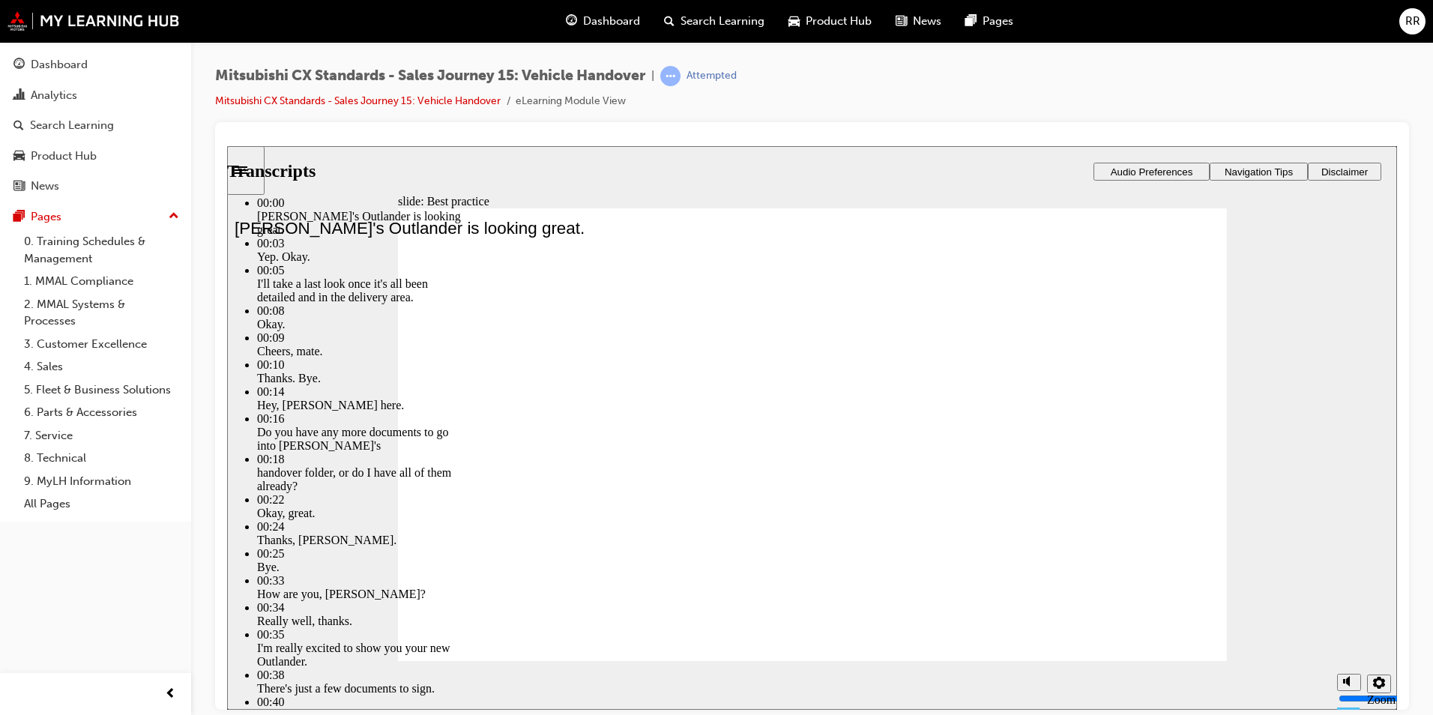
type input "2"
type input "0"
type input "117"
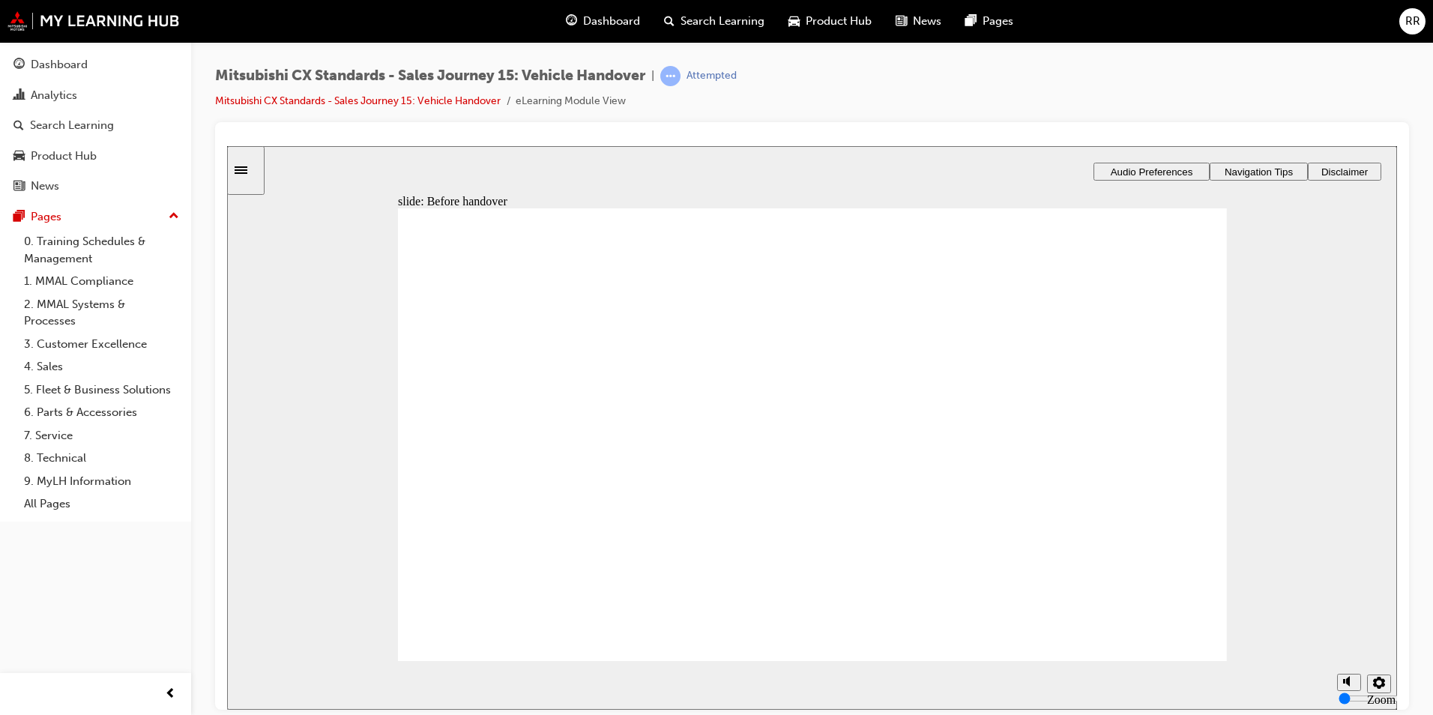
drag, startPoint x: 528, startPoint y: 484, endPoint x: 852, endPoint y: 426, distance: 328.9
drag, startPoint x: 526, startPoint y: 483, endPoint x: 864, endPoint y: 404, distance: 347.0
drag, startPoint x: 636, startPoint y: 463, endPoint x: 760, endPoint y: 471, distance: 123.9
drag, startPoint x: 630, startPoint y: 482, endPoint x: 839, endPoint y: 509, distance: 210.8
drag, startPoint x: 644, startPoint y: 477, endPoint x: 839, endPoint y: 541, distance: 205.0
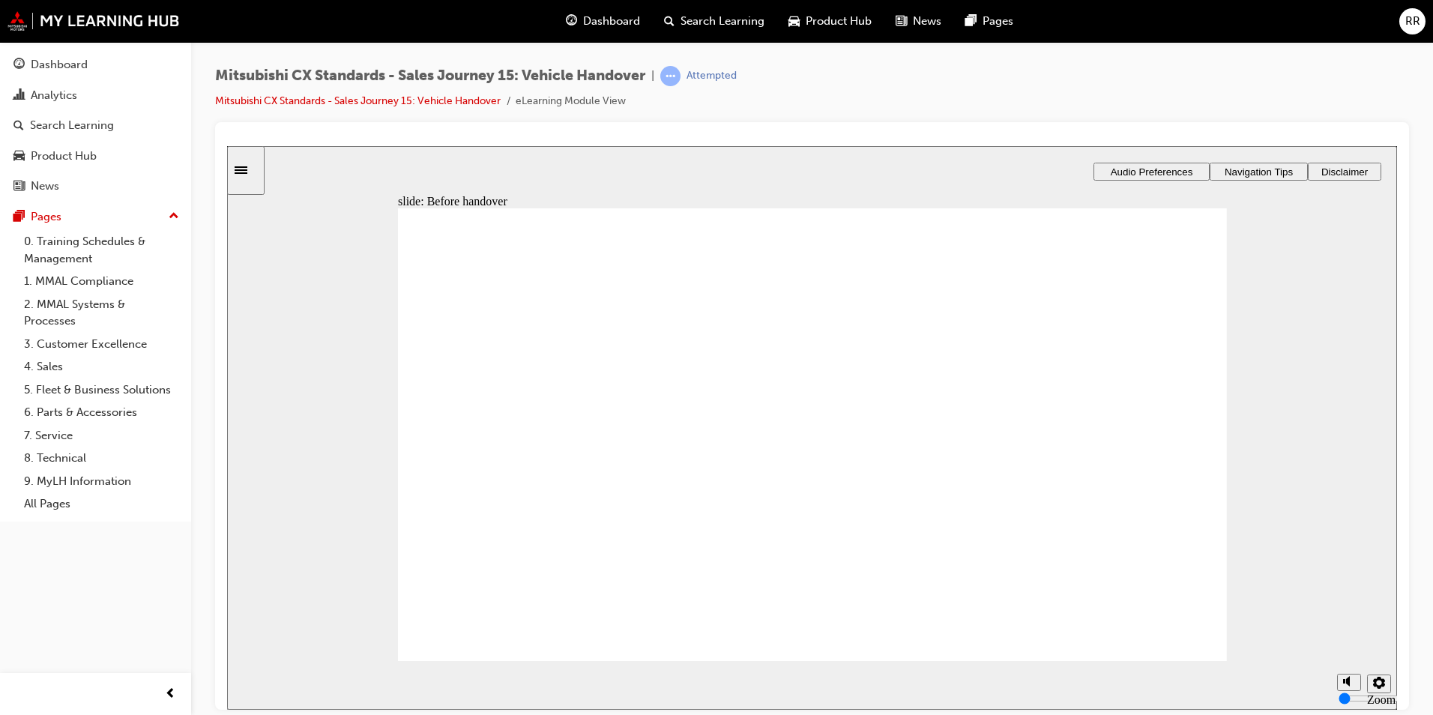
drag, startPoint x: 536, startPoint y: 463, endPoint x: 732, endPoint y: 555, distance: 216.6
drag, startPoint x: 578, startPoint y: 483, endPoint x: 835, endPoint y: 410, distance: 266.4
drag, startPoint x: 549, startPoint y: 484, endPoint x: 737, endPoint y: 498, distance: 188.6
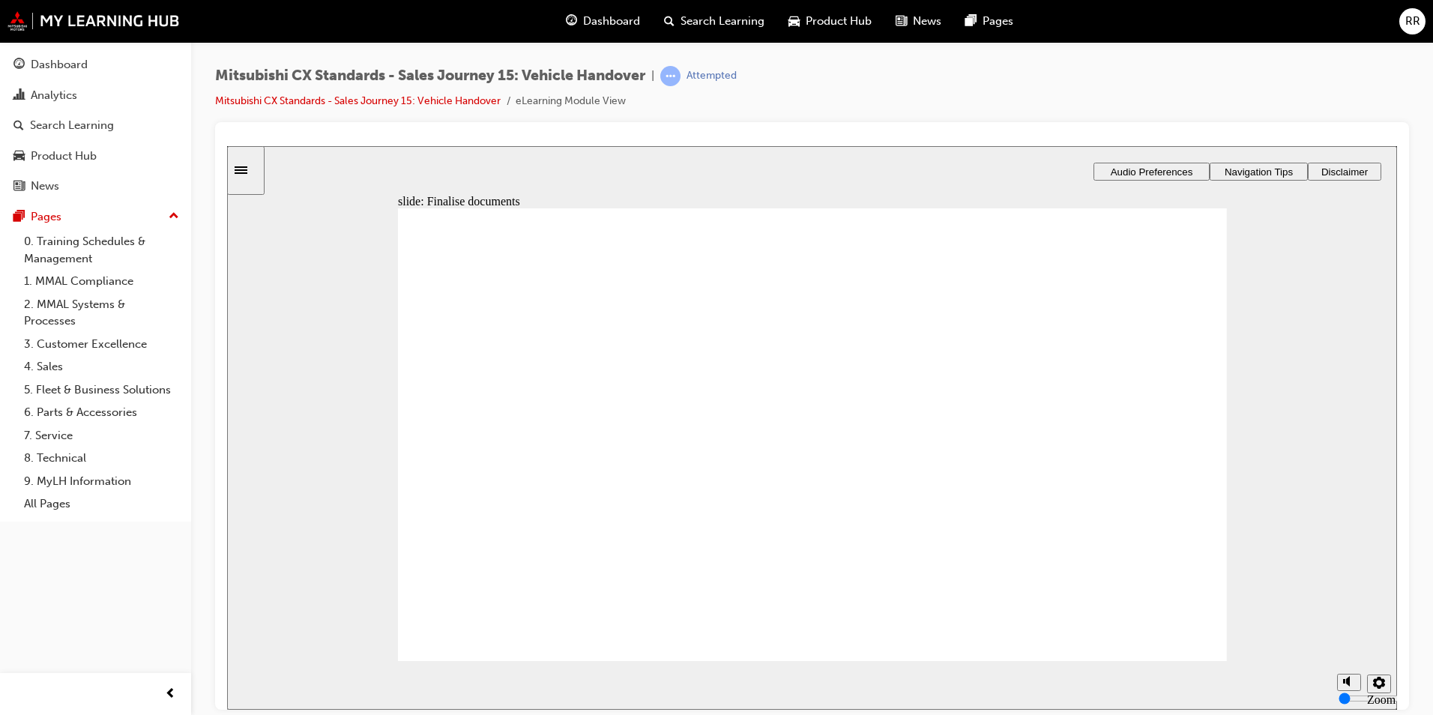
drag, startPoint x: 552, startPoint y: 475, endPoint x: 806, endPoint y: 521, distance: 258.1
drag, startPoint x: 565, startPoint y: 474, endPoint x: 1072, endPoint y: 380, distance: 515.9
drag, startPoint x: 620, startPoint y: 484, endPoint x: 842, endPoint y: 405, distance: 235.6
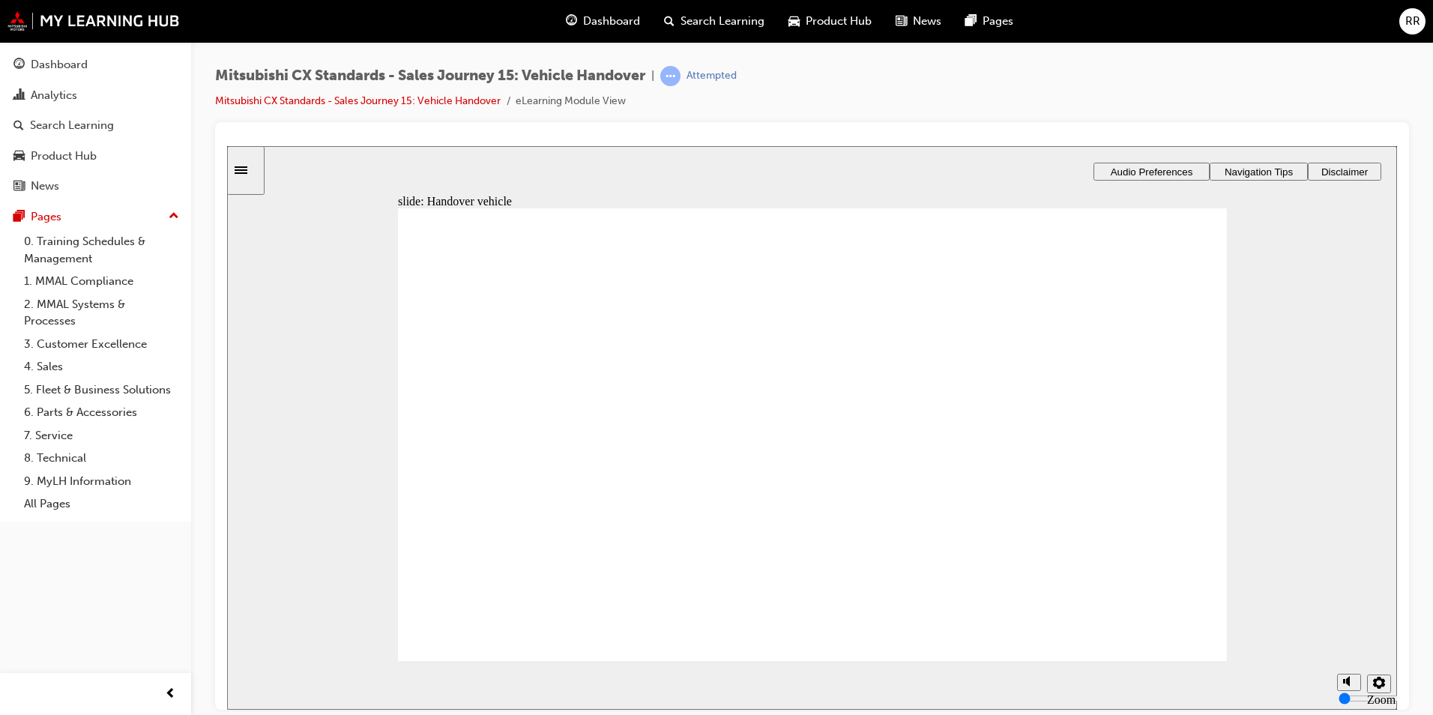
drag, startPoint x: 606, startPoint y: 462, endPoint x: 797, endPoint y: 435, distance: 192.3
drag, startPoint x: 642, startPoint y: 481, endPoint x: 817, endPoint y: 471, distance: 174.9
drag, startPoint x: 821, startPoint y: 459, endPoint x: 1061, endPoint y: 411, distance: 245.3
drag, startPoint x: 650, startPoint y: 486, endPoint x: 1161, endPoint y: 423, distance: 514.9
drag, startPoint x: 566, startPoint y: 488, endPoint x: 801, endPoint y: 480, distance: 234.7
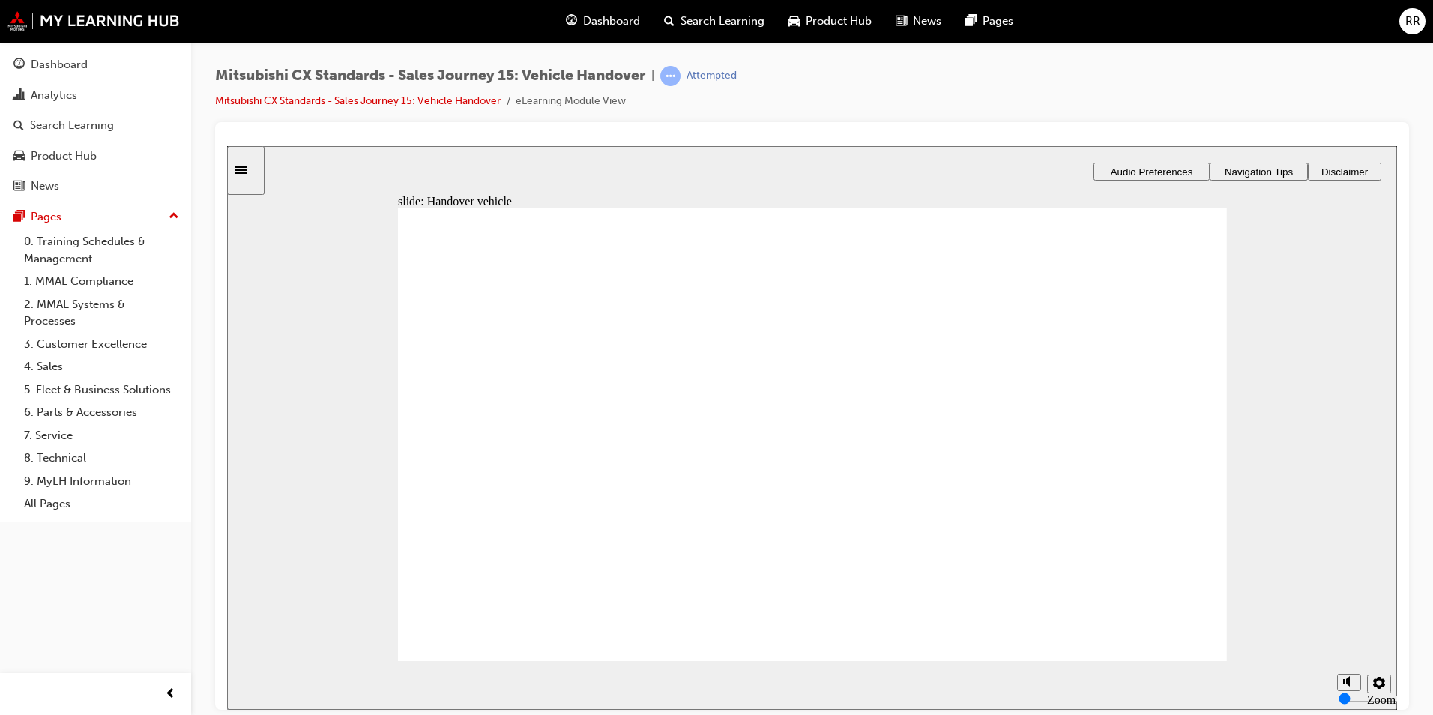
checkbox input "true"
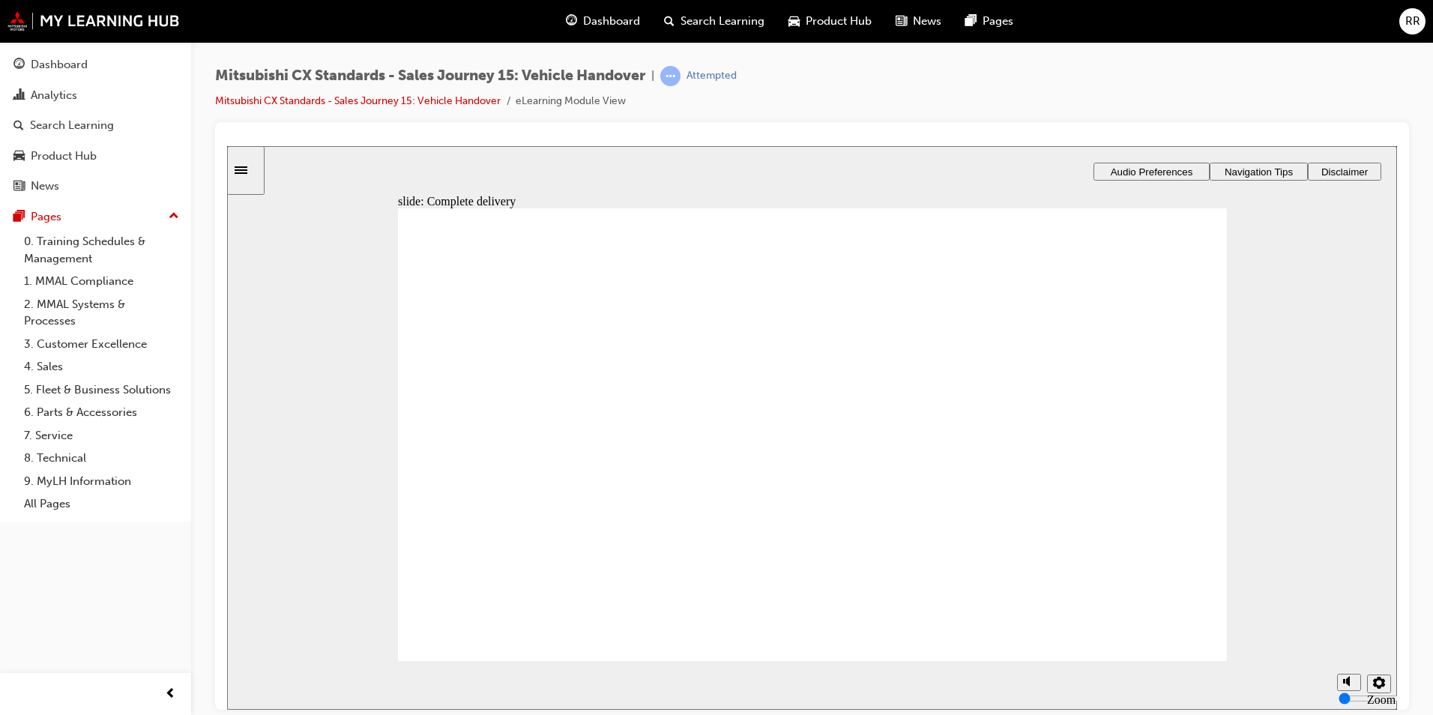
checkbox input "true"
drag, startPoint x: 855, startPoint y: 435, endPoint x: 1107, endPoint y: 272, distance: 299.7
drag, startPoint x: 1071, startPoint y: 298, endPoint x: 1080, endPoint y: 321, distance: 24.2
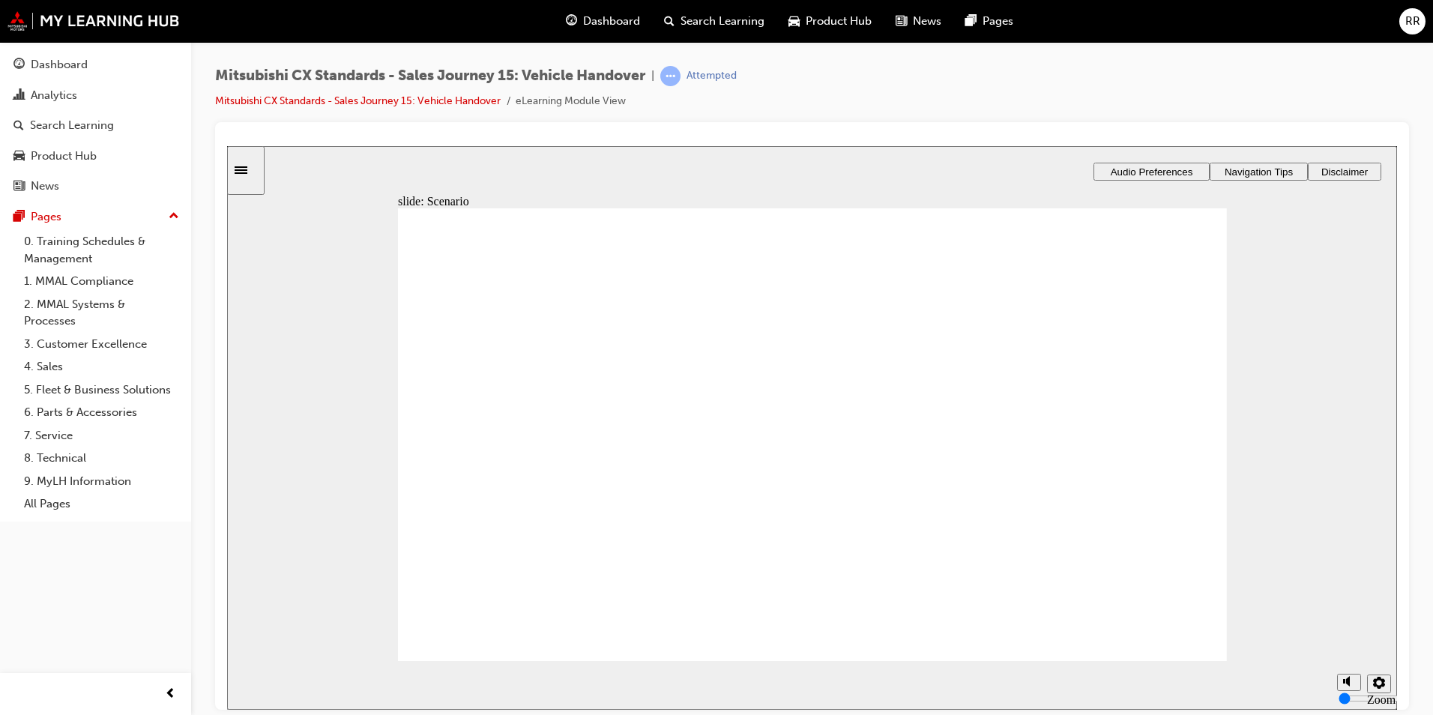
drag, startPoint x: 887, startPoint y: 576, endPoint x: 1151, endPoint y: 311, distance: 374.1
drag, startPoint x: 988, startPoint y: 361, endPoint x: 981, endPoint y: 414, distance: 53.0
drag, startPoint x: 865, startPoint y: 535, endPoint x: 1119, endPoint y: 335, distance: 322.8
drag, startPoint x: 803, startPoint y: 468, endPoint x: 1042, endPoint y: 463, distance: 239.1
drag, startPoint x: 870, startPoint y: 284, endPoint x: 1069, endPoint y: 461, distance: 265.9
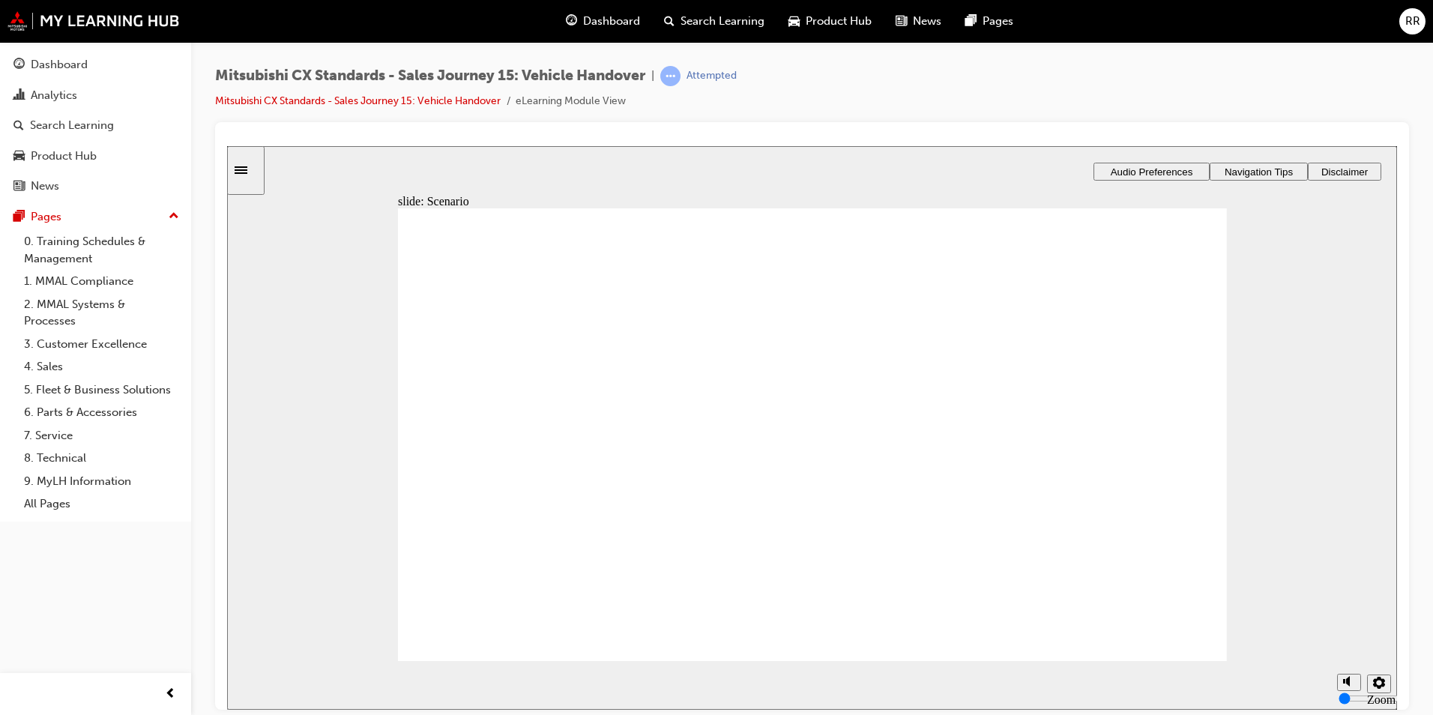
drag, startPoint x: 871, startPoint y: 342, endPoint x: 1108, endPoint y: 522, distance: 297.3
drag, startPoint x: 1051, startPoint y: 522, endPoint x: 1054, endPoint y: 560, distance: 37.7
drag, startPoint x: 887, startPoint y: 408, endPoint x: 1163, endPoint y: 492, distance: 288.0
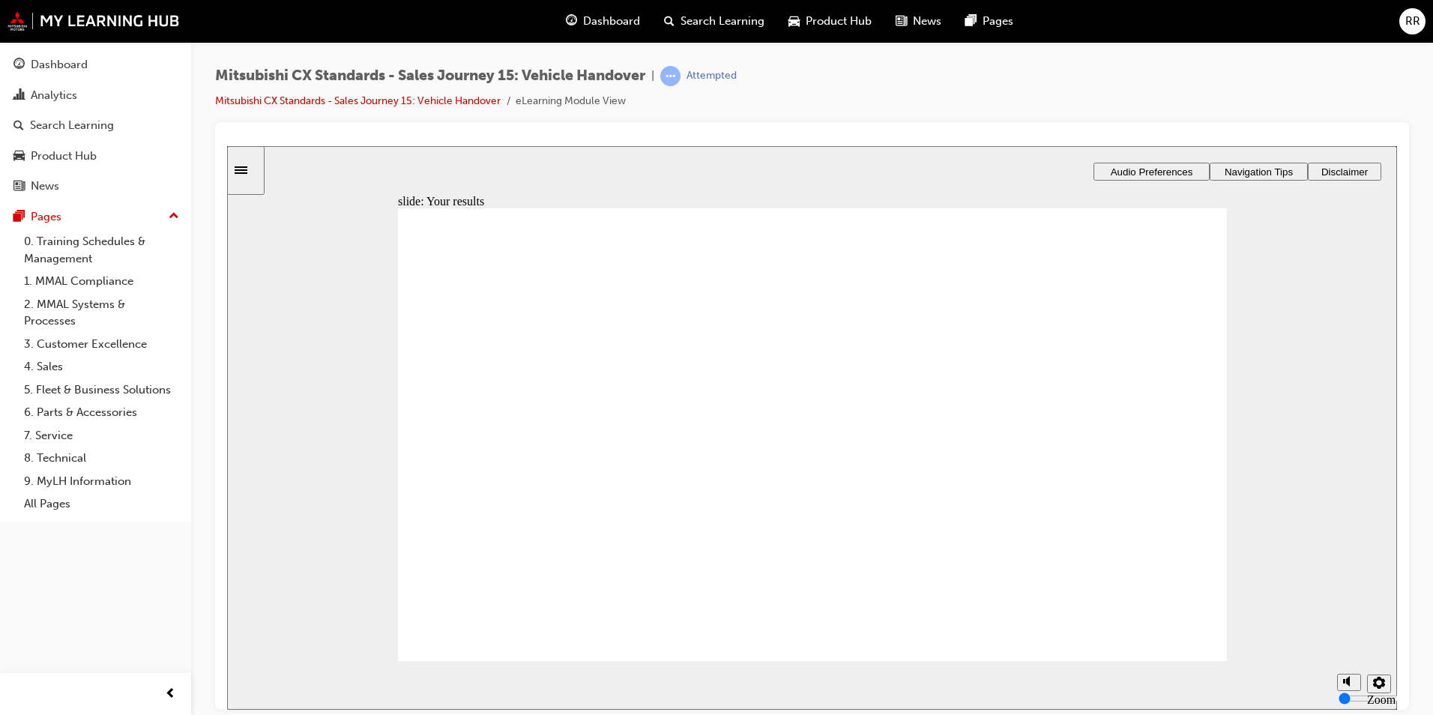
drag, startPoint x: 548, startPoint y: 470, endPoint x: 1096, endPoint y: 405, distance: 552.4
drag, startPoint x: 545, startPoint y: 472, endPoint x: 807, endPoint y: 383, distance: 277.0
drag, startPoint x: 535, startPoint y: 486, endPoint x: 752, endPoint y: 468, distance: 217.3
drag, startPoint x: 504, startPoint y: 487, endPoint x: 727, endPoint y: 518, distance: 225.4
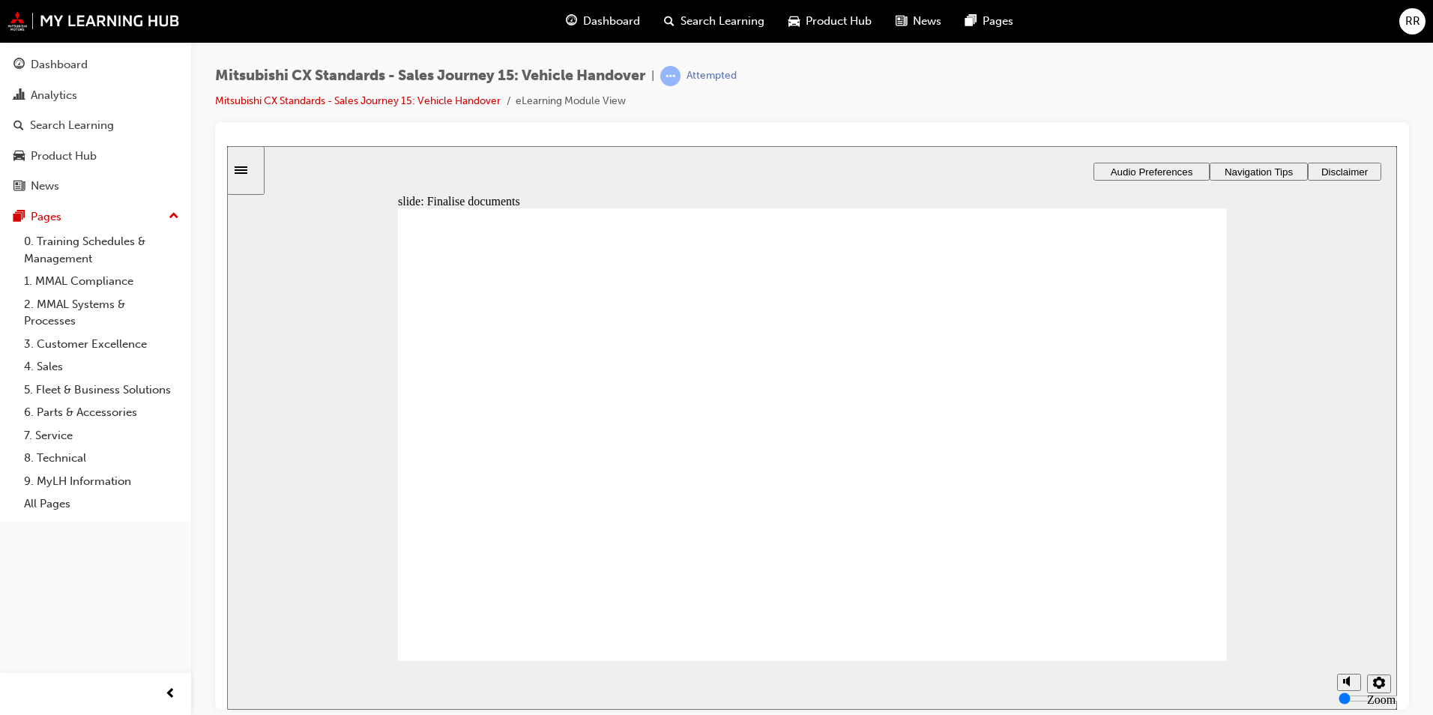
checkbox input "true"
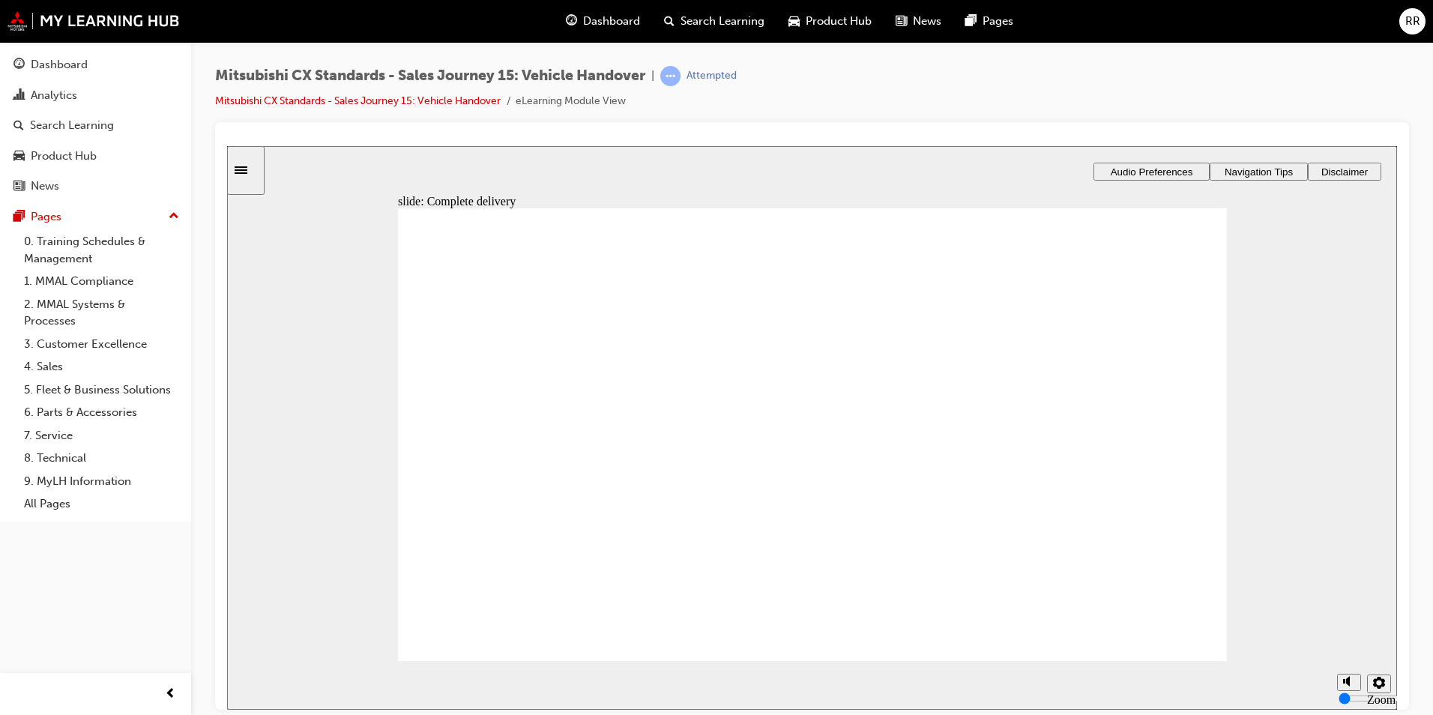
drag, startPoint x: 882, startPoint y: 543, endPoint x: 1117, endPoint y: 309, distance: 331.2
drag, startPoint x: 932, startPoint y: 527, endPoint x: 1103, endPoint y: 330, distance: 260.3
drag, startPoint x: 901, startPoint y: 435, endPoint x: 1156, endPoint y: 387, distance: 259.4
drag, startPoint x: 881, startPoint y: 486, endPoint x: 1048, endPoint y: 453, distance: 170.5
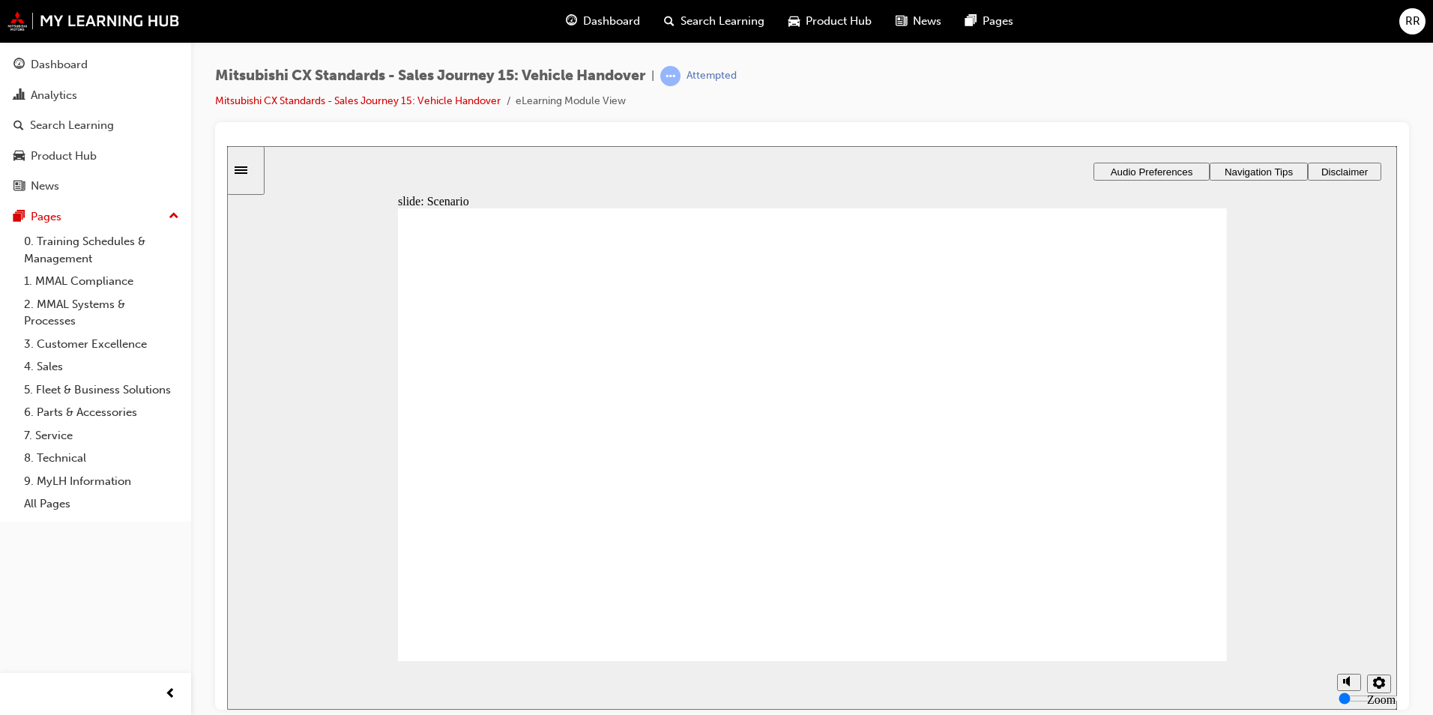
drag, startPoint x: 814, startPoint y: 387, endPoint x: 1049, endPoint y: 489, distance: 256.4
drag, startPoint x: 800, startPoint y: 293, endPoint x: 1090, endPoint y: 530, distance: 373.8
drag, startPoint x: 834, startPoint y: 360, endPoint x: 1108, endPoint y: 586, distance: 355.1
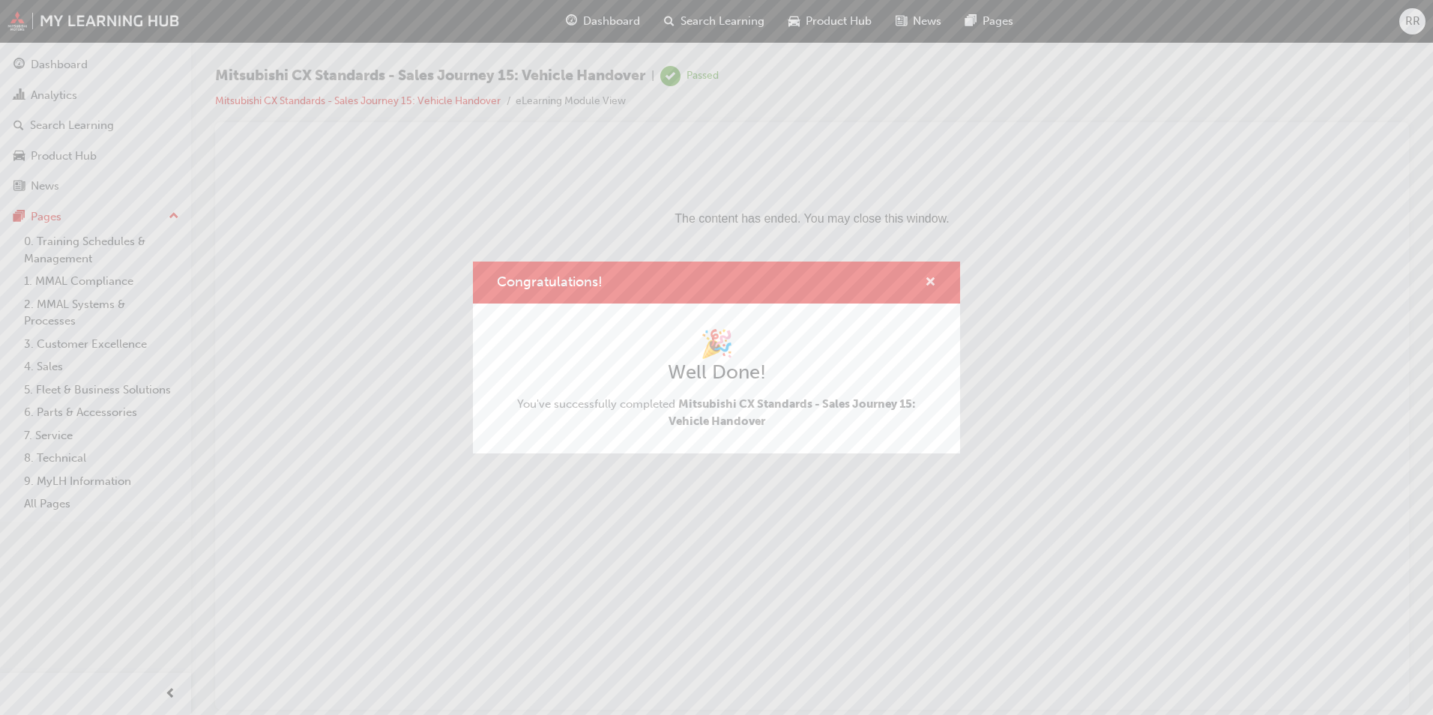
click at [929, 280] on span "cross-icon" at bounding box center [930, 283] width 11 height 13
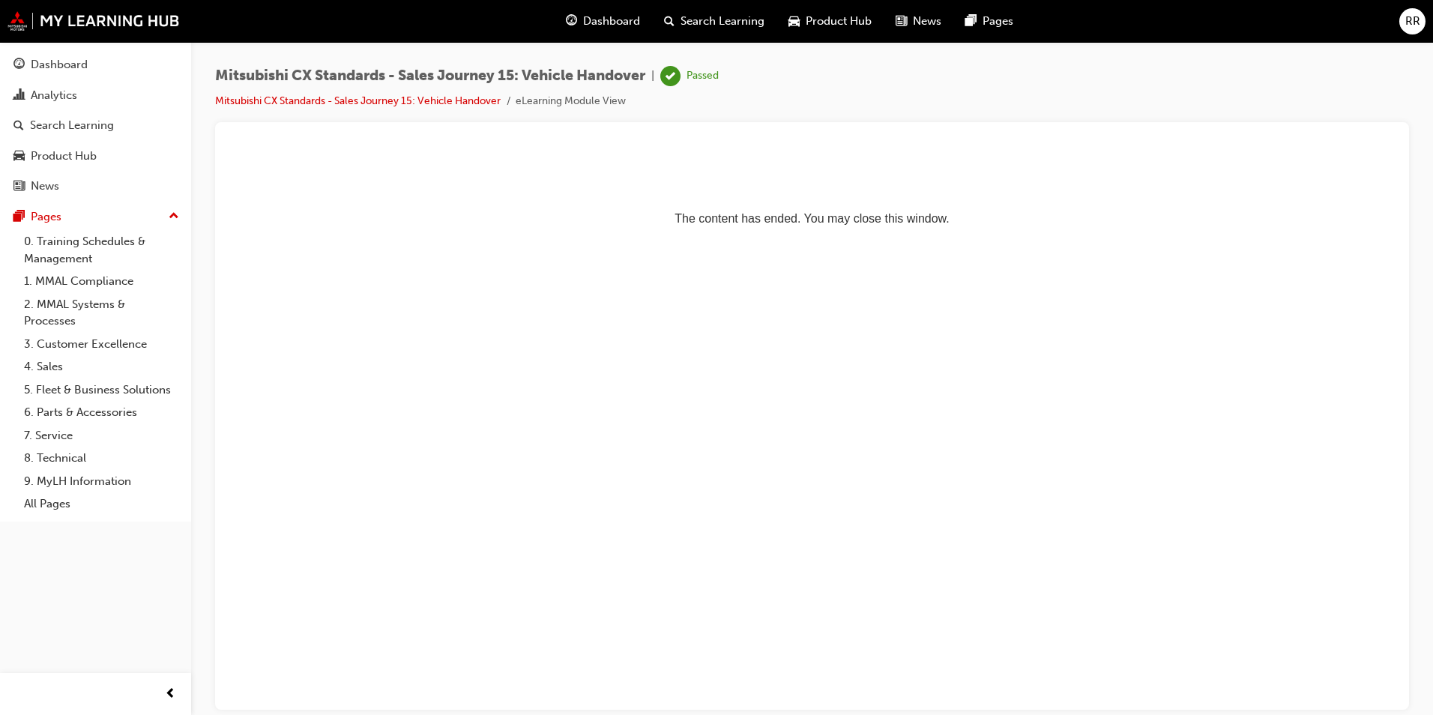
click at [572, 18] on span "guage-icon" at bounding box center [571, 21] width 11 height 19
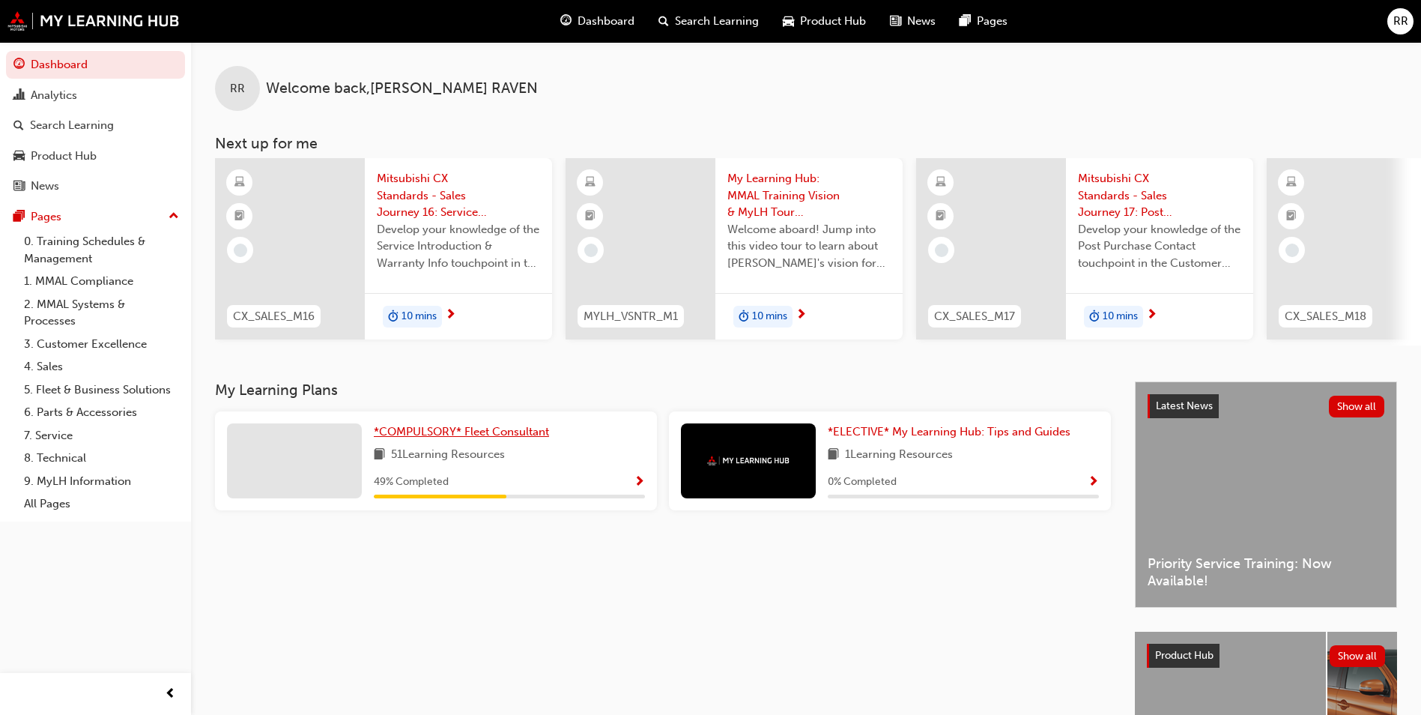
click at [518, 438] on span "*COMPULSORY* Fleet Consultant" at bounding box center [461, 431] width 175 height 13
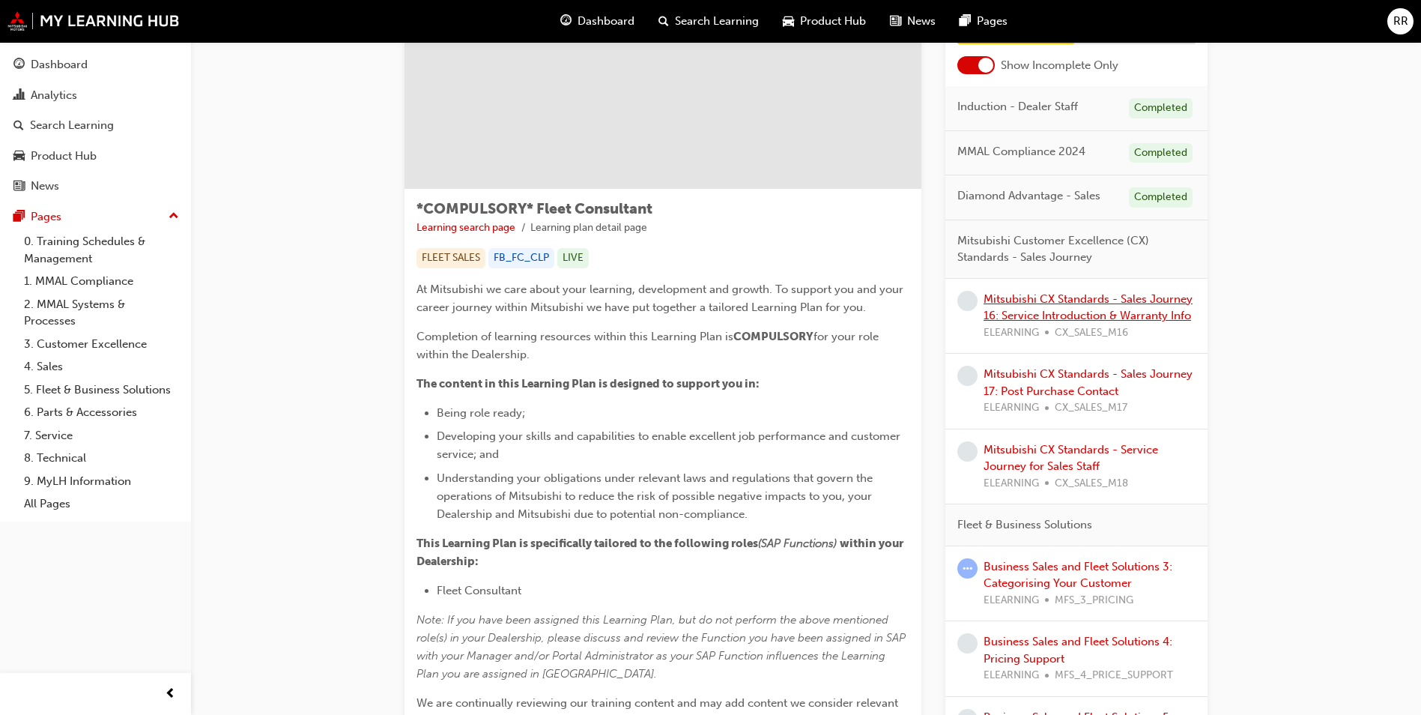
scroll to position [150, 0]
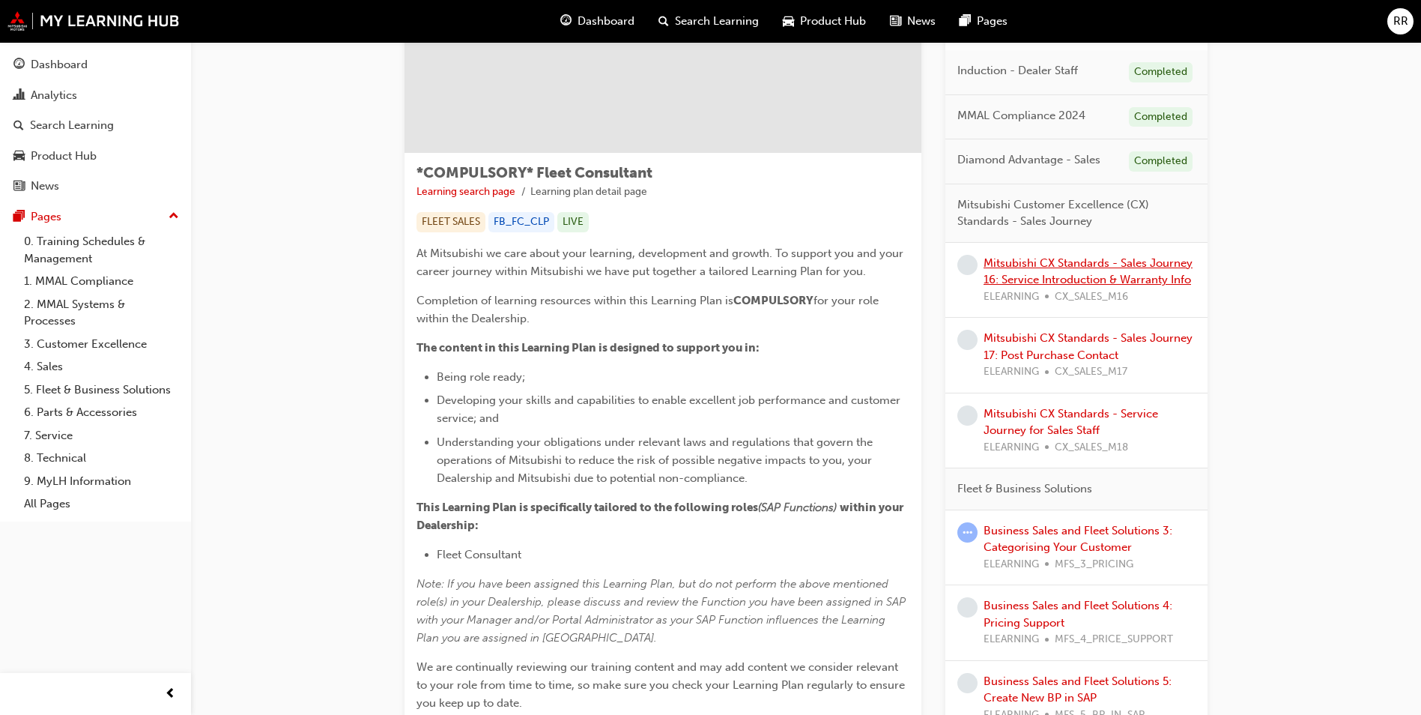
click at [1093, 263] on link "Mitsubishi CX Standards - Sales Journey 16: Service Introduction & Warranty Info" at bounding box center [1088, 271] width 209 height 31
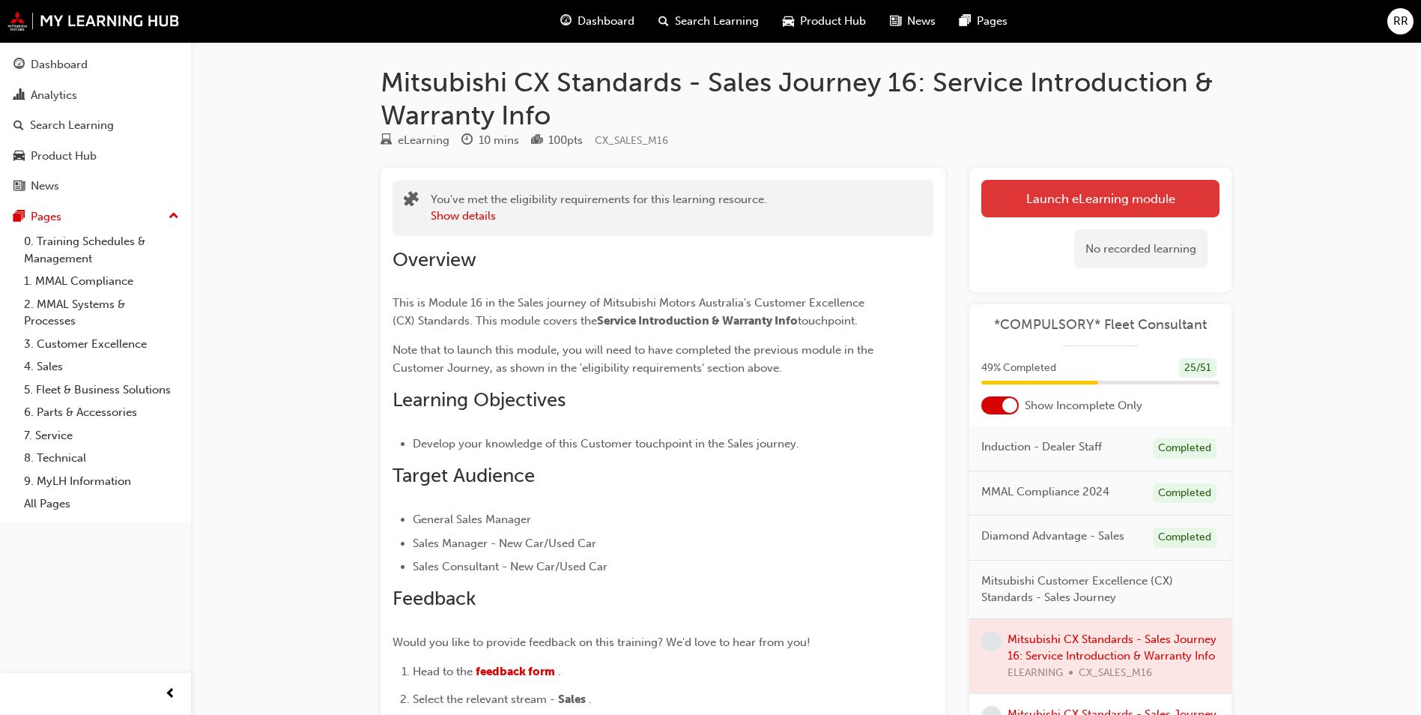
click at [1037, 207] on link "Launch eLearning module" at bounding box center [1101, 198] width 238 height 37
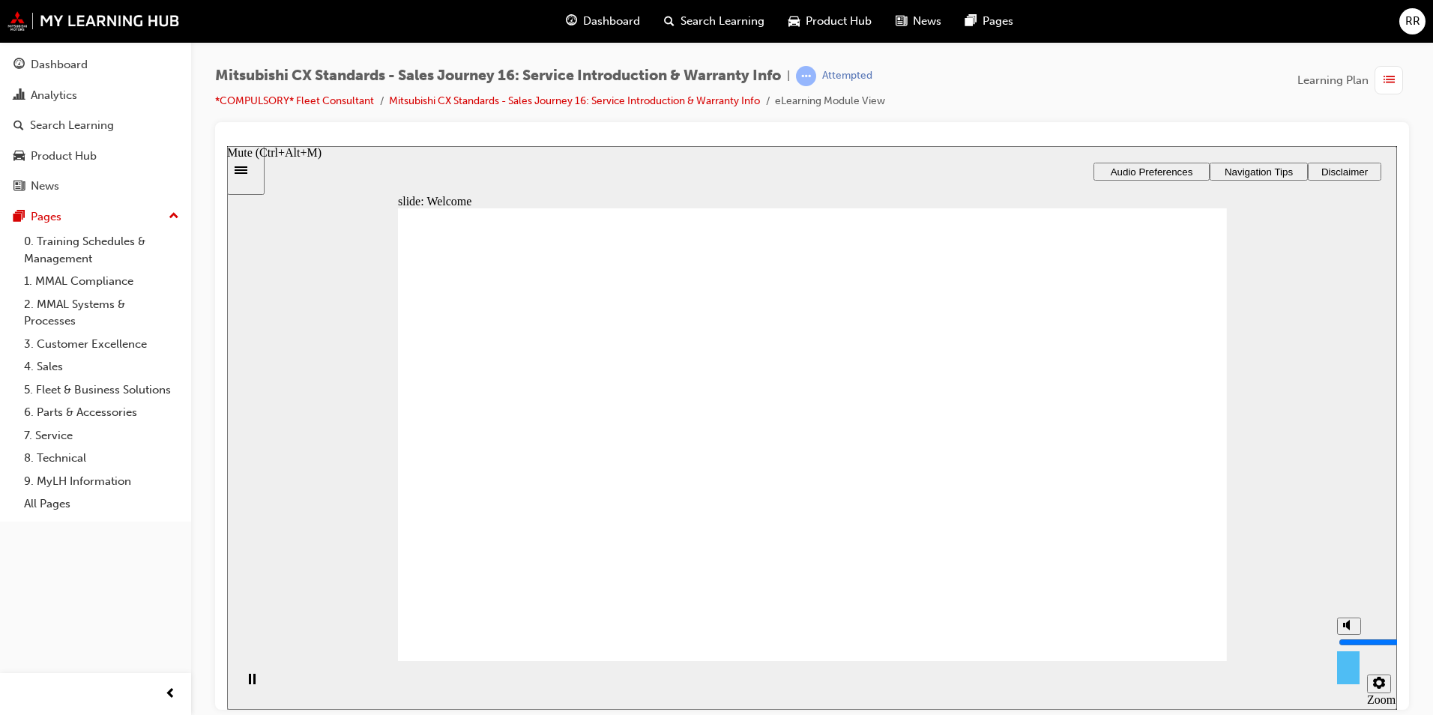
click at [1355, 634] on button "Mute (Ctrl+Alt+M)" at bounding box center [1349, 625] width 24 height 17
type input "0"
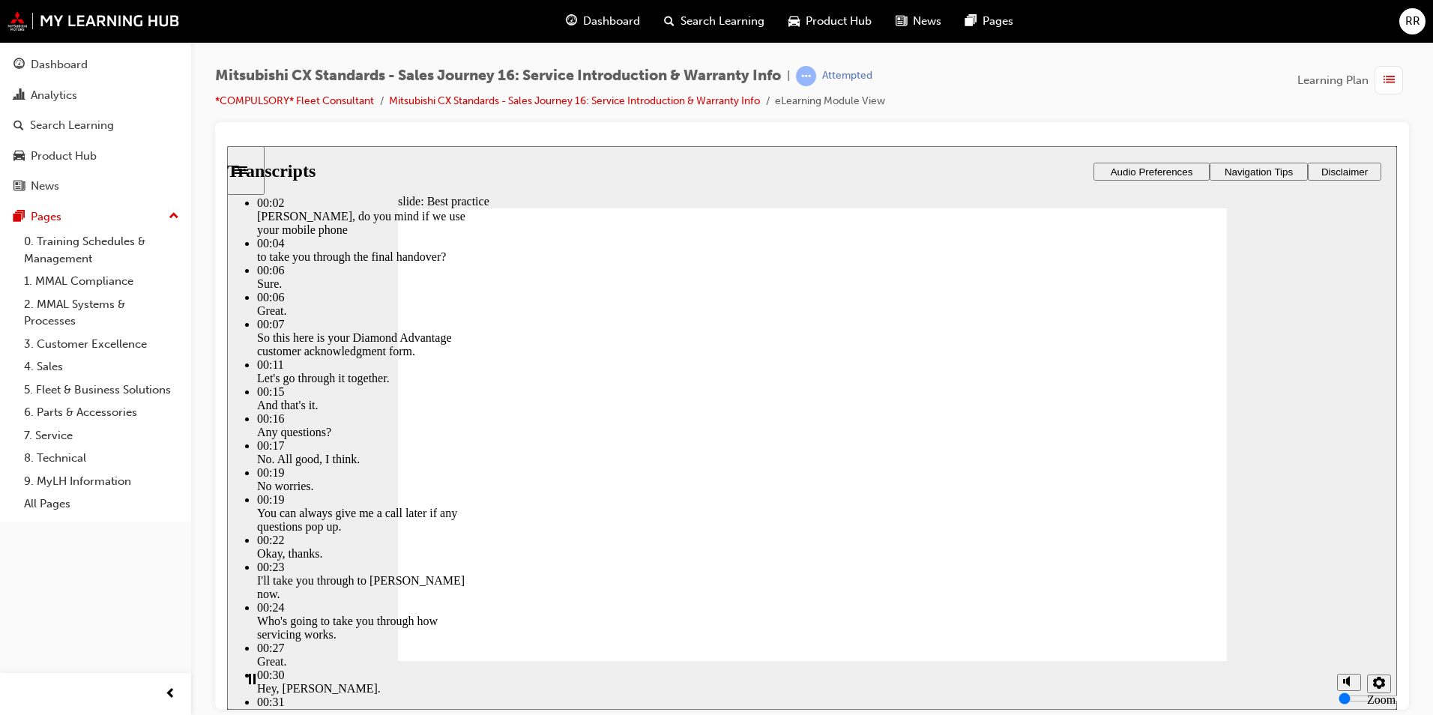
type input "159"
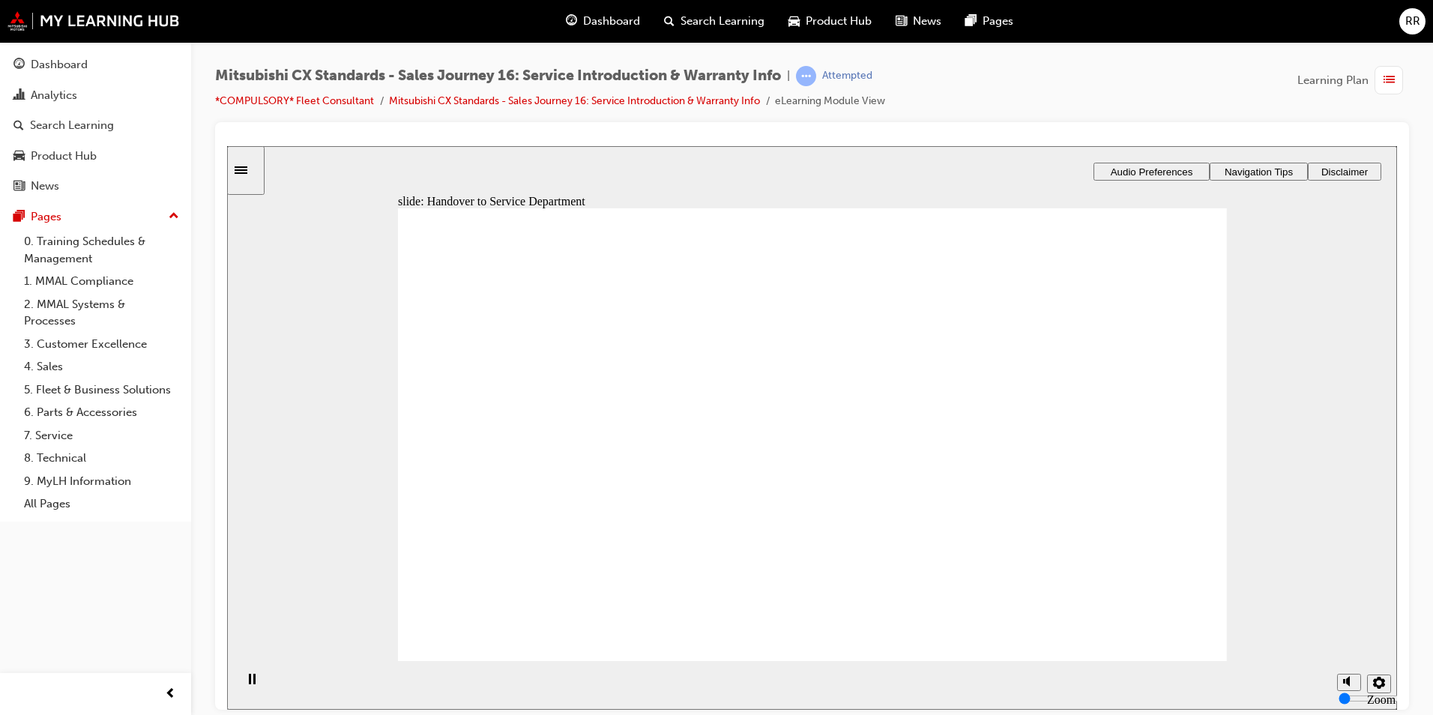
drag, startPoint x: 614, startPoint y: 513, endPoint x: 847, endPoint y: 390, distance: 263.1
drag, startPoint x: 619, startPoint y: 498, endPoint x: 898, endPoint y: 407, distance: 294.1
drag, startPoint x: 635, startPoint y: 499, endPoint x: 1181, endPoint y: 405, distance: 553.6
drag, startPoint x: 622, startPoint y: 492, endPoint x: 826, endPoint y: 473, distance: 204.7
drag, startPoint x: 614, startPoint y: 498, endPoint x: 799, endPoint y: 505, distance: 185.2
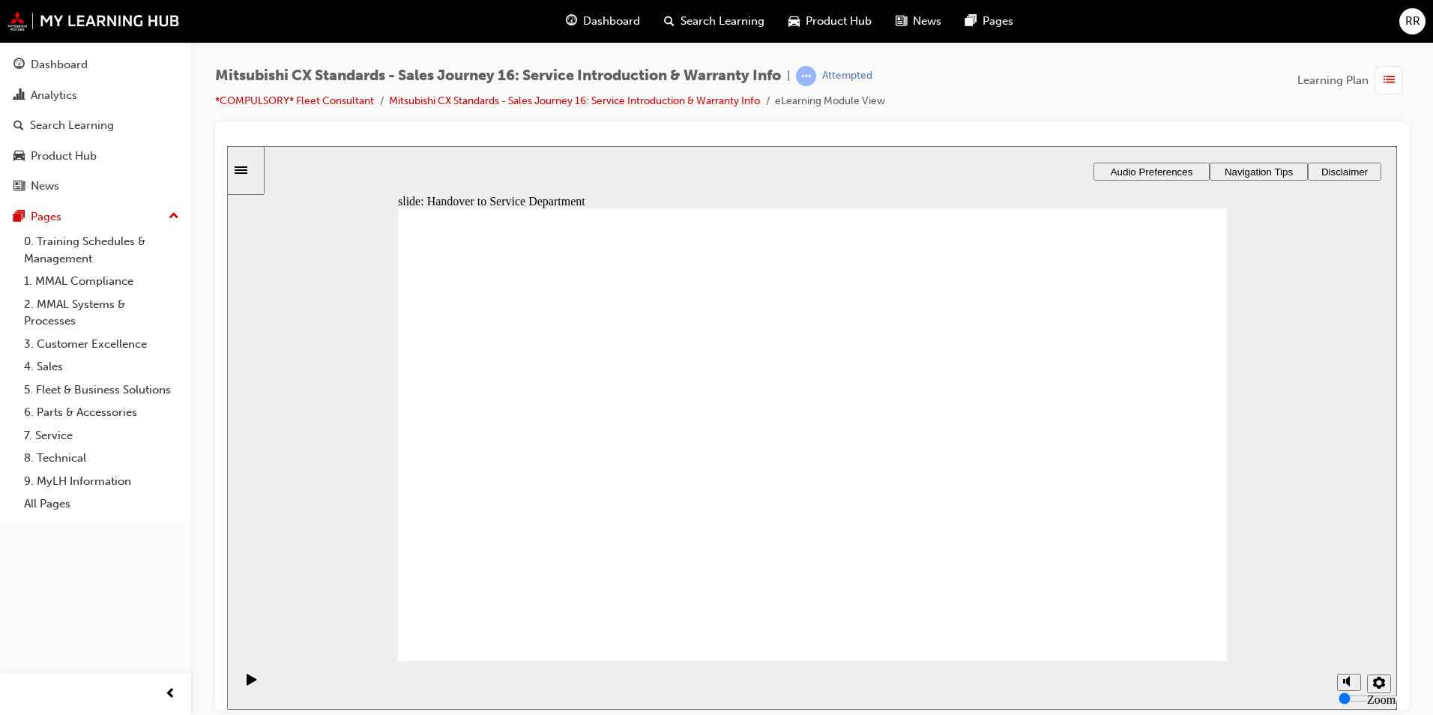
drag, startPoint x: 614, startPoint y: 507, endPoint x: 757, endPoint y: 543, distance: 147.0
checkbox input "true"
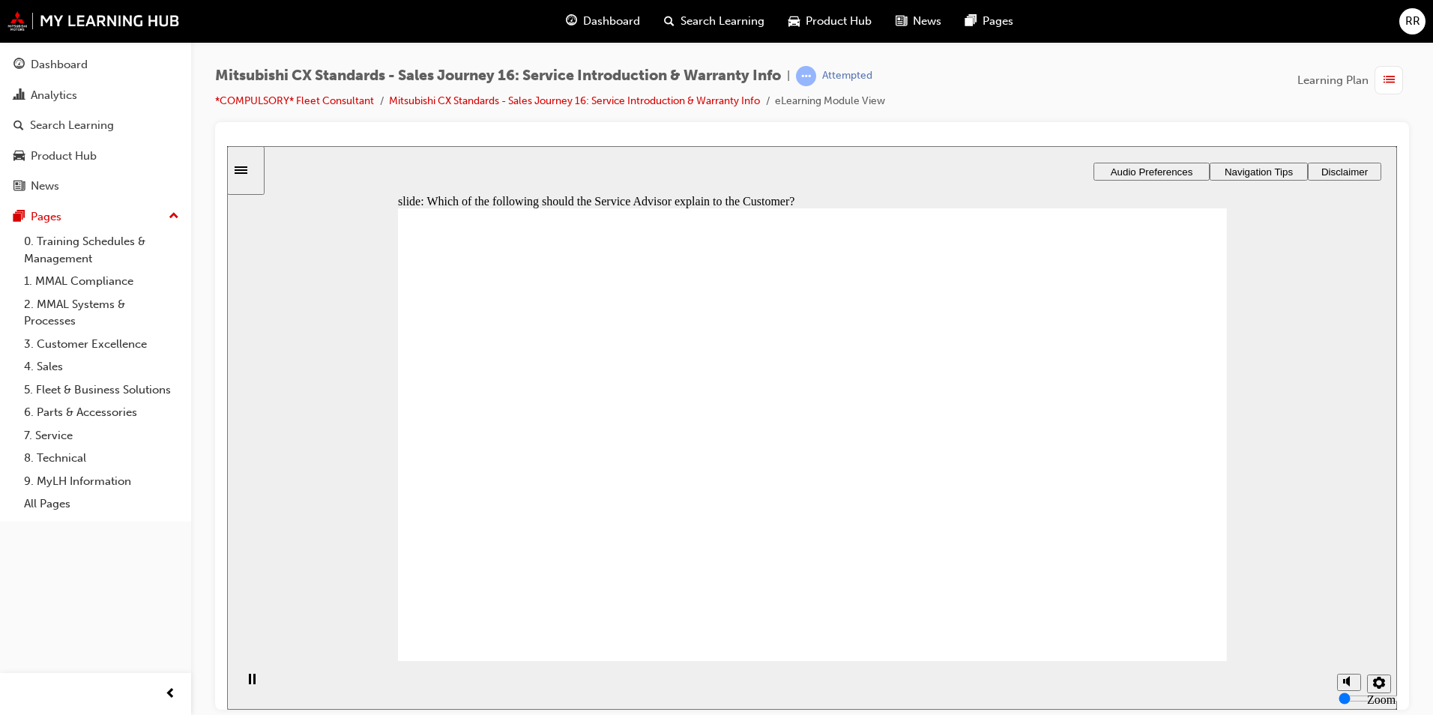
checkbox input "true"
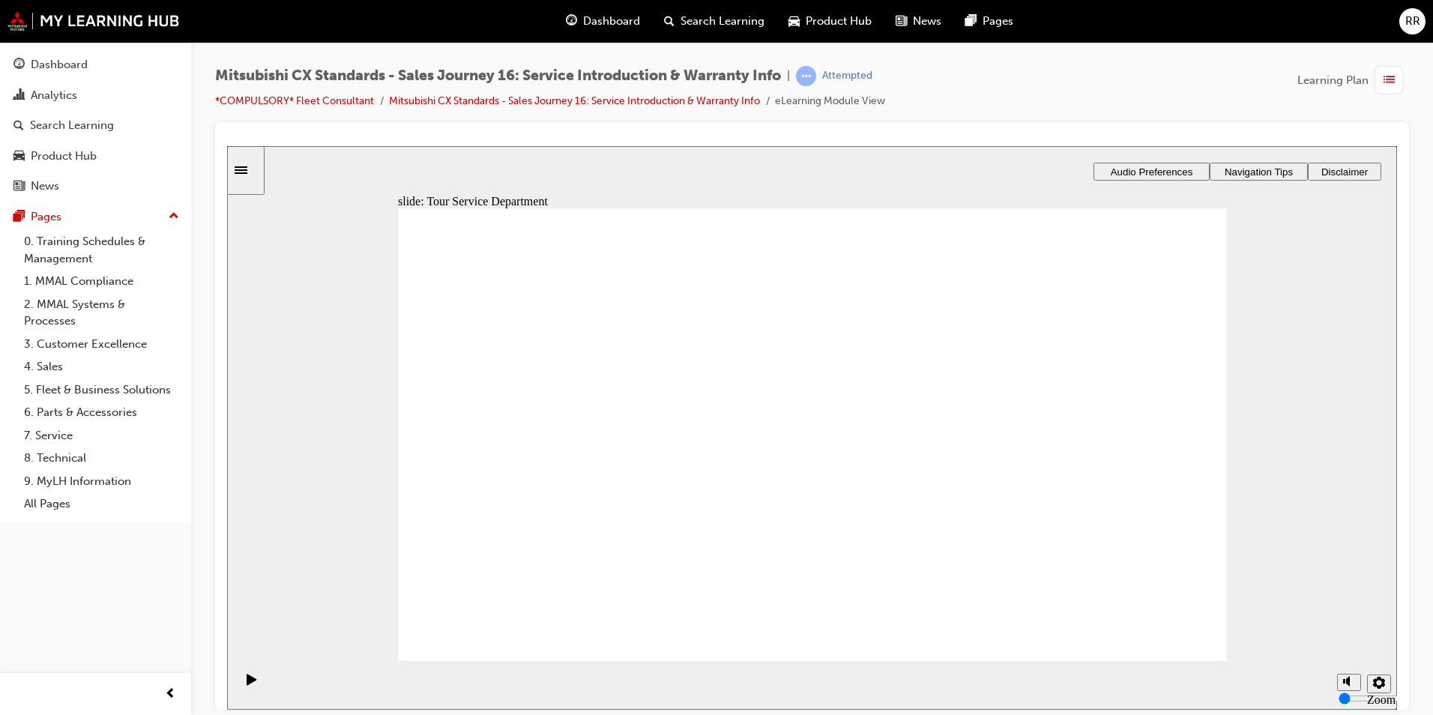
drag, startPoint x: 613, startPoint y: 512, endPoint x: 1117, endPoint y: 401, distance: 515.6
drag, startPoint x: 491, startPoint y: 512, endPoint x: 692, endPoint y: 410, distance: 225.2
drag, startPoint x: 552, startPoint y: 508, endPoint x: 773, endPoint y: 471, distance: 224.9
drag, startPoint x: 543, startPoint y: 511, endPoint x: 1027, endPoint y: 451, distance: 487.8
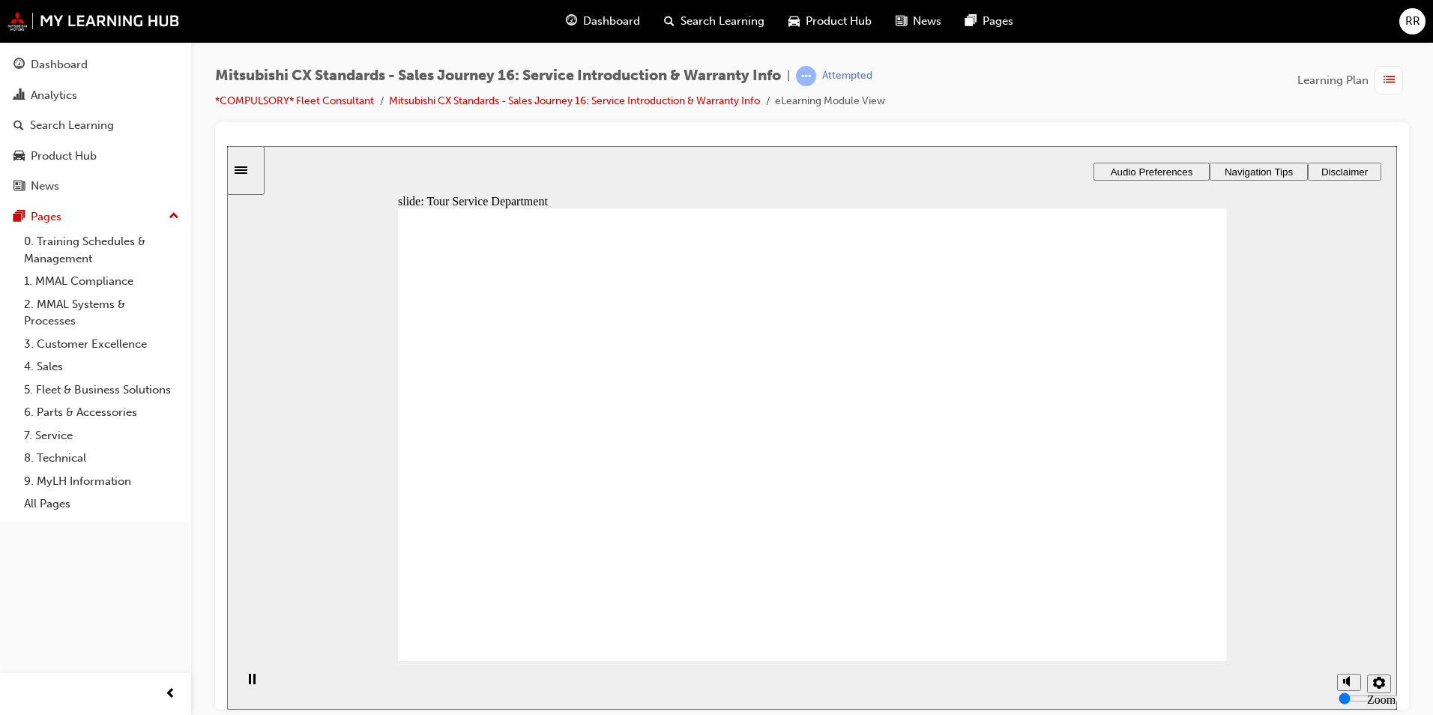
drag, startPoint x: 636, startPoint y: 494, endPoint x: 898, endPoint y: 333, distance: 306.8
drag, startPoint x: 631, startPoint y: 515, endPoint x: 1126, endPoint y: 390, distance: 510.1
drag, startPoint x: 555, startPoint y: 514, endPoint x: 764, endPoint y: 472, distance: 213.2
drag, startPoint x: 582, startPoint y: 511, endPoint x: 860, endPoint y: 485, distance: 279.2
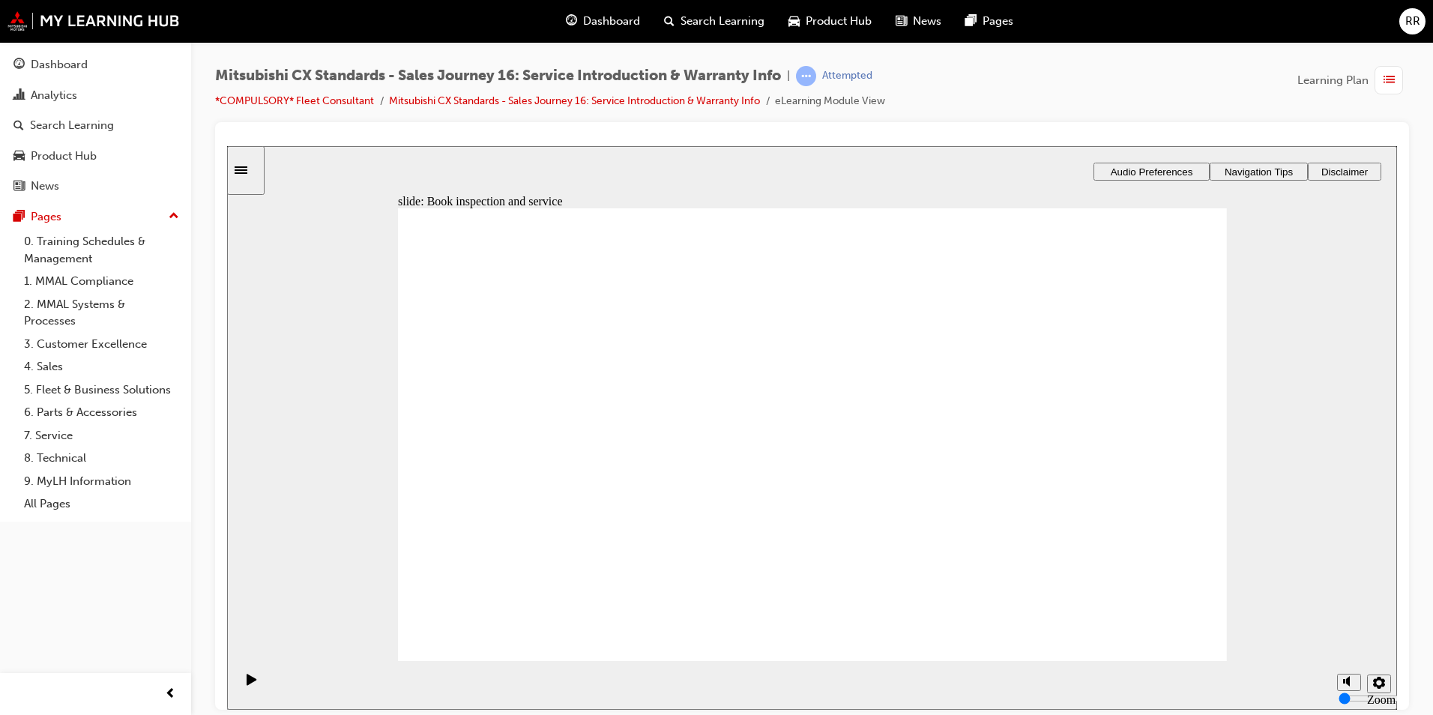
drag, startPoint x: 613, startPoint y: 496, endPoint x: 1137, endPoint y: 476, distance: 524.9
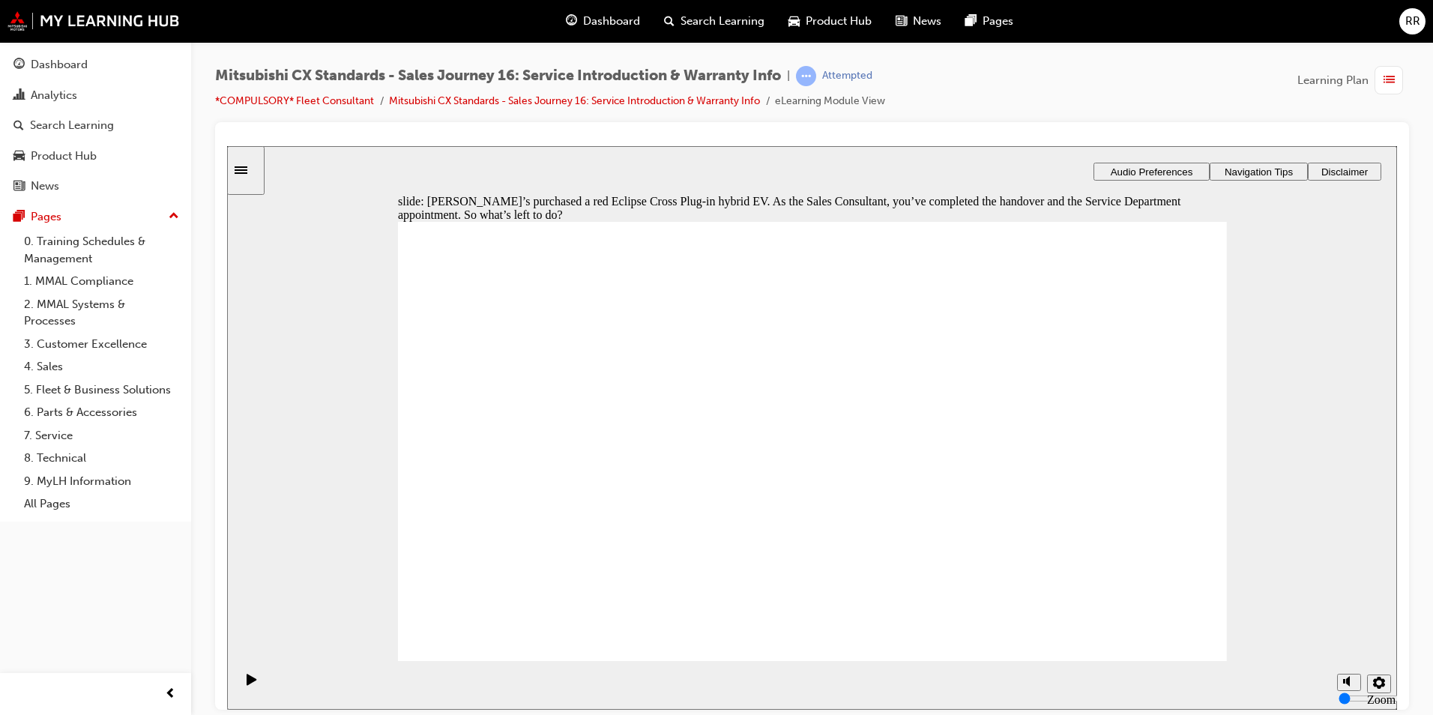
checkbox input "true"
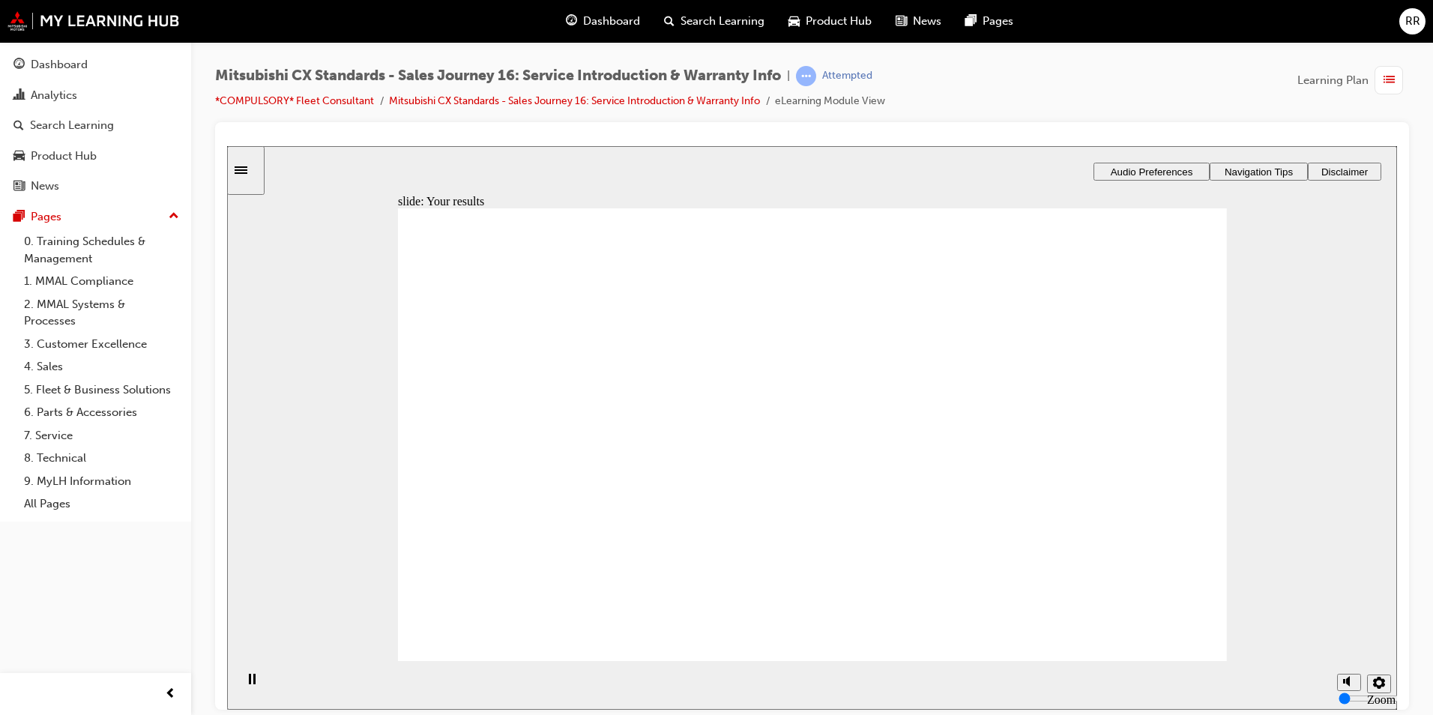
drag, startPoint x: 611, startPoint y: 500, endPoint x: 839, endPoint y: 398, distance: 250.2
drag, startPoint x: 590, startPoint y: 495, endPoint x: 900, endPoint y: 398, distance: 325.2
drag, startPoint x: 623, startPoint y: 504, endPoint x: 1152, endPoint y: 342, distance: 554.0
drag, startPoint x: 641, startPoint y: 495, endPoint x: 1168, endPoint y: 373, distance: 540.8
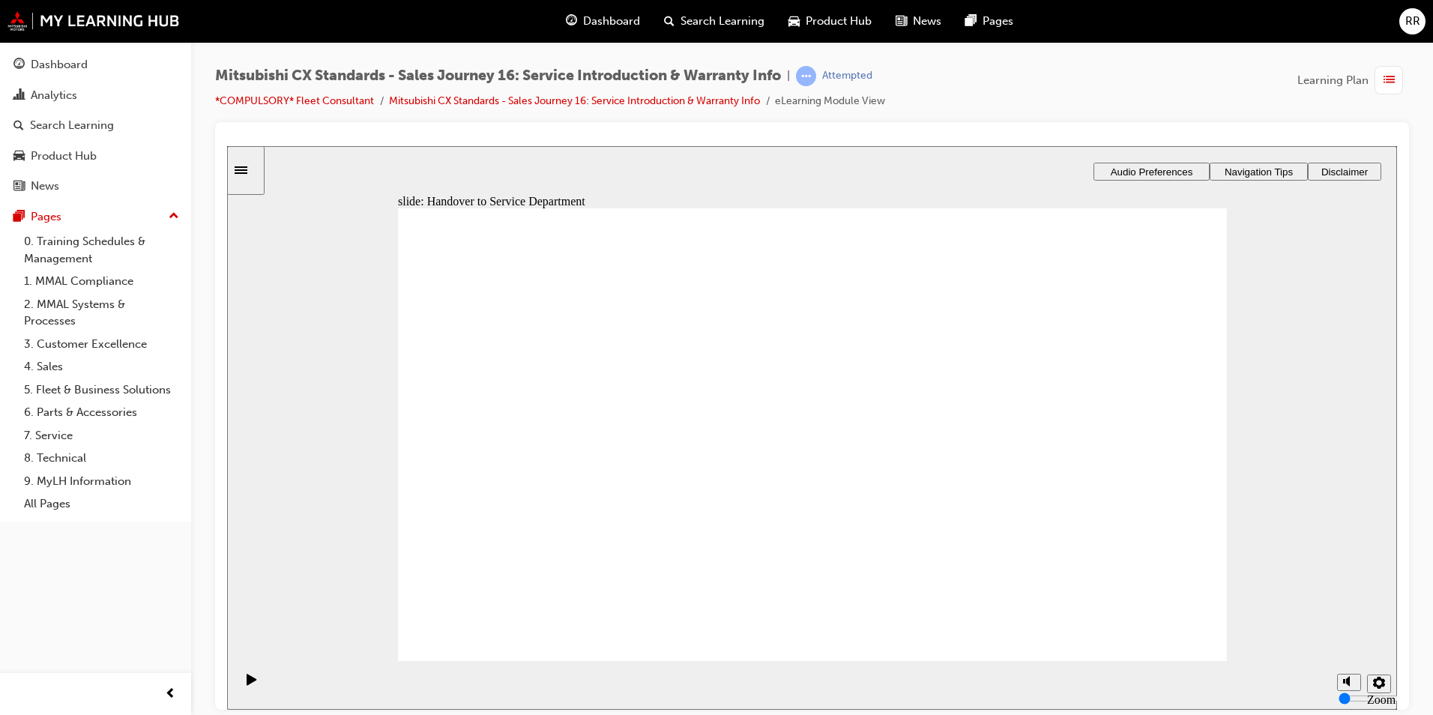
drag, startPoint x: 583, startPoint y: 498, endPoint x: 1134, endPoint y: 439, distance: 553.9
drag, startPoint x: 575, startPoint y: 507, endPoint x: 814, endPoint y: 459, distance: 243.1
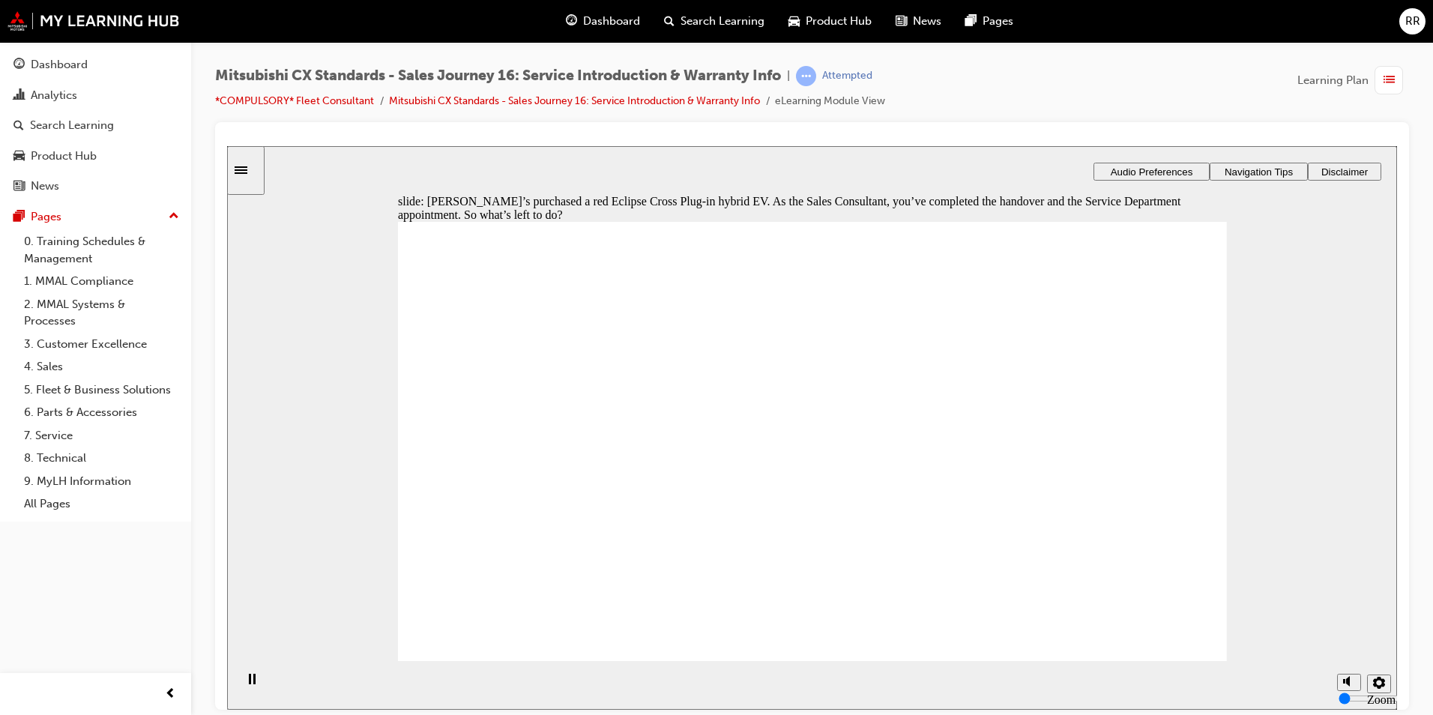
checkbox input "true"
drag, startPoint x: 1038, startPoint y: 458, endPoint x: 1042, endPoint y: 484, distance: 26.6
checkbox input "true"
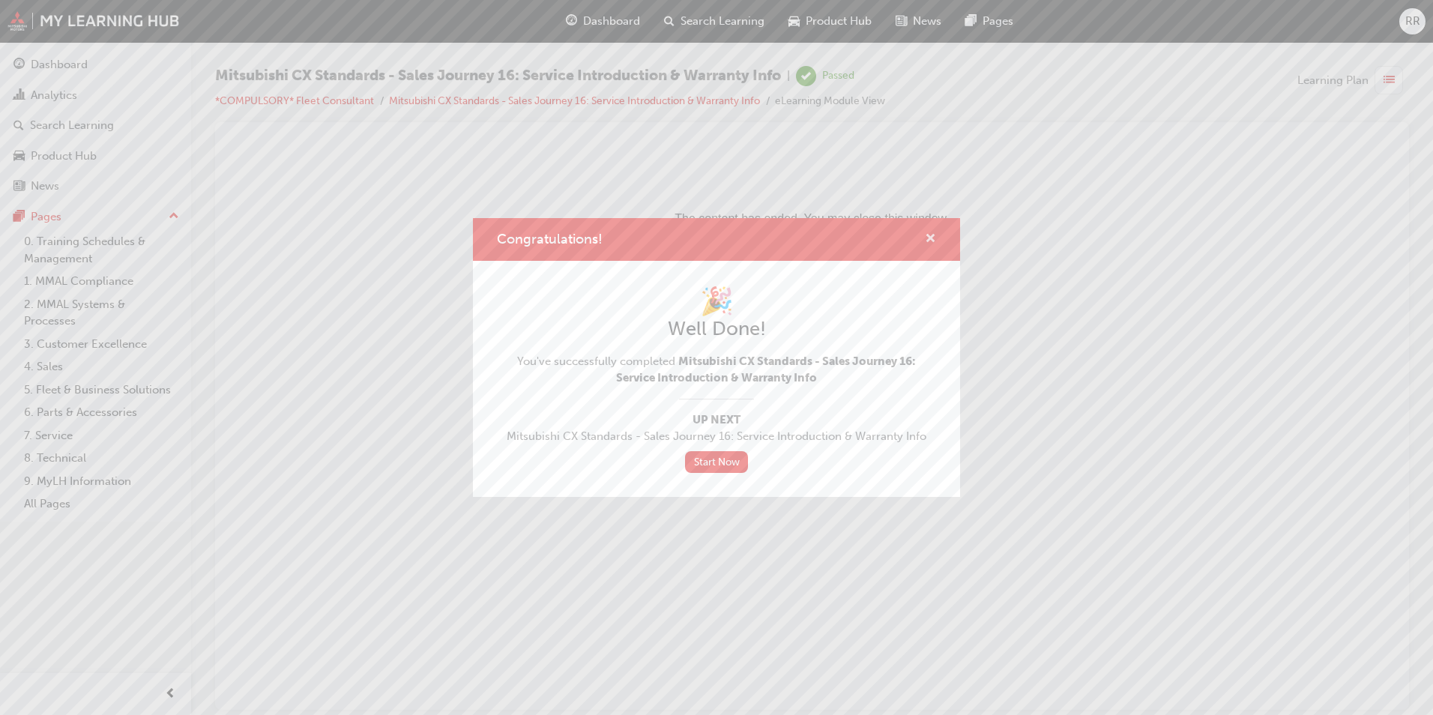
click at [933, 237] on span "cross-icon" at bounding box center [930, 239] width 11 height 13
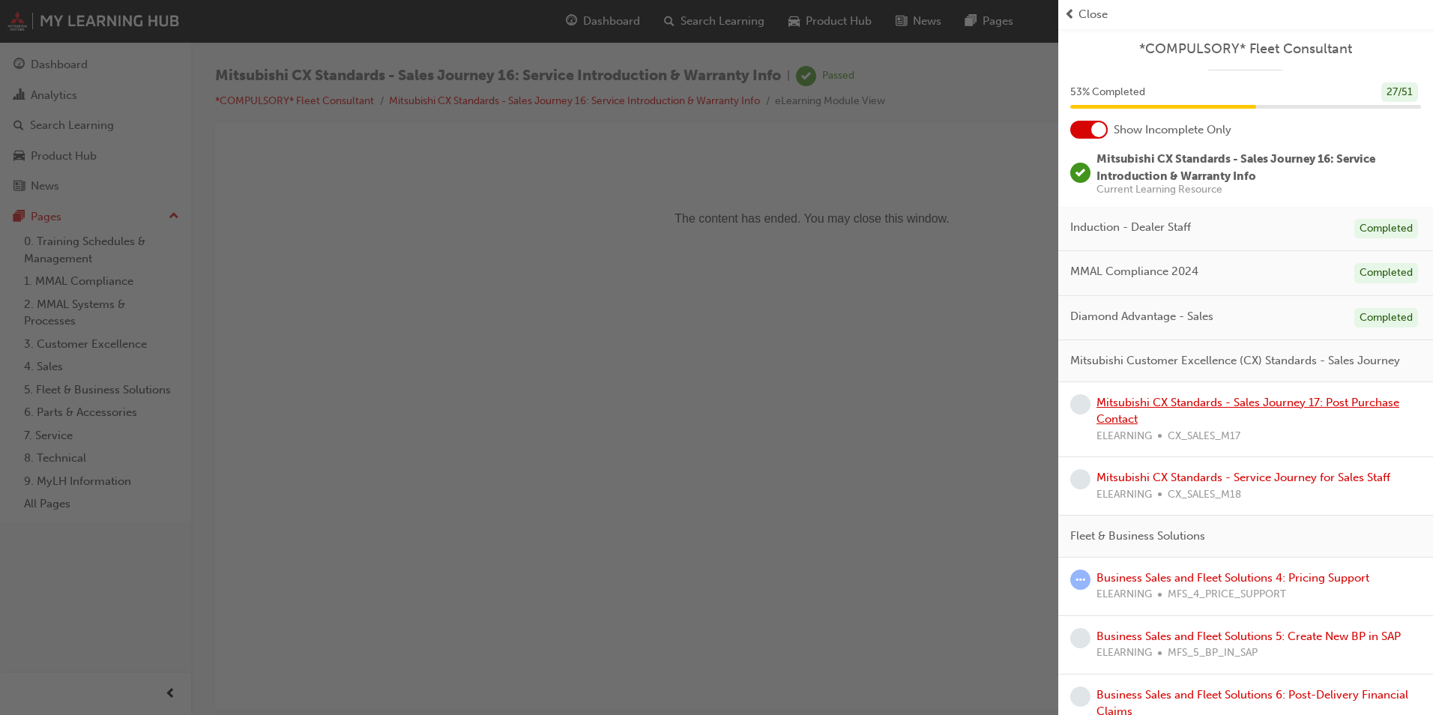
click at [1240, 423] on link "Mitsubishi CX Standards - Sales Journey 17: Post Purchase Contact" at bounding box center [1247, 411] width 303 height 31
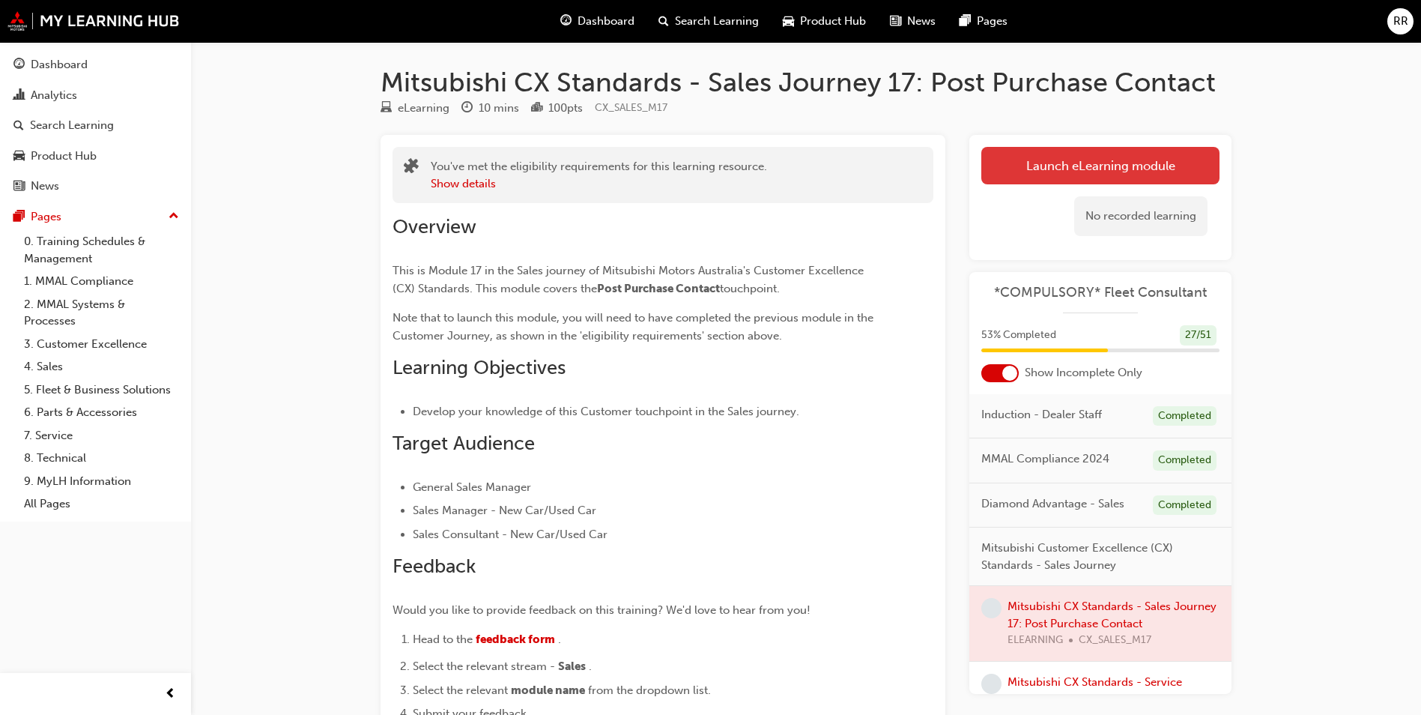
click at [1098, 165] on button "Launch eLearning module" at bounding box center [1101, 165] width 238 height 37
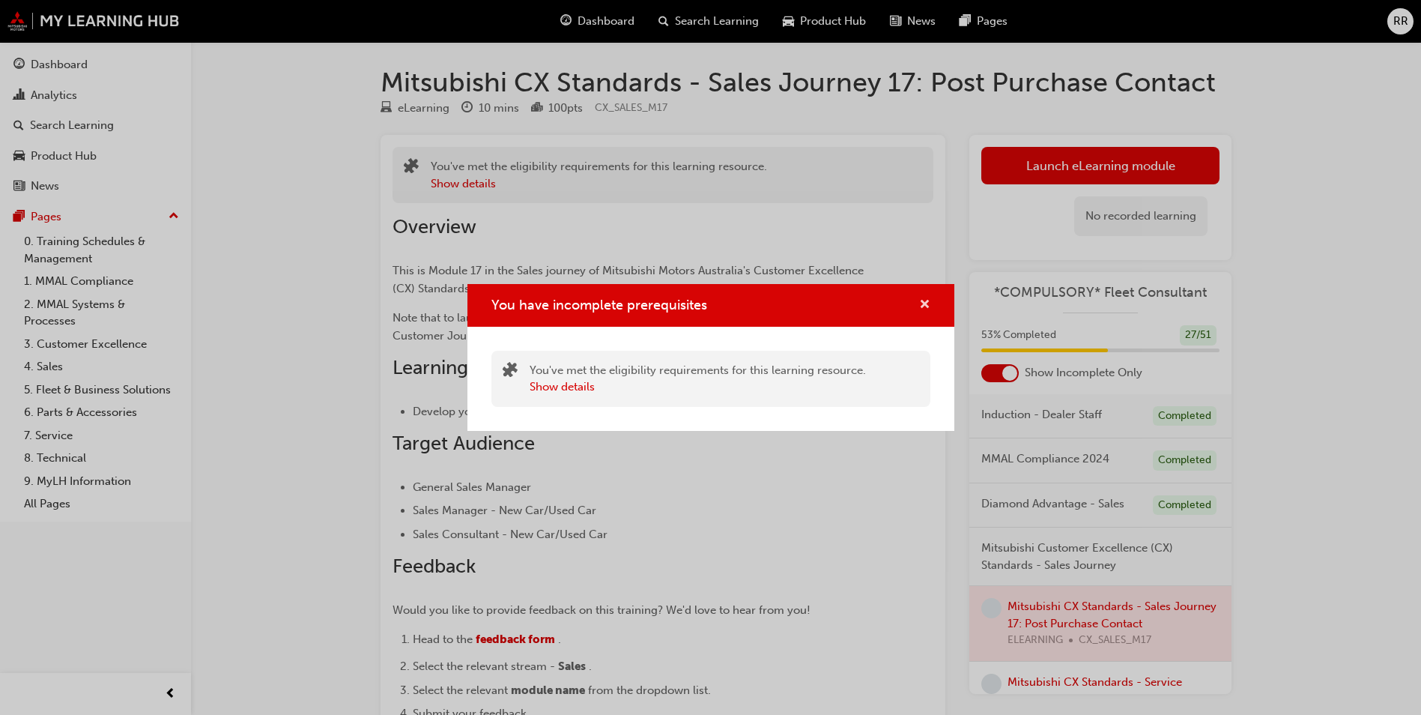
click at [926, 303] on span "cross-icon" at bounding box center [924, 305] width 11 height 13
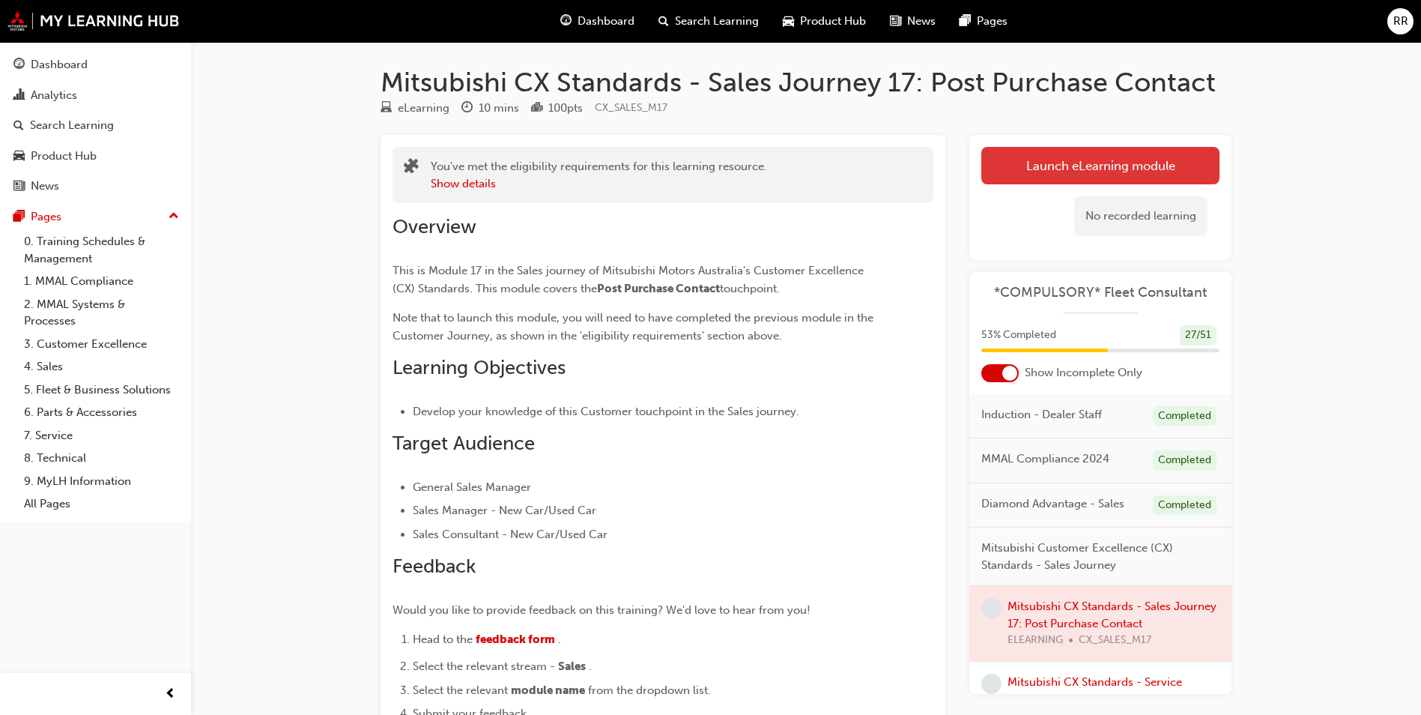
click at [1063, 164] on button "Launch eLearning module" at bounding box center [1101, 165] width 238 height 37
click at [1097, 168] on link "Launch eLearning module" at bounding box center [1101, 165] width 238 height 37
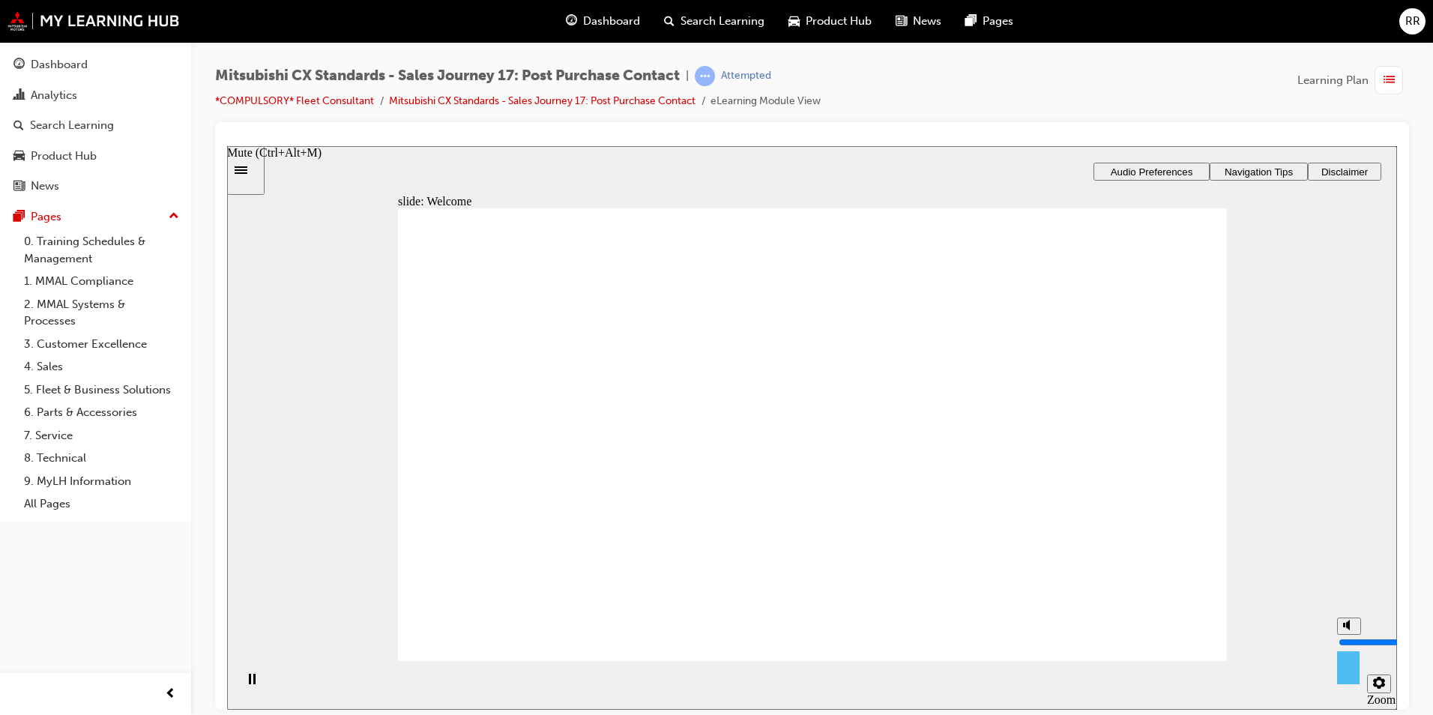
click at [1349, 629] on icon "Mute (Ctrl+Alt+M)" at bounding box center [1349, 624] width 12 height 10
type input "0"
